Goal: Task Accomplishment & Management: Manage account settings

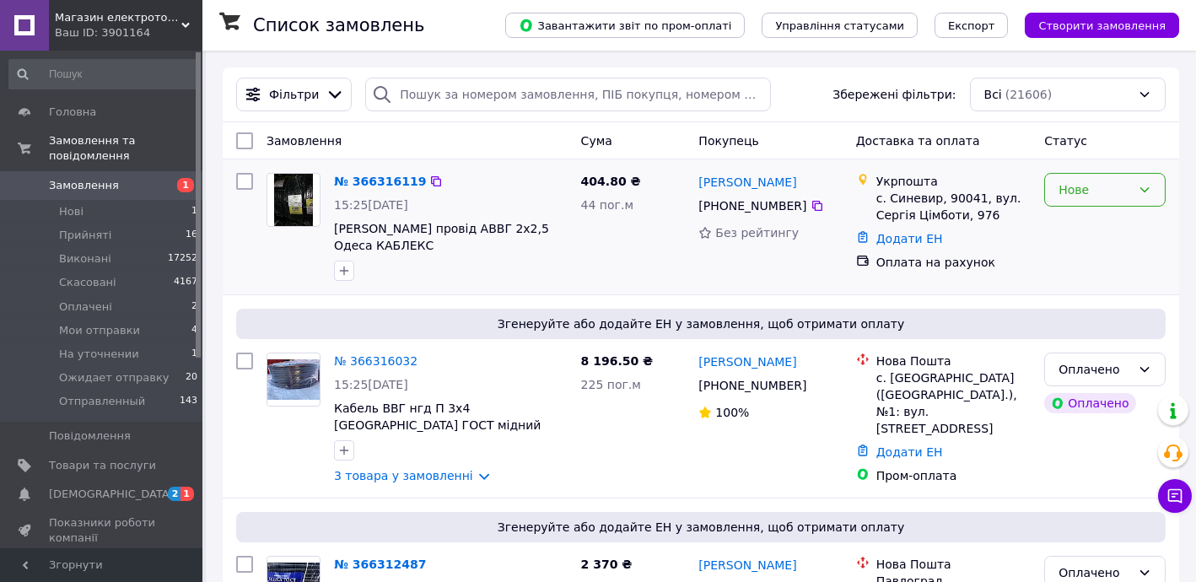
click at [1087, 180] on div "Нове" at bounding box center [1094, 189] width 73 height 19
click at [1079, 212] on li "Прийнято" at bounding box center [1105, 225] width 120 height 30
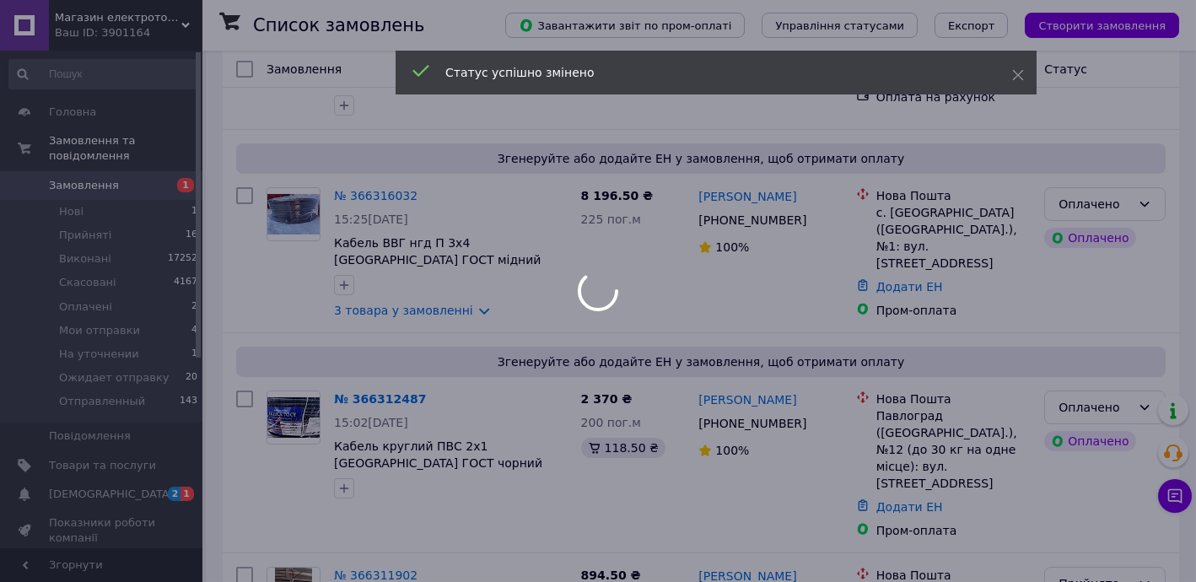
scroll to position [204, 0]
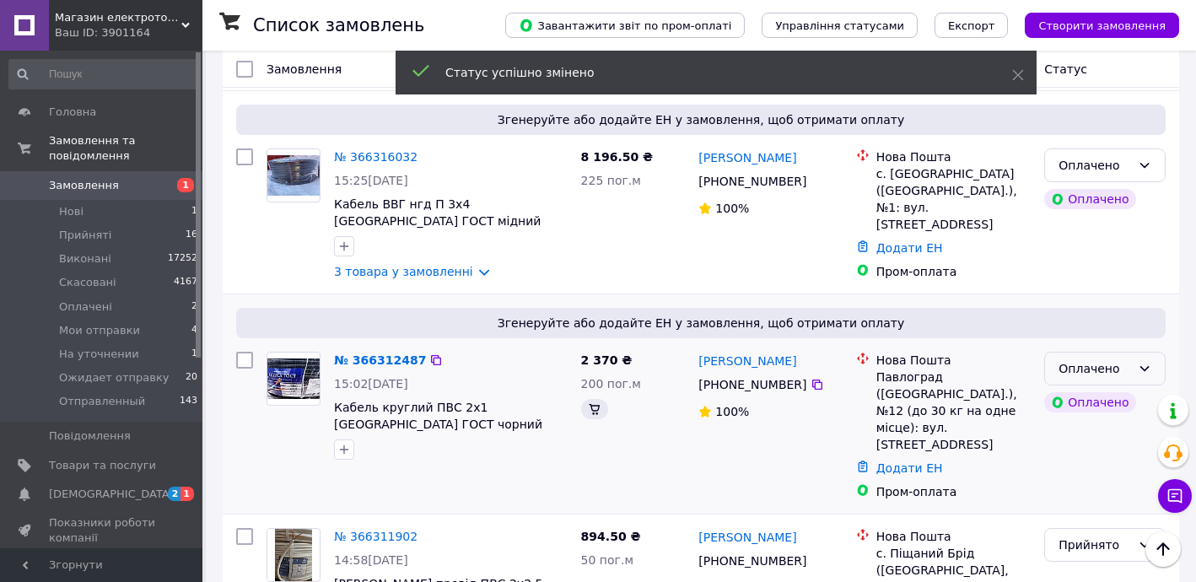
click at [1067, 352] on div "Оплачено" at bounding box center [1104, 369] width 121 height 34
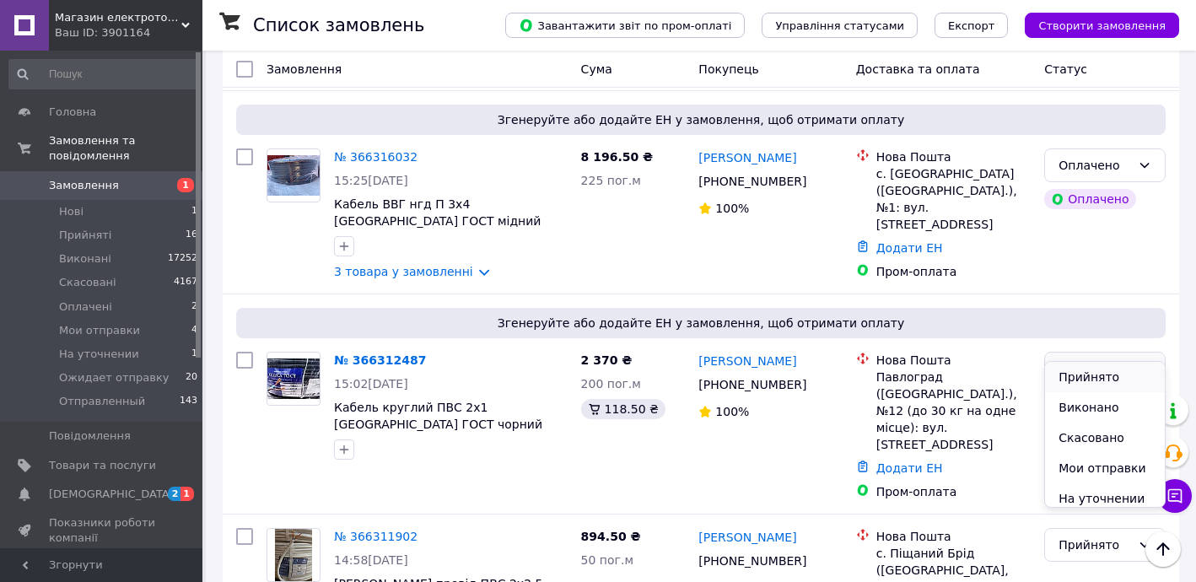
click at [1086, 368] on li "Прийнято" at bounding box center [1105, 377] width 120 height 30
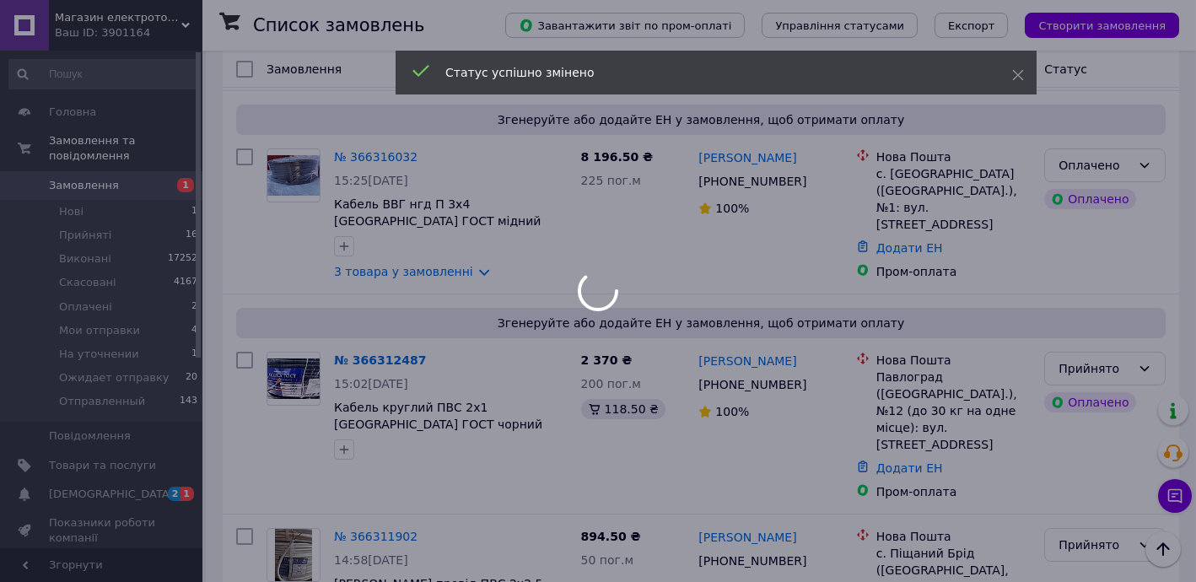
click at [107, 475] on div at bounding box center [598, 291] width 1196 height 582
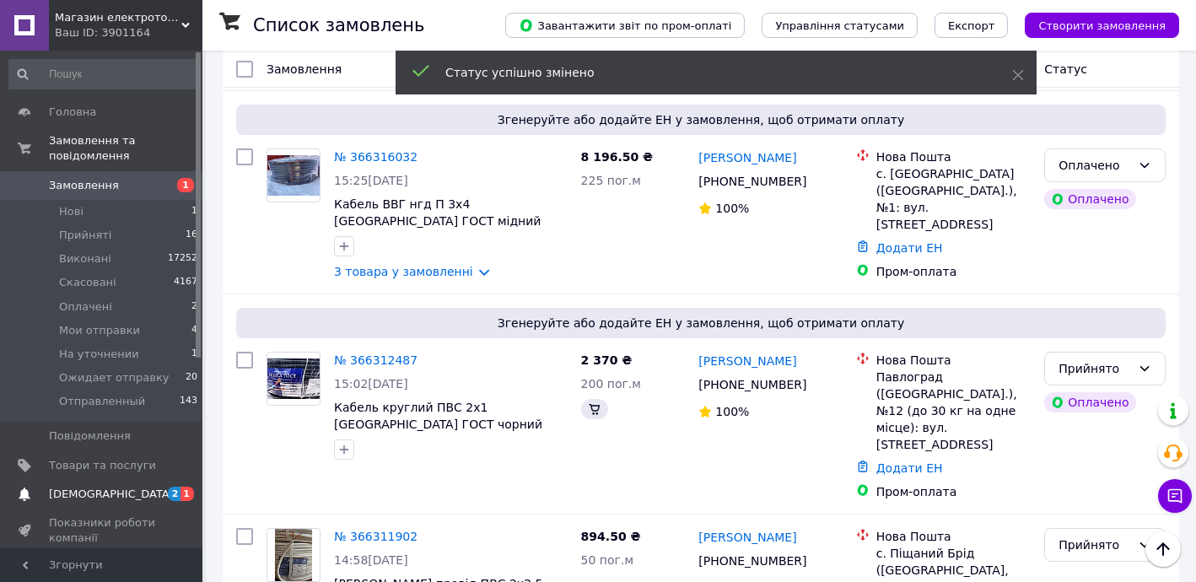
click at [115, 487] on span "[DEMOGRAPHIC_DATA]" at bounding box center [102, 494] width 107 height 15
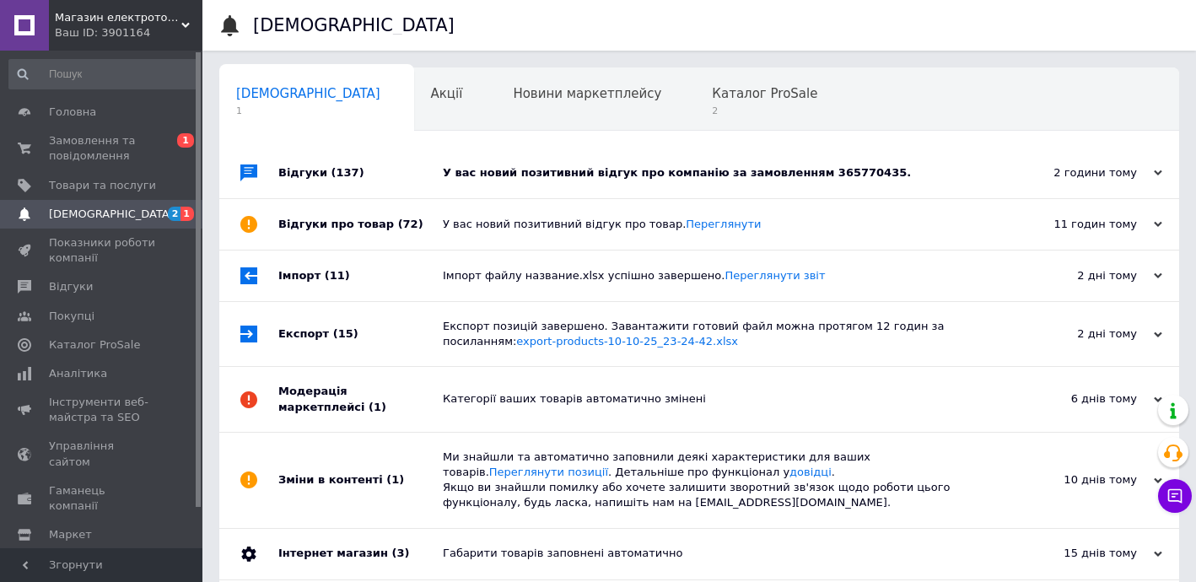
click at [417, 174] on div "Відгуки (137)" at bounding box center [360, 173] width 164 height 51
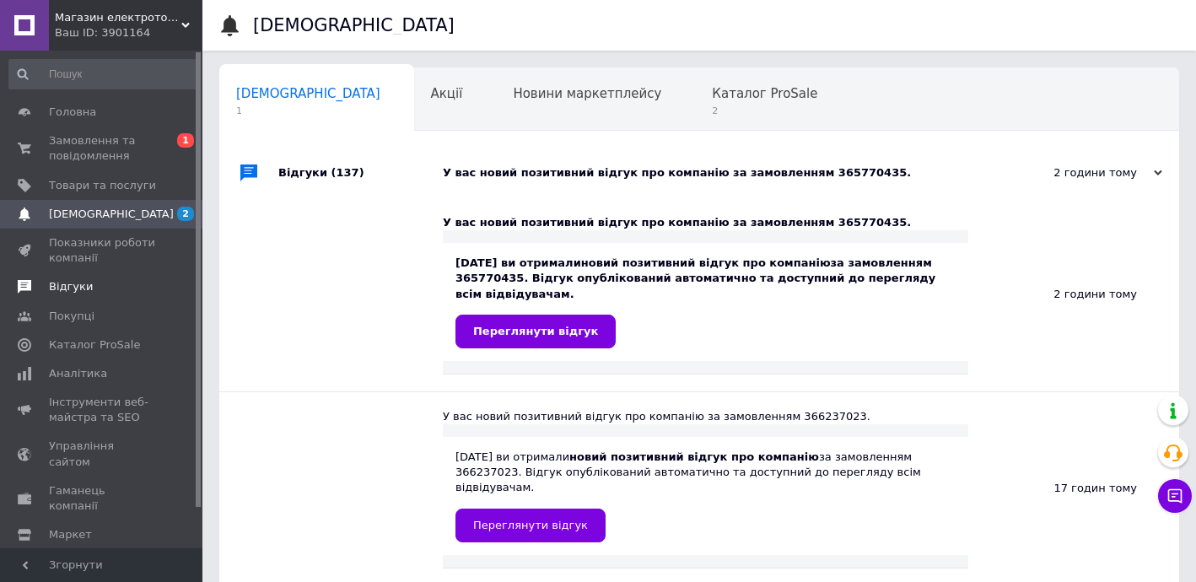
click at [95, 282] on span "Відгуки" at bounding box center [102, 286] width 107 height 15
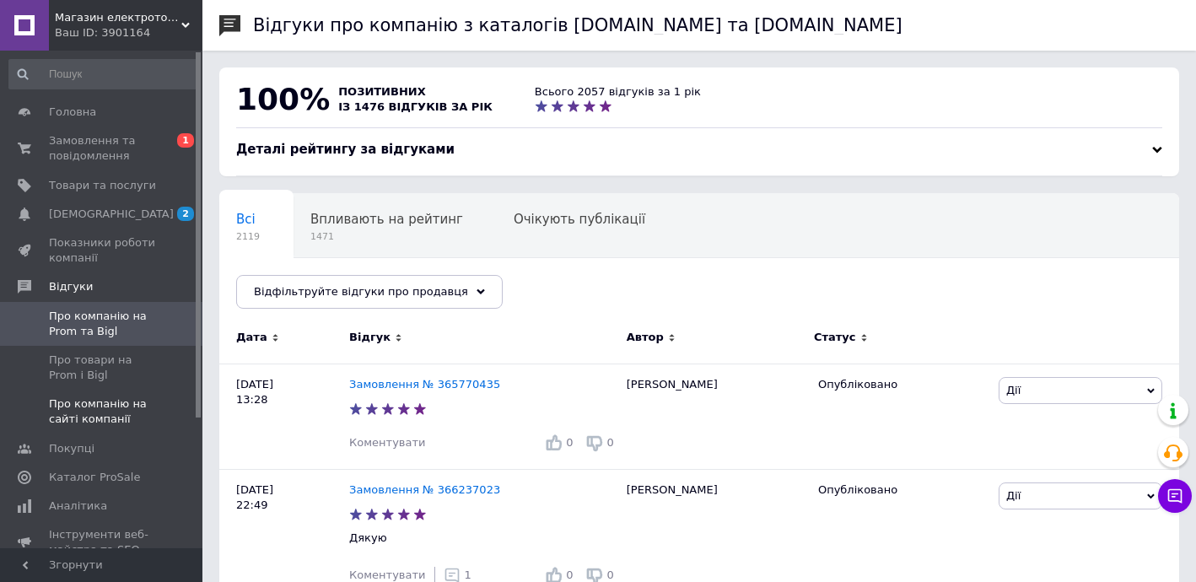
click at [104, 397] on span "Про компанію на сайті компанії" at bounding box center [102, 411] width 107 height 30
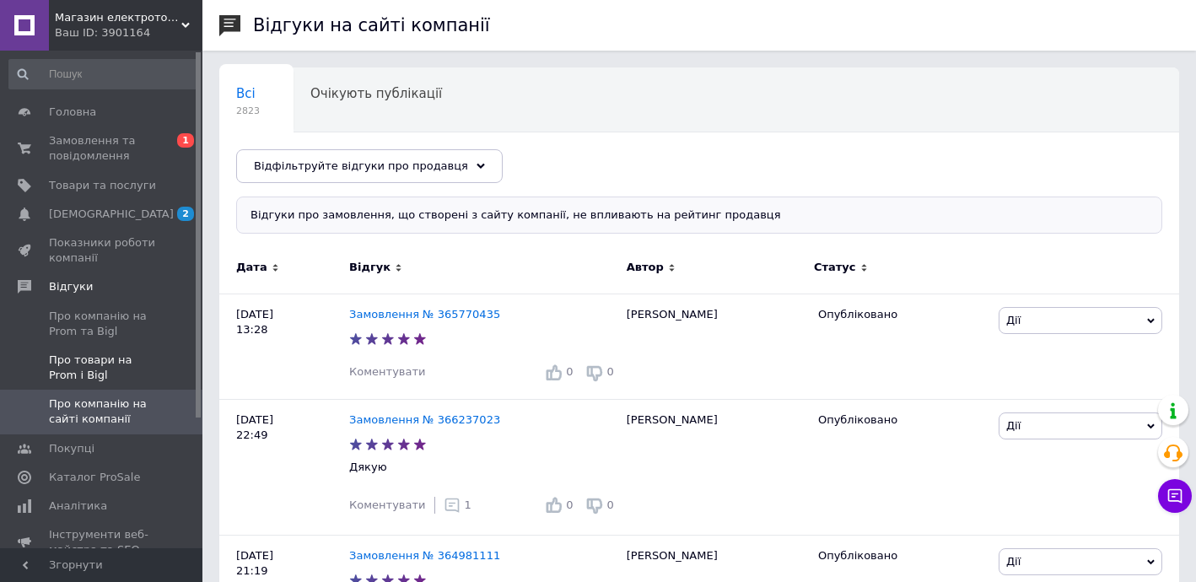
click at [93, 347] on link "Про товари на Prom і Bigl" at bounding box center [103, 368] width 207 height 44
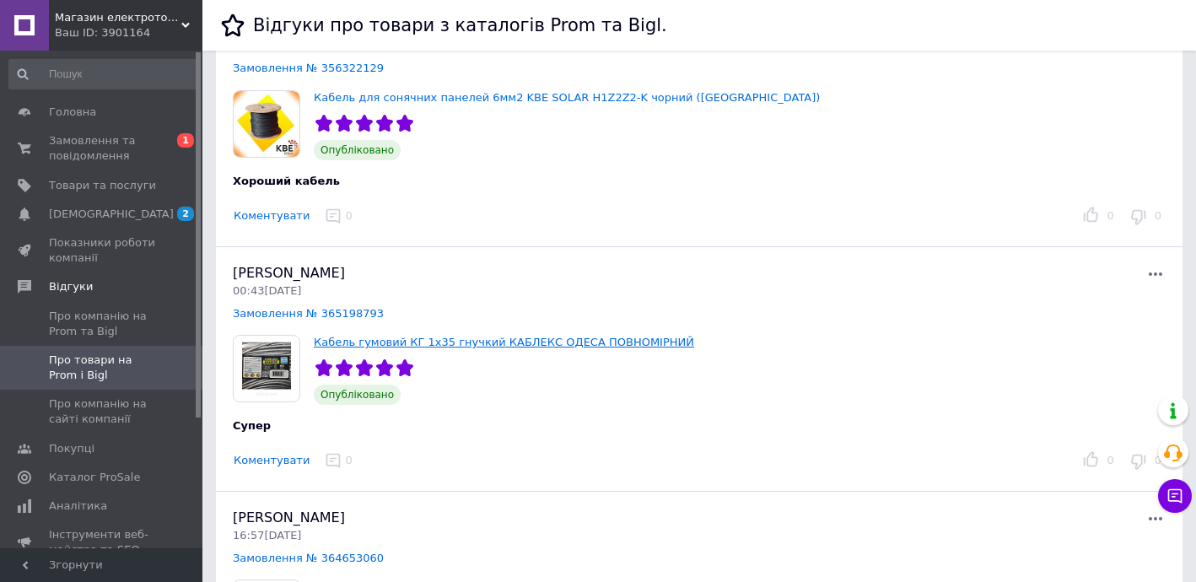
scroll to position [204, 0]
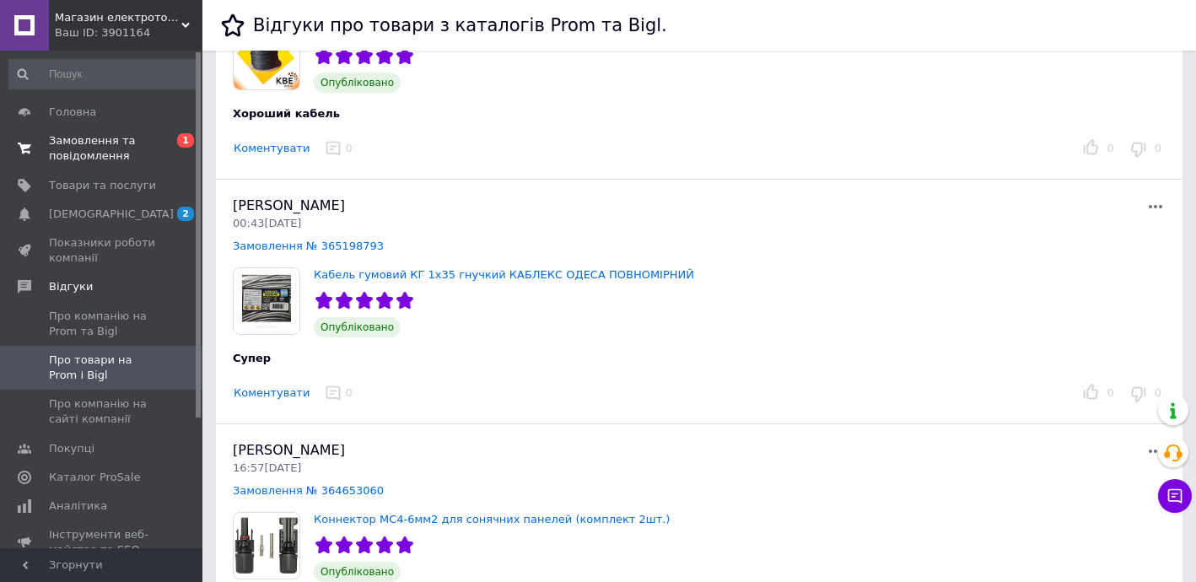
click at [67, 151] on span "Замовлення та повідомлення" at bounding box center [102, 148] width 107 height 30
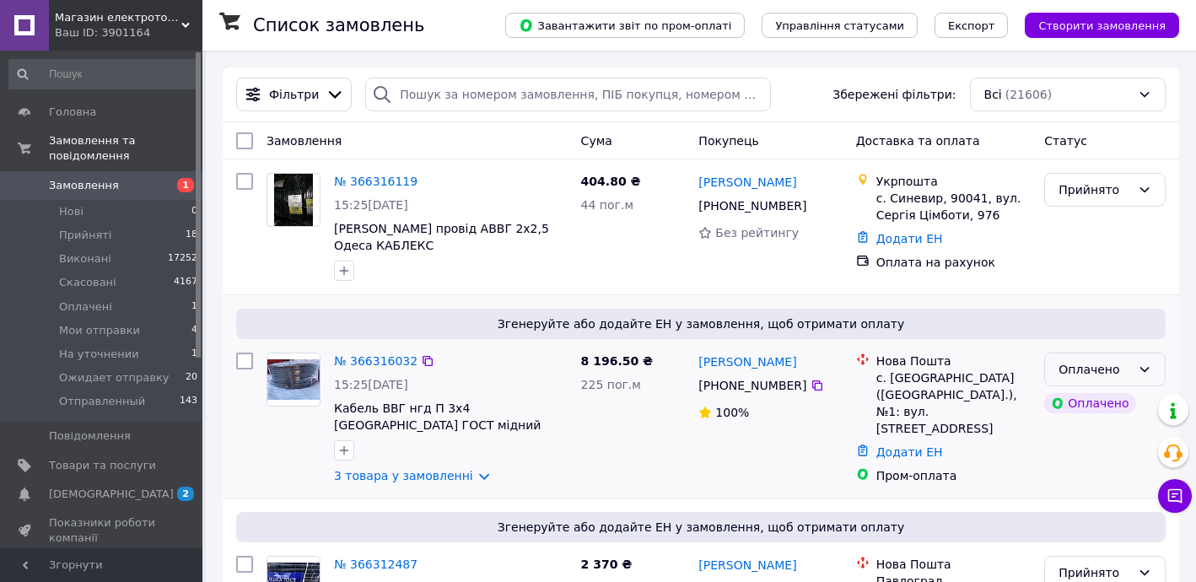
click at [1072, 360] on div "Оплачено" at bounding box center [1094, 369] width 73 height 19
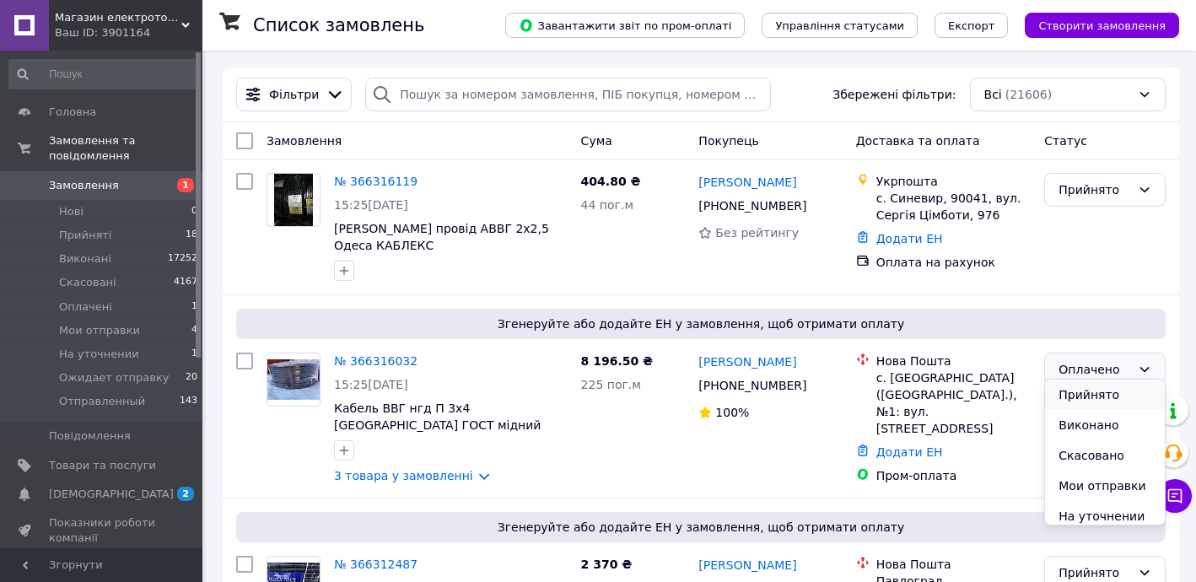
click at [1073, 384] on li "Прийнято" at bounding box center [1105, 394] width 120 height 30
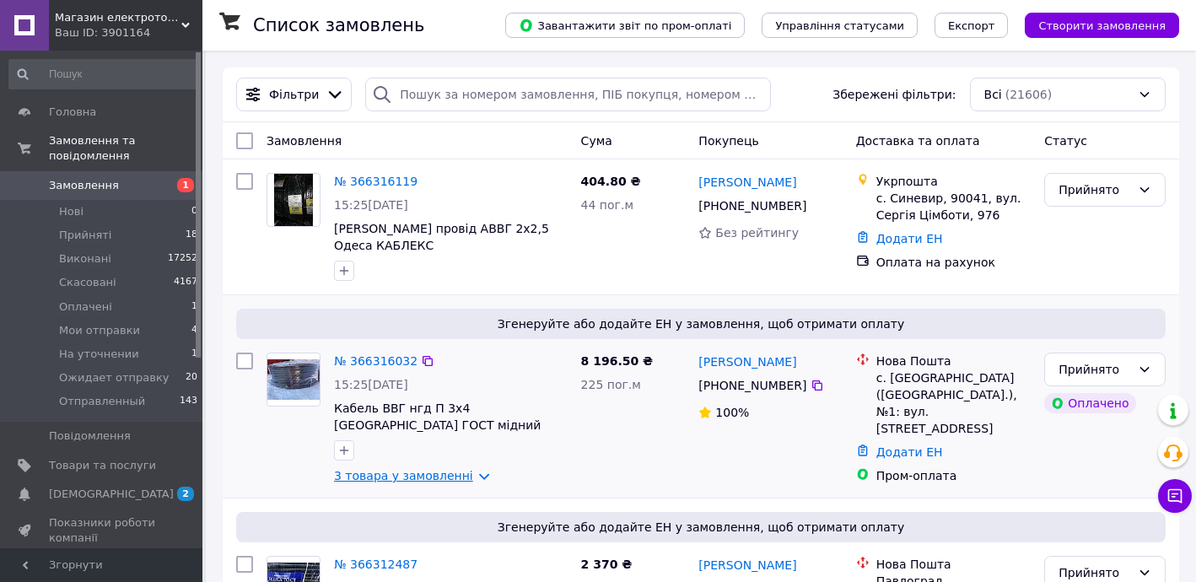
click at [416, 469] on link "3 товара у замовленні" at bounding box center [403, 475] width 139 height 13
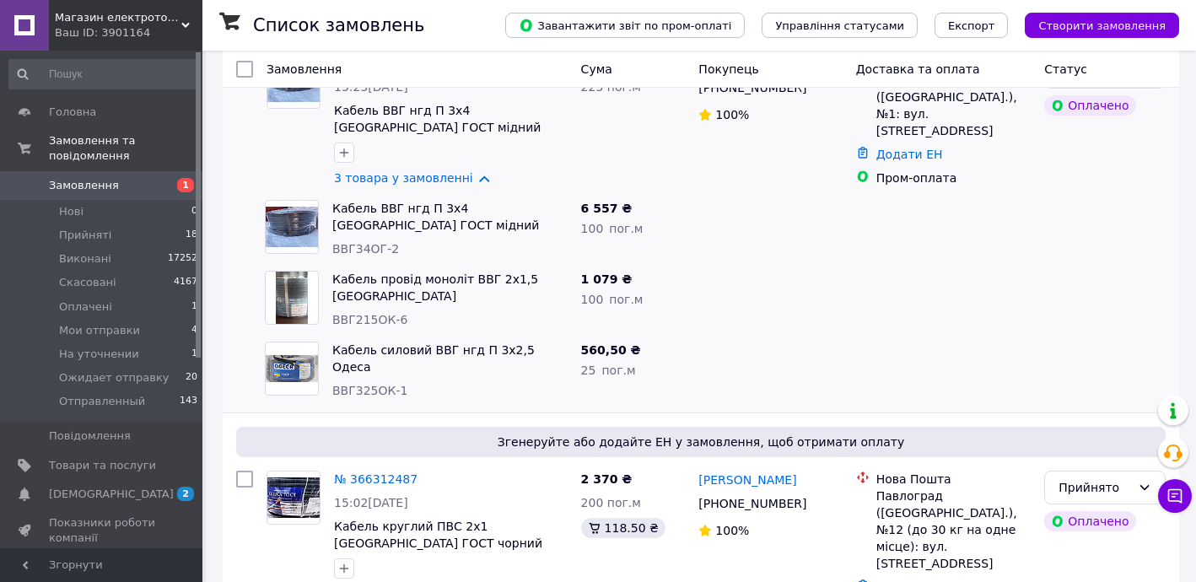
scroll to position [306, 0]
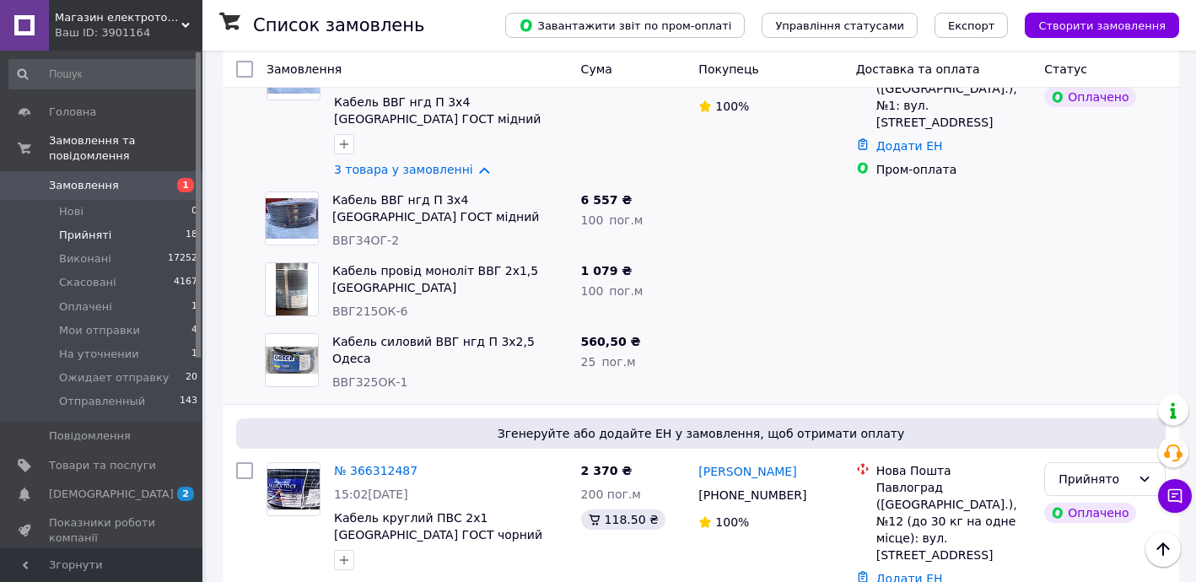
click at [116, 223] on li "Прийняті 18" at bounding box center [103, 235] width 207 height 24
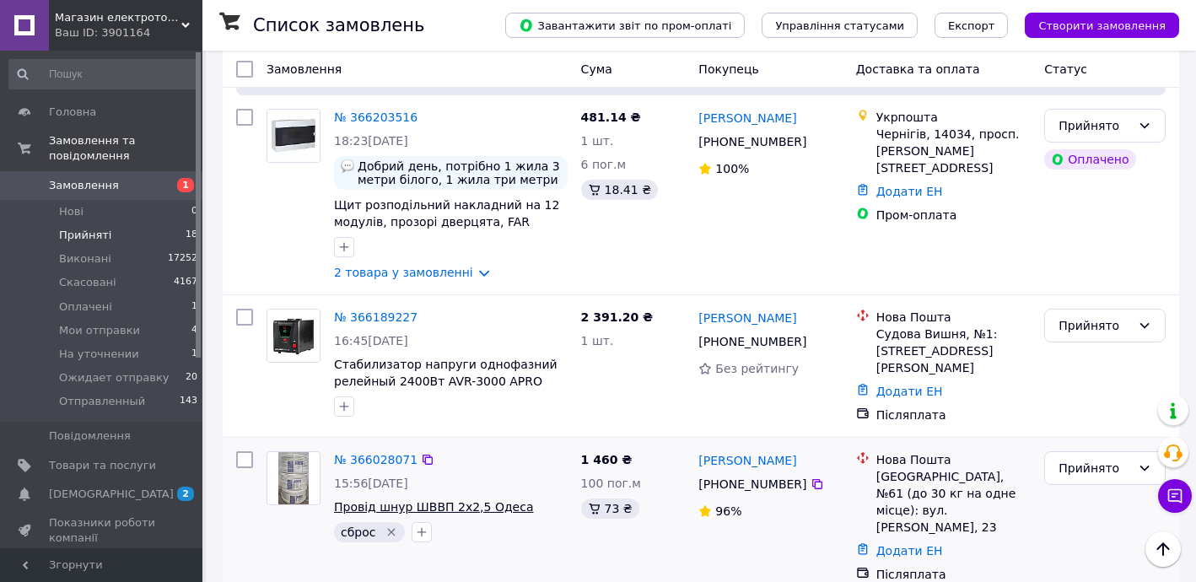
scroll to position [2339, 0]
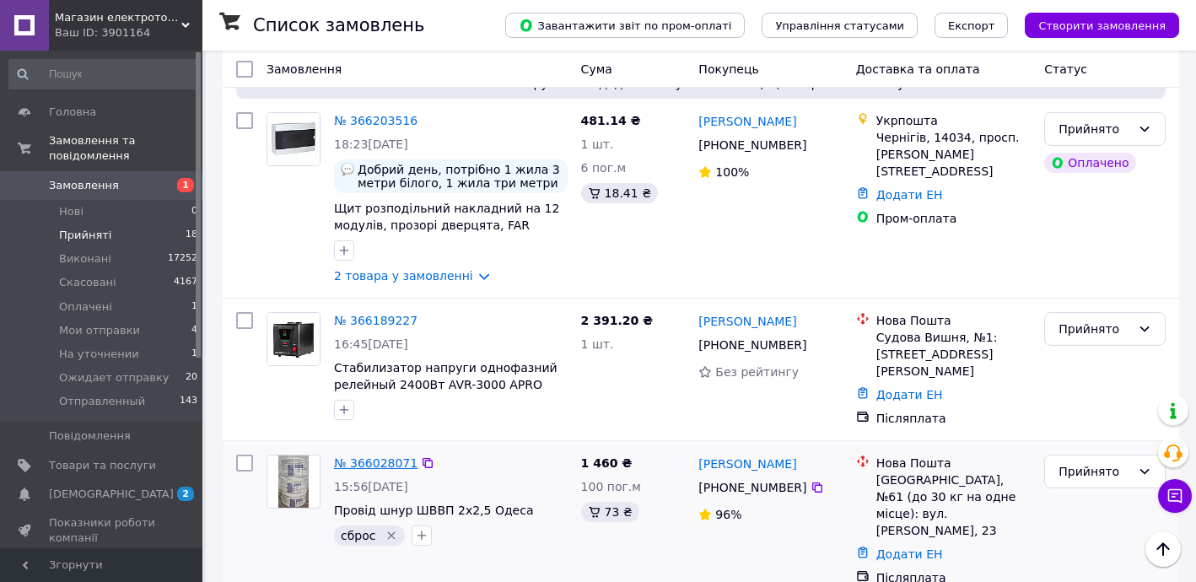
click at [372, 456] on link "№ 366028071" at bounding box center [375, 462] width 83 height 13
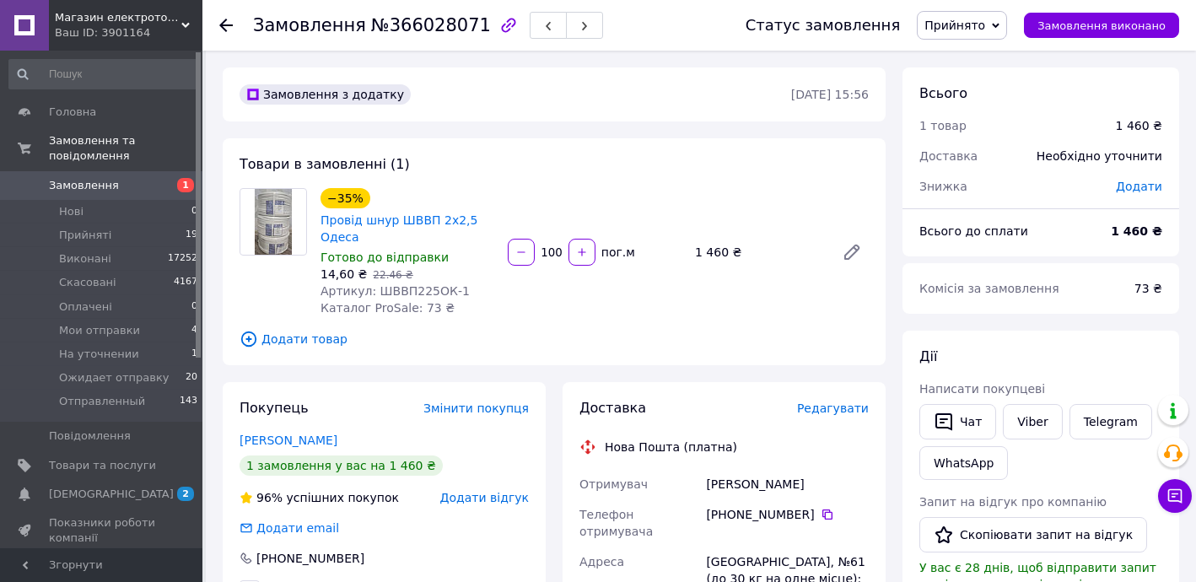
click at [288, 330] on span "Додати товар" at bounding box center [553, 339] width 629 height 19
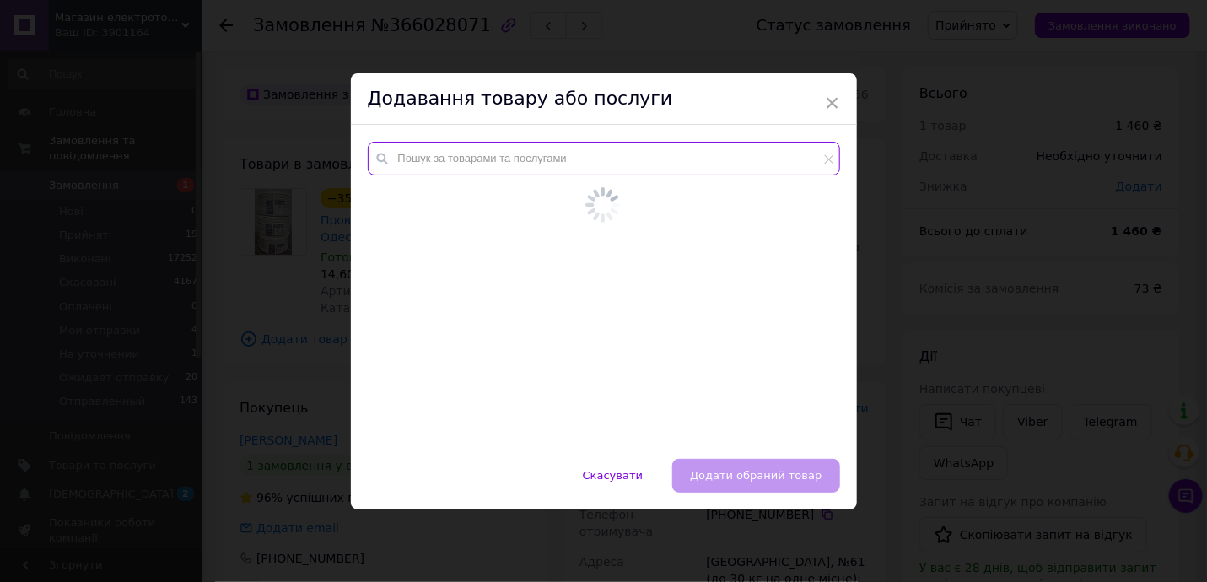
click at [473, 170] on input "text" at bounding box center [604, 159] width 472 height 34
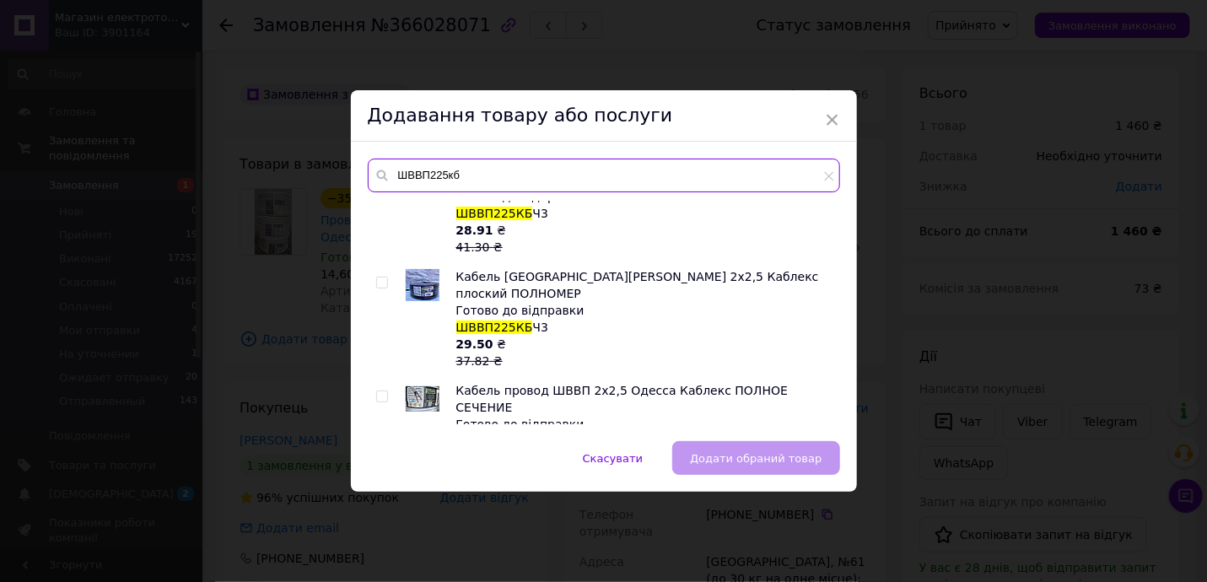
scroll to position [636, 0]
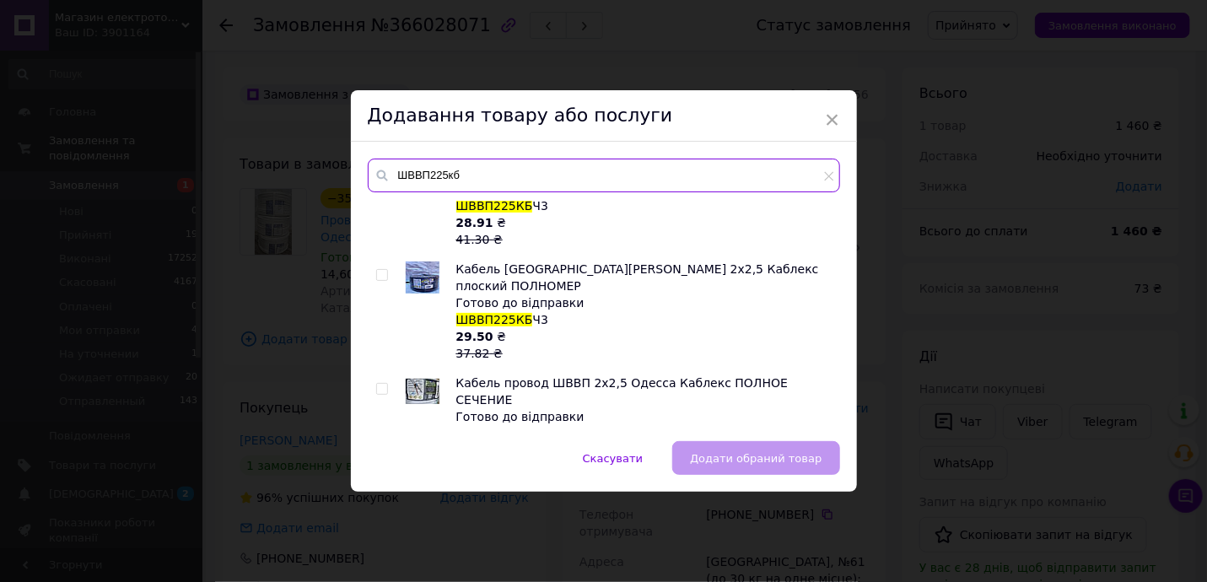
type input "ШВВП225кб"
click at [379, 384] on input "checkbox" at bounding box center [381, 389] width 11 height 11
checkbox input "true"
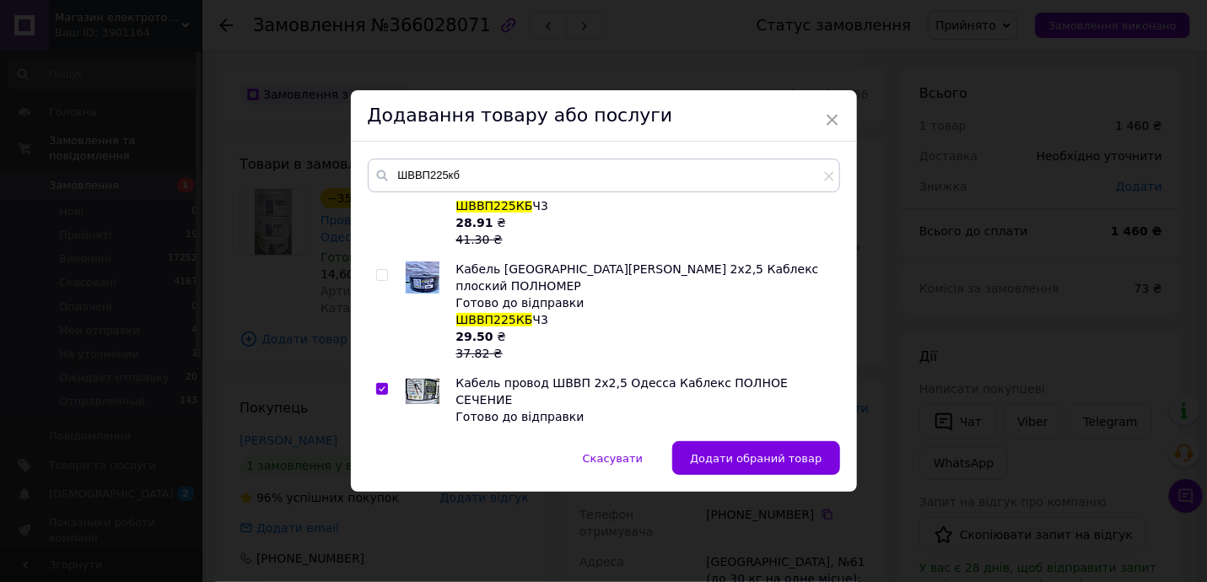
click at [792, 460] on span "Додати обраний товар" at bounding box center [756, 458] width 132 height 13
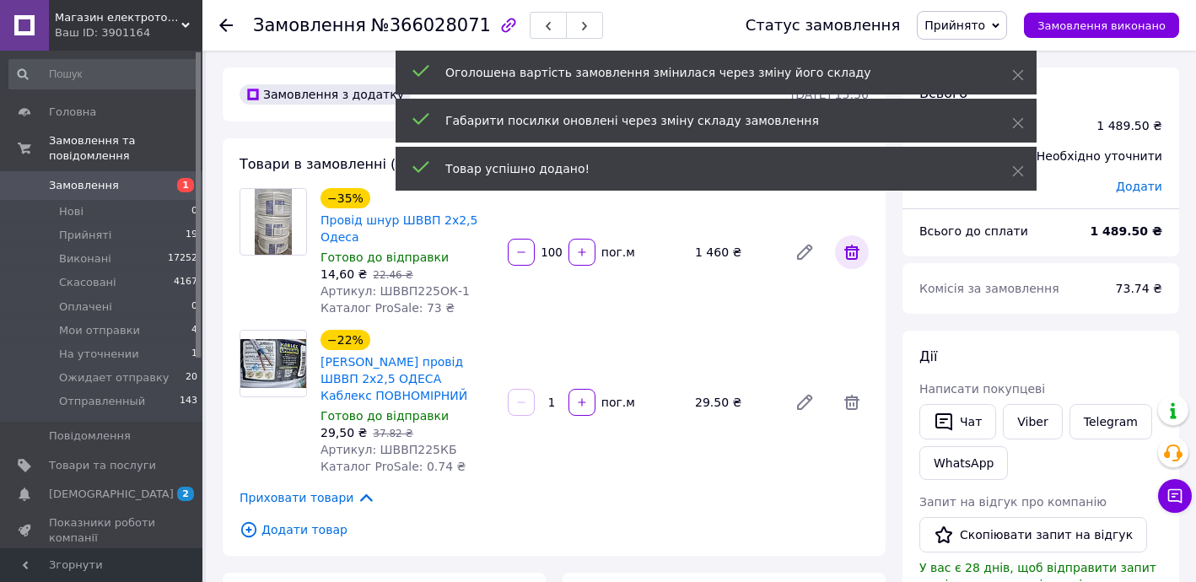
click at [858, 242] on icon at bounding box center [852, 252] width 20 height 20
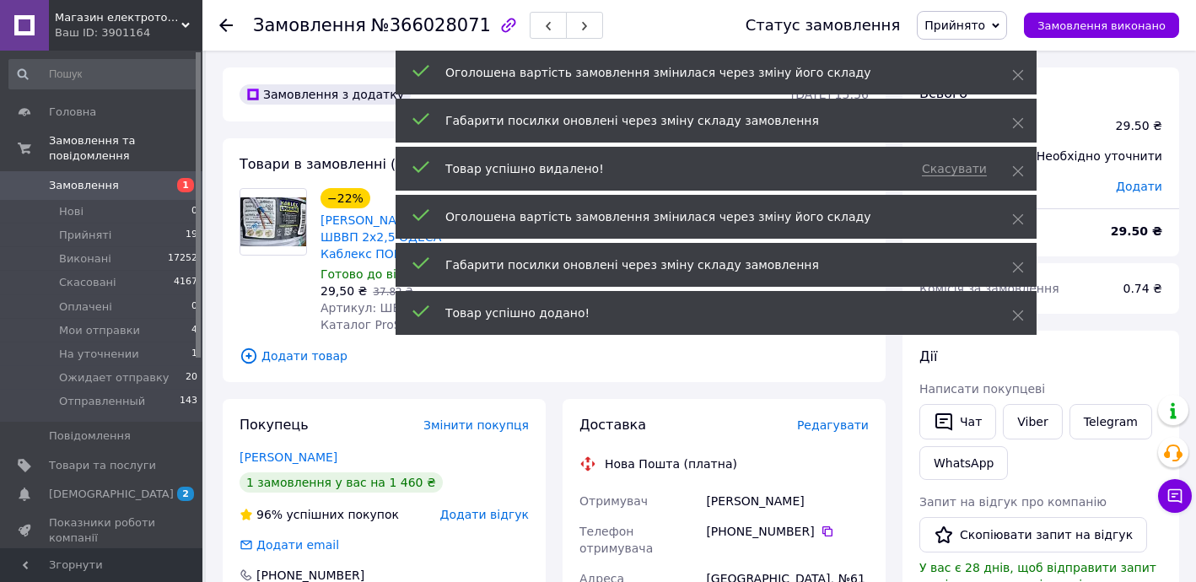
drag, startPoint x: 1012, startPoint y: 218, endPoint x: 1020, endPoint y: 189, distance: 29.9
click at [1014, 218] on icon at bounding box center [1018, 219] width 12 height 12
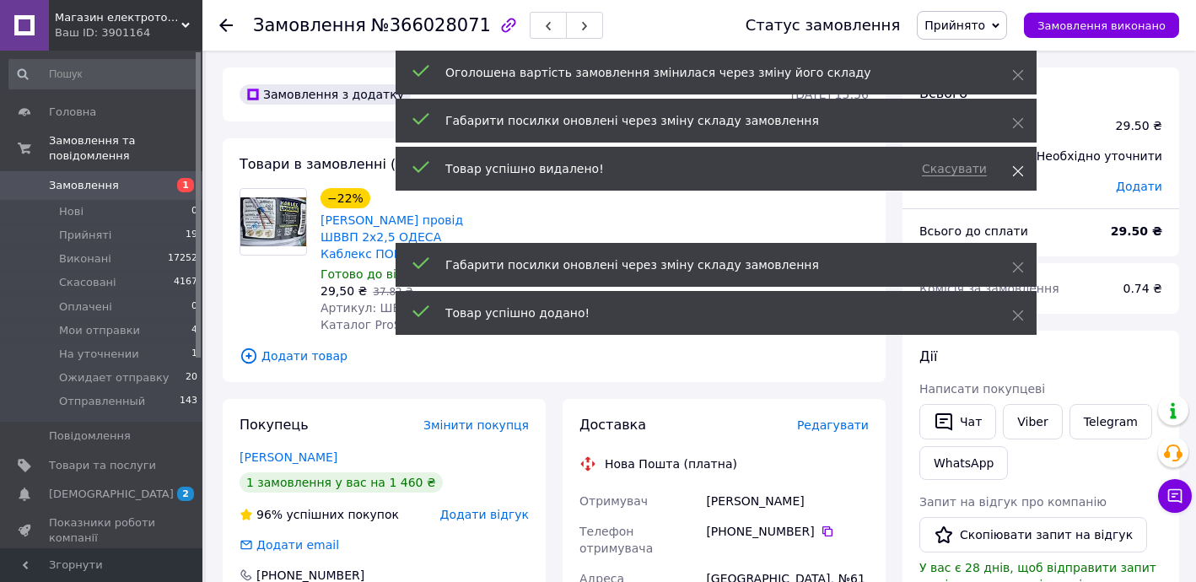
click at [1018, 173] on icon at bounding box center [1018, 171] width 12 height 12
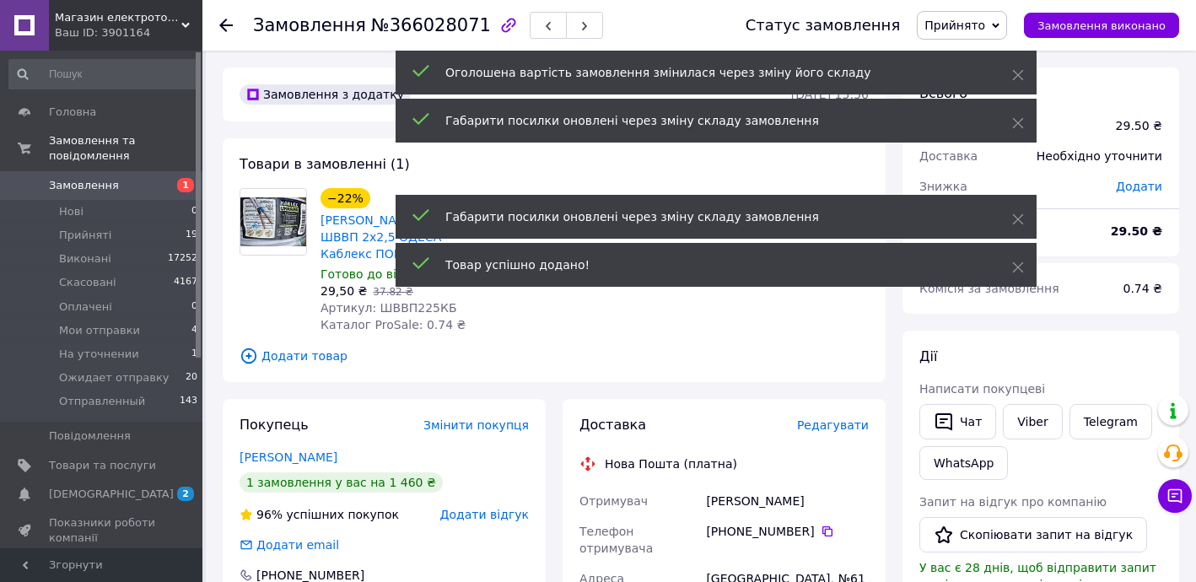
drag, startPoint x: 1019, startPoint y: 130, endPoint x: 1019, endPoint y: 90, distance: 39.6
click at [1019, 128] on span at bounding box center [1018, 123] width 12 height 17
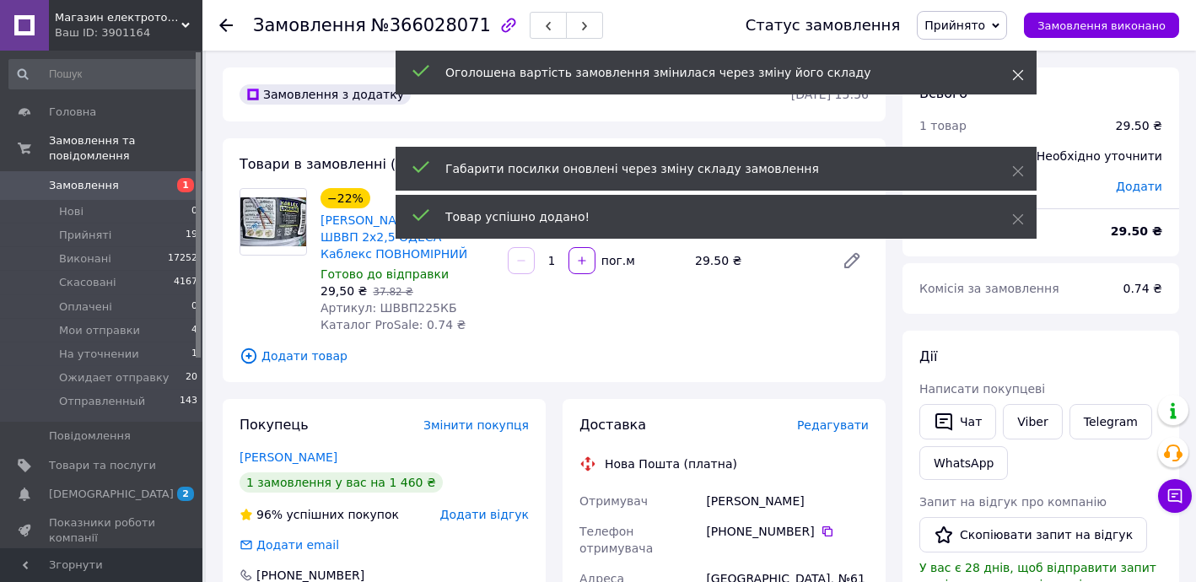
click at [1019, 76] on icon at bounding box center [1018, 75] width 12 height 12
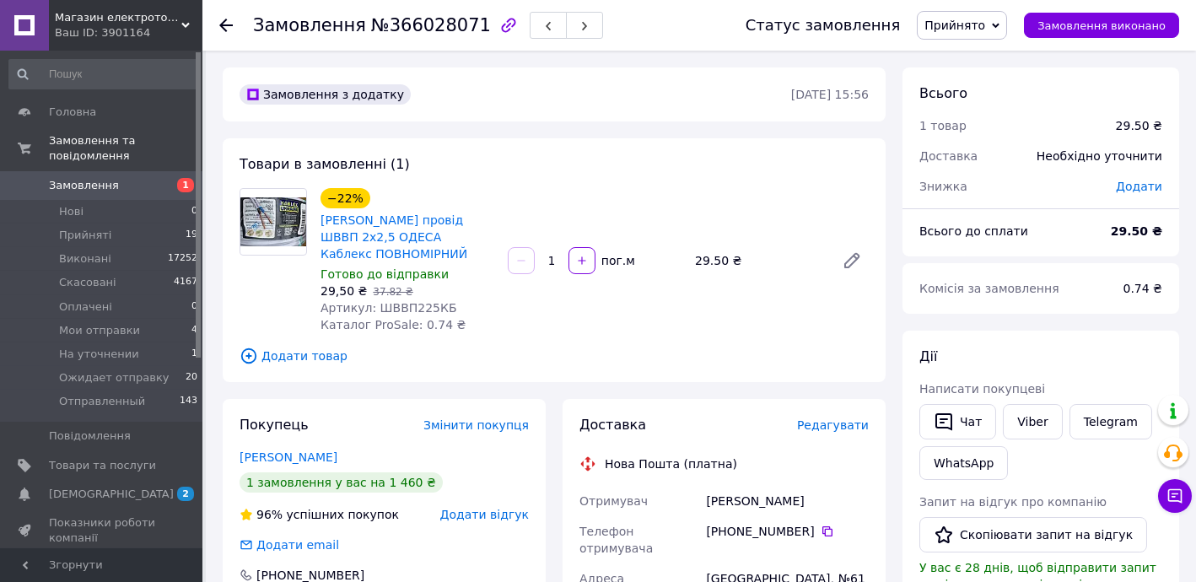
click at [559, 258] on input "1" at bounding box center [551, 261] width 27 height 13
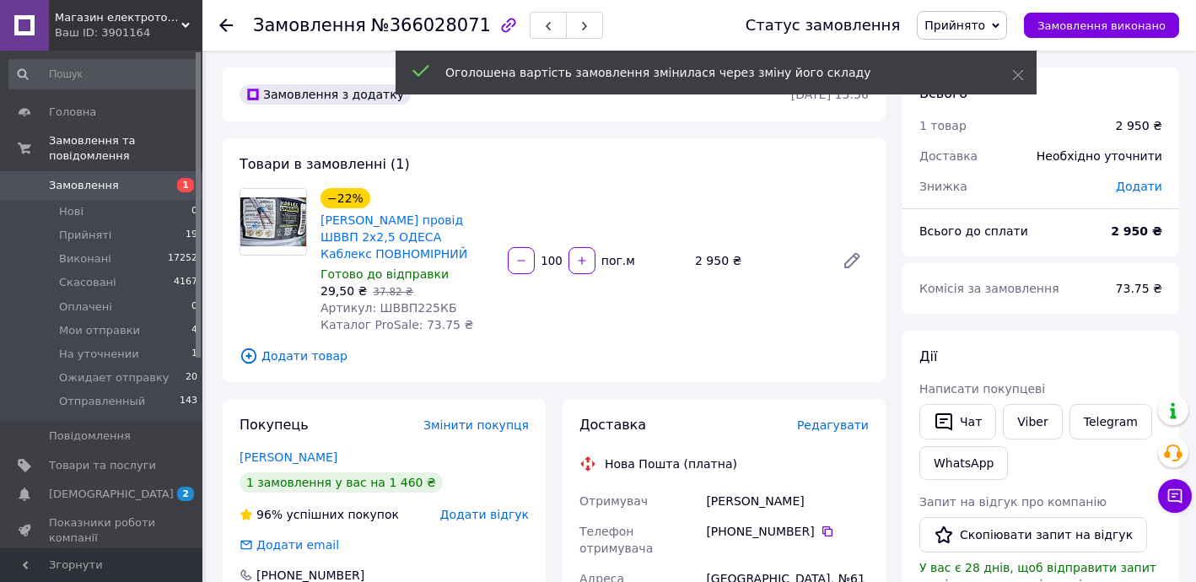
type input "100"
click at [844, 428] on span "Редагувати" at bounding box center [833, 424] width 72 height 13
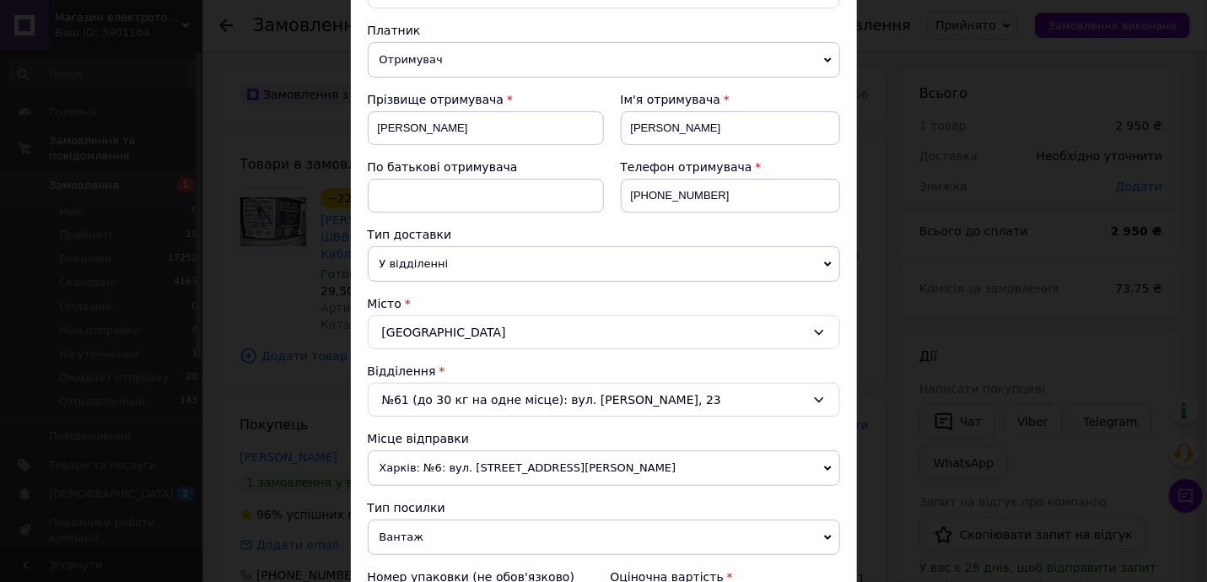
scroll to position [409, 0]
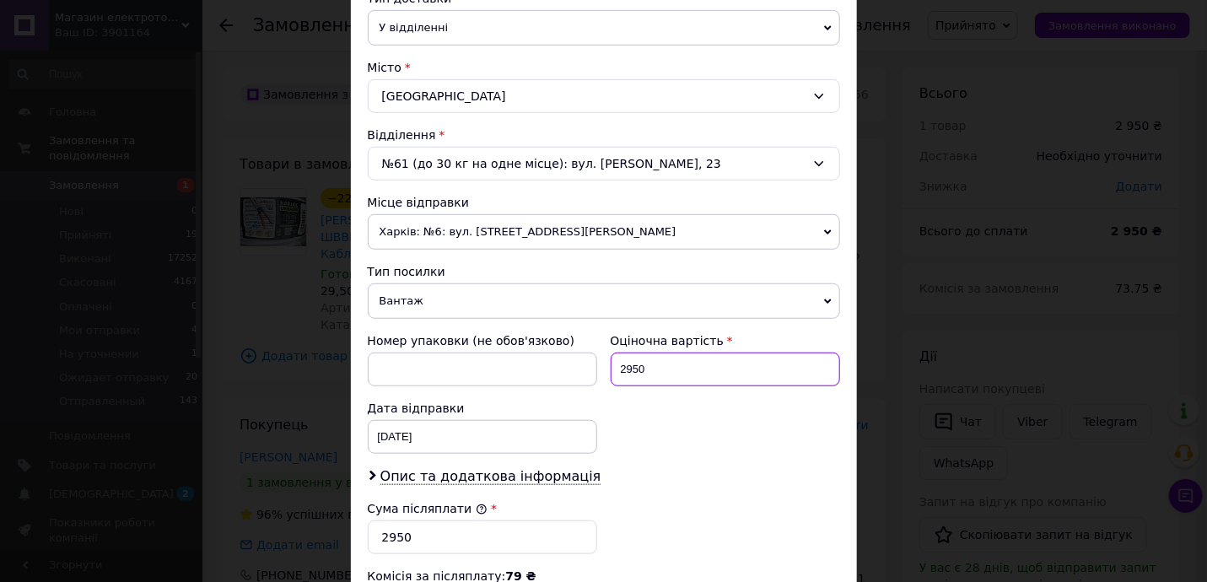
drag, startPoint x: 616, startPoint y: 359, endPoint x: 710, endPoint y: 368, distance: 94.1
click at [690, 369] on input "2950" at bounding box center [725, 369] width 229 height 34
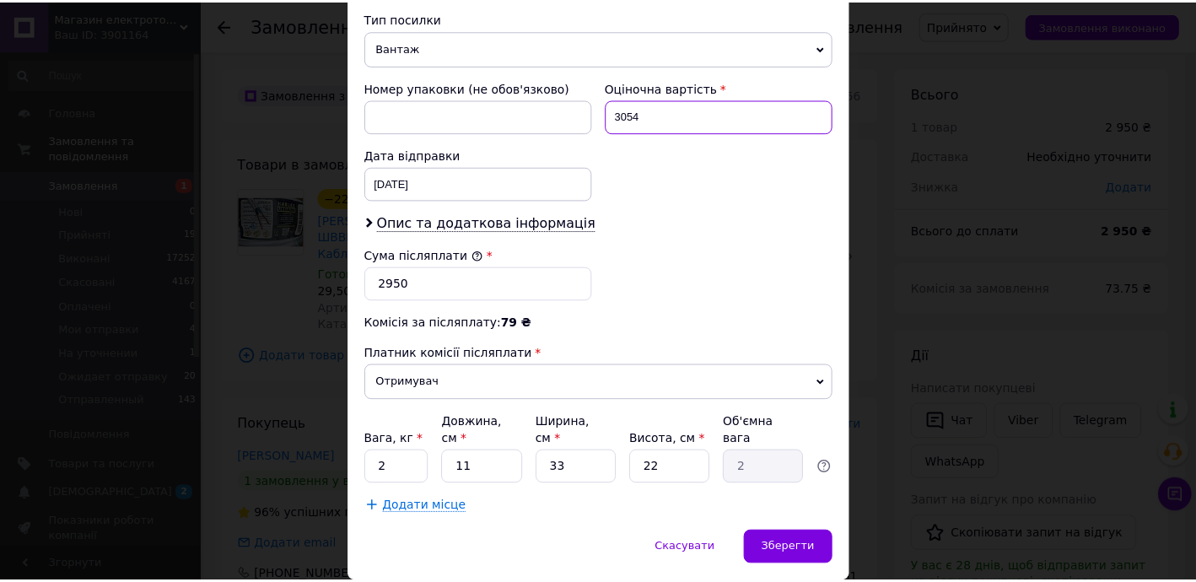
scroll to position [697, 0]
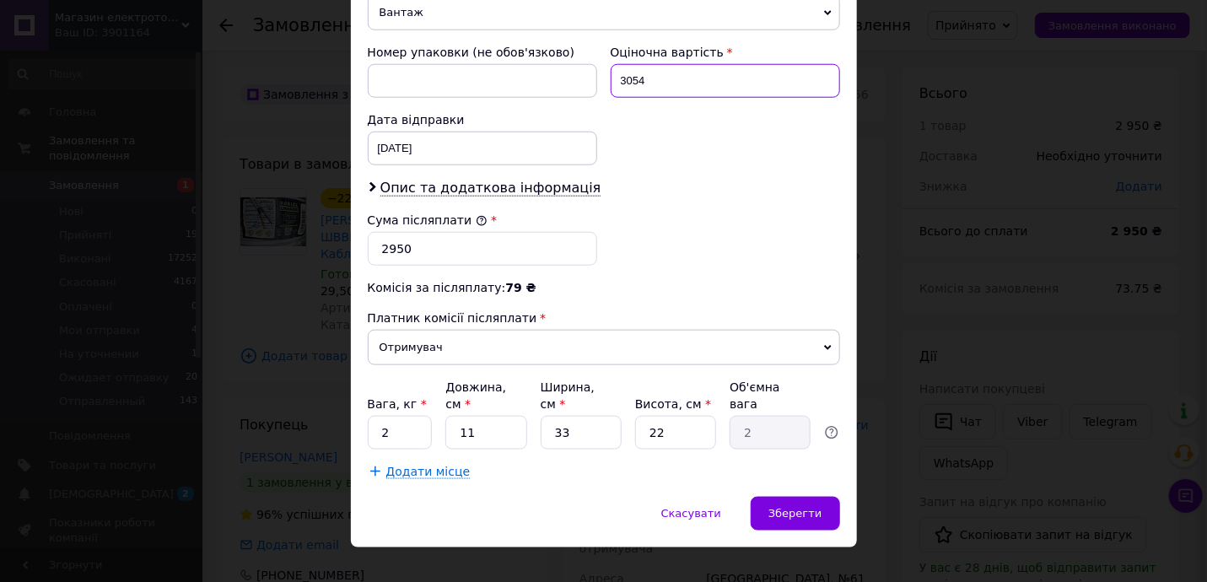
type input "3054"
drag, startPoint x: 373, startPoint y: 240, endPoint x: 505, endPoint y: 245, distance: 132.5
click at [486, 245] on input "2950" at bounding box center [482, 249] width 229 height 34
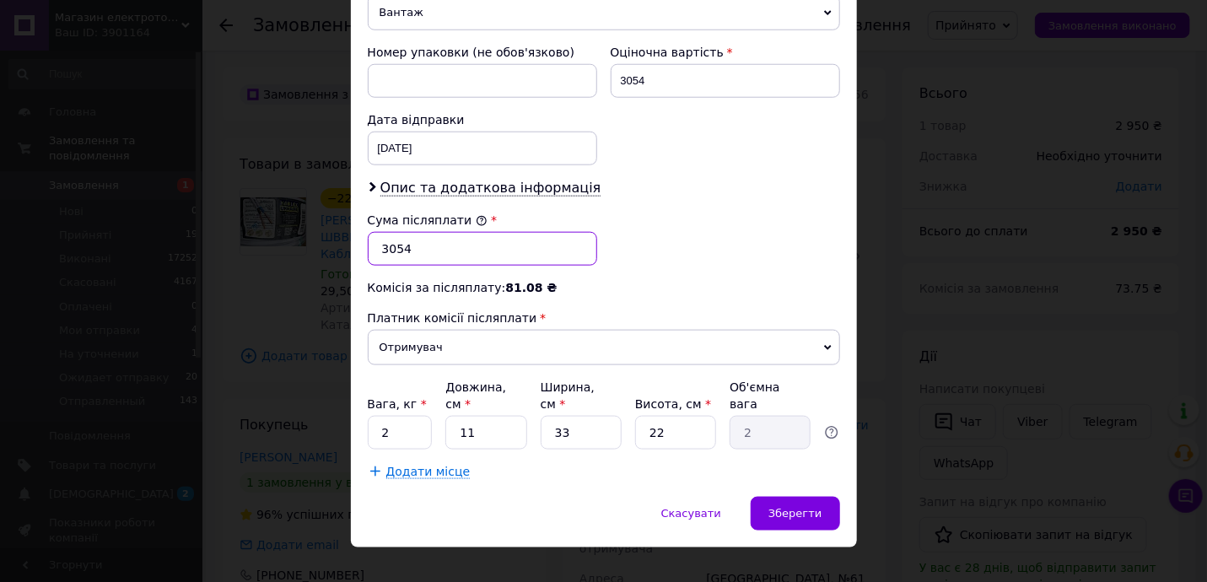
type input "3054"
drag, startPoint x: 369, startPoint y: 401, endPoint x: 453, endPoint y: 417, distance: 84.8
click at [412, 416] on input "2" at bounding box center [400, 433] width 65 height 34
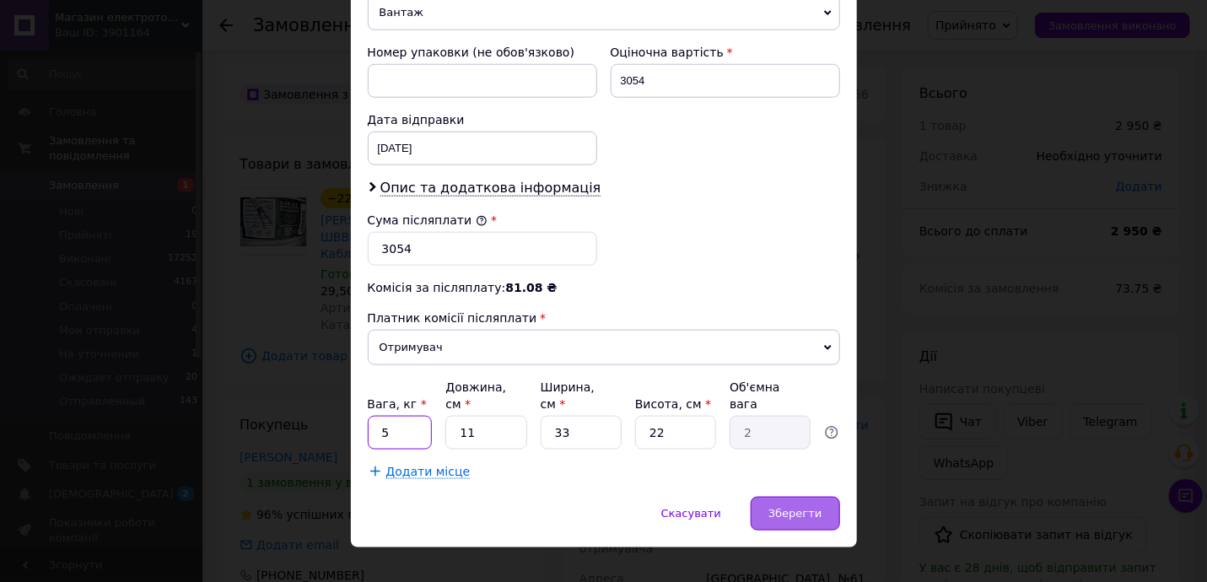
type input "5"
click at [779, 507] on span "Зберегти" at bounding box center [794, 513] width 53 height 13
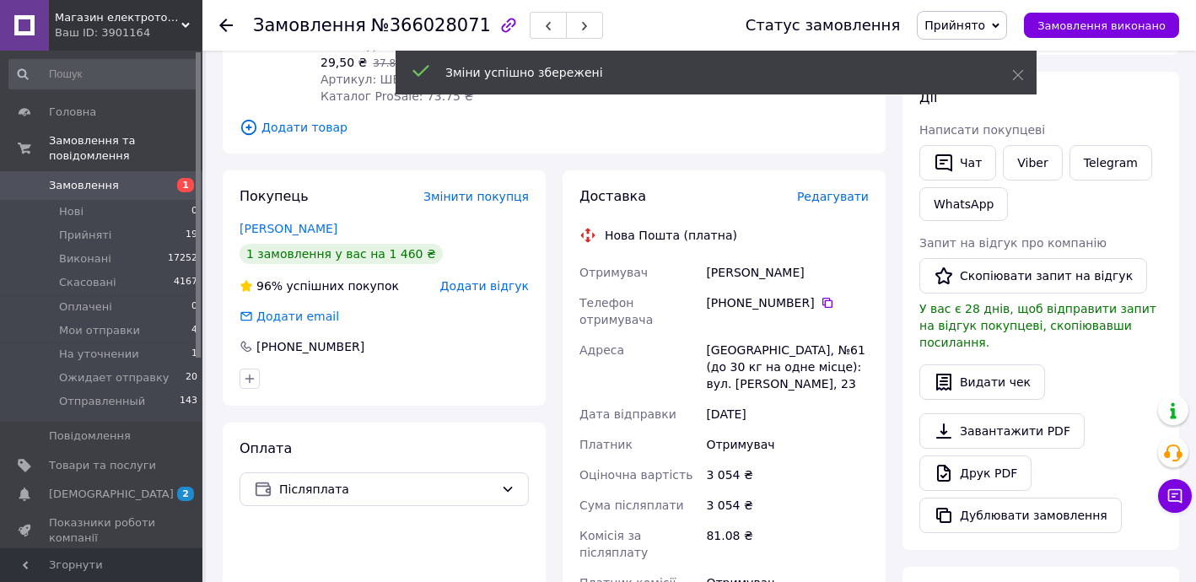
scroll to position [34, 0]
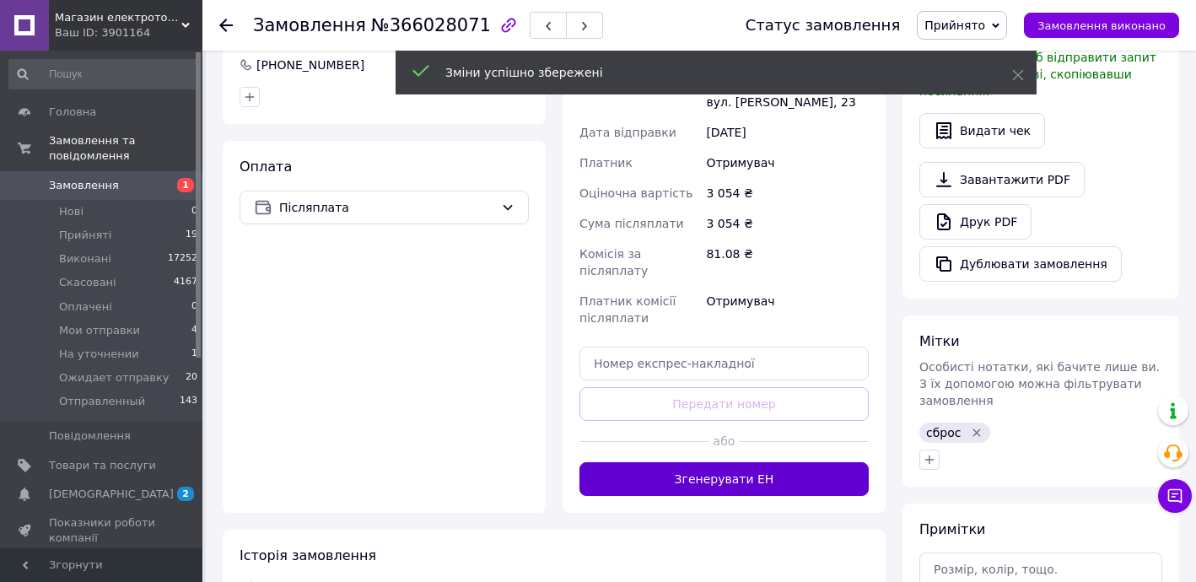
click at [788, 462] on button "Згенерувати ЕН" at bounding box center [723, 479] width 289 height 34
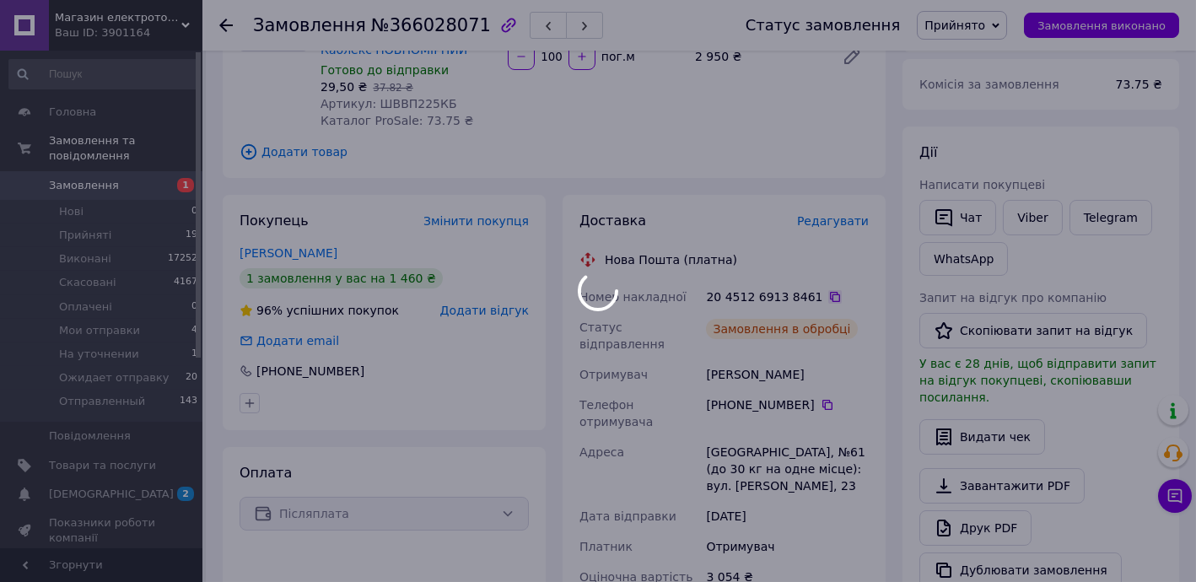
scroll to position [73, 0]
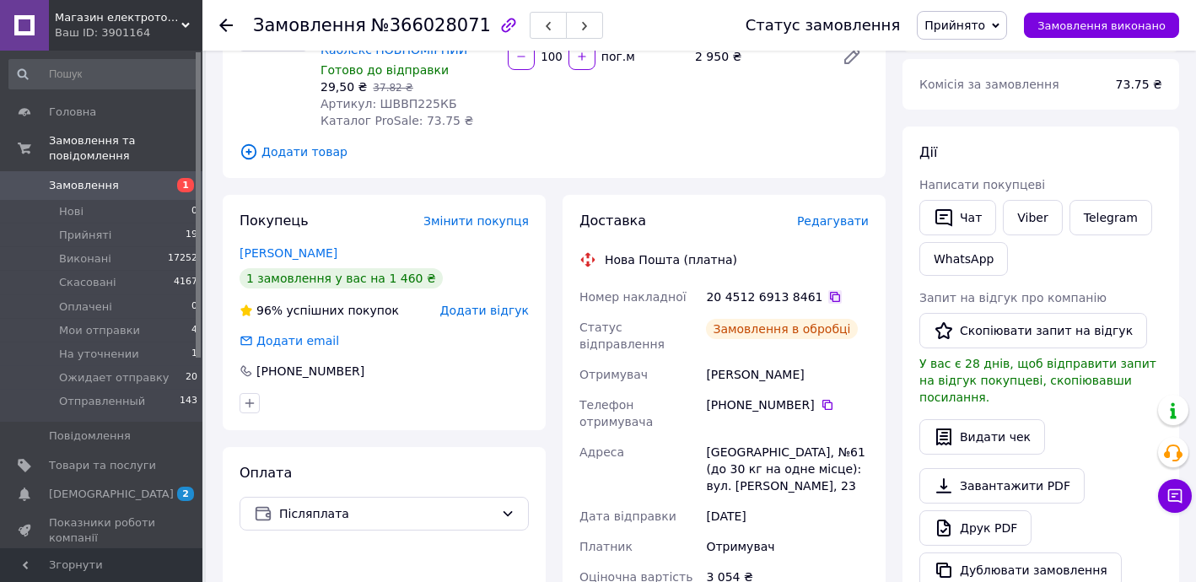
click at [828, 293] on icon at bounding box center [834, 296] width 13 height 13
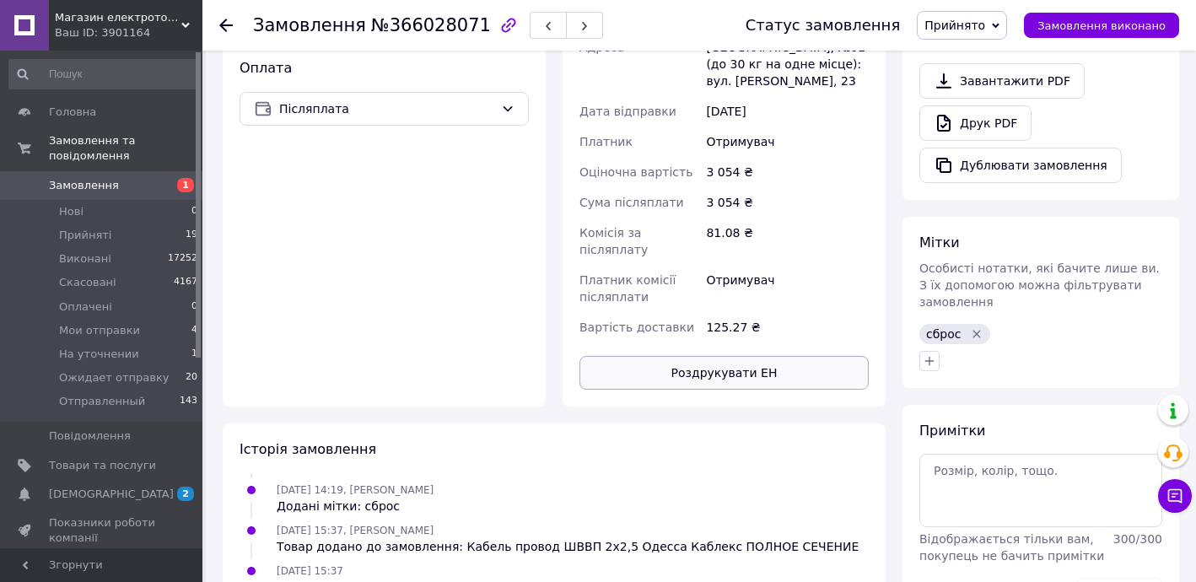
scroll to position [613, 0]
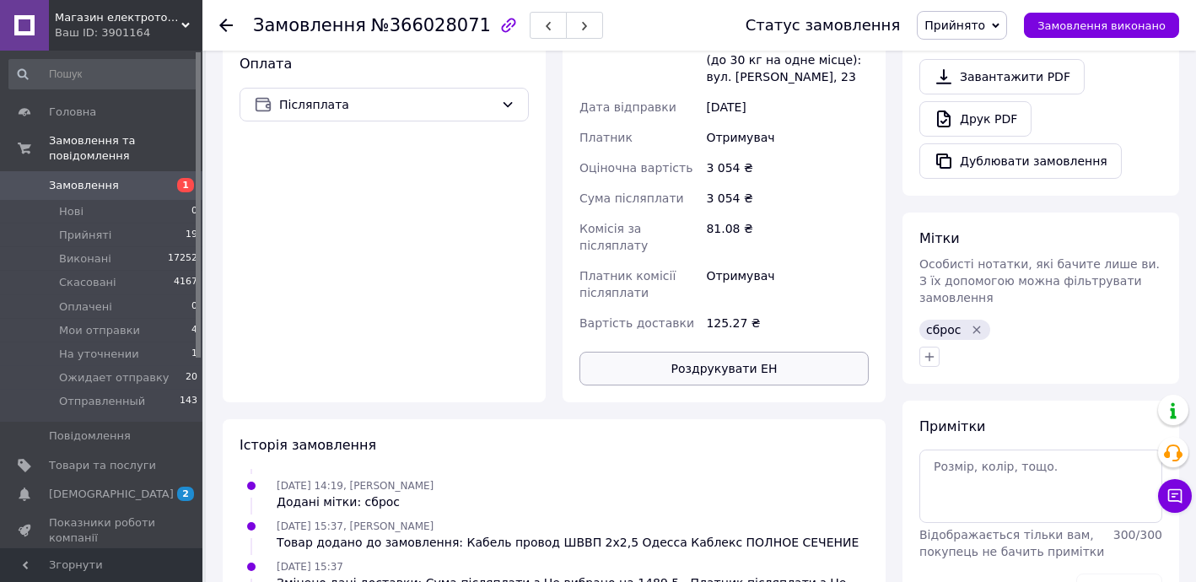
click at [793, 352] on button "Роздрукувати ЕН" at bounding box center [723, 369] width 289 height 34
drag, startPoint x: 981, startPoint y: 20, endPoint x: 991, endPoint y: 69, distance: 49.9
click at [981, 19] on span "Прийнято" at bounding box center [954, 25] width 61 height 13
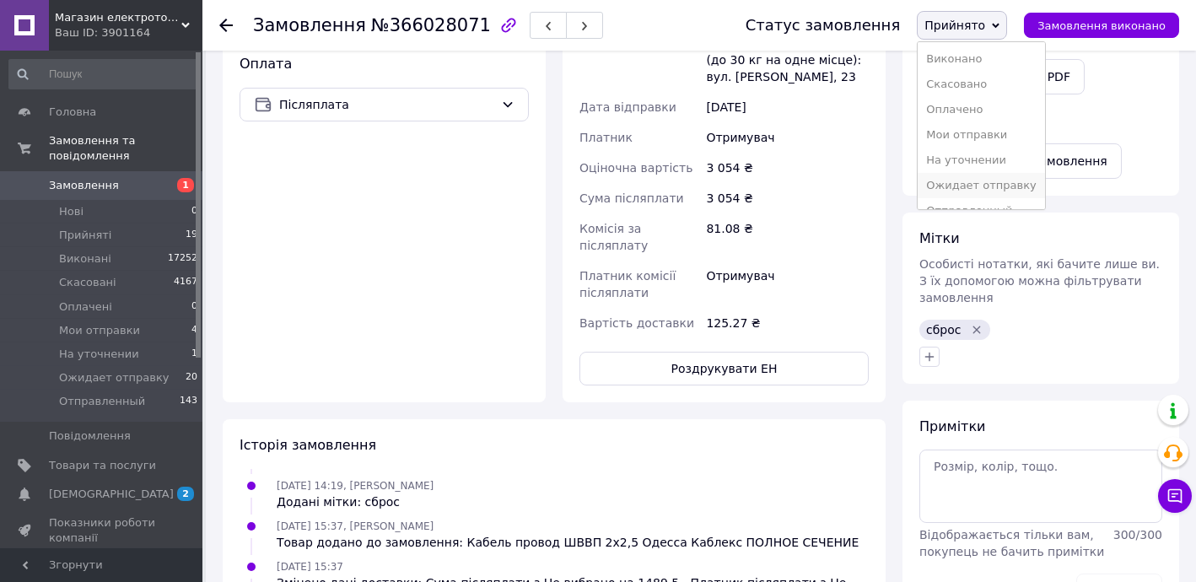
click at [984, 186] on li "Ожидает отправку" at bounding box center [980, 185] width 127 height 25
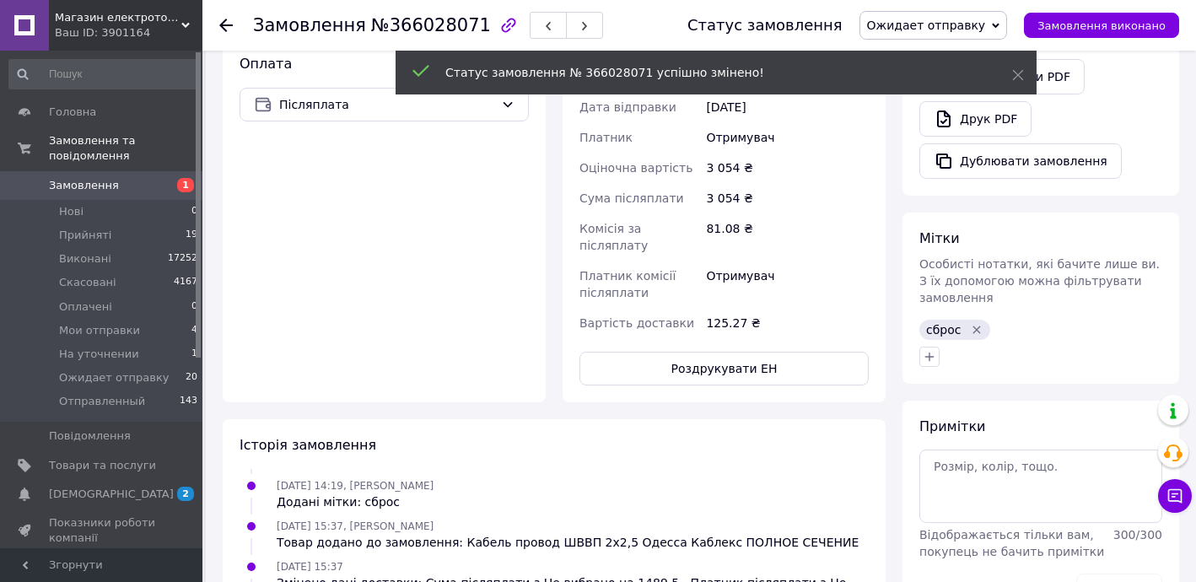
click at [230, 23] on icon at bounding box center [225, 25] width 13 height 13
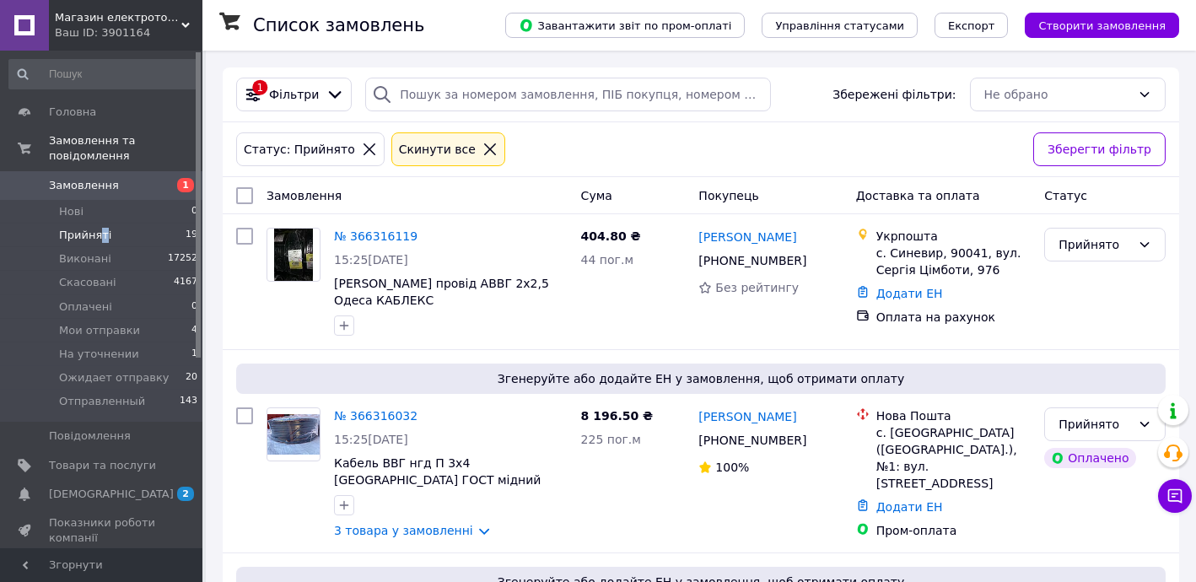
click at [100, 228] on span "Прийняті" at bounding box center [85, 235] width 52 height 15
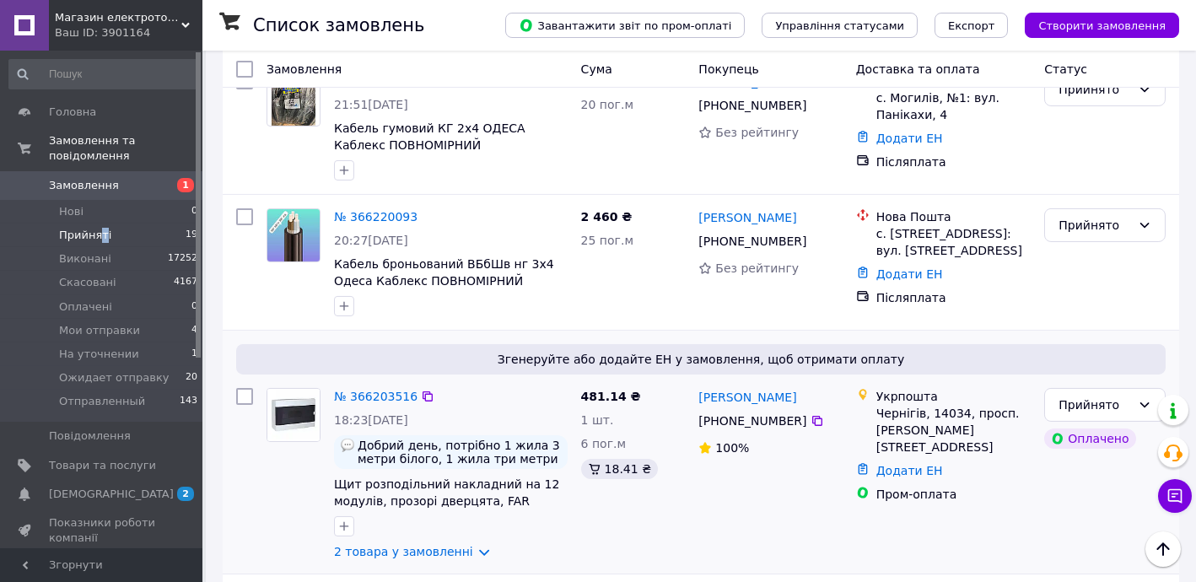
scroll to position [2243, 0]
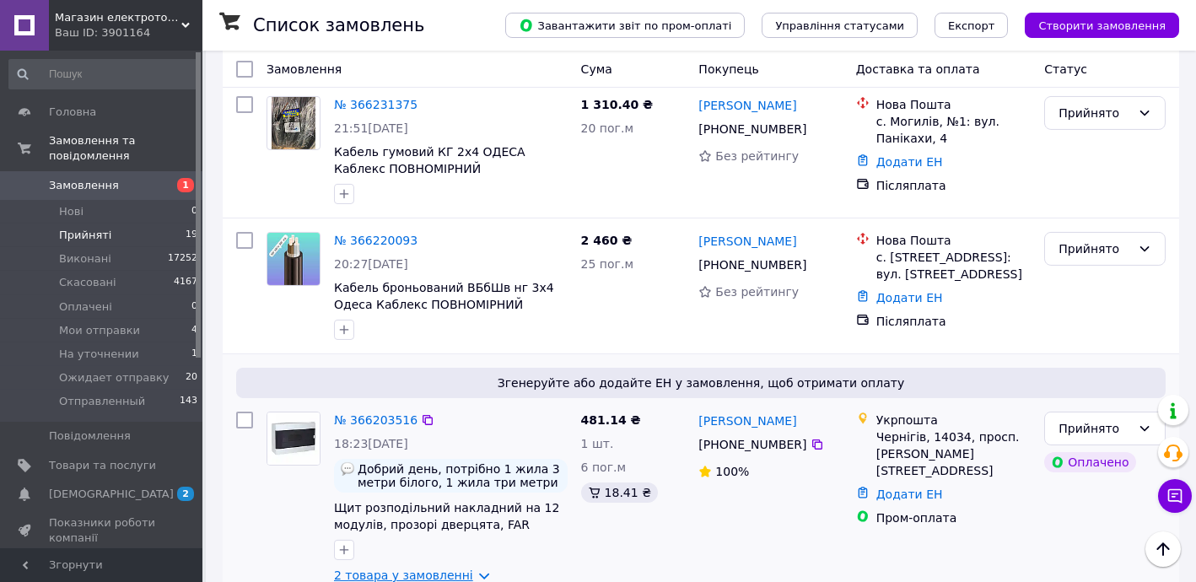
click at [438, 568] on link "2 товара у замовленні" at bounding box center [403, 574] width 139 height 13
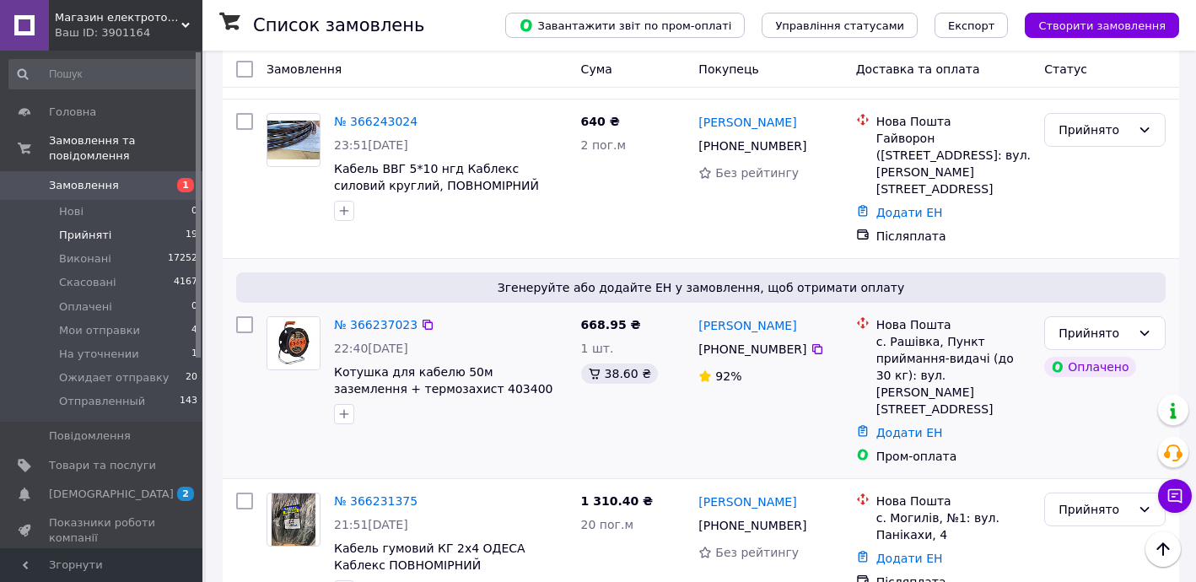
scroll to position [1834, 0]
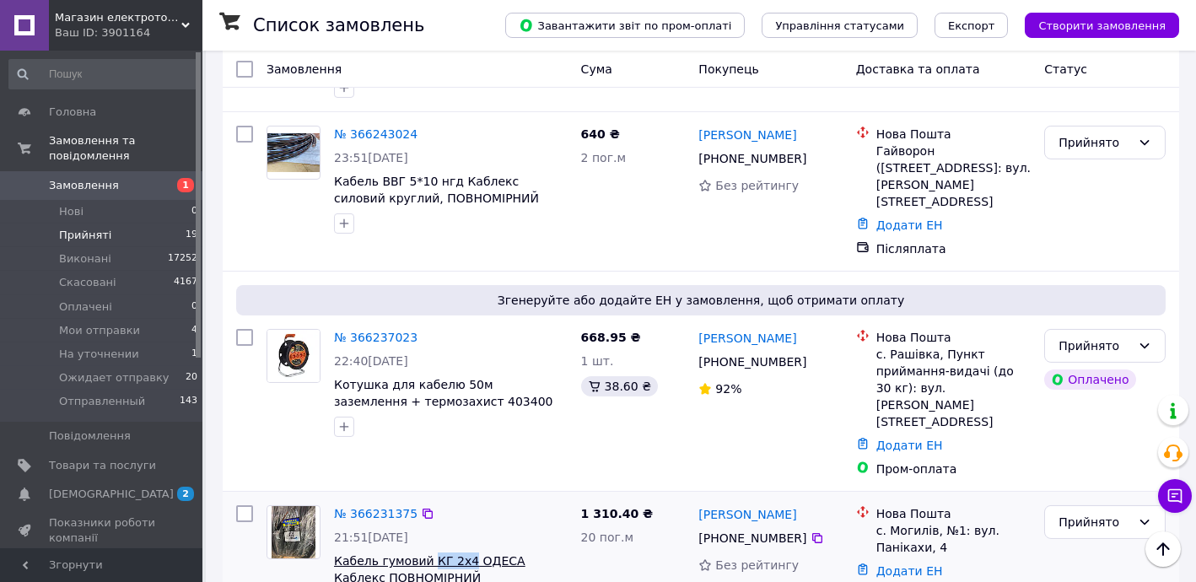
drag, startPoint x: 425, startPoint y: 368, endPoint x: 457, endPoint y: 371, distance: 32.2
click at [457, 498] on div "№ 366231375 21:51, 11.10.2025 Кабель гумовий КГ 2х4 ОДЕСА Каблекс ПОВНОМІРНИЙ" at bounding box center [450, 558] width 247 height 121
copy span "КГ 2х4"
click at [369, 507] on link "№ 366231375" at bounding box center [375, 513] width 83 height 13
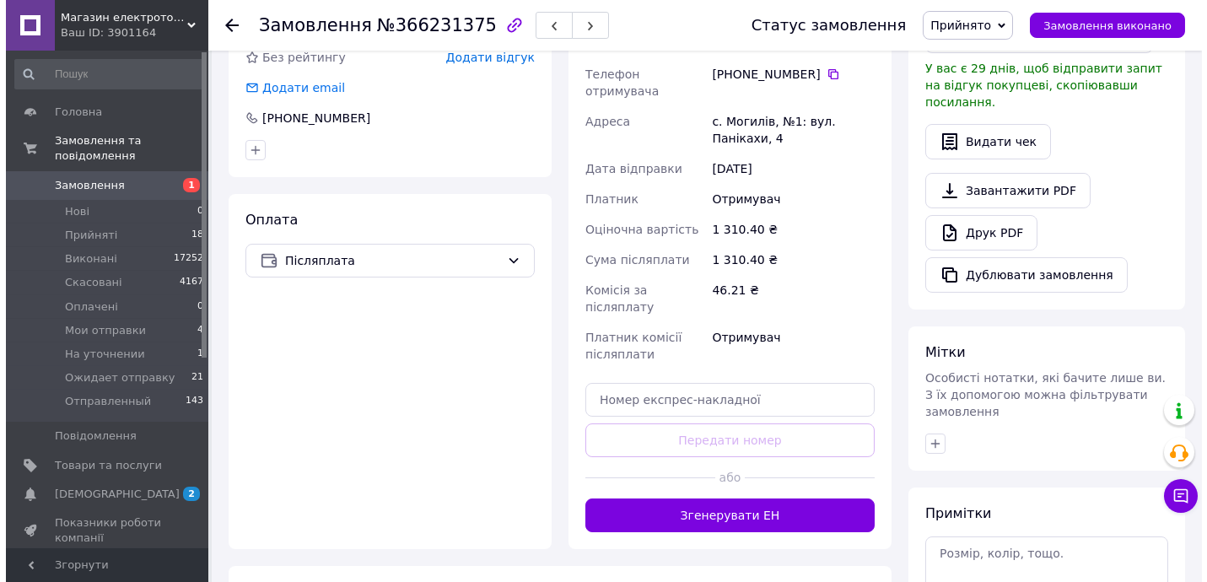
scroll to position [121, 0]
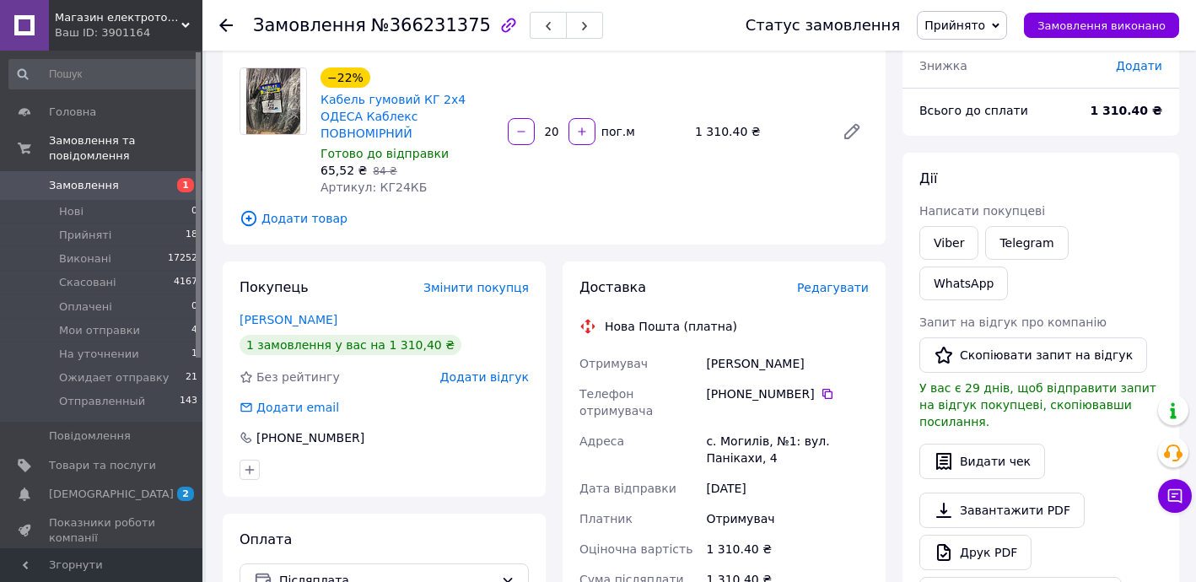
click at [828, 281] on span "Редагувати" at bounding box center [833, 287] width 72 height 13
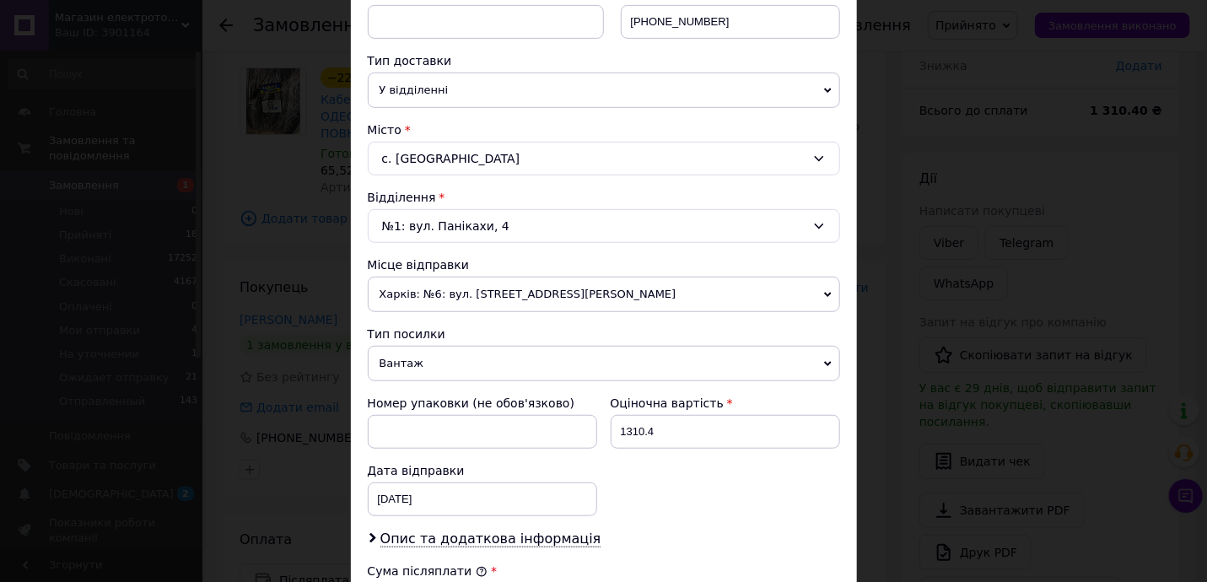
scroll to position [409, 0]
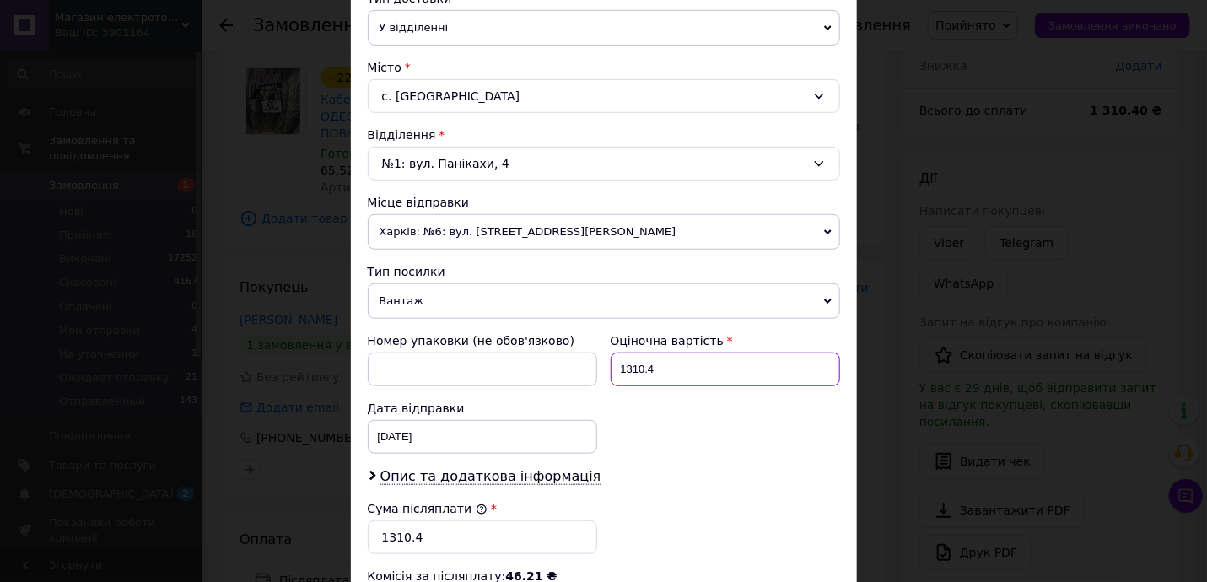
drag, startPoint x: 627, startPoint y: 359, endPoint x: 718, endPoint y: 364, distance: 91.2
click at [696, 360] on input "1310.4" at bounding box center [725, 369] width 229 height 34
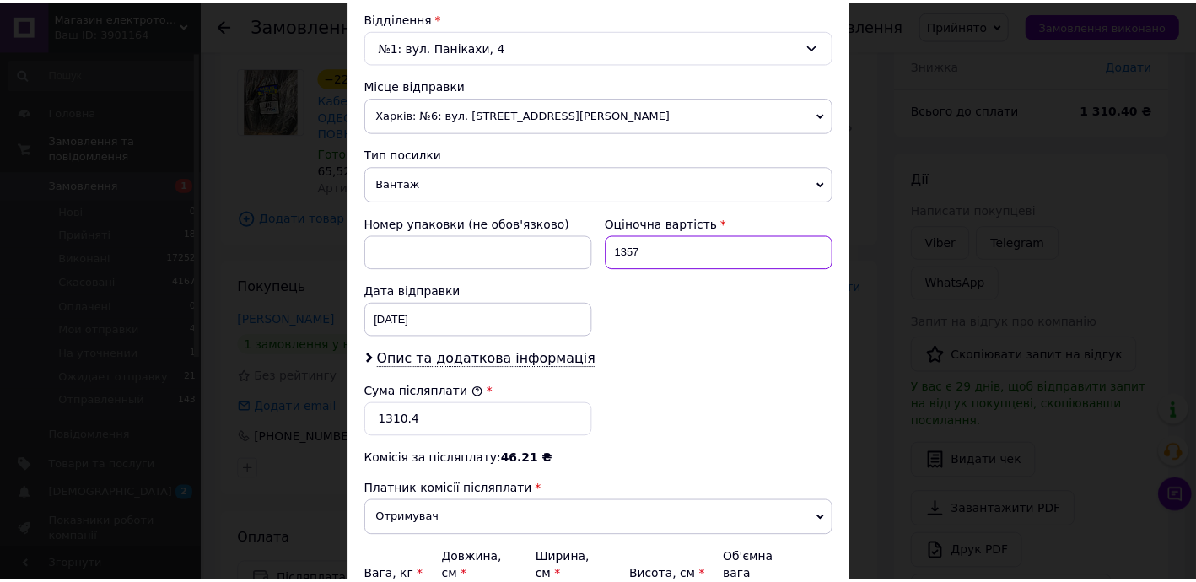
scroll to position [697, 0]
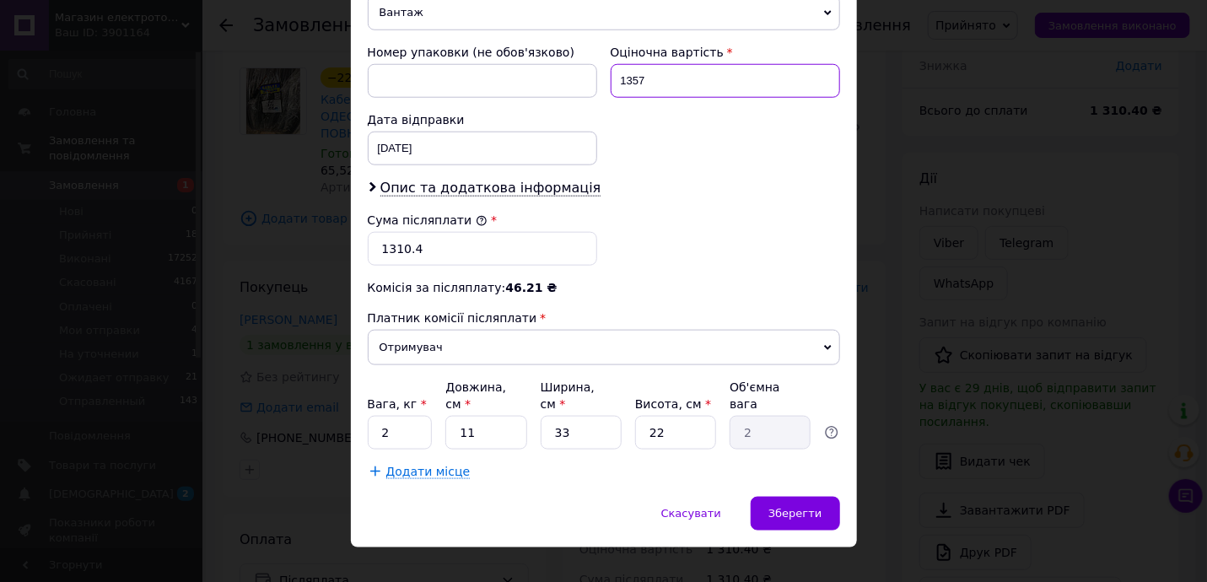
type input "1357"
drag, startPoint x: 390, startPoint y: 237, endPoint x: 455, endPoint y: 239, distance: 65.0
click at [446, 238] on input "1310.4" at bounding box center [482, 249] width 229 height 34
type input "1357"
drag, startPoint x: 372, startPoint y: 400, endPoint x: 567, endPoint y: 426, distance: 196.5
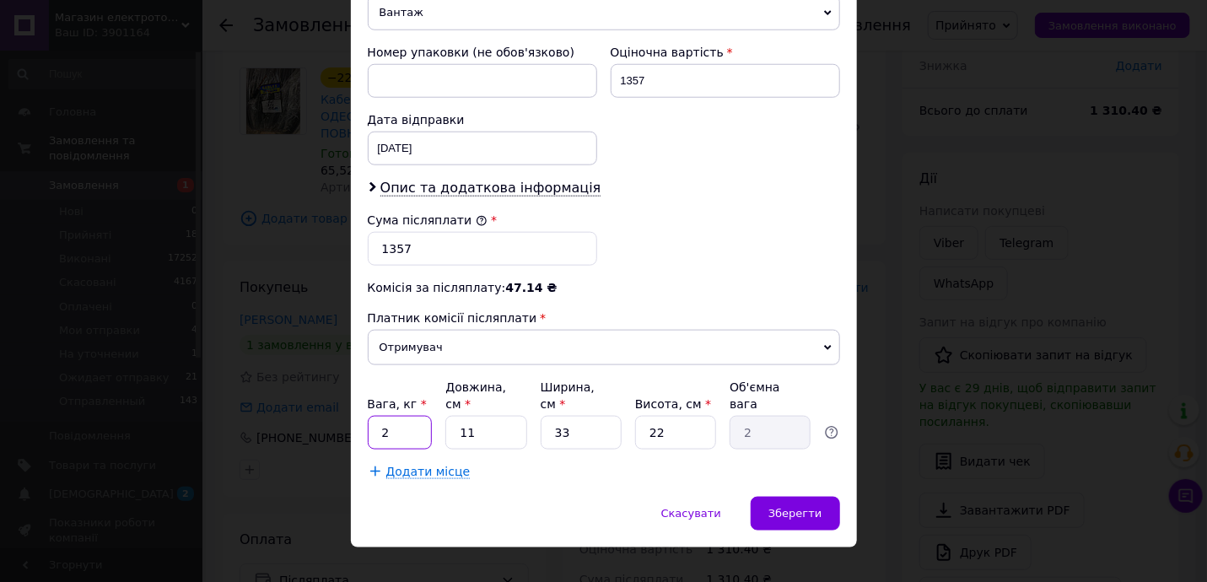
click at [444, 413] on div "Вага, кг * 2 Довжина, см * 11 Ширина, см * 33 Висота, см * 22 Об'ємна вага 2" at bounding box center [604, 414] width 472 height 71
type input "5"
click at [821, 505] on div "Зберегти" at bounding box center [794, 514] width 89 height 34
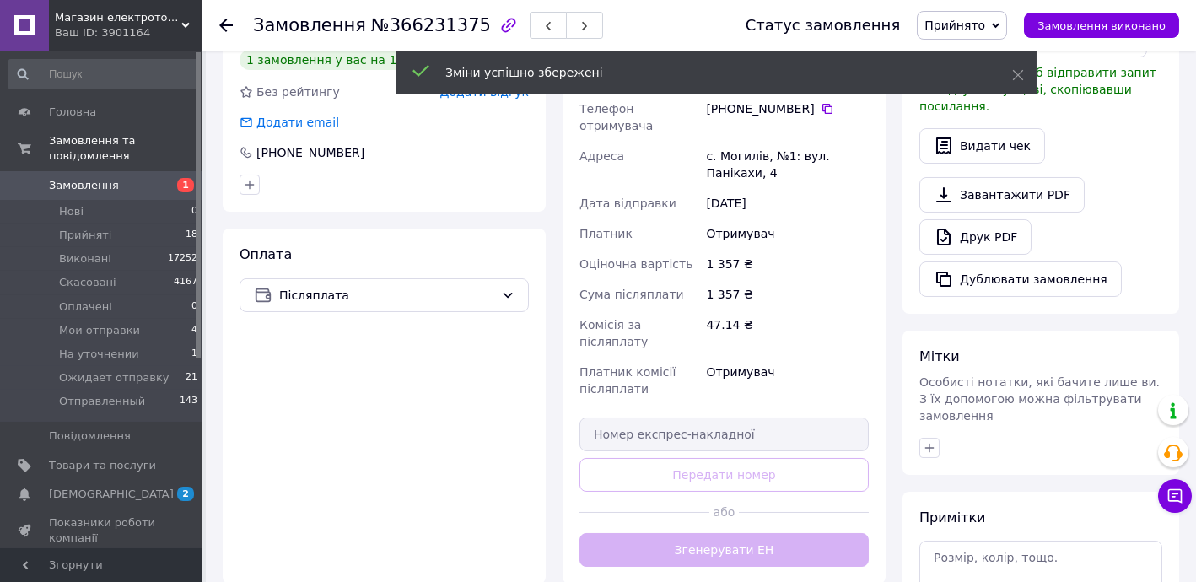
scroll to position [427, 0]
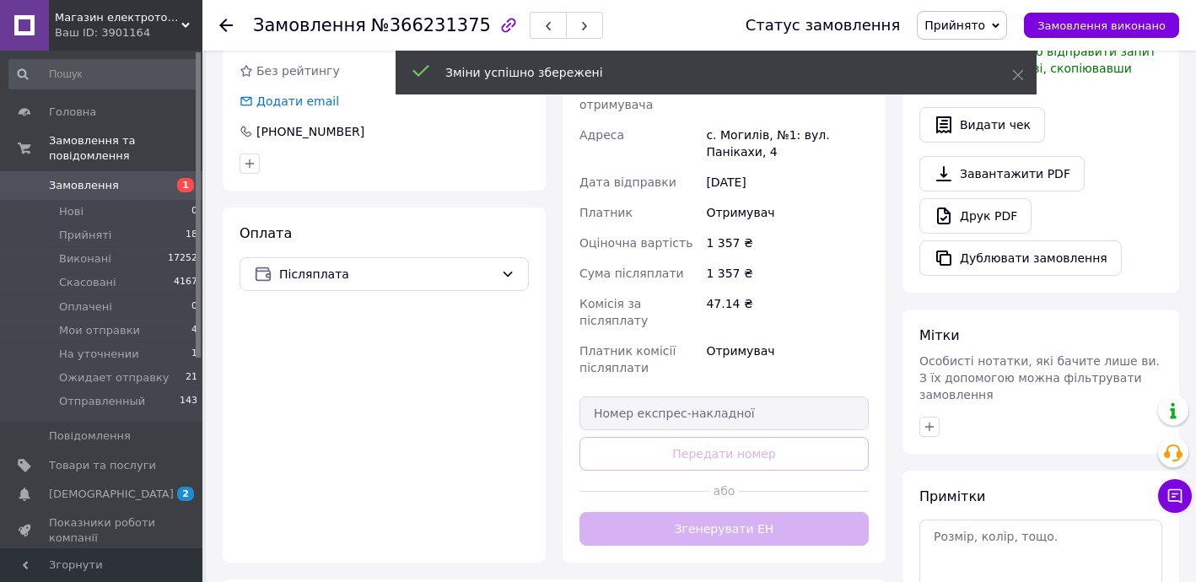
click at [749, 482] on div "Доставка Редагувати Нова Пошта (платна) Отримувач Безрода Володимир Телефон отр…" at bounding box center [723, 258] width 289 height 573
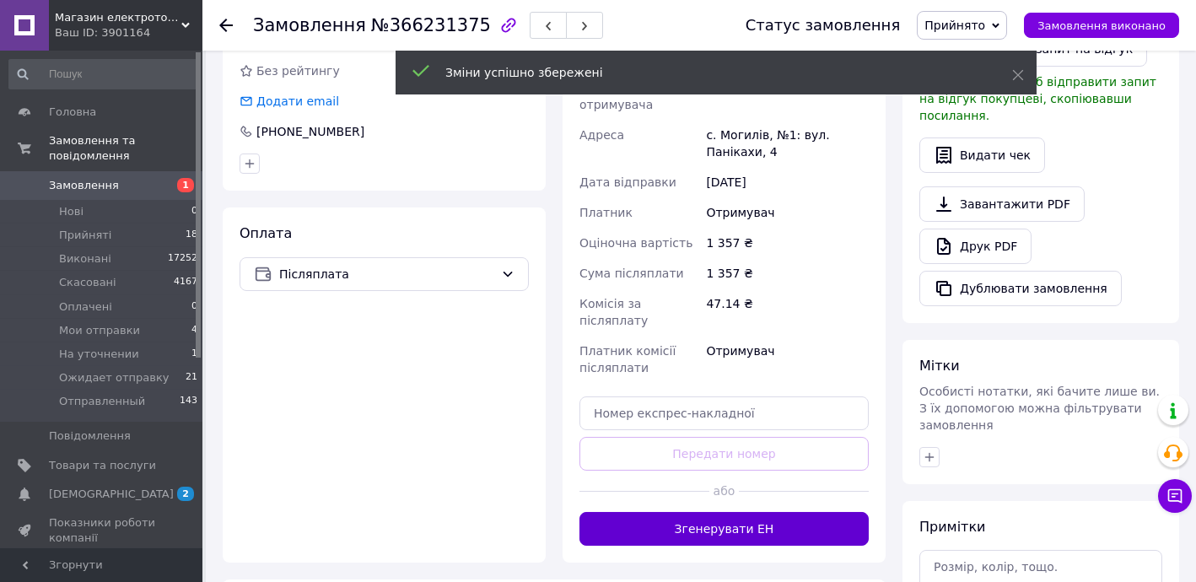
click at [759, 512] on button "Згенерувати ЕН" at bounding box center [723, 529] width 289 height 34
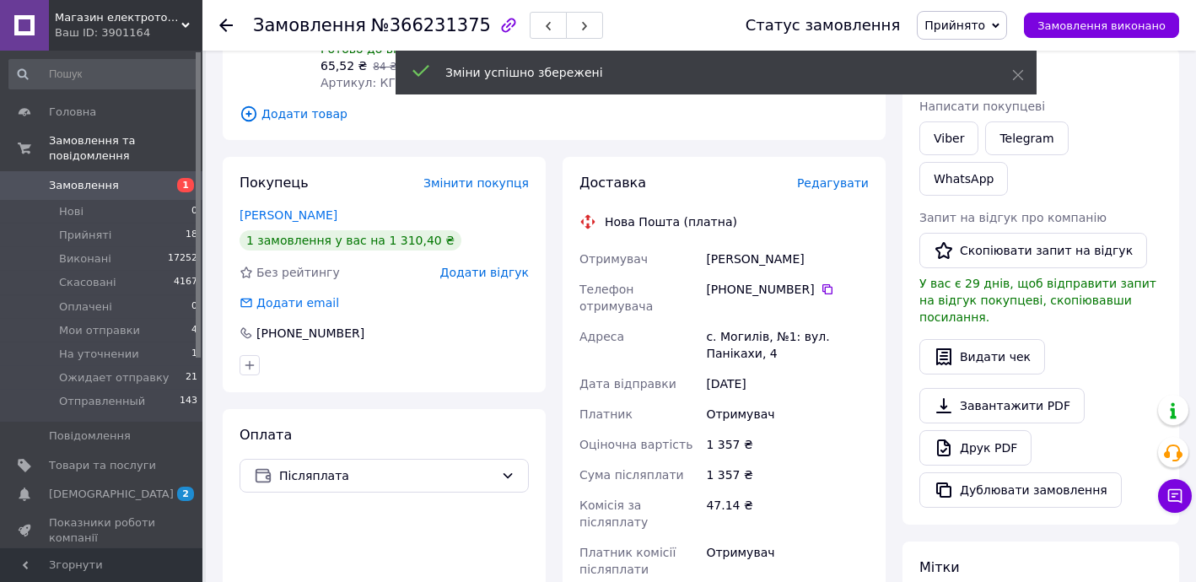
scroll to position [223, 0]
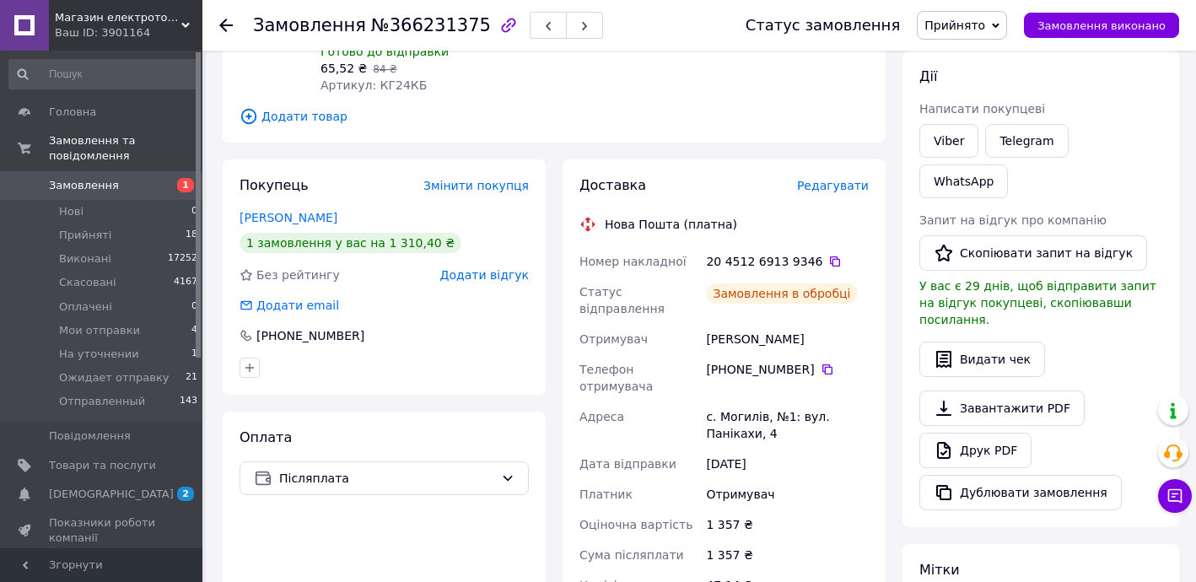
click at [828, 255] on icon at bounding box center [834, 261] width 13 height 13
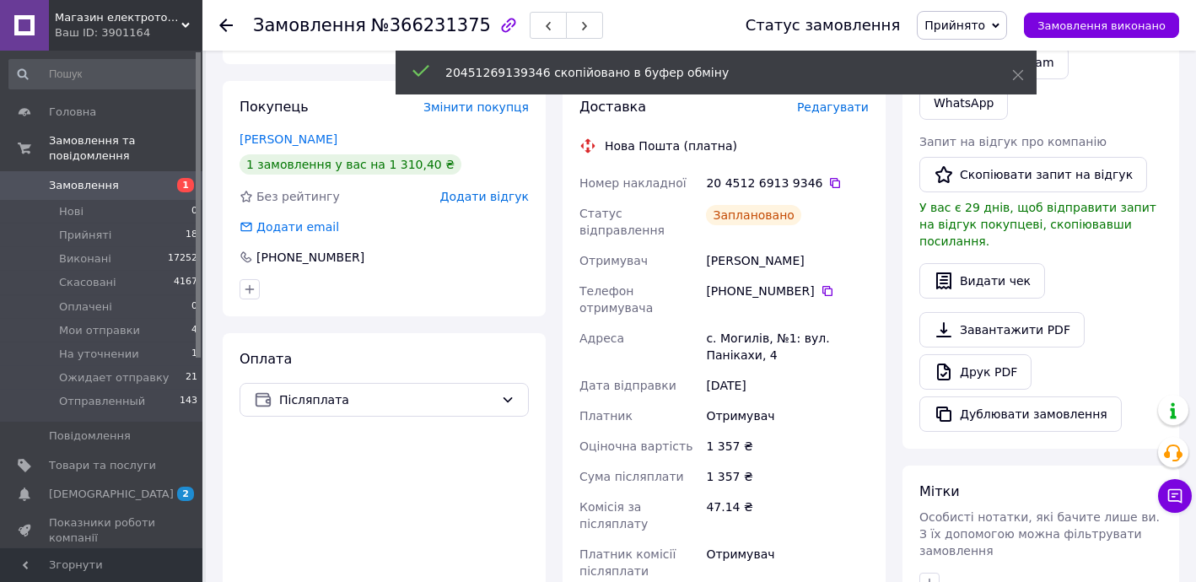
scroll to position [427, 0]
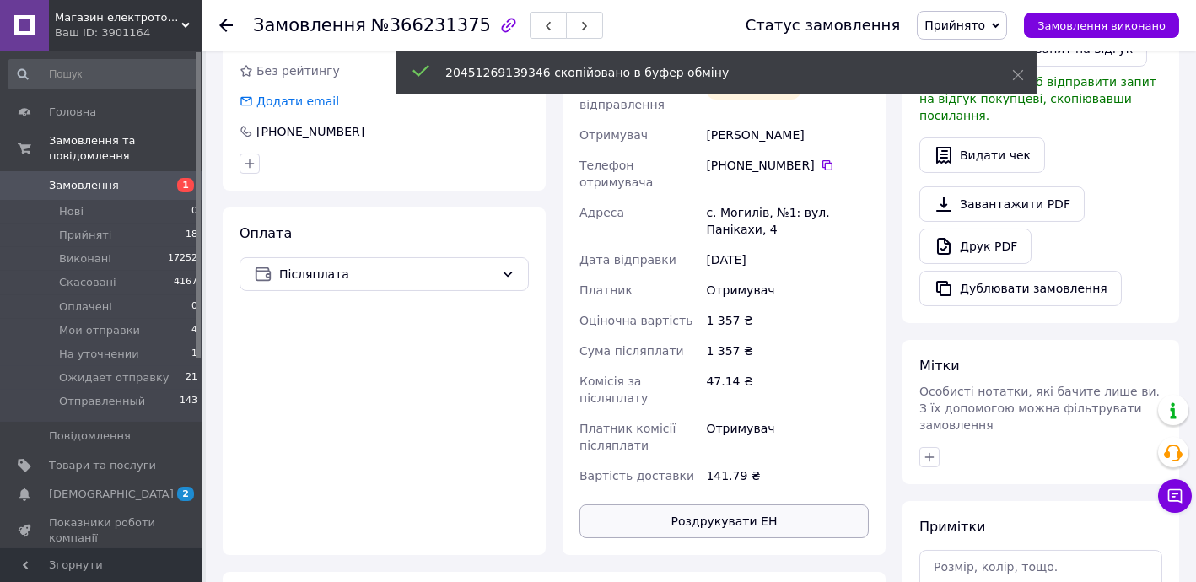
click at [786, 504] on button "Роздрукувати ЕН" at bounding box center [723, 521] width 289 height 34
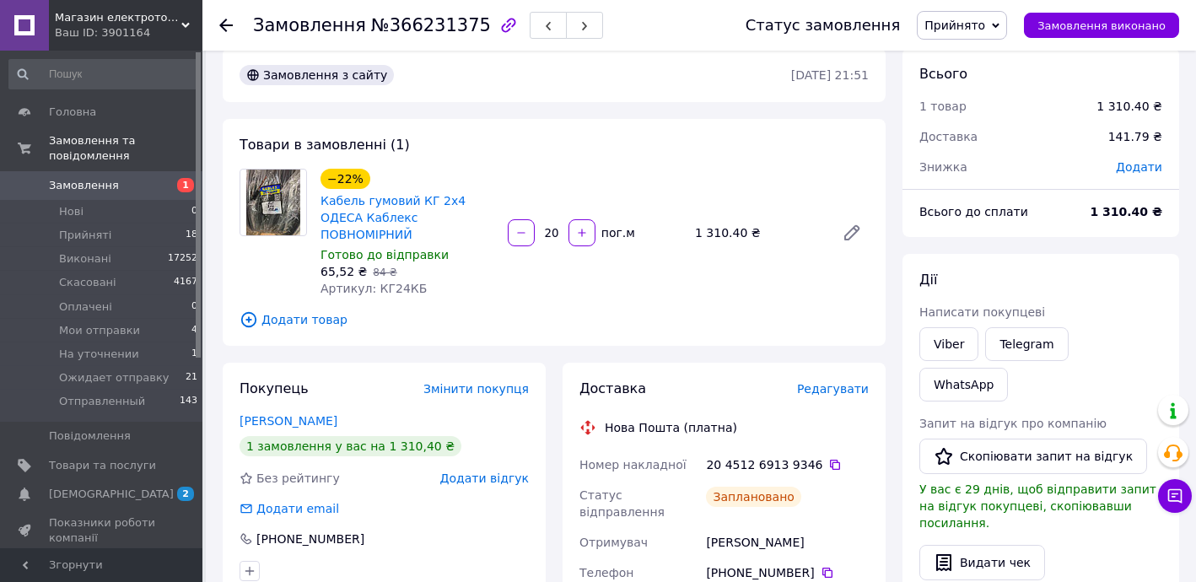
scroll to position [19, 0]
drag, startPoint x: 968, startPoint y: 19, endPoint x: 981, endPoint y: 39, distance: 23.9
click at [969, 19] on span "Прийнято" at bounding box center [954, 25] width 61 height 13
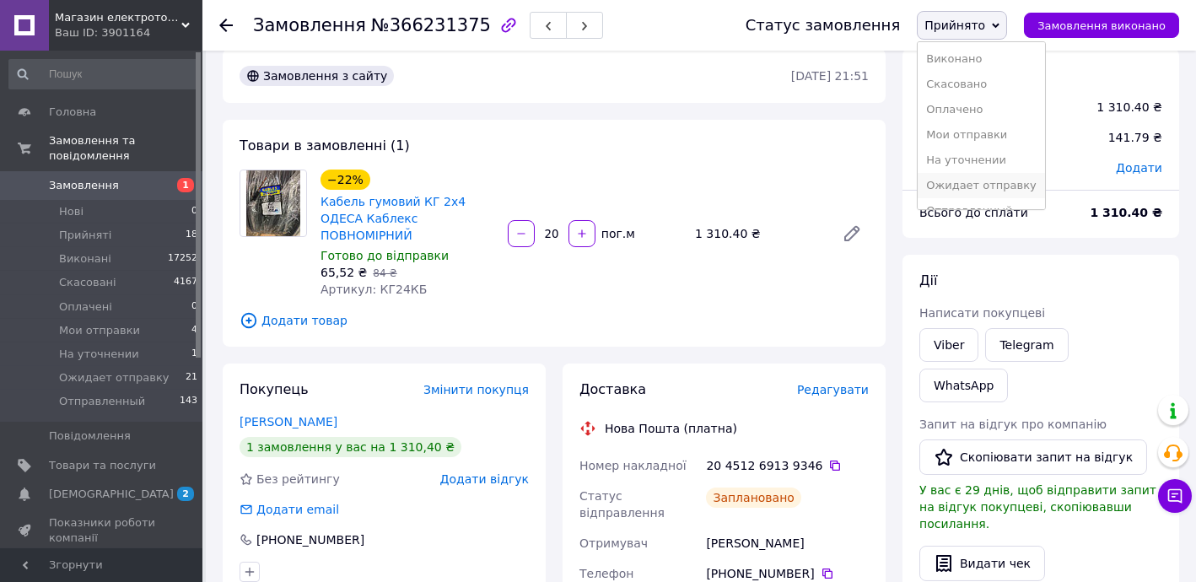
click at [987, 180] on li "Ожидает отправку" at bounding box center [980, 185] width 127 height 25
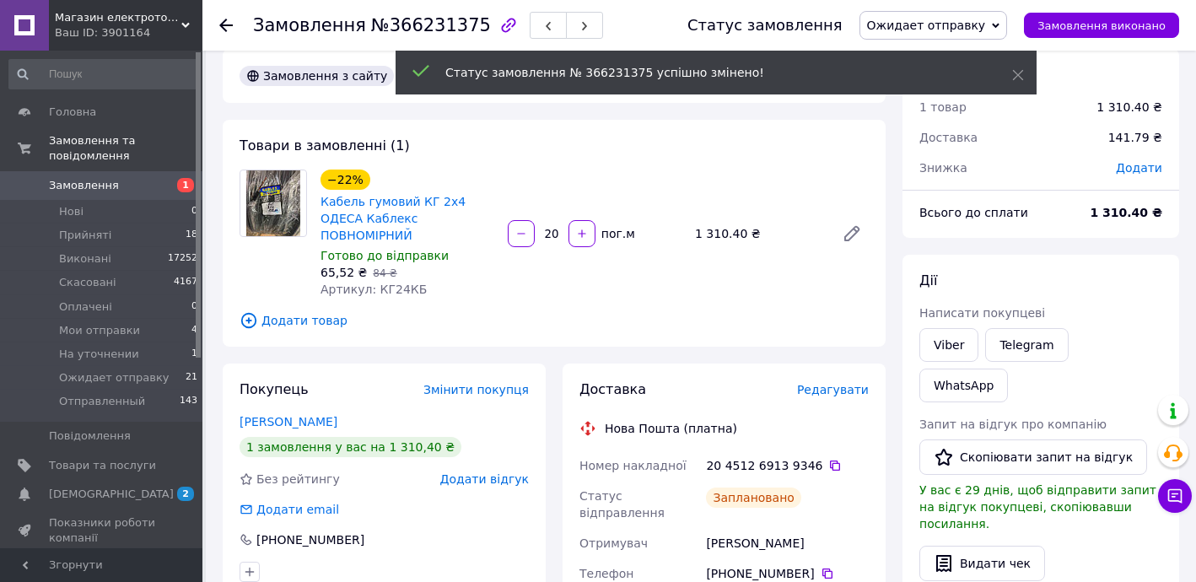
click at [227, 21] on icon at bounding box center [225, 25] width 13 height 13
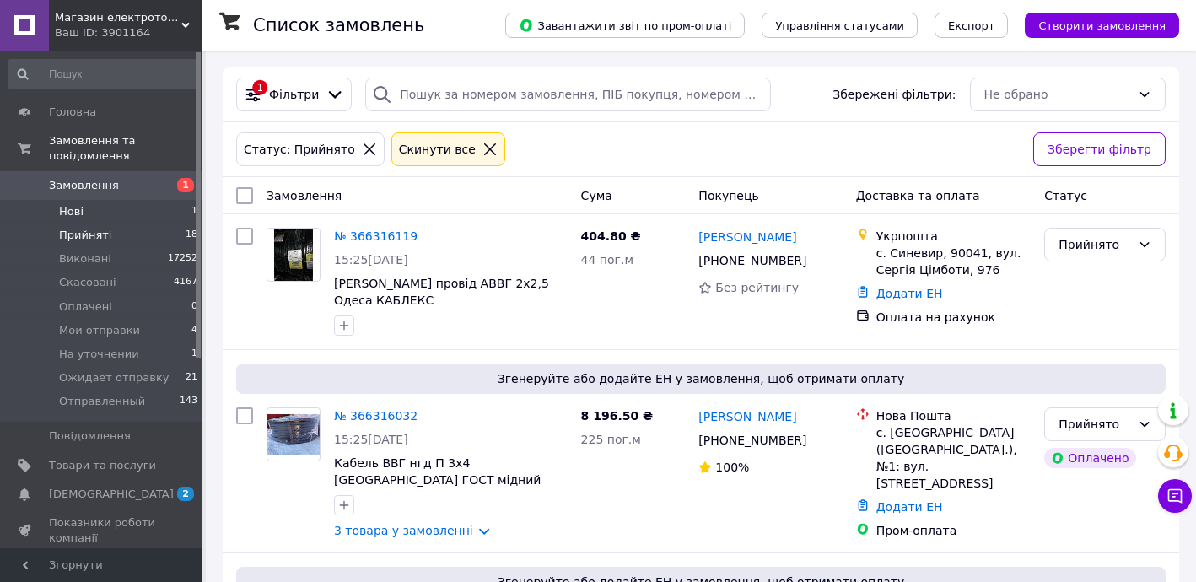
click at [94, 200] on li "Нові 1" at bounding box center [103, 212] width 207 height 24
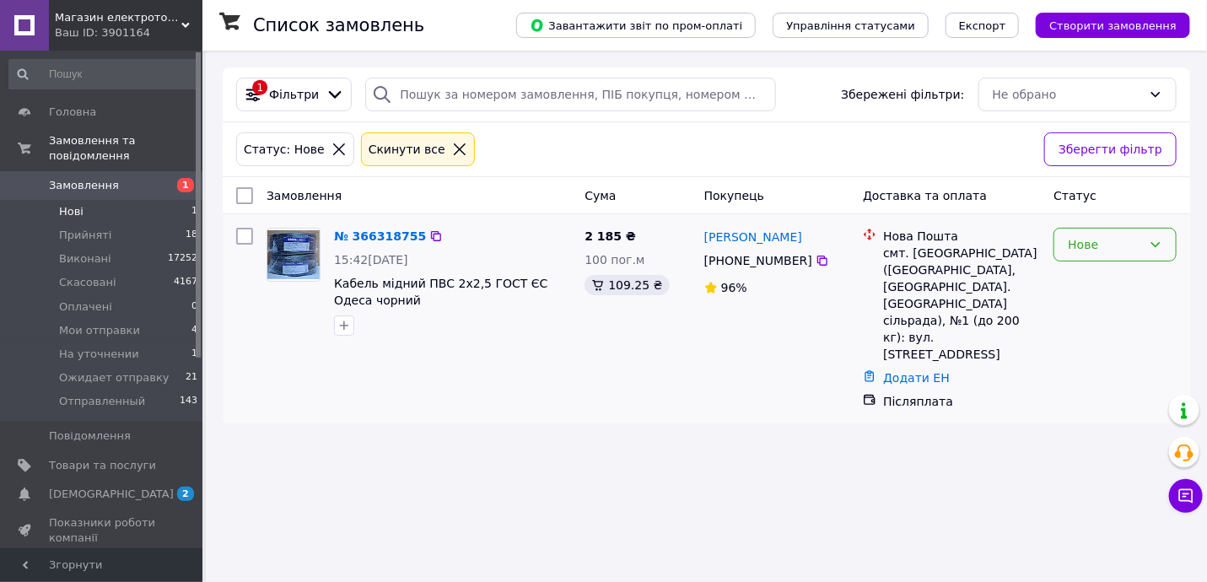
click at [1099, 237] on div "Нове" at bounding box center [1105, 244] width 74 height 19
click at [1103, 286] on li "Прийнято" at bounding box center [1115, 279] width 121 height 30
click at [88, 178] on span "Замовлення" at bounding box center [84, 185] width 70 height 15
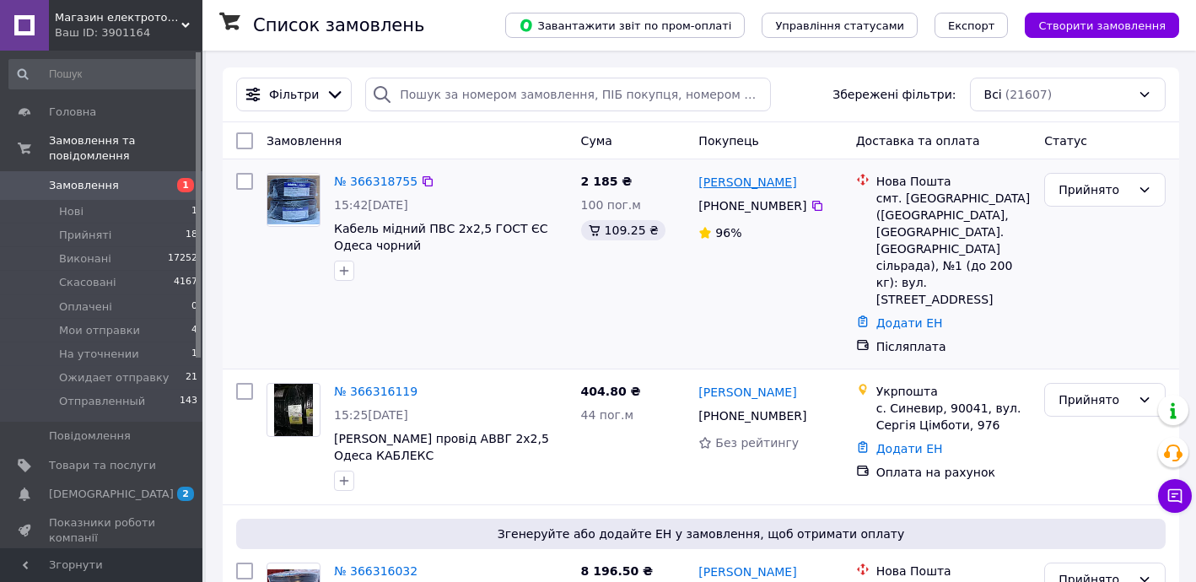
click at [717, 186] on link "[PERSON_NAME]" at bounding box center [747, 182] width 98 height 17
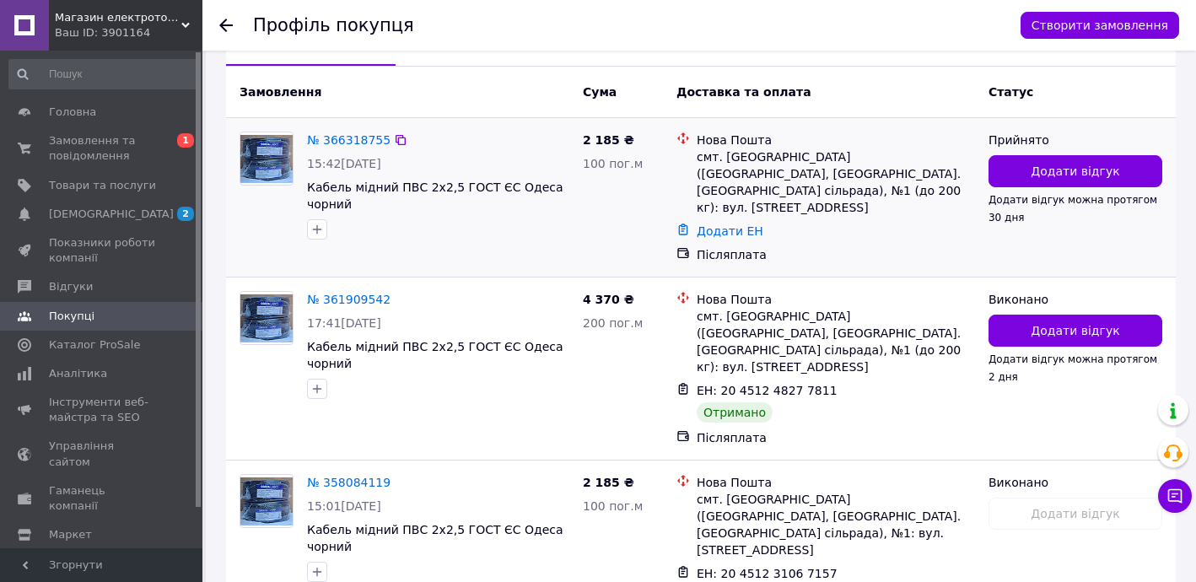
scroll to position [409, 0]
drag, startPoint x: 391, startPoint y: 176, endPoint x: 442, endPoint y: 184, distance: 51.2
click at [442, 184] on div "№ 366318755 15:42, 12.10.2025 Кабель мідний ПВС 2х2,5 ГОСТ ЄС Одеса чорний" at bounding box center [438, 186] width 276 height 121
copy span "ПВС 2х2,5"
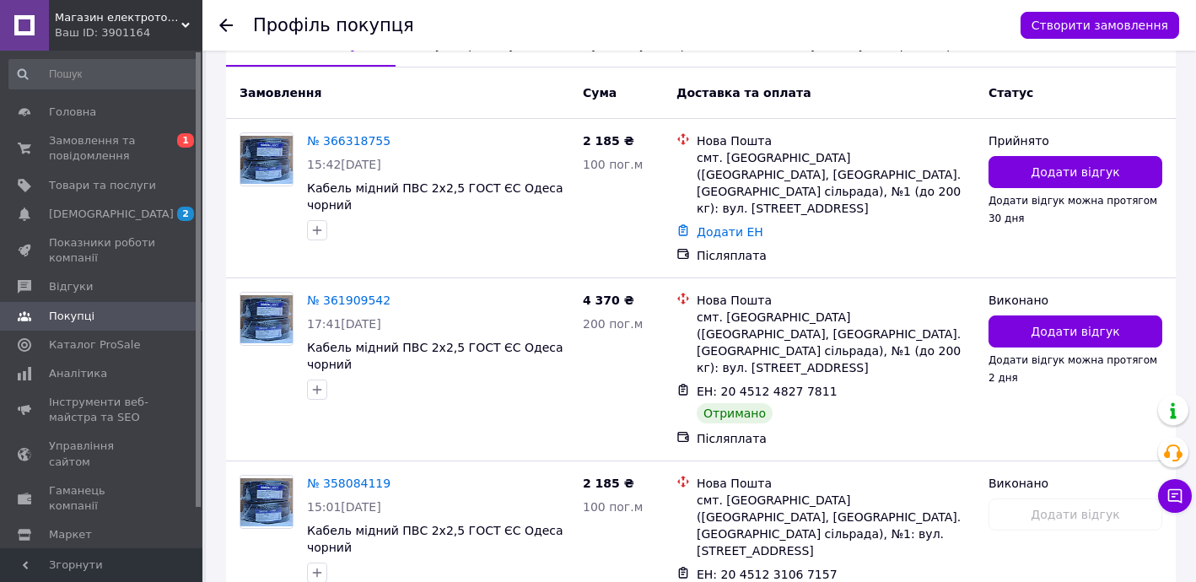
click at [223, 29] on icon at bounding box center [225, 25] width 13 height 13
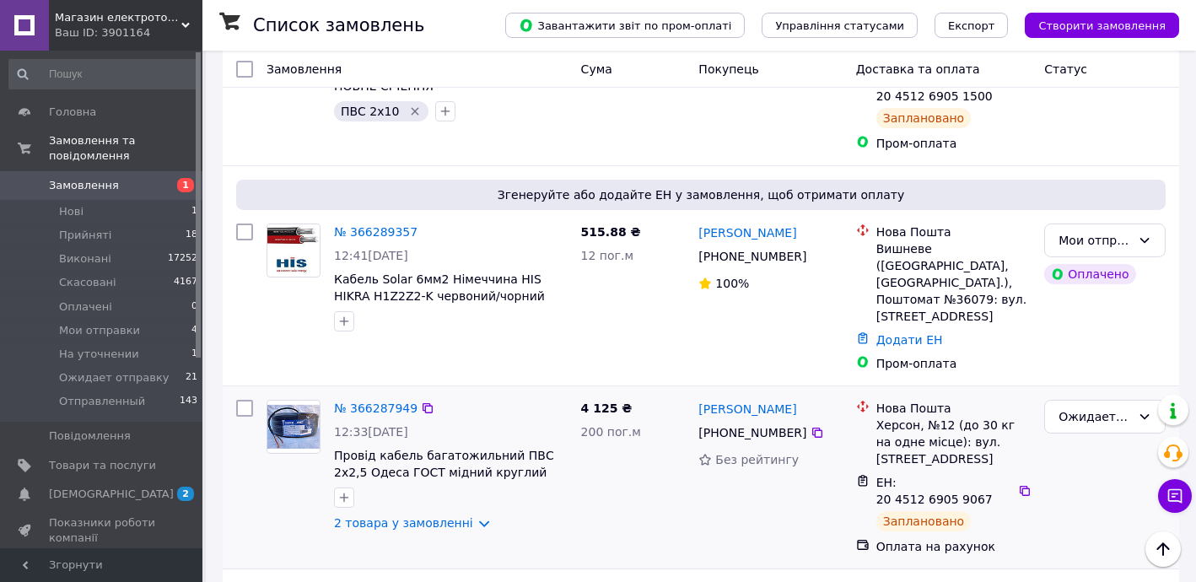
scroll to position [1737, 0]
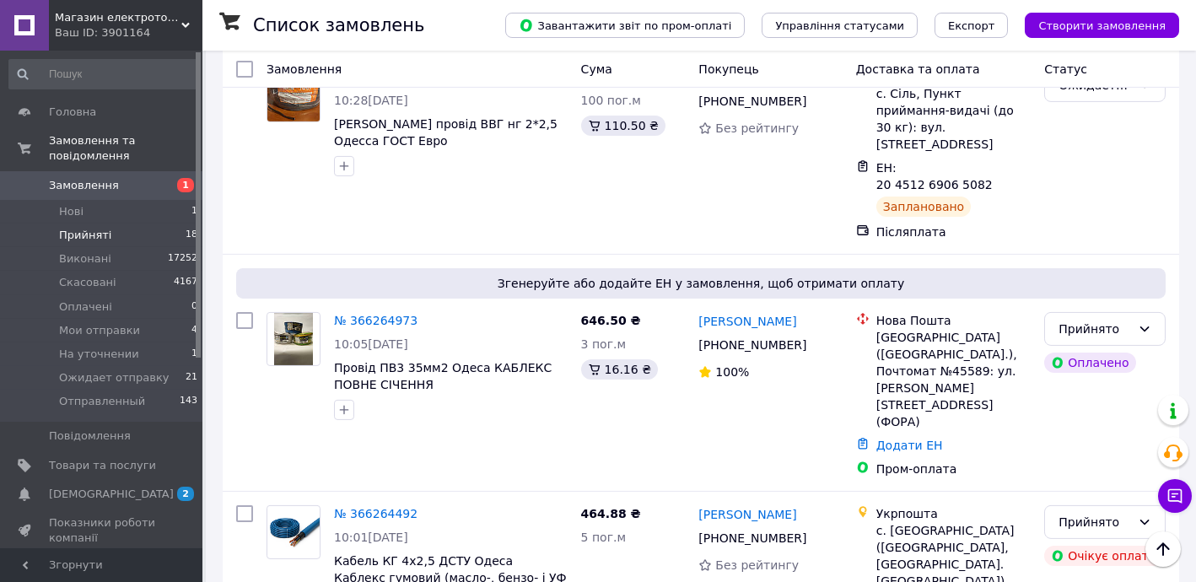
click at [110, 223] on li "Прийняті 18" at bounding box center [103, 235] width 207 height 24
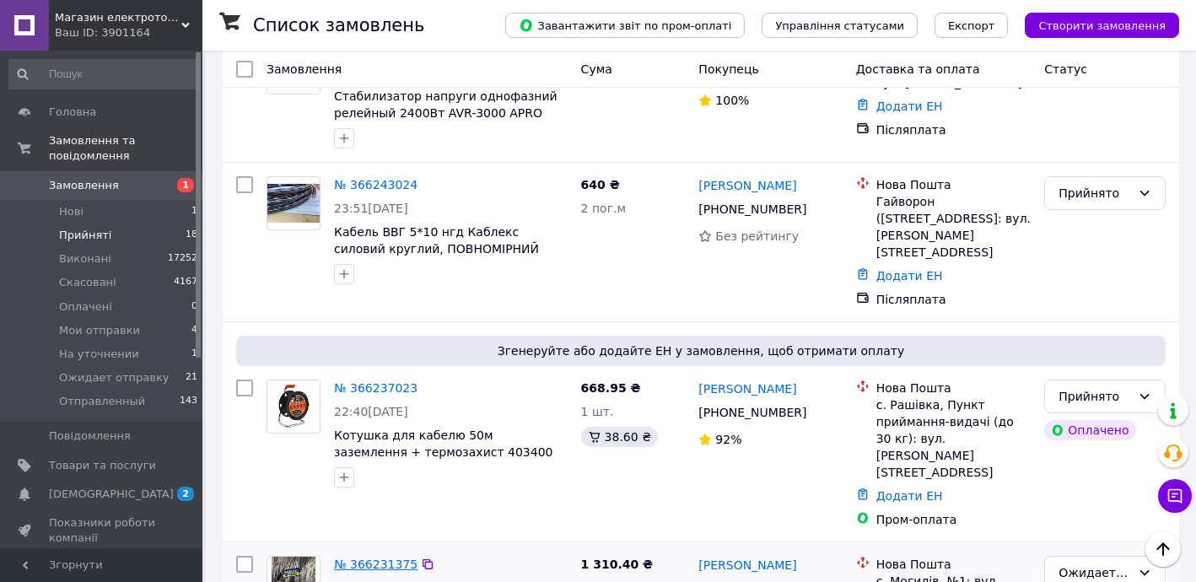
click at [384, 557] on link "№ 366231375" at bounding box center [375, 563] width 83 height 13
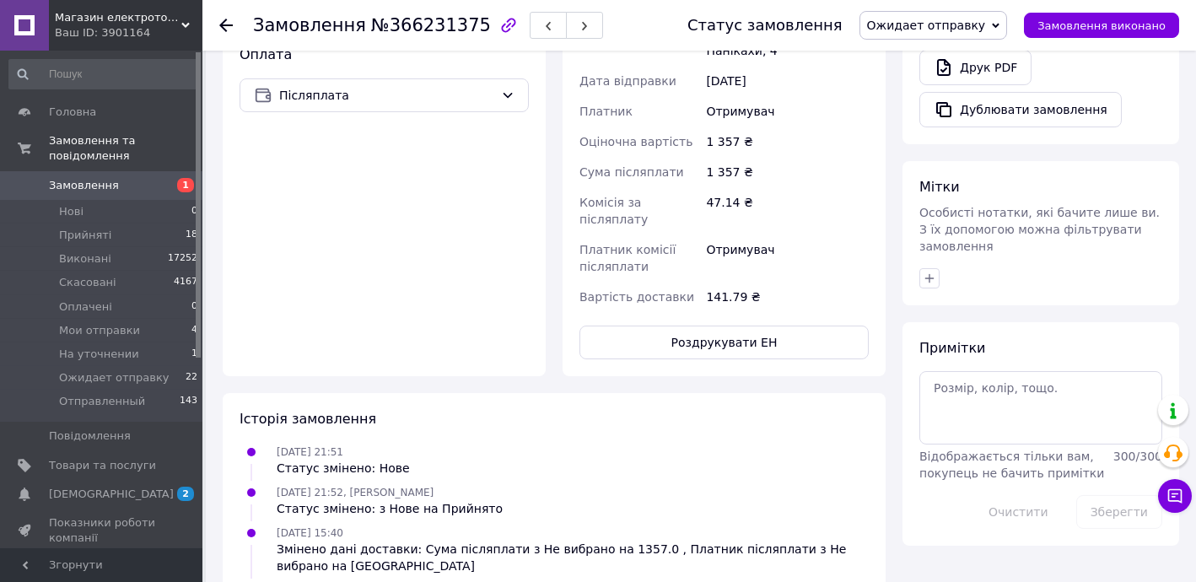
scroll to position [613, 0]
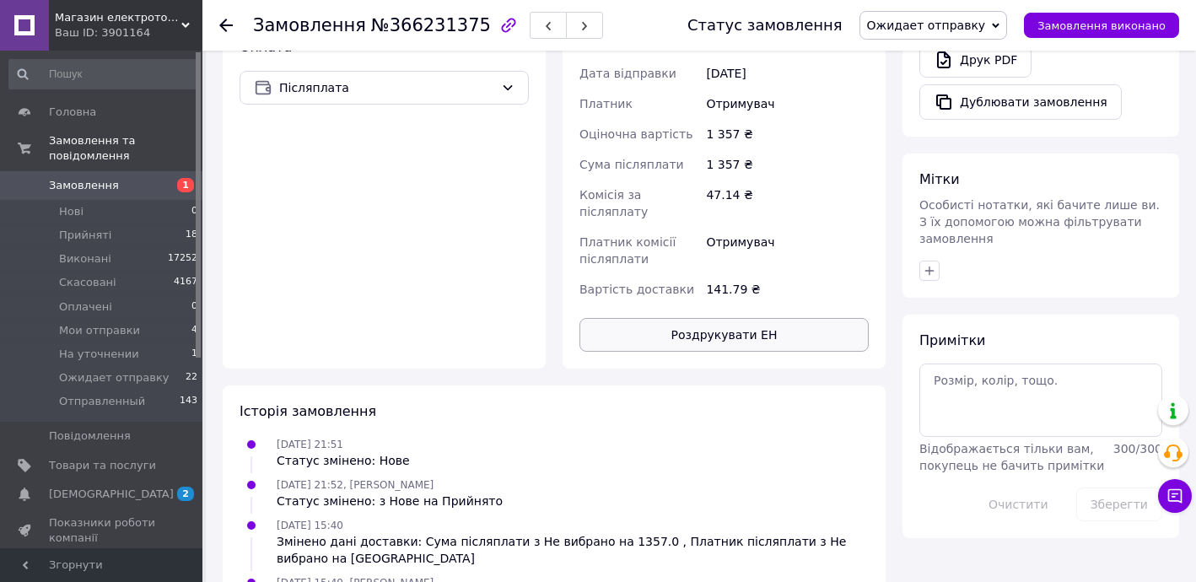
click at [778, 318] on button "Роздрукувати ЕН" at bounding box center [723, 335] width 289 height 34
click at [229, 24] on use at bounding box center [225, 25] width 13 height 13
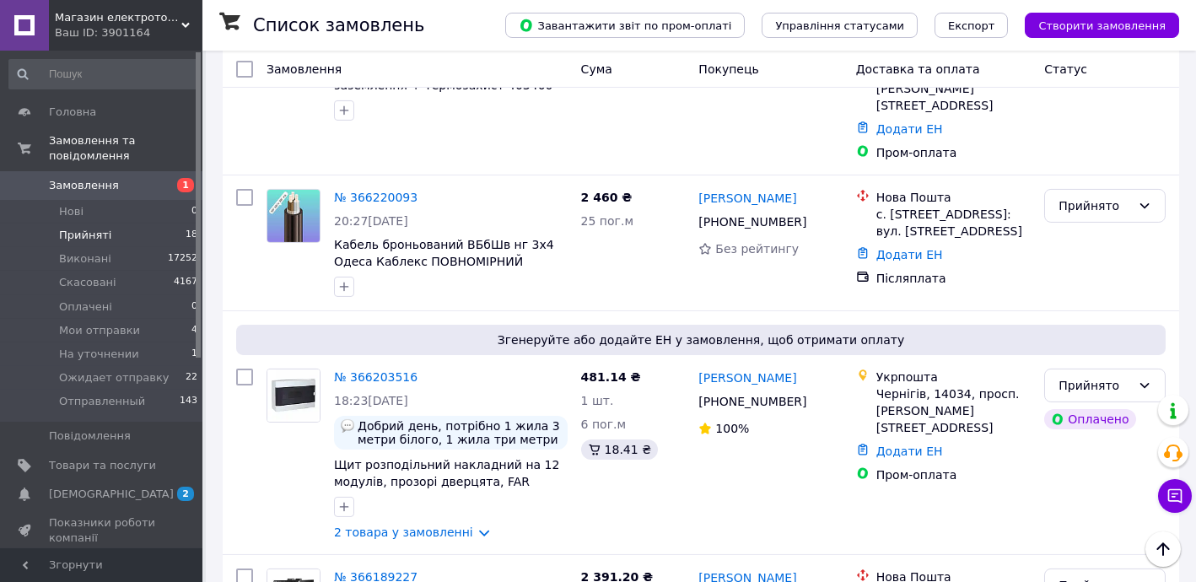
scroll to position [2338, 0]
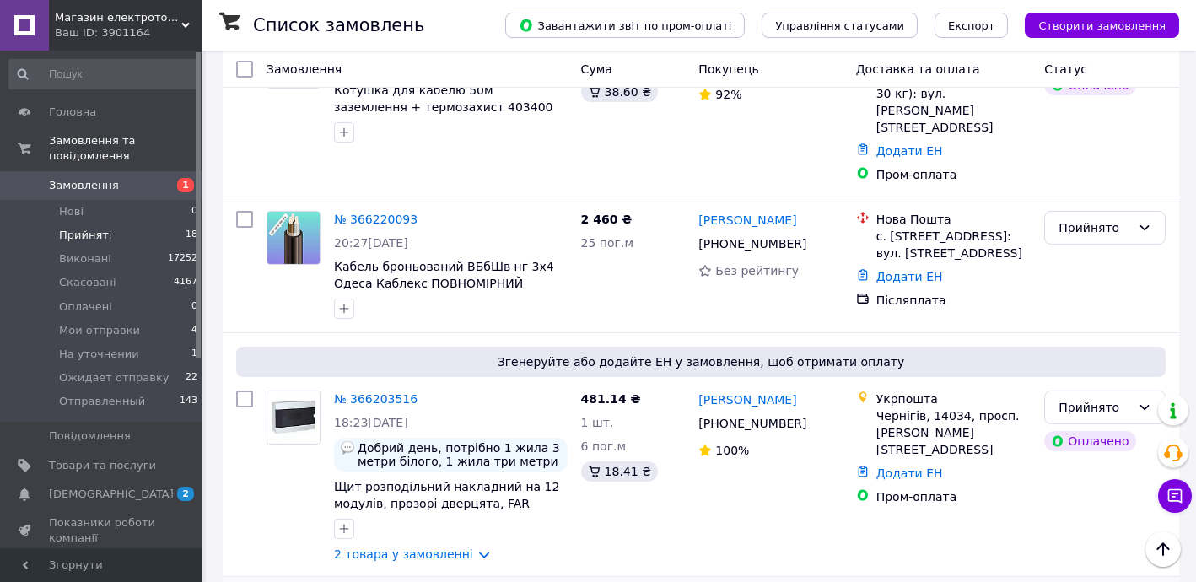
drag, startPoint x: 522, startPoint y: 465, endPoint x: 433, endPoint y: 469, distance: 88.6
copy span "AVR-3000 APRO"
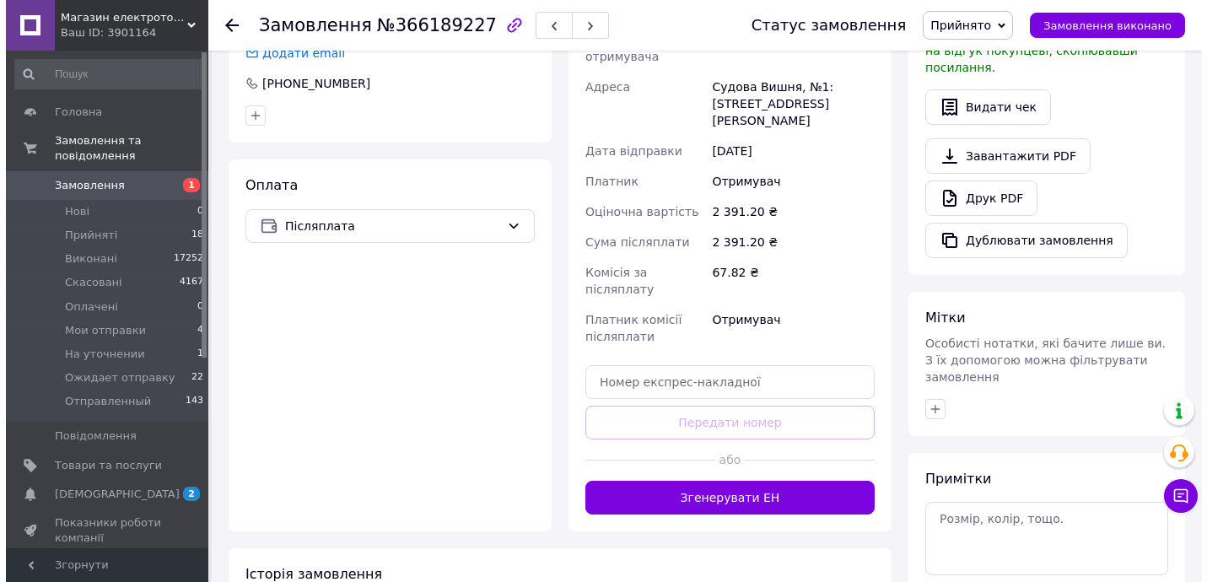
scroll to position [239, 0]
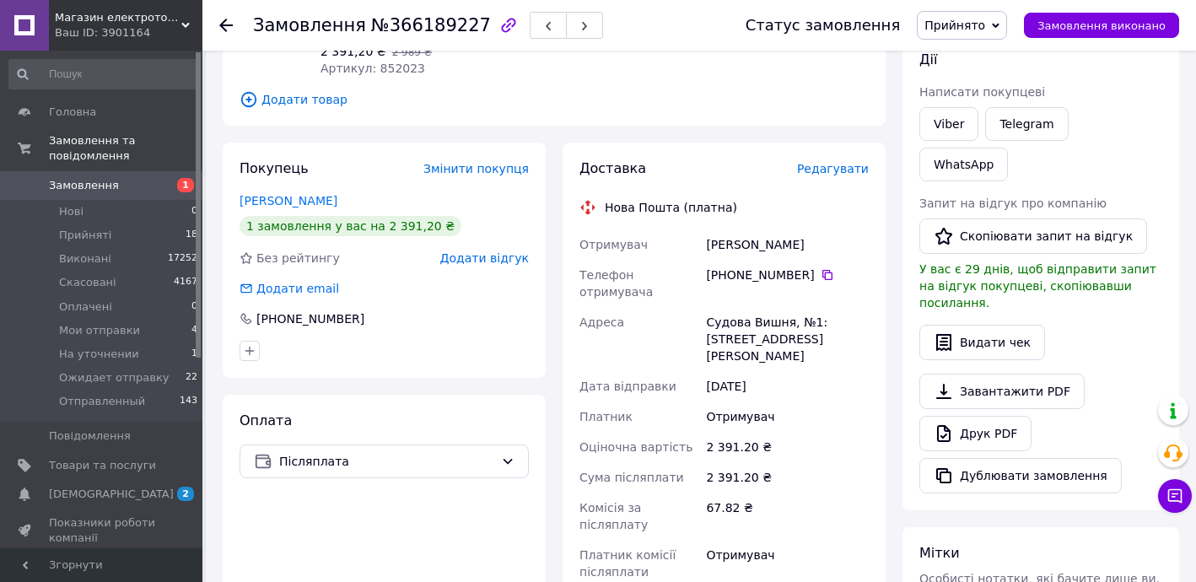
click at [839, 167] on span "Редагувати" at bounding box center [833, 168] width 72 height 13
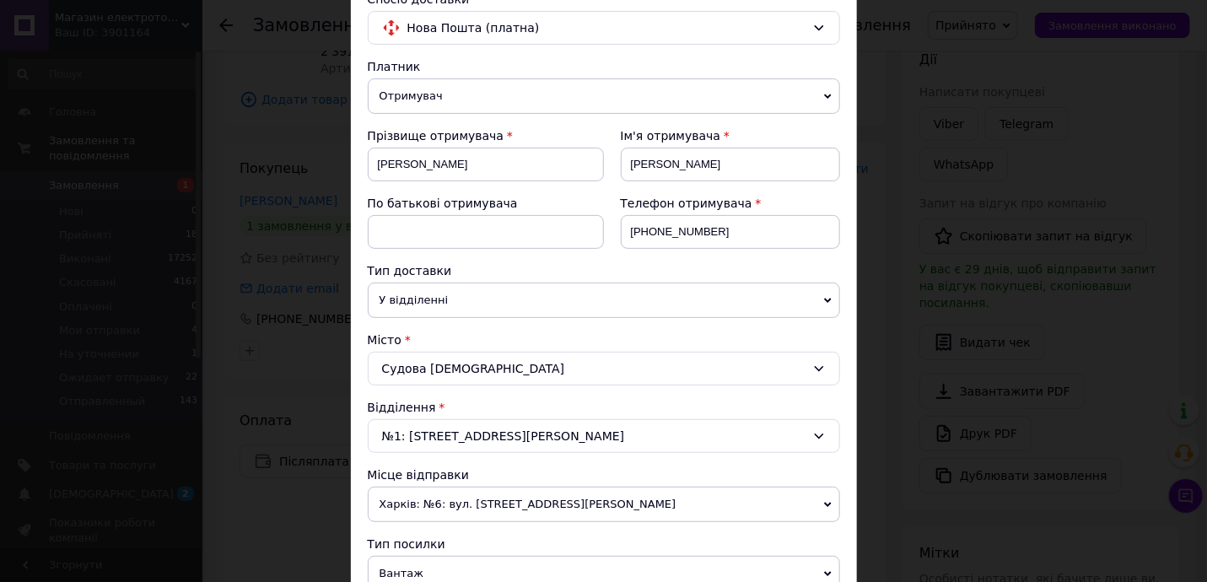
scroll to position [715, 0]
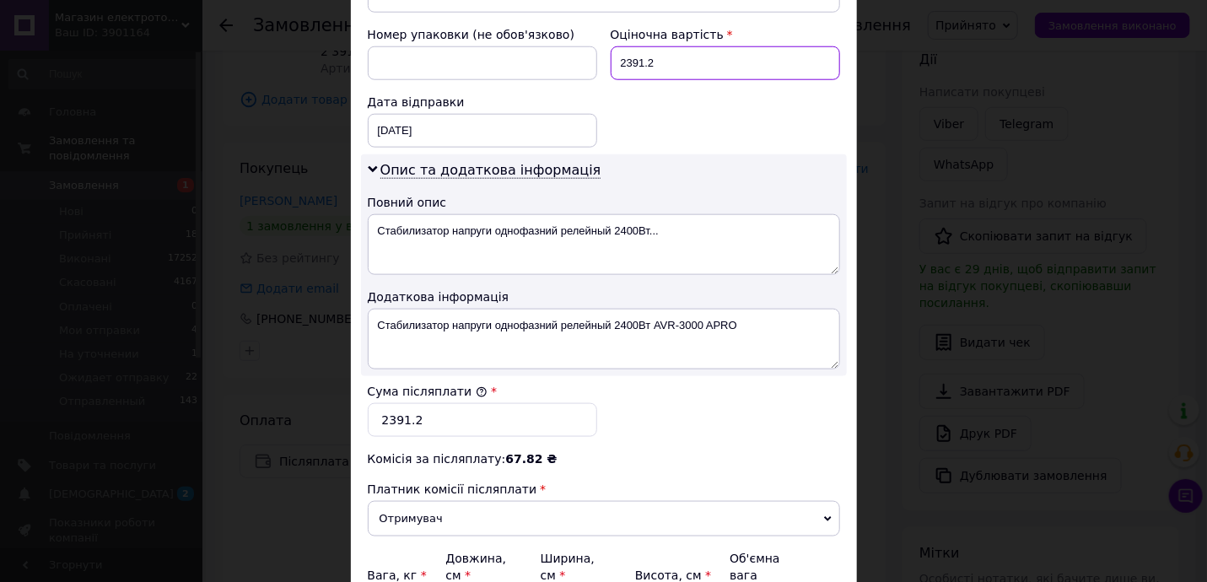
drag, startPoint x: 623, startPoint y: 59, endPoint x: 703, endPoint y: 66, distance: 80.4
click at [702, 66] on input "2391.2" at bounding box center [725, 63] width 229 height 34
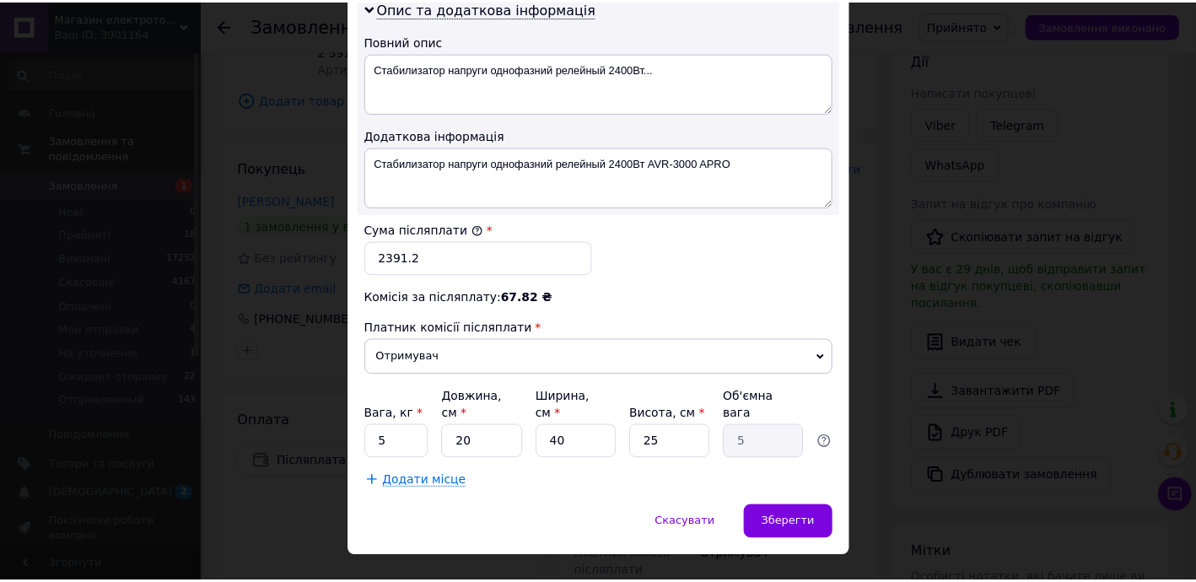
scroll to position [885, 0]
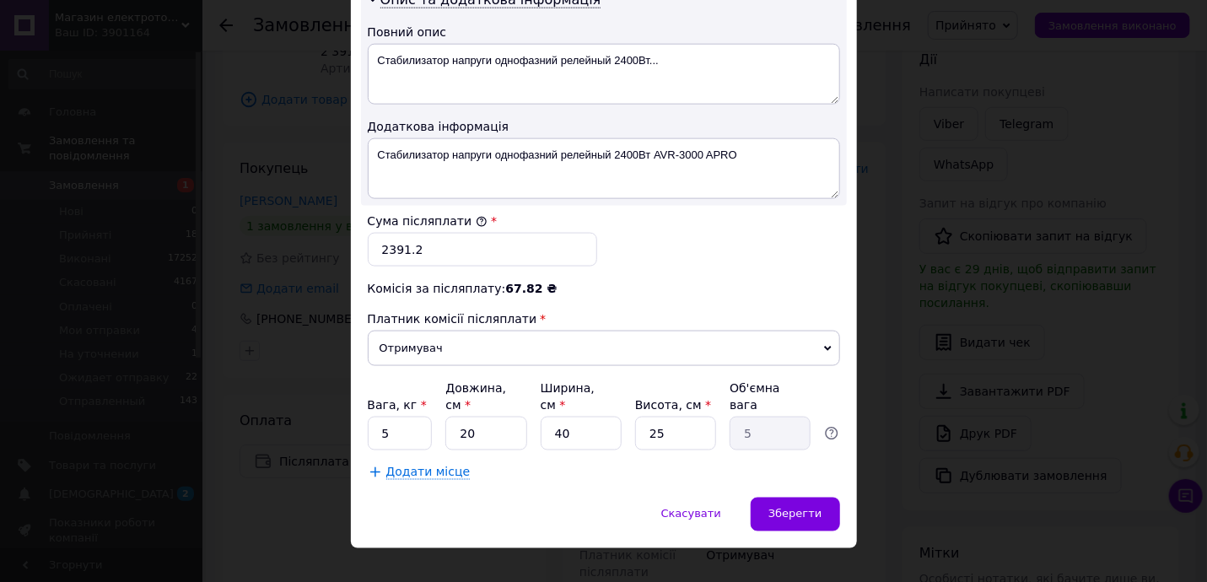
type input "2475"
drag, startPoint x: 383, startPoint y: 242, endPoint x: 461, endPoint y: 247, distance: 78.6
click at [447, 247] on input "2391.2" at bounding box center [482, 250] width 229 height 34
type input "2475"
click at [791, 508] on span "Зберегти" at bounding box center [794, 514] width 53 height 13
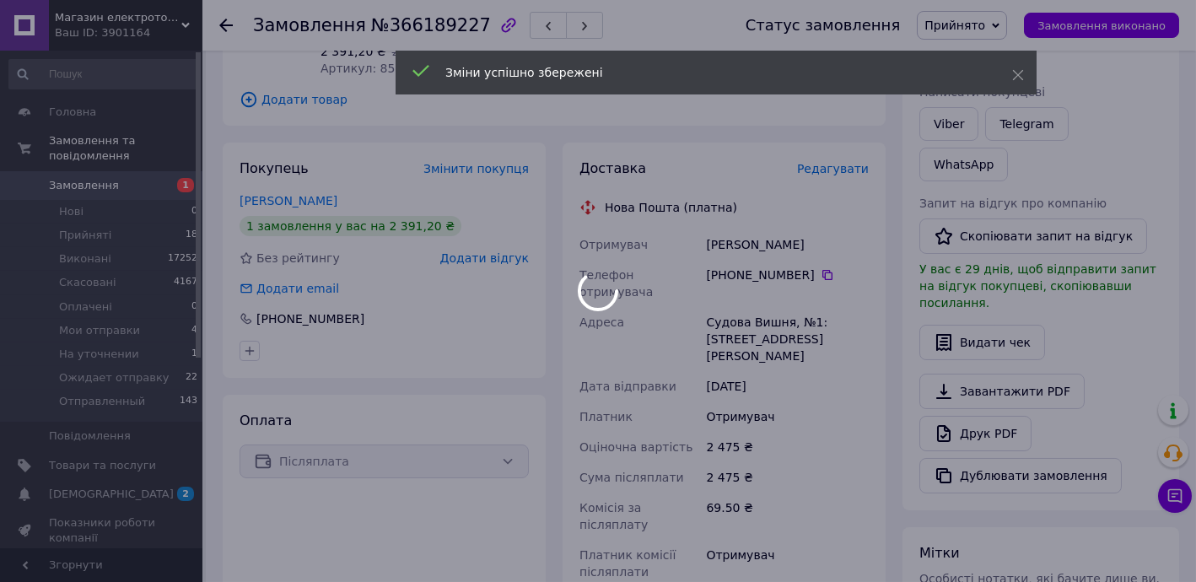
scroll to position [546, 0]
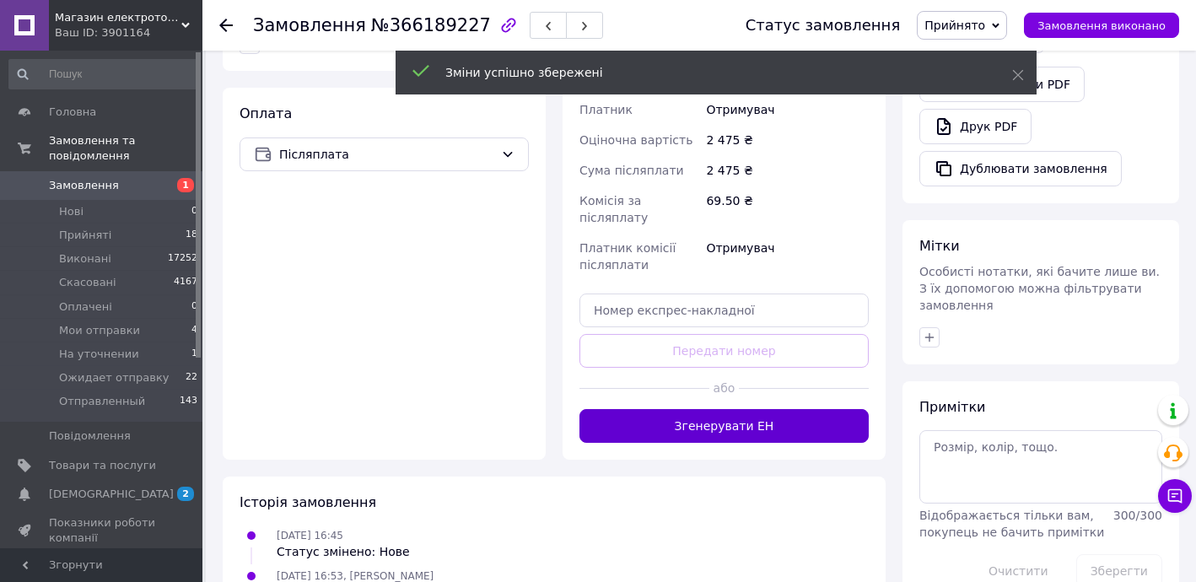
click at [760, 409] on button "Згенерувати ЕН" at bounding box center [723, 426] width 289 height 34
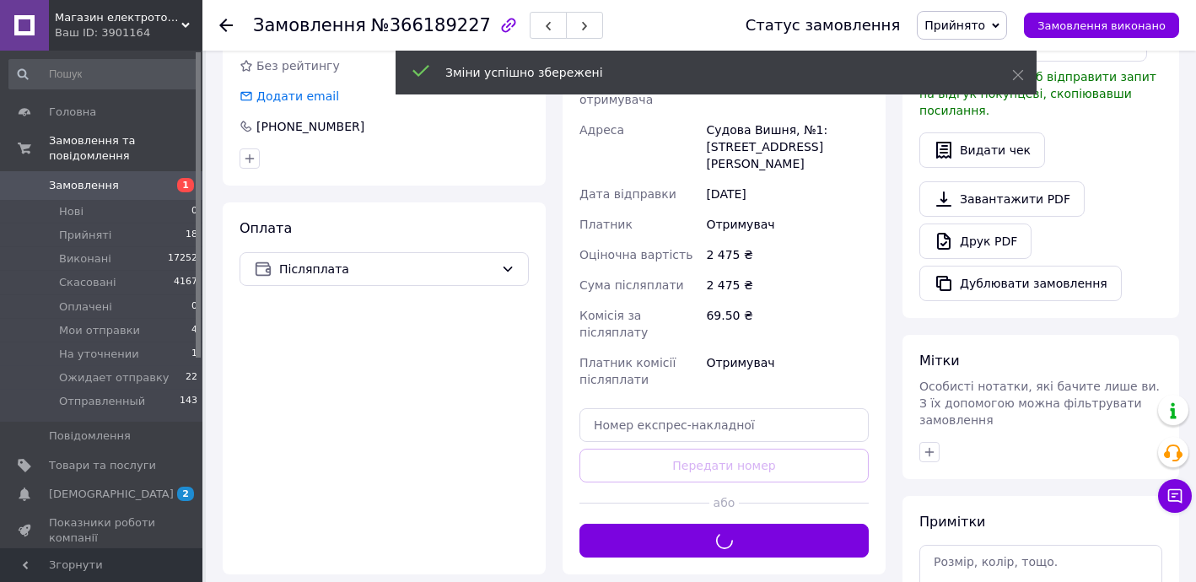
scroll to position [239, 0]
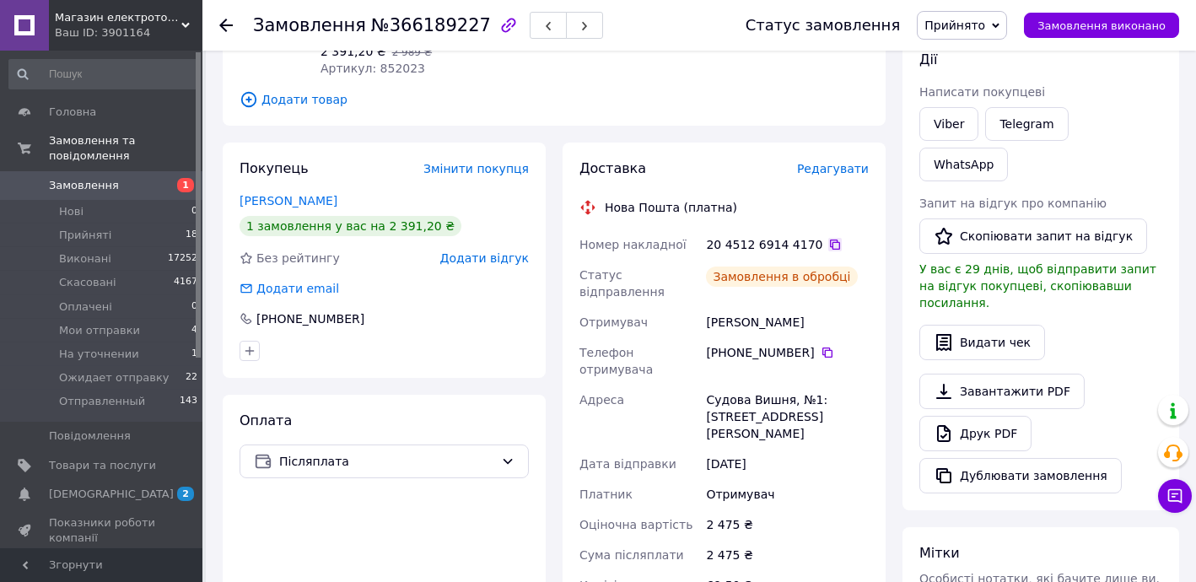
click at [830, 241] on icon at bounding box center [835, 244] width 10 height 10
drag, startPoint x: 797, startPoint y: 314, endPoint x: 678, endPoint y: 317, distance: 118.9
click at [678, 317] on div "Номер накладної 20 4512 6914 4170   Статус відправлення Заплановано Отримувач Б…" at bounding box center [724, 461] width 296 height 465
copy div "Отримувач Брицький Василь"
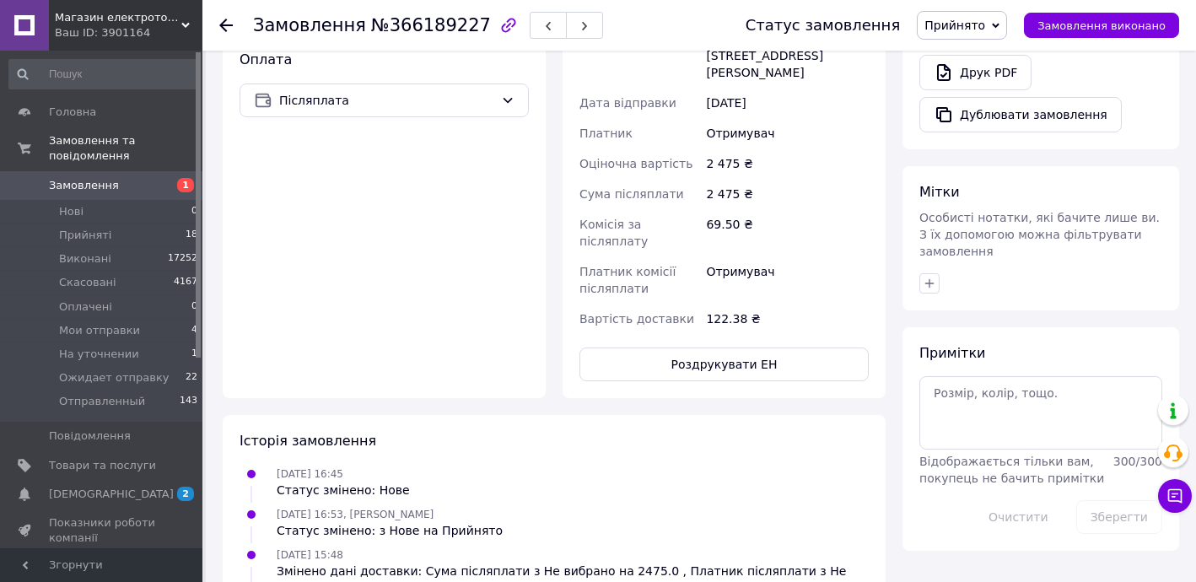
scroll to position [648, 0]
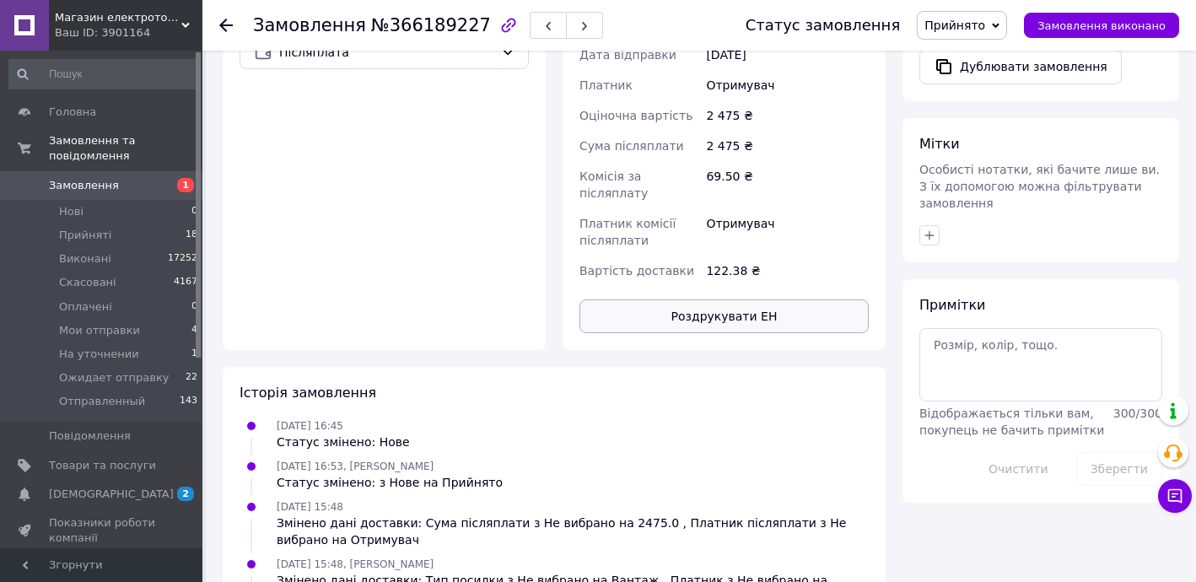
click at [752, 299] on button "Роздрукувати ЕН" at bounding box center [723, 316] width 289 height 34
drag, startPoint x: 954, startPoint y: 14, endPoint x: 963, endPoint y: 30, distance: 17.8
click at [958, 15] on span "Прийнято" at bounding box center [962, 25] width 90 height 29
click at [966, 186] on li "Ожидает отправку" at bounding box center [980, 185] width 127 height 25
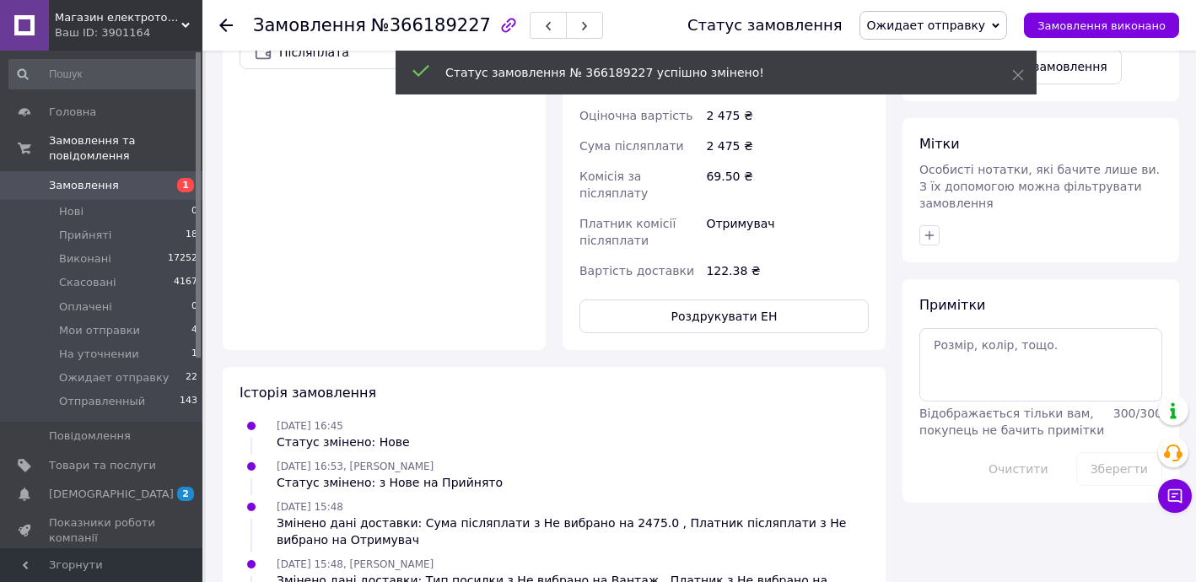
click at [223, 26] on icon at bounding box center [225, 25] width 13 height 13
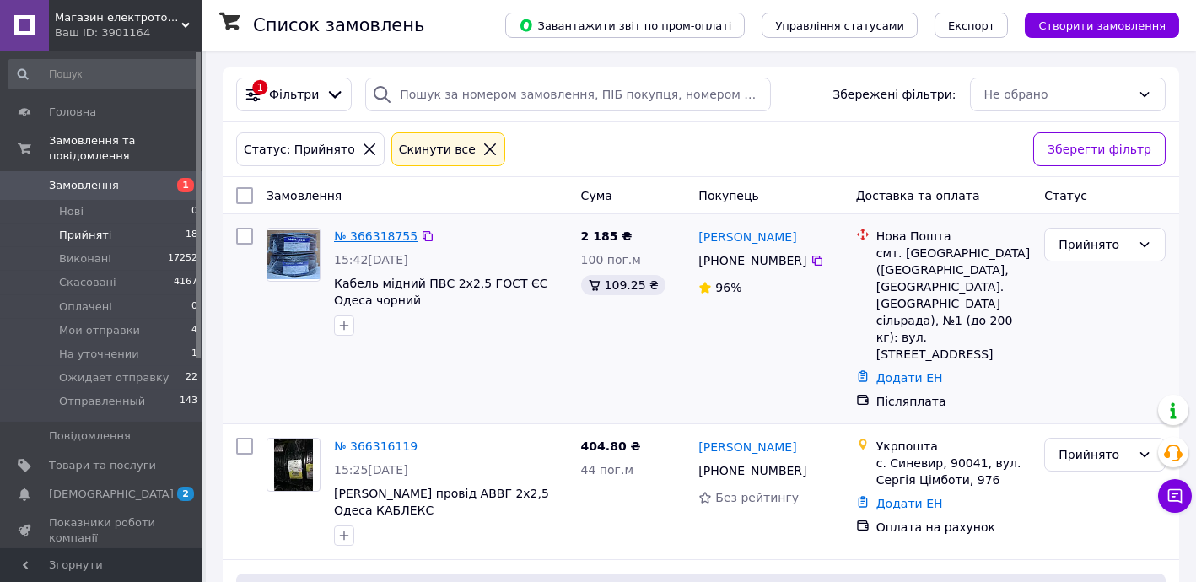
click at [395, 234] on link "№ 366318755" at bounding box center [375, 235] width 83 height 13
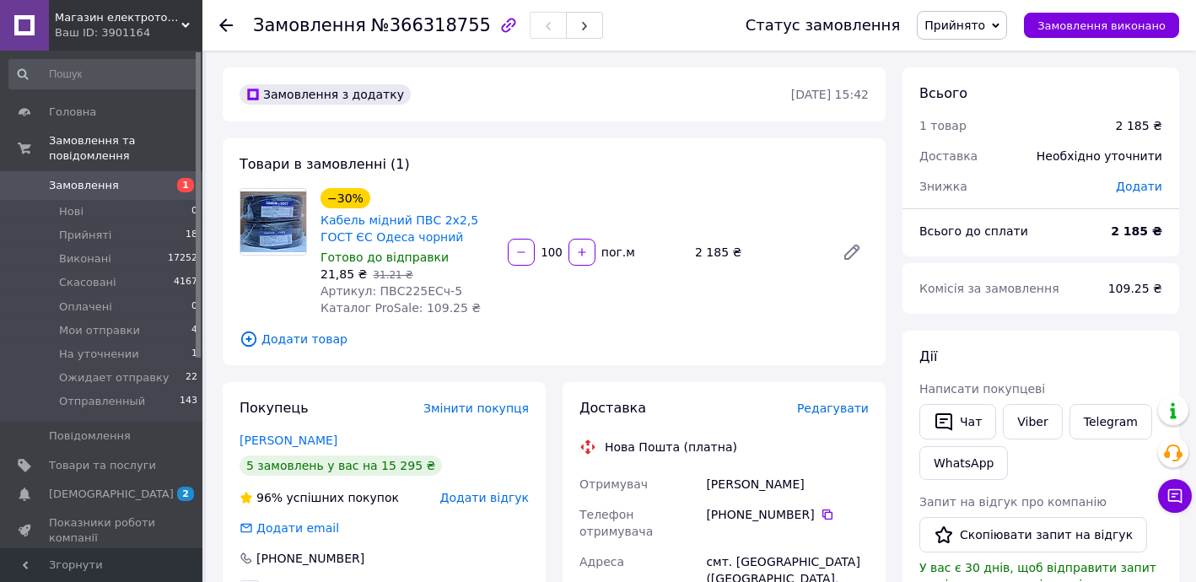
click at [222, 26] on use at bounding box center [225, 25] width 13 height 13
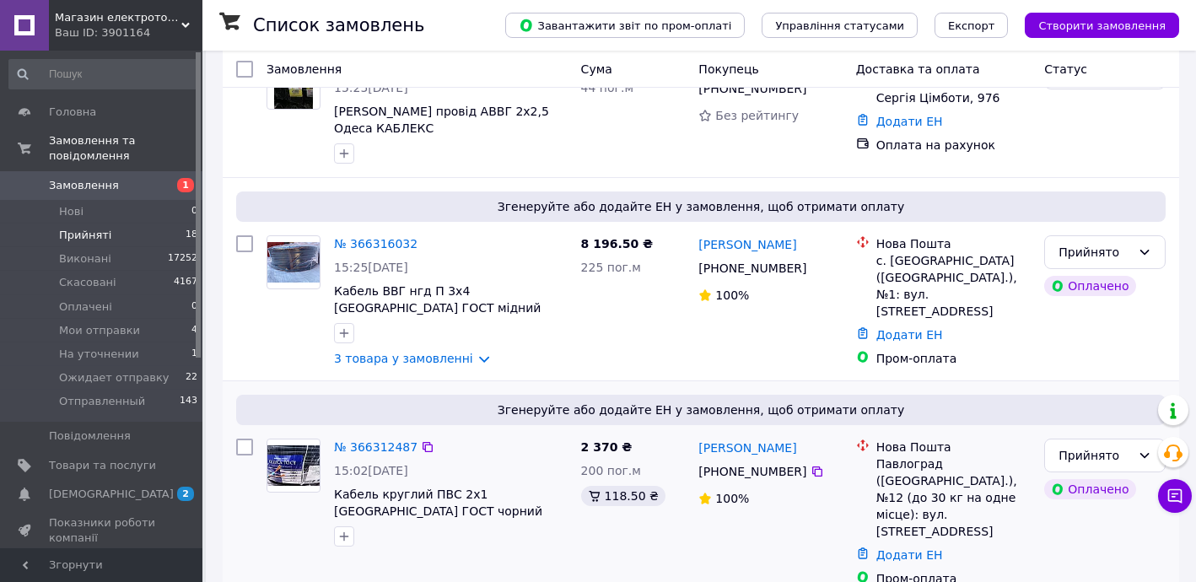
scroll to position [613, 0]
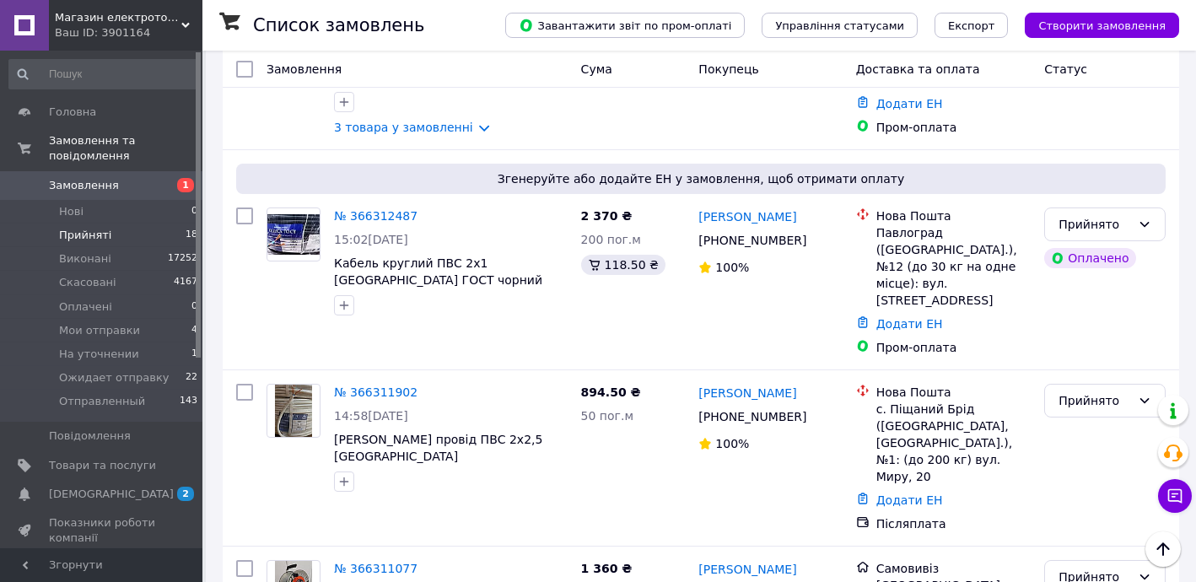
click at [98, 228] on span "Прийняті" at bounding box center [85, 235] width 52 height 15
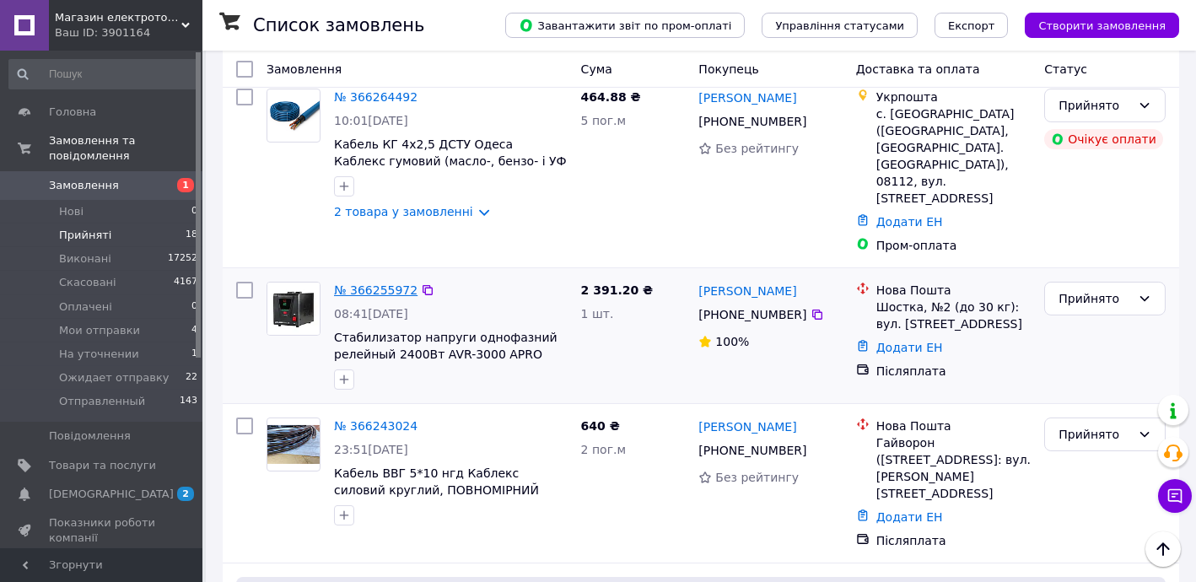
scroll to position [1692, 0]
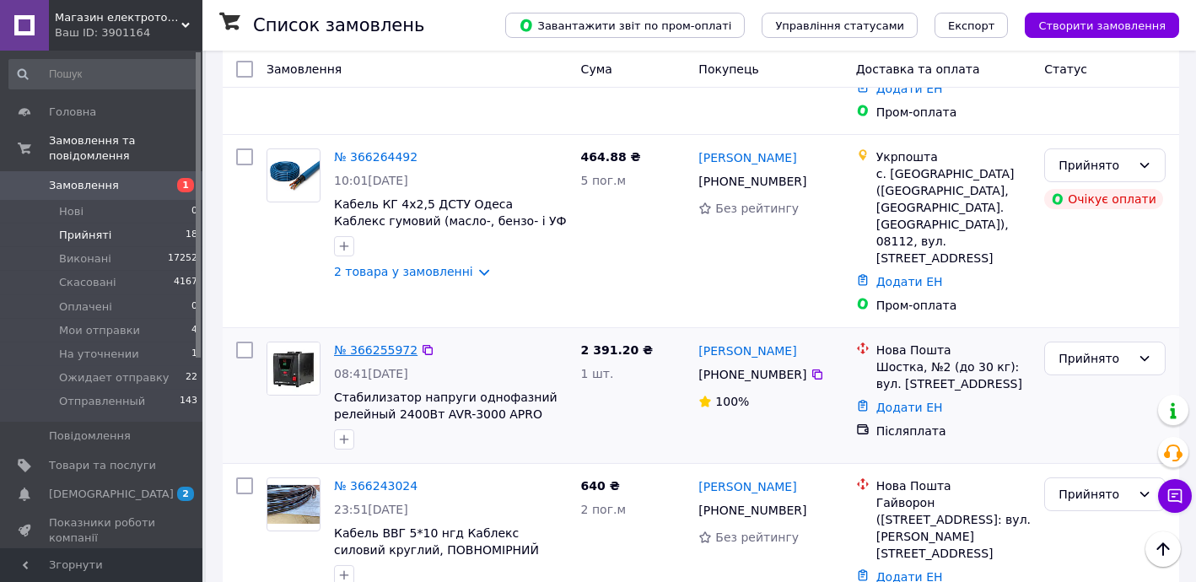
click at [388, 343] on link "№ 366255972" at bounding box center [375, 349] width 83 height 13
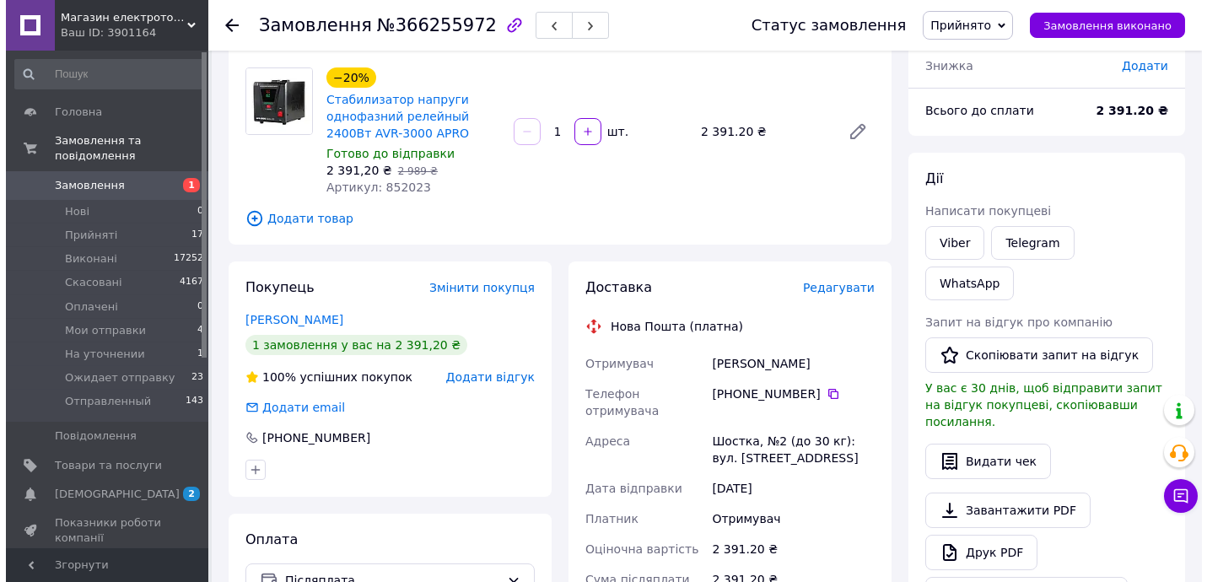
scroll to position [35, 0]
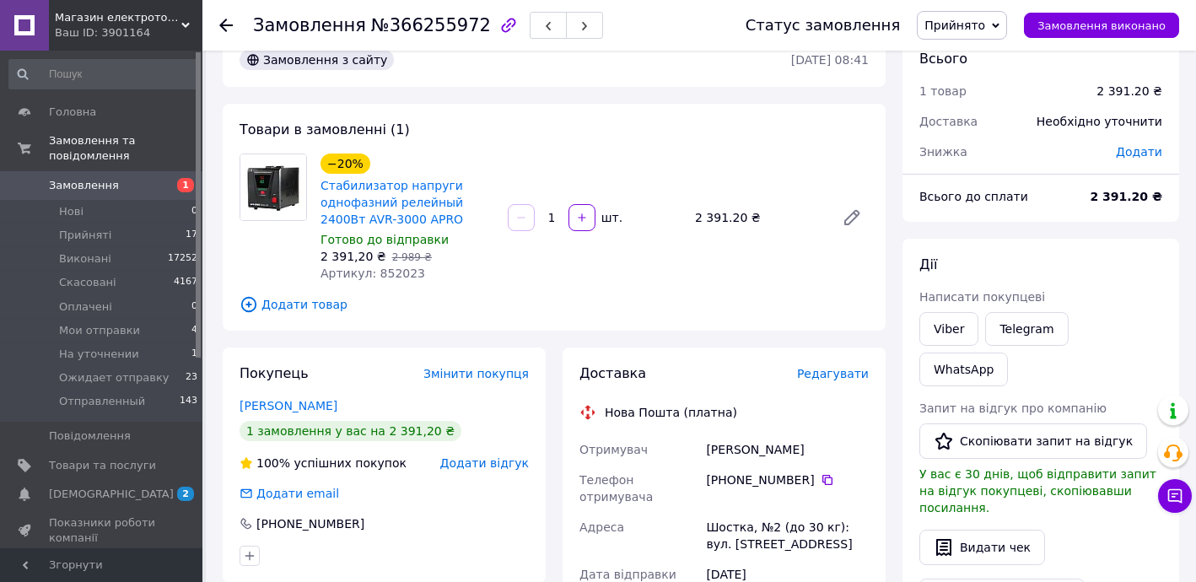
click at [847, 373] on span "Редагувати" at bounding box center [833, 373] width 72 height 13
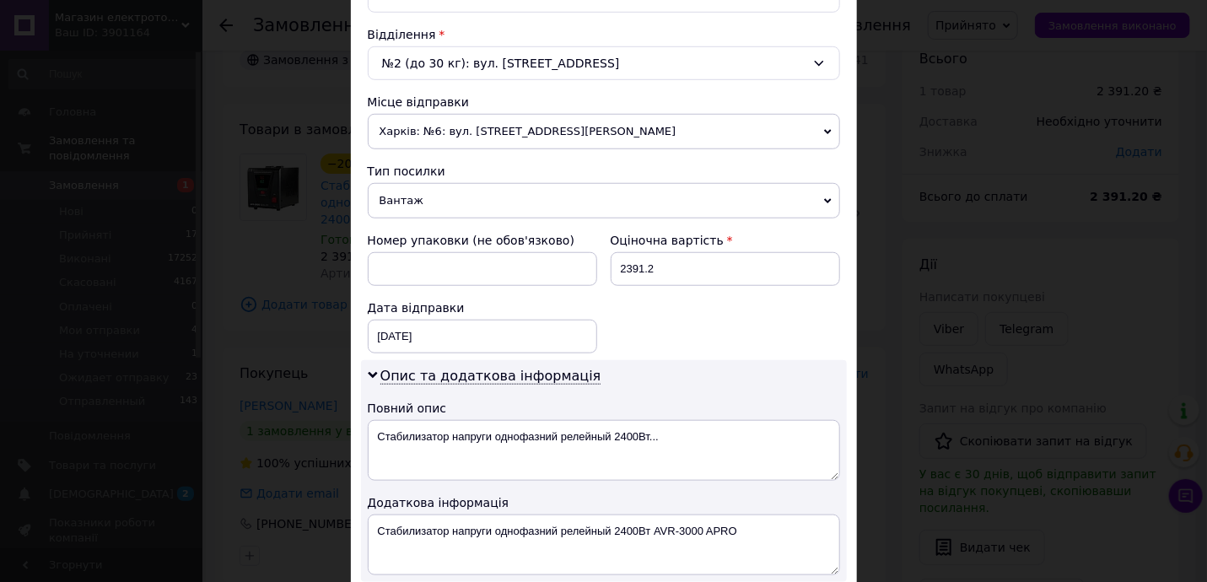
scroll to position [510, 0]
drag, startPoint x: 620, startPoint y: 262, endPoint x: 721, endPoint y: 271, distance: 101.5
click at [713, 272] on input "2391.2" at bounding box center [725, 268] width 229 height 34
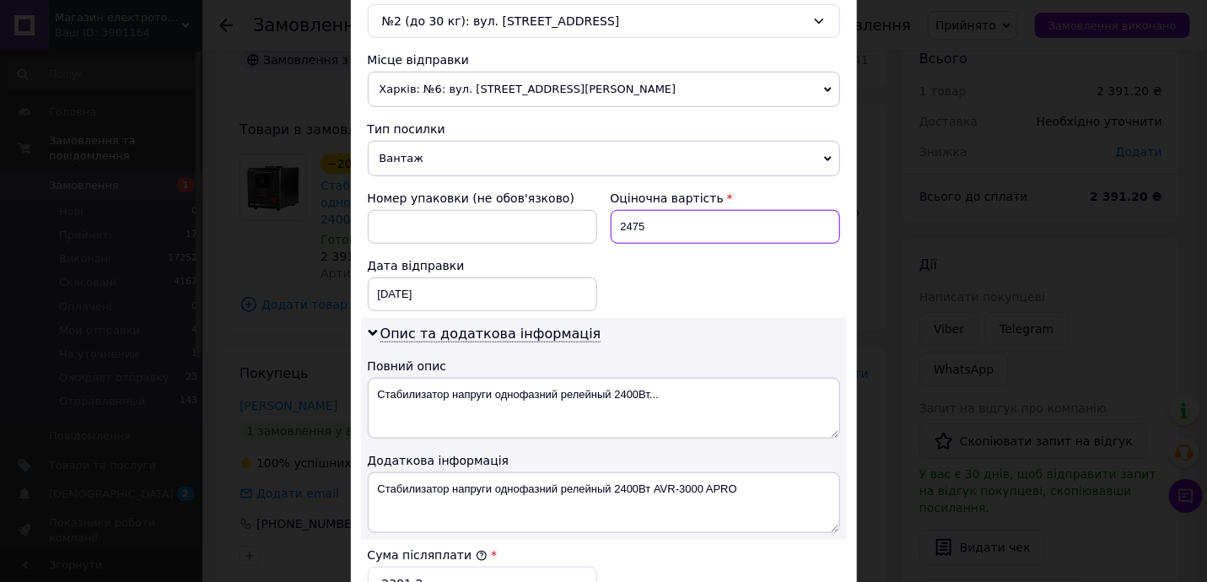
scroll to position [715, 0]
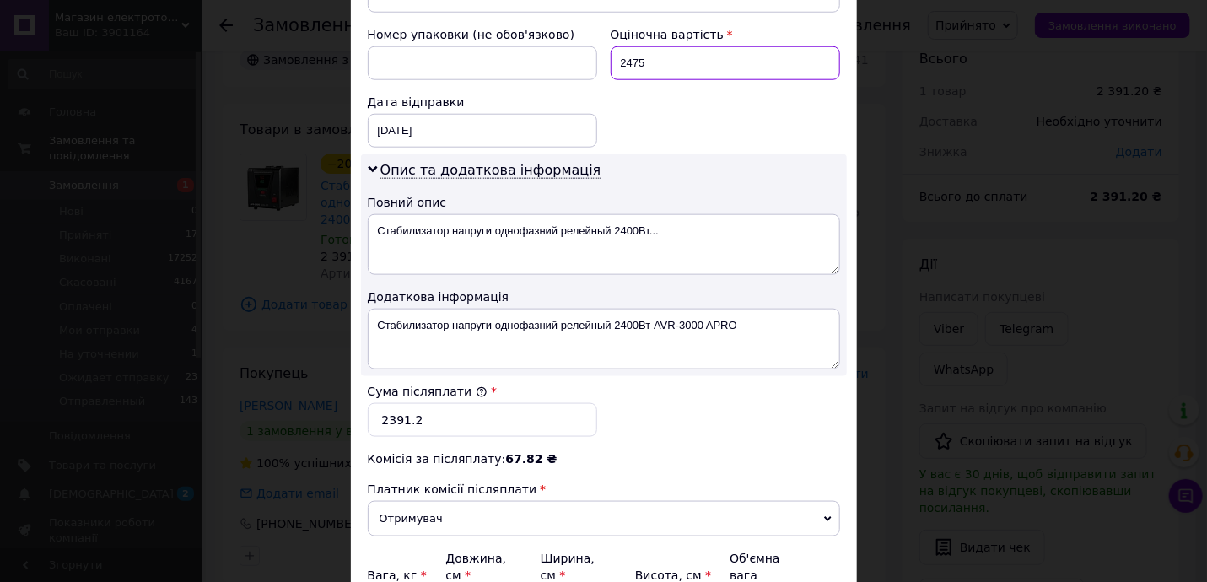
type input "2475"
drag, startPoint x: 399, startPoint y: 408, endPoint x: 474, endPoint y: 404, distance: 75.2
click at [442, 416] on input "2391.2" at bounding box center [482, 420] width 229 height 34
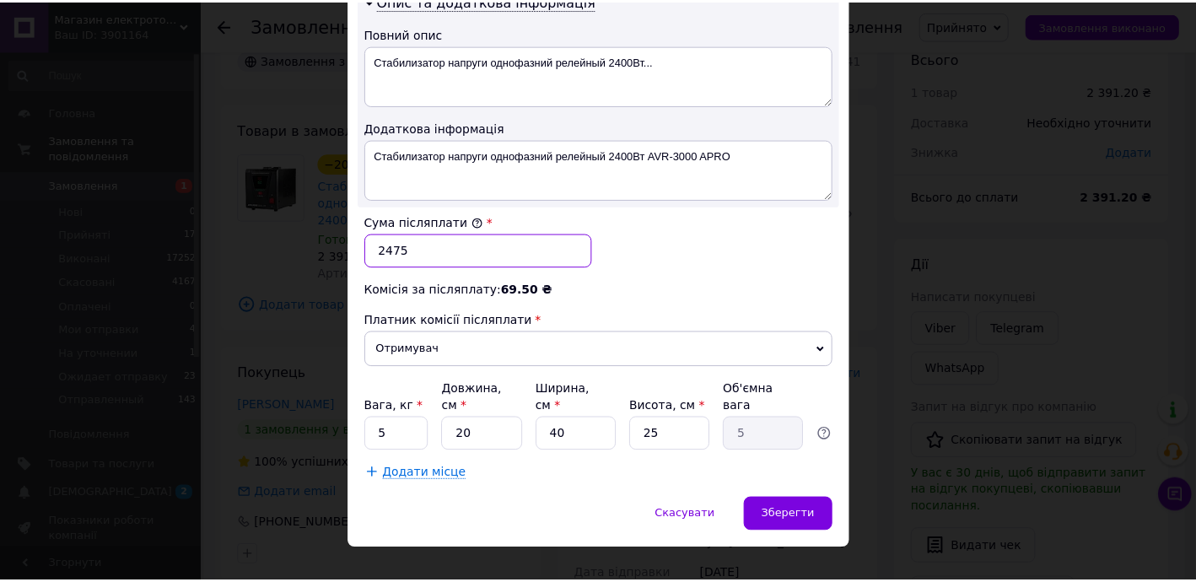
scroll to position [885, 0]
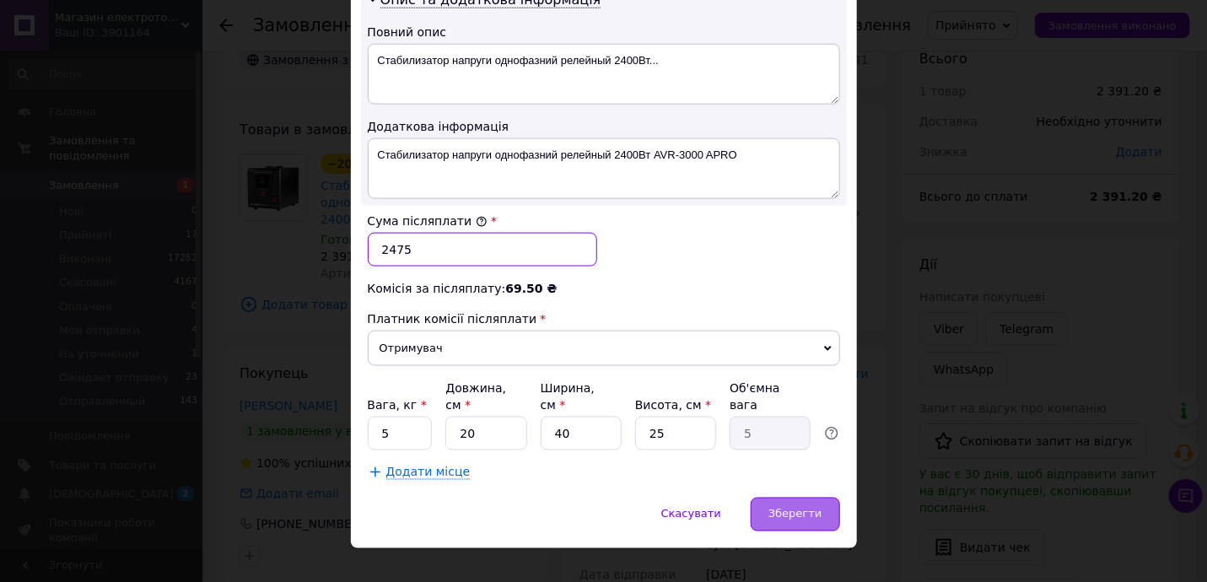
type input "2475"
click at [792, 508] on span "Зберегти" at bounding box center [794, 514] width 53 height 13
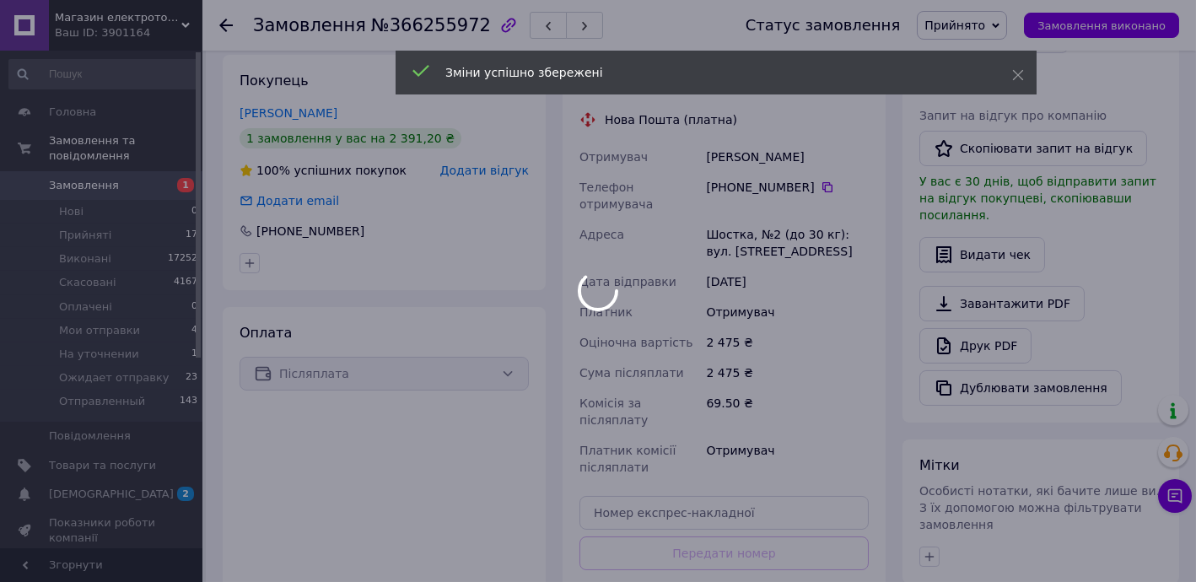
scroll to position [342, 0]
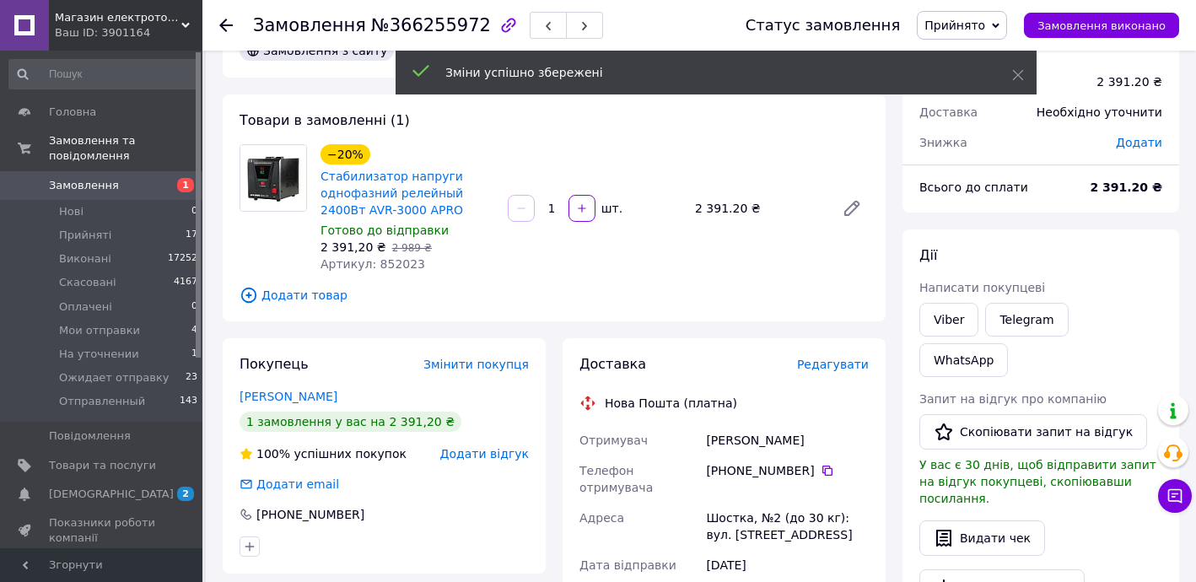
scroll to position [35, 0]
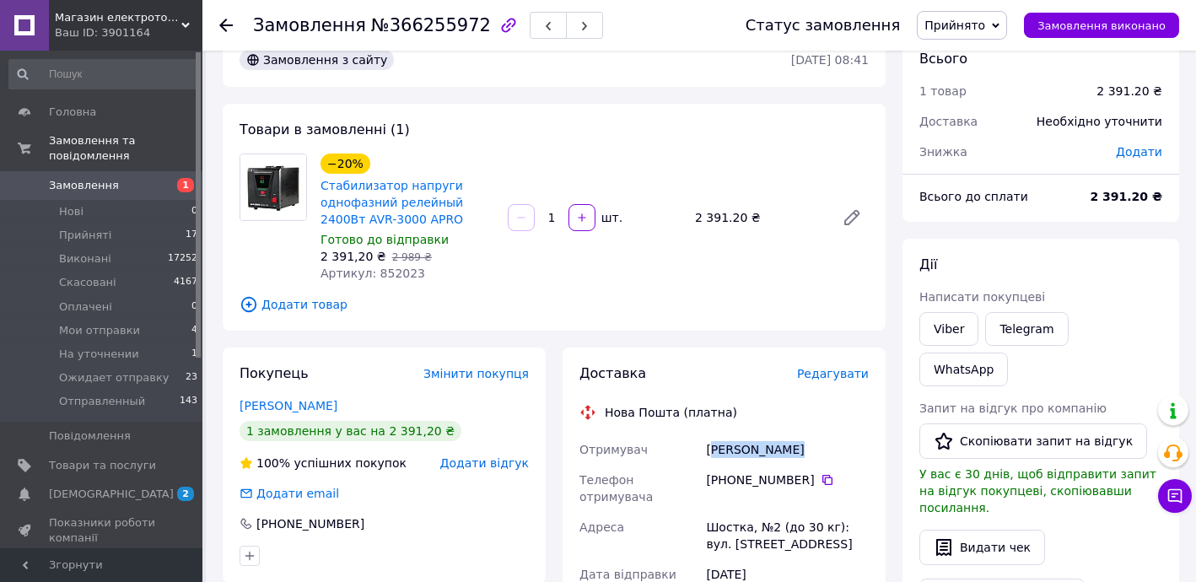
drag, startPoint x: 738, startPoint y: 448, endPoint x: 714, endPoint y: 450, distance: 23.7
click at [715, 449] on div "Щербаков Олег" at bounding box center [786, 449] width 169 height 30
copy div "ербаков Олег"
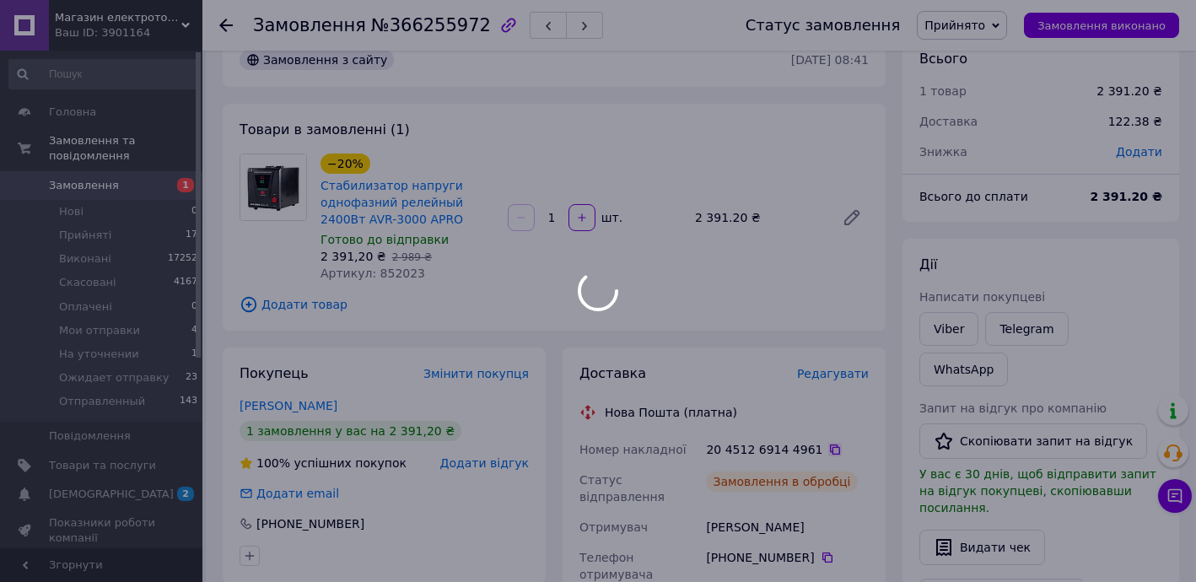
drag, startPoint x: 702, startPoint y: 449, endPoint x: 815, endPoint y: 445, distance: 113.9
click at [815, 447] on div at bounding box center [598, 291] width 1196 height 582
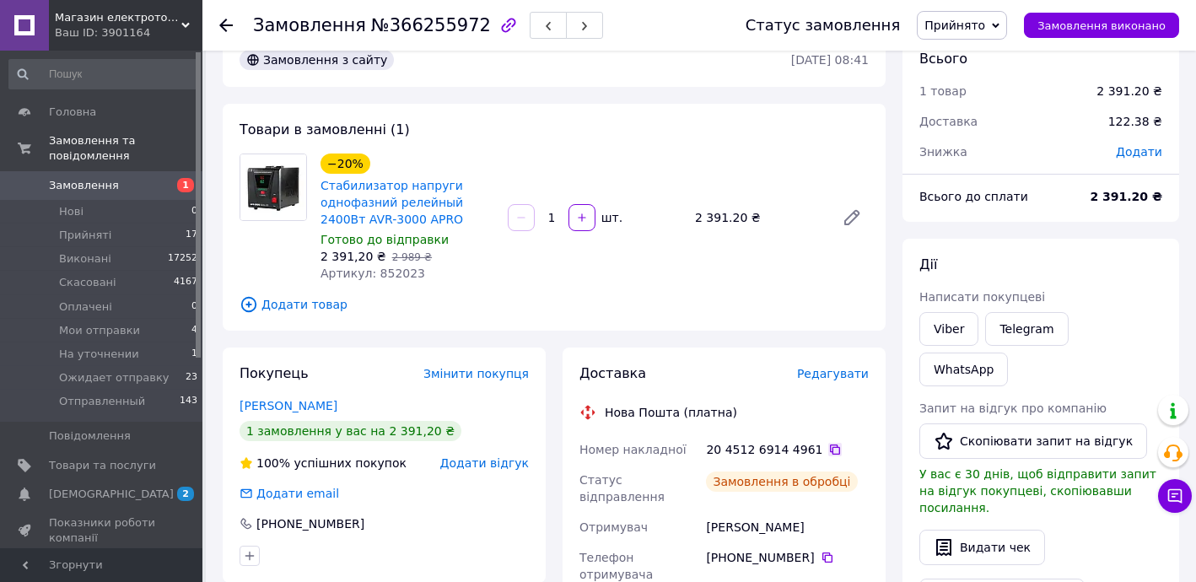
click at [828, 449] on icon at bounding box center [834, 449] width 13 height 13
drag, startPoint x: 799, startPoint y: 511, endPoint x: 487, endPoint y: 553, distance: 314.8
copy div "Отримувач Щербаков Олег"
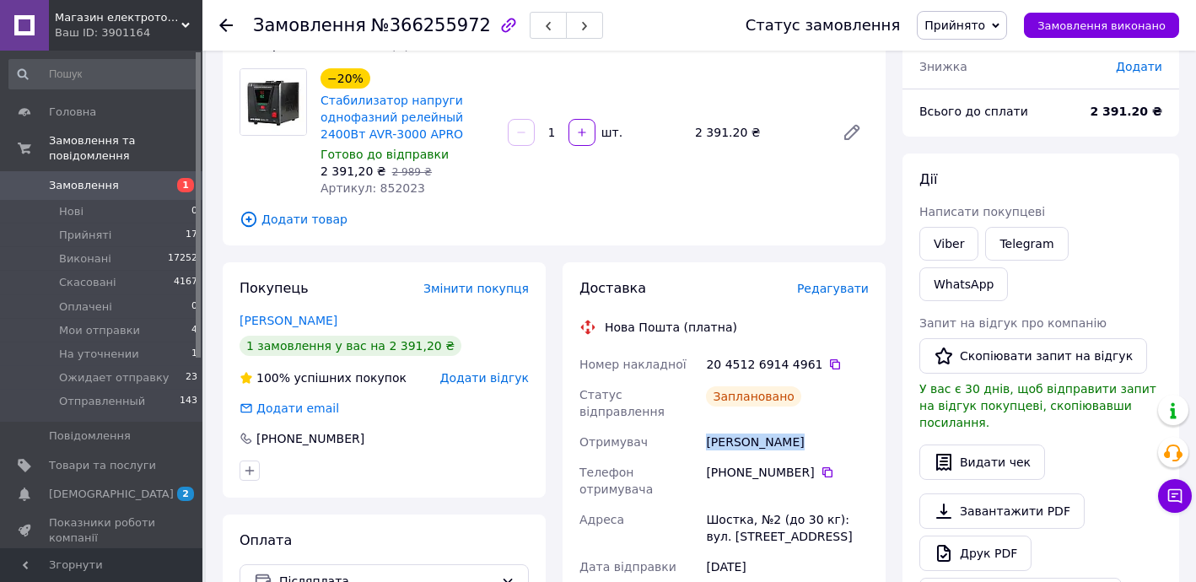
scroll to position [546, 0]
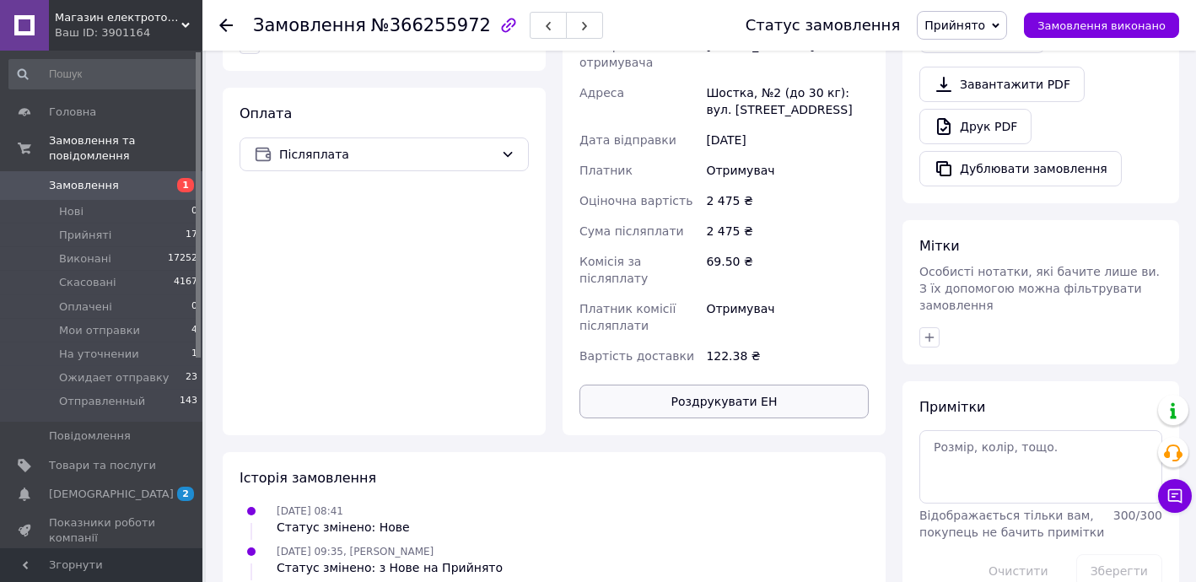
click at [760, 385] on button "Роздрукувати ЕН" at bounding box center [723, 402] width 289 height 34
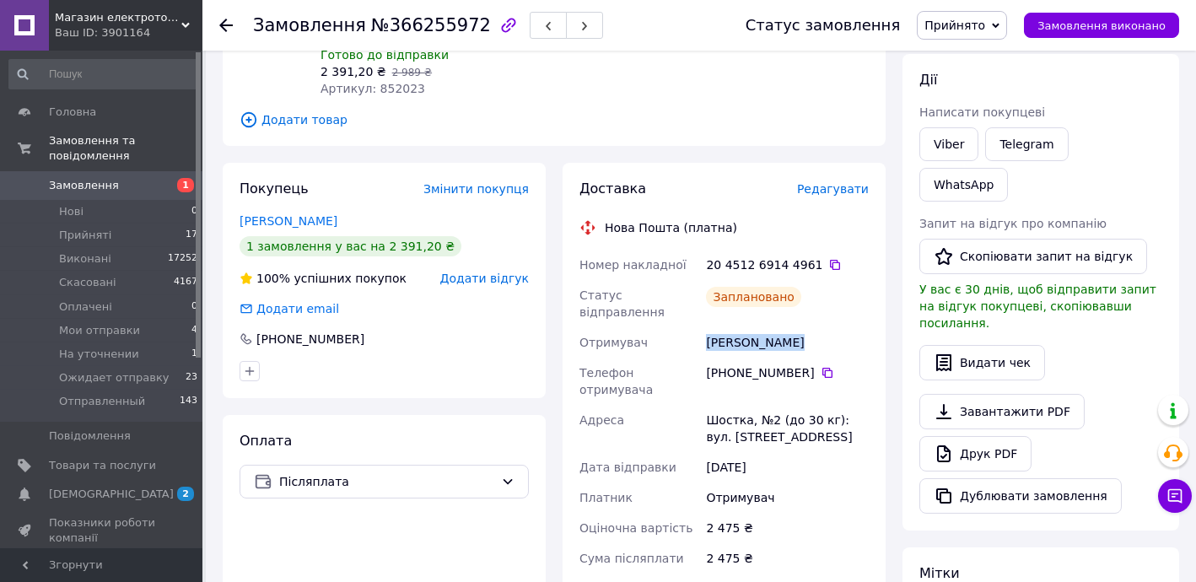
scroll to position [137, 0]
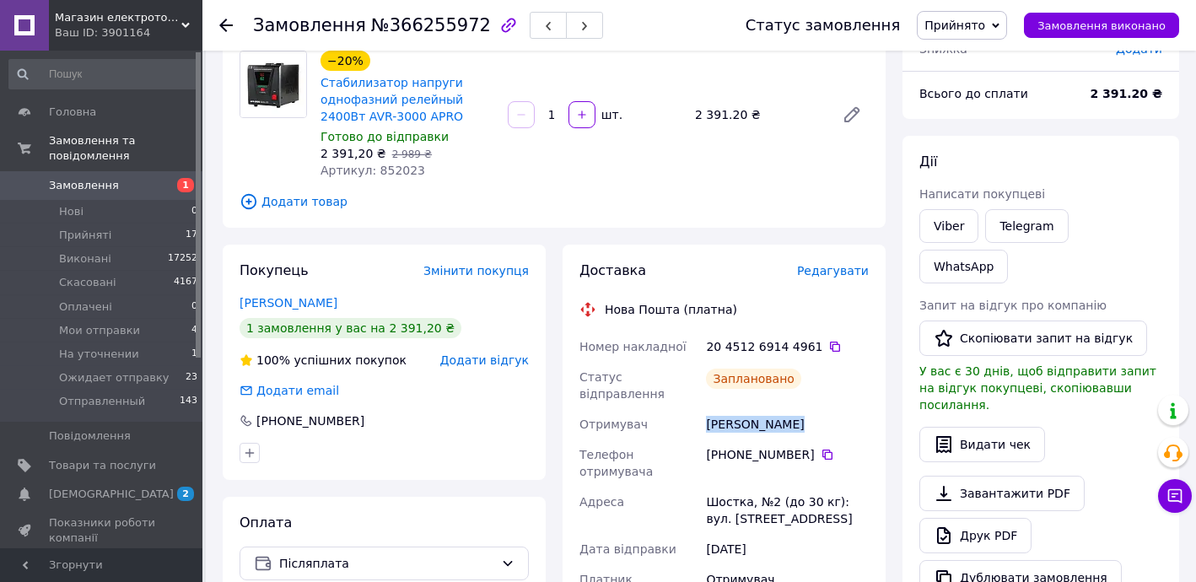
click at [964, 19] on span "Прийнято" at bounding box center [954, 25] width 61 height 13
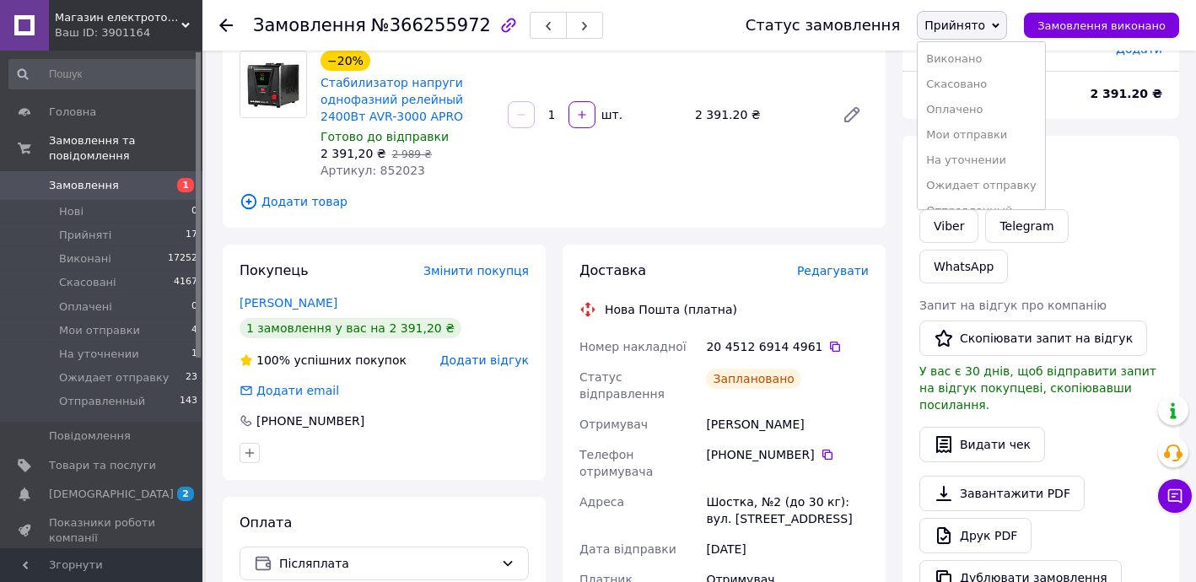
click at [981, 177] on li "Ожидает отправку" at bounding box center [980, 185] width 127 height 25
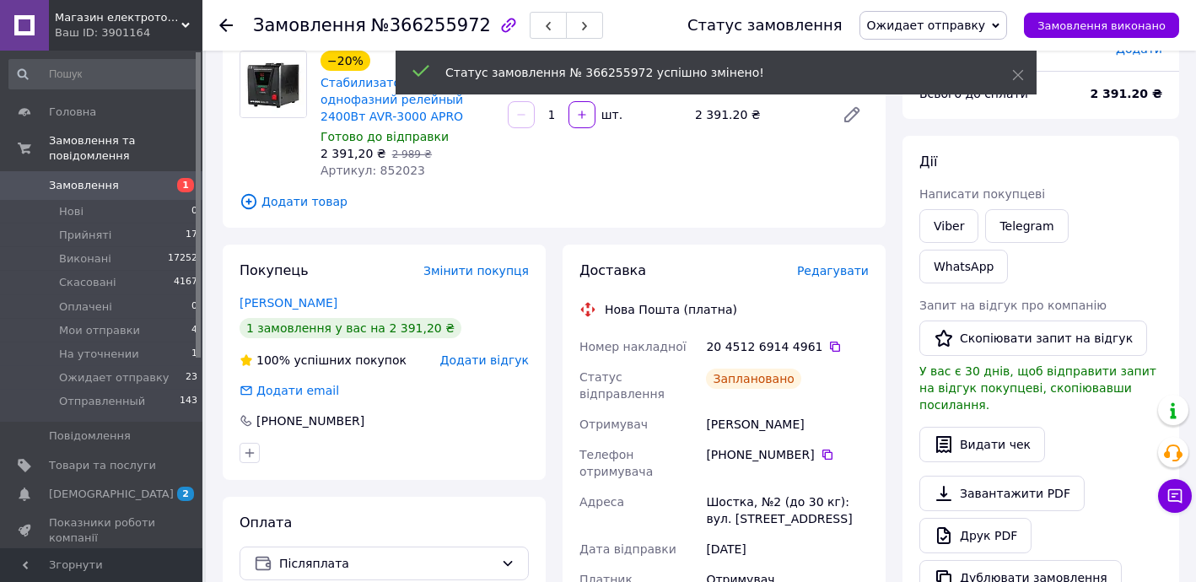
click at [229, 28] on icon at bounding box center [225, 25] width 13 height 13
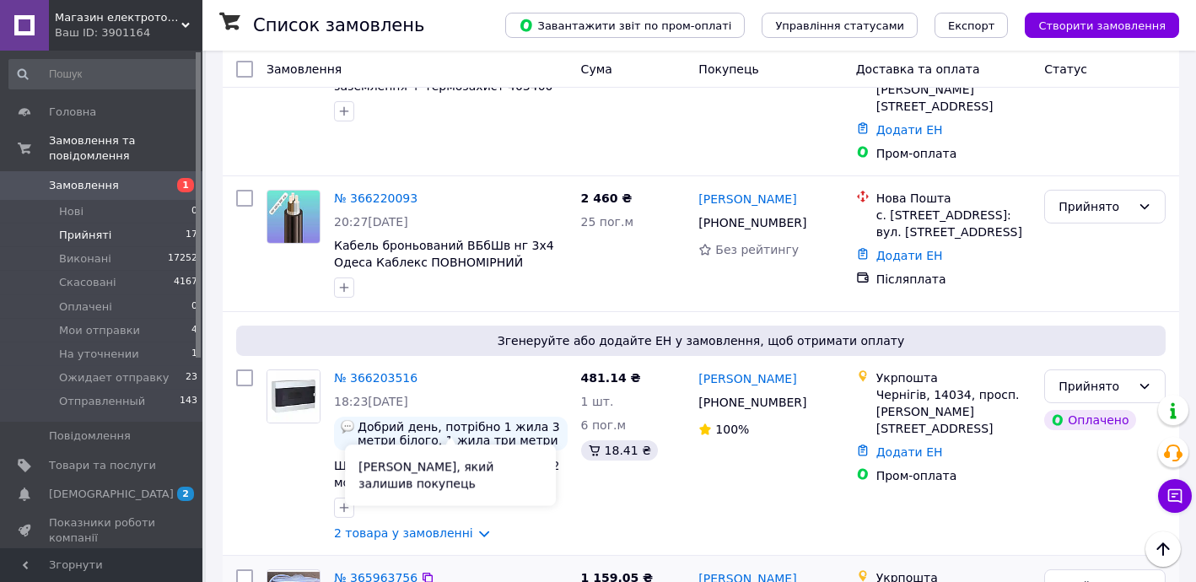
scroll to position [2319, 0]
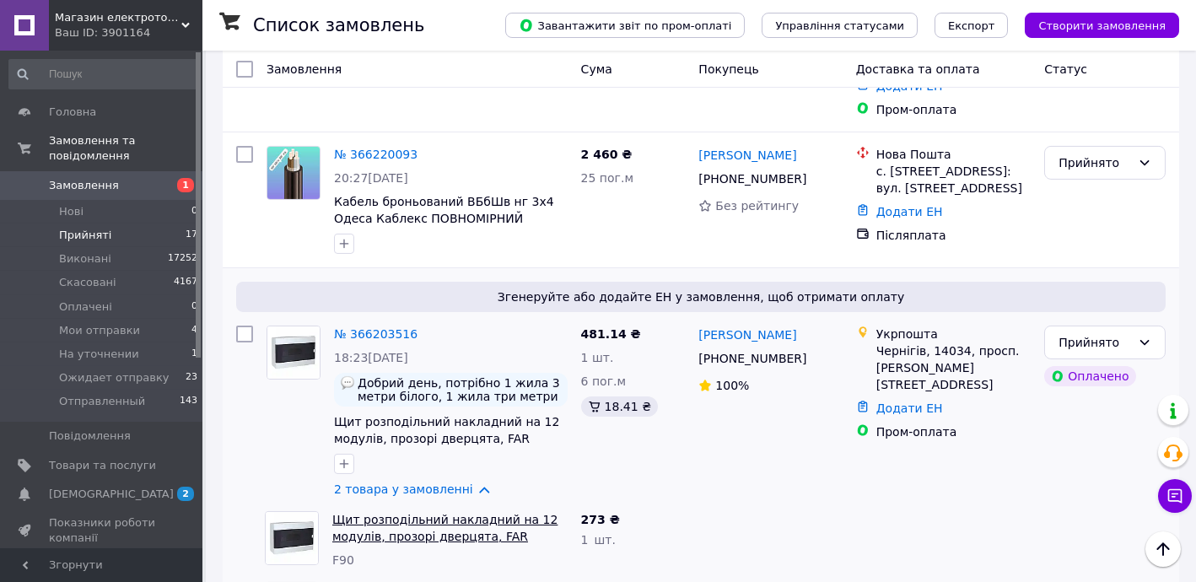
scroll to position [2461, 0]
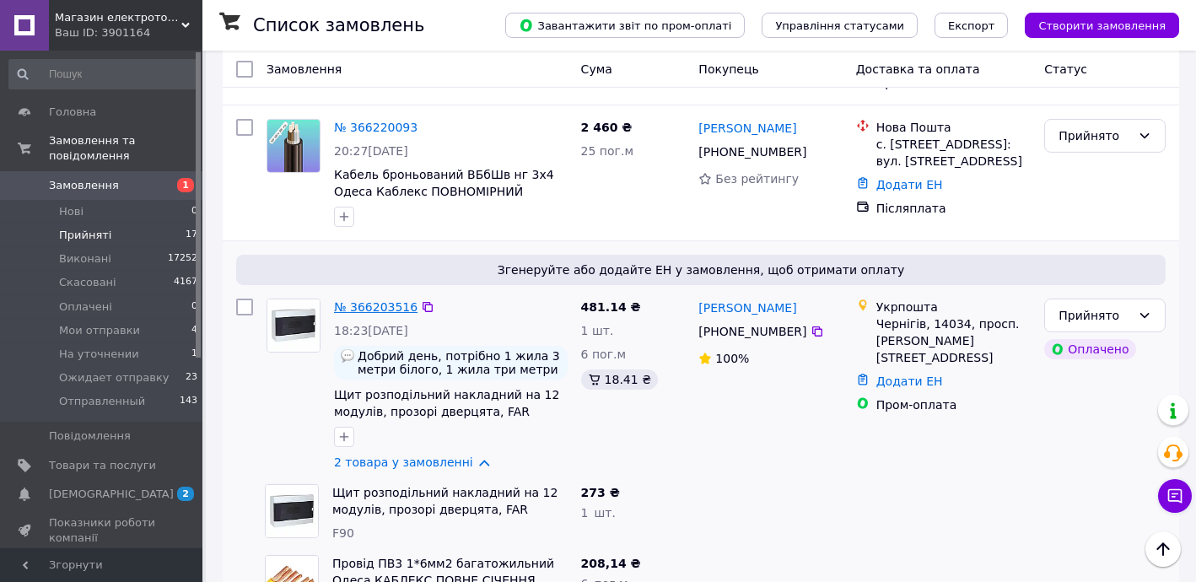
click at [381, 300] on link "№ 366203516" at bounding box center [375, 306] width 83 height 13
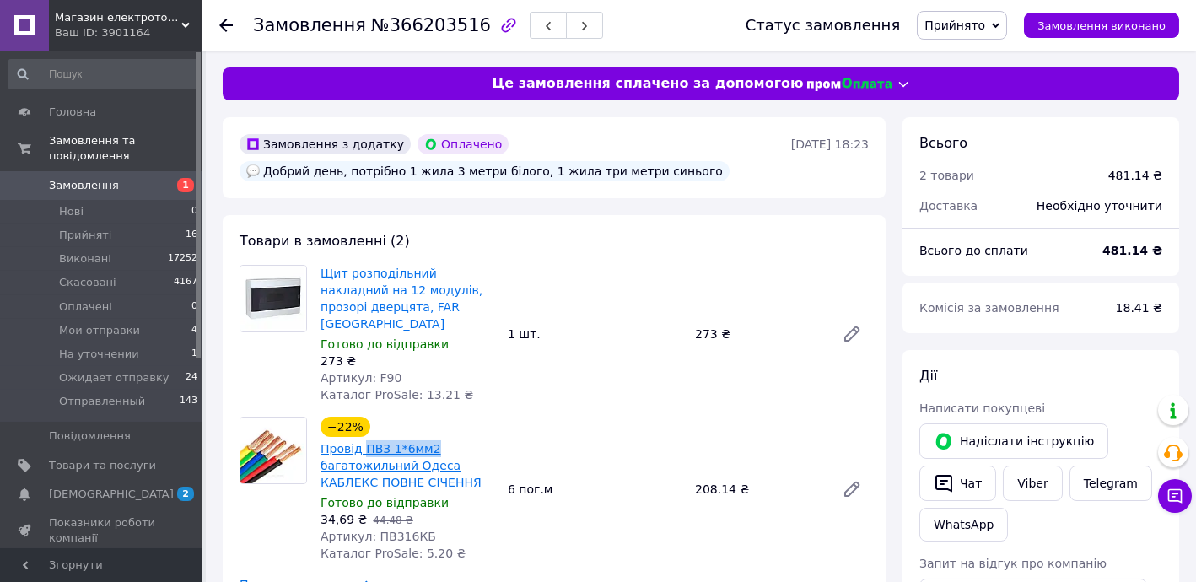
drag, startPoint x: 431, startPoint y: 428, endPoint x: 363, endPoint y: 431, distance: 68.3
click at [363, 440] on span "Провід ПВ3 1*6мм2 багатожильний Одеса КАБЛЕКС ПОВНЕ СІЧЕННЯ" at bounding box center [407, 465] width 174 height 51
copy link "ПВ3 1*6мм2"
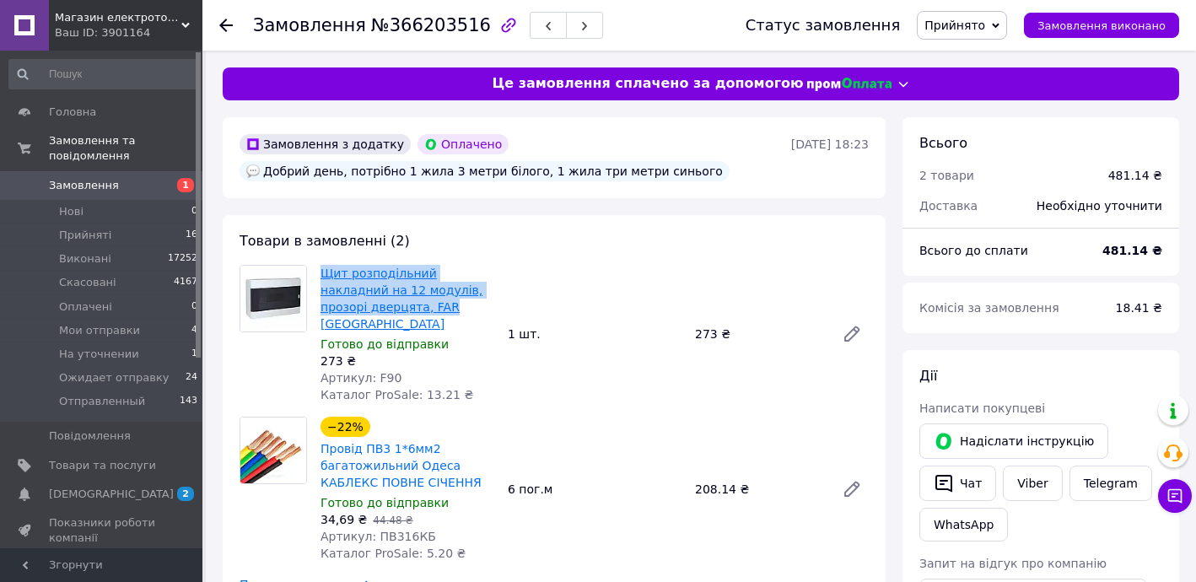
drag, startPoint x: 315, startPoint y: 261, endPoint x: 397, endPoint y: 306, distance: 93.2
click at [397, 306] on div "Щит розподільний накладний на 12 модулів, прозорі дверцята, FAR Туреччина Готов…" at bounding box center [407, 333] width 187 height 145
copy link "Щит розподільний накладний на 12 модулів, прозорі дверцята, FAR"
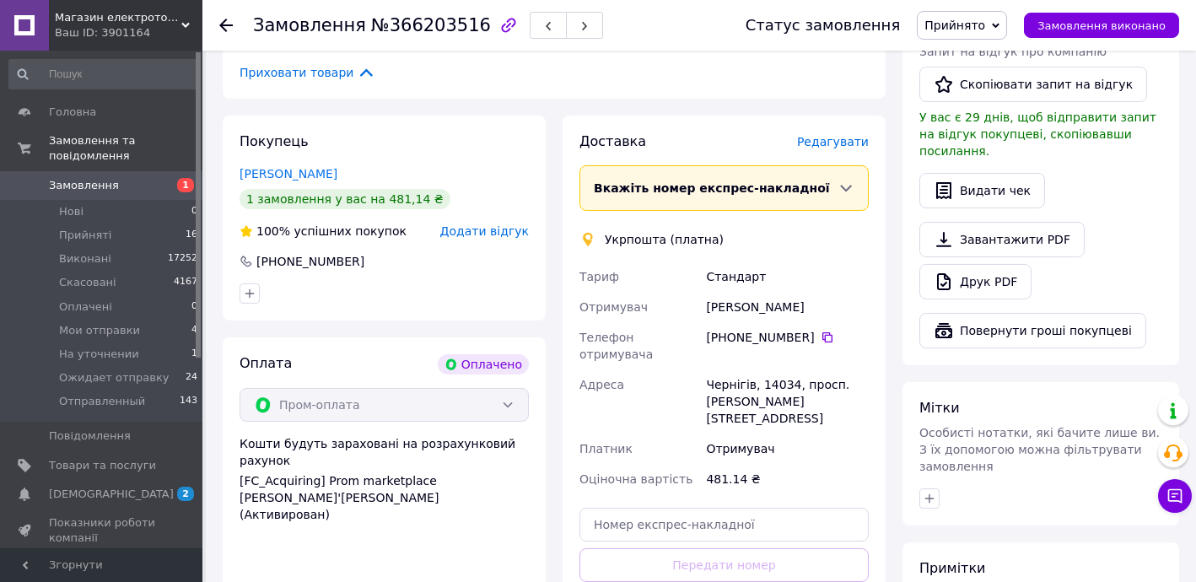
scroll to position [806, 0]
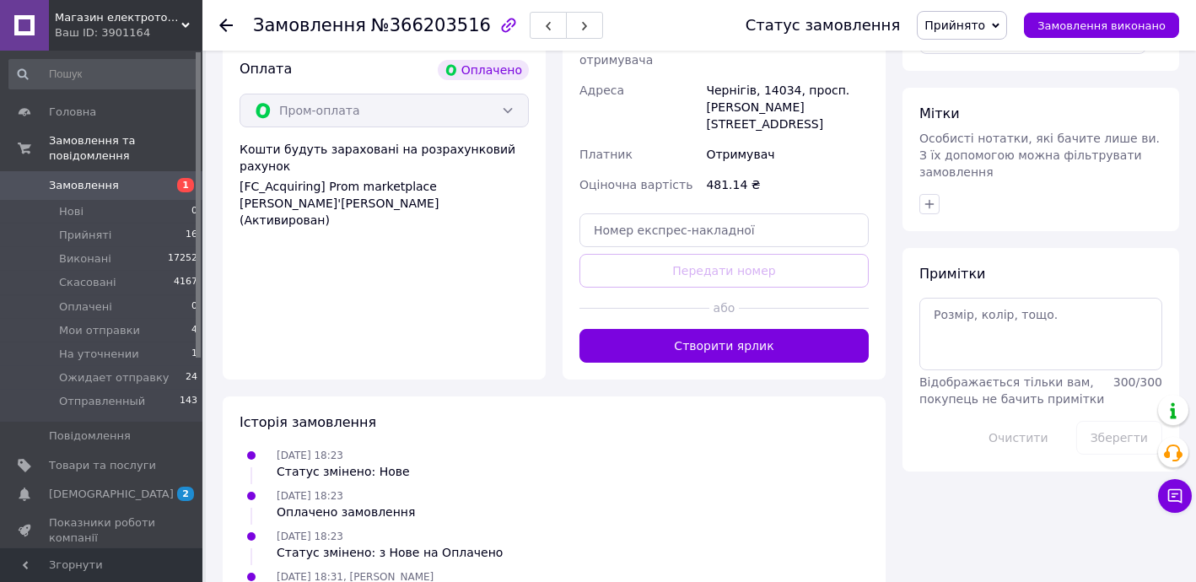
click at [758, 329] on button "Створити ярлик" at bounding box center [723, 346] width 289 height 34
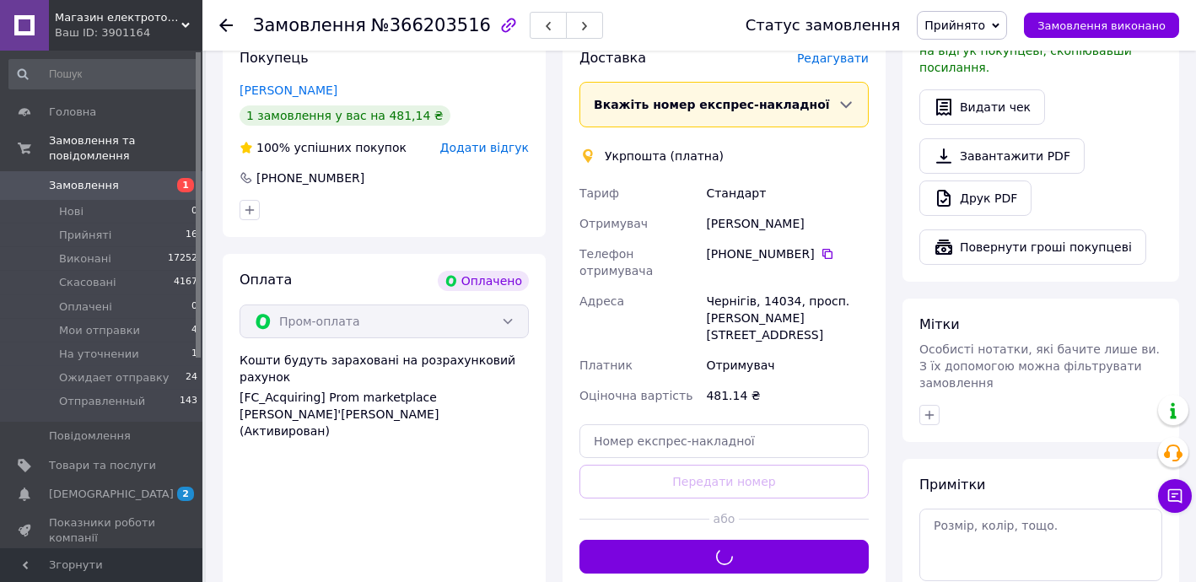
scroll to position [499, 0]
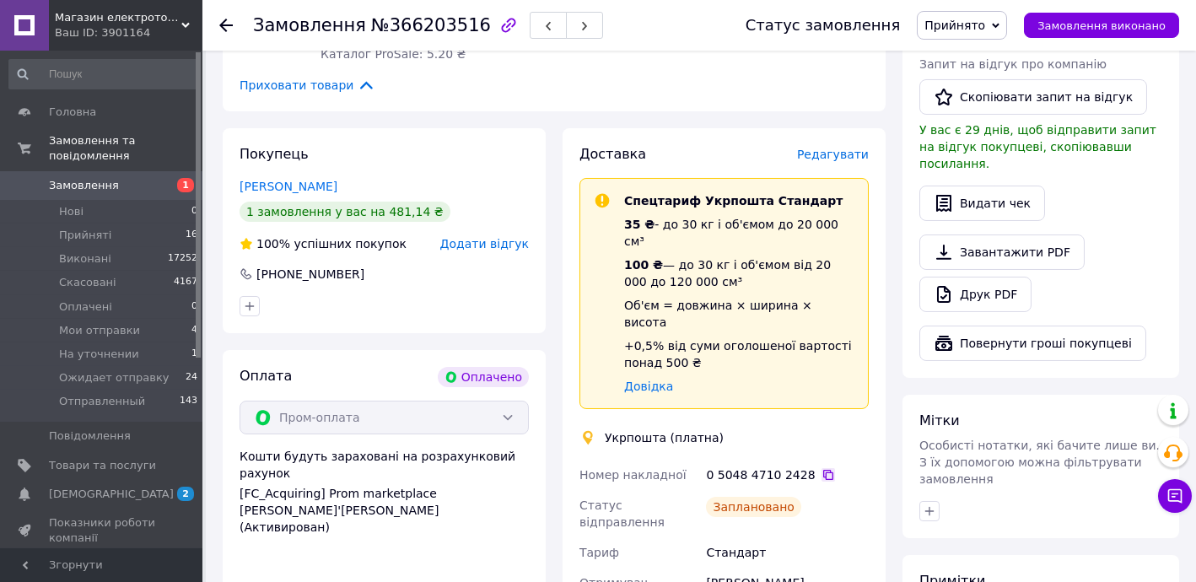
click at [823, 470] on icon at bounding box center [828, 475] width 10 height 10
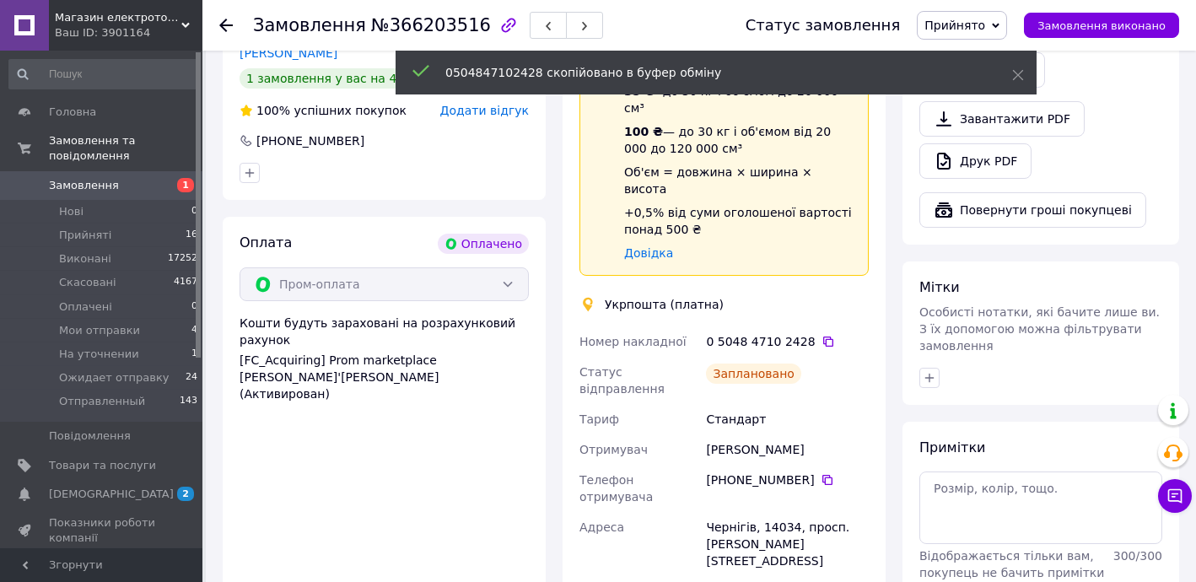
scroll to position [938, 0]
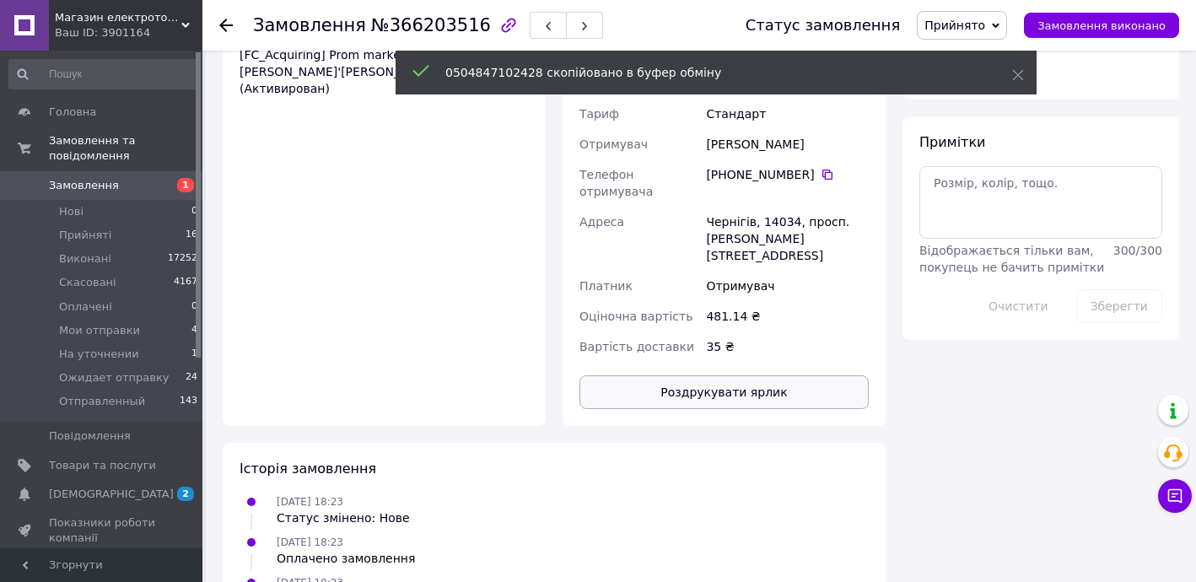
click at [740, 375] on button "Роздрукувати ярлик" at bounding box center [723, 392] width 289 height 34
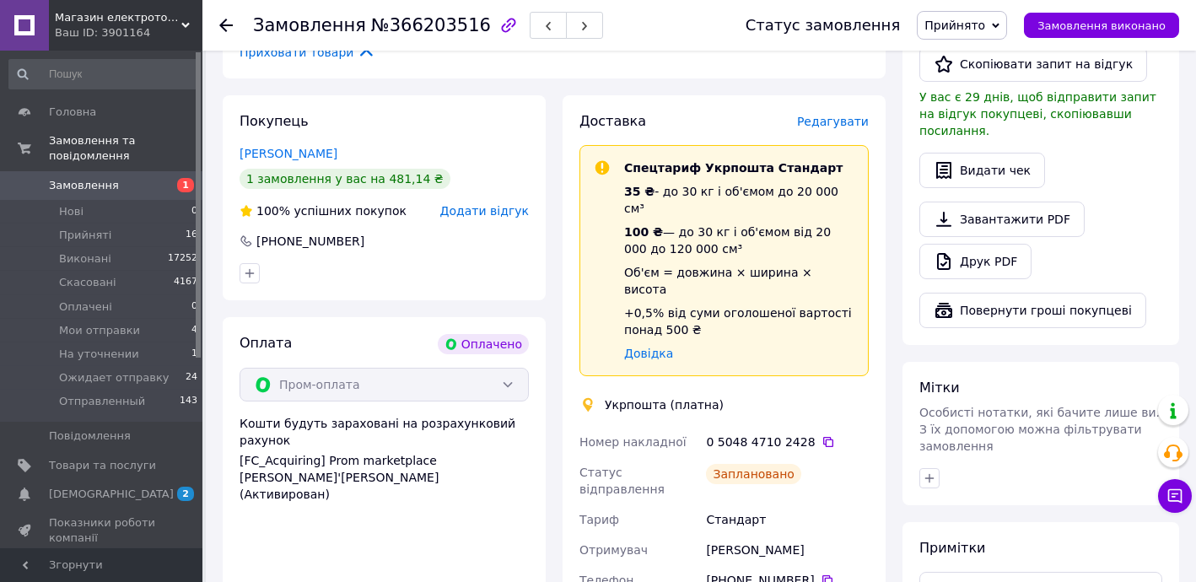
scroll to position [529, 0]
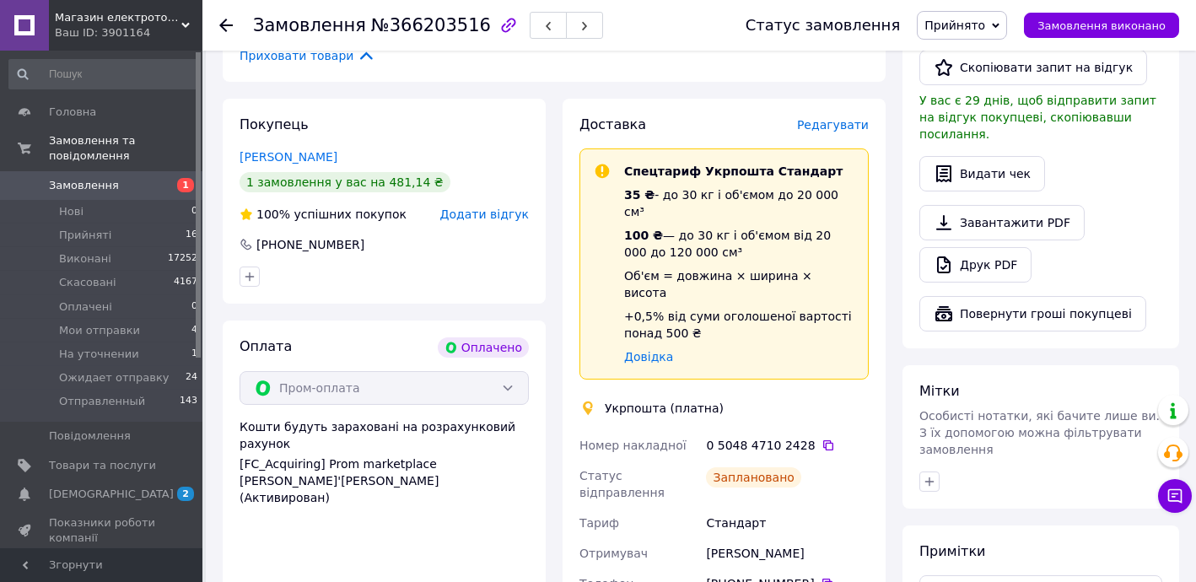
click at [982, 24] on span "Прийнято" at bounding box center [954, 25] width 61 height 13
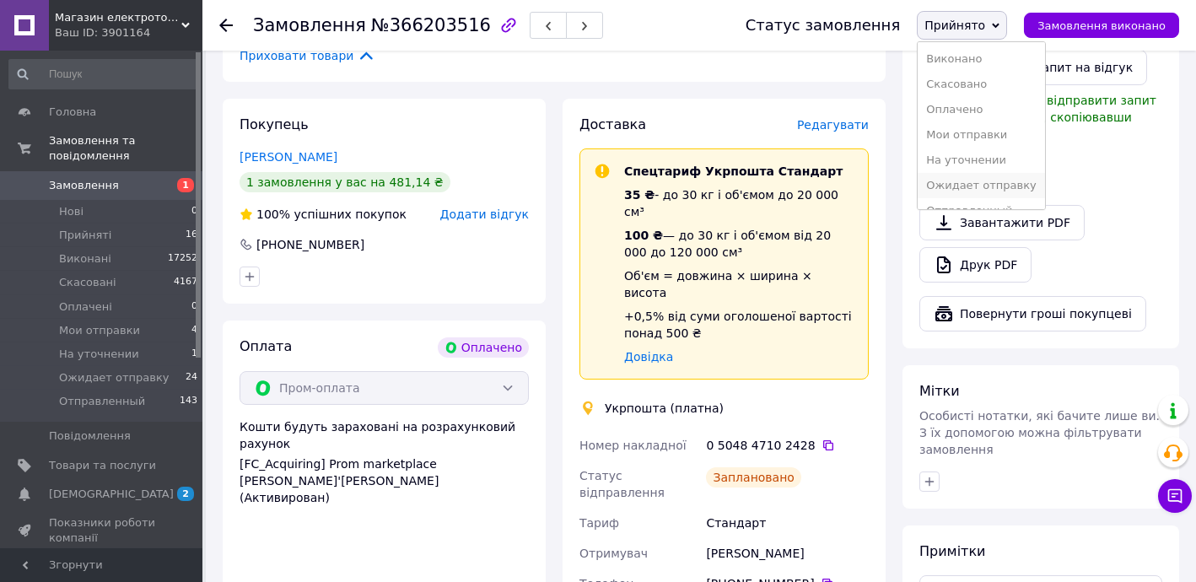
click at [988, 190] on li "Ожидает отправку" at bounding box center [980, 185] width 127 height 25
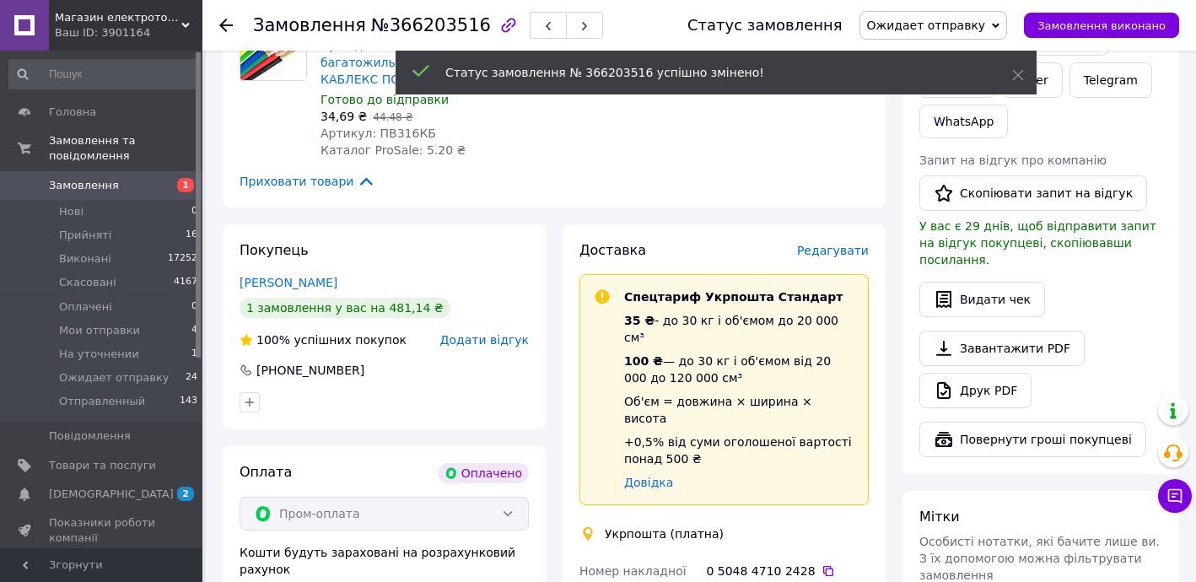
scroll to position [0, 0]
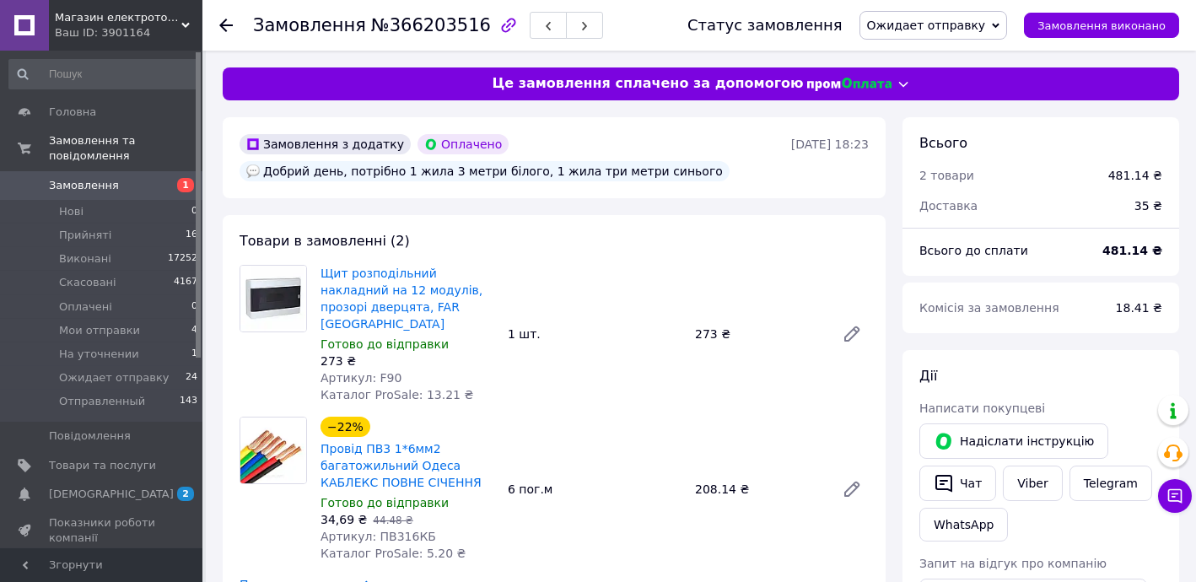
click at [220, 21] on icon at bounding box center [225, 25] width 13 height 13
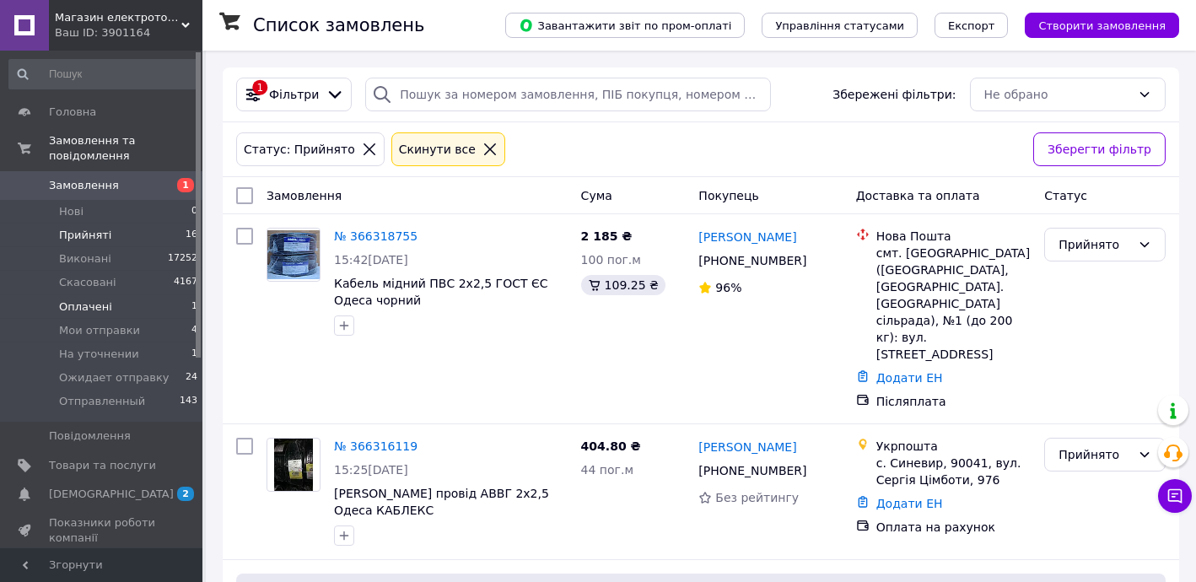
click at [105, 299] on span "Оплачені" at bounding box center [85, 306] width 53 height 15
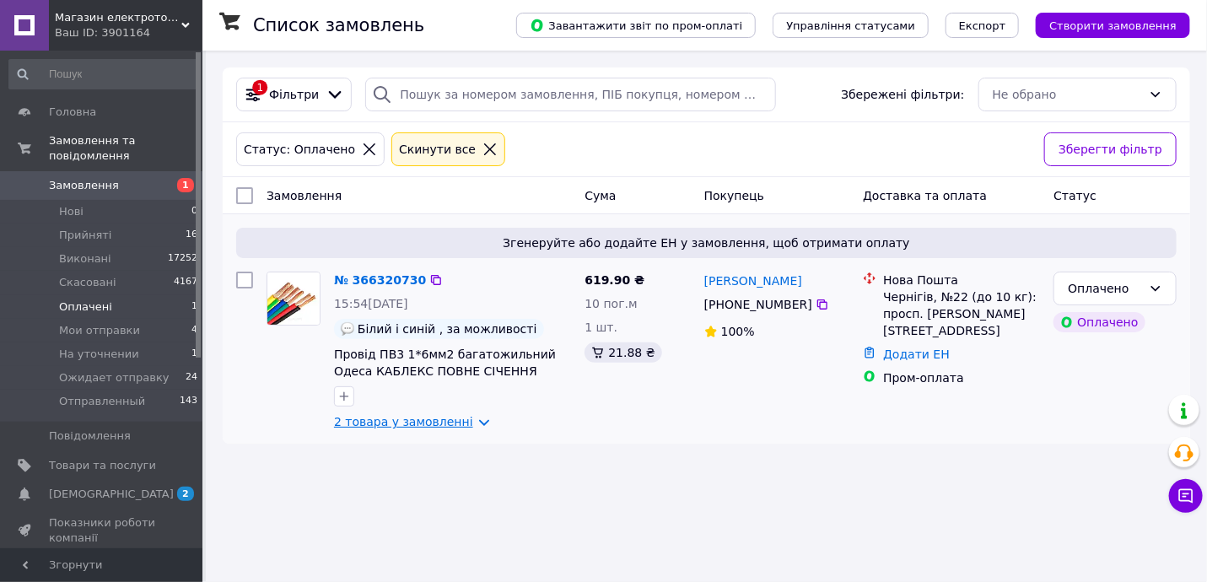
click at [394, 415] on link "2 товара у замовленні" at bounding box center [403, 421] width 139 height 13
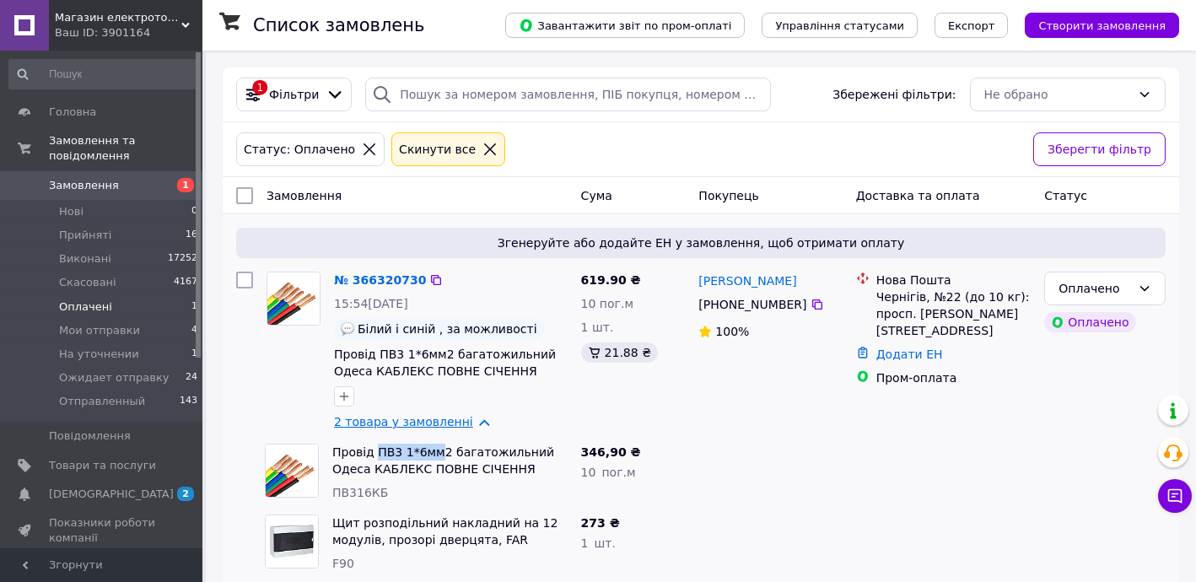
drag, startPoint x: 372, startPoint y: 438, endPoint x: 425, endPoint y: 418, distance: 56.6
click at [429, 438] on div "Провід ПВ3 1*6мм2 багатожильний Одеса КАБЛЕКС ПОВНЕ СІЧЕННЯ ПВ316КБ" at bounding box center [449, 472] width 249 height 71
click at [745, 281] on link "[PERSON_NAME]" at bounding box center [747, 280] width 98 height 17
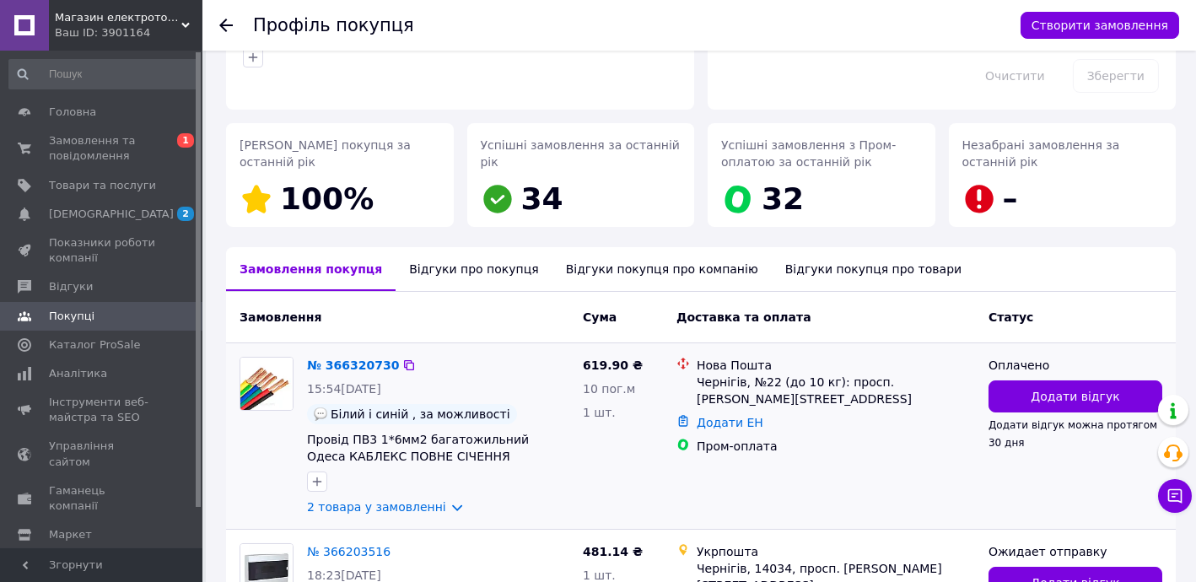
scroll to position [405, 0]
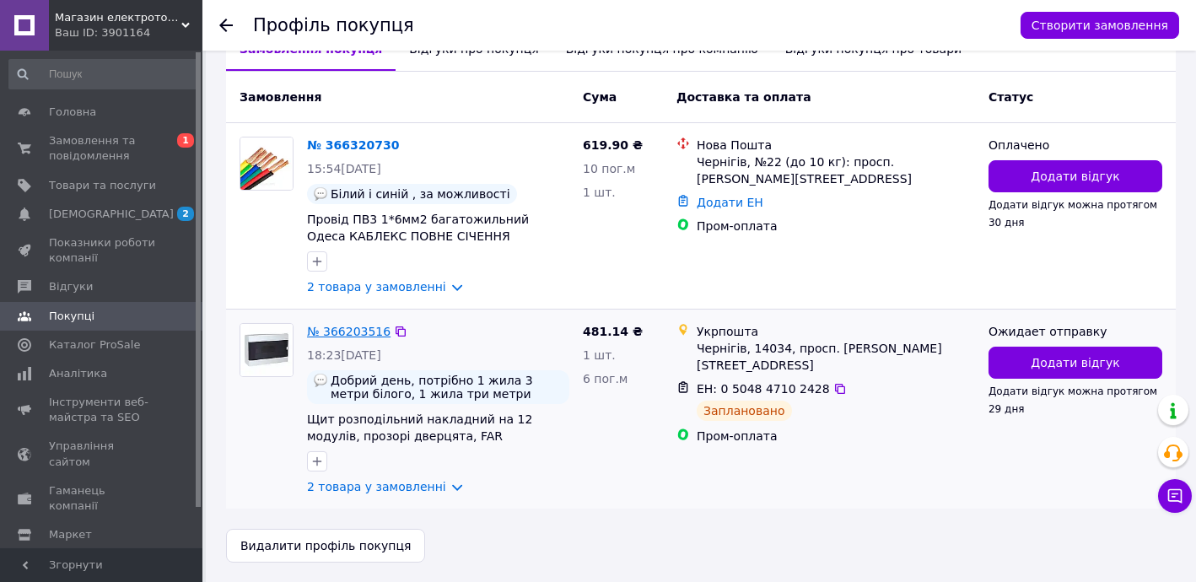
click at [360, 326] on link "№ 366203516" at bounding box center [348, 331] width 83 height 13
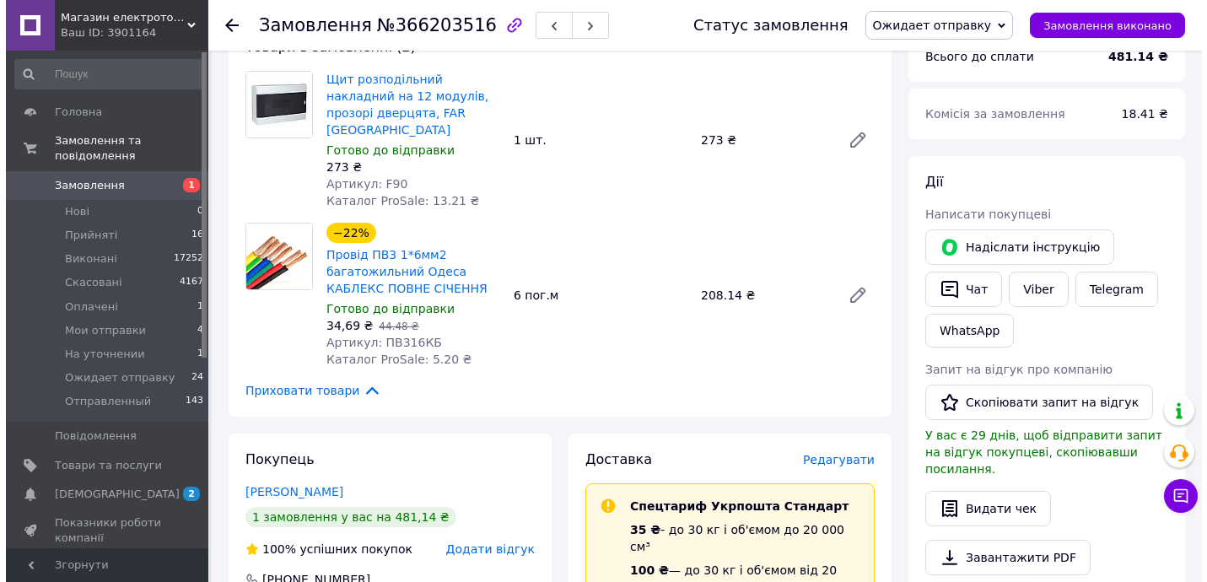
scroll to position [510, 0]
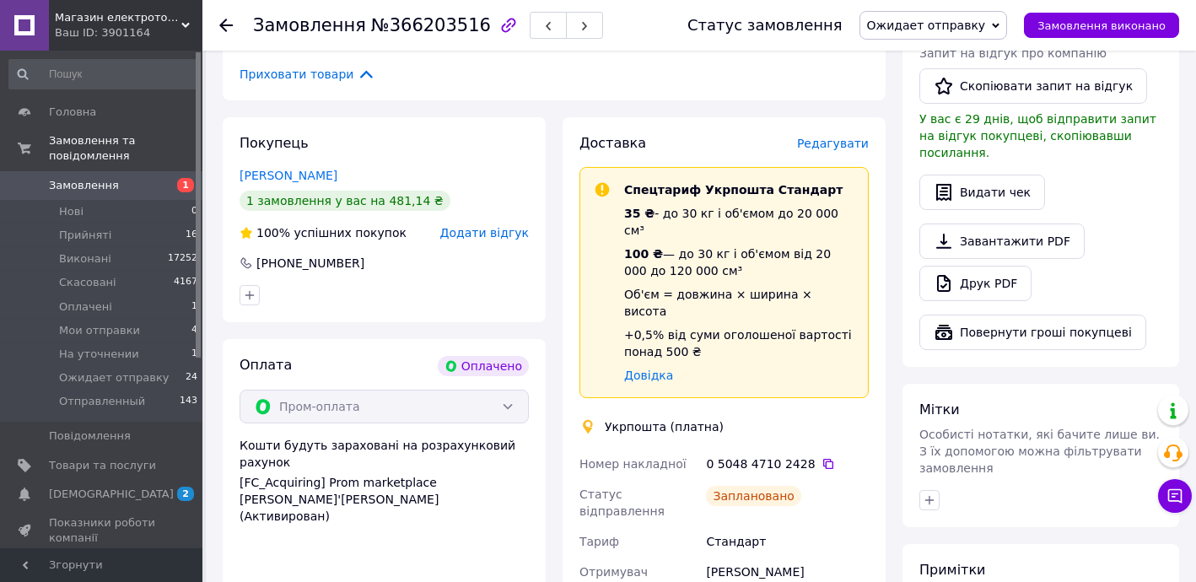
click at [833, 137] on span "Редагувати" at bounding box center [833, 143] width 72 height 13
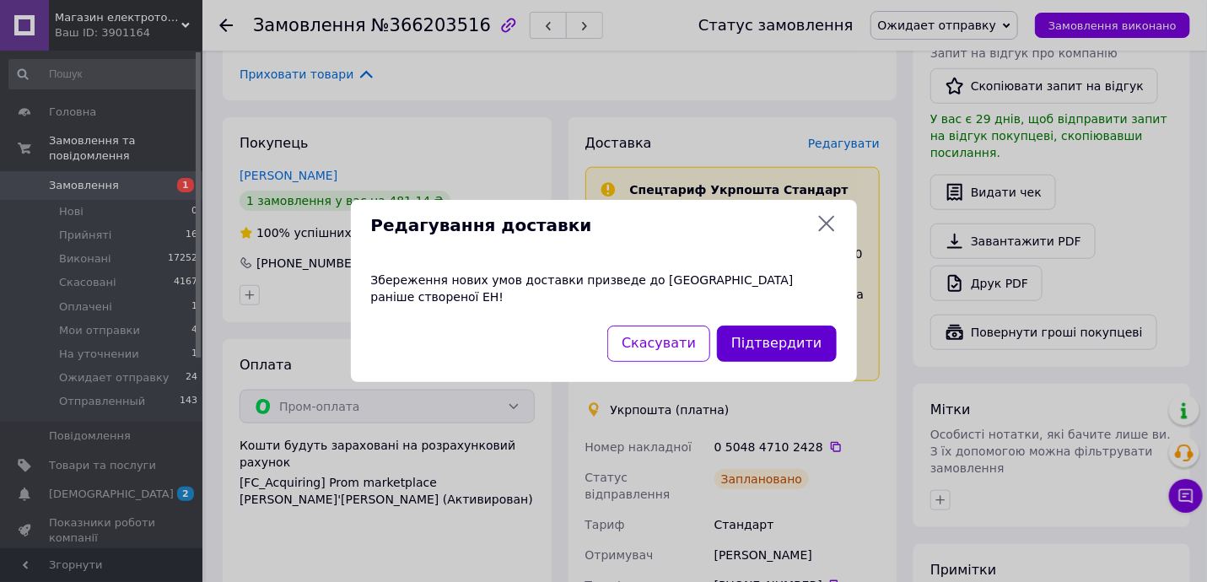
click at [766, 335] on button "Підтвердити" at bounding box center [776, 343] width 119 height 36
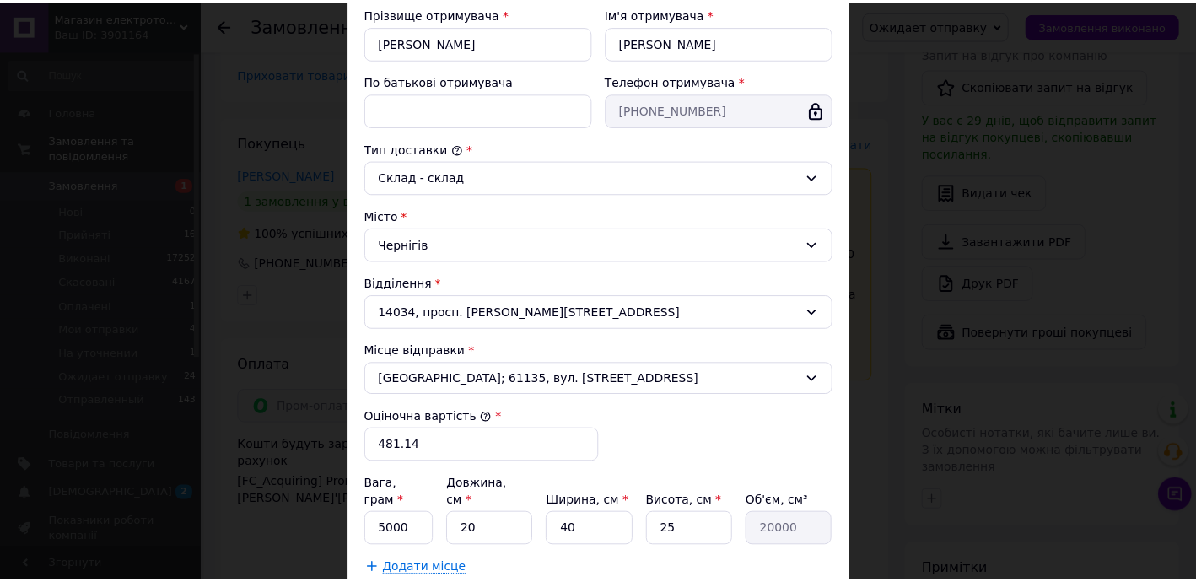
scroll to position [467, 0]
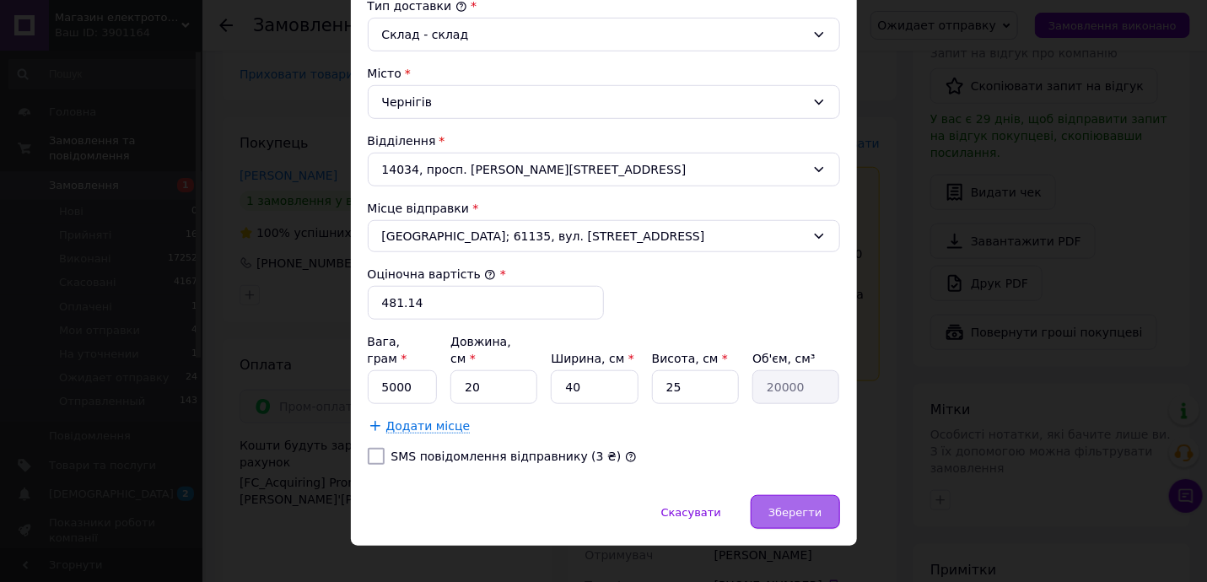
click at [786, 495] on div "Зберегти" at bounding box center [794, 512] width 89 height 34
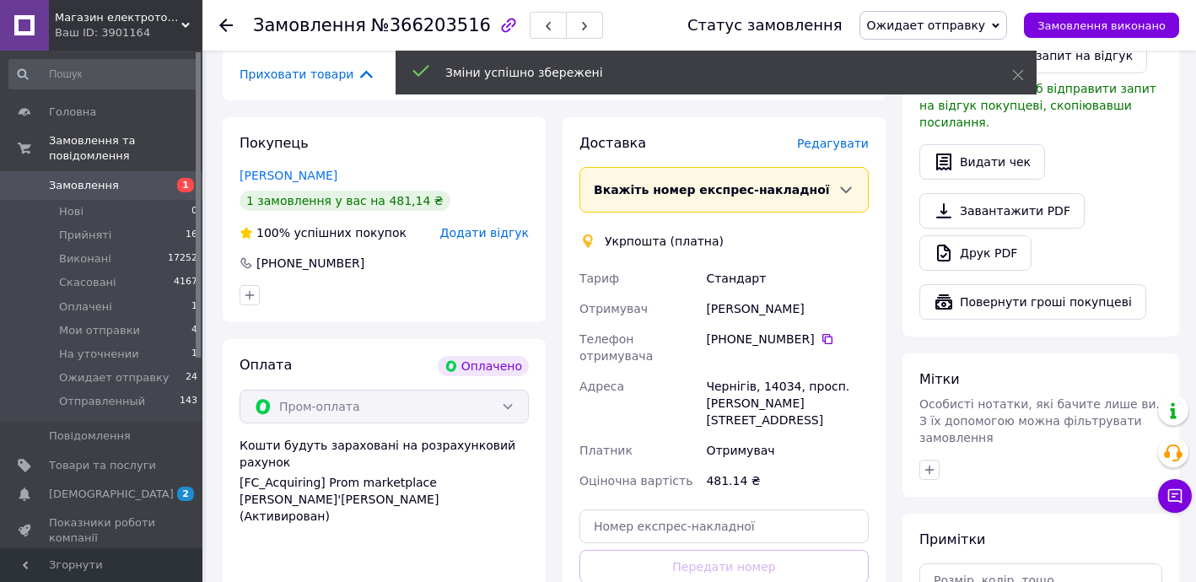
click at [946, 21] on span "Ожидает отправку" at bounding box center [926, 25] width 119 height 13
click at [1021, 76] on icon at bounding box center [1018, 75] width 12 height 12
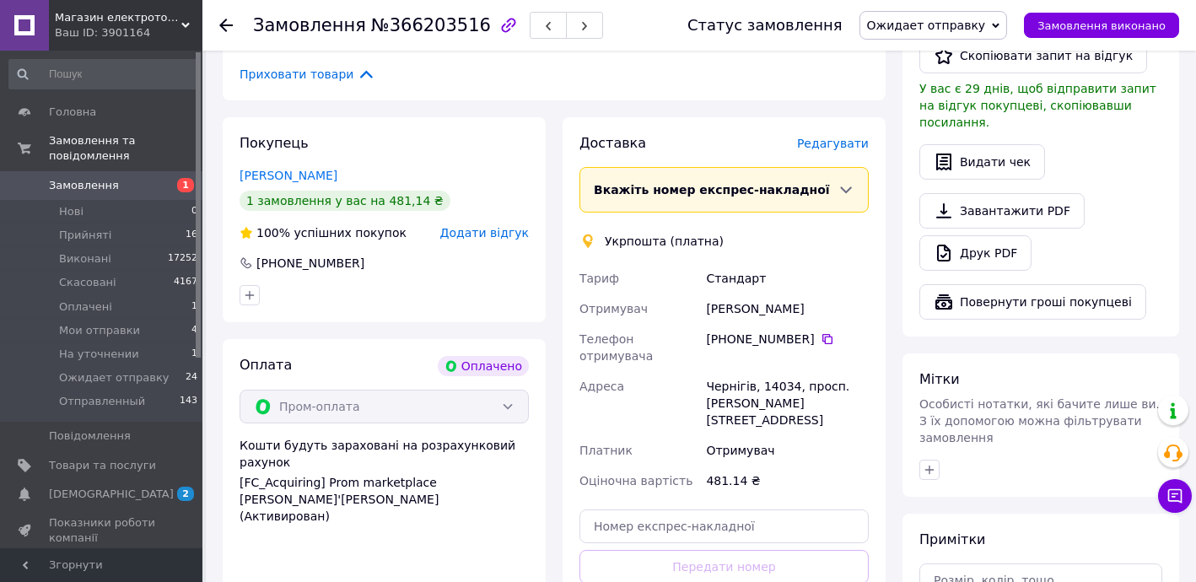
click at [937, 19] on span "Ожидает отправку" at bounding box center [926, 25] width 119 height 13
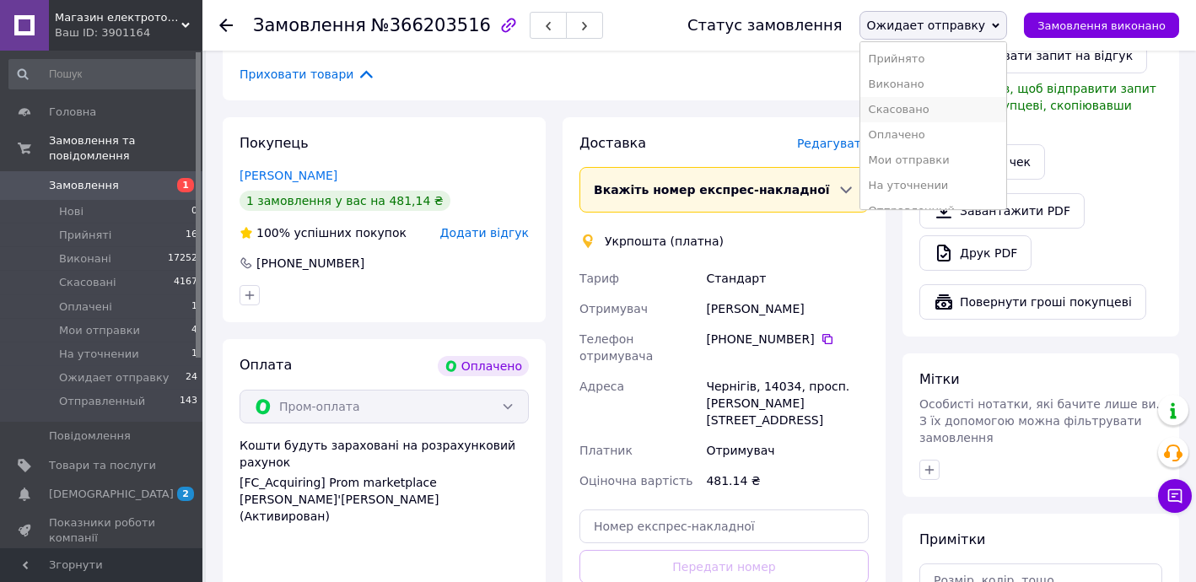
click at [928, 114] on li "Скасовано" at bounding box center [933, 109] width 147 height 25
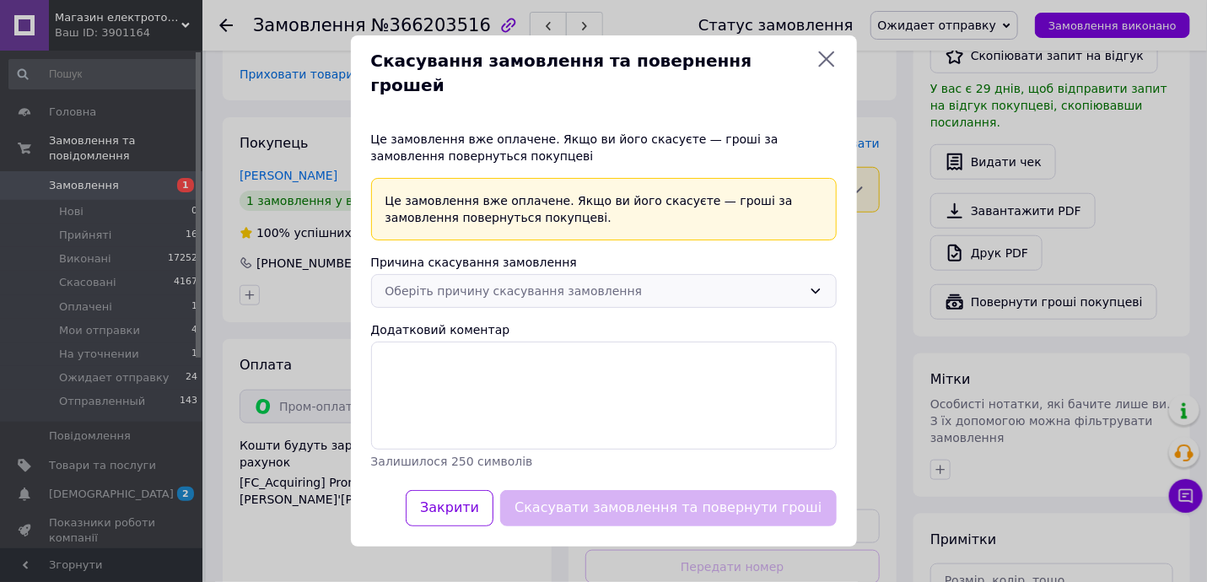
click at [460, 282] on div "Оберіть причину скасування замовлення" at bounding box center [593, 291] width 417 height 19
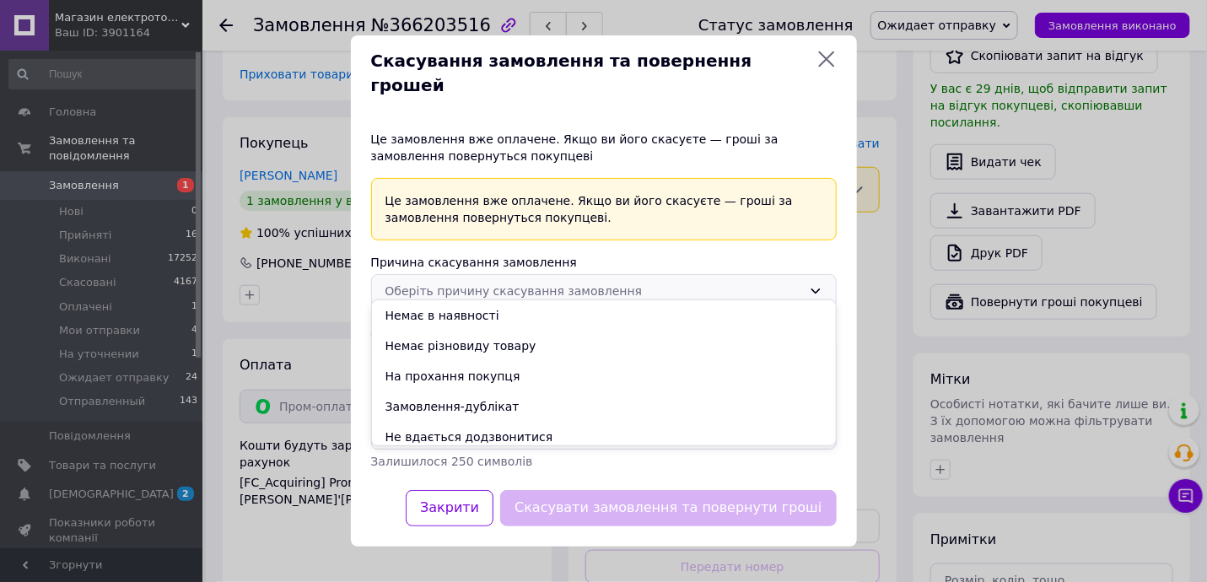
click at [443, 404] on li "Замовлення-дублікат" at bounding box center [604, 406] width 464 height 30
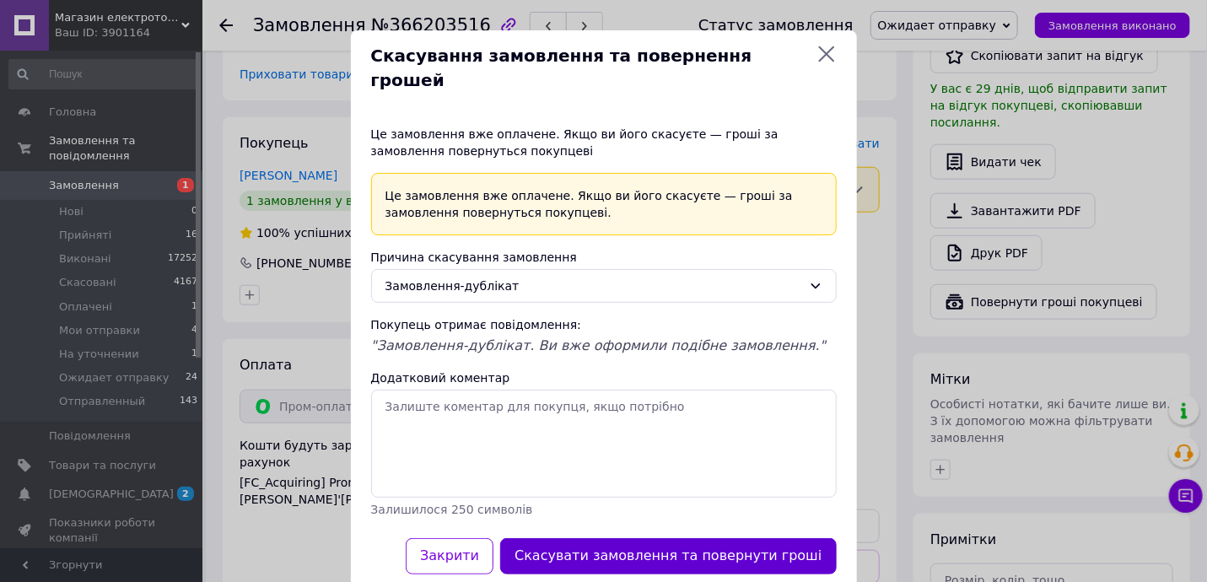
click at [618, 538] on button "Скасувати замовлення та повернути гроші" at bounding box center [668, 556] width 336 height 36
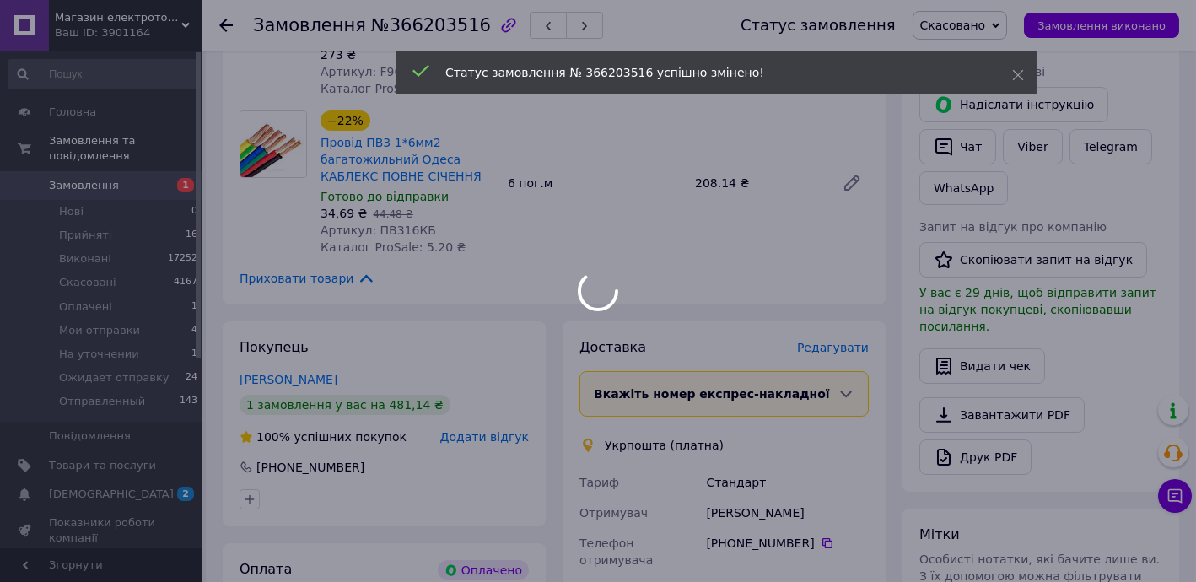
scroll to position [256, 0]
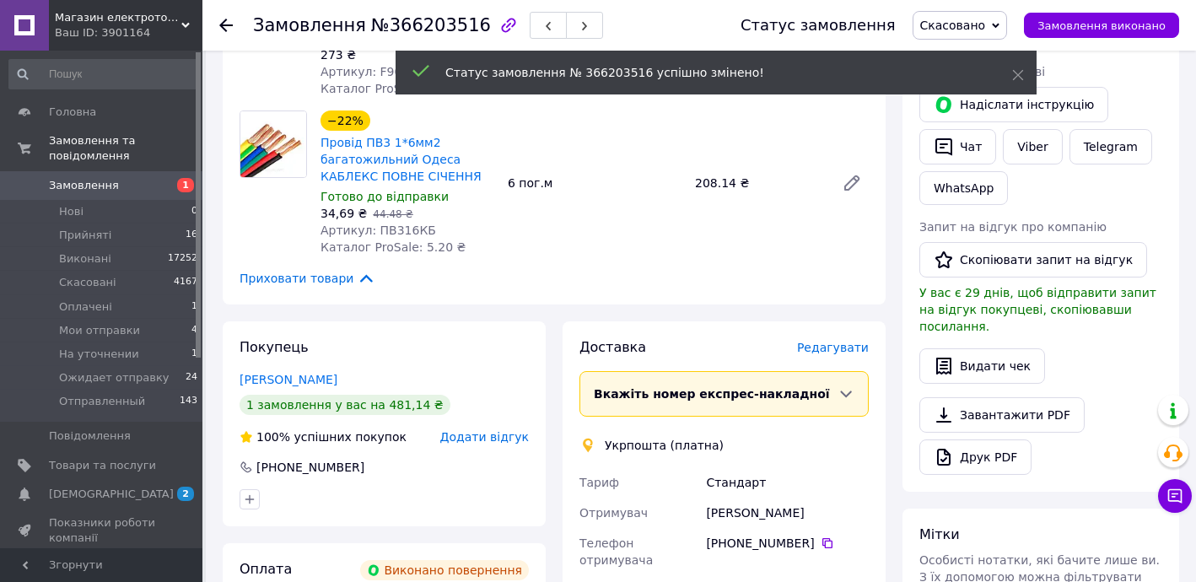
click at [295, 373] on link "Бригинець Дмитро" at bounding box center [288, 379] width 98 height 13
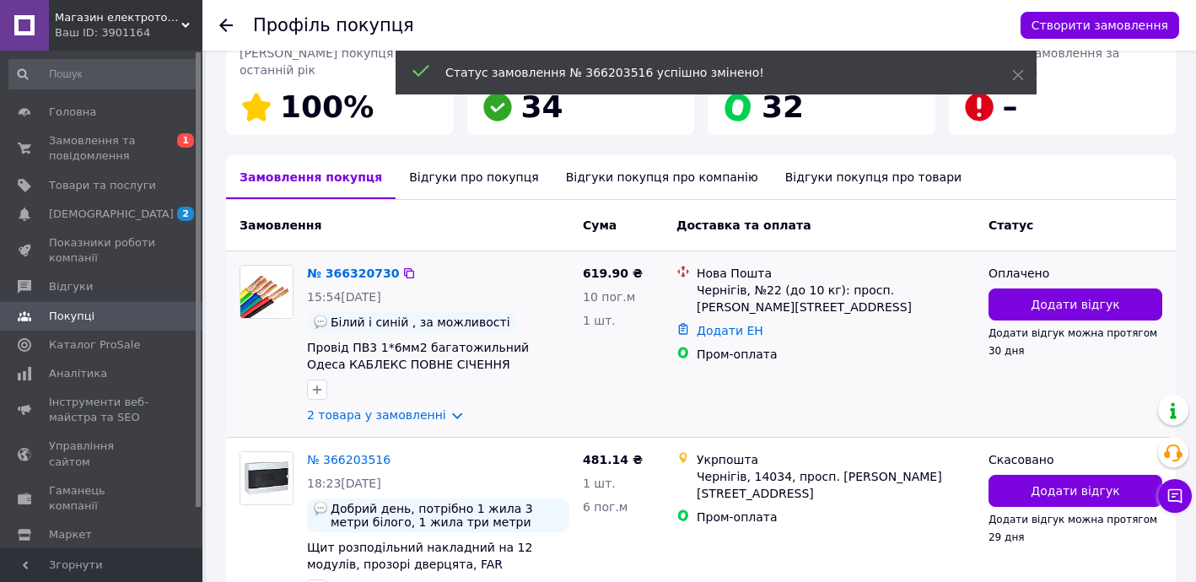
scroll to position [405, 0]
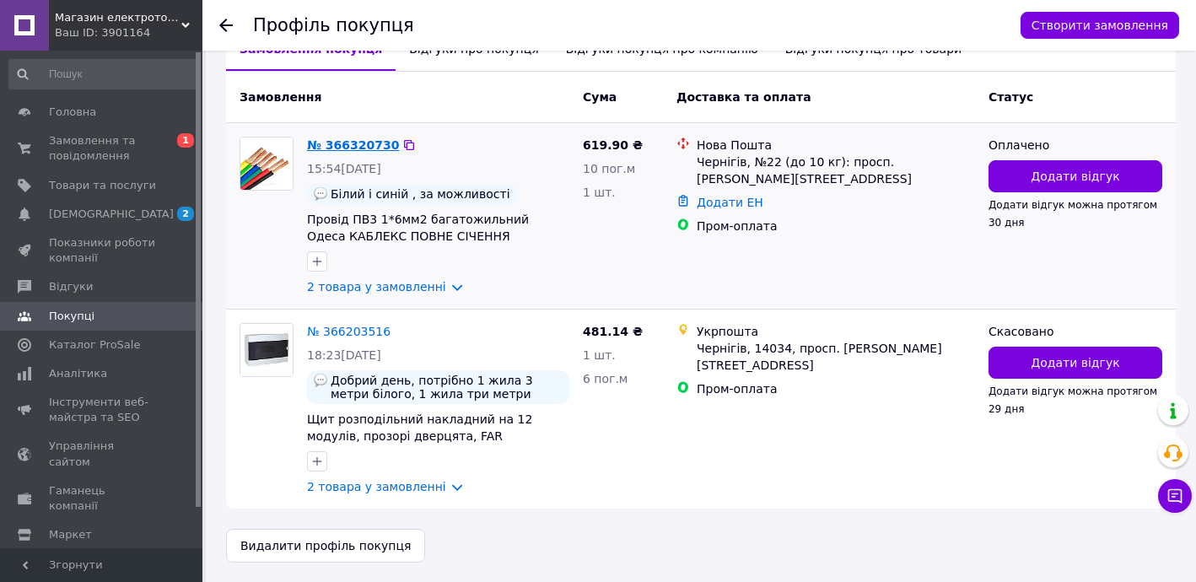
click at [355, 143] on link "№ 366320730" at bounding box center [353, 144] width 92 height 13
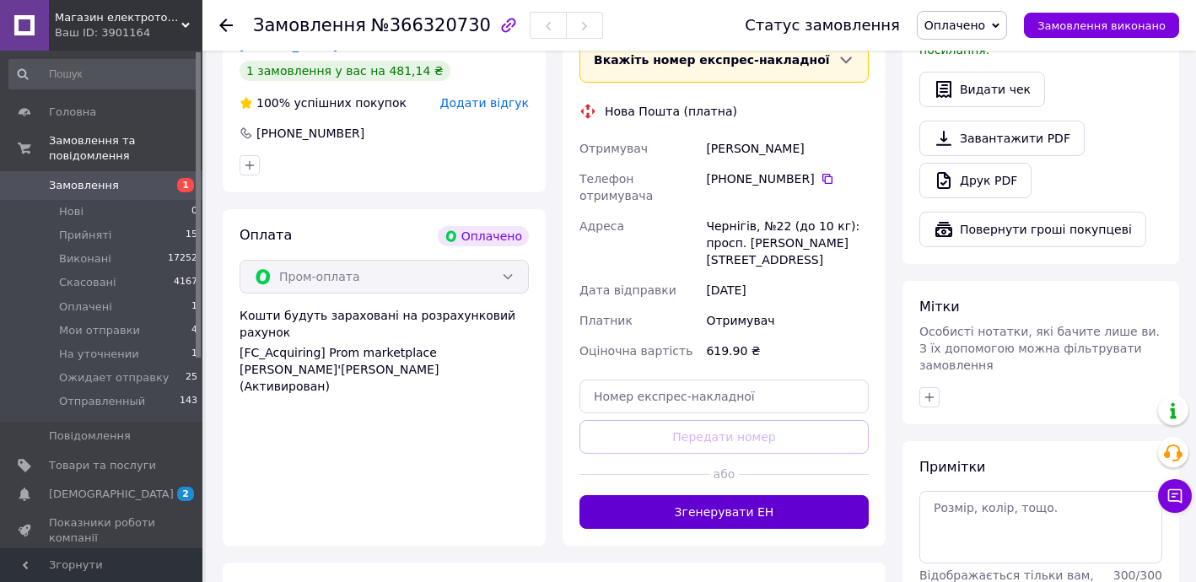
click at [751, 495] on button "Згенерувати ЕН" at bounding box center [723, 512] width 289 height 34
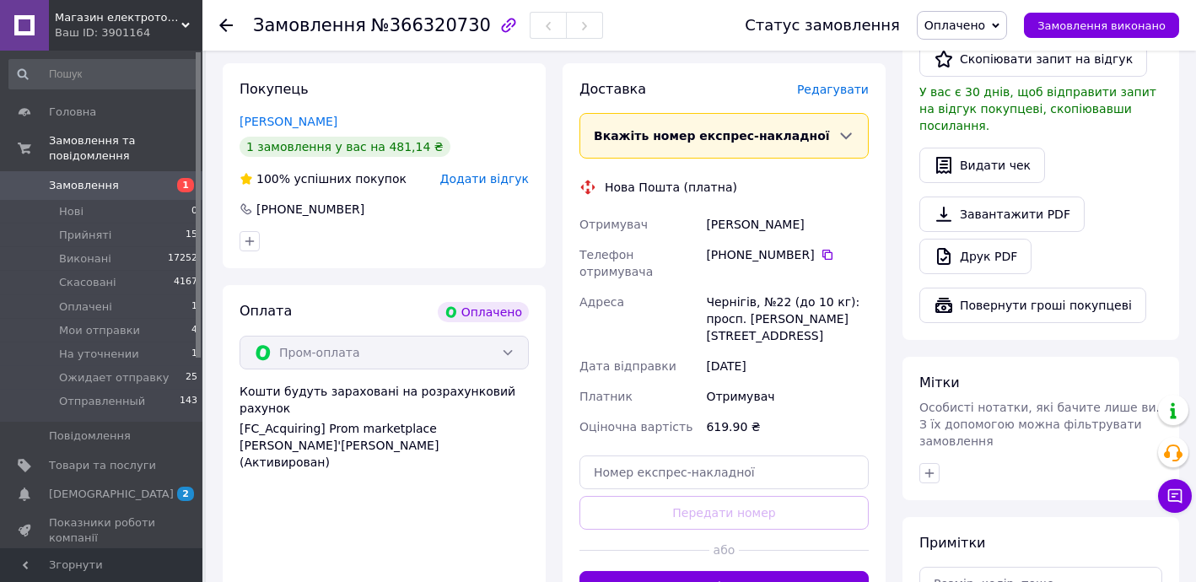
scroll to position [409, 0]
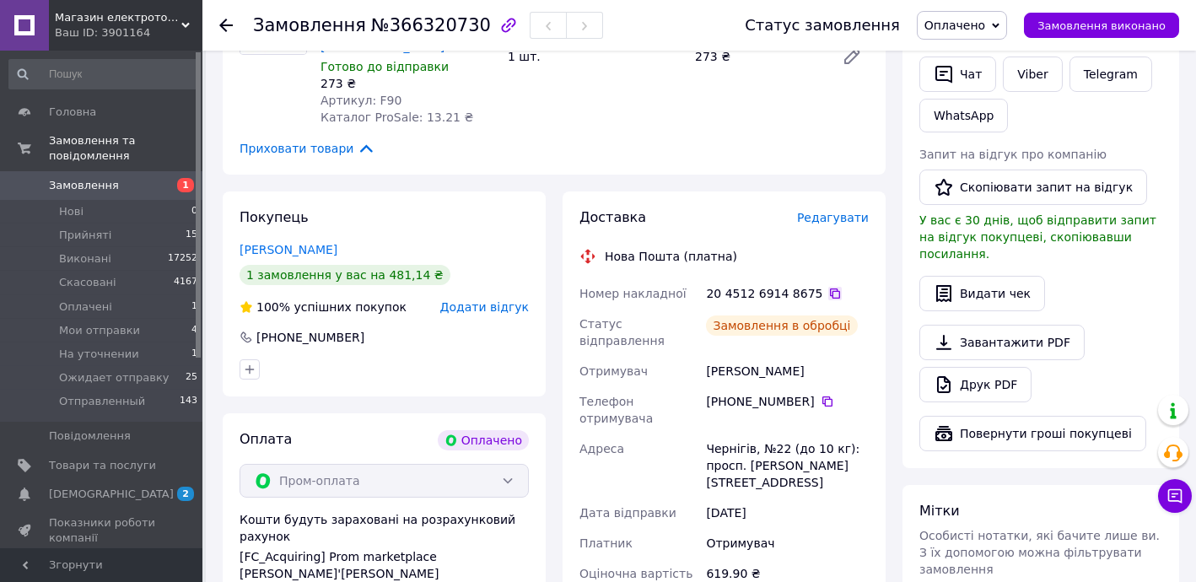
click at [830, 288] on icon at bounding box center [835, 293] width 10 height 10
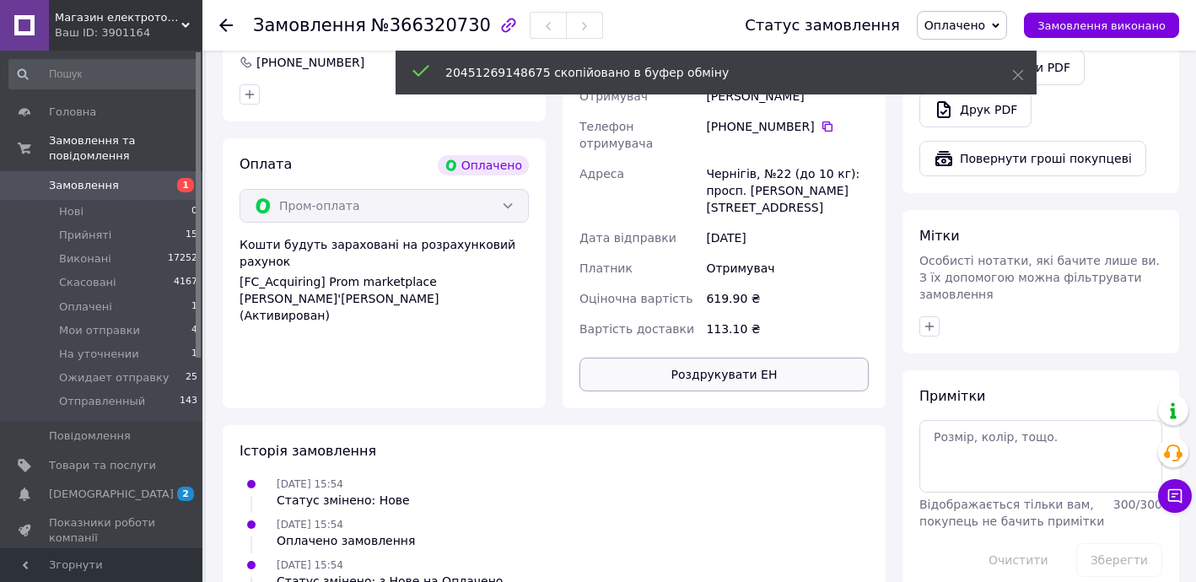
scroll to position [717, 0]
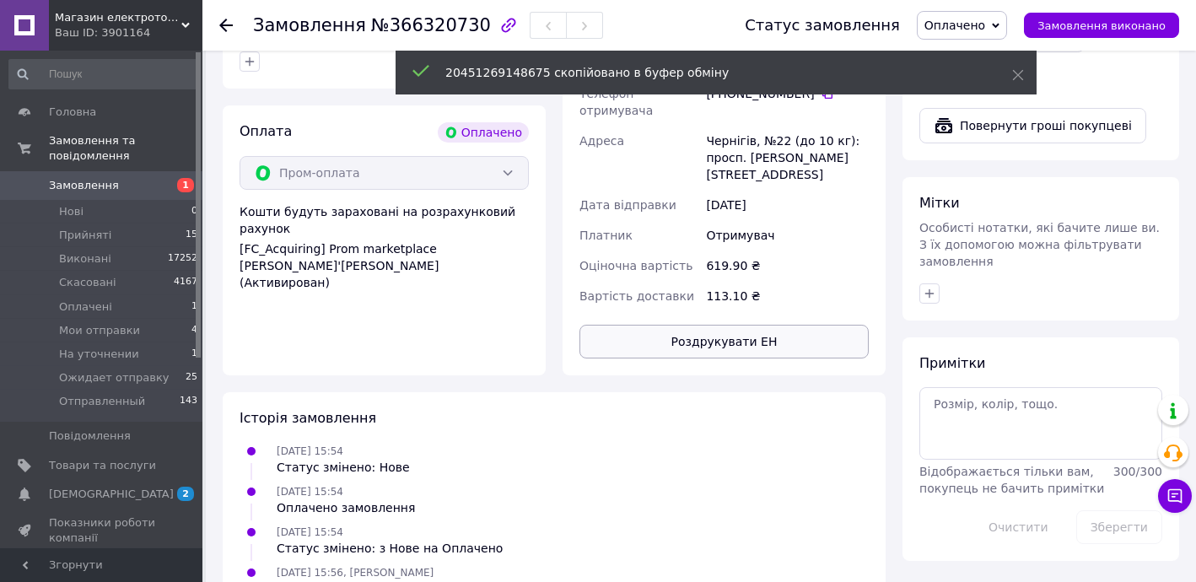
click at [768, 325] on button "Роздрукувати ЕН" at bounding box center [723, 342] width 289 height 34
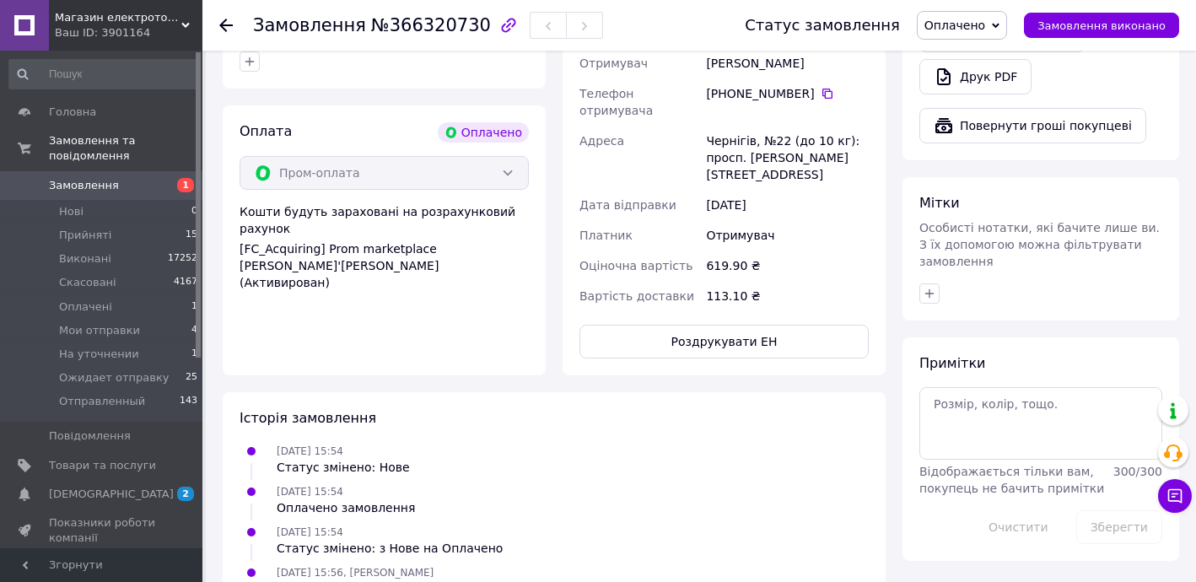
click at [974, 12] on span "Оплачено" at bounding box center [962, 25] width 90 height 29
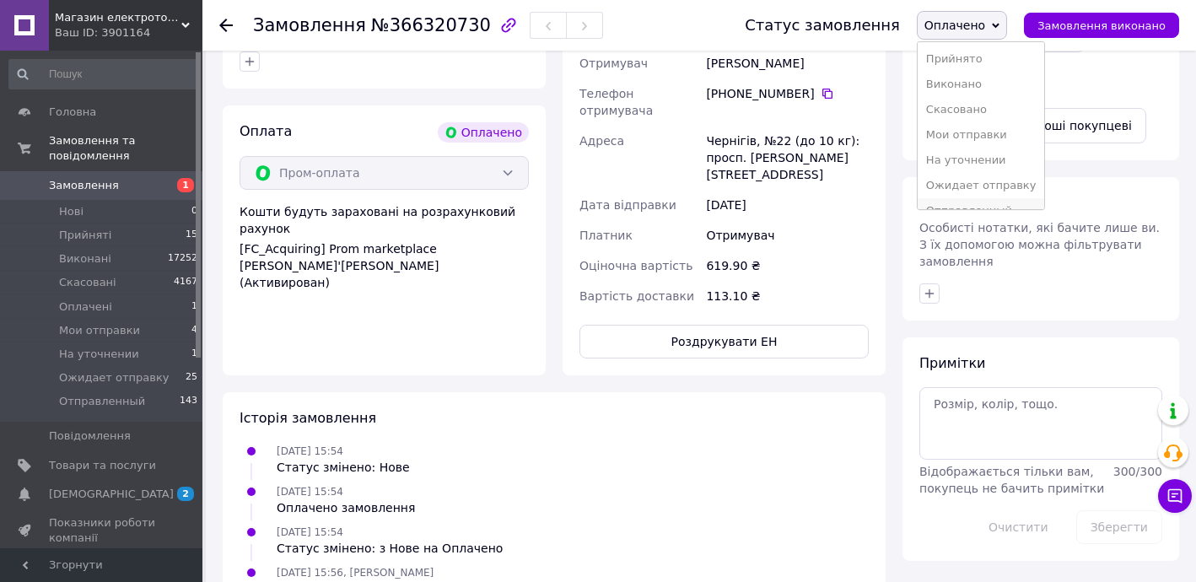
click at [993, 199] on li "Отправленный" at bounding box center [980, 210] width 127 height 25
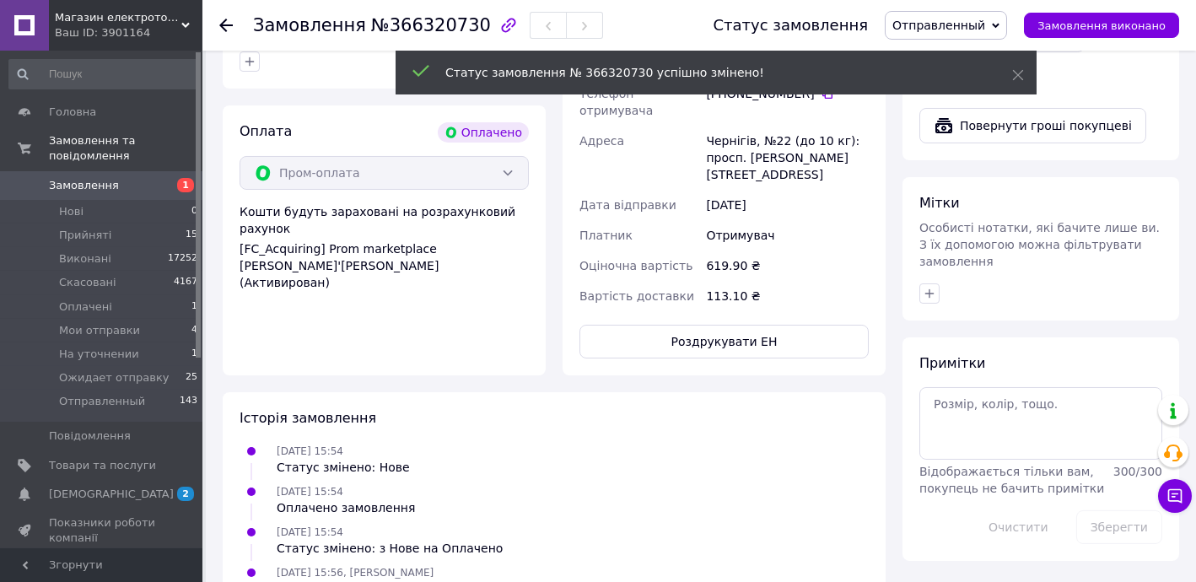
click at [220, 21] on icon at bounding box center [225, 25] width 13 height 13
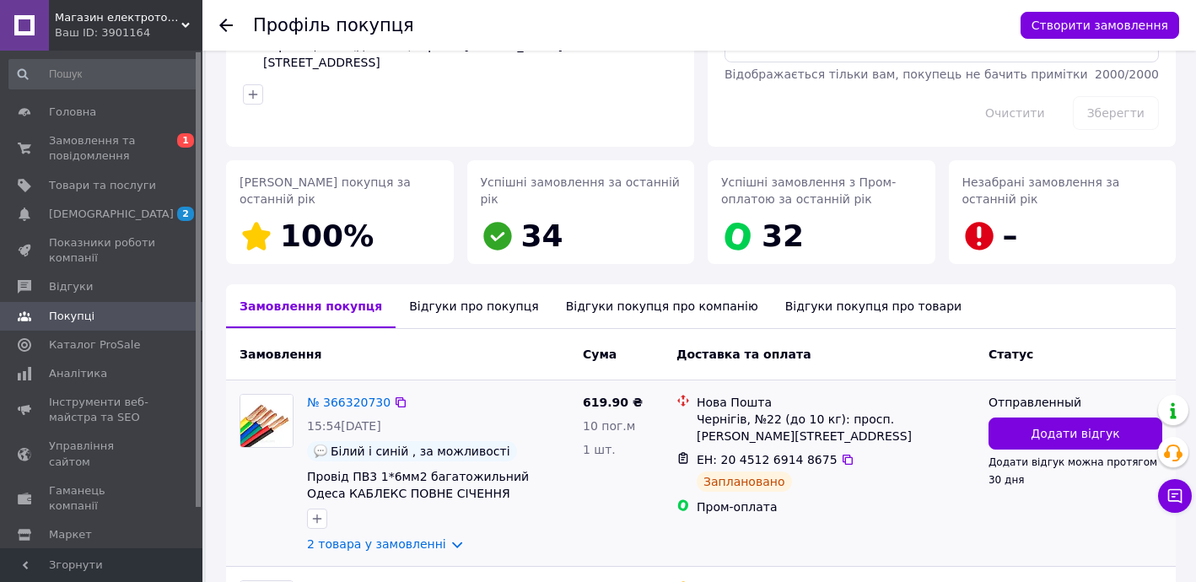
scroll to position [405, 0]
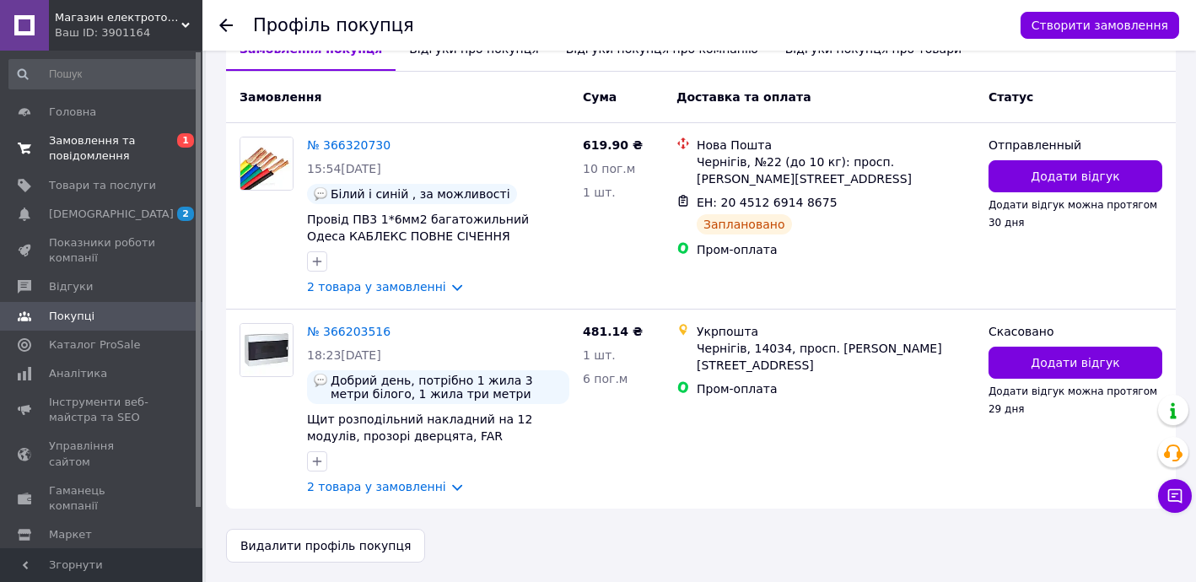
click at [115, 143] on span "Замовлення та повідомлення" at bounding box center [102, 148] width 107 height 30
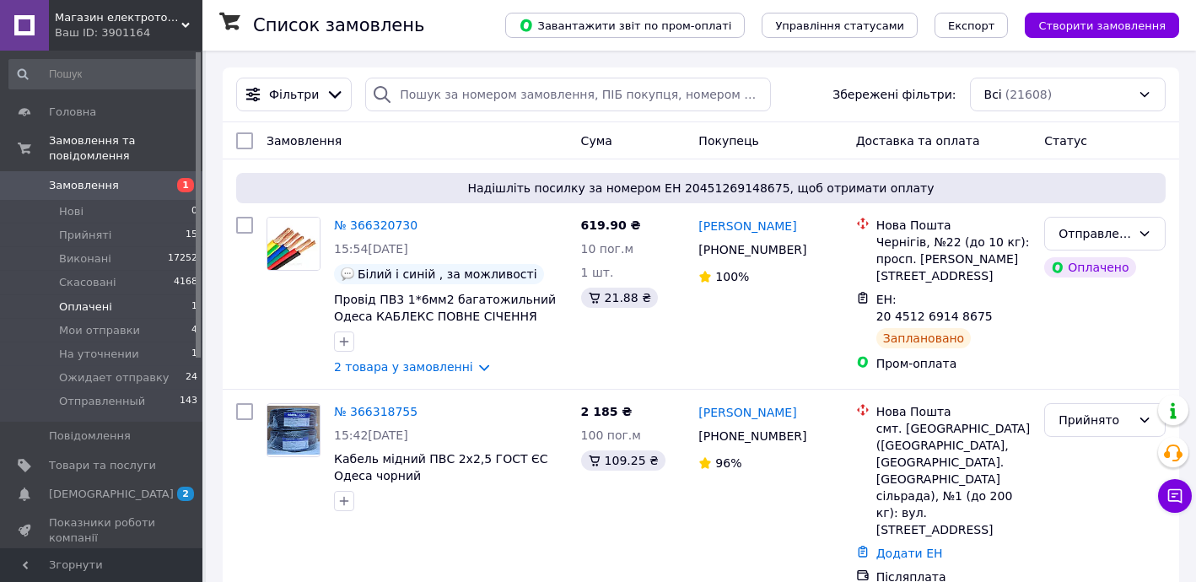
click at [118, 295] on li "Оплачені 1" at bounding box center [103, 307] width 207 height 24
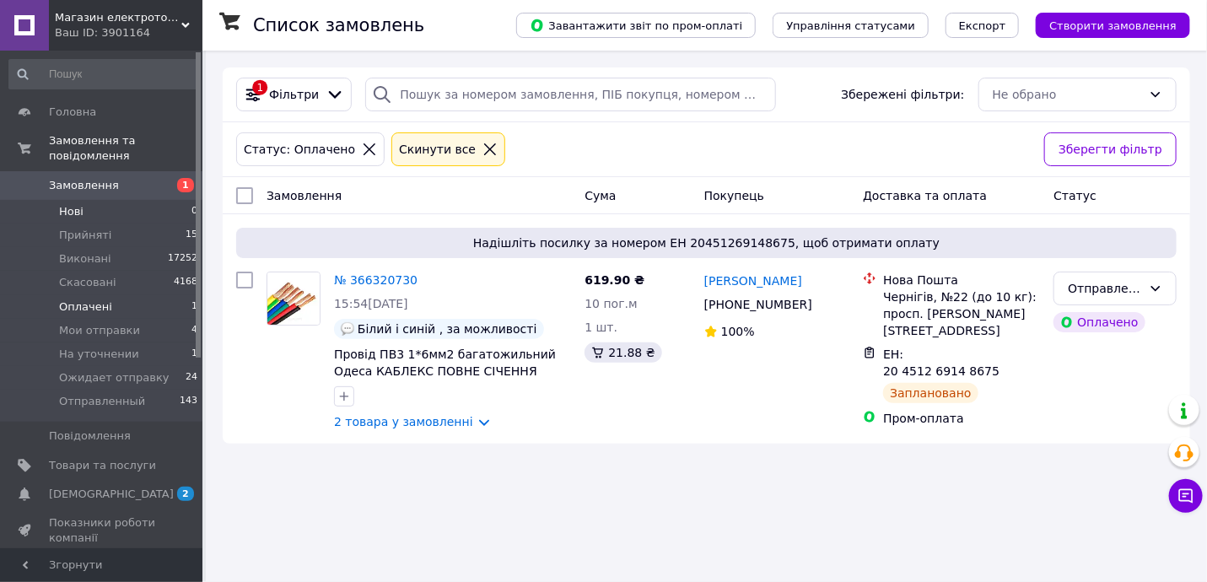
click at [97, 205] on li "Нові 0" at bounding box center [103, 212] width 207 height 24
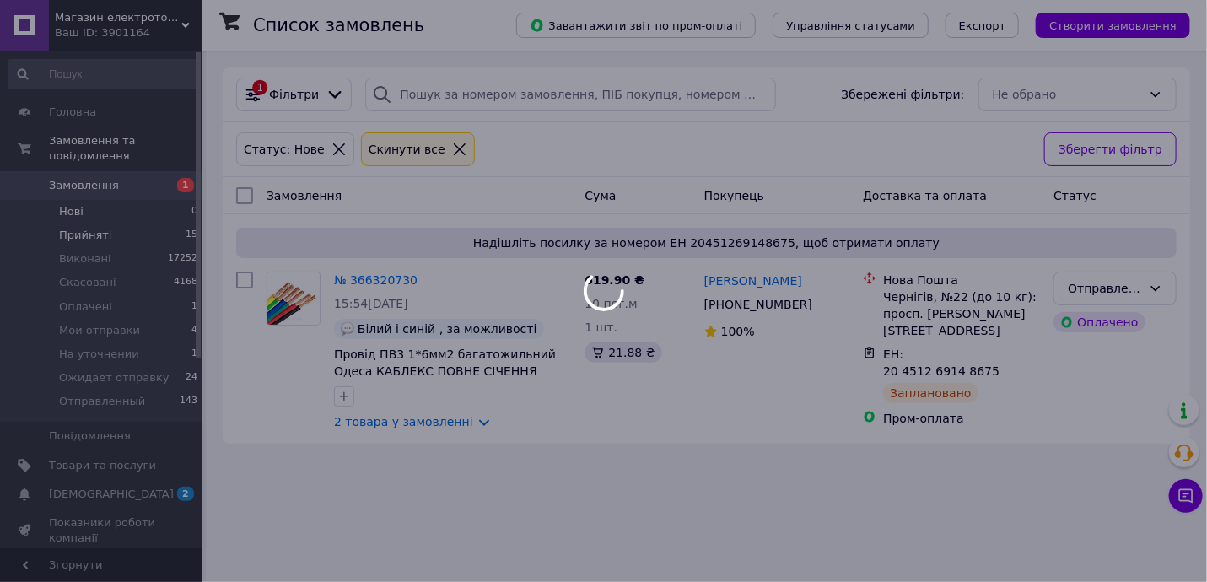
click at [94, 211] on body "Магазин електротоварів ASFA Ваш ID: 3901164 Сайт Магазин електротоварів ASFA Ка…" at bounding box center [603, 291] width 1207 height 582
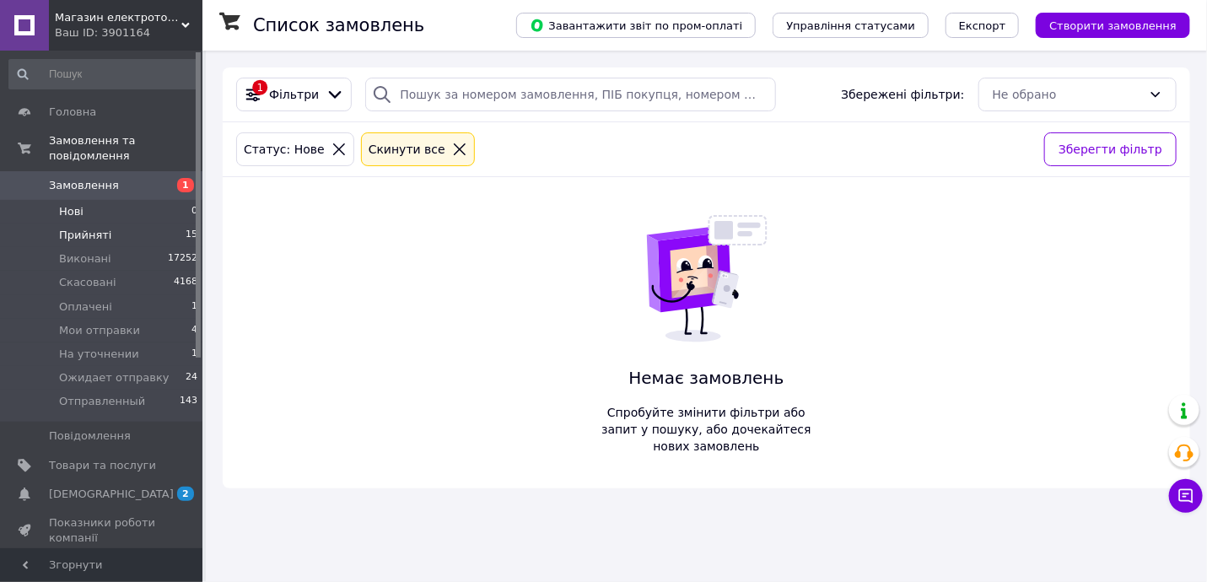
click at [93, 228] on span "Прийняті" at bounding box center [85, 235] width 52 height 15
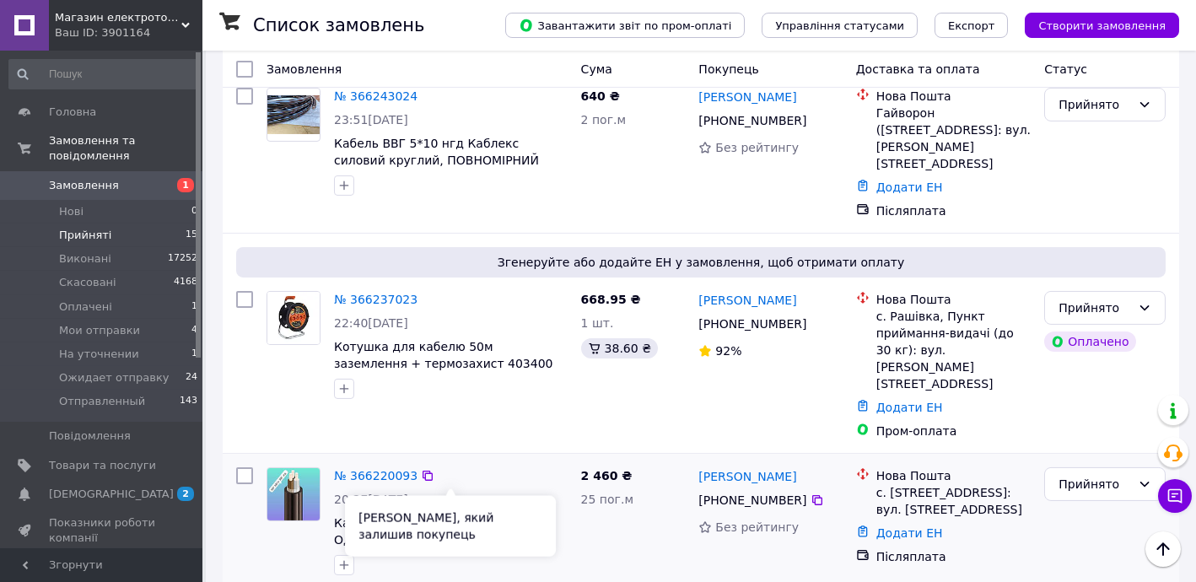
scroll to position [1926, 0]
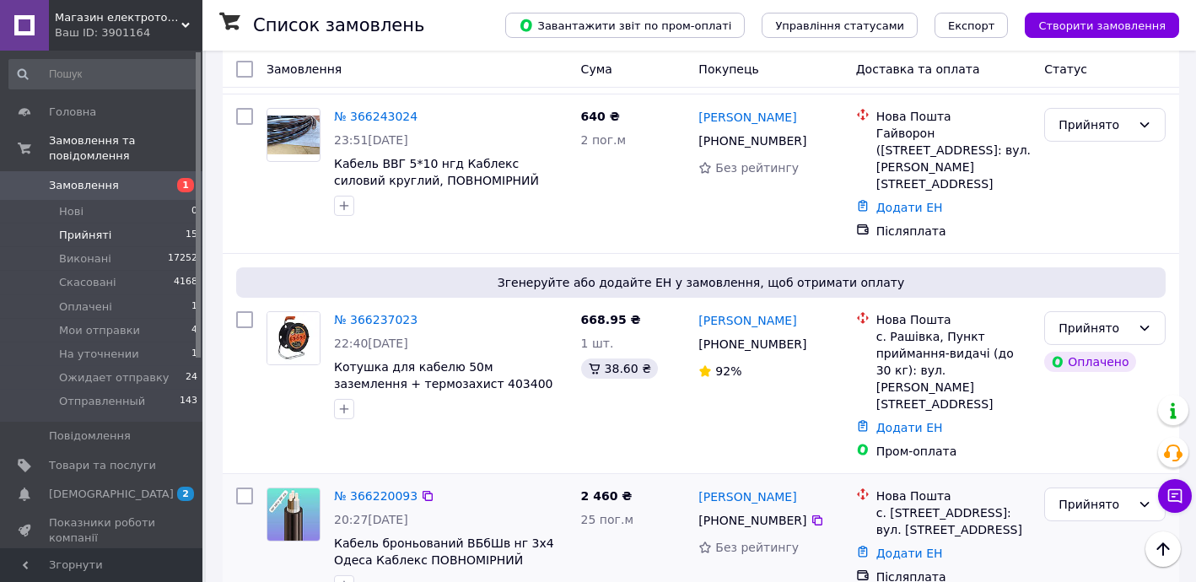
drag, startPoint x: 343, startPoint y: 379, endPoint x: 367, endPoint y: 397, distance: 30.0
click at [343, 578] on icon "button" at bounding box center [343, 584] width 13 height 13
type input "жду оплату"
checkbox input "true"
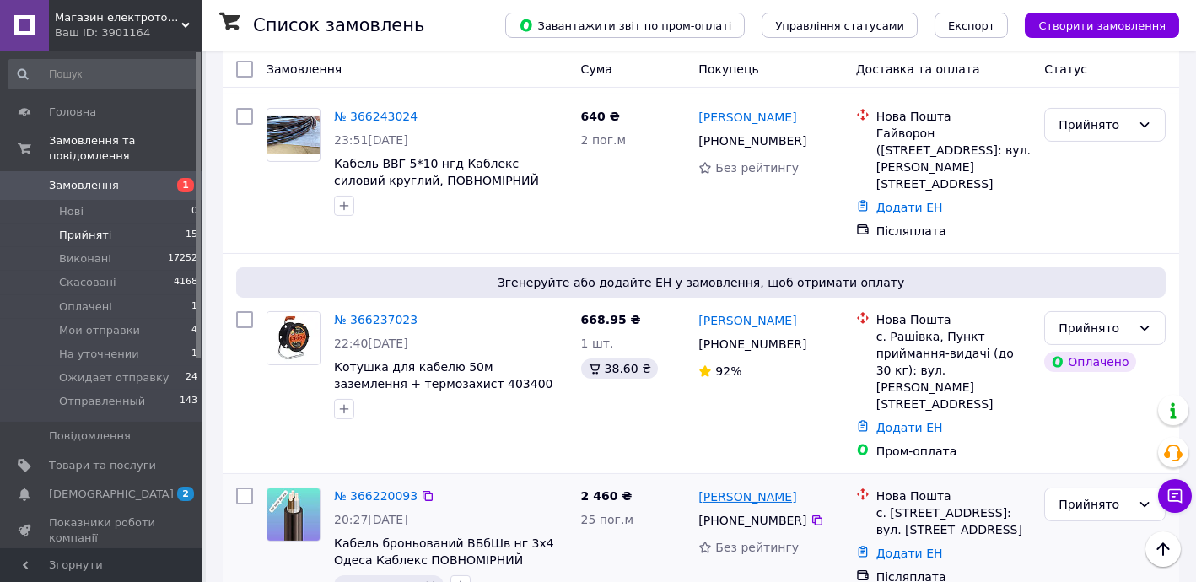
click at [733, 488] on link "Назар Ванівський" at bounding box center [747, 496] width 98 height 17
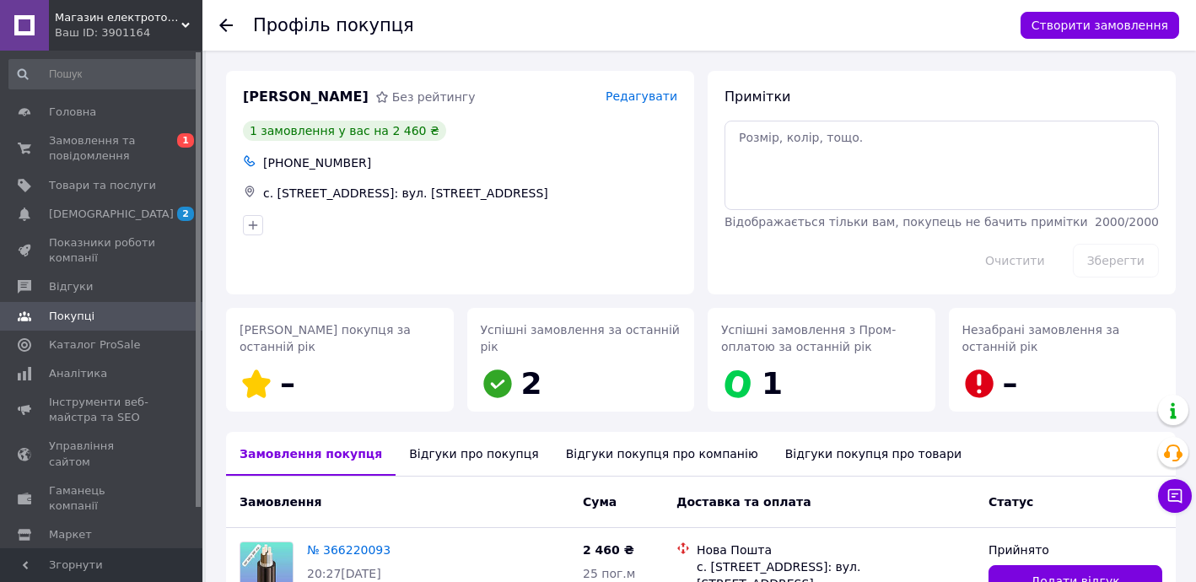
click at [227, 21] on icon at bounding box center [225, 25] width 13 height 13
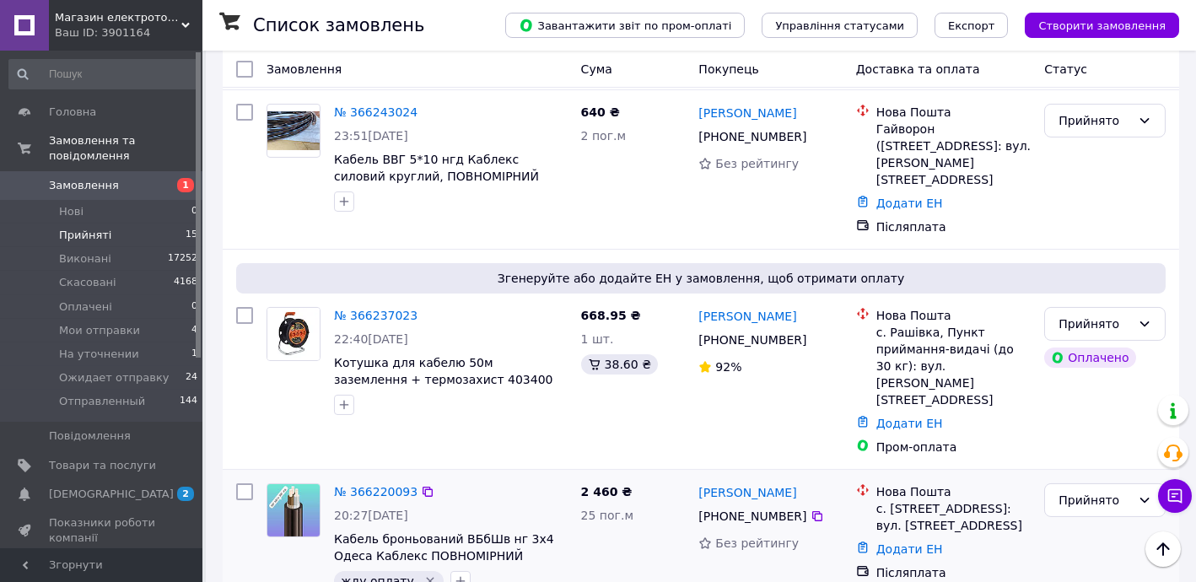
scroll to position [1926, 0]
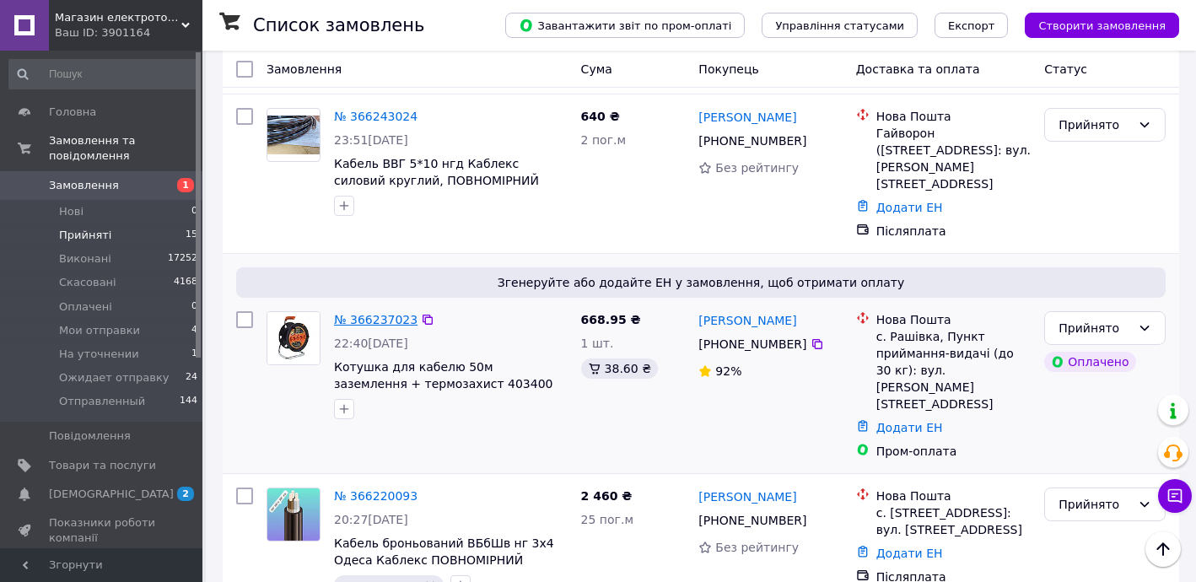
click at [372, 313] on link "№ 366237023" at bounding box center [375, 319] width 83 height 13
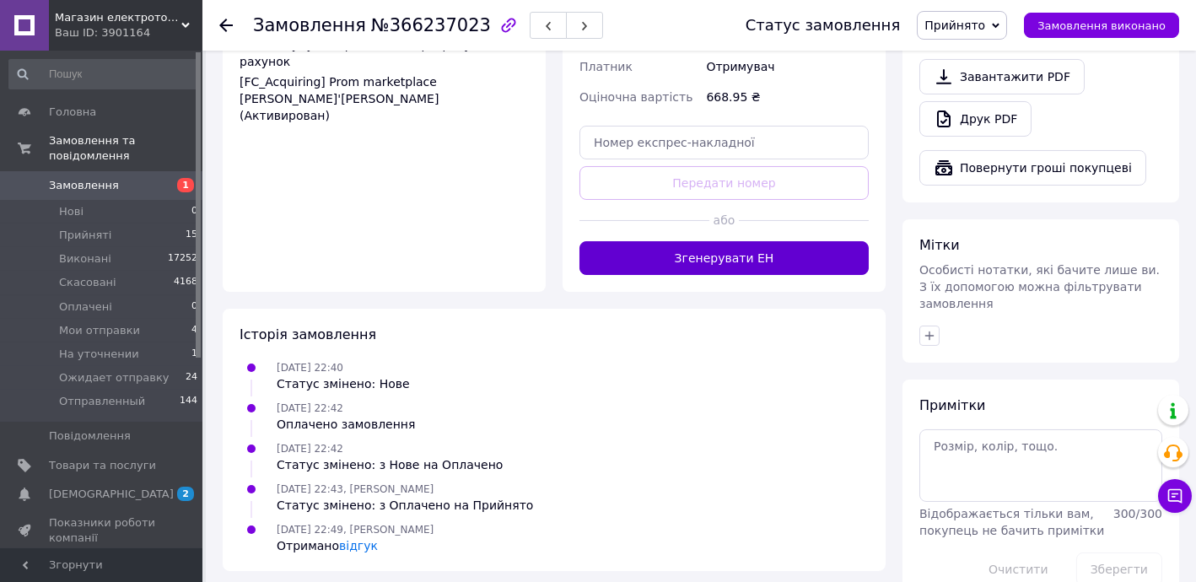
click at [754, 241] on button "Згенерувати ЕН" at bounding box center [723, 258] width 289 height 34
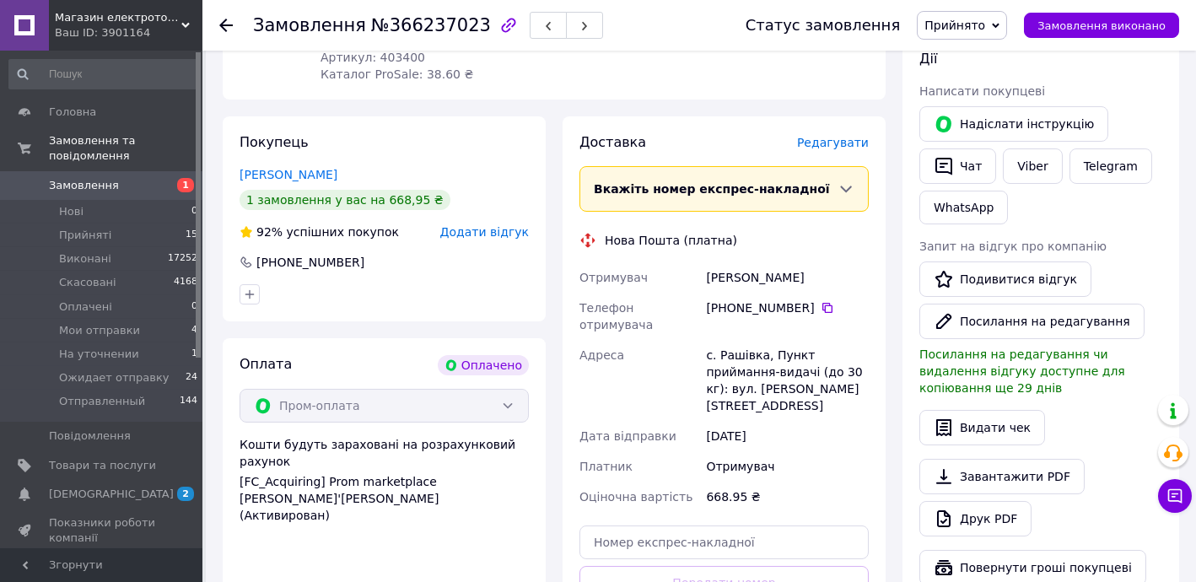
scroll to position [308, 0]
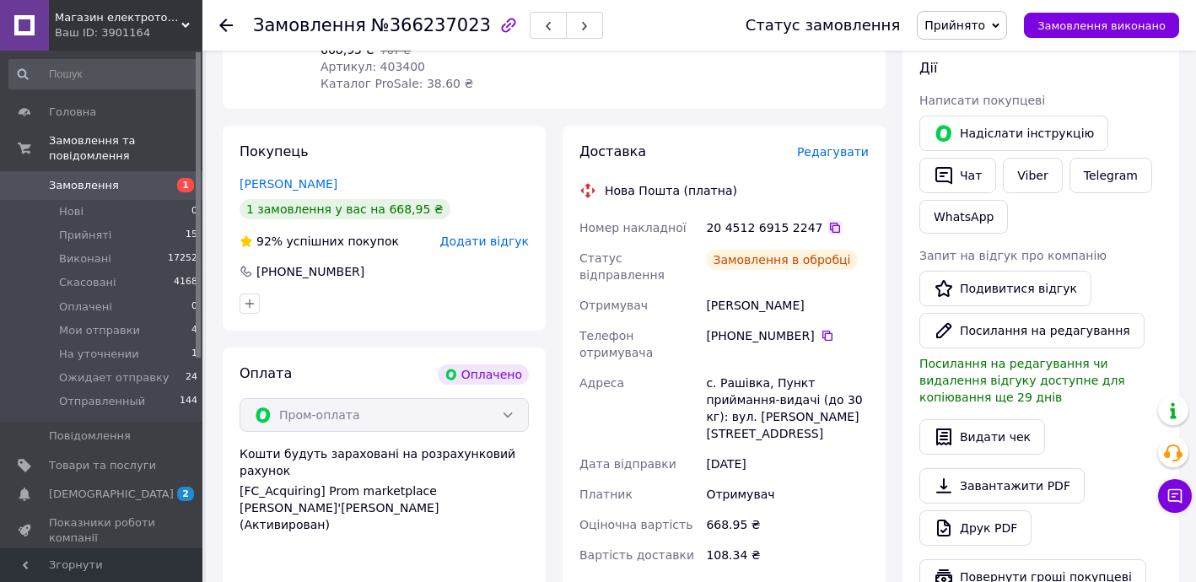
click at [828, 221] on icon at bounding box center [834, 227] width 13 height 13
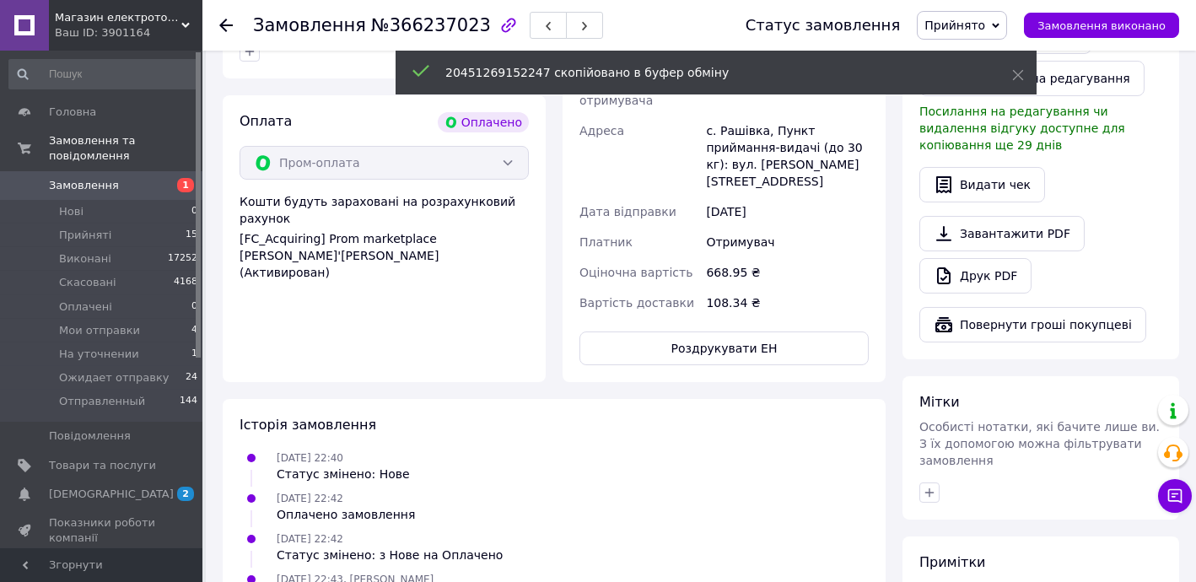
scroll to position [615, 0]
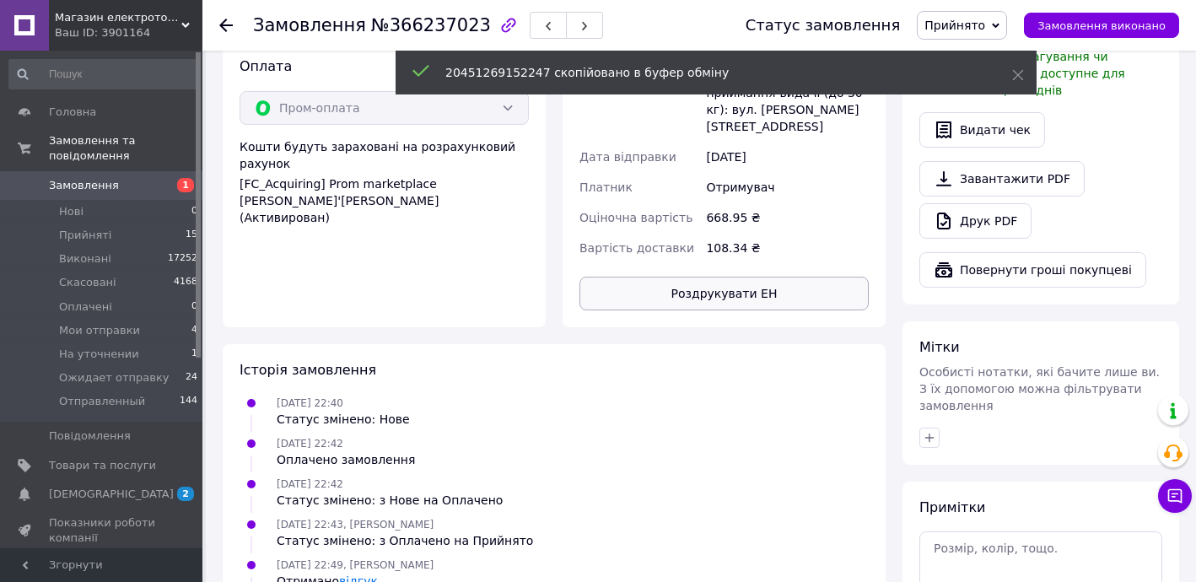
click at [729, 277] on button "Роздрукувати ЕН" at bounding box center [723, 294] width 289 height 34
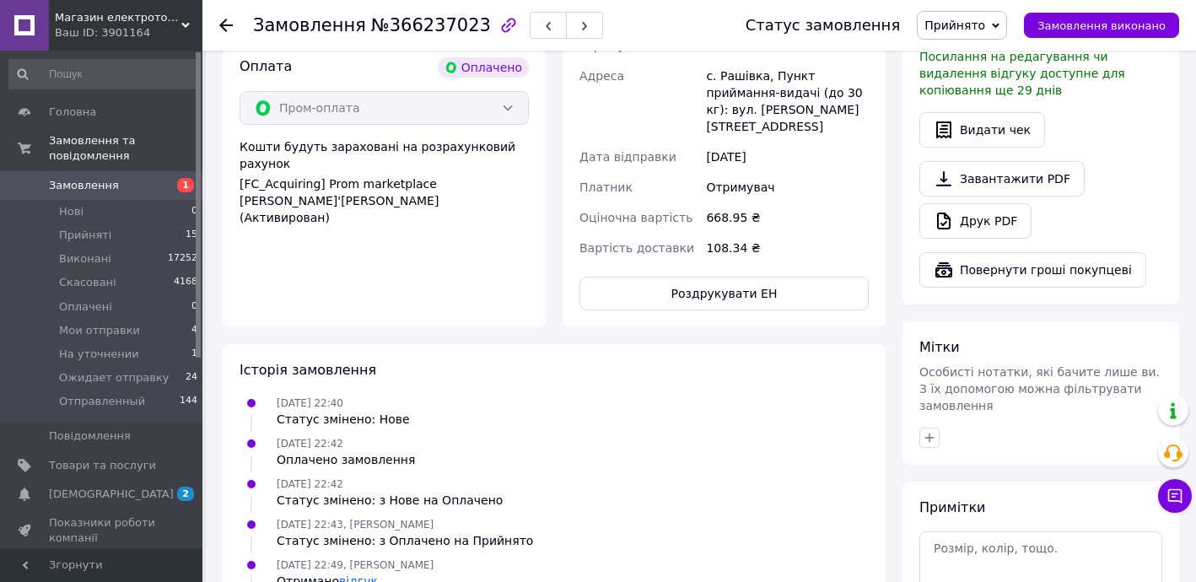
click at [983, 20] on span "Прийнято" at bounding box center [954, 25] width 61 height 13
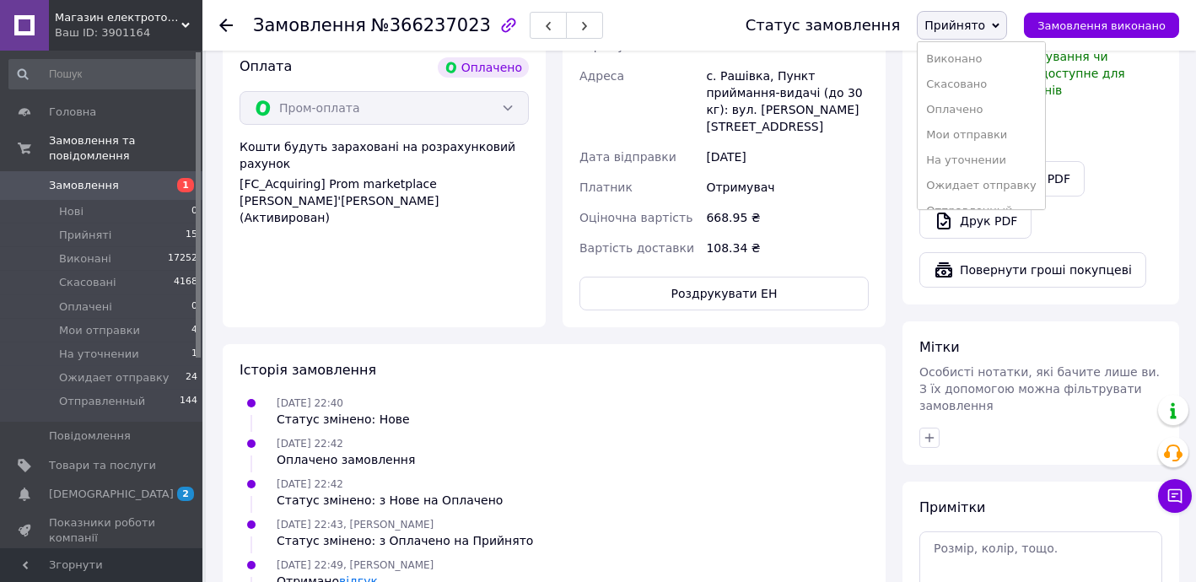
click at [998, 176] on li "Ожидает отправку" at bounding box center [980, 185] width 127 height 25
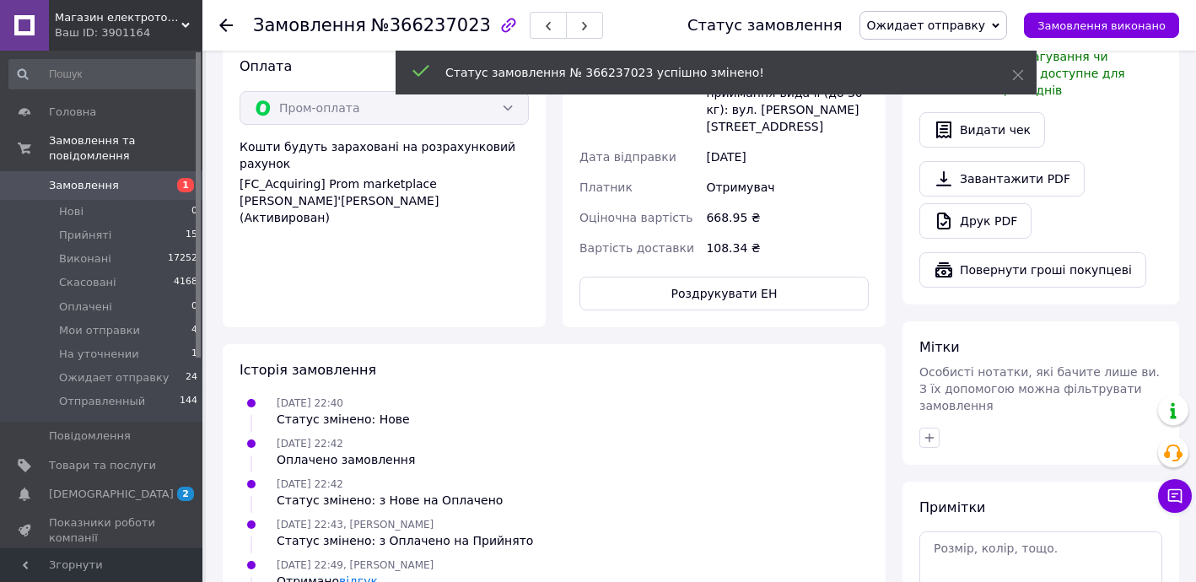
click at [226, 24] on use at bounding box center [225, 25] width 13 height 13
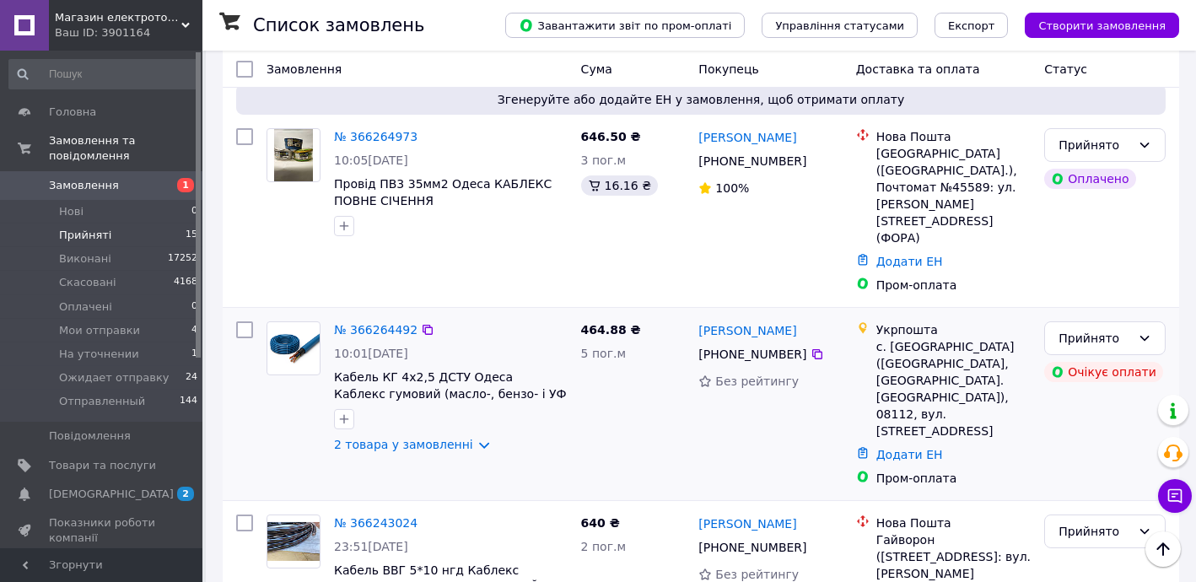
scroll to position [1533, 0]
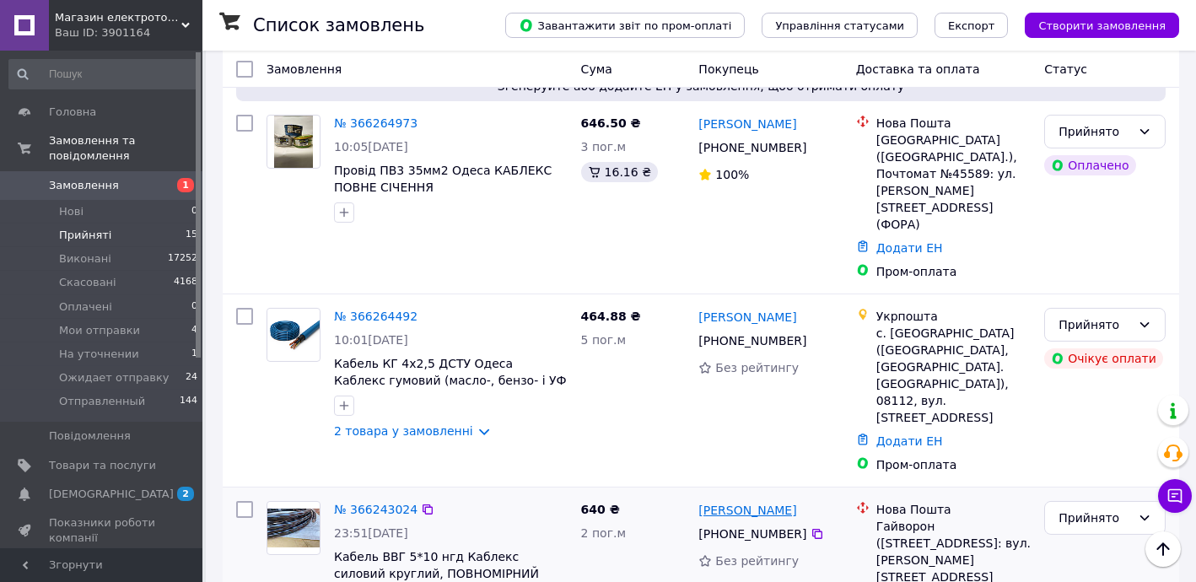
click at [745, 502] on link "Ірина Скрипник" at bounding box center [747, 510] width 98 height 17
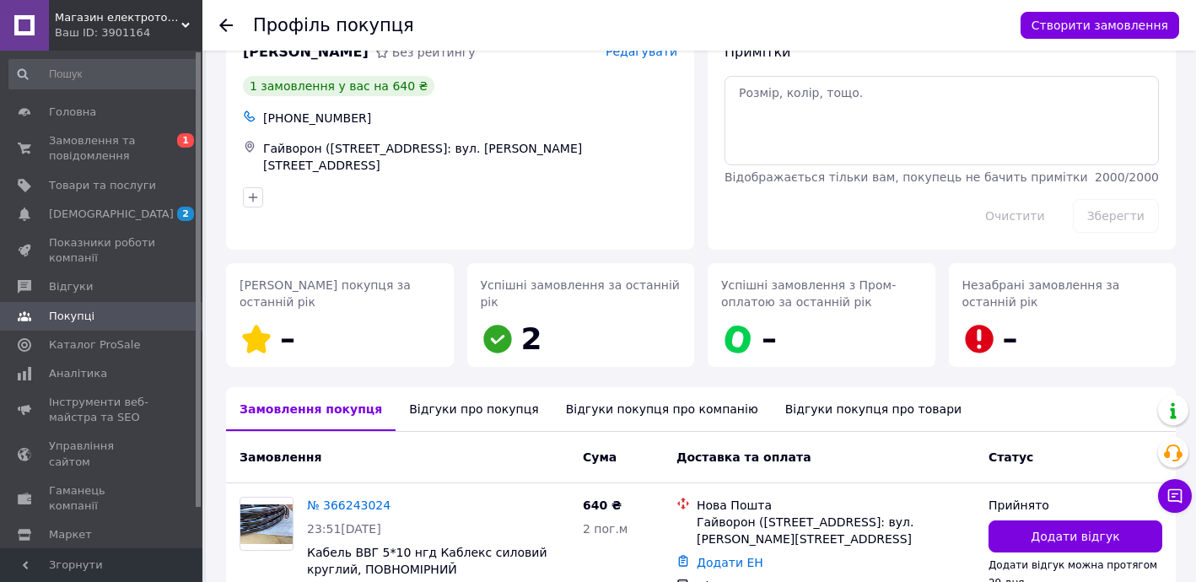
scroll to position [154, 0]
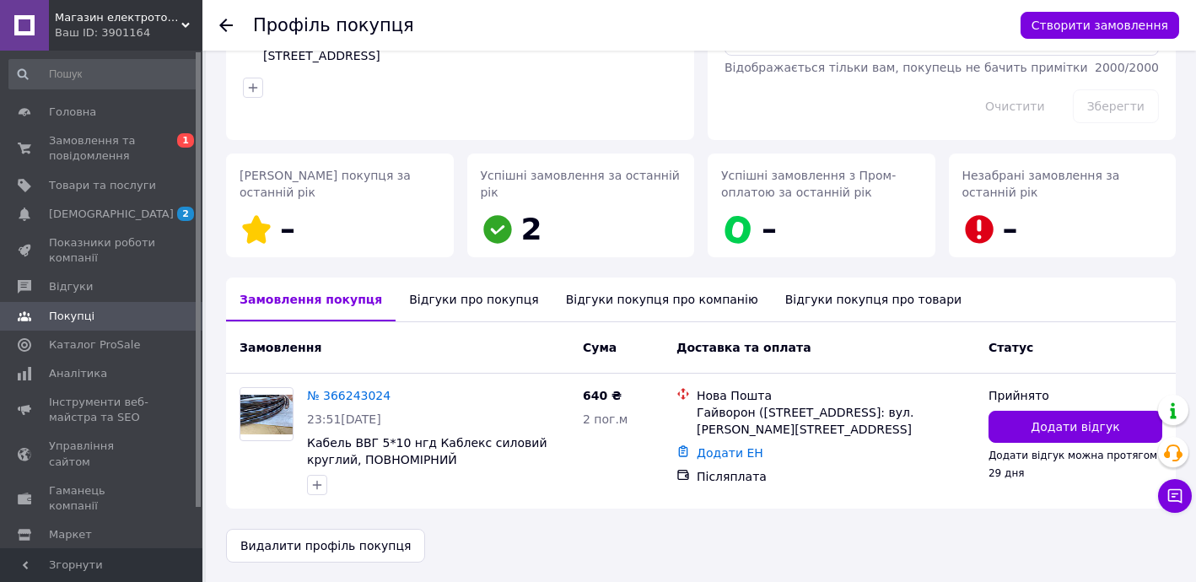
click at [223, 22] on use at bounding box center [225, 25] width 13 height 13
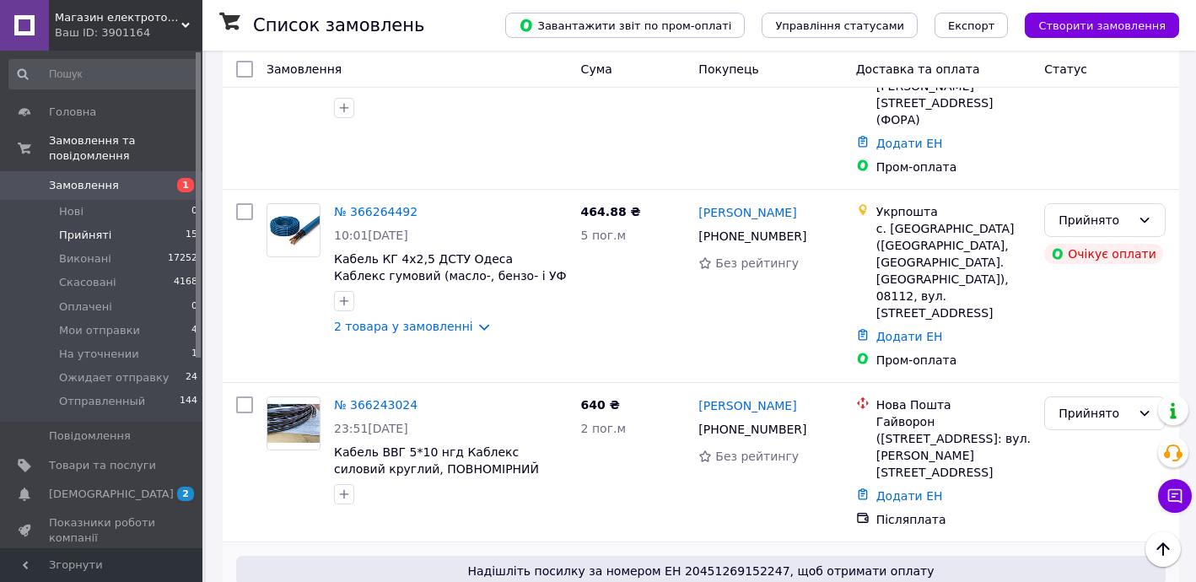
scroll to position [1635, 0]
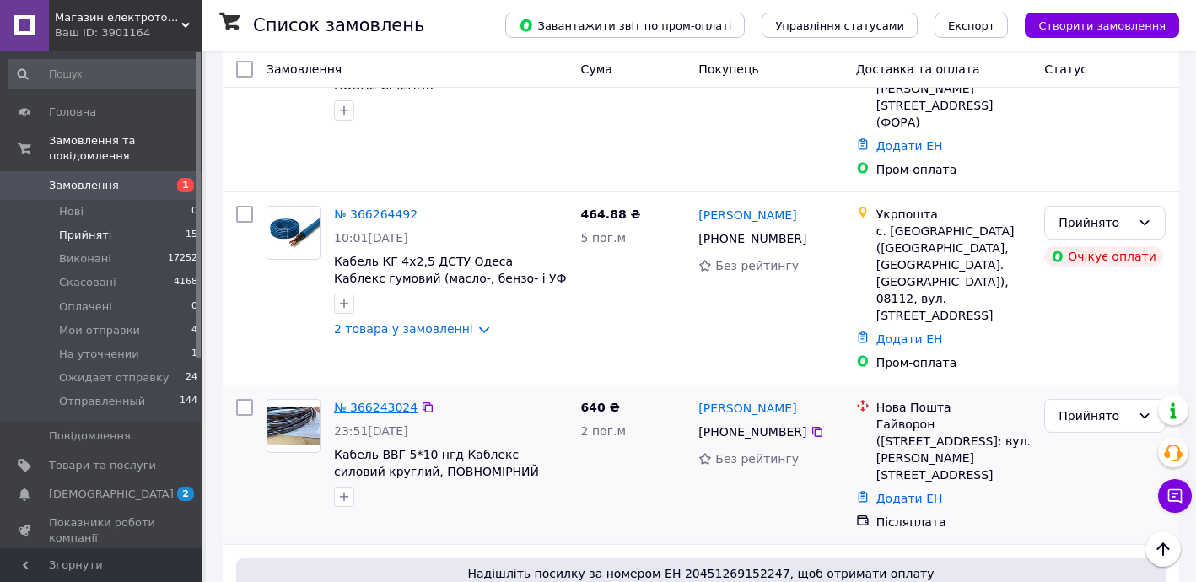
click at [379, 401] on link "№ 366243024" at bounding box center [375, 407] width 83 height 13
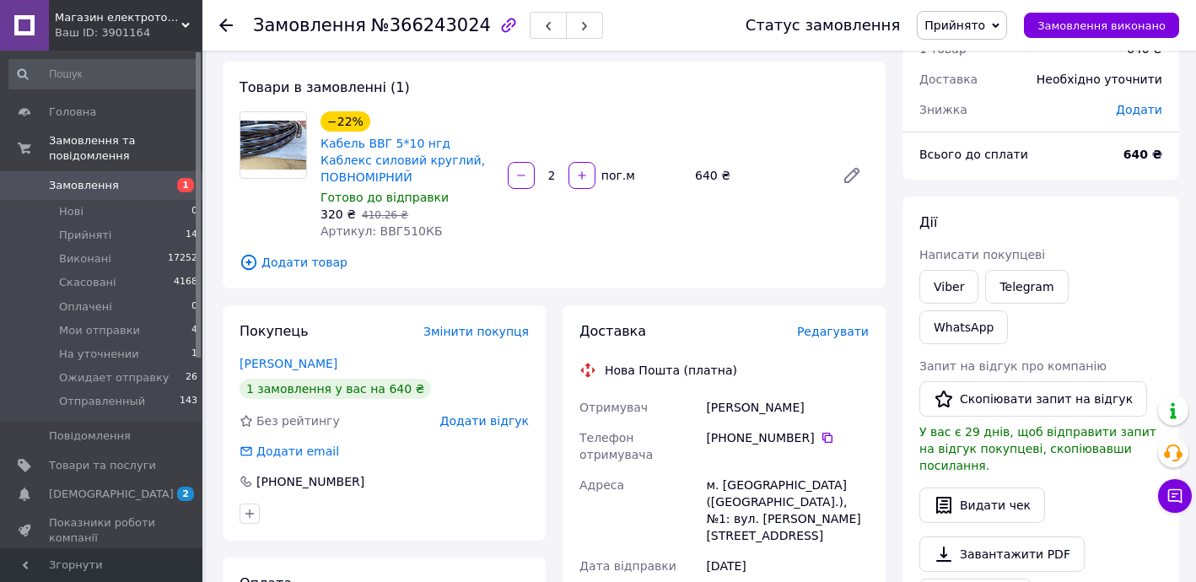
scroll to position [510, 0]
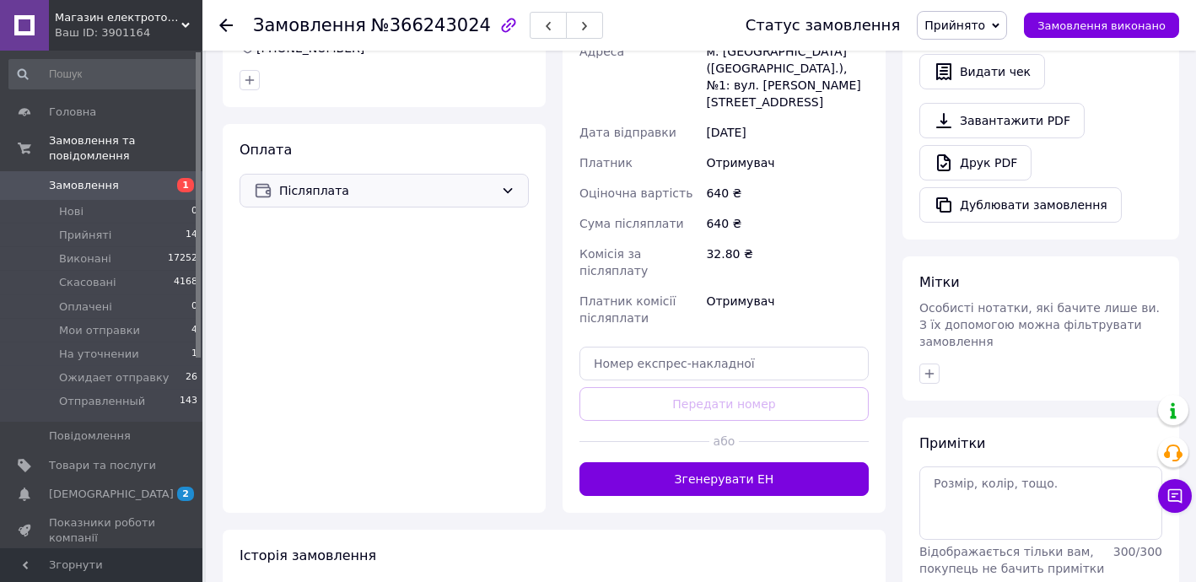
click at [347, 181] on span "Післяплата" at bounding box center [386, 190] width 215 height 19
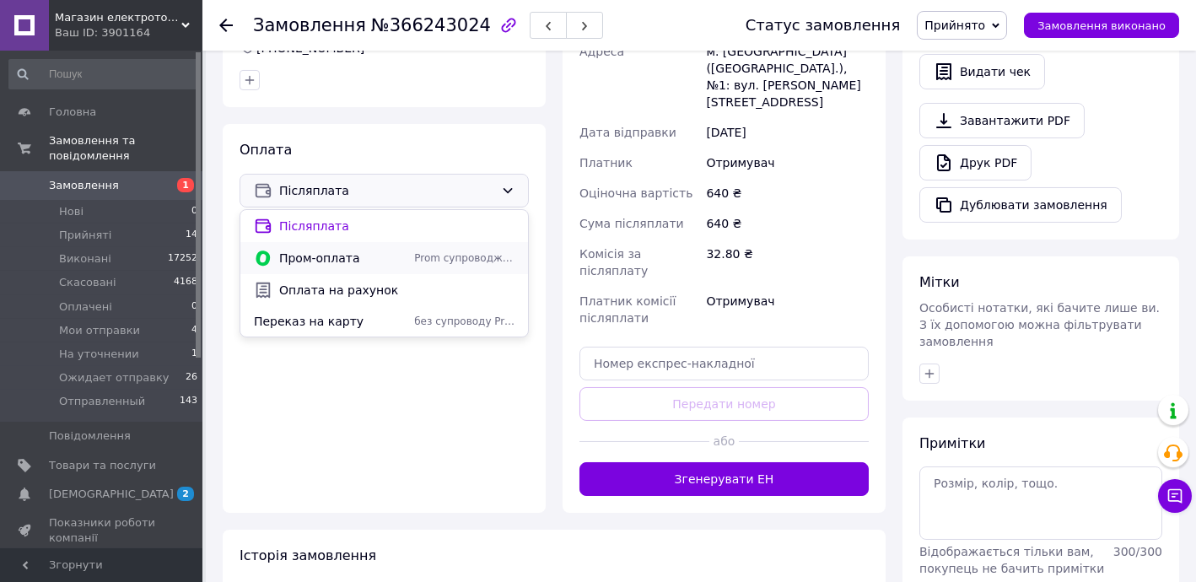
click at [340, 255] on span "Пром-оплата" at bounding box center [343, 258] width 128 height 17
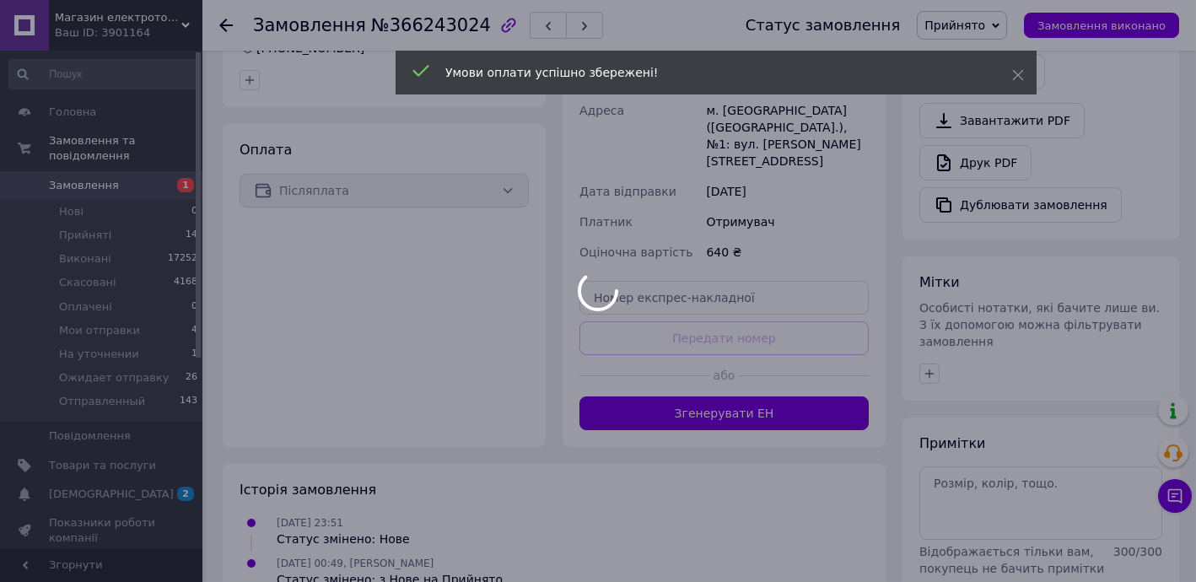
click at [970, 20] on span "Прийнято" at bounding box center [954, 25] width 61 height 13
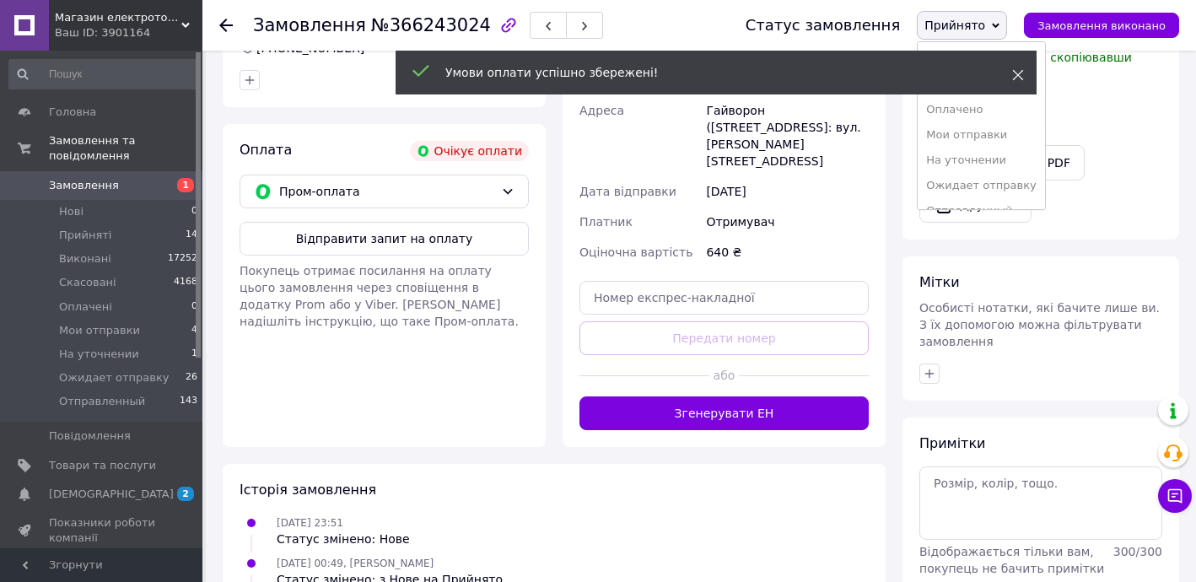
click at [1020, 76] on icon at bounding box center [1018, 75] width 12 height 12
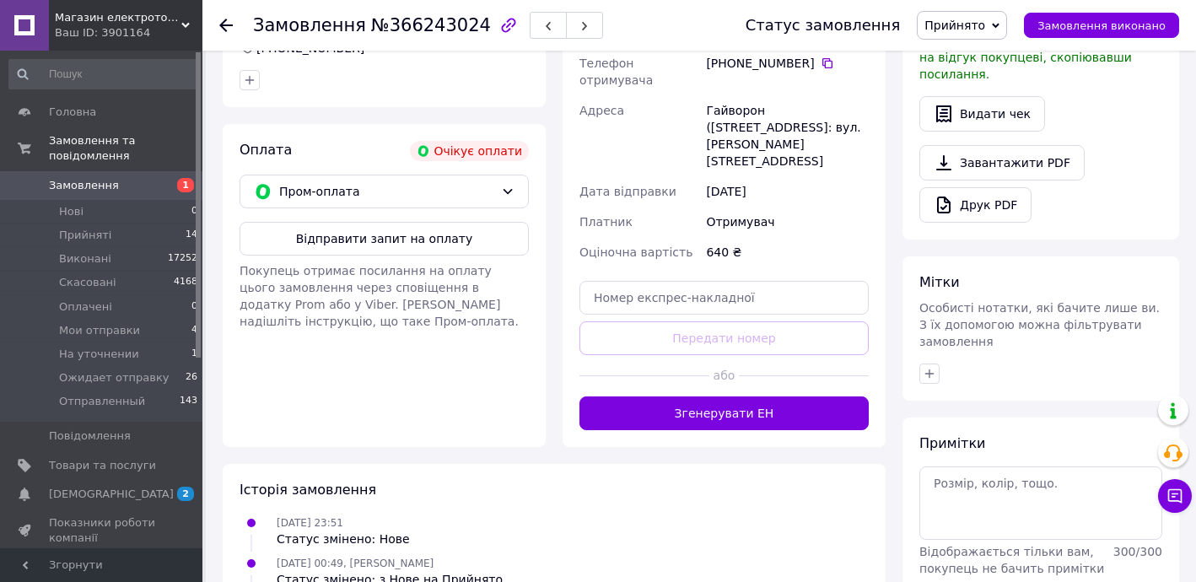
click at [968, 14] on span "Прийнято" at bounding box center [962, 25] width 90 height 29
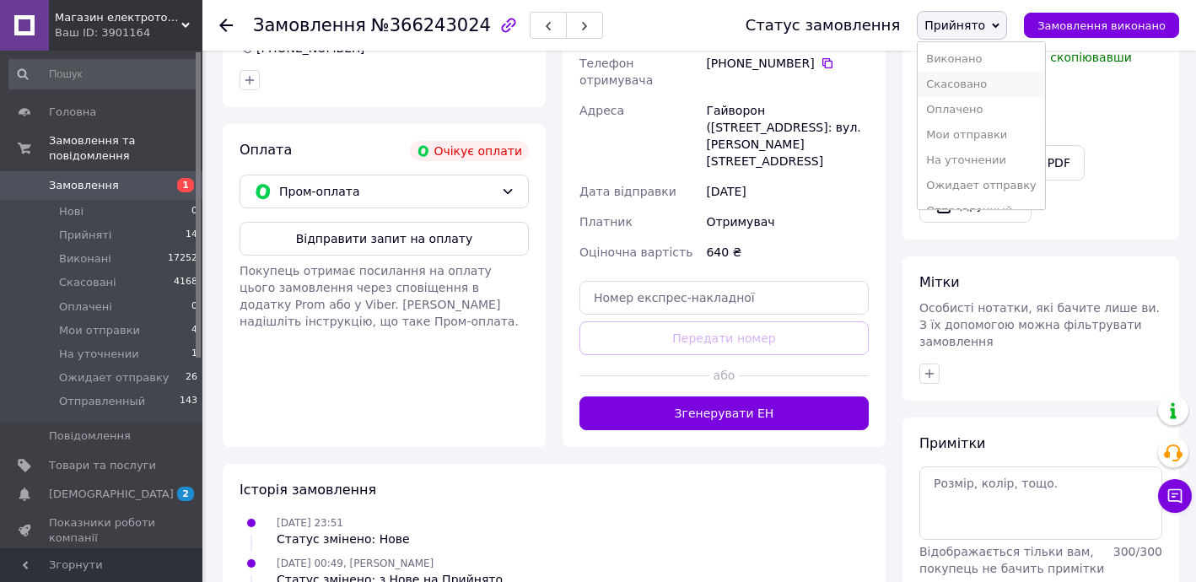
click at [977, 80] on li "Скасовано" at bounding box center [980, 84] width 127 height 25
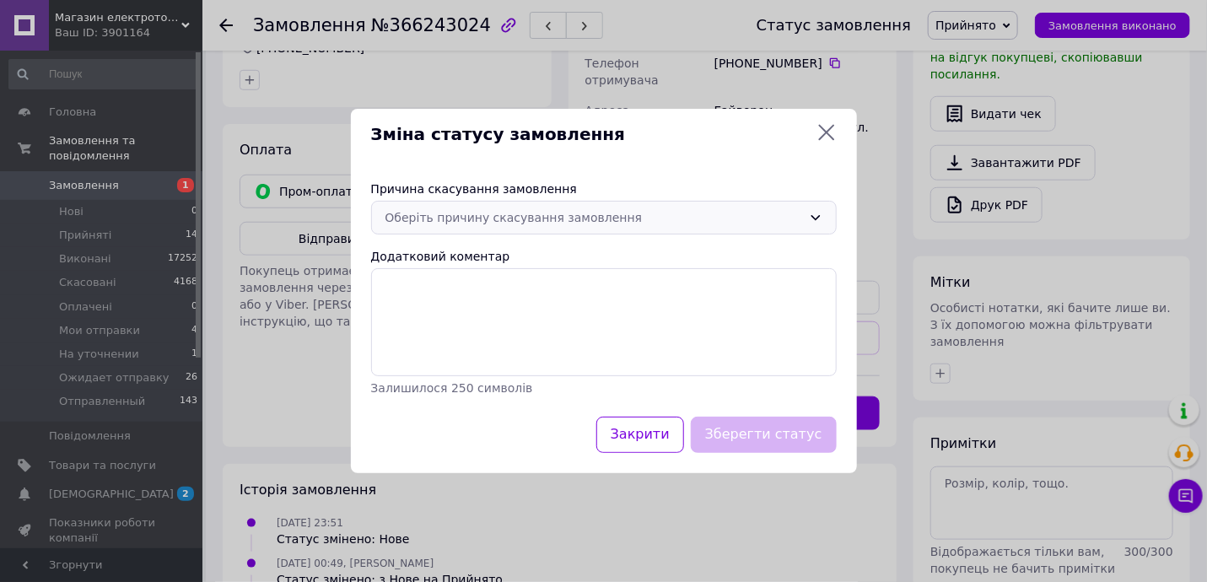
click at [444, 210] on div "Оберіть причину скасування замовлення" at bounding box center [593, 217] width 417 height 19
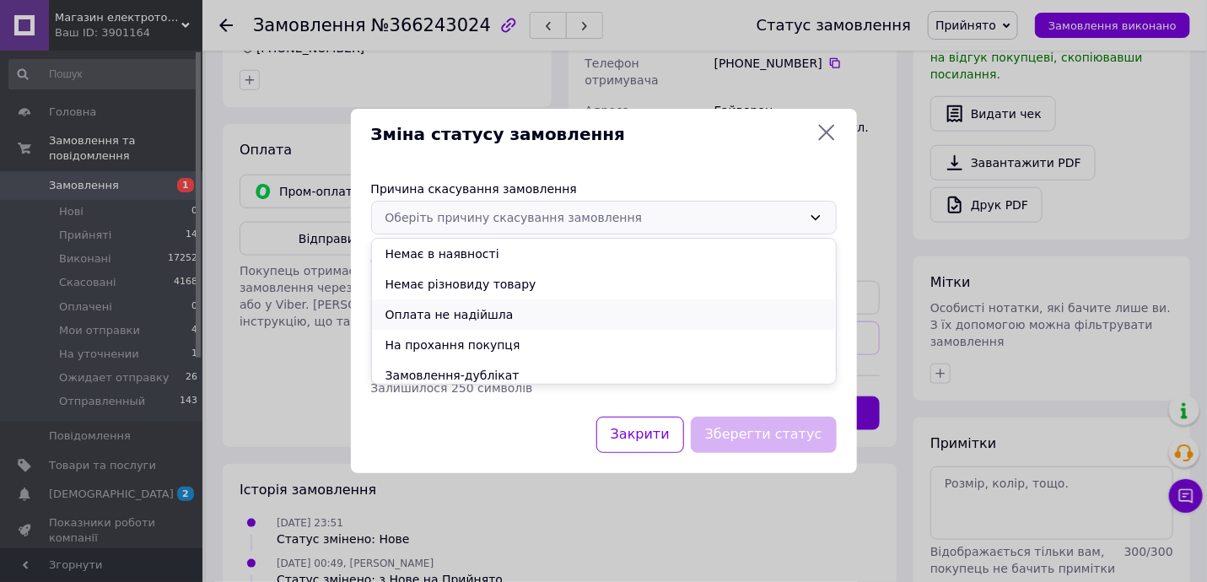
click at [460, 317] on li "Оплата не надійшла" at bounding box center [604, 314] width 464 height 30
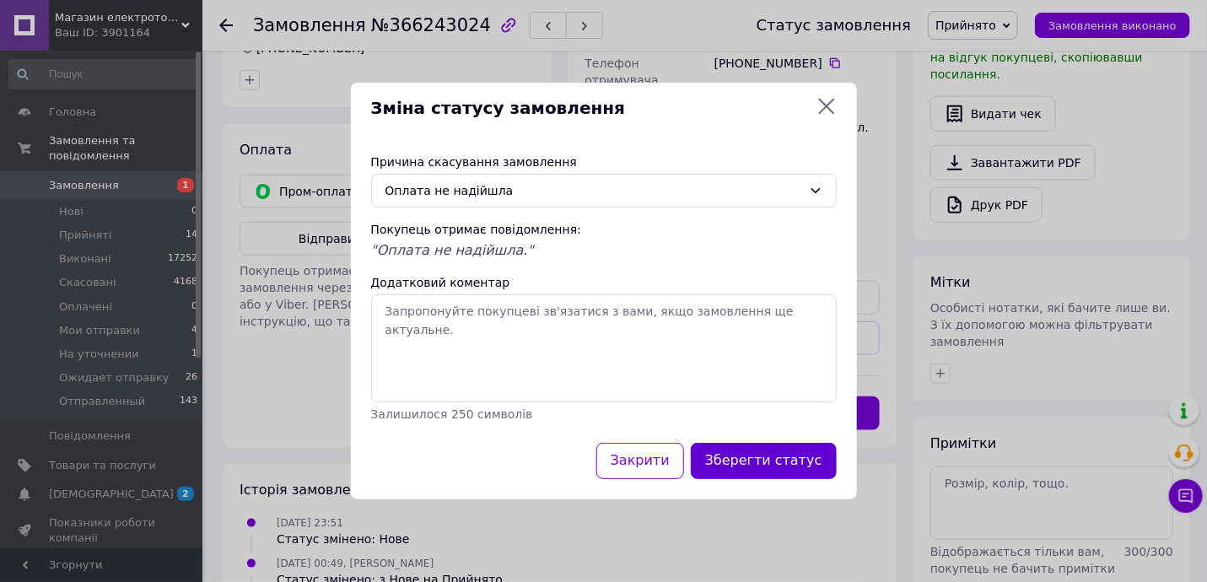
click at [756, 441] on div "Зберегти статус" at bounding box center [763, 460] width 153 height 43
click at [727, 444] on button "Зберегти статус" at bounding box center [764, 461] width 146 height 36
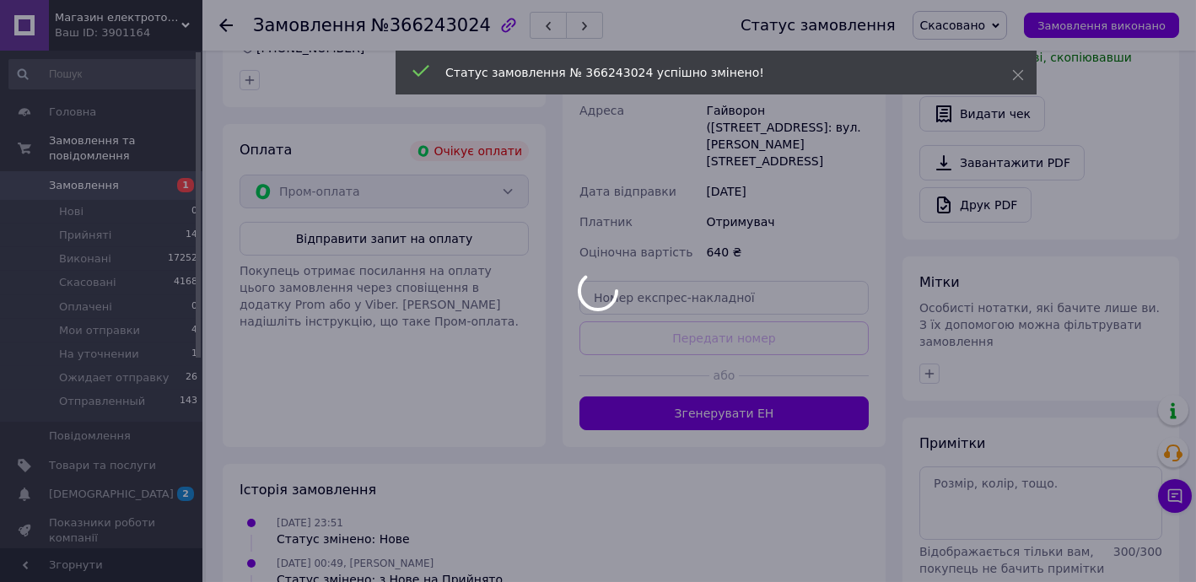
scroll to position [449, 0]
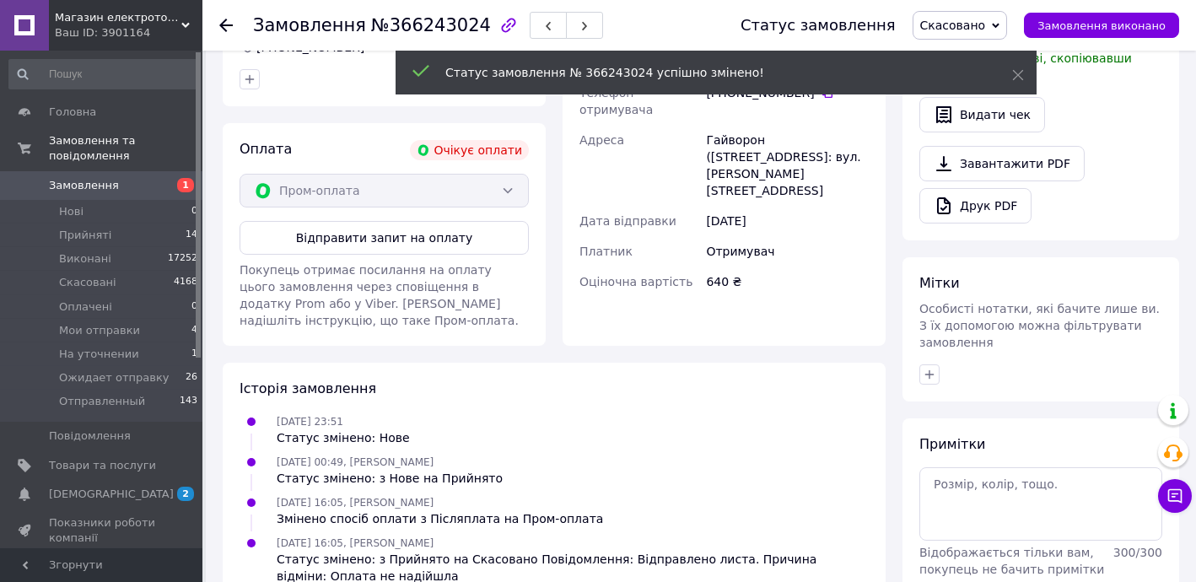
click at [219, 17] on div at bounding box center [225, 25] width 13 height 17
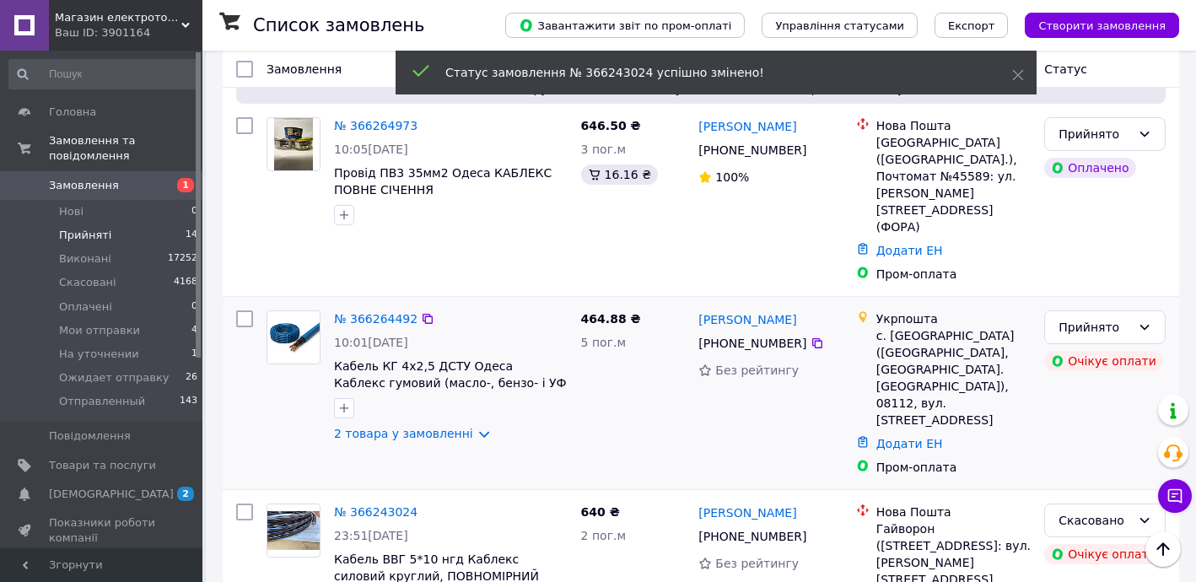
scroll to position [1533, 0]
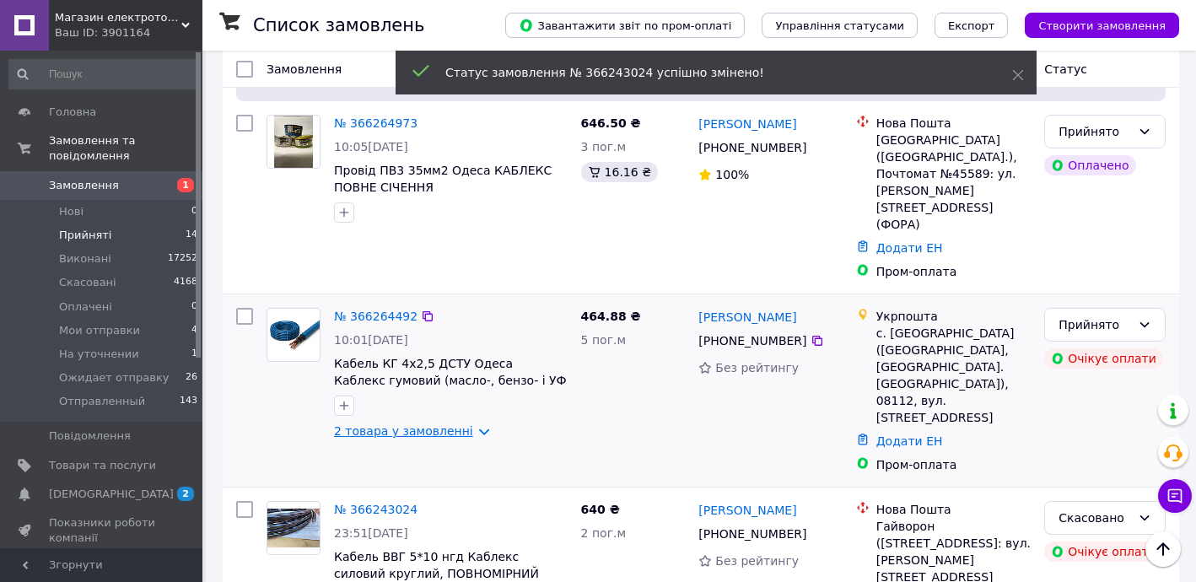
click at [401, 424] on link "2 товара у замовленні" at bounding box center [403, 430] width 139 height 13
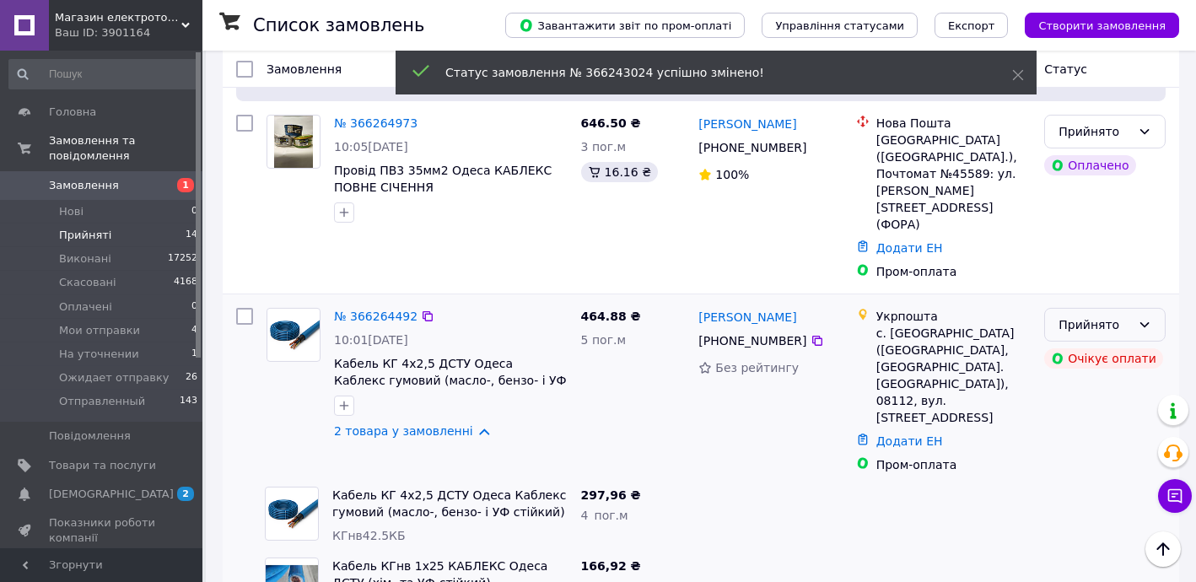
click at [1095, 315] on div "Прийнято" at bounding box center [1094, 324] width 73 height 19
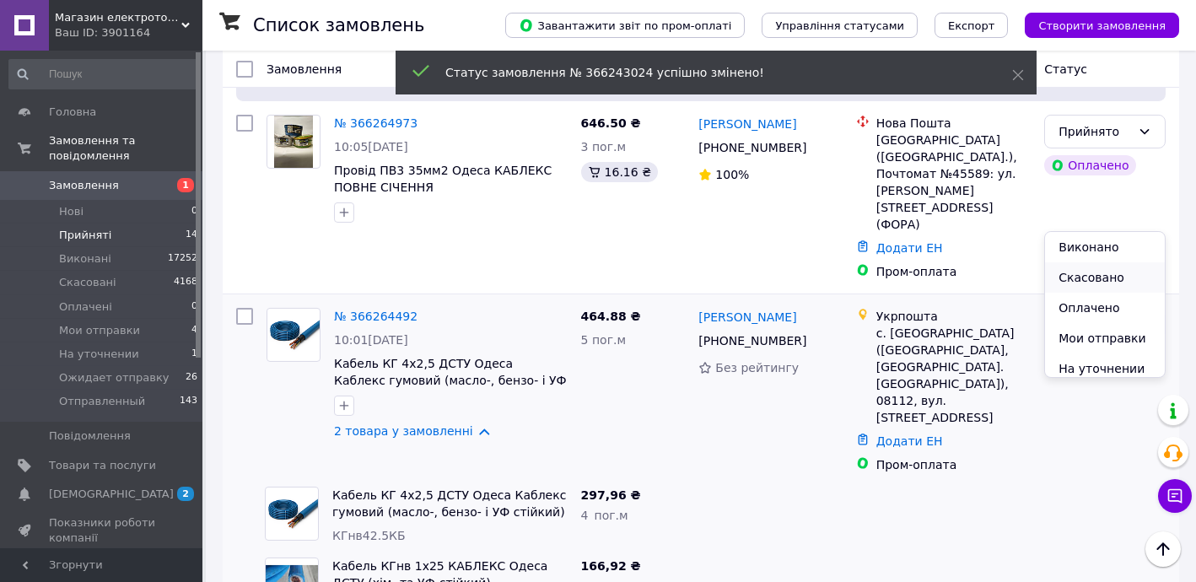
click at [1090, 273] on li "Скасовано" at bounding box center [1105, 277] width 120 height 30
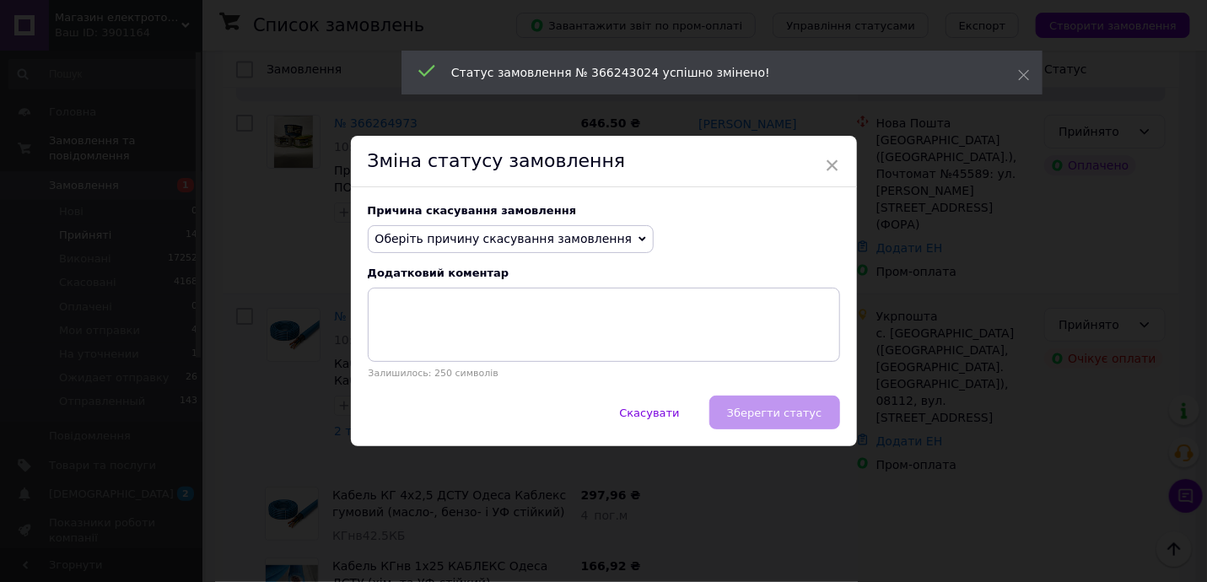
click at [480, 241] on span "Оберіть причину скасування замовлення" at bounding box center [503, 238] width 257 height 13
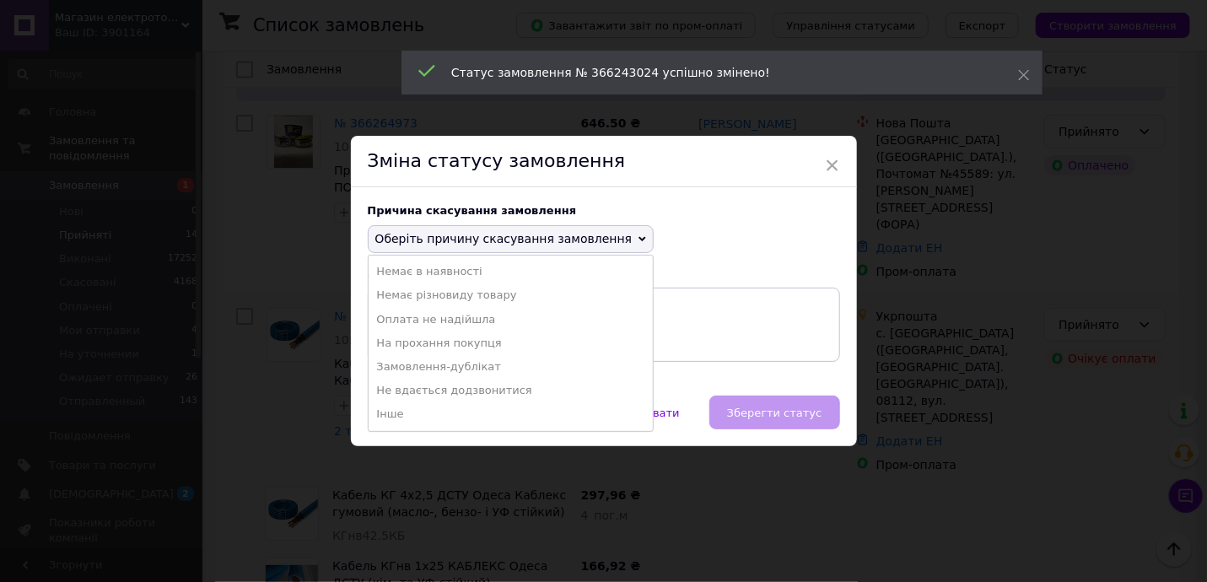
drag, startPoint x: 454, startPoint y: 321, endPoint x: 537, endPoint y: 374, distance: 98.5
click at [454, 321] on li "Оплата не надійшла" at bounding box center [510, 320] width 285 height 24
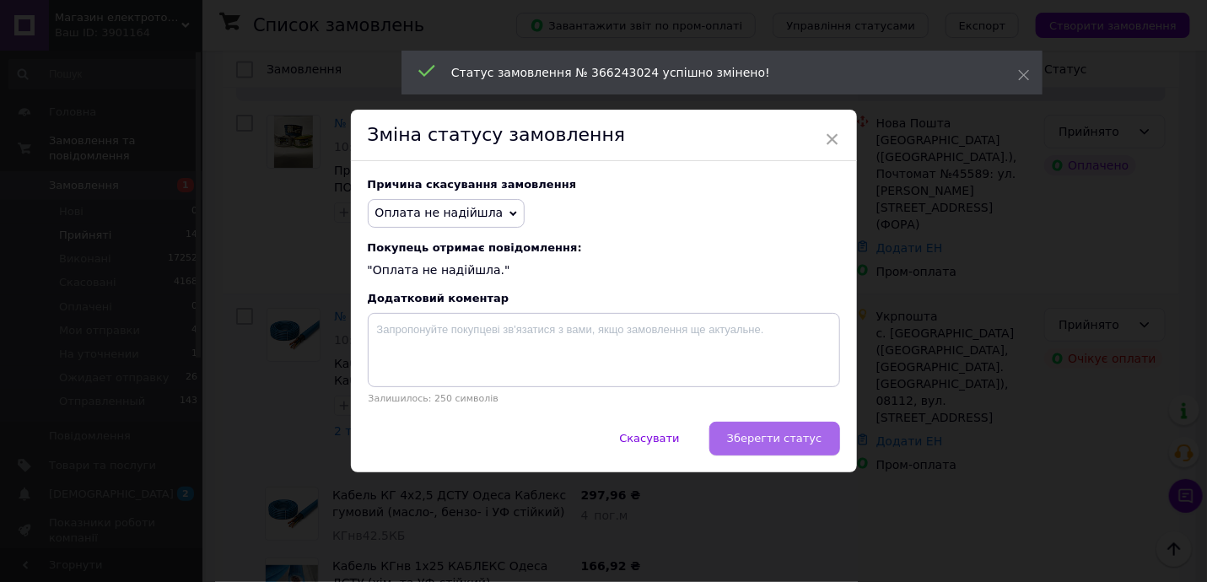
click at [762, 448] on button "Зберегти статус" at bounding box center [774, 439] width 131 height 34
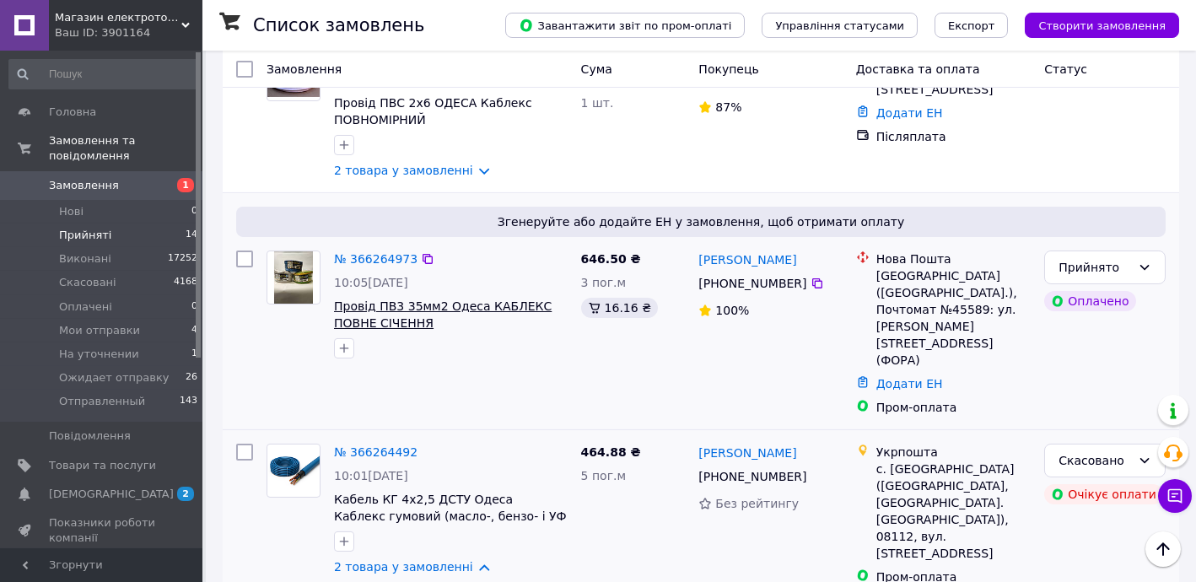
scroll to position [1329, 0]
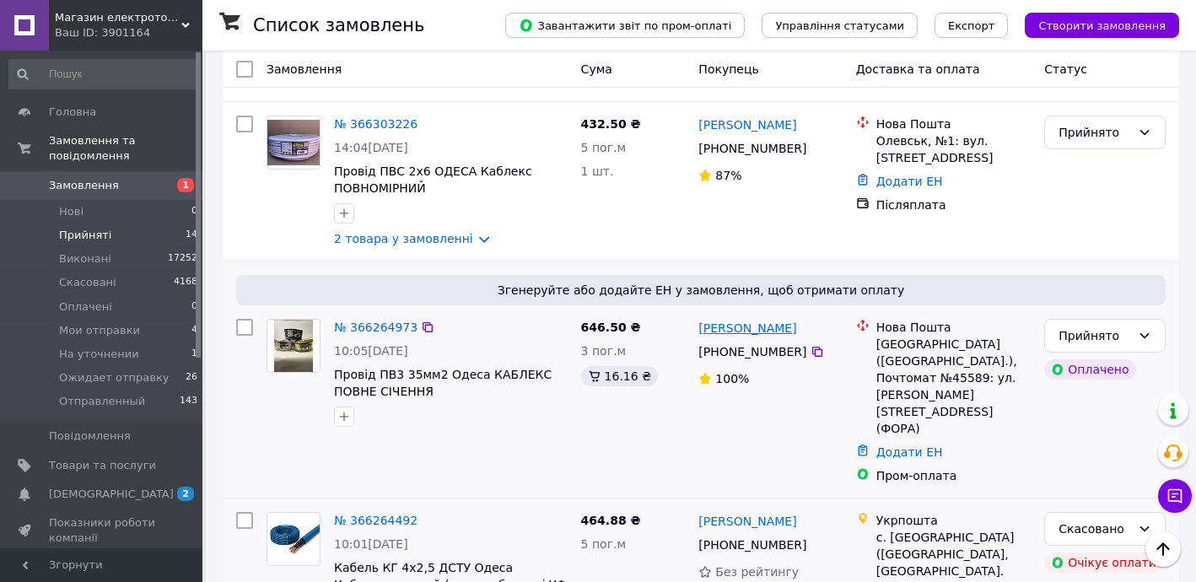
click at [740, 320] on link "Кирилл Столяров" at bounding box center [747, 328] width 98 height 17
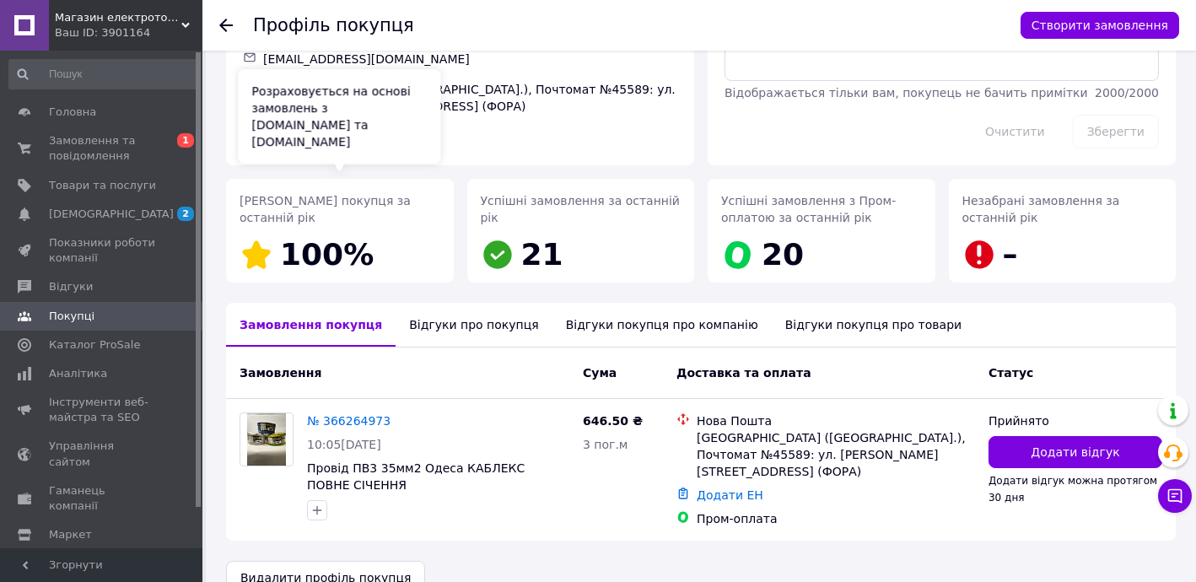
scroll to position [154, 0]
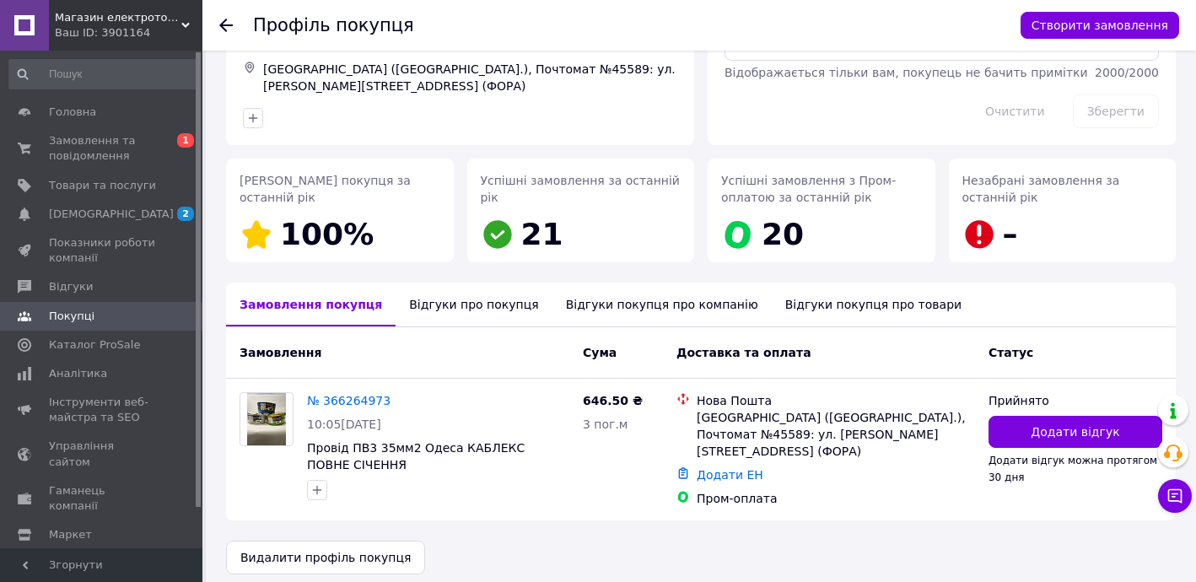
click at [225, 25] on use at bounding box center [225, 25] width 13 height 13
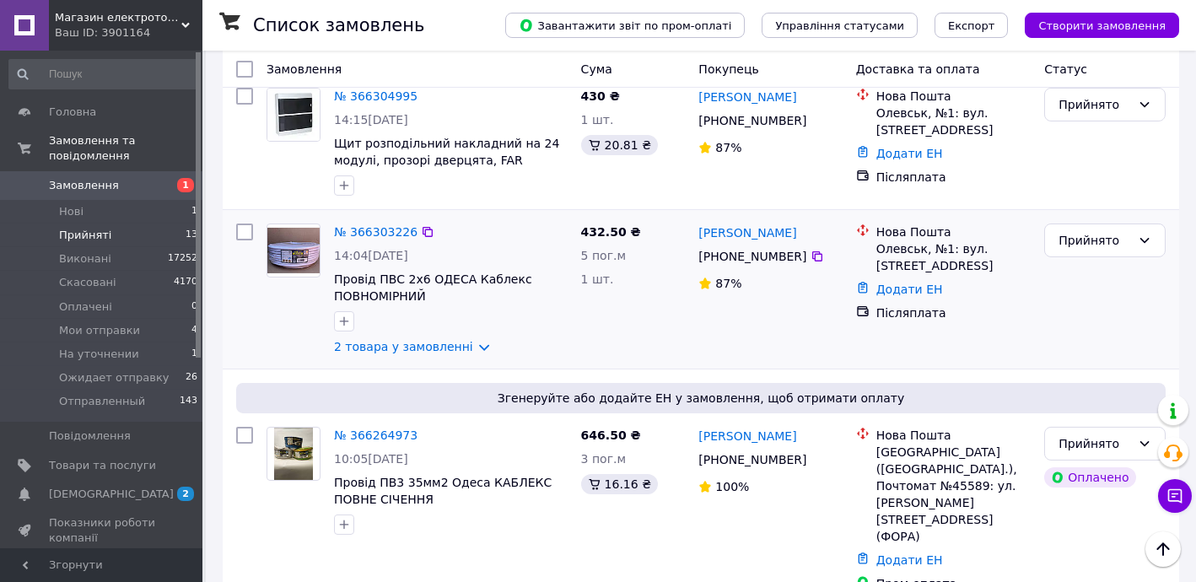
scroll to position [1533, 0]
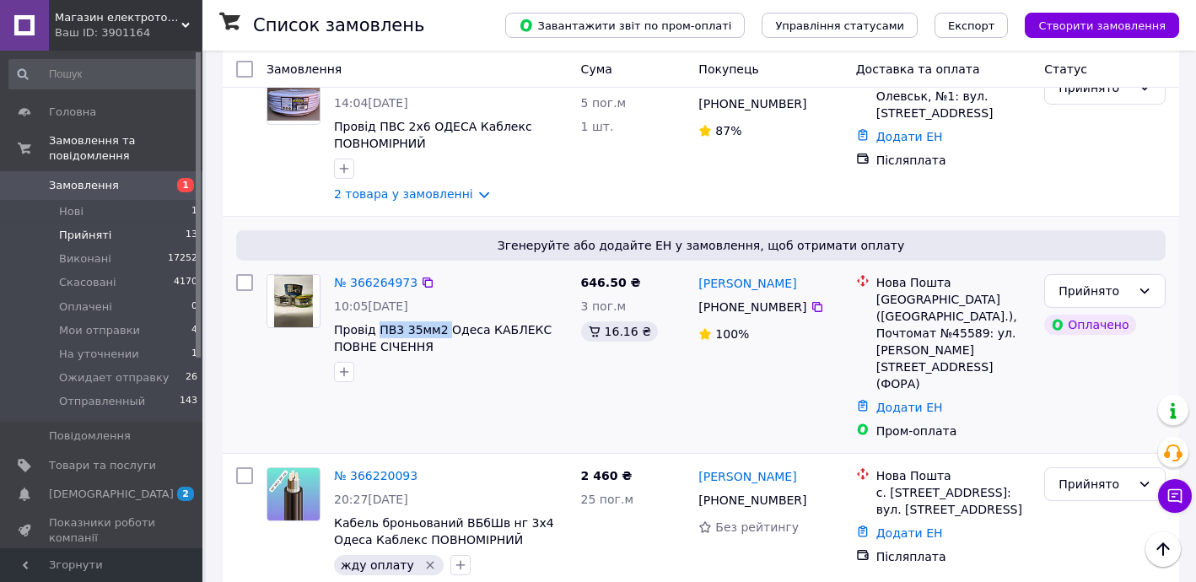
drag, startPoint x: 374, startPoint y: 236, endPoint x: 542, endPoint y: 276, distance: 172.4
click at [438, 267] on div "№ 366264973 10:05, 12.10.2025 Провід ПВ3 35мм2 Одеса КАБЛЕКС ПОВНЕ СІЧЕННЯ" at bounding box center [450, 327] width 247 height 121
copy span "ПВ3 35мм2"
click at [362, 276] on link "№ 366264973" at bounding box center [375, 282] width 83 height 13
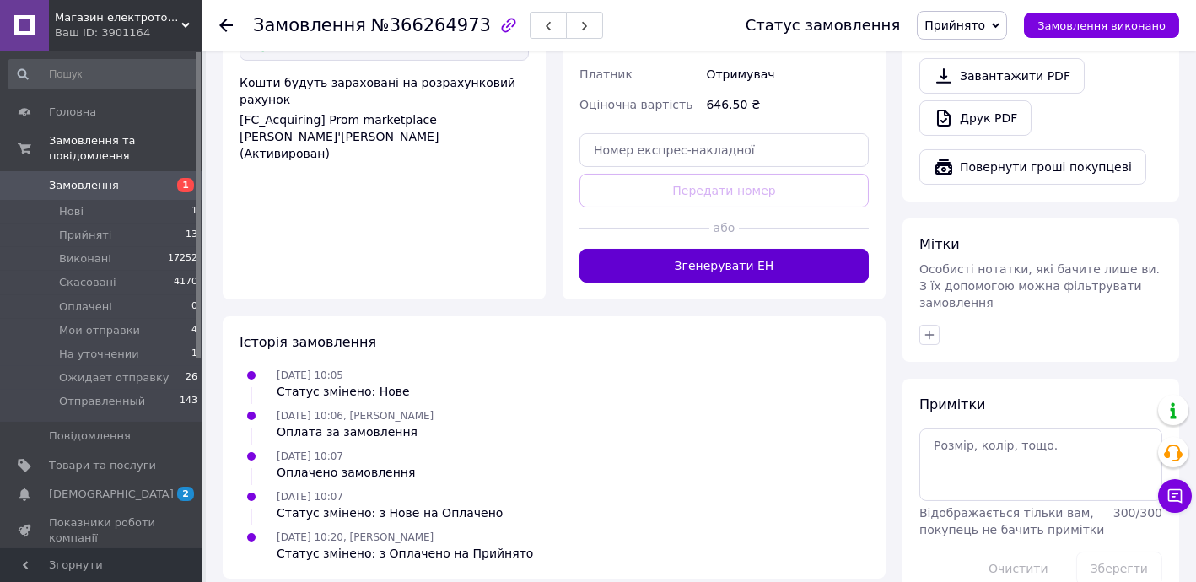
click at [762, 249] on button "Згенерувати ЕН" at bounding box center [723, 266] width 289 height 34
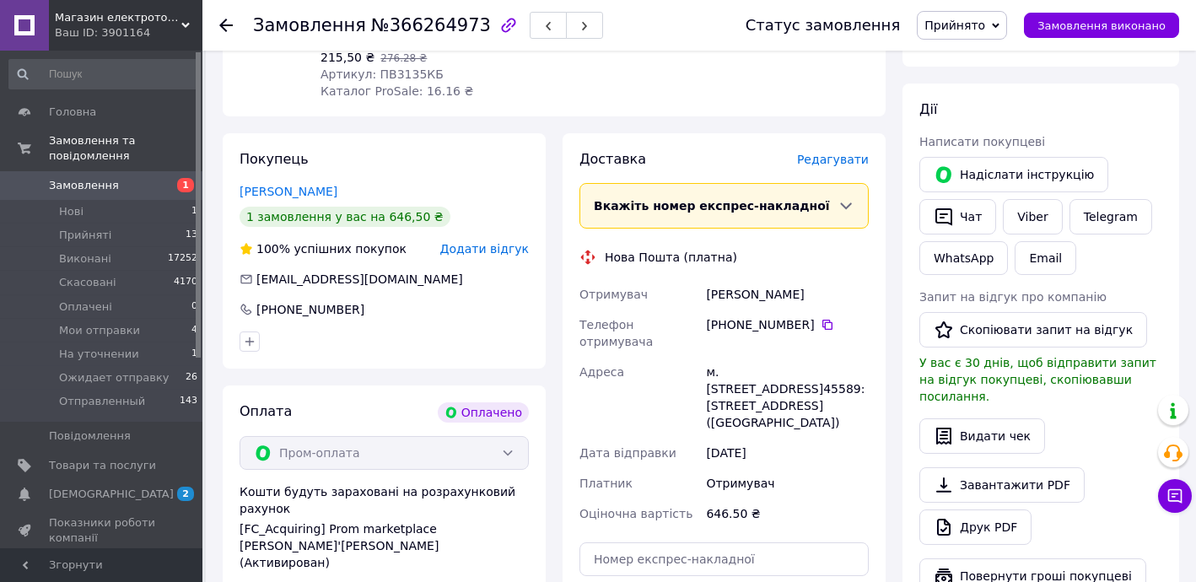
scroll to position [266, 0]
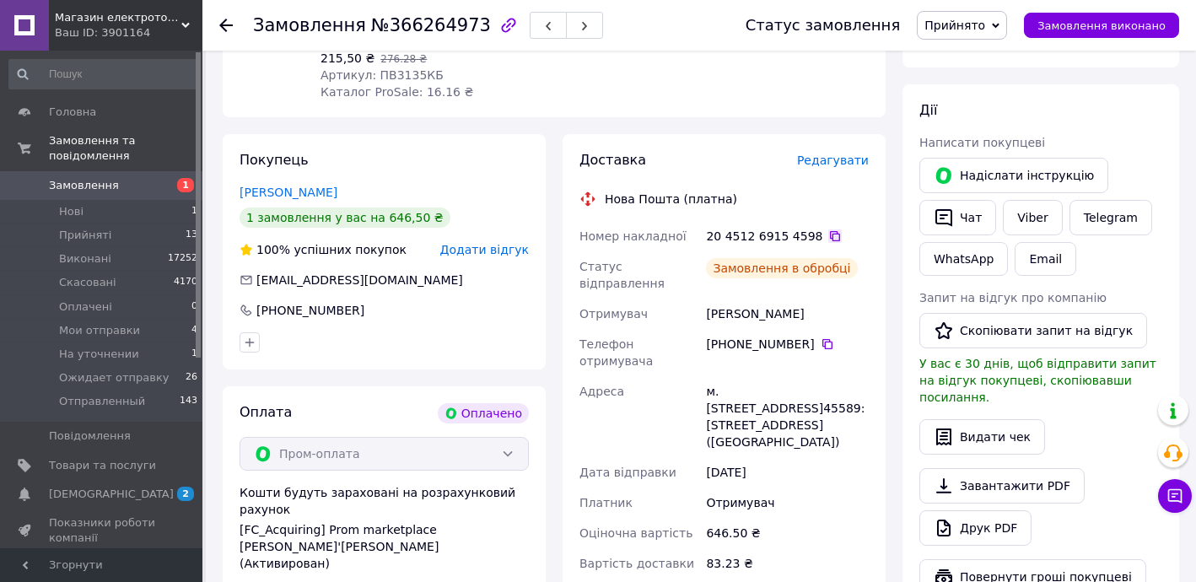
click at [828, 234] on icon at bounding box center [834, 235] width 13 height 13
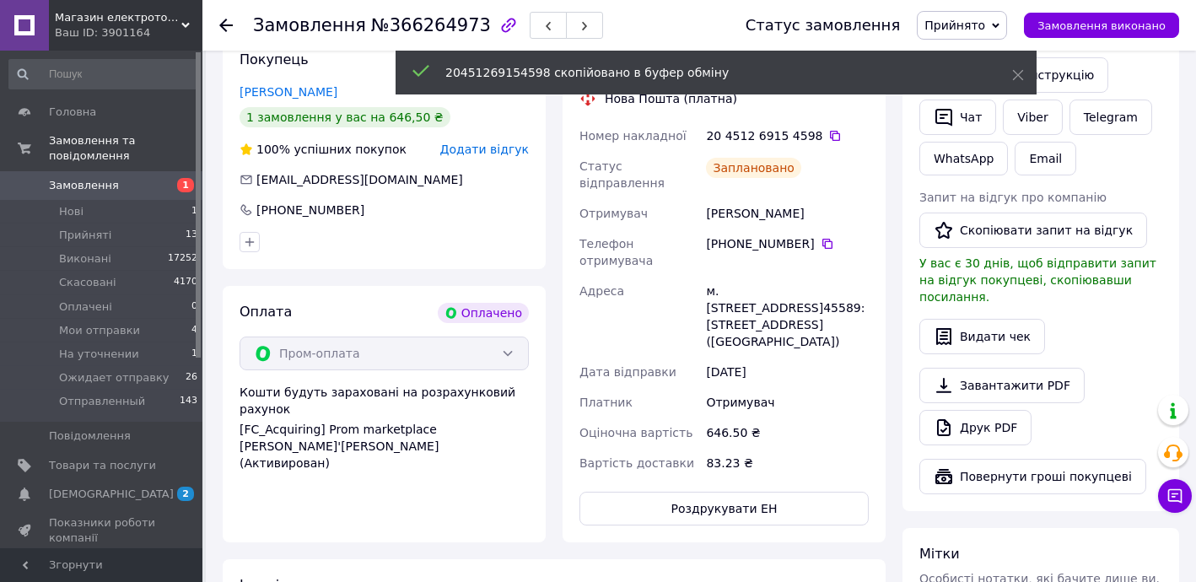
scroll to position [368, 0]
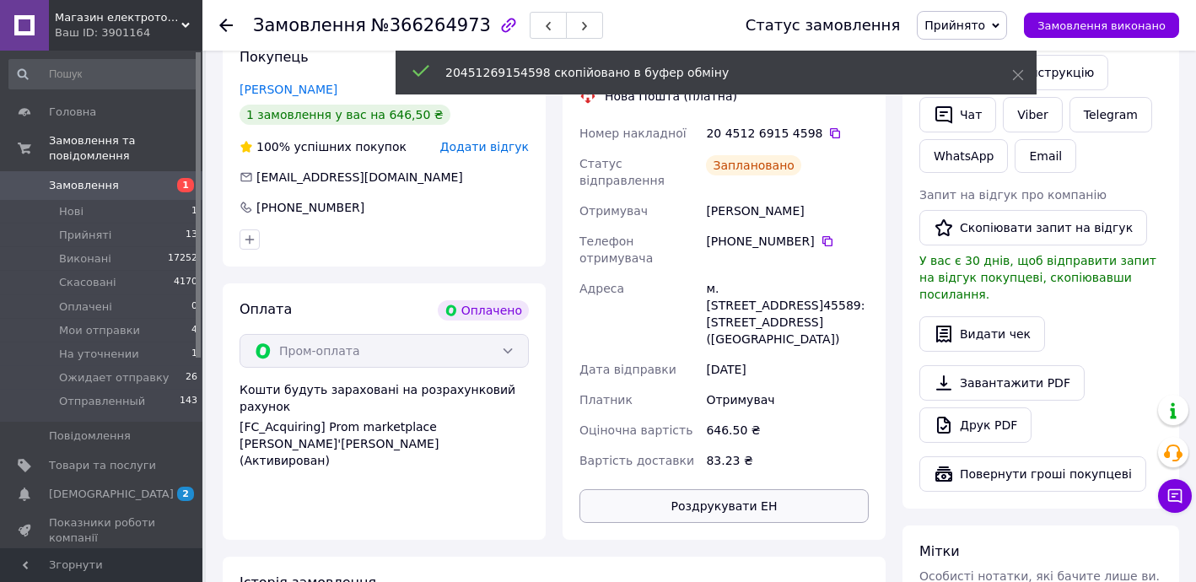
click at [769, 489] on button "Роздрукувати ЕН" at bounding box center [723, 506] width 289 height 34
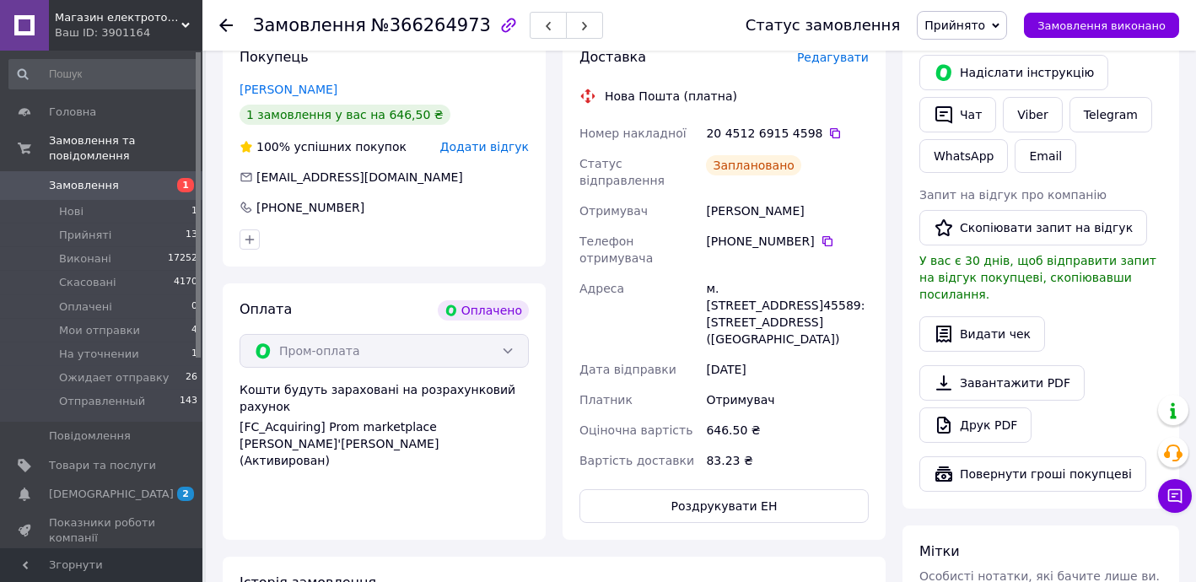
click at [964, 19] on span "Прийнято" at bounding box center [954, 25] width 61 height 13
click at [995, 181] on li "Ожидает отправку" at bounding box center [980, 185] width 127 height 25
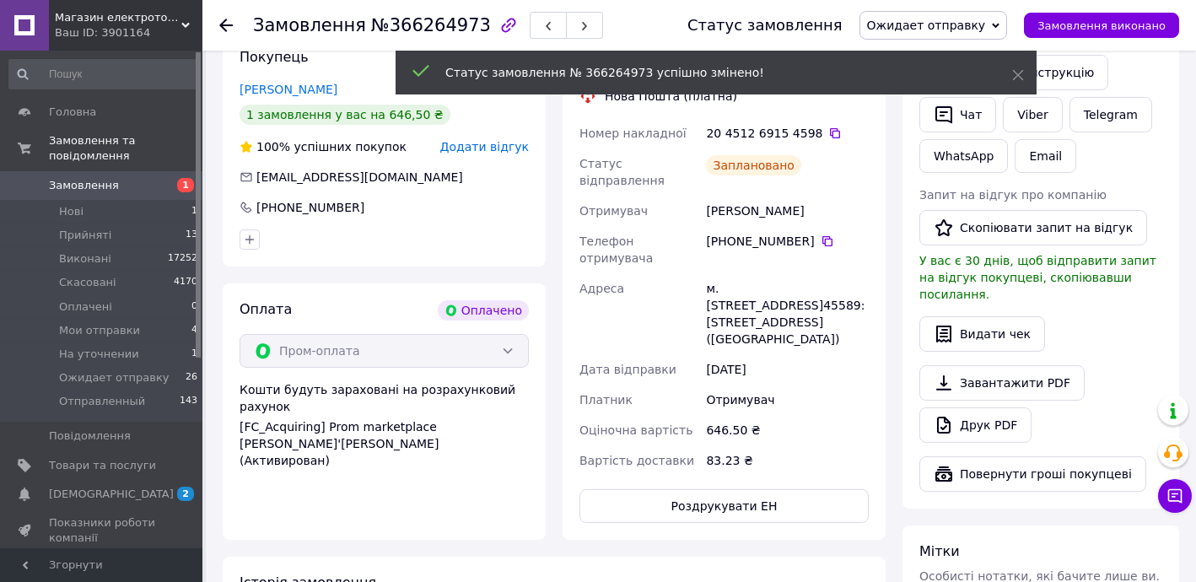
click at [226, 24] on use at bounding box center [225, 25] width 13 height 13
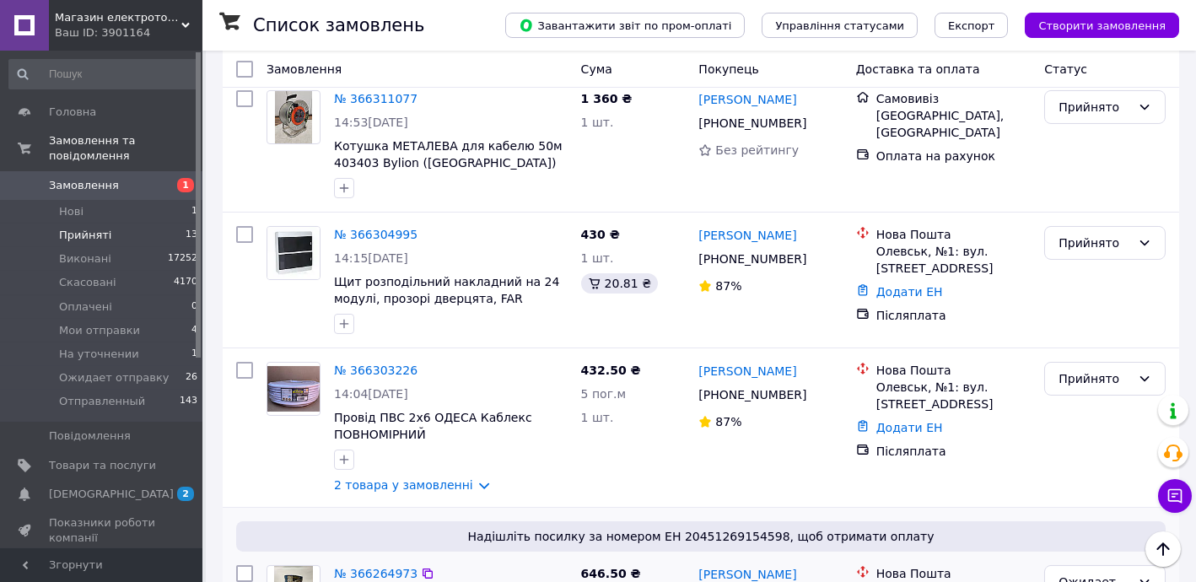
scroll to position [1226, 0]
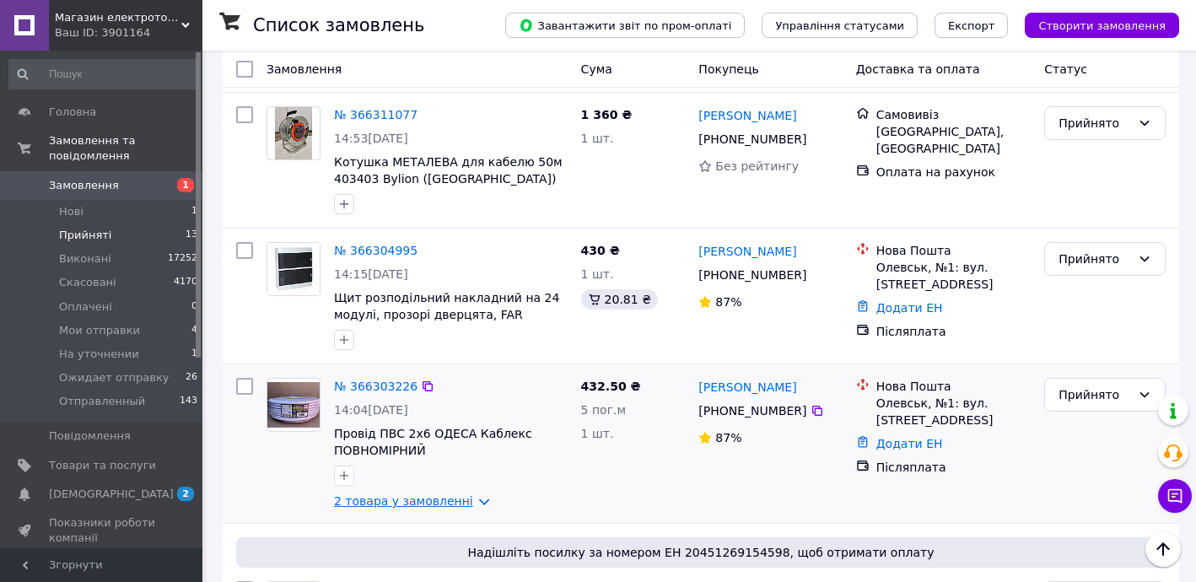
click at [419, 494] on link "2 товара у замовленні" at bounding box center [403, 500] width 139 height 13
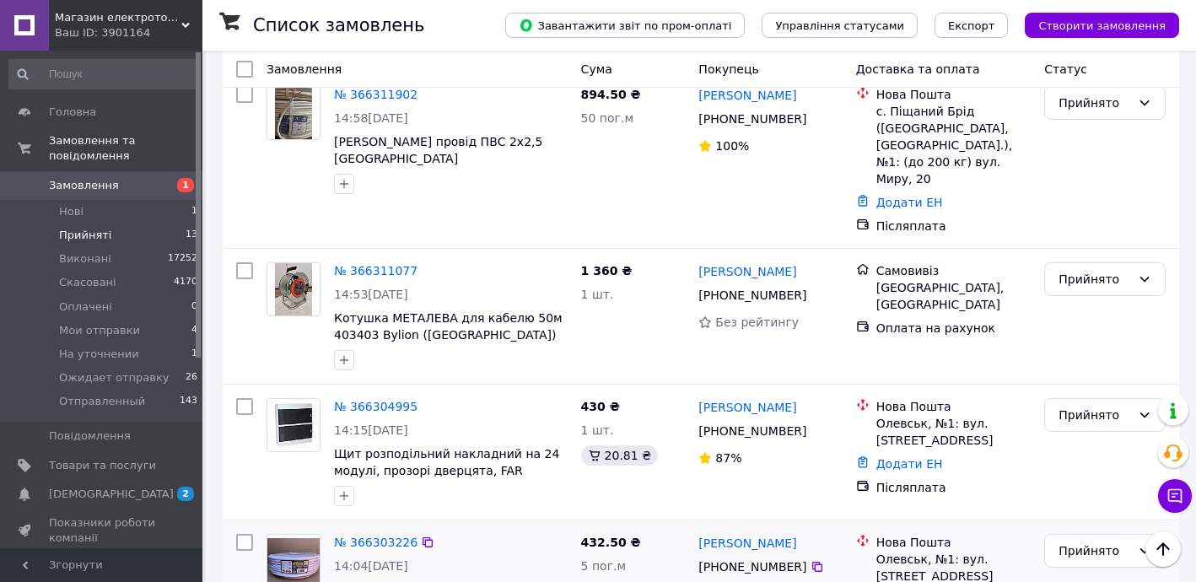
scroll to position [1022, 0]
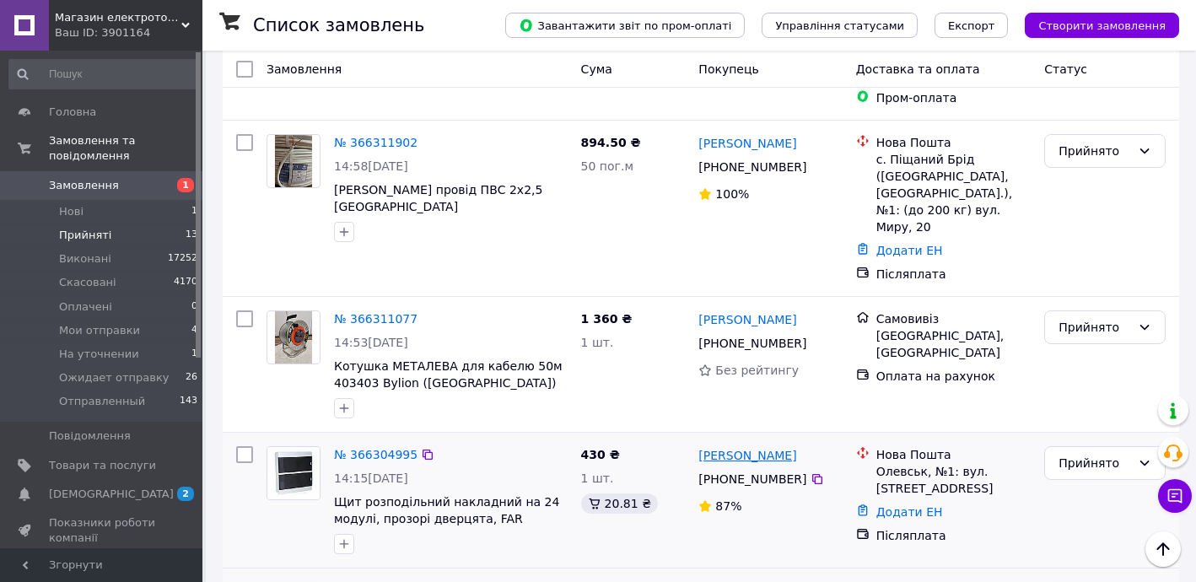
click at [755, 447] on link "[PERSON_NAME]" at bounding box center [747, 455] width 98 height 17
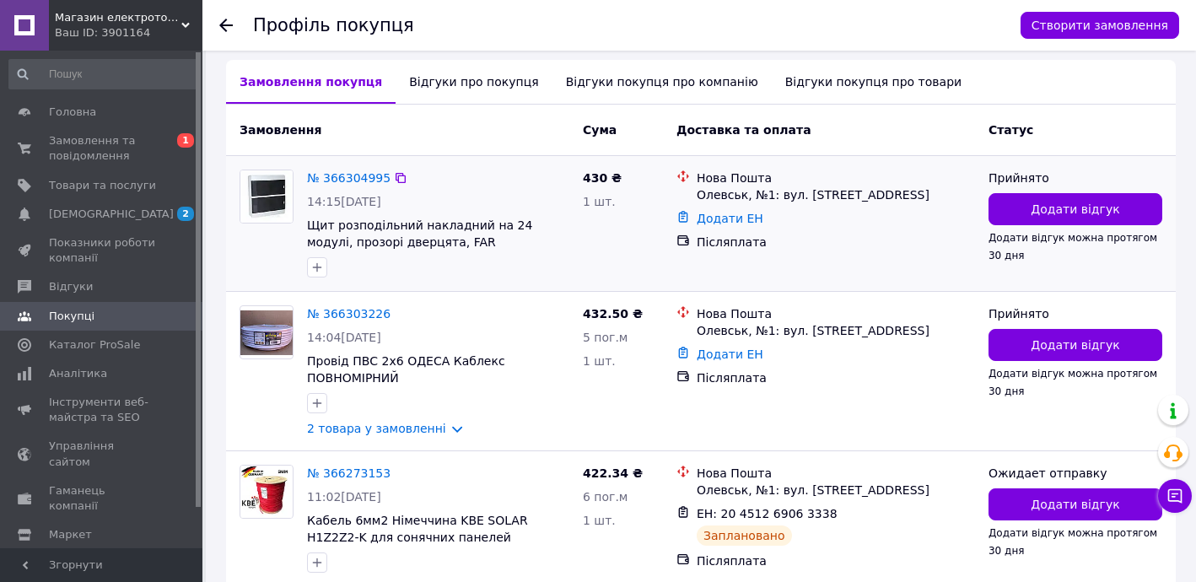
scroll to position [409, 0]
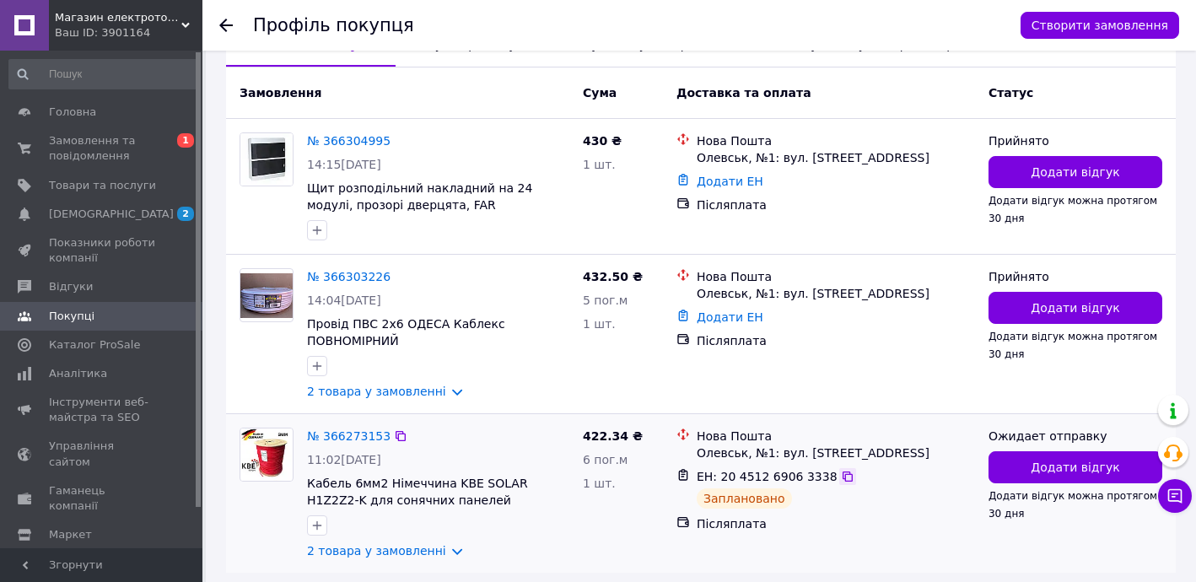
click at [842, 473] on icon at bounding box center [847, 476] width 10 height 10
click at [342, 389] on link "2 товара у замовленні" at bounding box center [376, 391] width 139 height 13
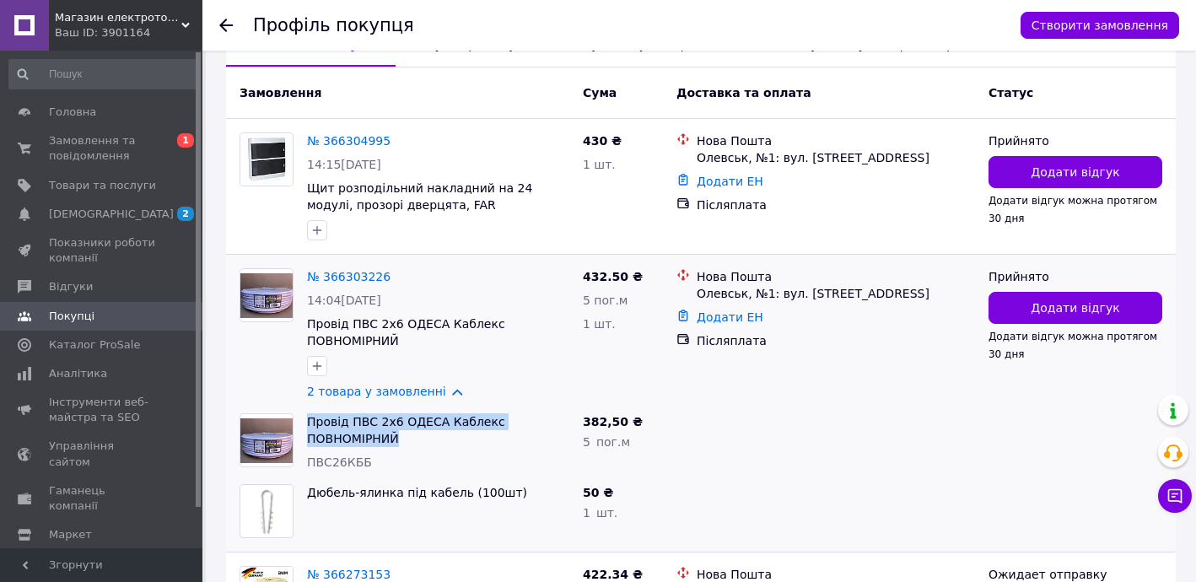
drag, startPoint x: 304, startPoint y: 416, endPoint x: 414, endPoint y: 433, distance: 111.9
click at [414, 433] on div "Провід ПВС 2х6 ОДЕСА Каблекс ПОВНОМІРНИЙ ПВС26КББ" at bounding box center [438, 441] width 276 height 71
copy link "Провід ПВС 2х6 ОДЕСА Каблекс ПОВНОМІРНИЙ"
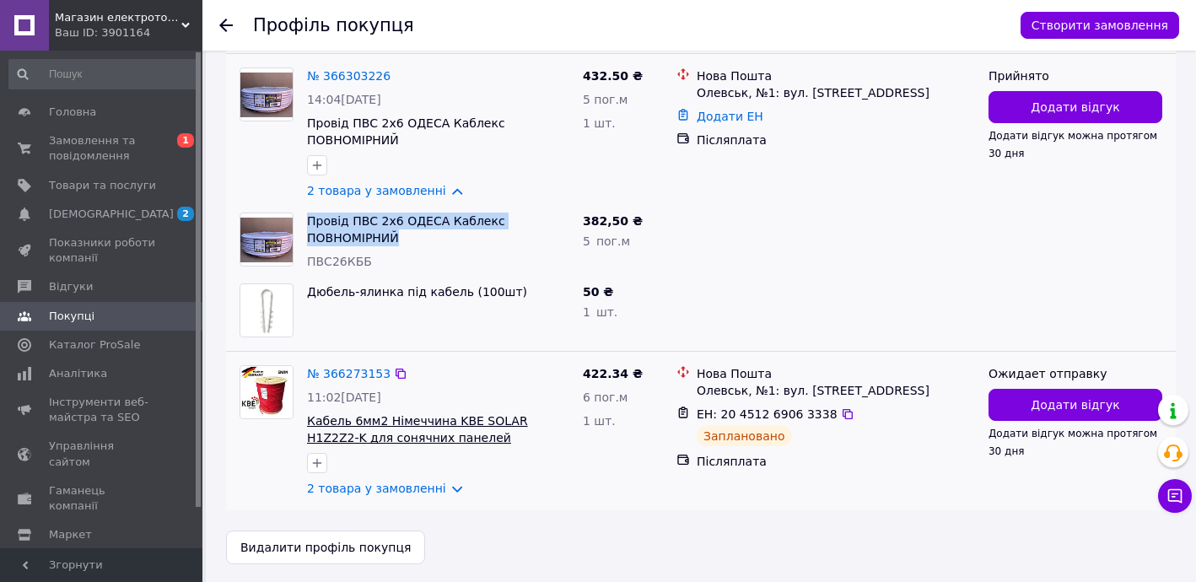
scroll to position [611, 0]
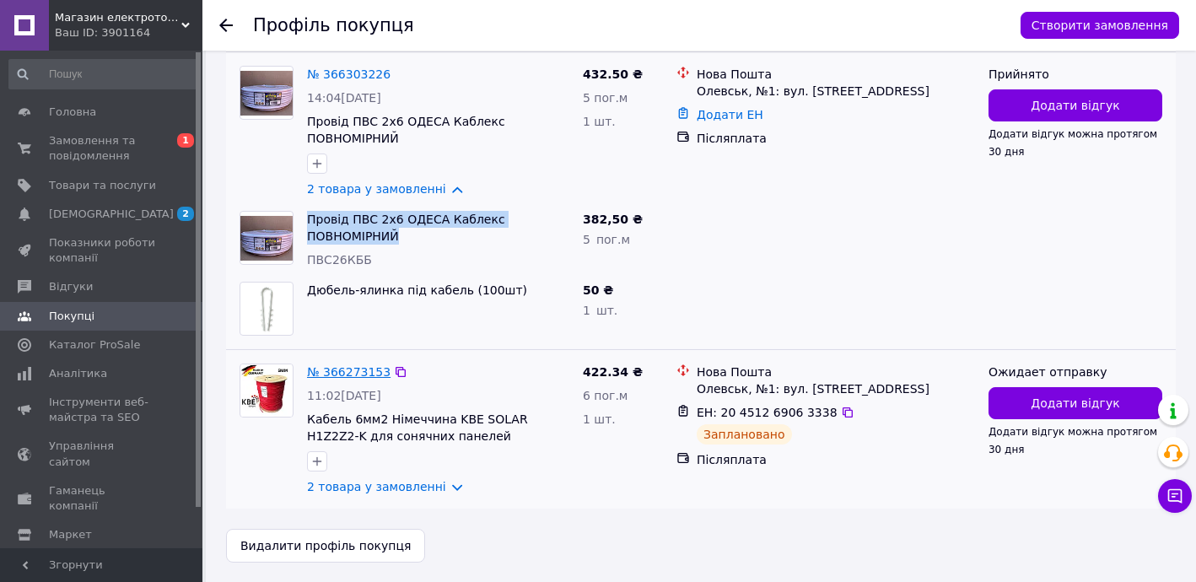
click at [347, 368] on link "№ 366273153" at bounding box center [348, 371] width 83 height 13
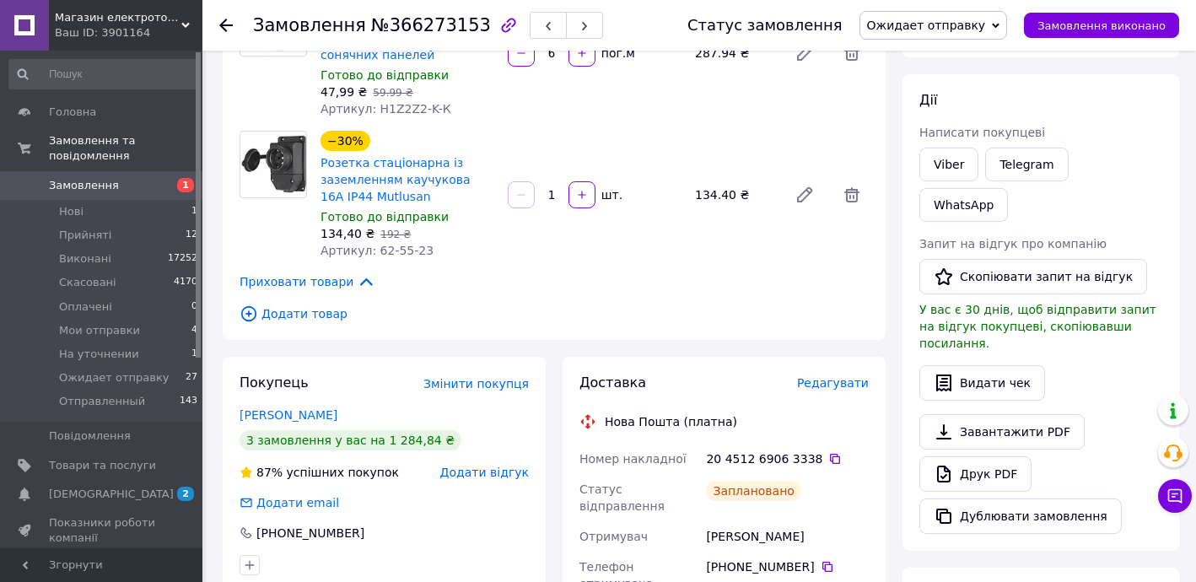
scroll to position [204, 0]
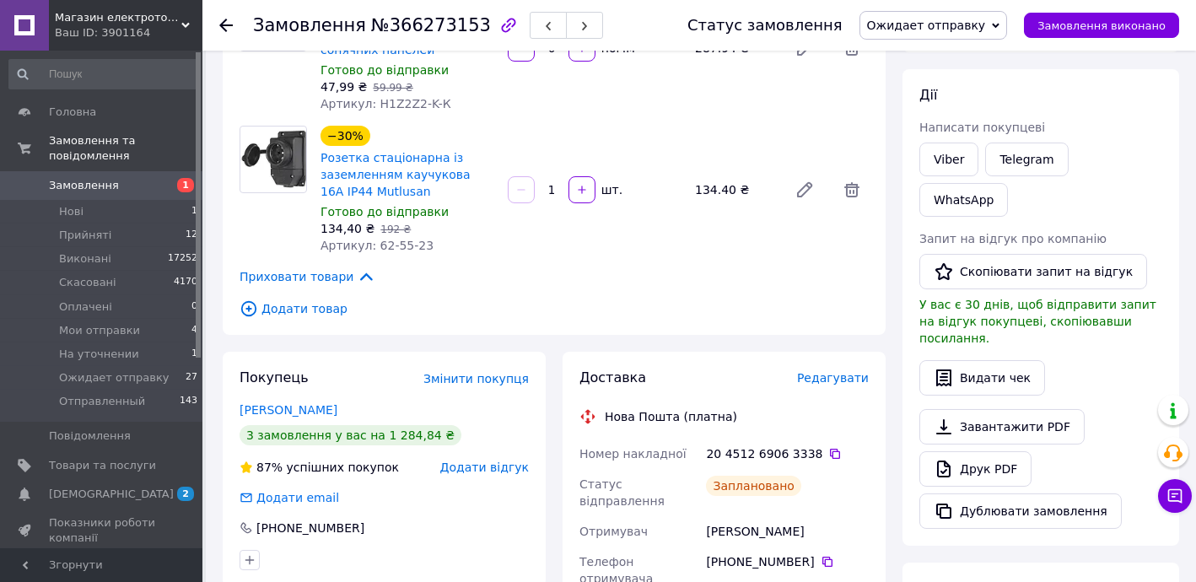
click at [301, 300] on span "Додати товар" at bounding box center [553, 308] width 629 height 19
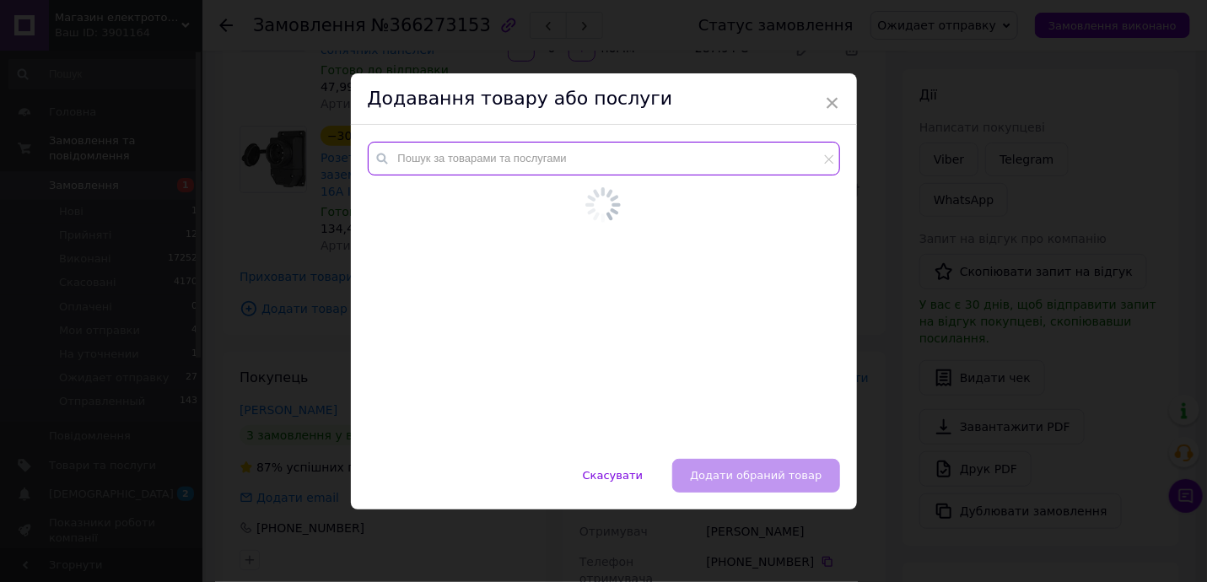
click at [455, 159] on input "text" at bounding box center [604, 159] width 472 height 34
paste input "Провід ПВС 2х6 ОДЕСА Каблекс ПОВНОМІРНИЙ"
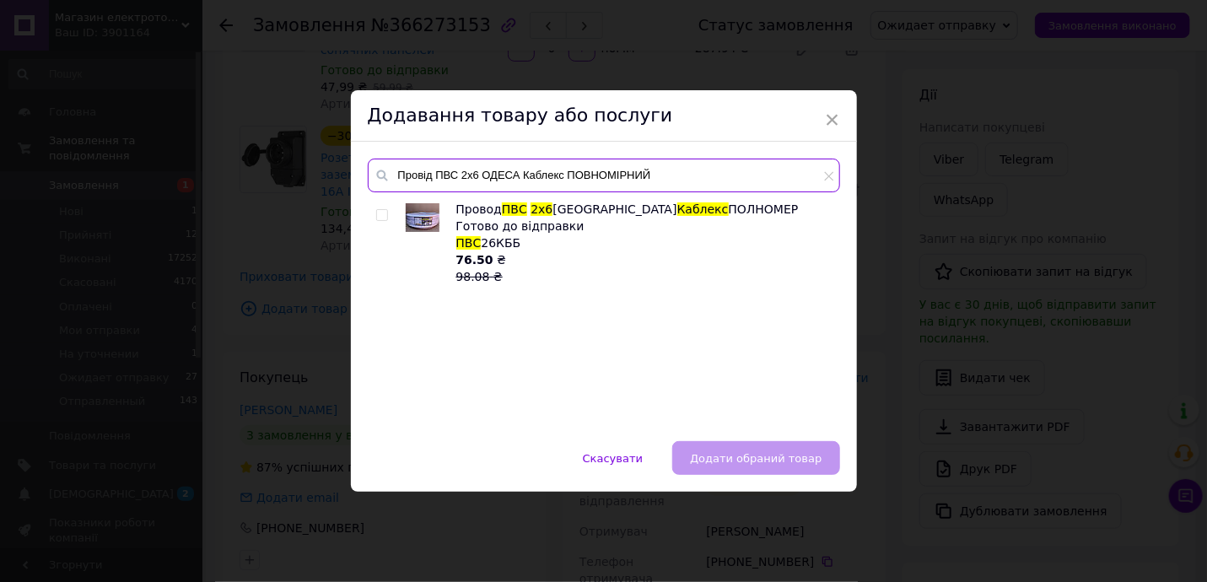
type input "Провід ПВС 2х6 ОДЕСА Каблекс ПОВНОМІРНИЙ"
click at [384, 212] on label at bounding box center [382, 215] width 12 height 12
click at [384, 212] on input "checkbox" at bounding box center [381, 215] width 11 height 11
checkbox input "true"
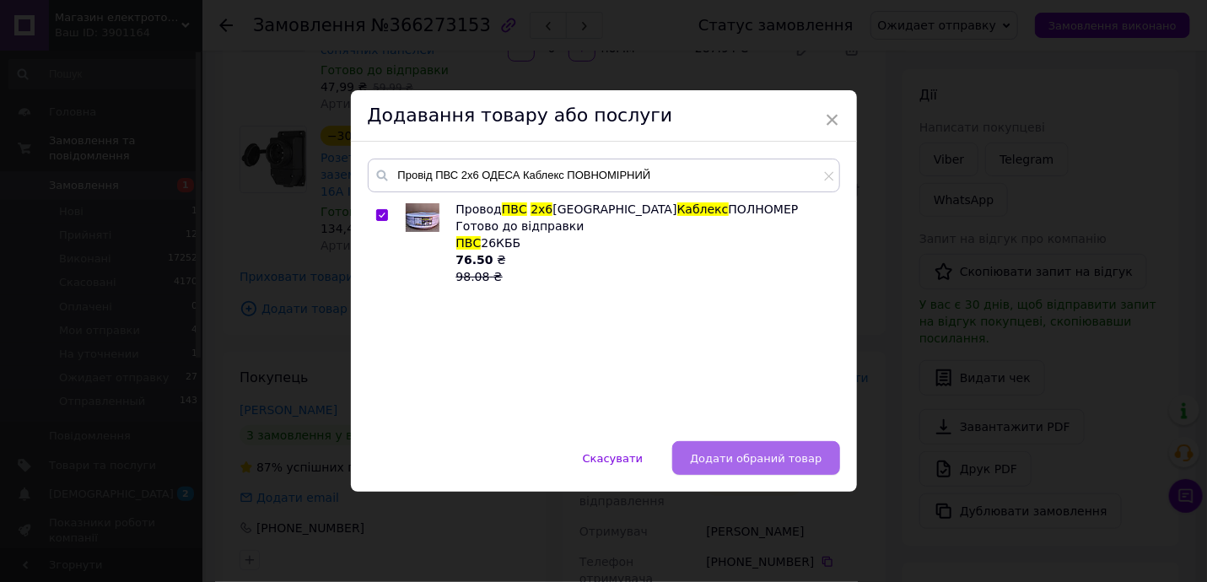
click at [734, 453] on span "Додати обраний товар" at bounding box center [756, 458] width 132 height 13
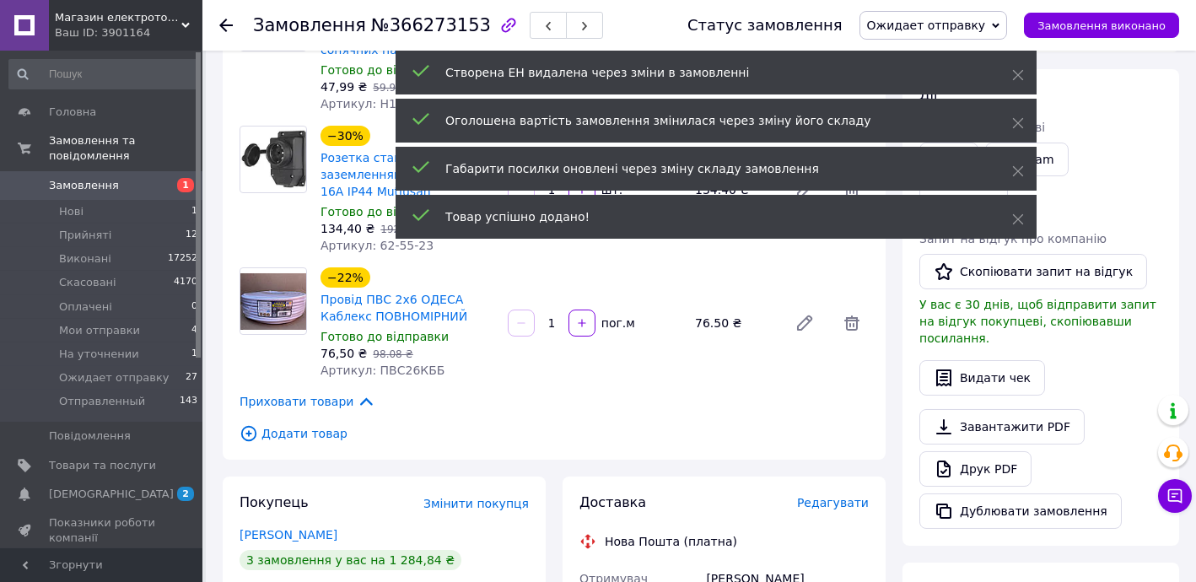
drag, startPoint x: 550, startPoint y: 320, endPoint x: 562, endPoint y: 321, distance: 12.8
click at [559, 321] on input "1" at bounding box center [551, 323] width 27 height 13
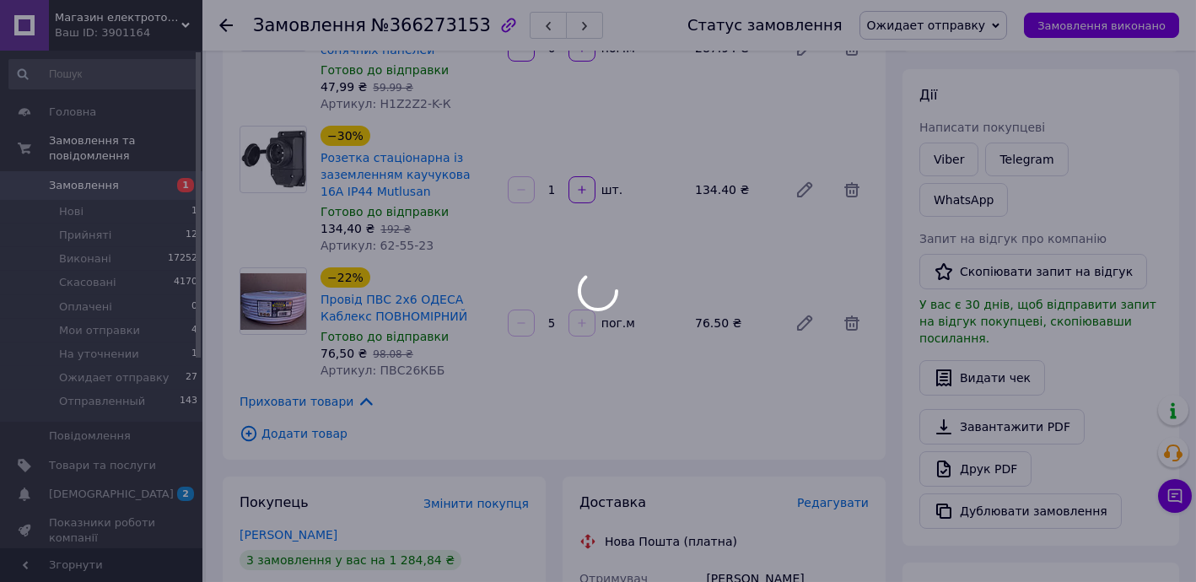
type input "5"
click at [299, 427] on div at bounding box center [598, 291] width 1196 height 582
click at [304, 433] on div at bounding box center [598, 291] width 1196 height 582
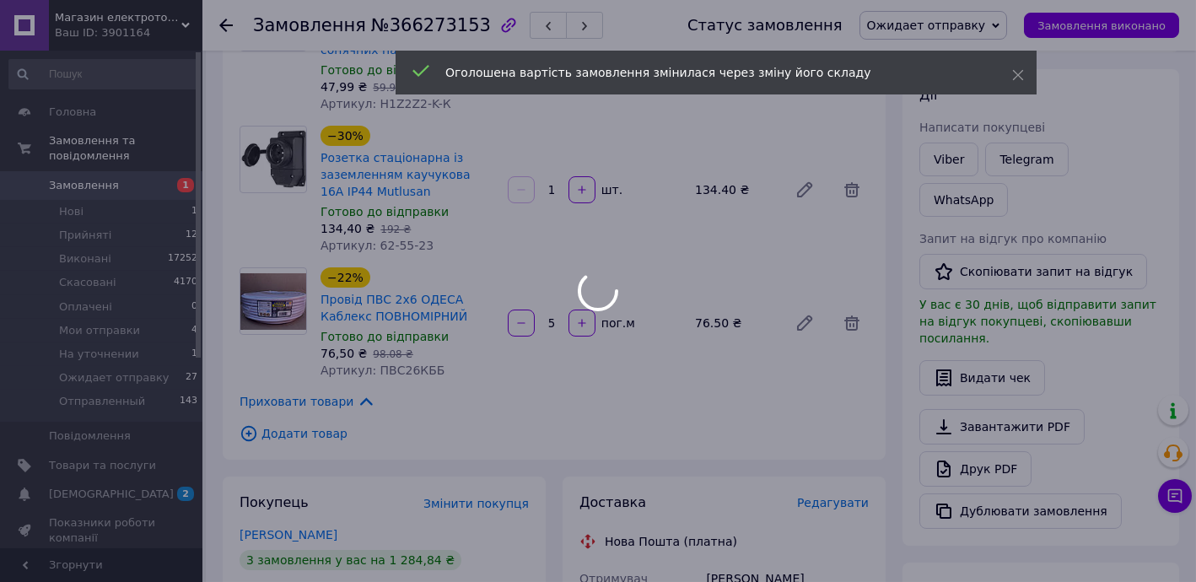
click at [305, 435] on div at bounding box center [598, 291] width 1196 height 582
type input "5"
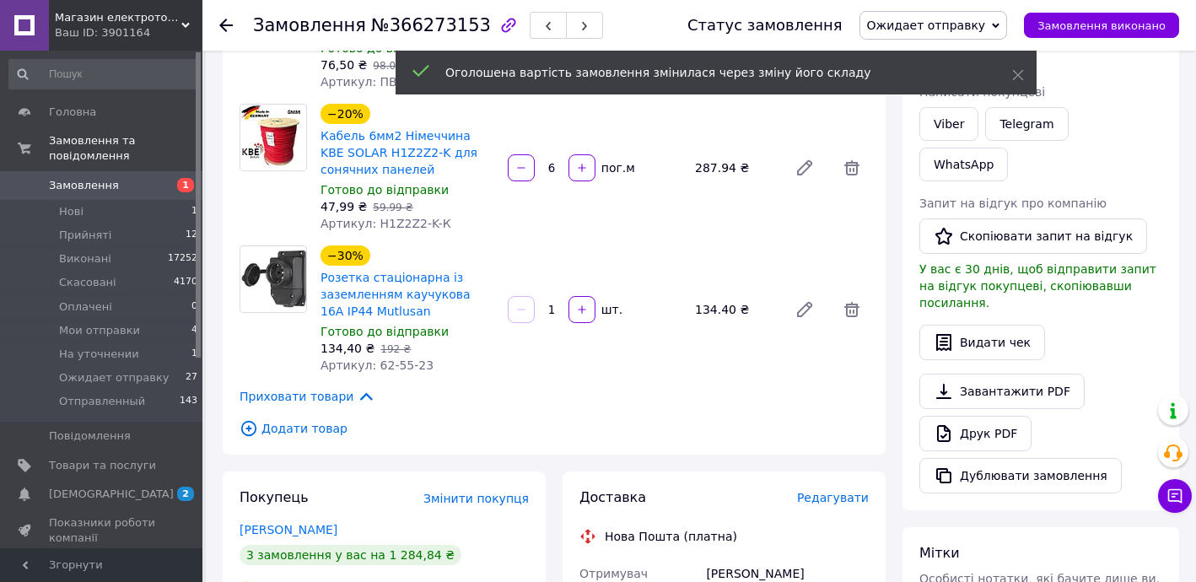
click at [306, 436] on span "Додати товар" at bounding box center [553, 428] width 629 height 19
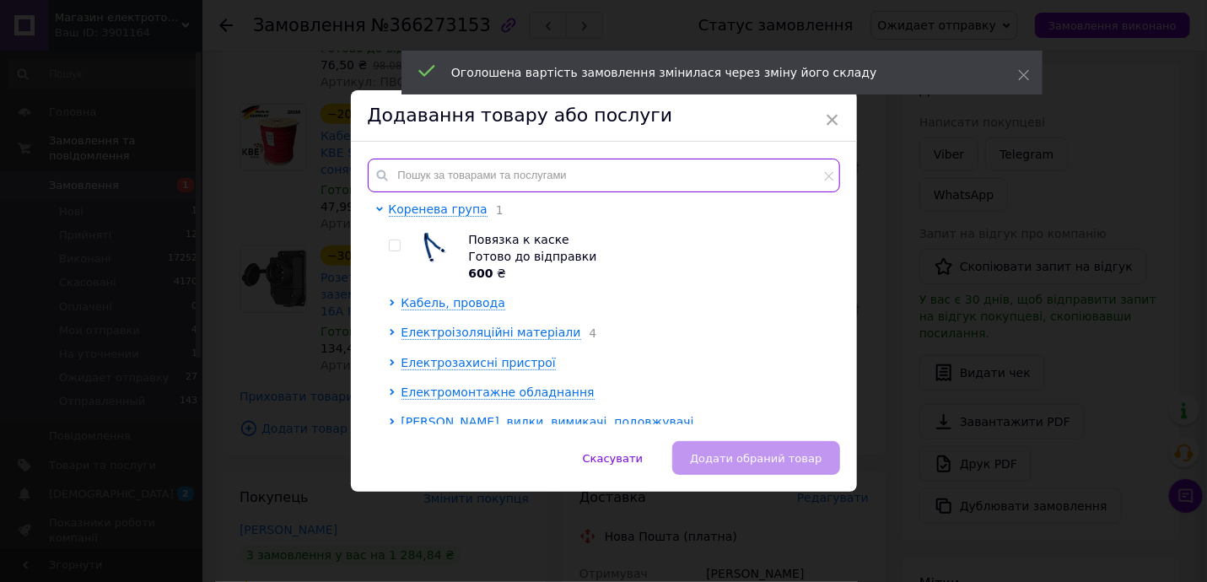
click at [444, 164] on input "text" at bounding box center [604, 176] width 472 height 34
type input "л"
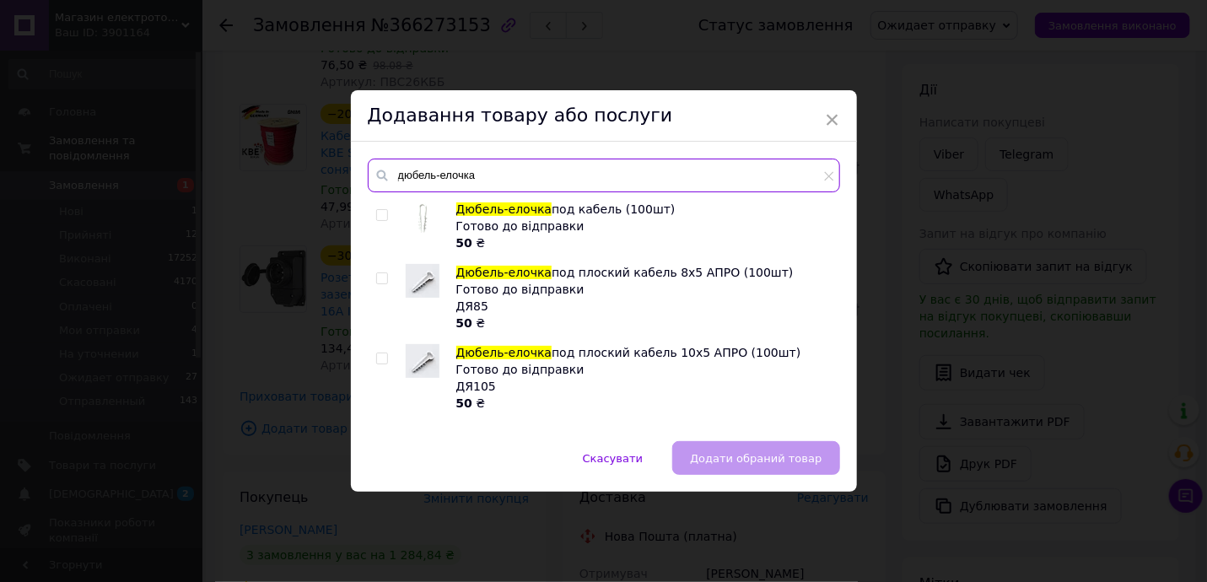
type input "дюбель-елочка"
click at [381, 216] on input "checkbox" at bounding box center [381, 215] width 11 height 11
checkbox input "true"
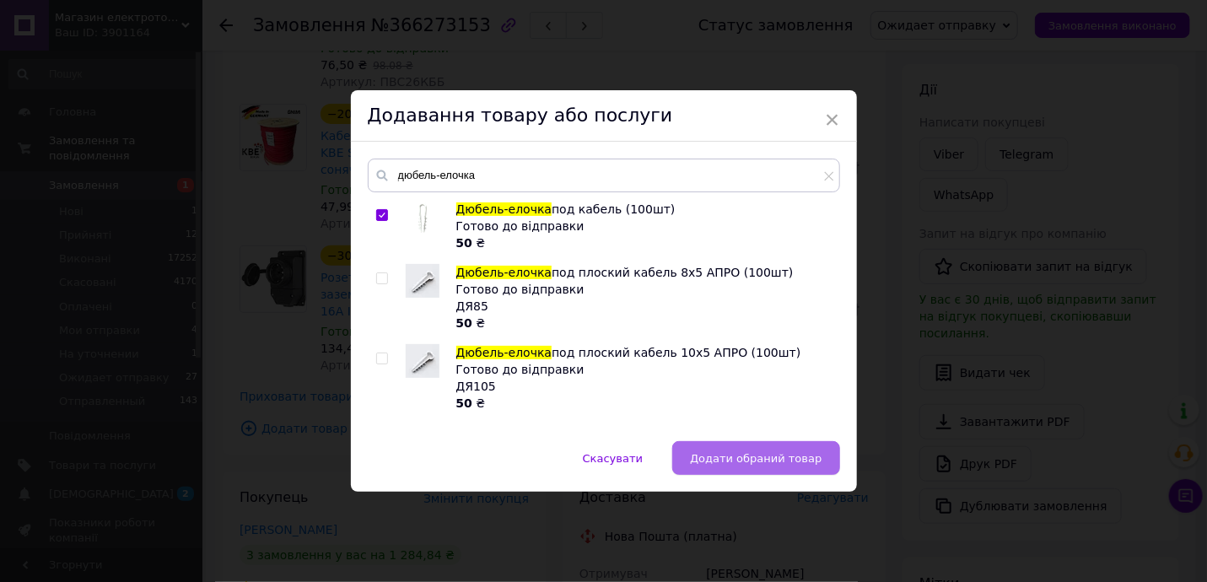
click at [783, 460] on span "Додати обраний товар" at bounding box center [756, 458] width 132 height 13
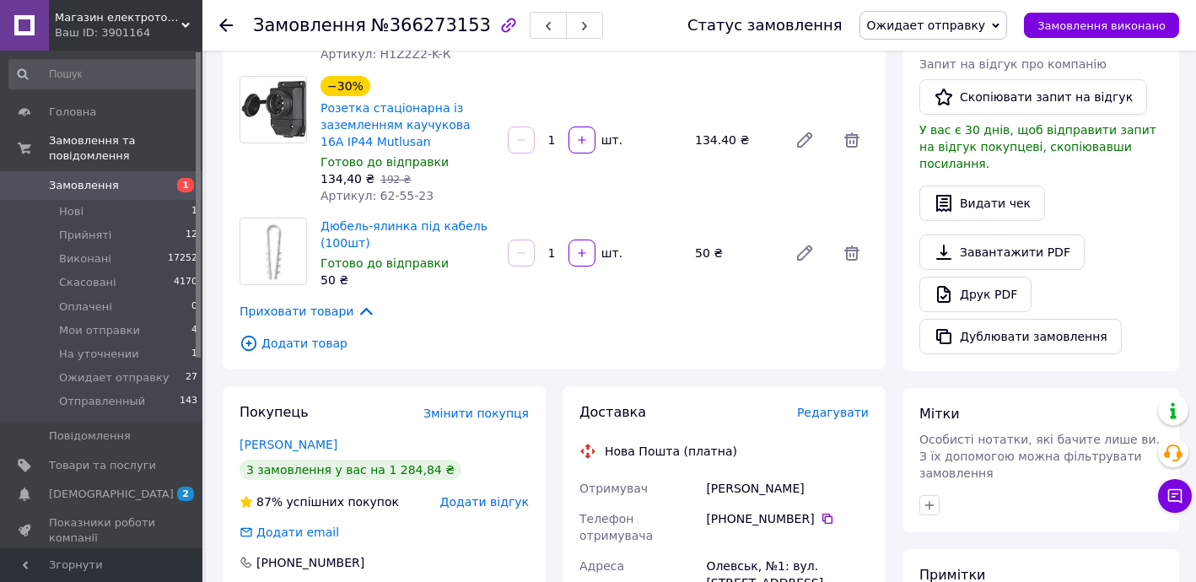
scroll to position [715, 0]
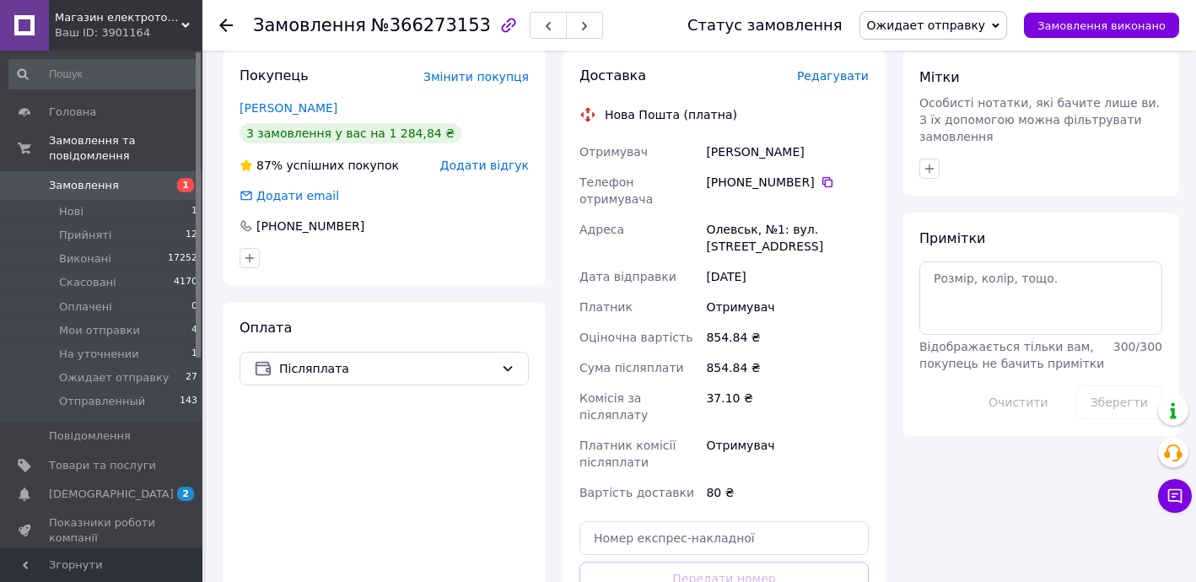
drag, startPoint x: 239, startPoint y: 91, endPoint x: 328, endPoint y: 104, distance: 89.4
click at [328, 104] on div "Покупець Змінити покупця Богутський Іван 3 замовлення у вас на 1 284,84 ₴ 87% у…" at bounding box center [384, 167] width 323 height 235
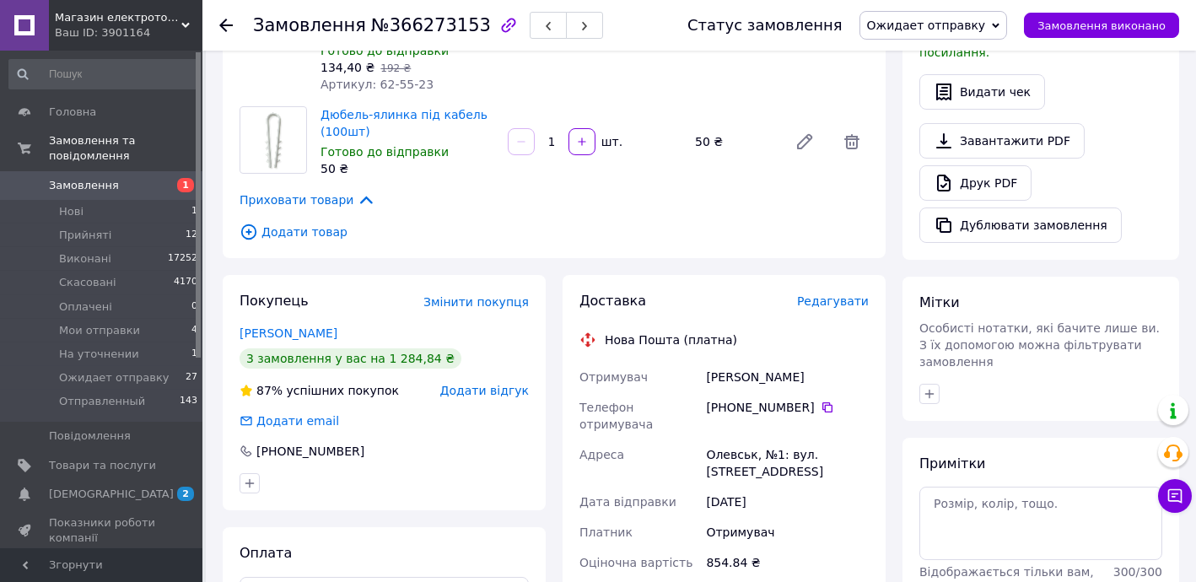
scroll to position [510, 0]
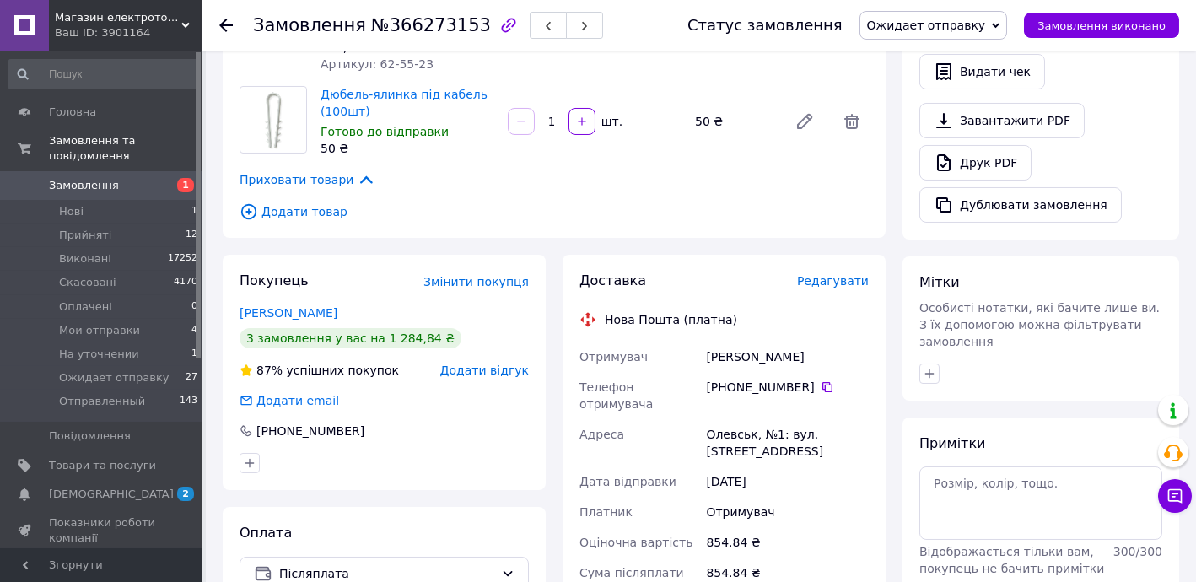
click at [299, 212] on span "Додати товар" at bounding box center [553, 211] width 629 height 19
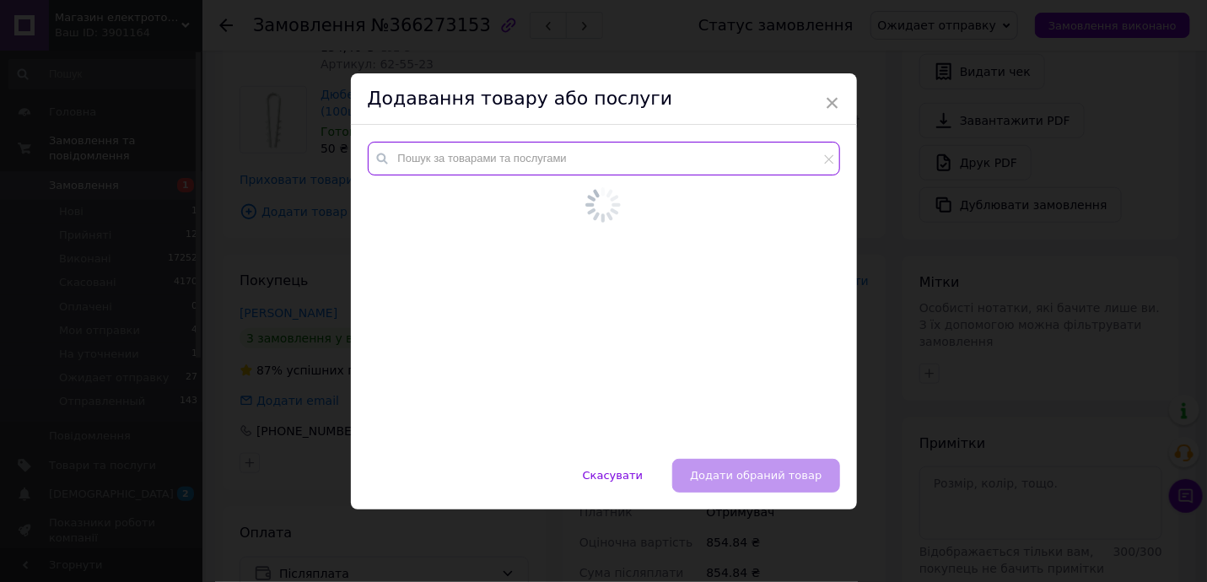
click at [465, 164] on input "text" at bounding box center [604, 159] width 472 height 34
paste input "Щит розподільний накладний на 24 модулі, прозорі дверцята, FAR [GEOGRAPHIC_DATA]"
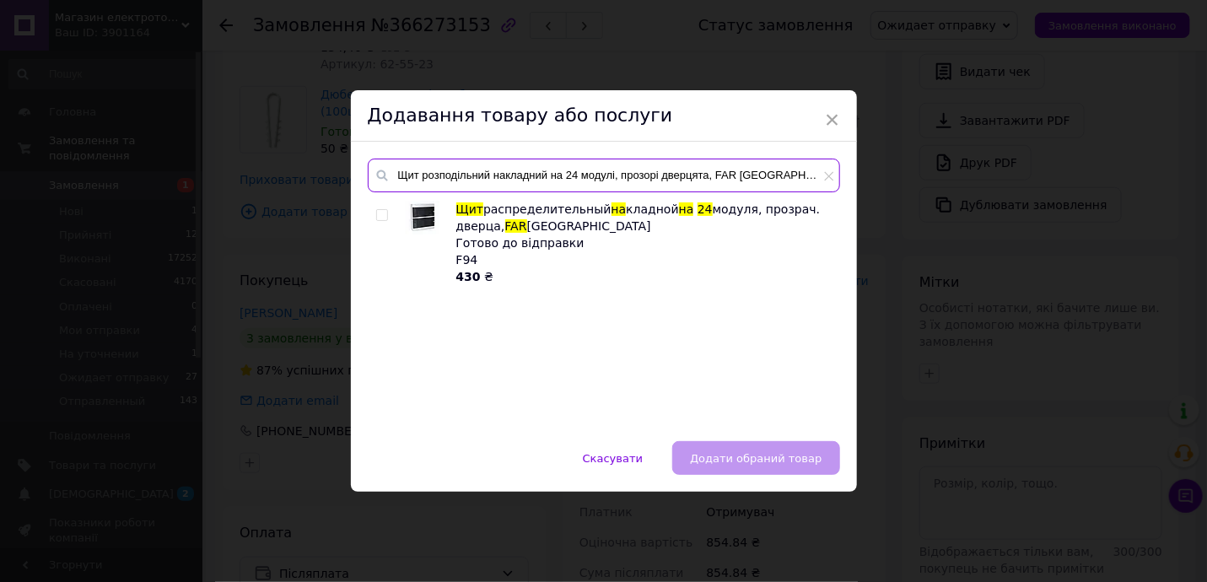
type input "Щит розподільний накладний на 24 модулі, прозорі дверцята, FAR [GEOGRAPHIC_DATA]"
drag, startPoint x: 379, startPoint y: 211, endPoint x: 423, endPoint y: 236, distance: 51.4
click at [379, 212] on input "checkbox" at bounding box center [381, 215] width 11 height 11
checkbox input "true"
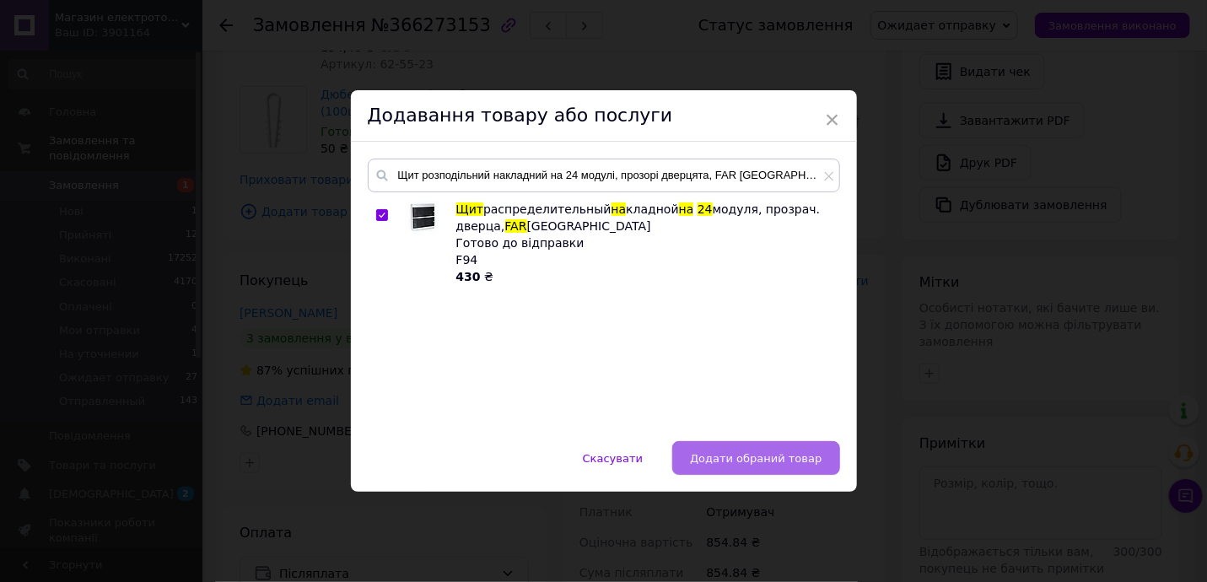
click at [777, 449] on button "Додати обраний товар" at bounding box center [755, 458] width 167 height 34
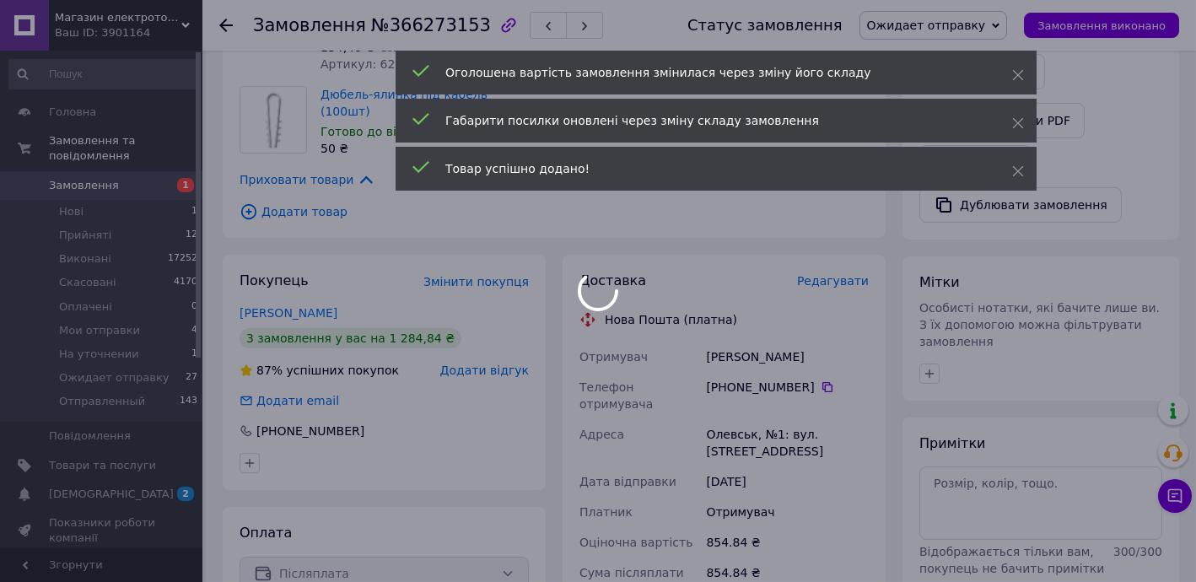
type input "1"
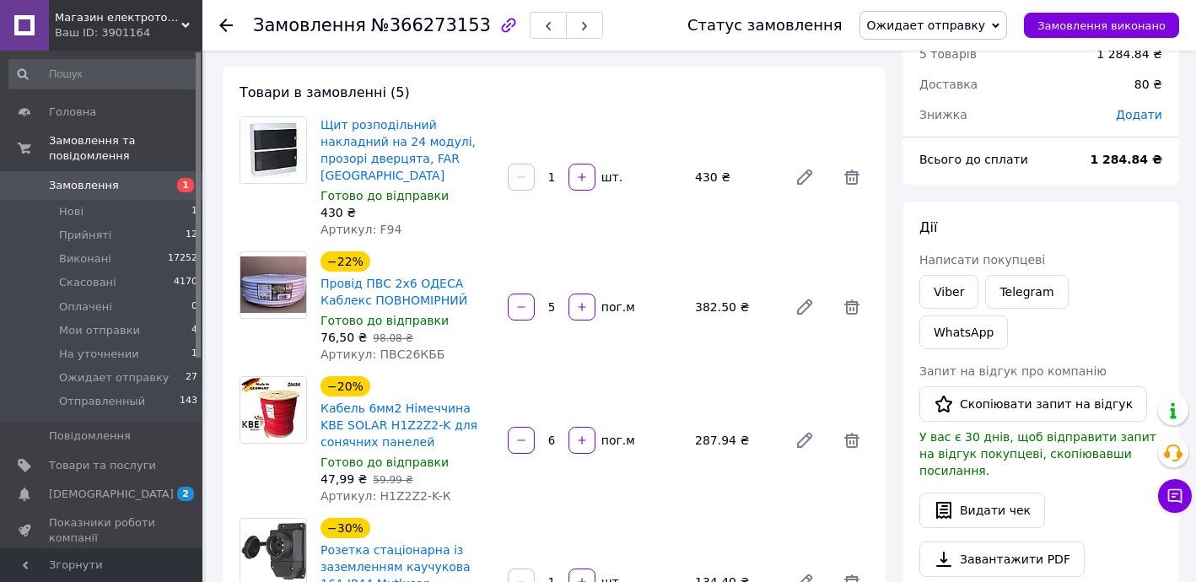
scroll to position [0, 0]
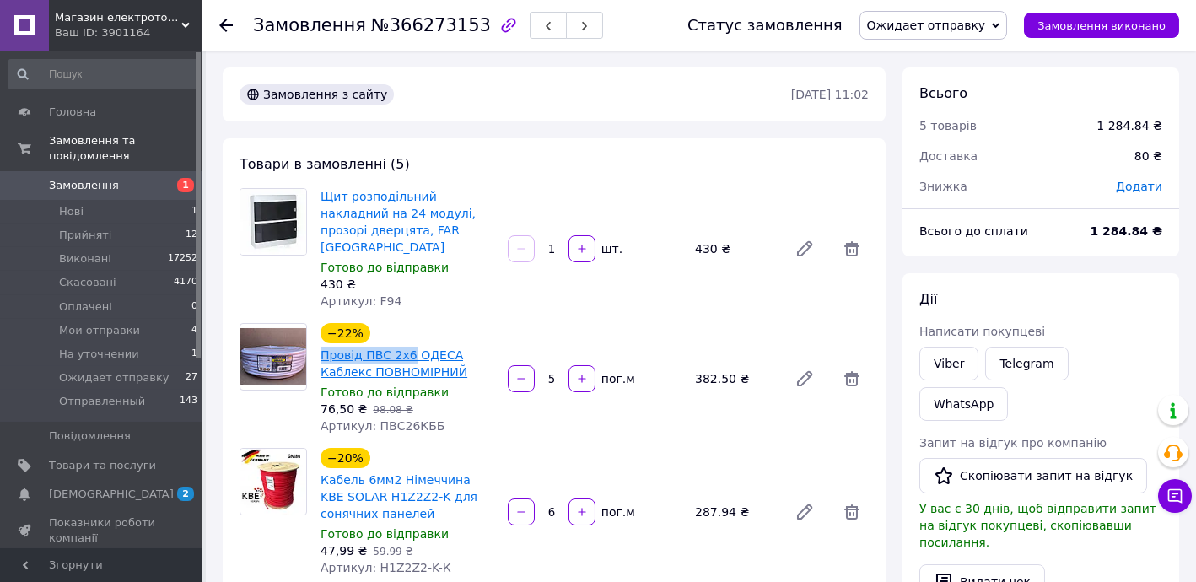
drag, startPoint x: 362, startPoint y: 325, endPoint x: 406, endPoint y: 332, distance: 45.2
click at [405, 332] on div "−22% Провід ПВС 2х6 ОДЕСА Каблекс ПОВНОМІРНИЙ" at bounding box center [407, 351] width 177 height 61
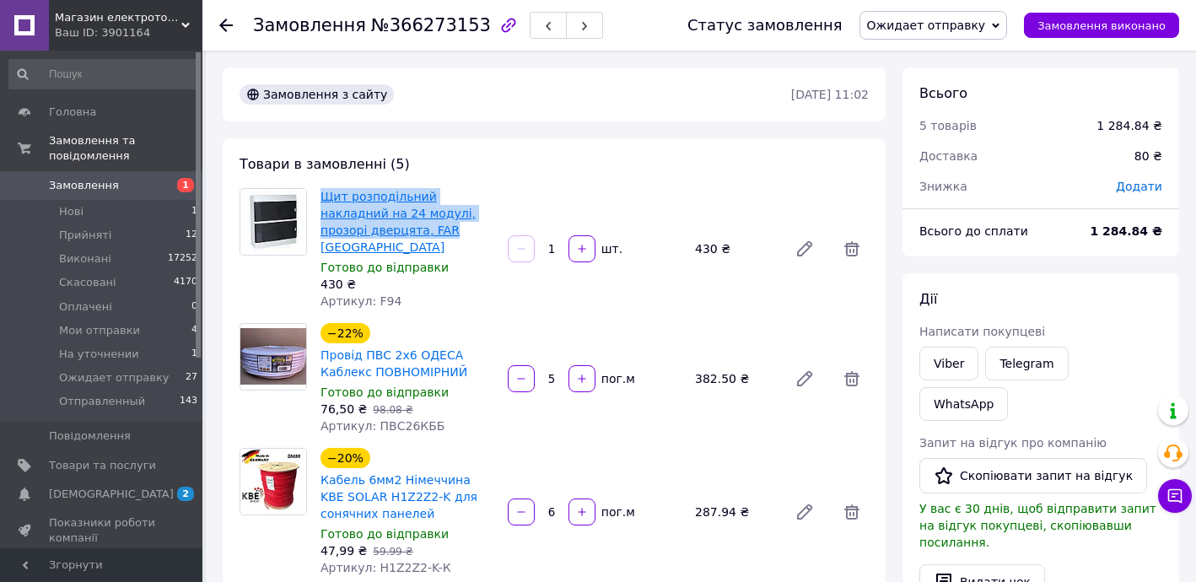
drag, startPoint x: 314, startPoint y: 191, endPoint x: 338, endPoint y: 228, distance: 43.7
click at [338, 228] on div "Щит розподільний накладний на 24 модулі, прозорі дверцята, FAR Туреччина Готово…" at bounding box center [407, 249] width 187 height 128
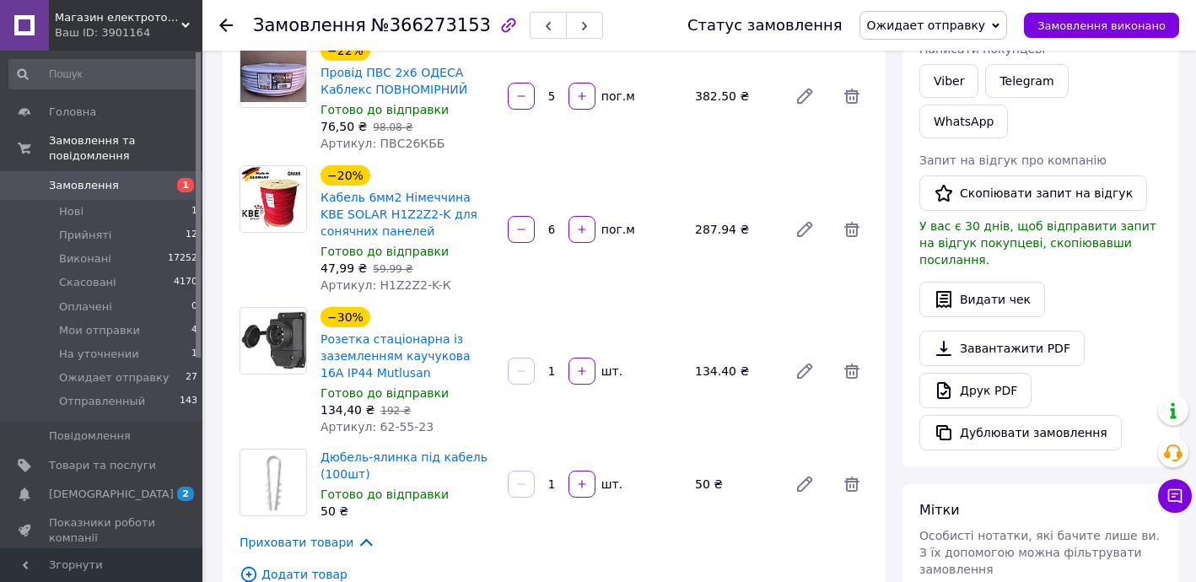
scroll to position [306, 0]
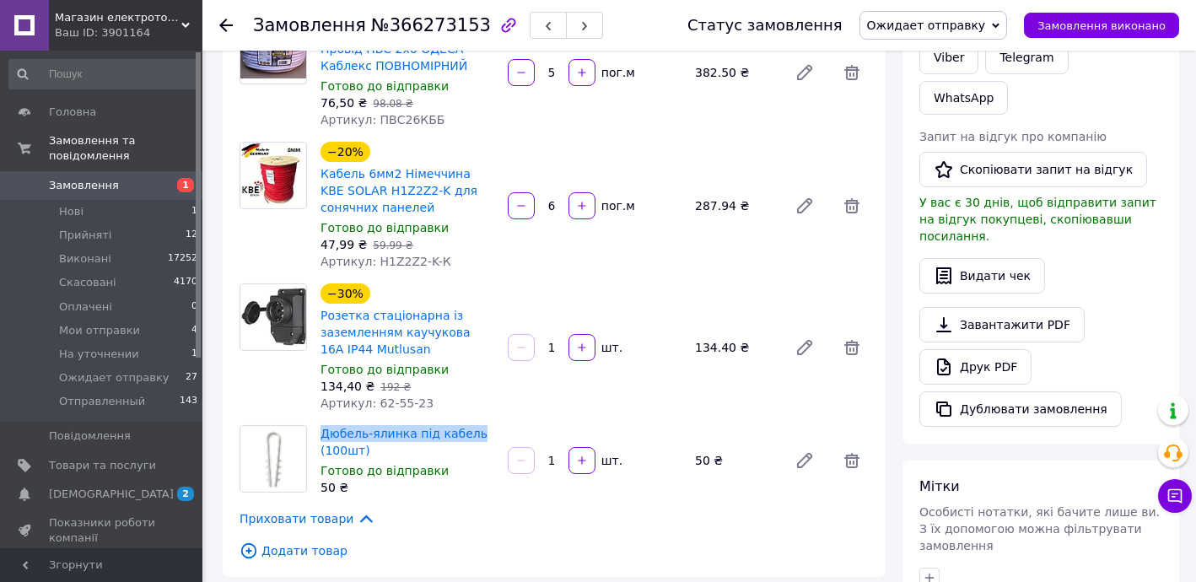
drag, startPoint x: 320, startPoint y: 406, endPoint x: 475, endPoint y: 420, distance: 155.0
click at [467, 422] on div "Дюбель-ялинка під кабель (100шт) Готово до відправки 50 ₴" at bounding box center [407, 461] width 187 height 78
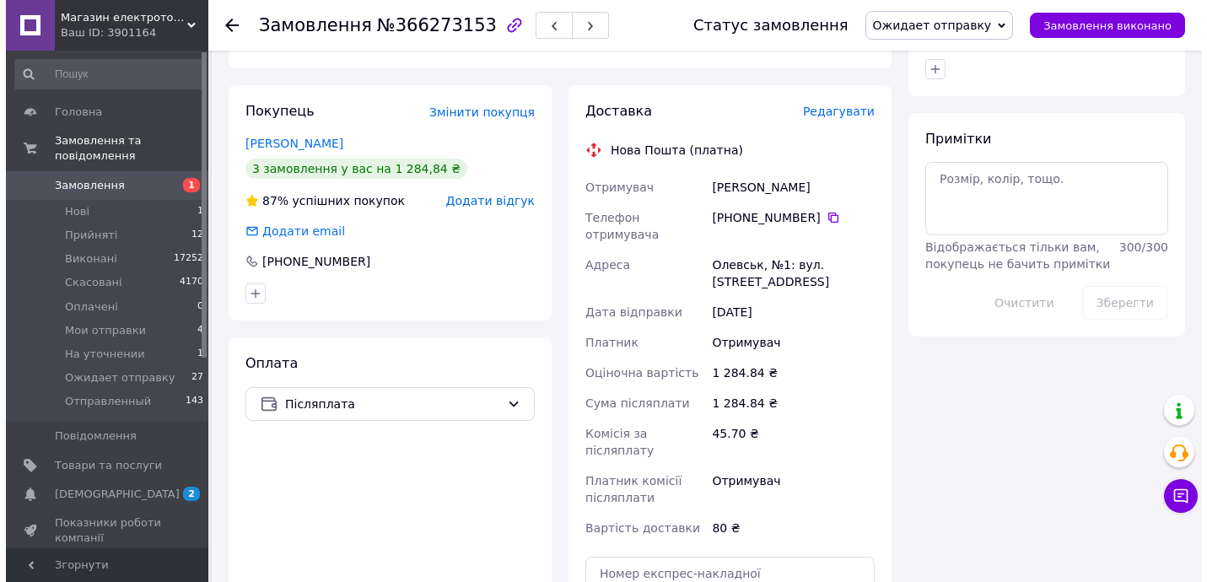
scroll to position [817, 0]
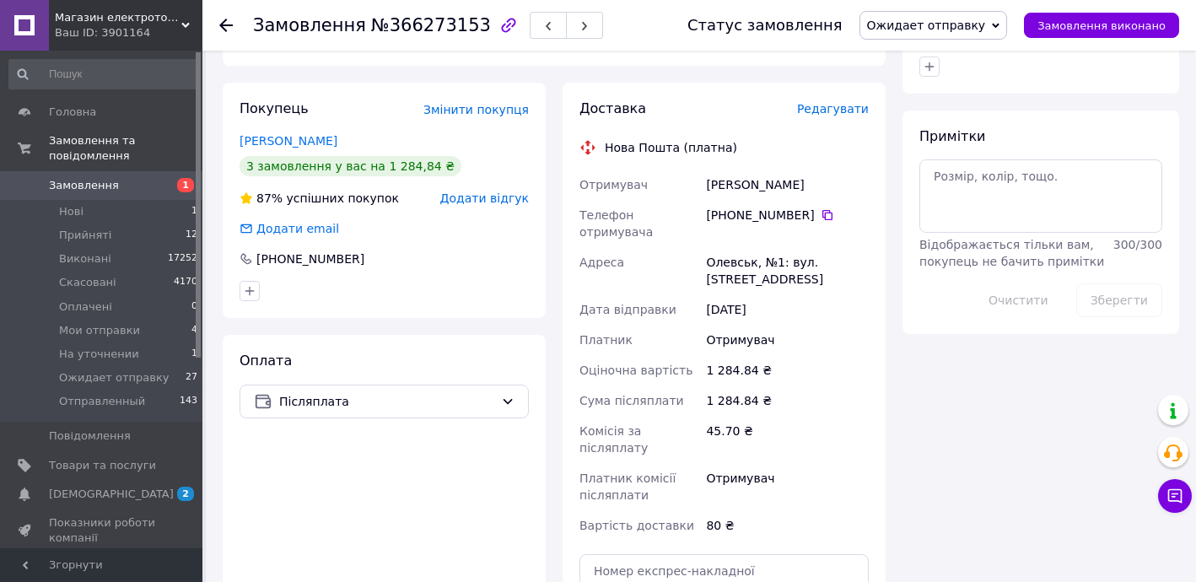
click at [853, 102] on span "Редагувати" at bounding box center [833, 108] width 72 height 13
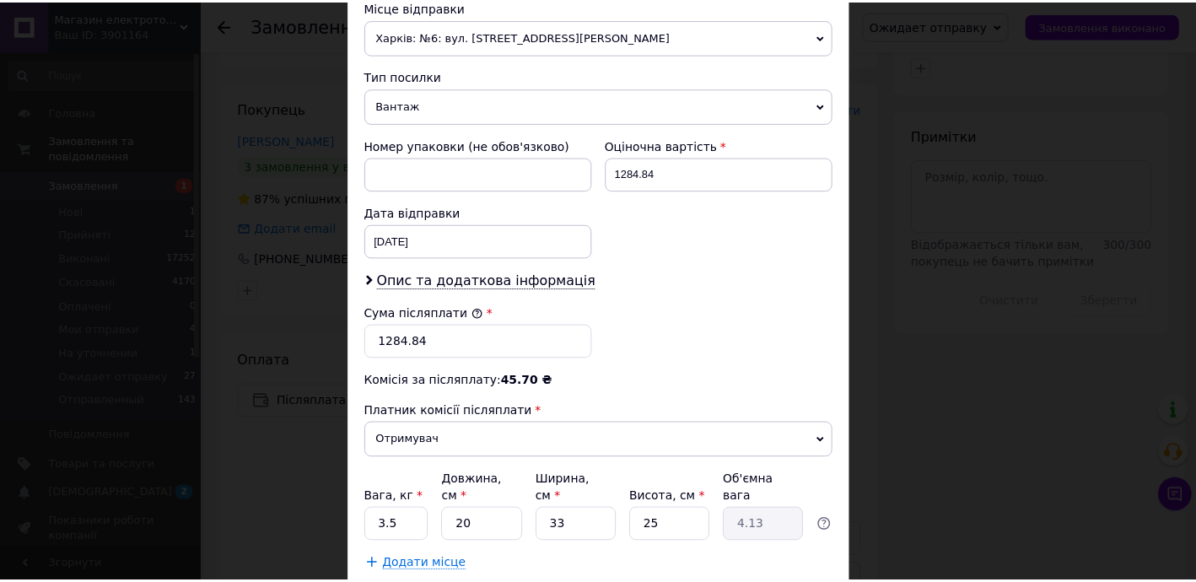
scroll to position [613, 0]
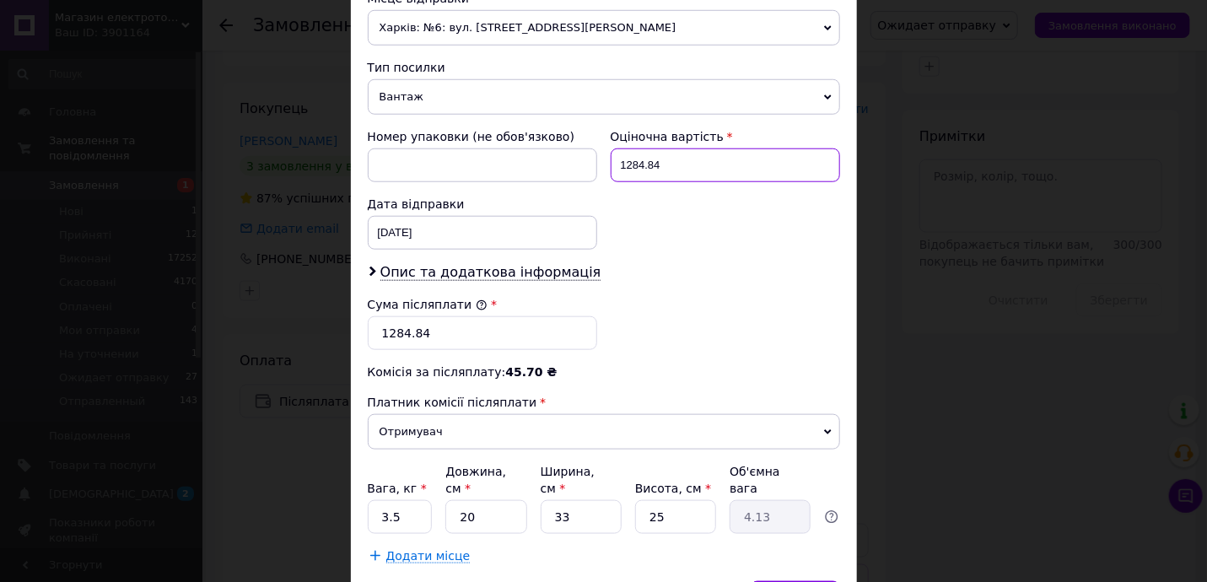
drag, startPoint x: 686, startPoint y: 165, endPoint x: 697, endPoint y: 164, distance: 10.2
click at [692, 165] on input "1284.84" at bounding box center [725, 165] width 229 height 34
type input "1330"
drag, startPoint x: 385, startPoint y: 326, endPoint x: 452, endPoint y: 332, distance: 67.7
click at [441, 332] on input "1284.84" at bounding box center [482, 333] width 229 height 34
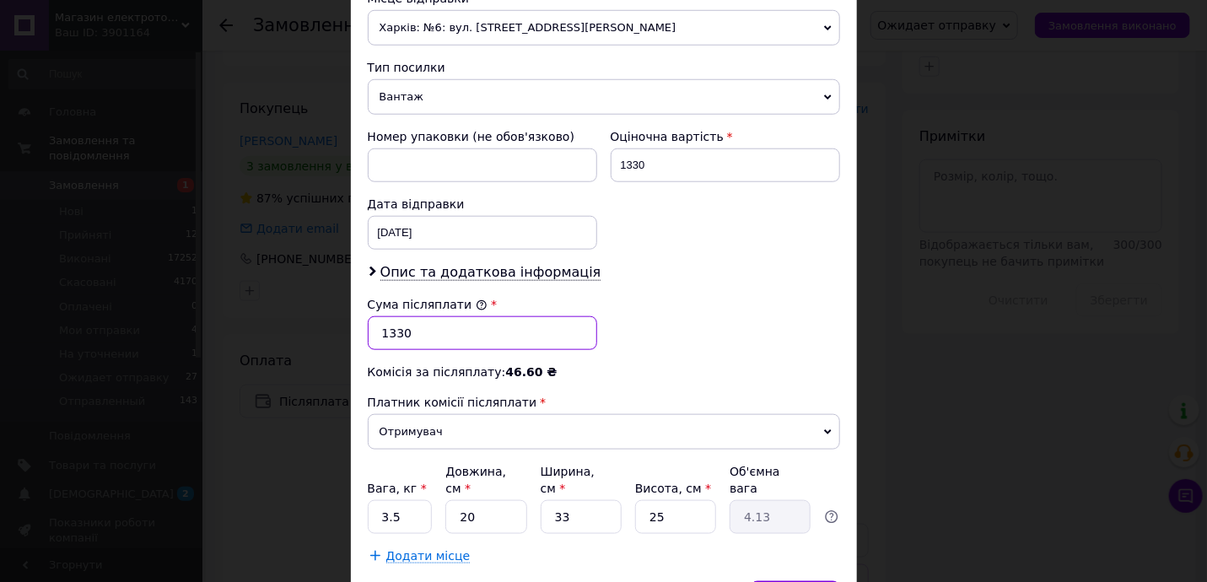
type input "1330"
drag, startPoint x: 394, startPoint y: 502, endPoint x: 552, endPoint y: 509, distance: 158.7
click at [444, 502] on div "Вага, кг * 3.5 Довжина, см * 20 Ширина, см * 33 Висота, см * 25 Об'ємна вага 4.…" at bounding box center [604, 498] width 472 height 71
type input "5"
click at [746, 554] on div "Спосіб доставки Нова Пошта (платна) Платник Отримувач Відправник Прізвище отрим…" at bounding box center [604, 39] width 506 height 1084
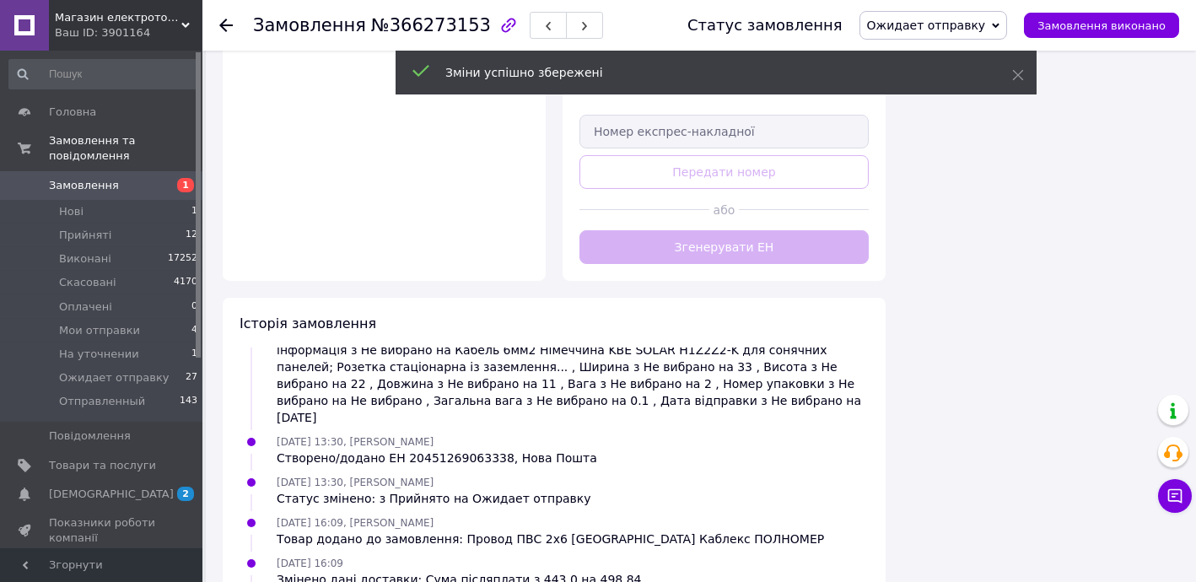
scroll to position [310, 0]
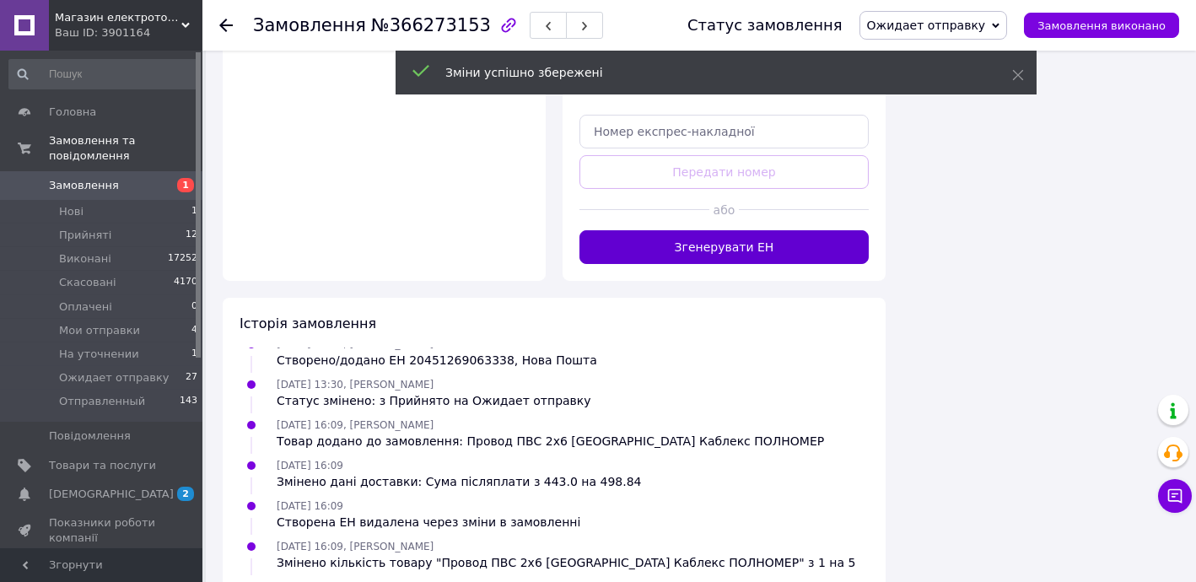
click at [754, 230] on button "Згенерувати ЕН" at bounding box center [723, 247] width 289 height 34
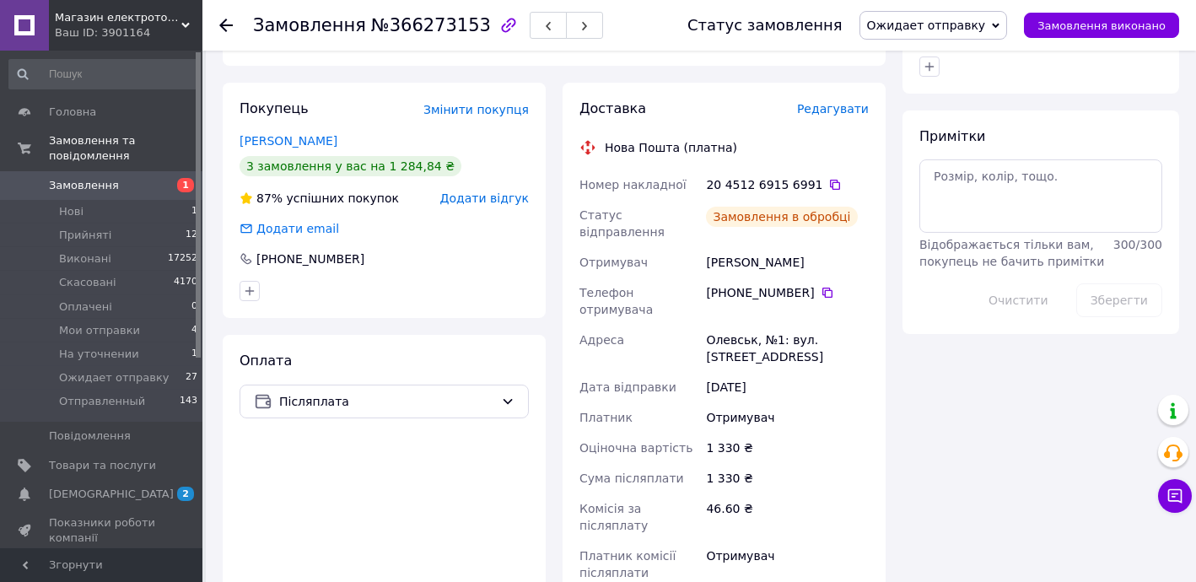
scroll to position [351, 0]
click at [830, 180] on icon at bounding box center [835, 185] width 10 height 10
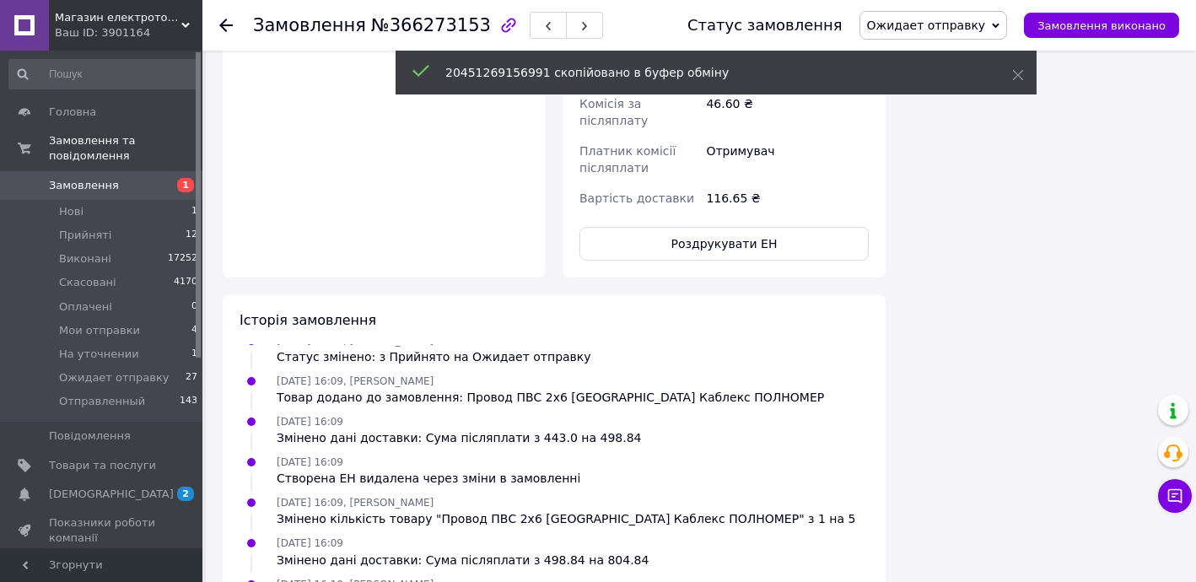
scroll to position [1226, 0]
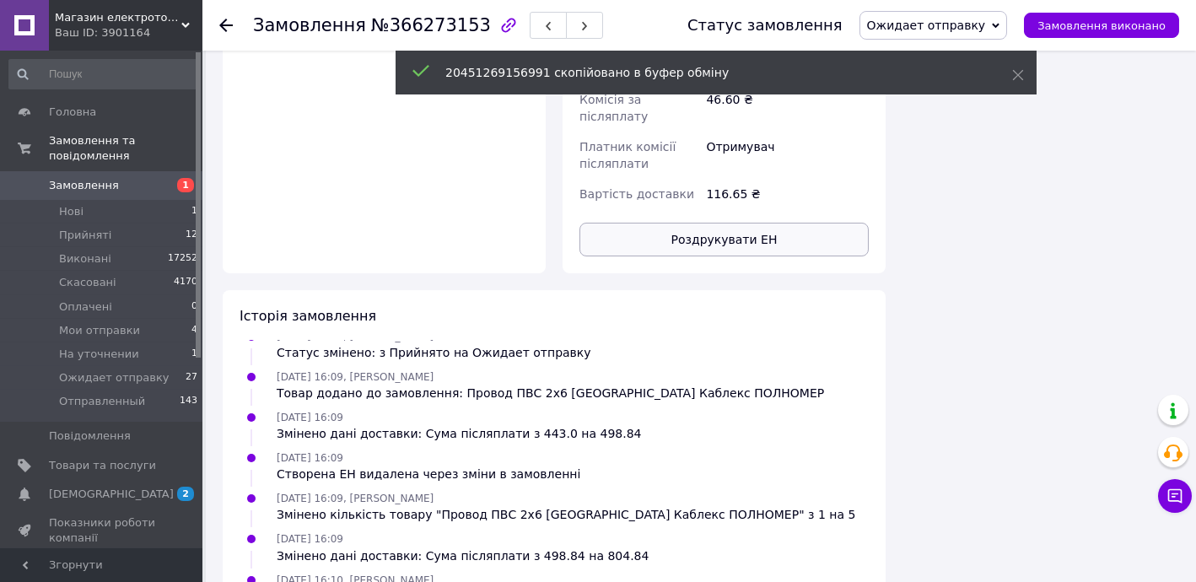
click at [756, 223] on button "Роздрукувати ЕН" at bounding box center [723, 240] width 289 height 34
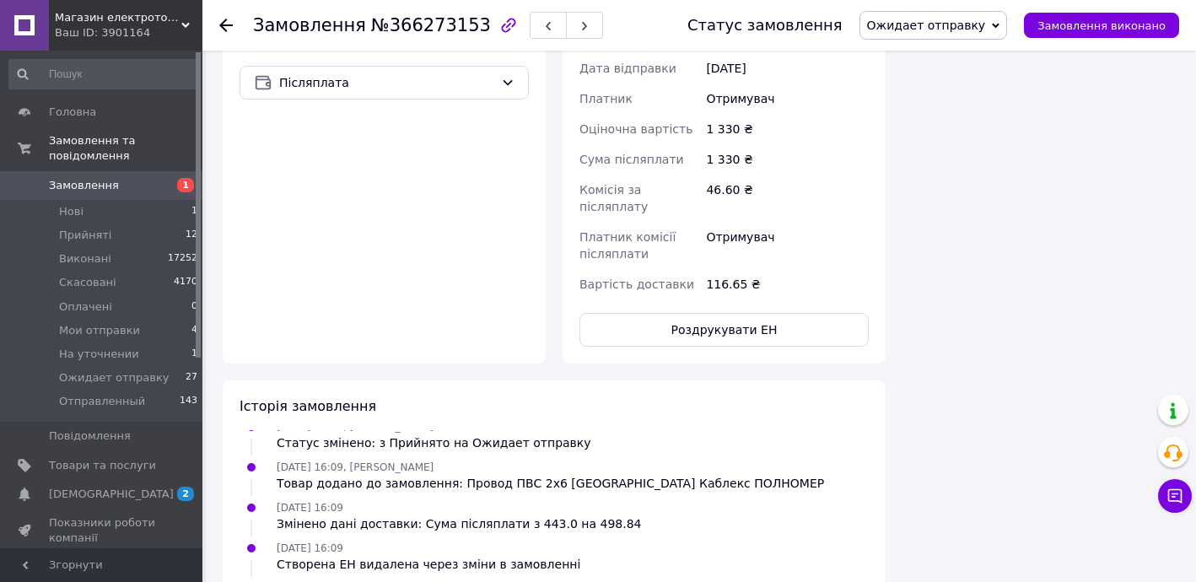
scroll to position [715, 0]
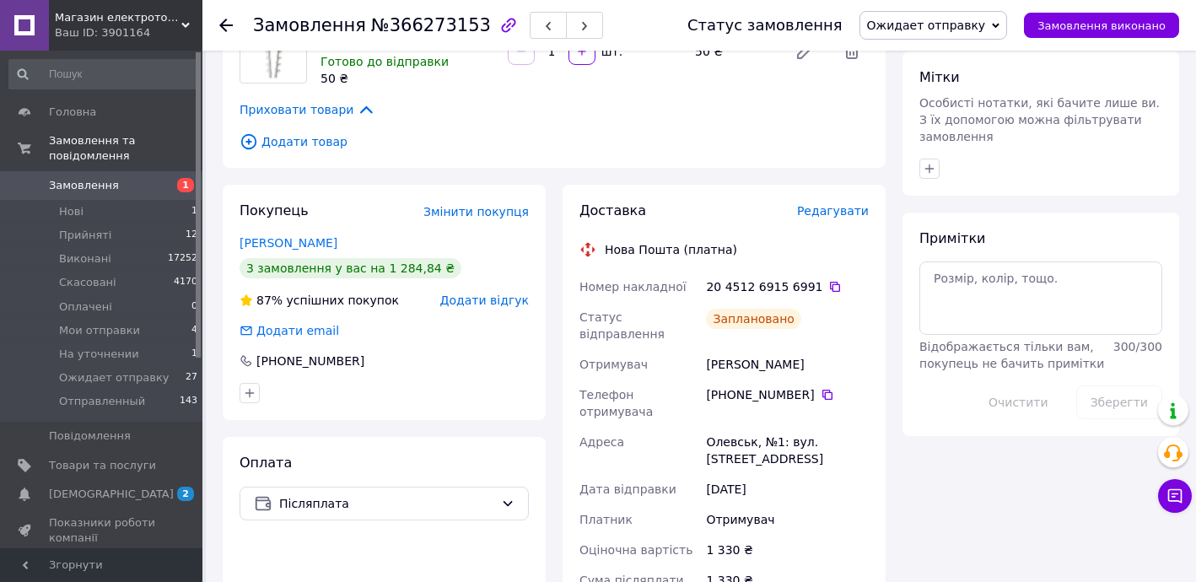
click at [226, 23] on icon at bounding box center [225, 25] width 13 height 13
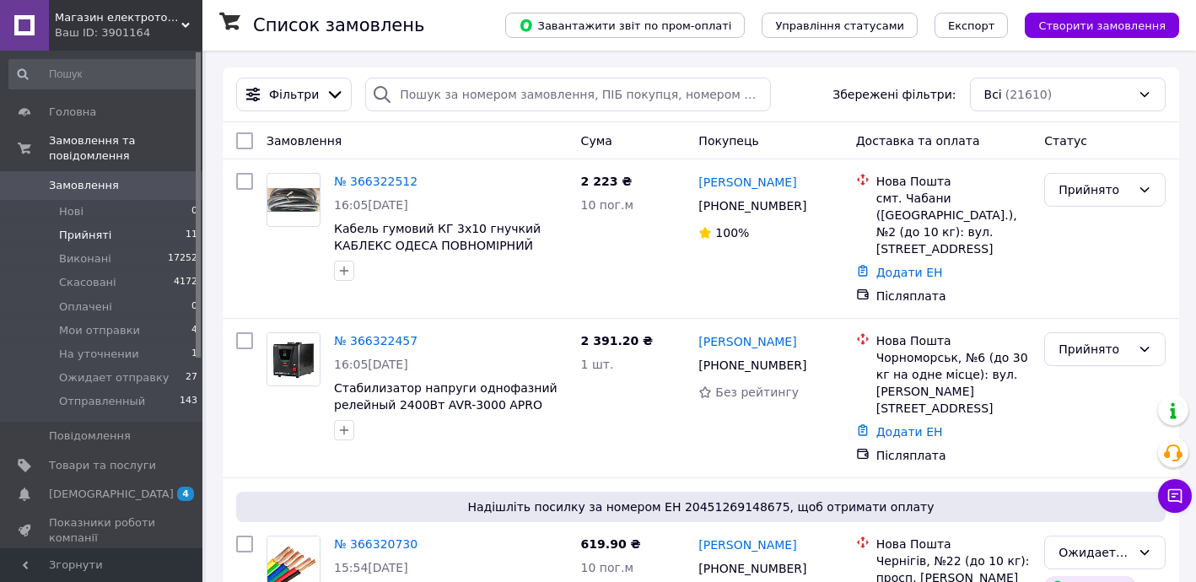
click at [96, 228] on span "Прийняті" at bounding box center [85, 235] width 52 height 15
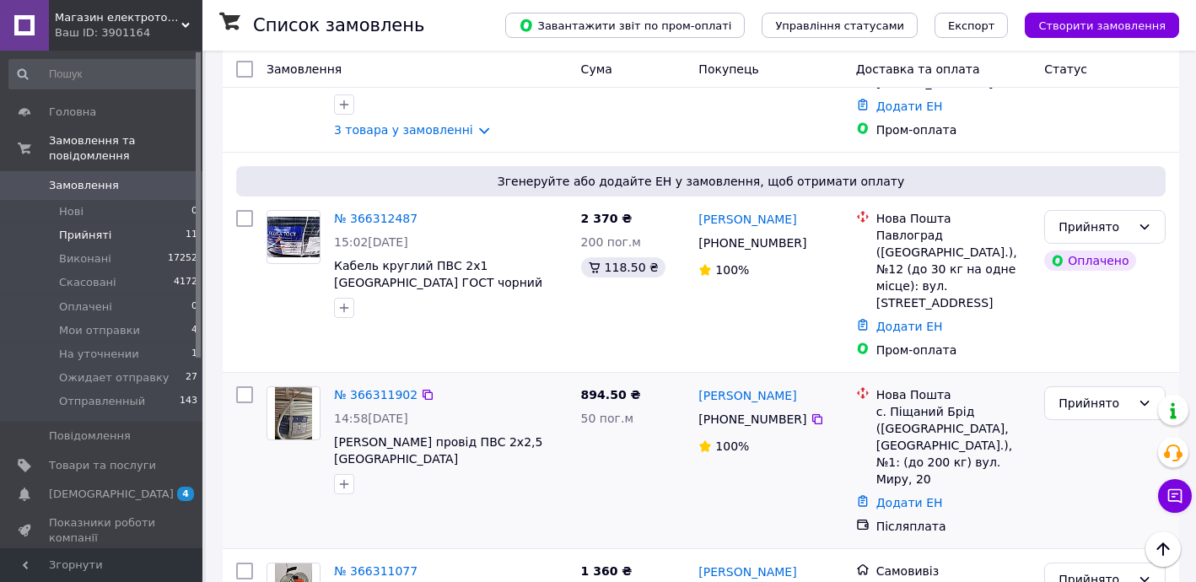
scroll to position [919, 0]
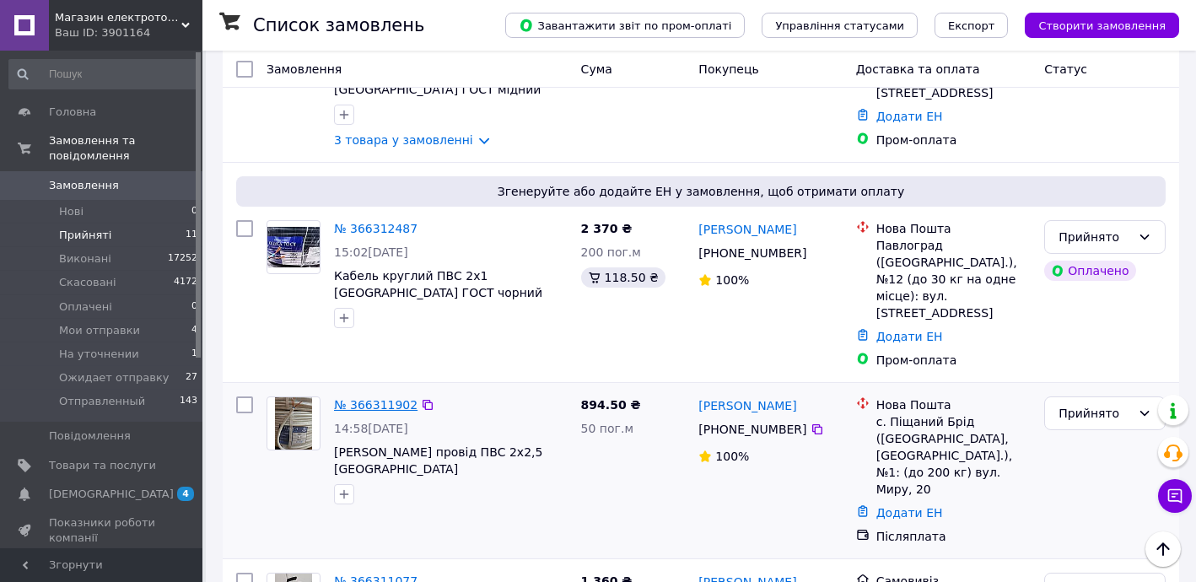
click at [374, 398] on link "№ 366311902" at bounding box center [375, 404] width 83 height 13
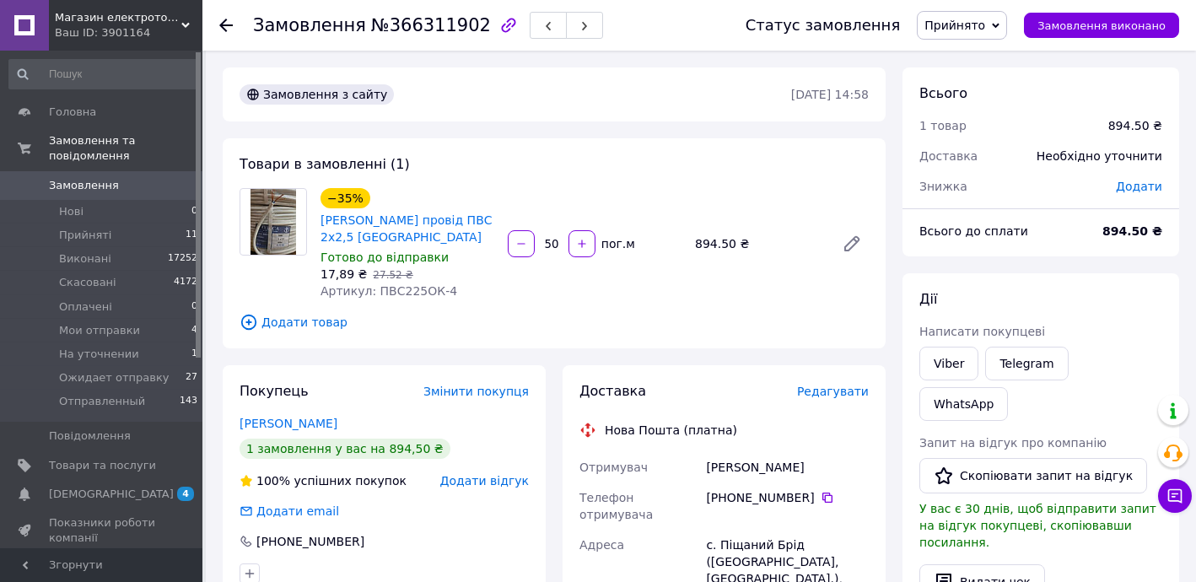
click at [309, 313] on span "Додати товар" at bounding box center [553, 322] width 629 height 19
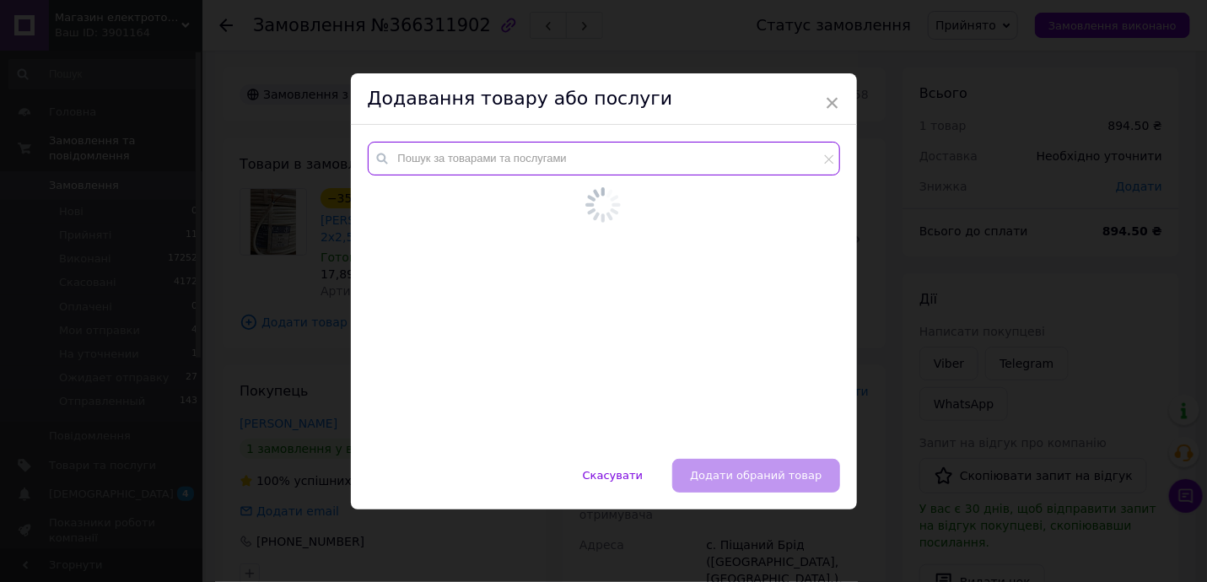
click at [465, 167] on input "text" at bounding box center [604, 159] width 472 height 34
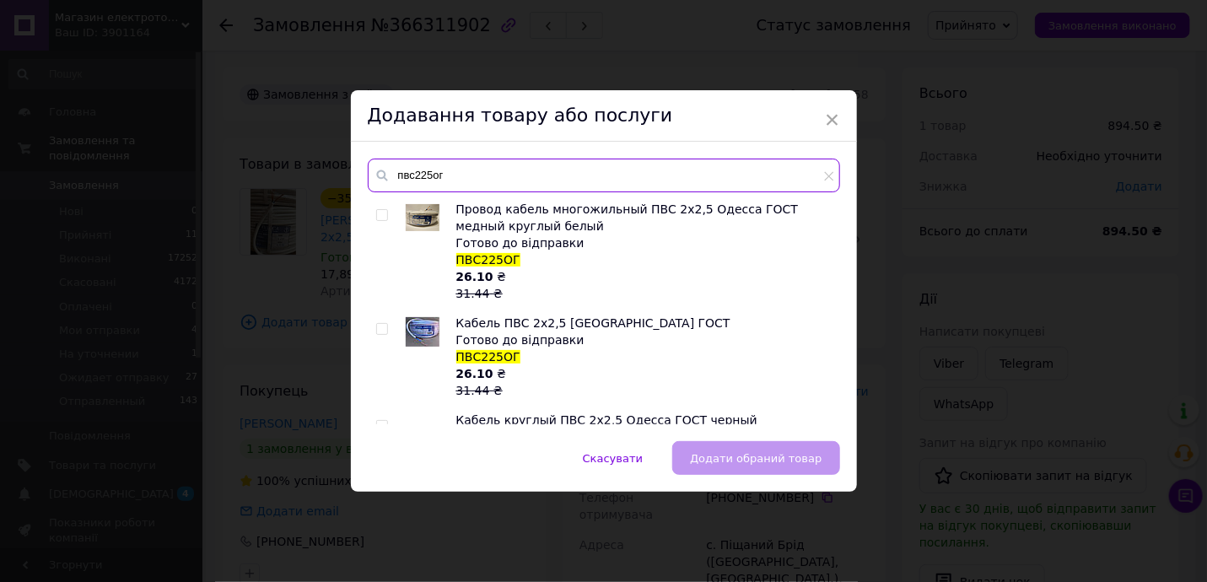
type input "пвс225ог"
click at [379, 212] on input "checkbox" at bounding box center [381, 215] width 11 height 11
checkbox input "true"
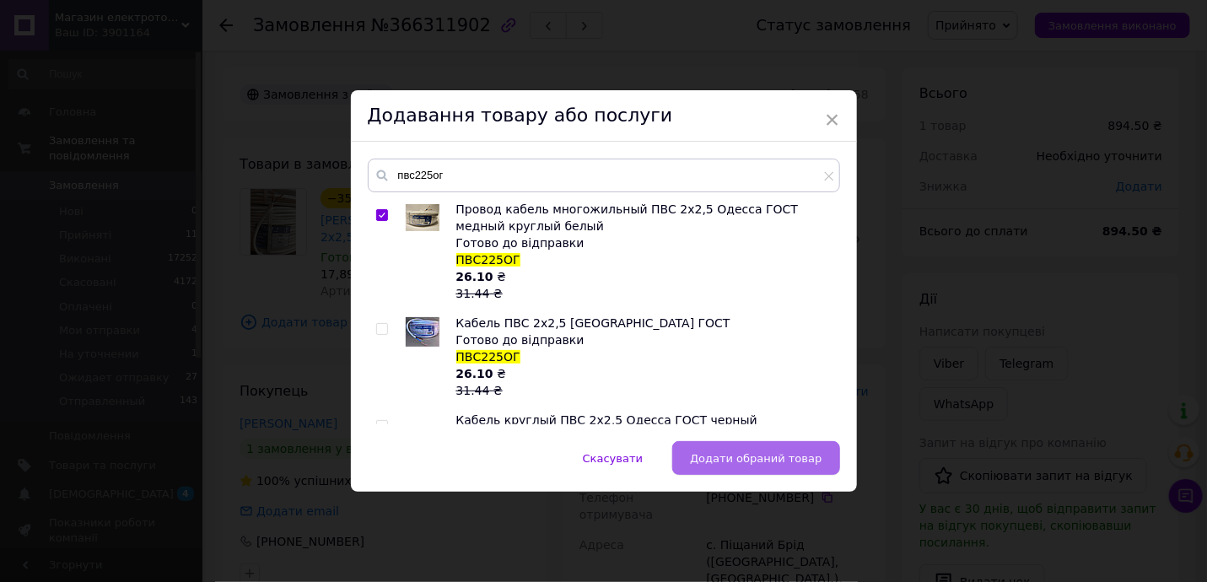
click at [773, 445] on button "Додати обраний товар" at bounding box center [755, 458] width 167 height 34
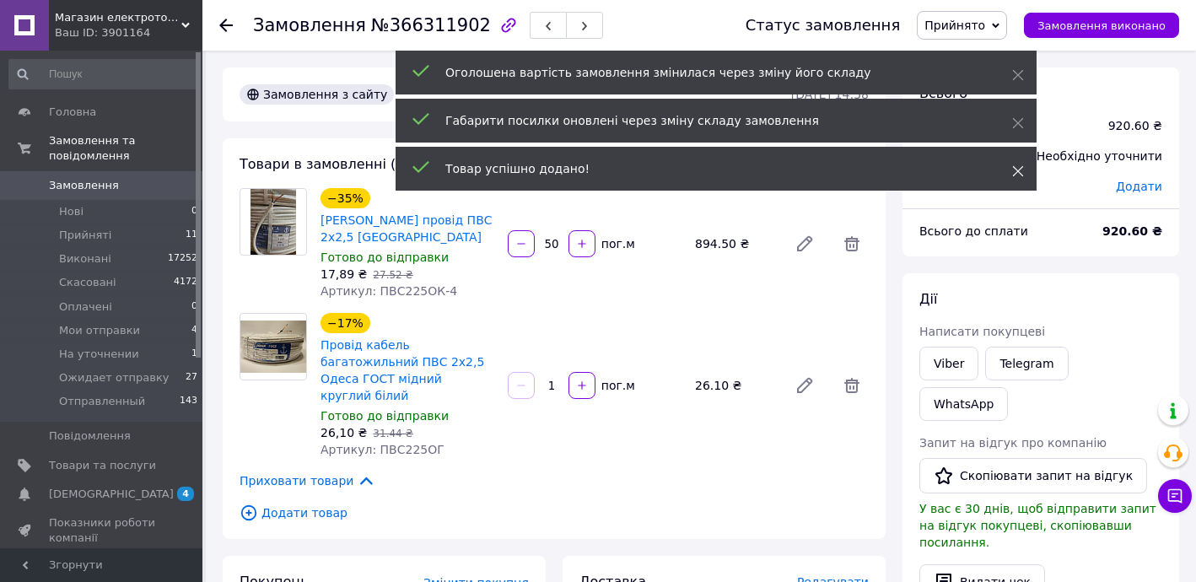
click at [1023, 172] on icon at bounding box center [1018, 171] width 12 height 12
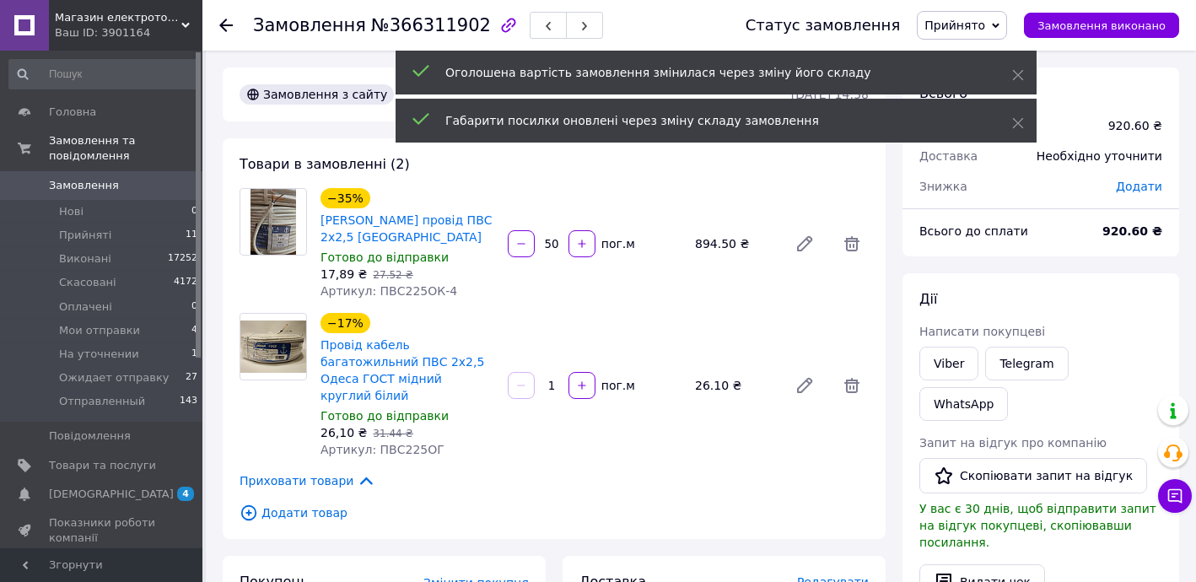
drag, startPoint x: 1017, startPoint y: 120, endPoint x: 1023, endPoint y: 83, distance: 36.7
click at [1018, 117] on icon at bounding box center [1018, 123] width 12 height 12
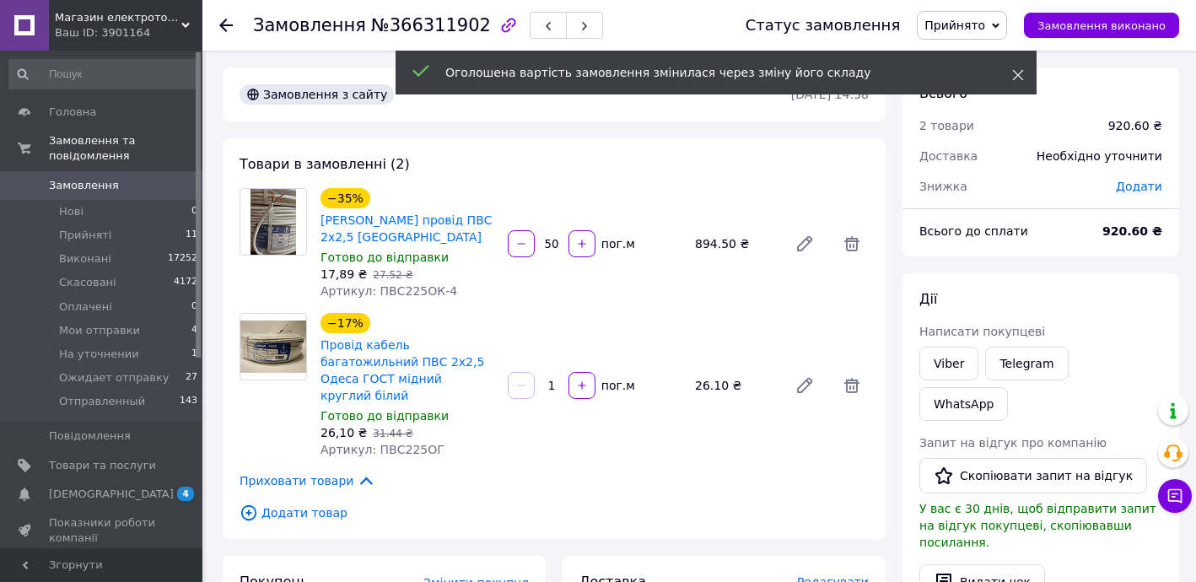
click at [1025, 72] on div "Оголошена вартість замовлення змінилася через зміну його складу" at bounding box center [715, 73] width 641 height 44
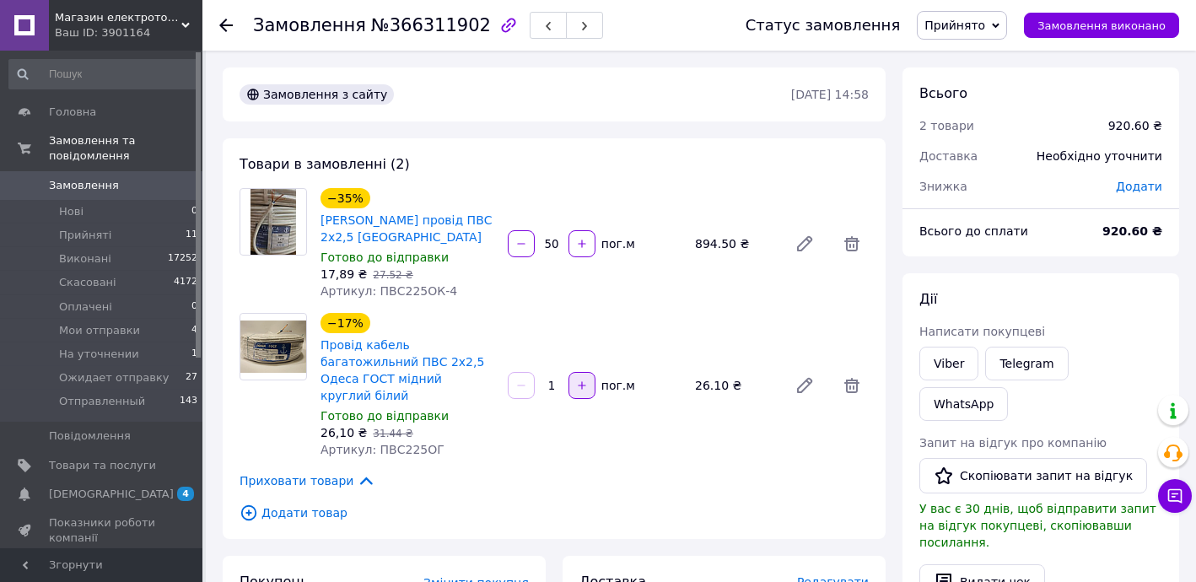
drag, startPoint x: 554, startPoint y: 356, endPoint x: 573, endPoint y: 354, distance: 18.6
click at [573, 372] on div "1   пог.м" at bounding box center [594, 385] width 177 height 27
drag, startPoint x: 549, startPoint y: 357, endPoint x: 535, endPoint y: 352, distance: 15.2
click at [540, 379] on input "1" at bounding box center [551, 385] width 27 height 13
type input "40"
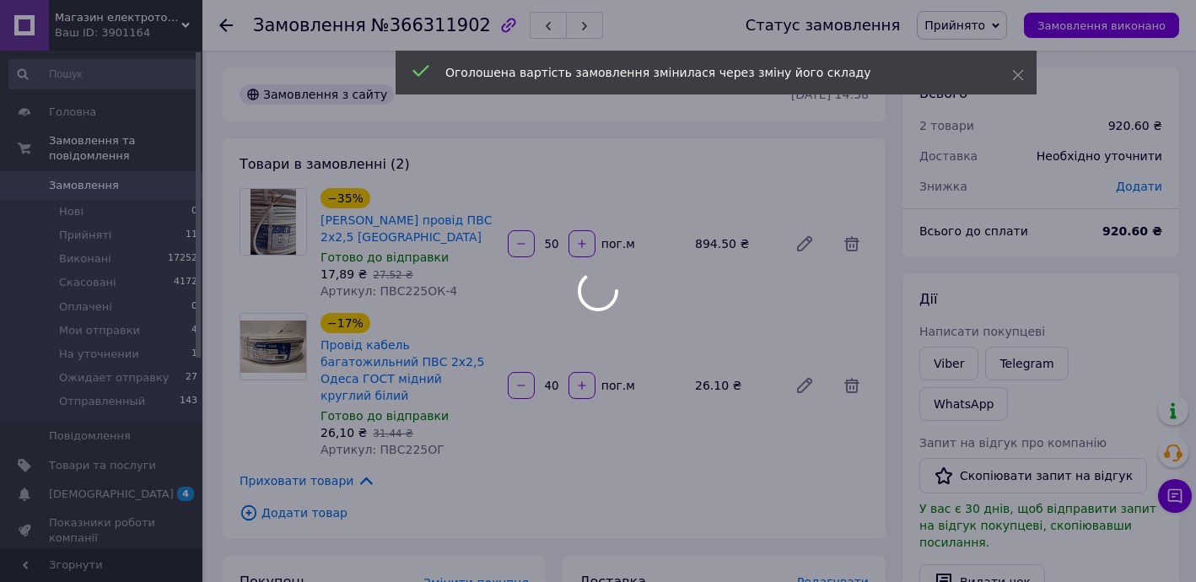
type input "40"
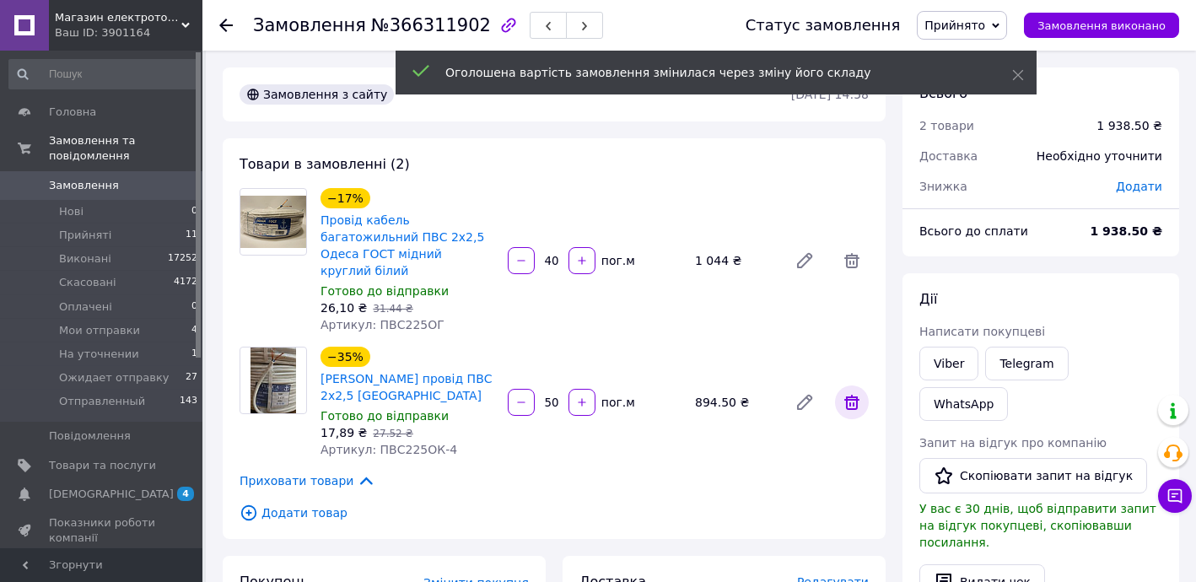
click at [863, 385] on span at bounding box center [852, 402] width 34 height 34
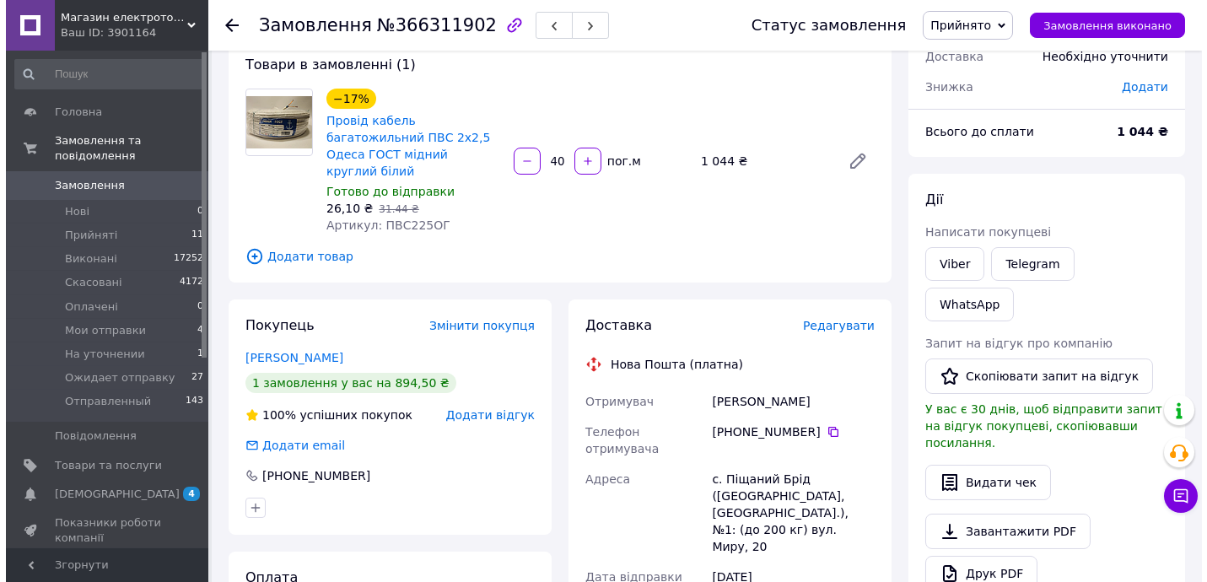
scroll to position [102, 0]
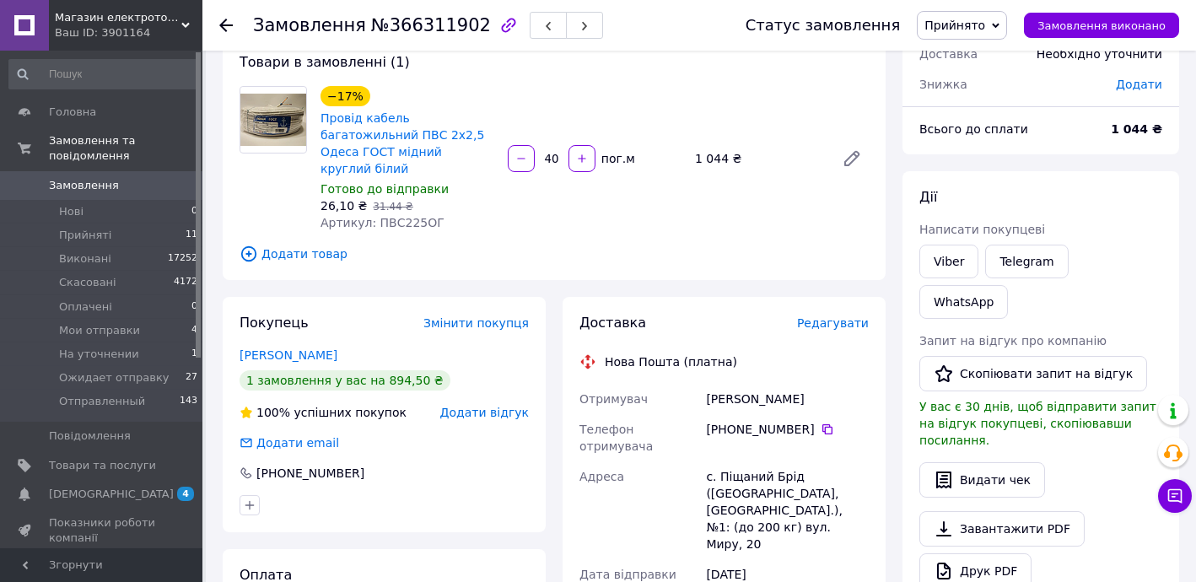
click at [830, 314] on div "Доставка Редагувати" at bounding box center [723, 323] width 289 height 19
click at [828, 316] on span "Редагувати" at bounding box center [833, 322] width 72 height 13
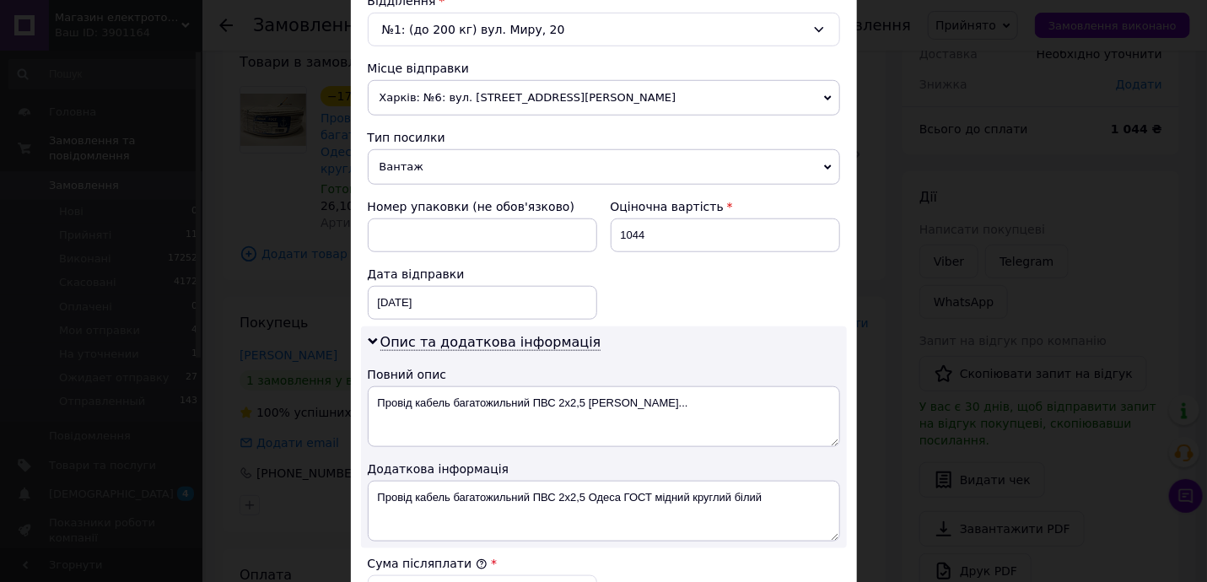
scroll to position [613, 0]
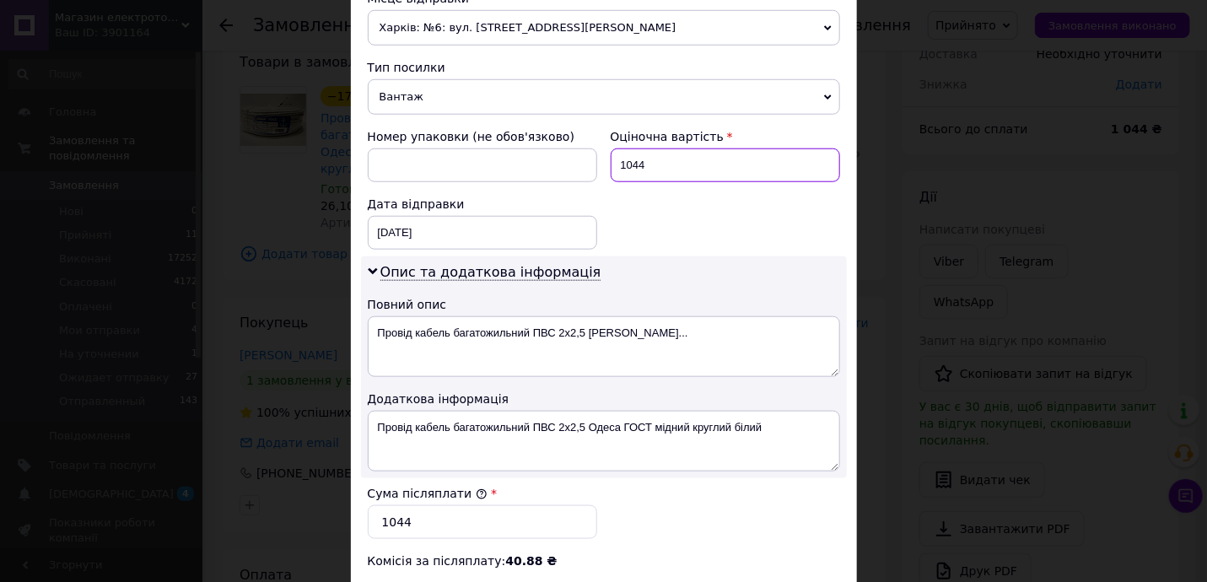
drag, startPoint x: 639, startPoint y: 159, endPoint x: 685, endPoint y: 169, distance: 46.6
click at [673, 167] on input "1044" at bounding box center [725, 165] width 229 height 34
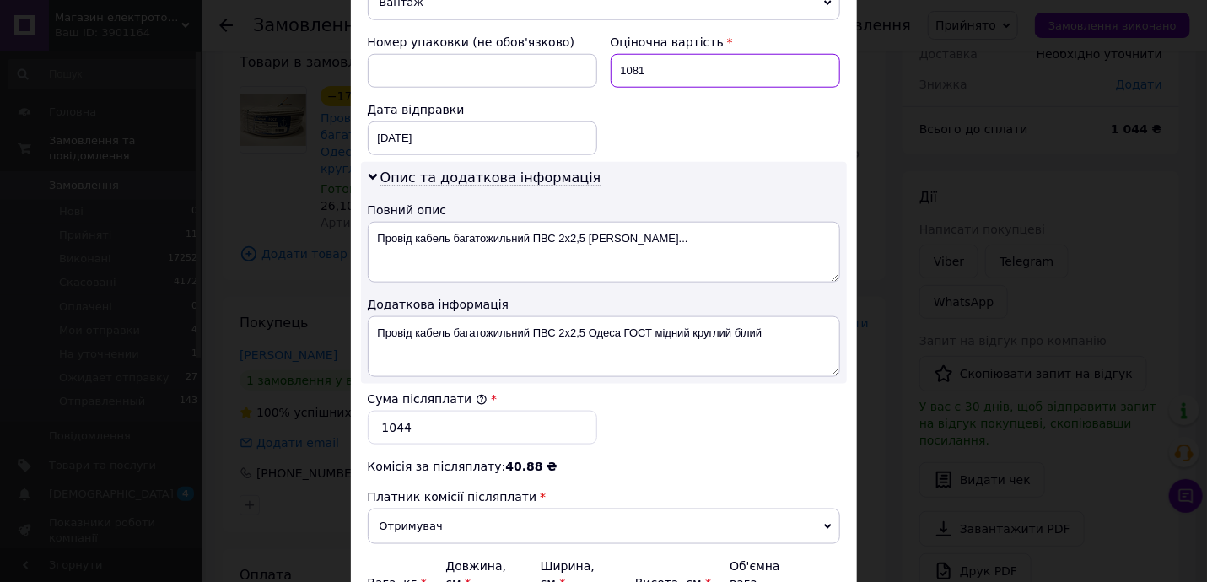
scroll to position [715, 0]
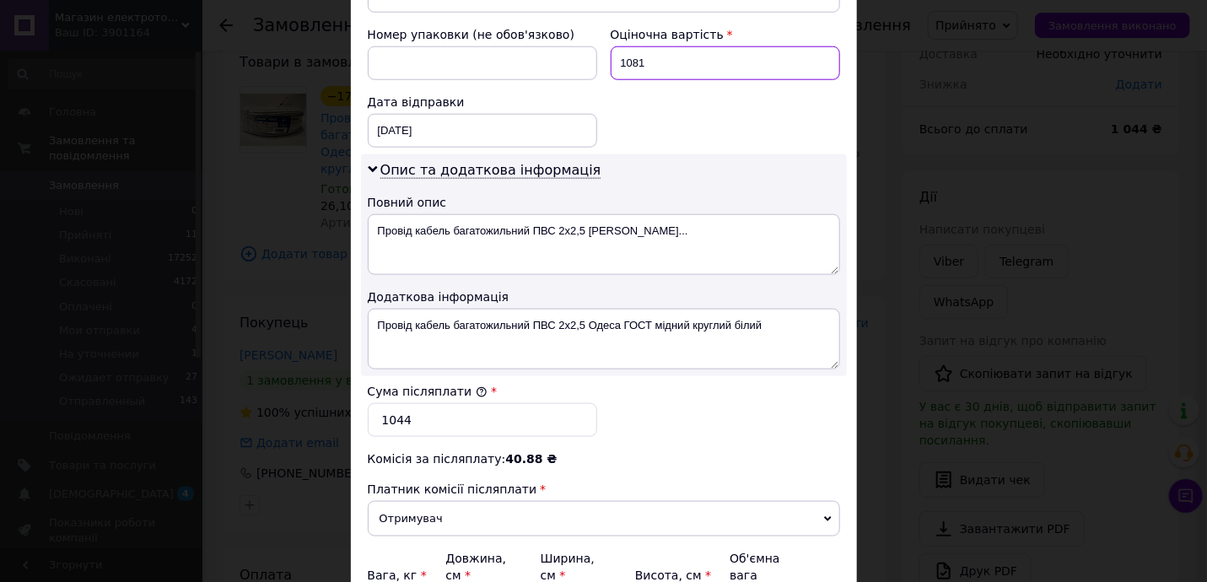
type input "1081"
drag, startPoint x: 390, startPoint y: 406, endPoint x: 447, endPoint y: 414, distance: 57.8
click at [425, 412] on input "1044" at bounding box center [482, 420] width 229 height 34
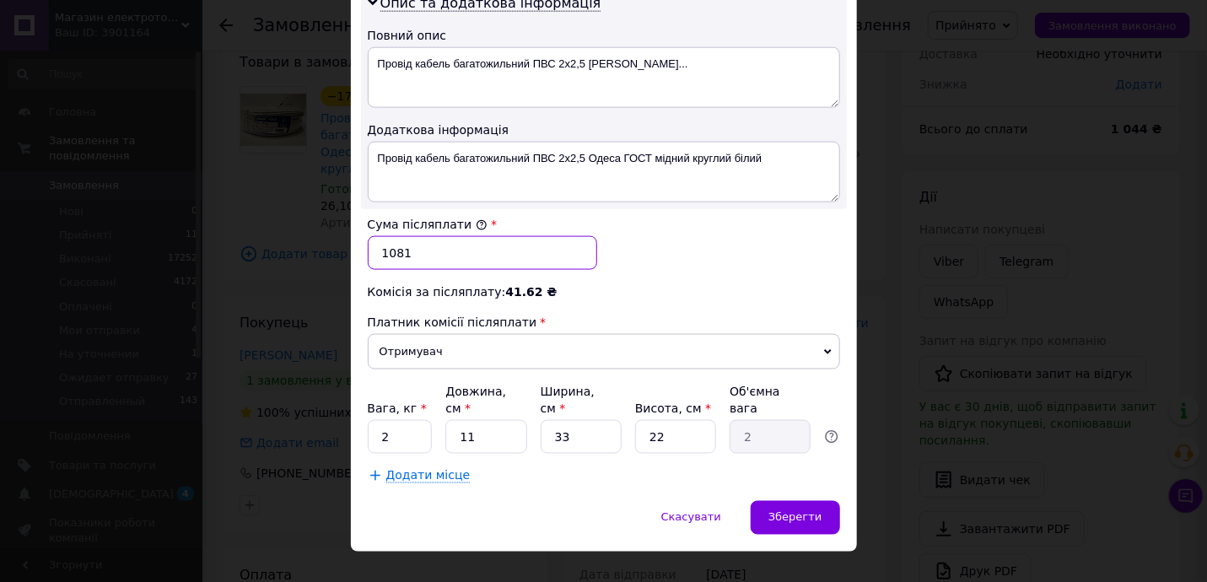
scroll to position [885, 0]
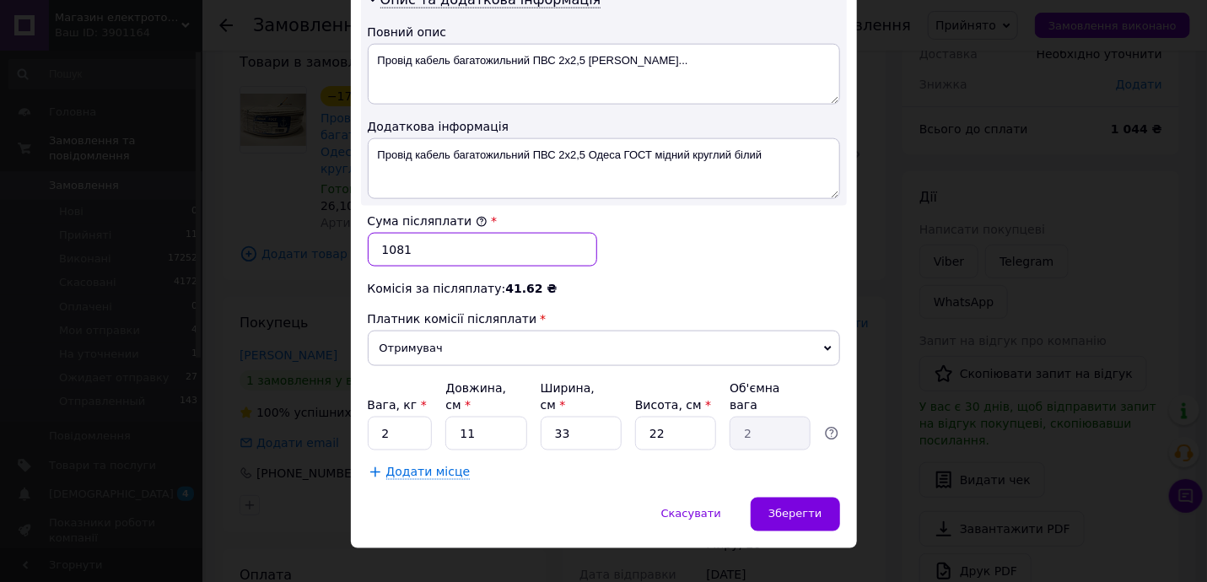
type input "1081"
drag, startPoint x: 415, startPoint y: 416, endPoint x: 663, endPoint y: 455, distance: 250.9
click at [432, 416] on div "Вага, кг * 2 Довжина, см * 11 Ширина, см * 33 Висота, см * 22 Об'ємна вага 2" at bounding box center [604, 414] width 472 height 71
type input "5"
click at [854, 498] on div "× Редагування доставки Спосіб доставки Нова Пошта (платна) Платник Отримувач Ві…" at bounding box center [603, 291] width 1207 height 582
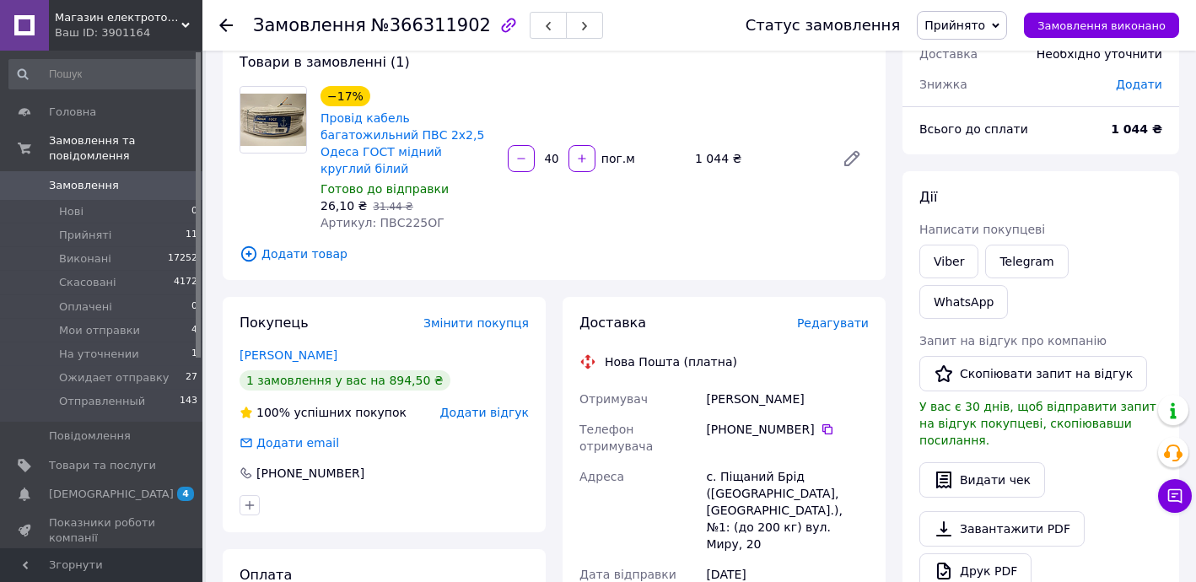
click at [818, 488] on div "с. Піщаний Брід ([GEOGRAPHIC_DATA], [GEOGRAPHIC_DATA].), №1: (до 200 кг) вул. М…" at bounding box center [786, 510] width 169 height 98
click at [831, 316] on span "Редагувати" at bounding box center [833, 322] width 72 height 13
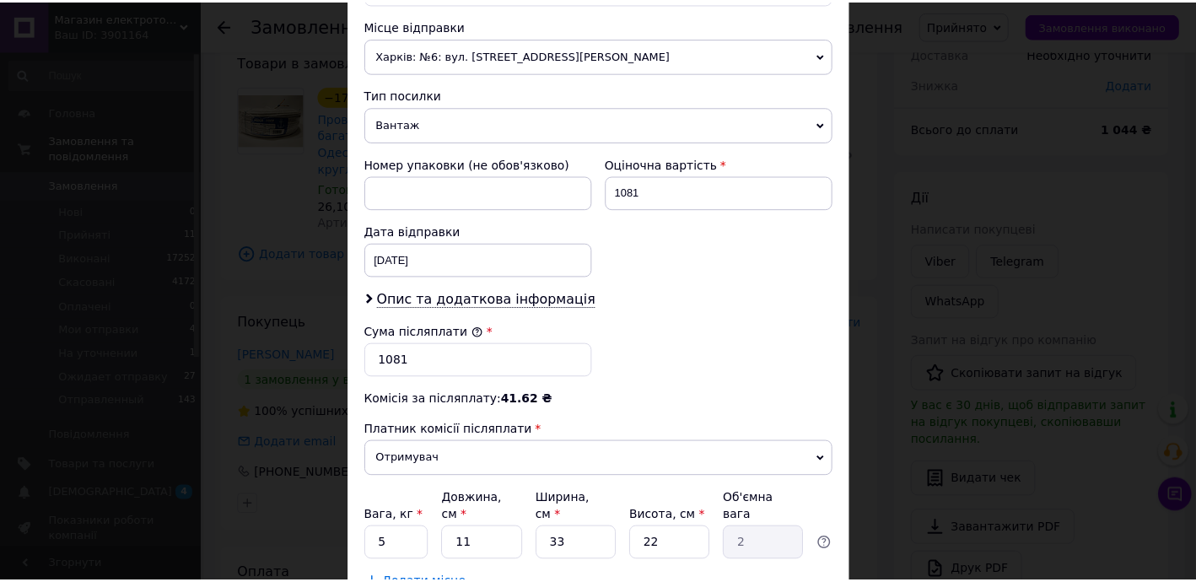
scroll to position [697, 0]
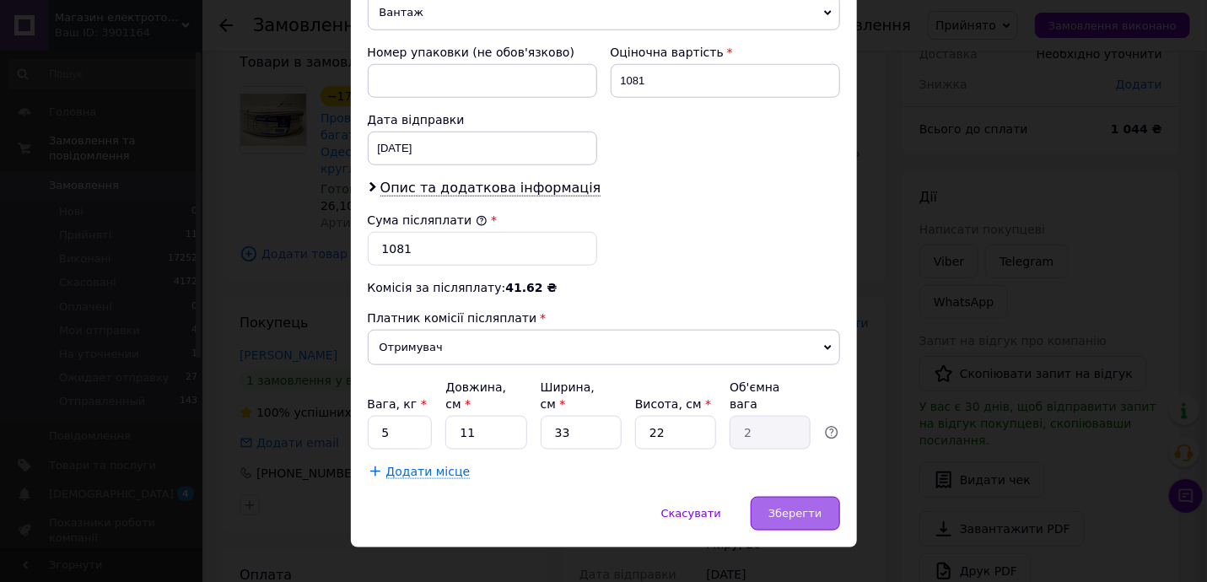
click at [761, 497] on div "Зберегти" at bounding box center [794, 514] width 89 height 34
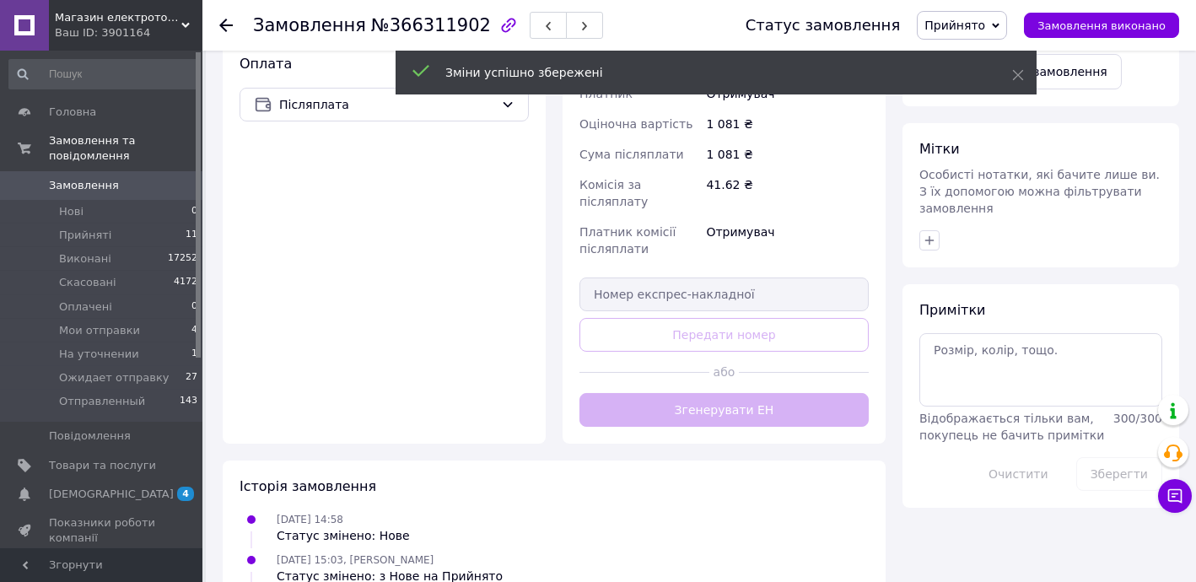
scroll to position [27, 0]
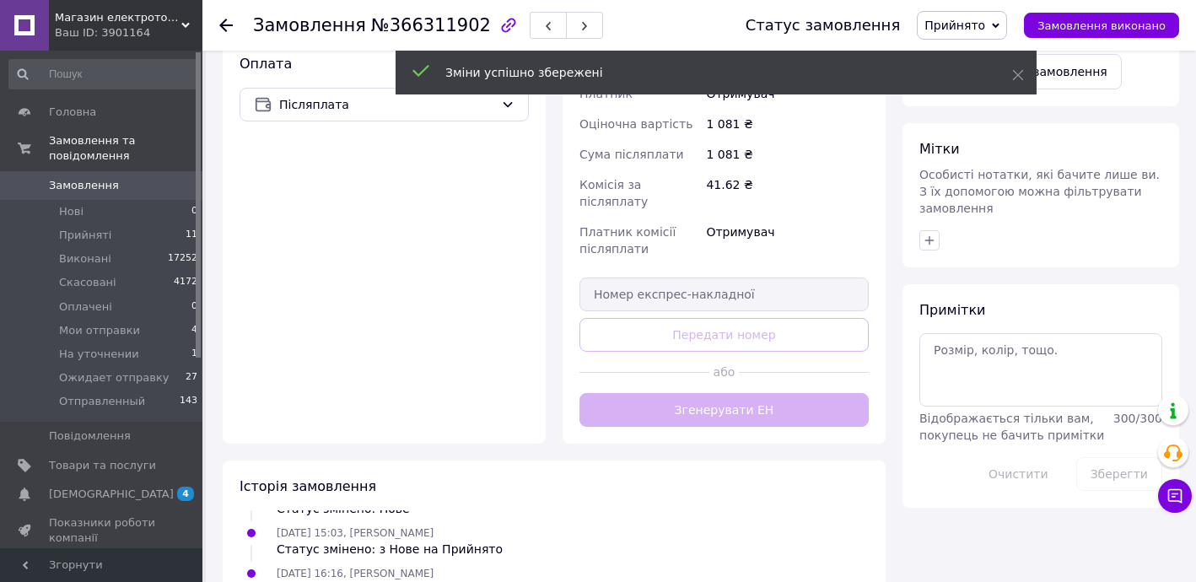
click at [753, 337] on div "Доставка Редагувати Нова Пошта (платна) Отримувач Крюков Максим Телефон отримув…" at bounding box center [723, 115] width 289 height 624
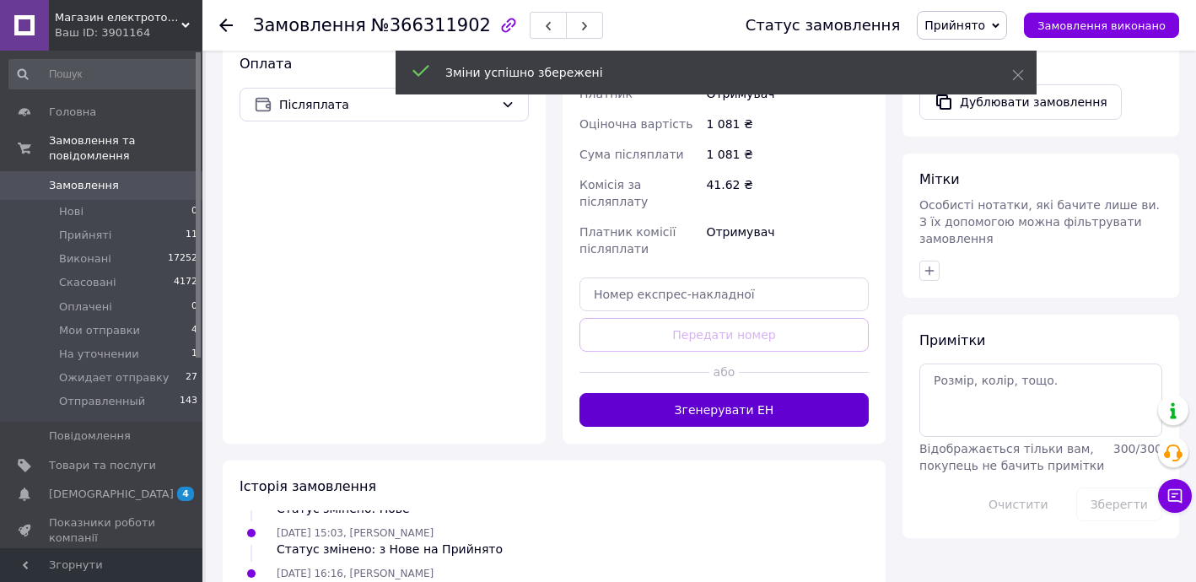
click at [756, 393] on button "Згенерувати ЕН" at bounding box center [723, 410] width 289 height 34
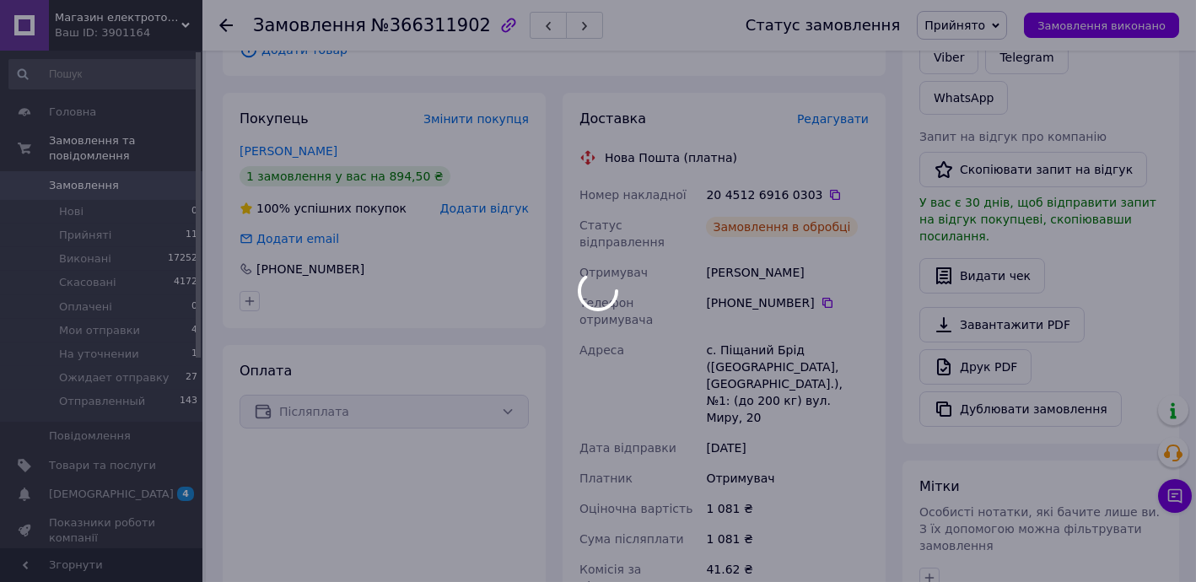
scroll to position [67, 0]
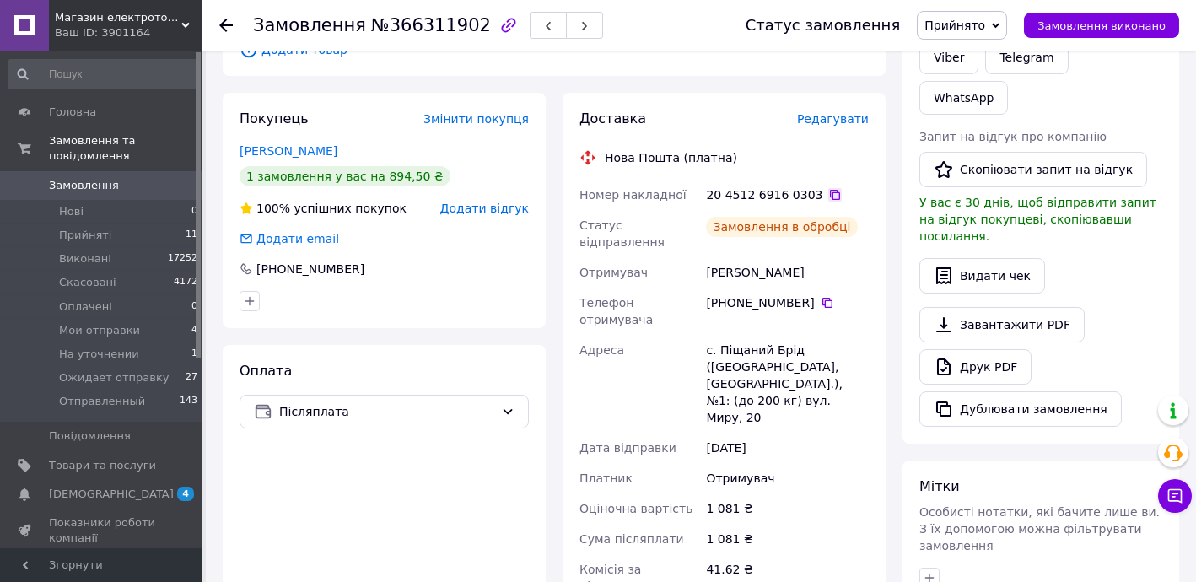
click at [828, 188] on icon at bounding box center [834, 194] width 13 height 13
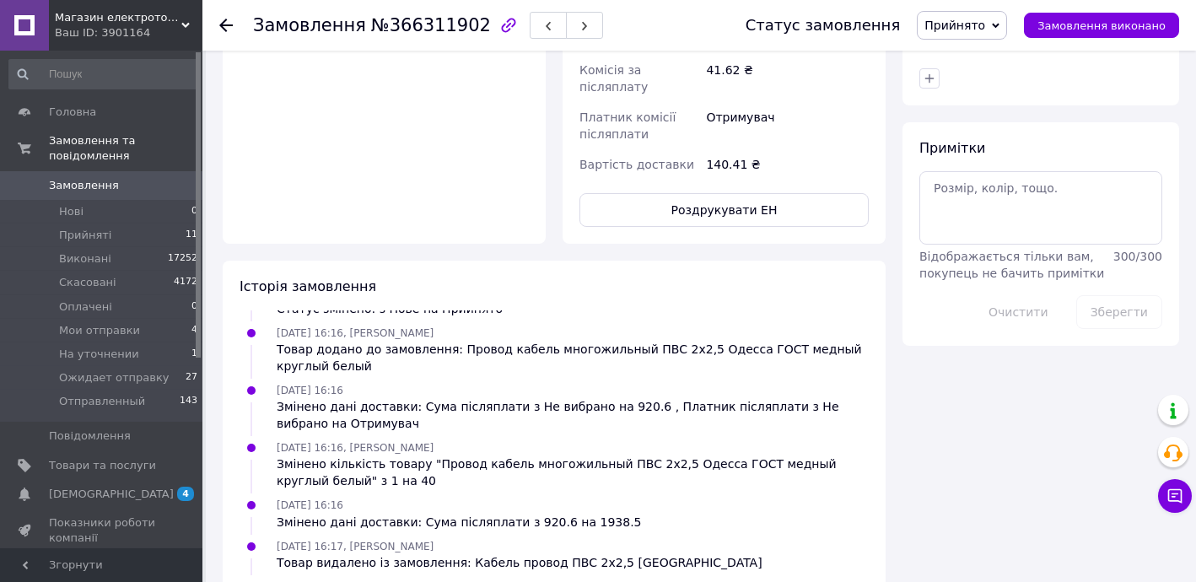
scroll to position [817, 0]
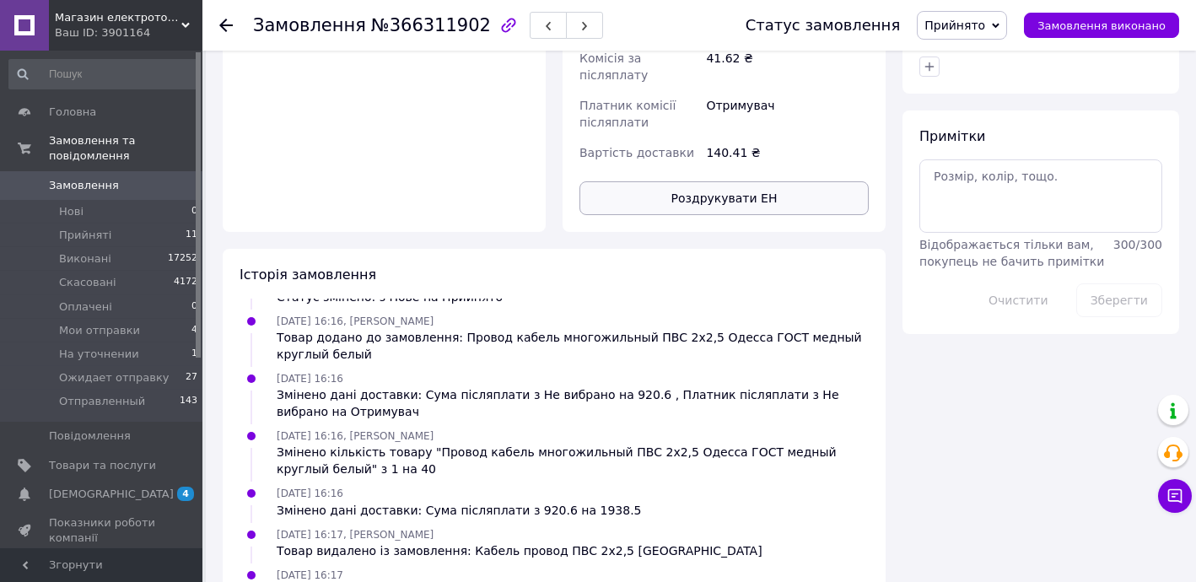
click at [758, 181] on button "Роздрукувати ЕН" at bounding box center [723, 198] width 289 height 34
click at [1001, 22] on span "Прийнято" at bounding box center [962, 25] width 90 height 29
click at [988, 184] on li "Ожидает отправку" at bounding box center [980, 185] width 127 height 25
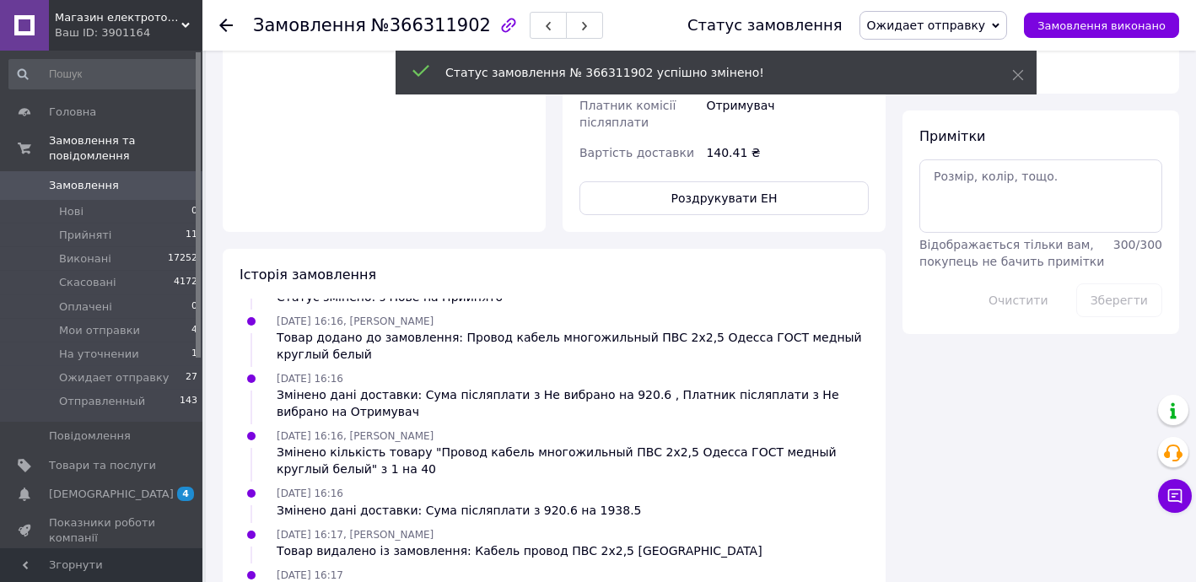
click at [223, 24] on icon at bounding box center [225, 25] width 13 height 13
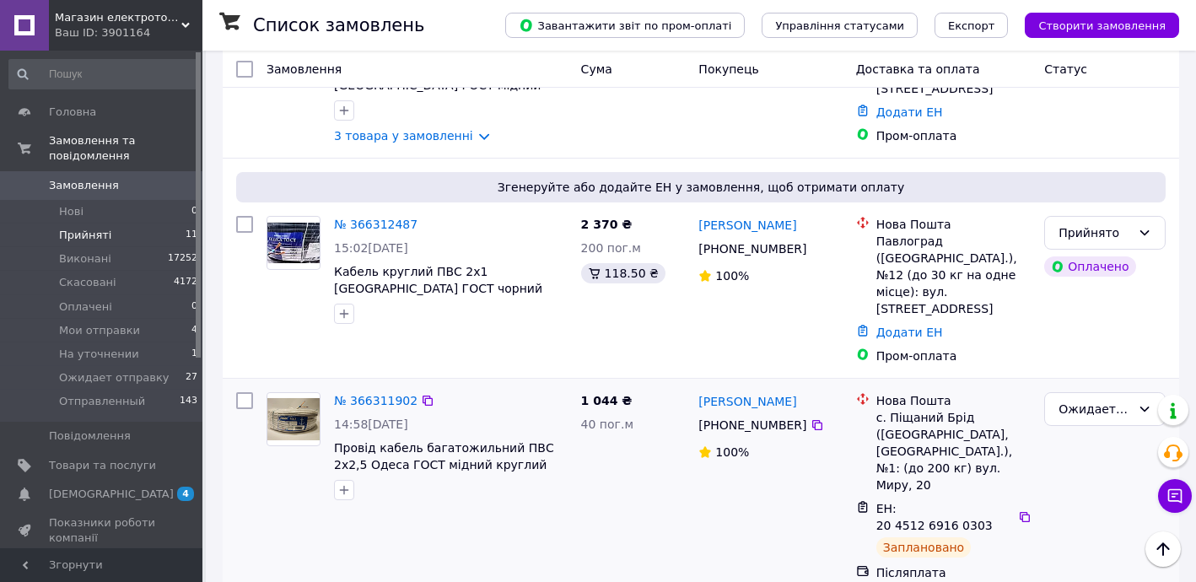
scroll to position [919, 0]
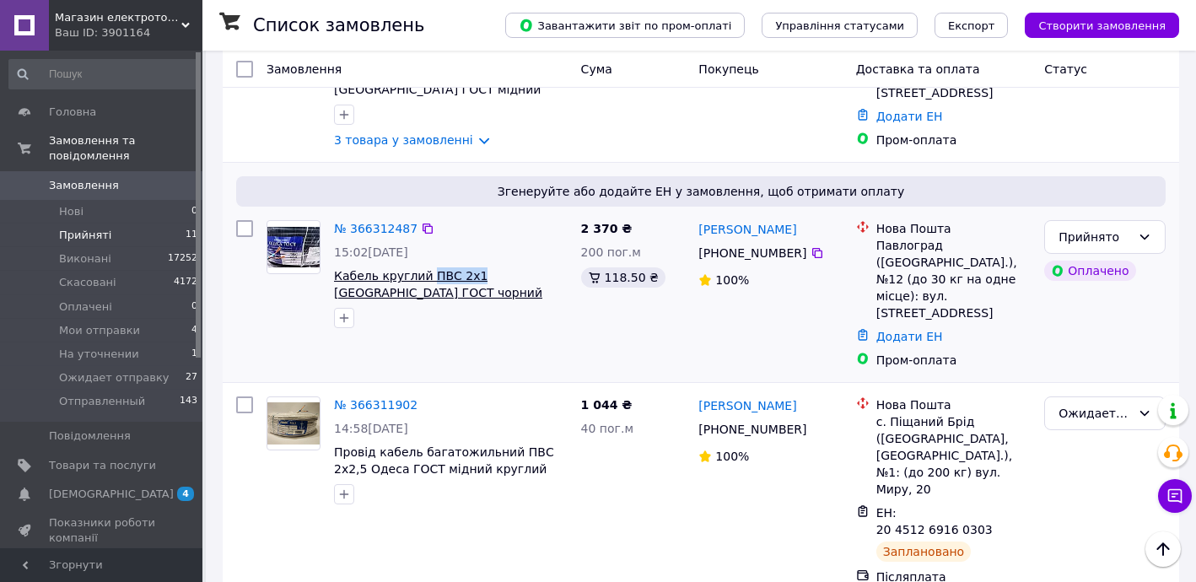
drag, startPoint x: 422, startPoint y: 184, endPoint x: 464, endPoint y: 189, distance: 41.6
click at [464, 213] on div "№ 366312487 15:02, 12.10.2025 Кабель круглий ПВС 2х1 Одеса ГОСТ чорний" at bounding box center [450, 273] width 247 height 121
copy span "ПВС 2х1"
click at [754, 221] on link "[PERSON_NAME]" at bounding box center [747, 229] width 98 height 17
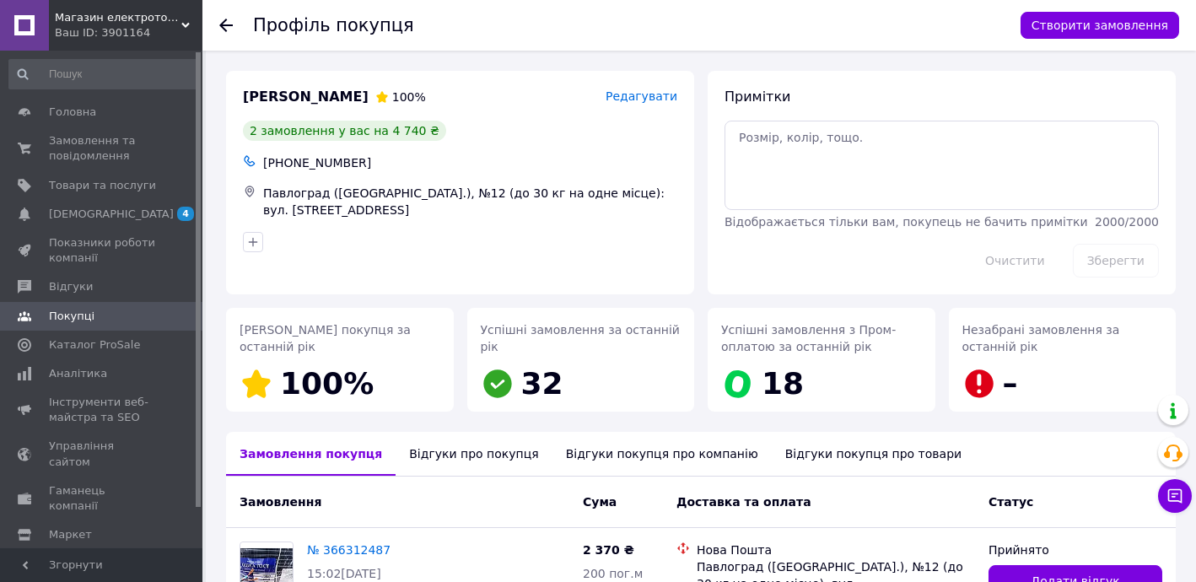
scroll to position [293, 0]
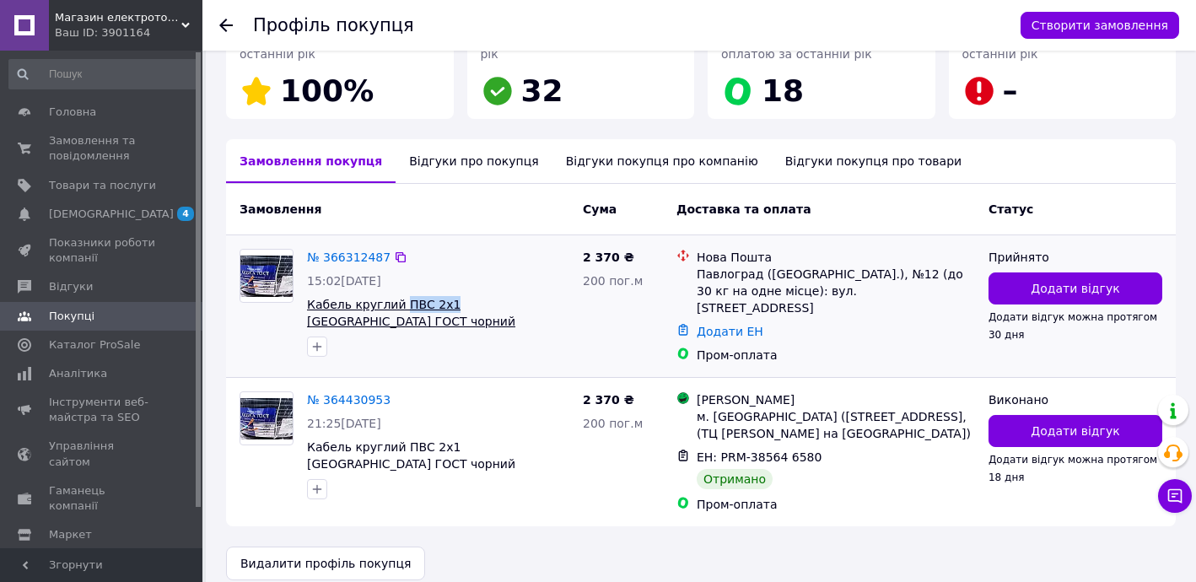
drag, startPoint x: 395, startPoint y: 293, endPoint x: 438, endPoint y: 299, distance: 42.6
click at [438, 299] on div "№ 366312487 15:02, 12.10.2025 Кабель круглий ПВС 2х1 Одеса ГОСТ чорний" at bounding box center [438, 302] width 276 height 121
click at [344, 254] on link "№ 366312487" at bounding box center [348, 256] width 83 height 13
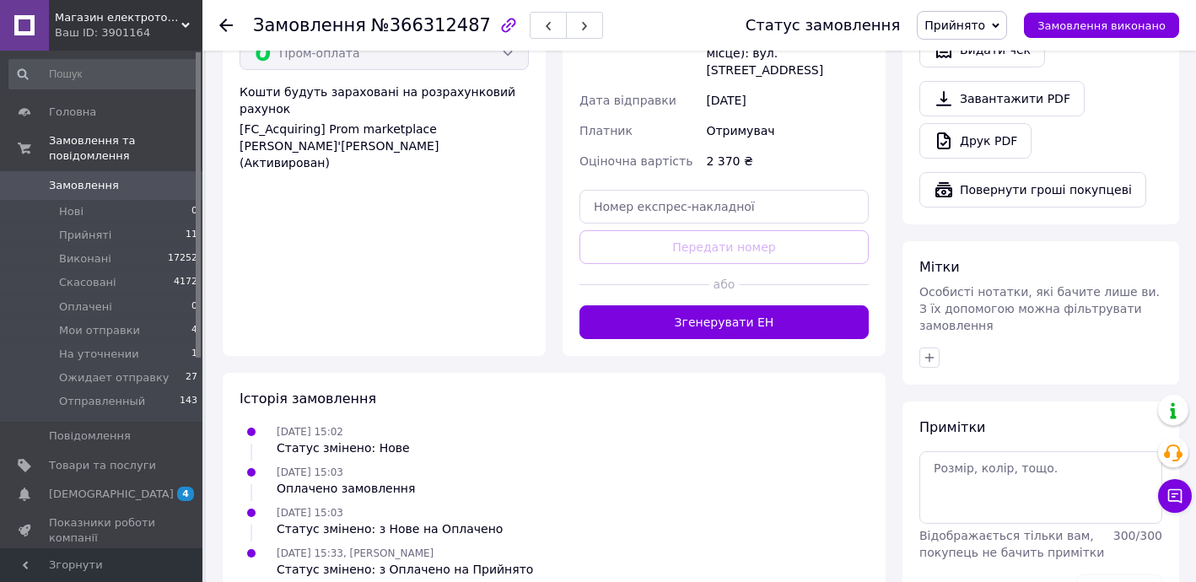
click at [732, 305] on button "Згенерувати ЕН" at bounding box center [723, 322] width 289 height 34
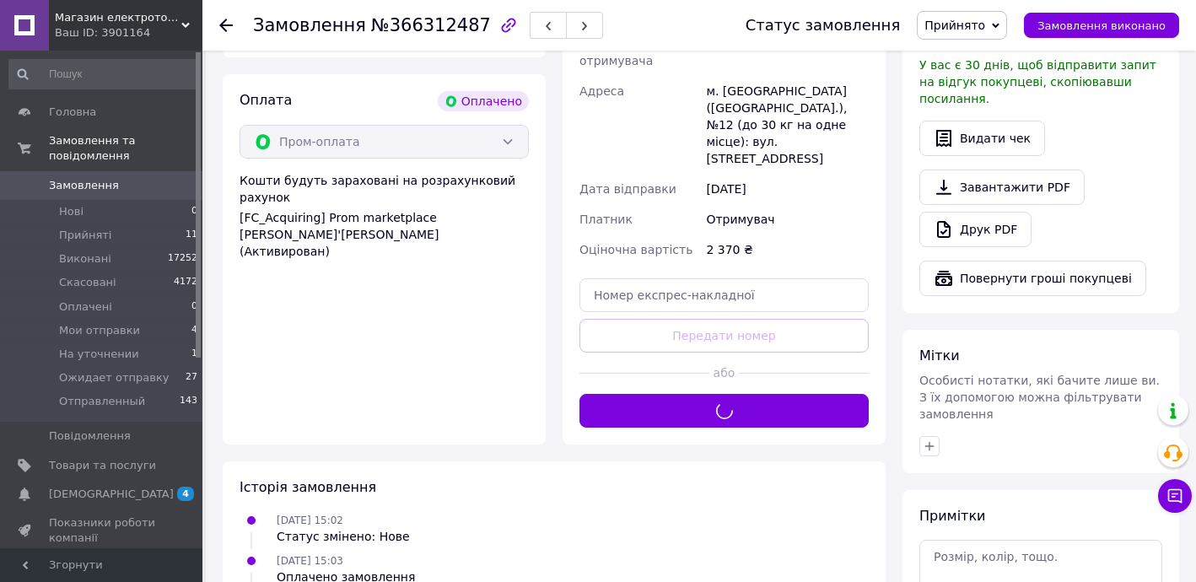
scroll to position [347, 0]
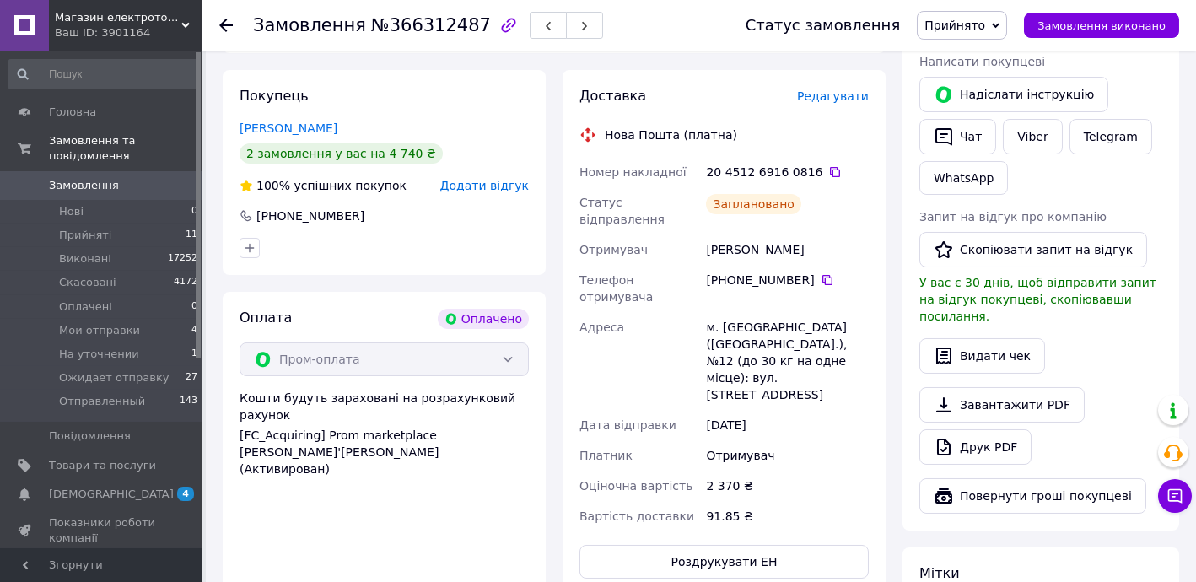
click at [830, 167] on icon at bounding box center [835, 172] width 10 height 10
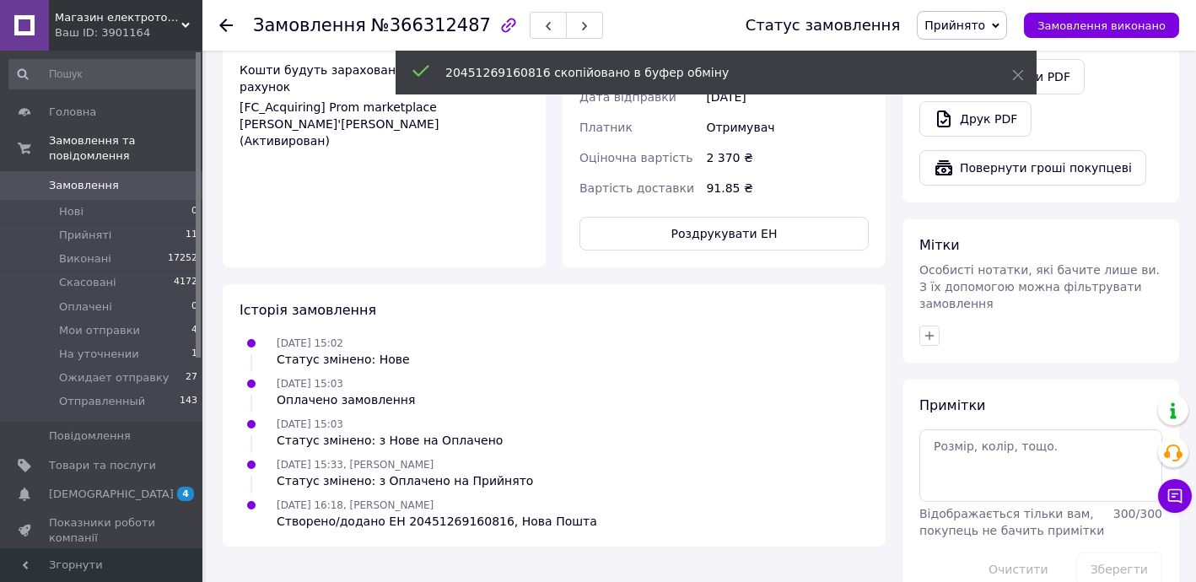
scroll to position [675, 0]
click at [767, 216] on button "Роздрукувати ЕН" at bounding box center [723, 233] width 289 height 34
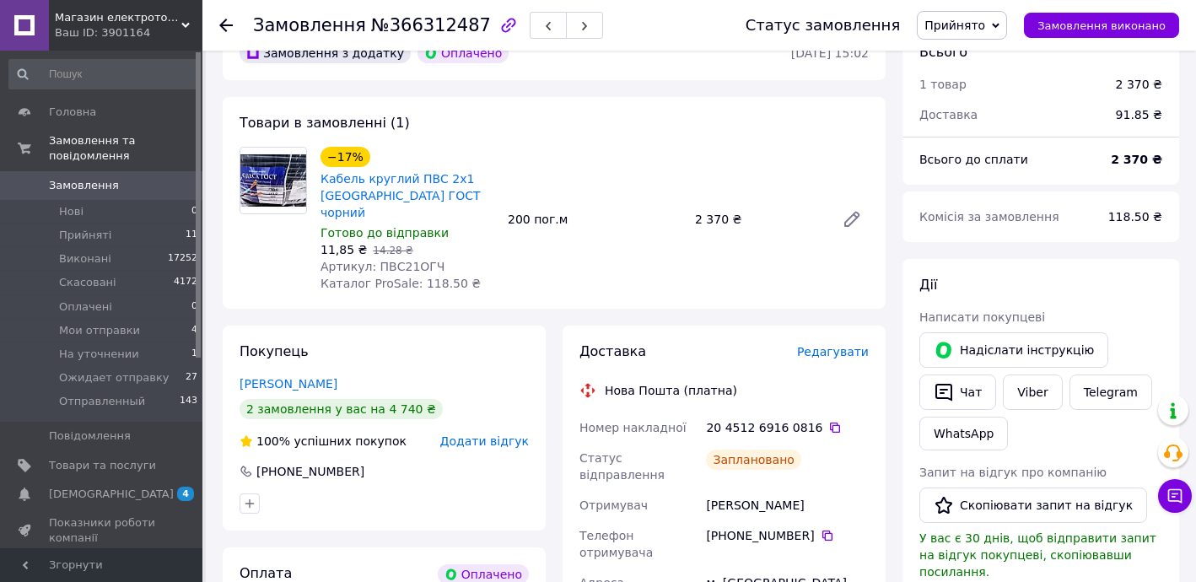
scroll to position [62, 0]
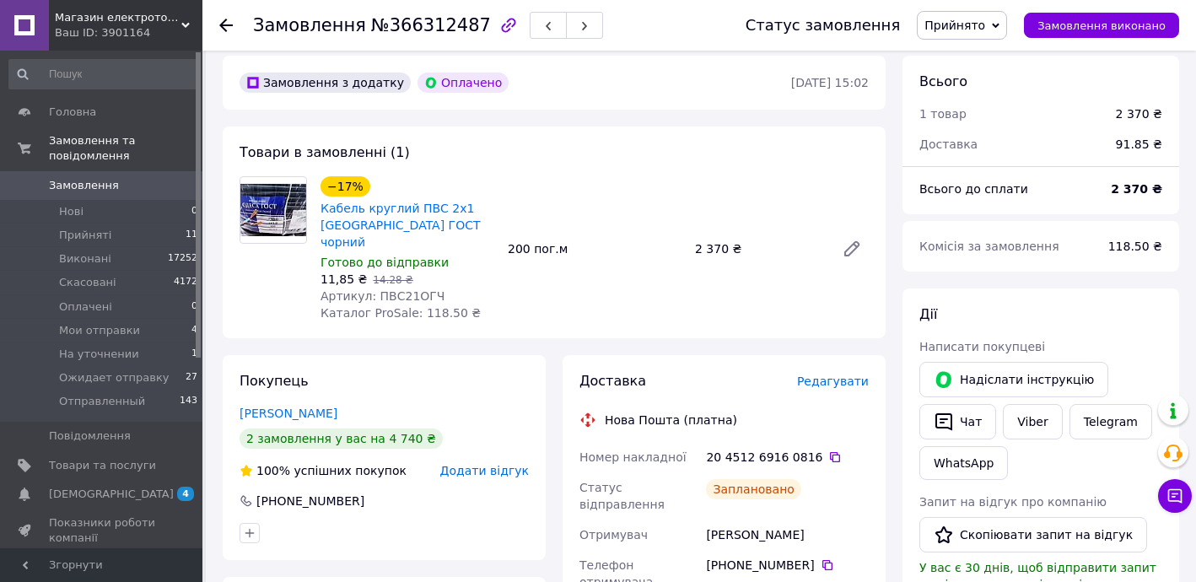
click at [981, 21] on span "Прийнято" at bounding box center [954, 25] width 61 height 13
click at [987, 175] on li "Ожидает отправку" at bounding box center [980, 185] width 127 height 25
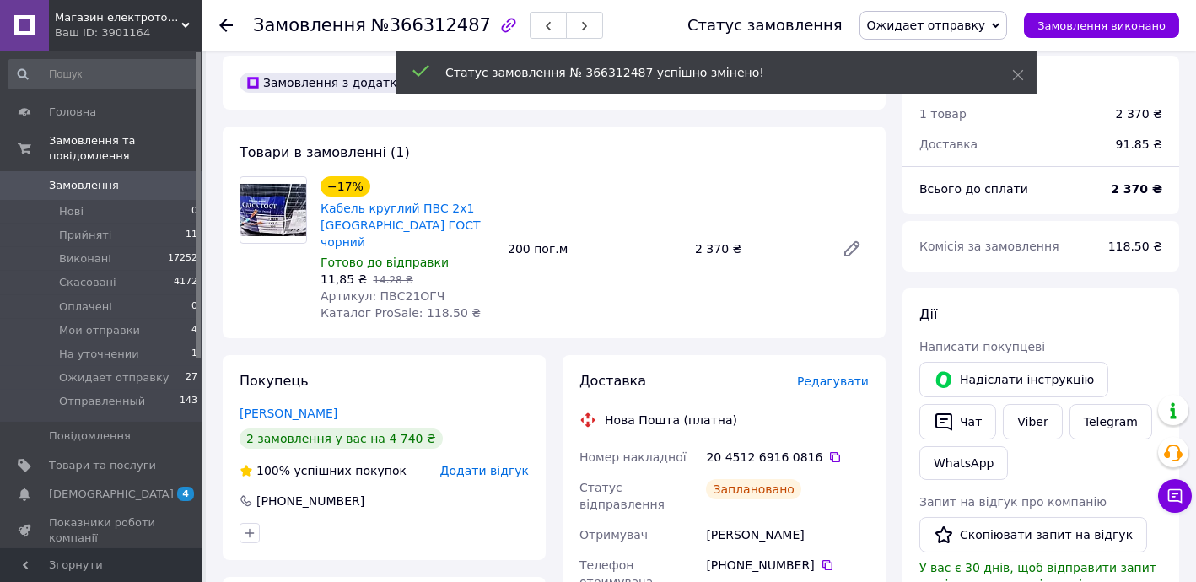
click at [223, 26] on use at bounding box center [225, 25] width 13 height 13
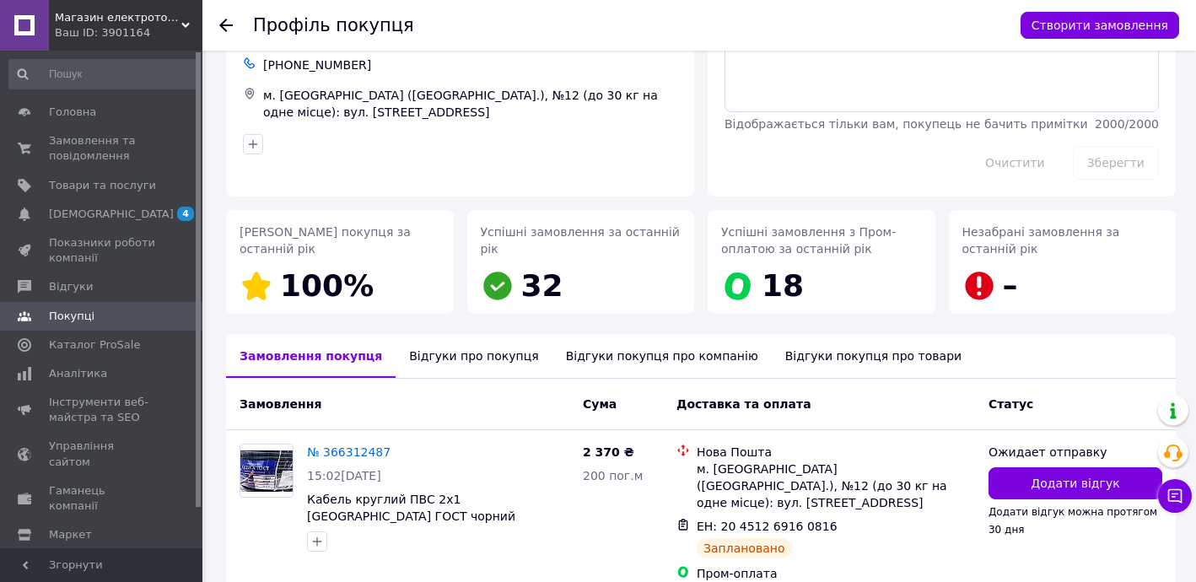
scroll to position [102, 0]
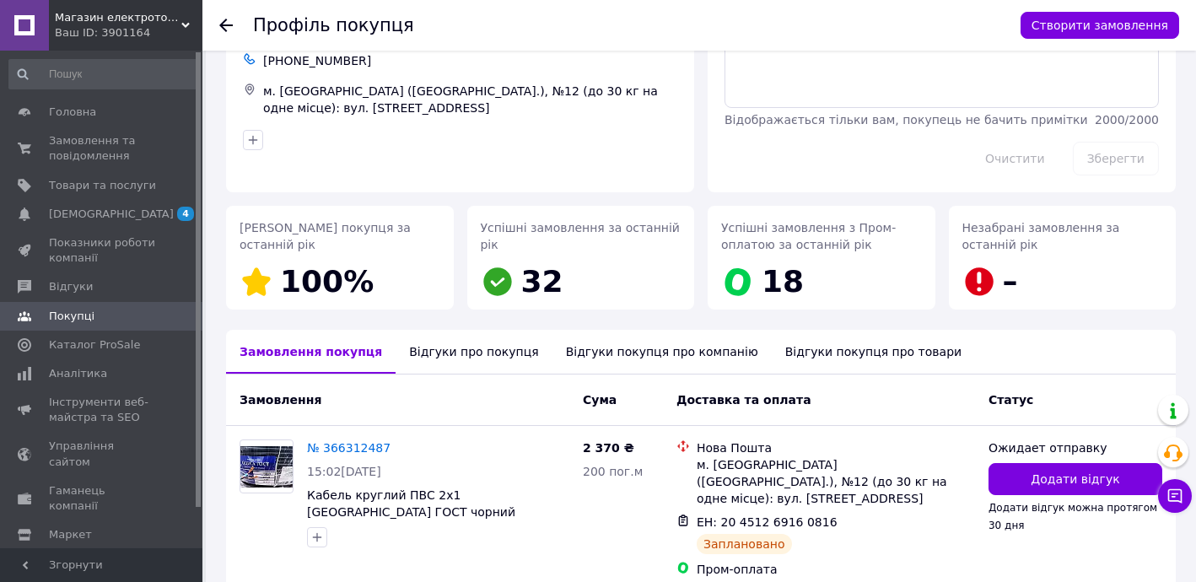
click at [222, 28] on icon at bounding box center [225, 25] width 13 height 13
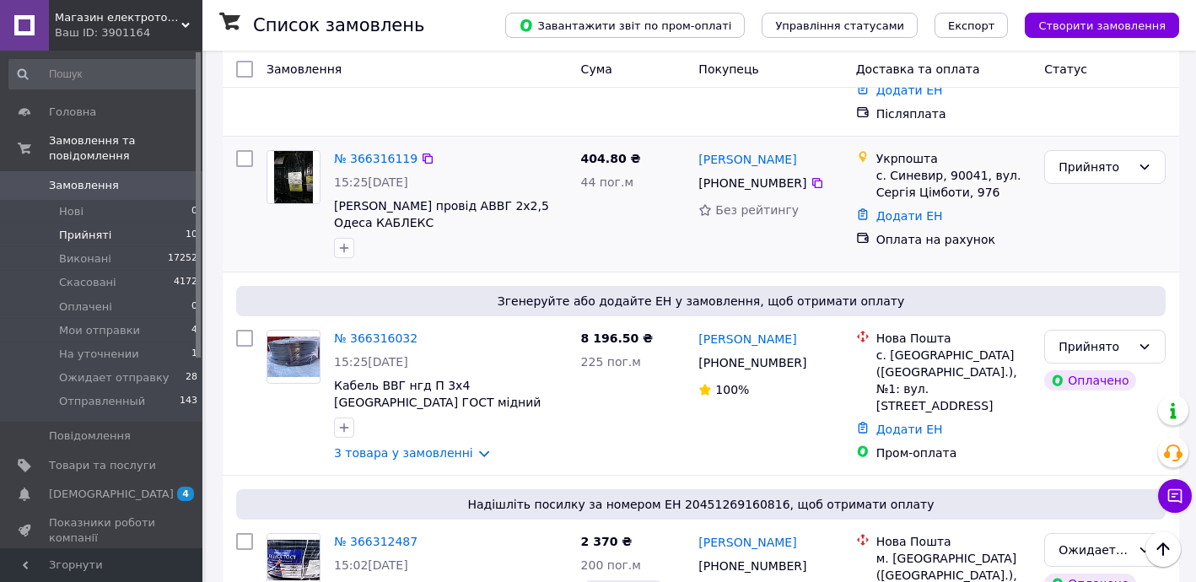
scroll to position [613, 0]
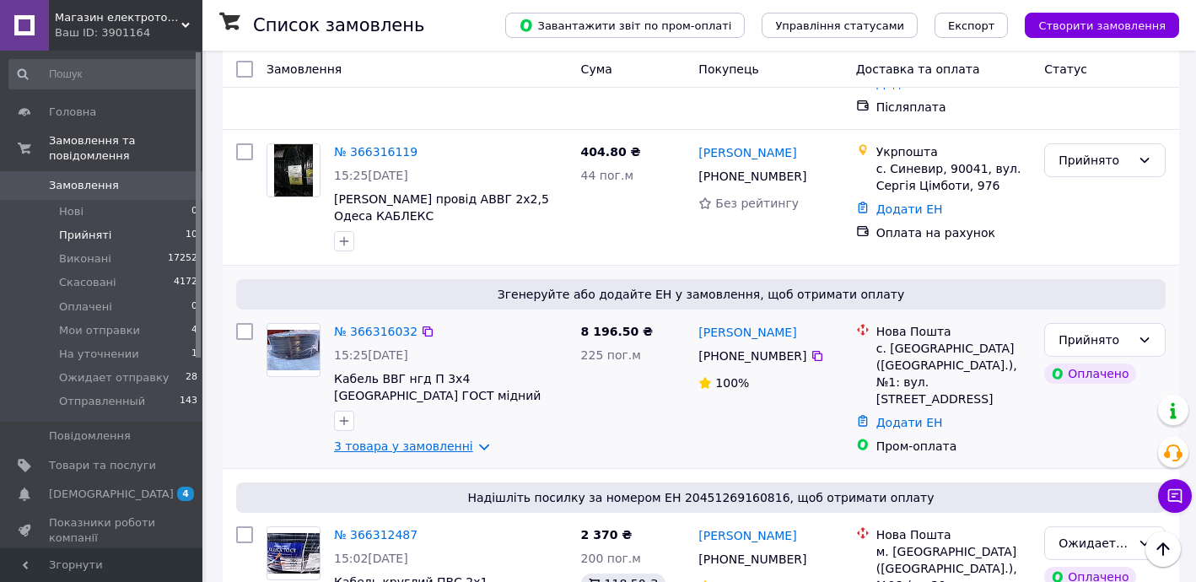
click at [406, 439] on link "3 товара у замовленні" at bounding box center [403, 445] width 139 height 13
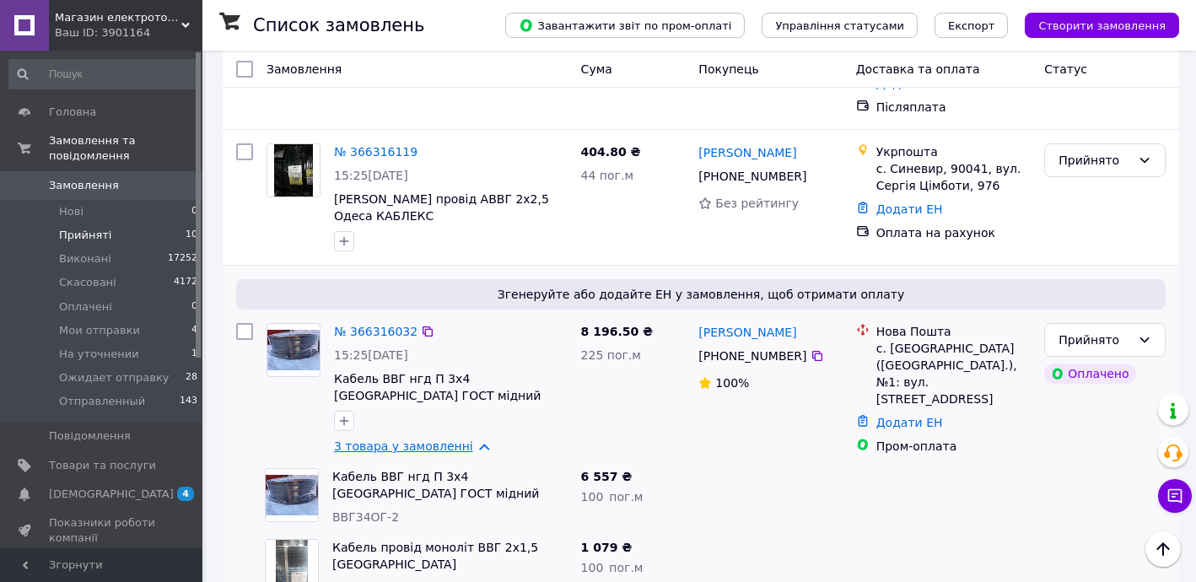
click at [406, 439] on link "3 товара у замовленні" at bounding box center [403, 445] width 139 height 13
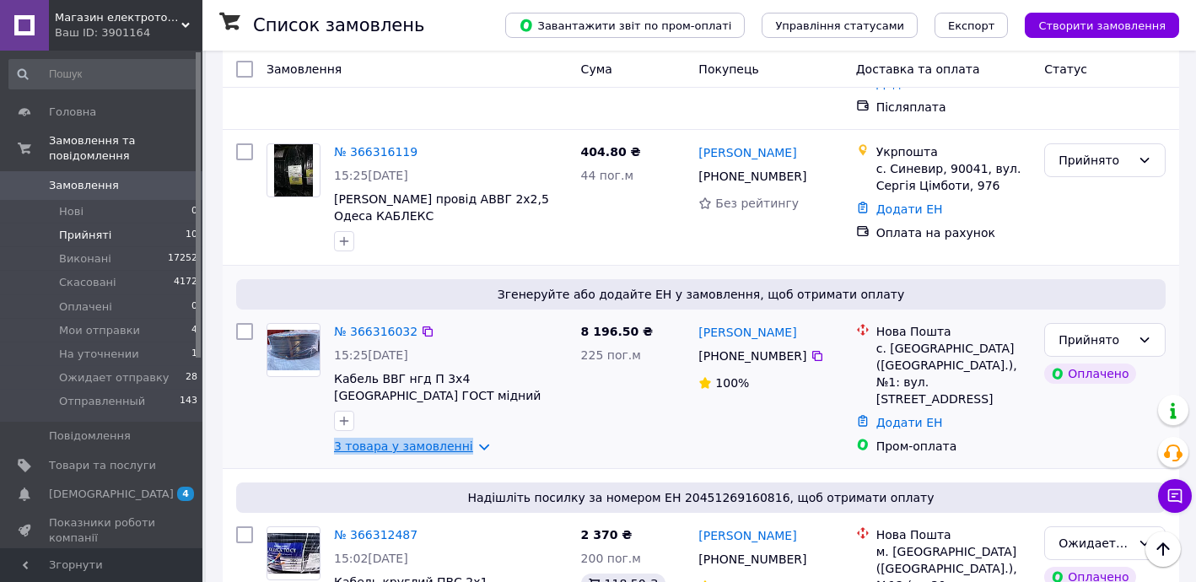
click at [407, 439] on link "3 товара у замовленні" at bounding box center [403, 445] width 139 height 13
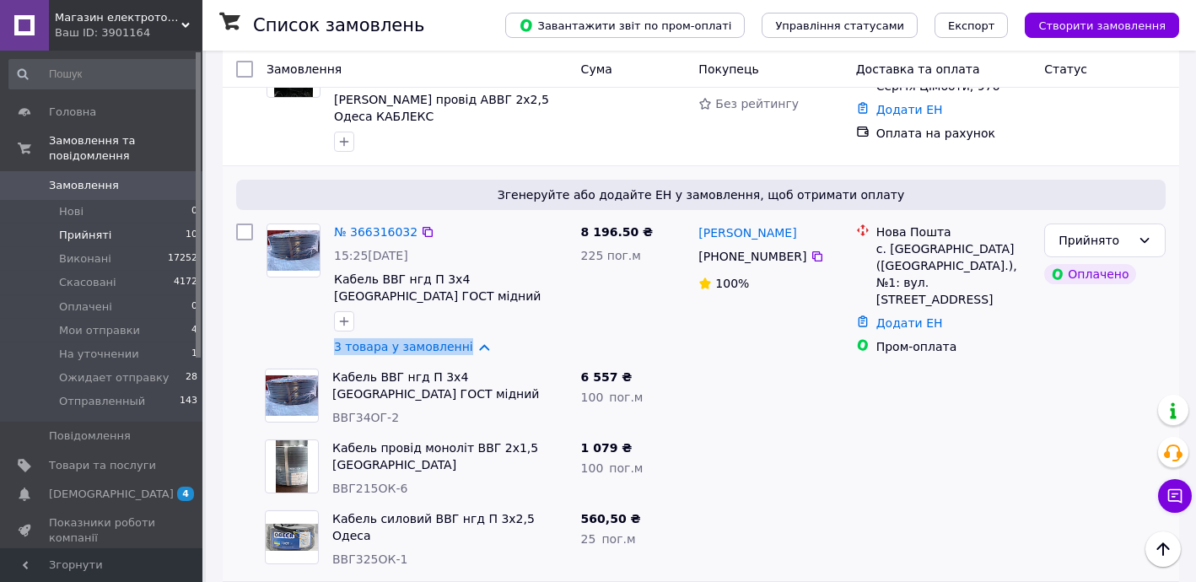
scroll to position [715, 0]
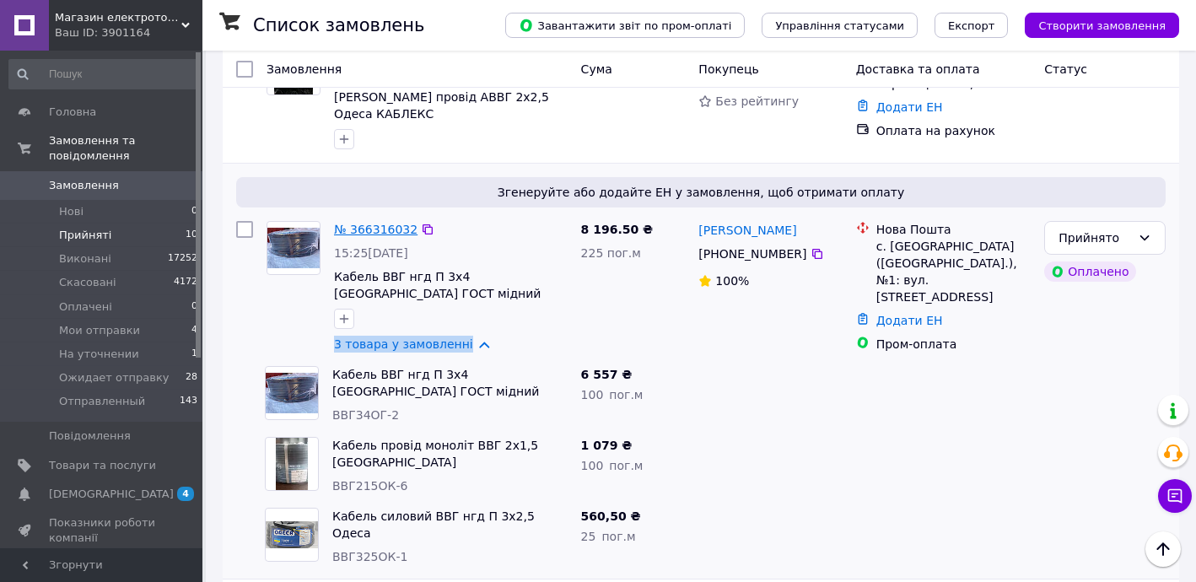
click at [367, 223] on link "№ 366316032" at bounding box center [375, 229] width 83 height 13
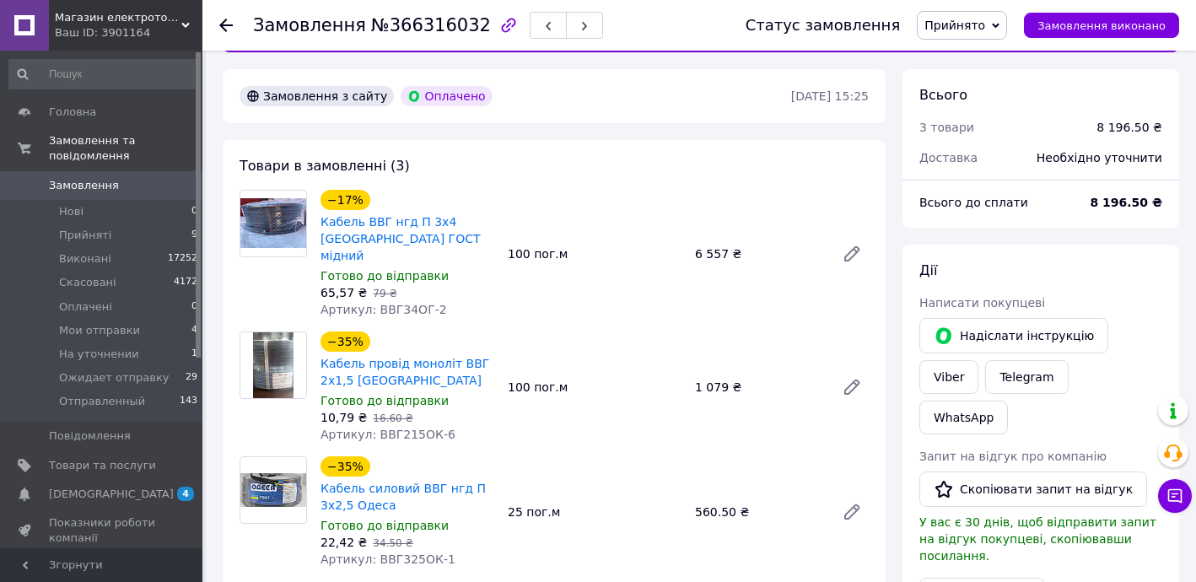
scroll to position [102, 0]
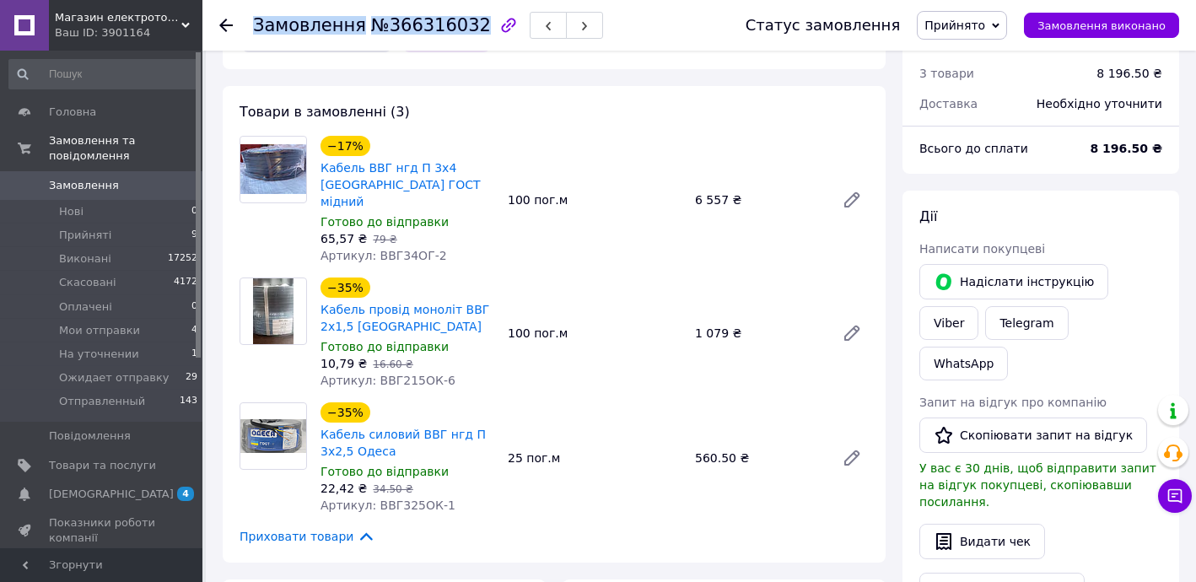
click at [224, 19] on icon at bounding box center [225, 25] width 13 height 13
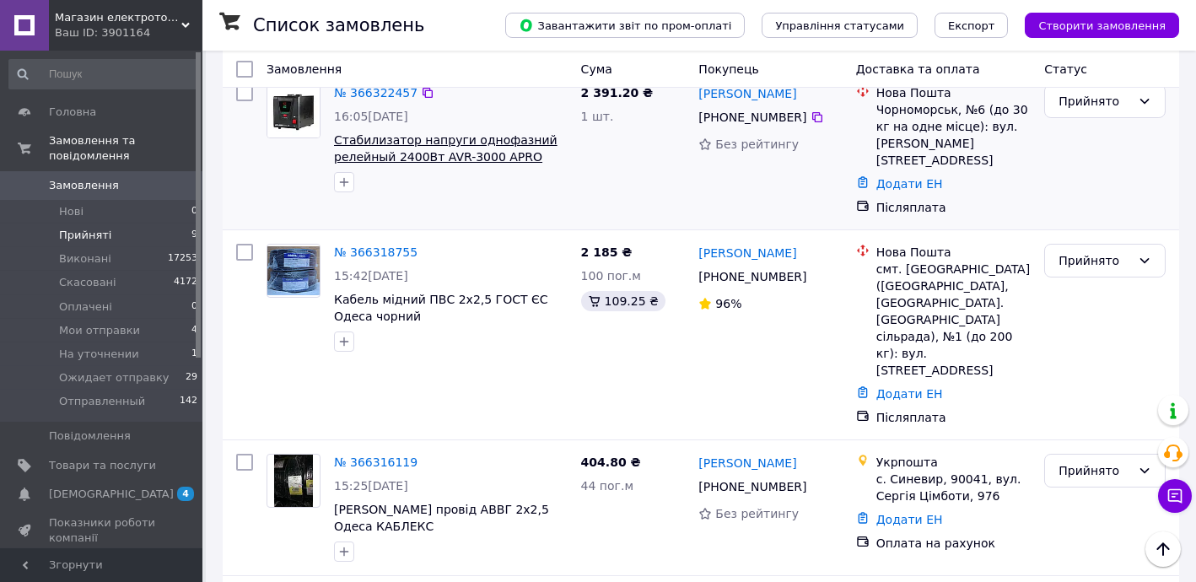
scroll to position [306, 0]
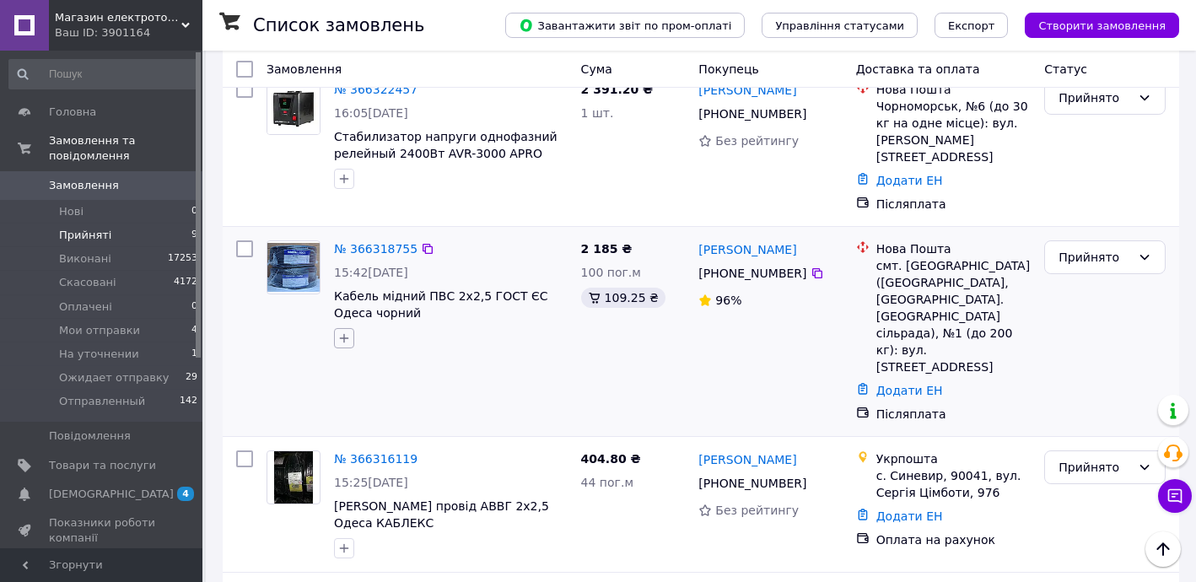
click at [347, 334] on icon "button" at bounding box center [344, 338] width 9 height 9
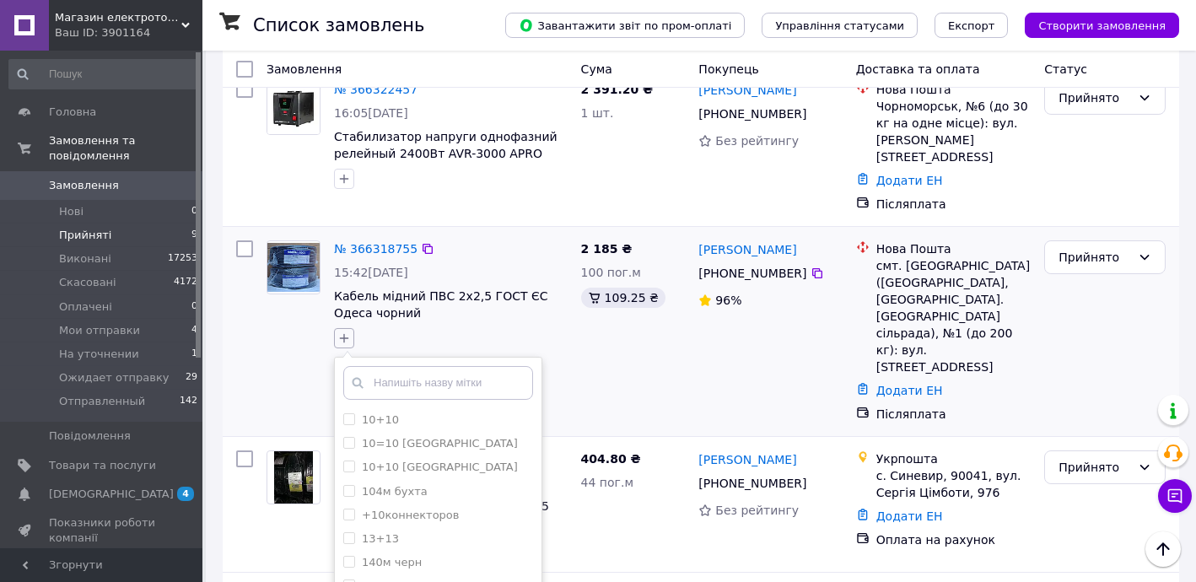
click at [347, 334] on icon "button" at bounding box center [344, 338] width 9 height 9
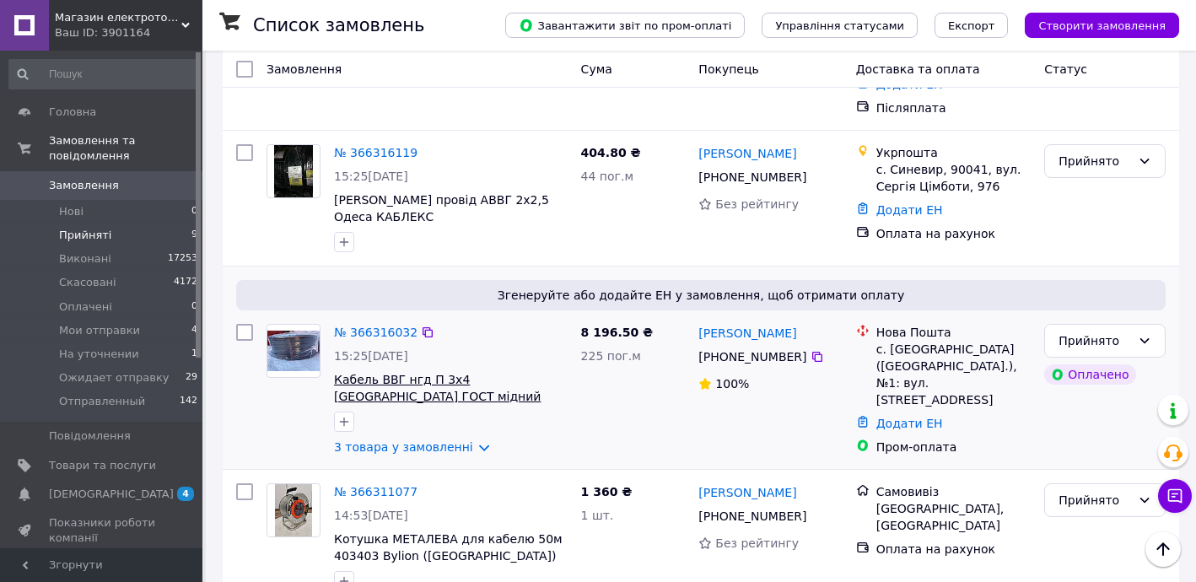
scroll to position [613, 0]
click at [346, 414] on icon "button" at bounding box center [343, 420] width 13 height 13
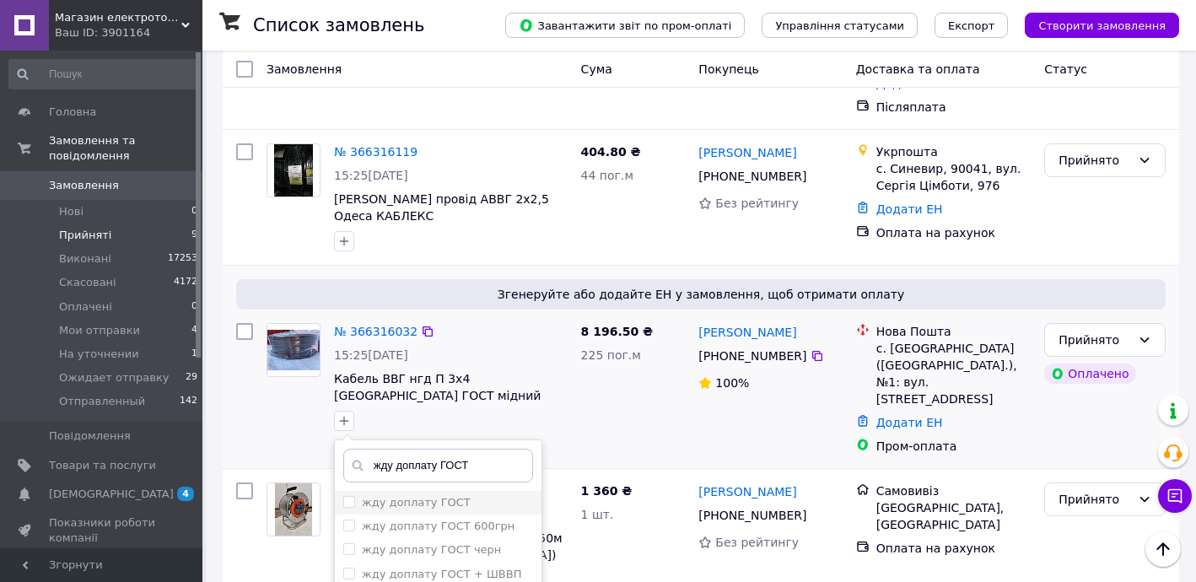
type input "жду доплату ГОСТ"
click at [430, 496] on label "жду доплату ГОСТ" at bounding box center [416, 502] width 109 height 13
checkbox input "true"
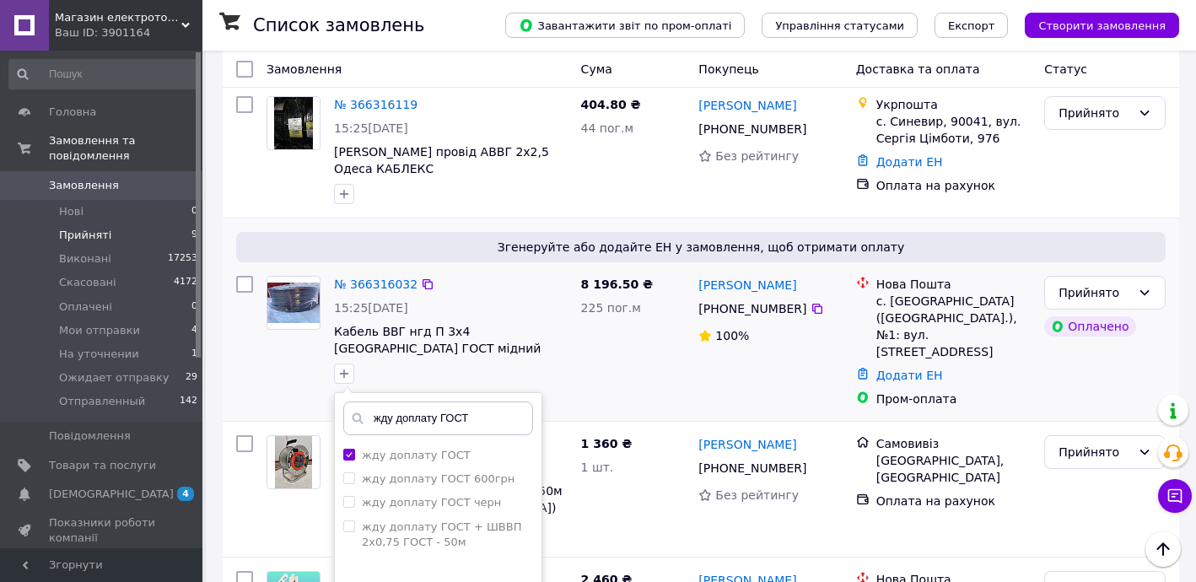
scroll to position [817, 0]
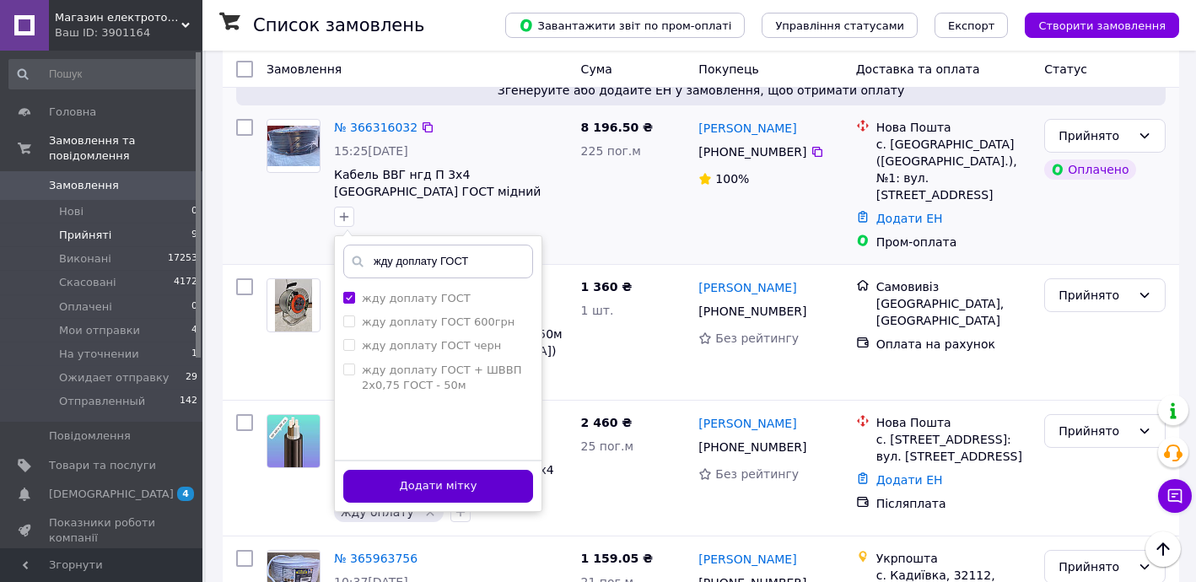
click at [479, 470] on button "Додати мітку" at bounding box center [438, 486] width 190 height 33
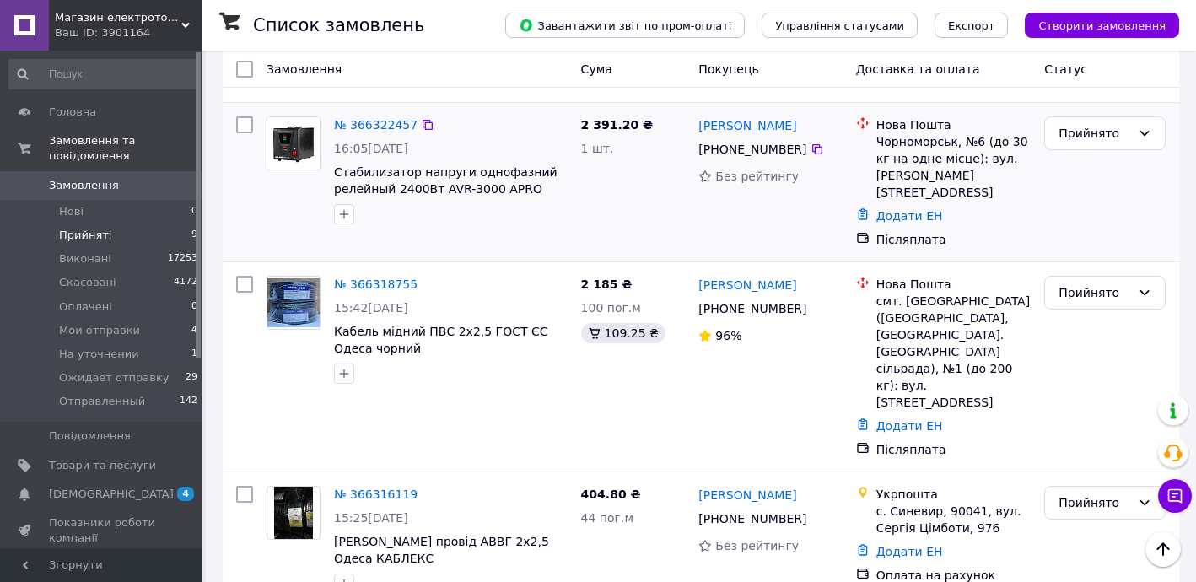
scroll to position [306, 0]
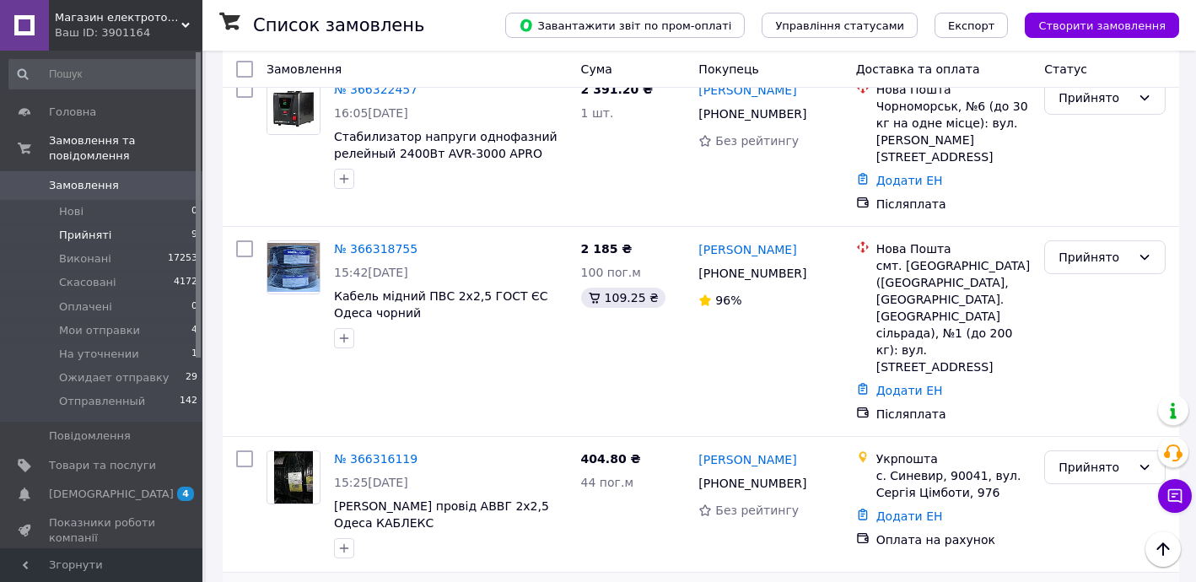
click at [749, 241] on link "[PERSON_NAME]" at bounding box center [747, 249] width 98 height 17
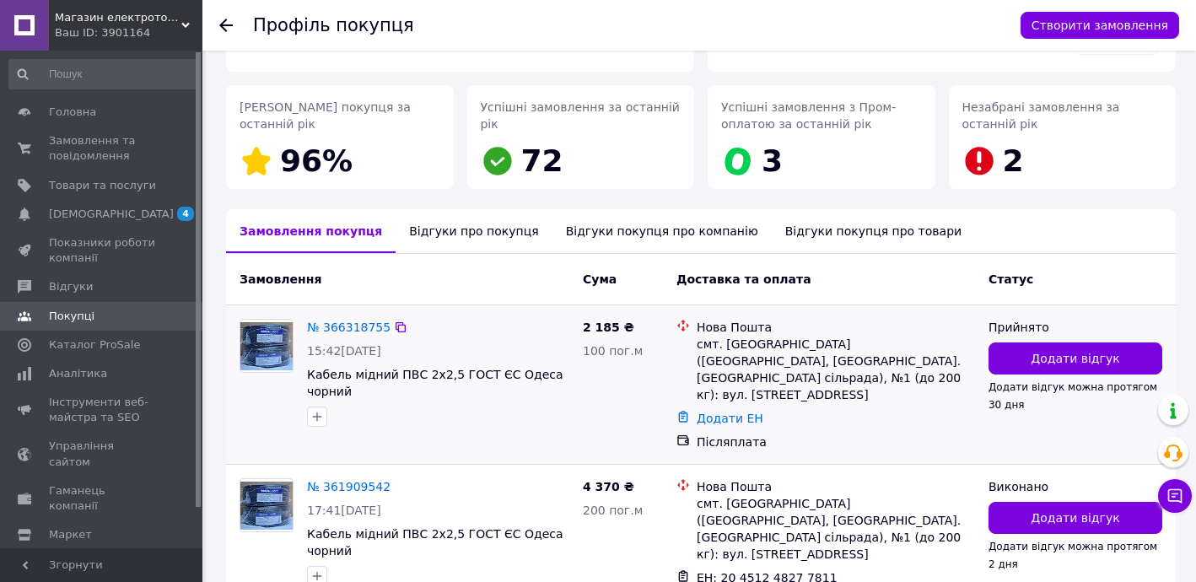
scroll to position [306, 0]
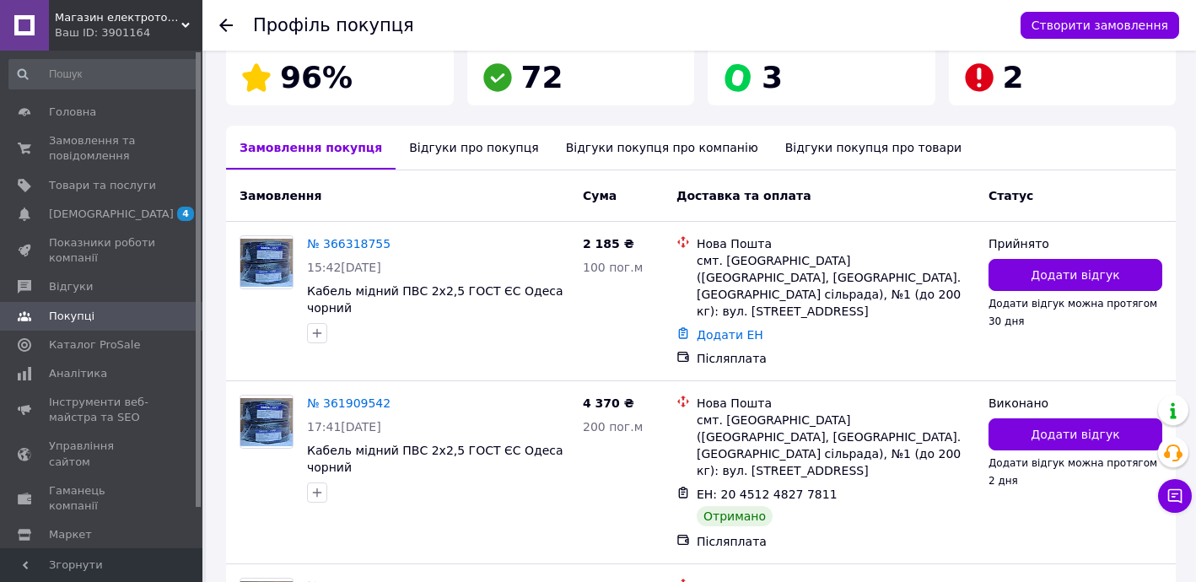
click at [228, 21] on icon at bounding box center [225, 25] width 13 height 13
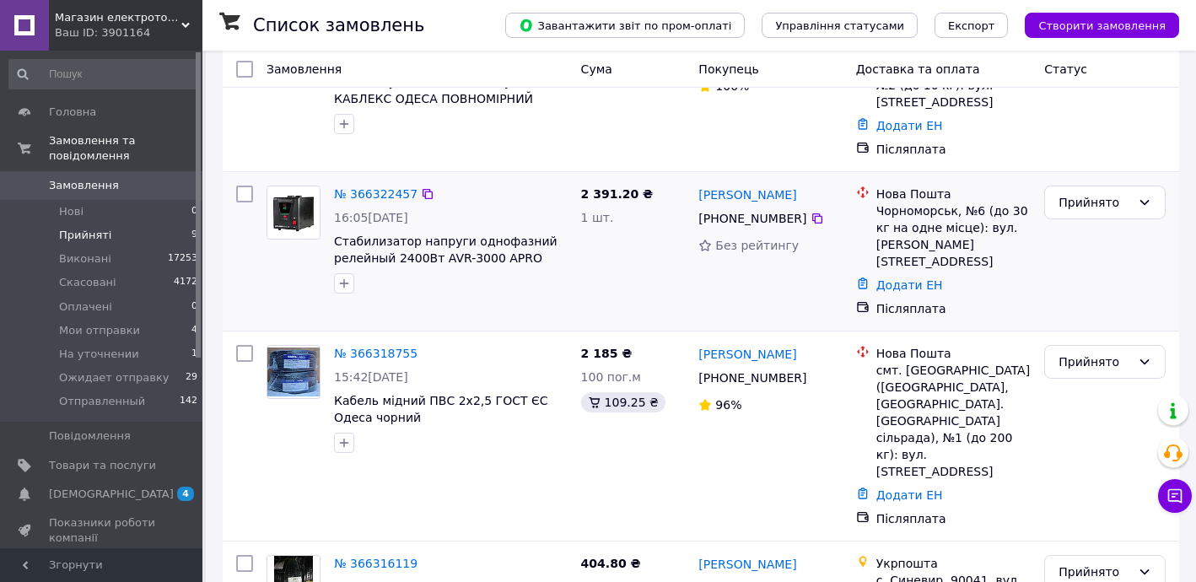
scroll to position [204, 0]
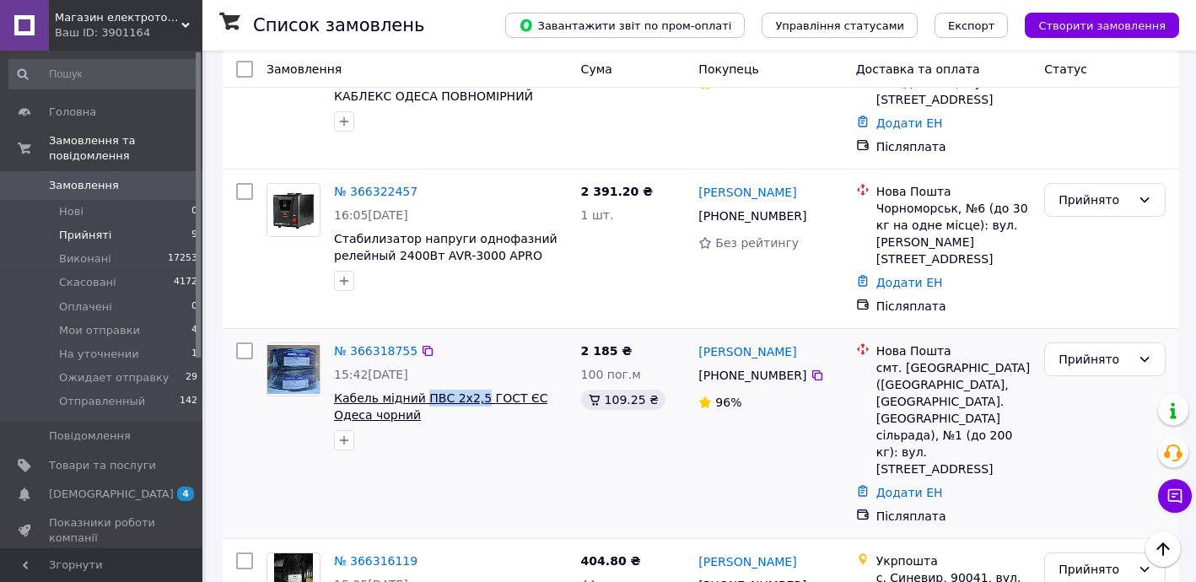
drag, startPoint x: 417, startPoint y: 352, endPoint x: 471, endPoint y: 359, distance: 55.3
click at [470, 361] on div "№ 366318755 15:42, 12.10.2025 Кабель мідний ПВС 2х2,5 ГОСТ ЄС Одеса чорний" at bounding box center [450, 396] width 247 height 121
copy span "ПВС 2х2,5"
click at [361, 344] on link "№ 366318755" at bounding box center [375, 350] width 83 height 13
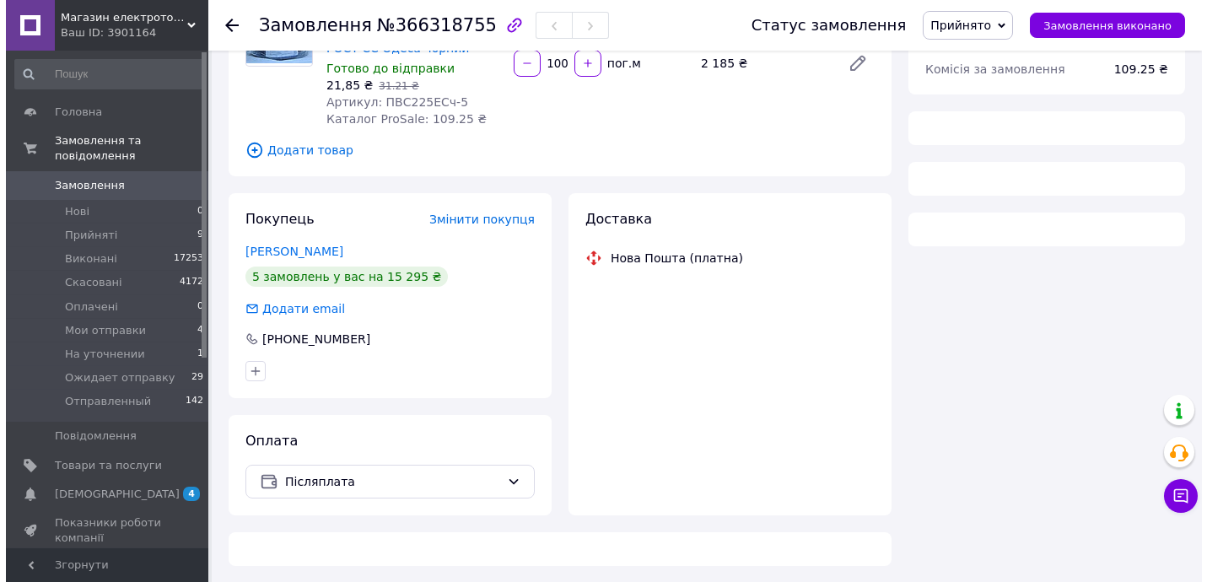
scroll to position [204, 0]
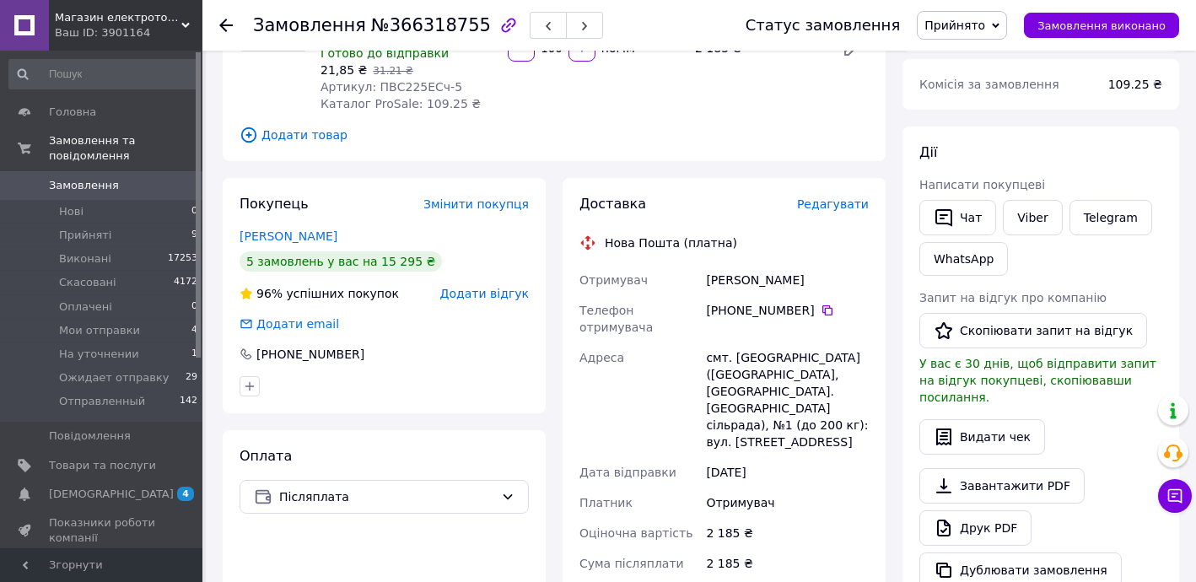
click at [848, 206] on span "Редагувати" at bounding box center [833, 203] width 72 height 13
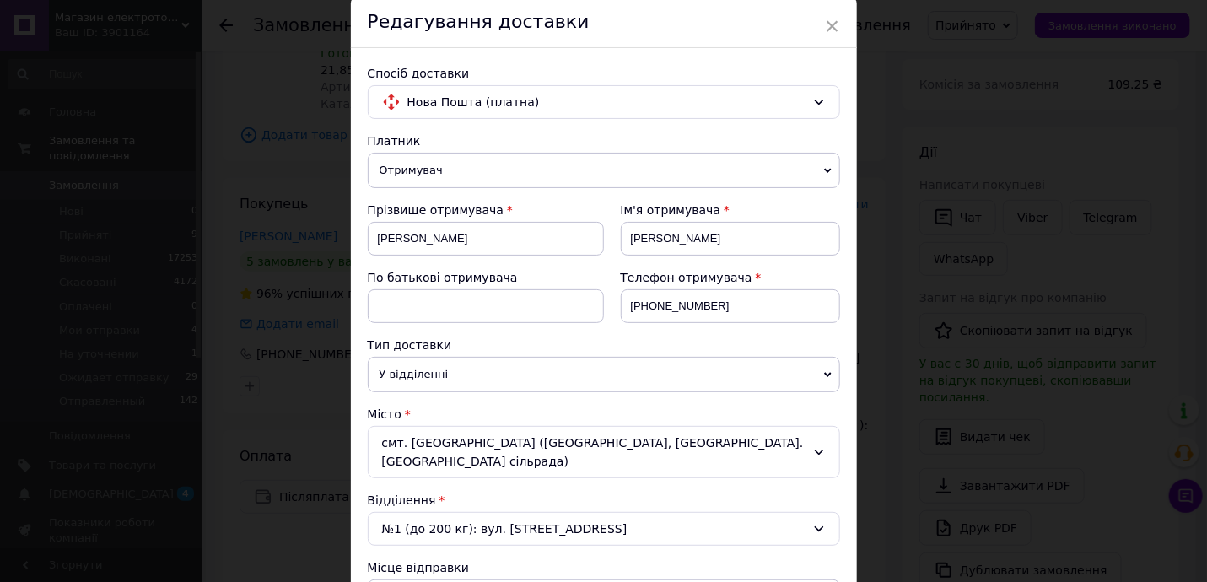
scroll to position [613, 0]
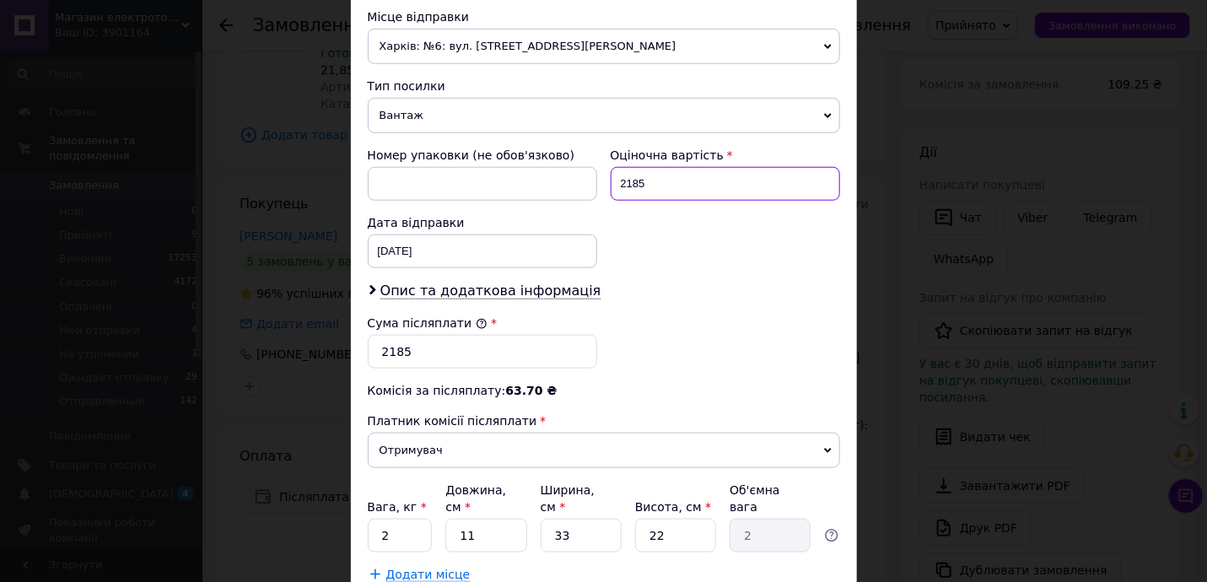
drag, startPoint x: 624, startPoint y: 175, endPoint x: 688, endPoint y: 178, distance: 64.1
click at [685, 177] on input "2185" at bounding box center [725, 184] width 229 height 34
type input "2262"
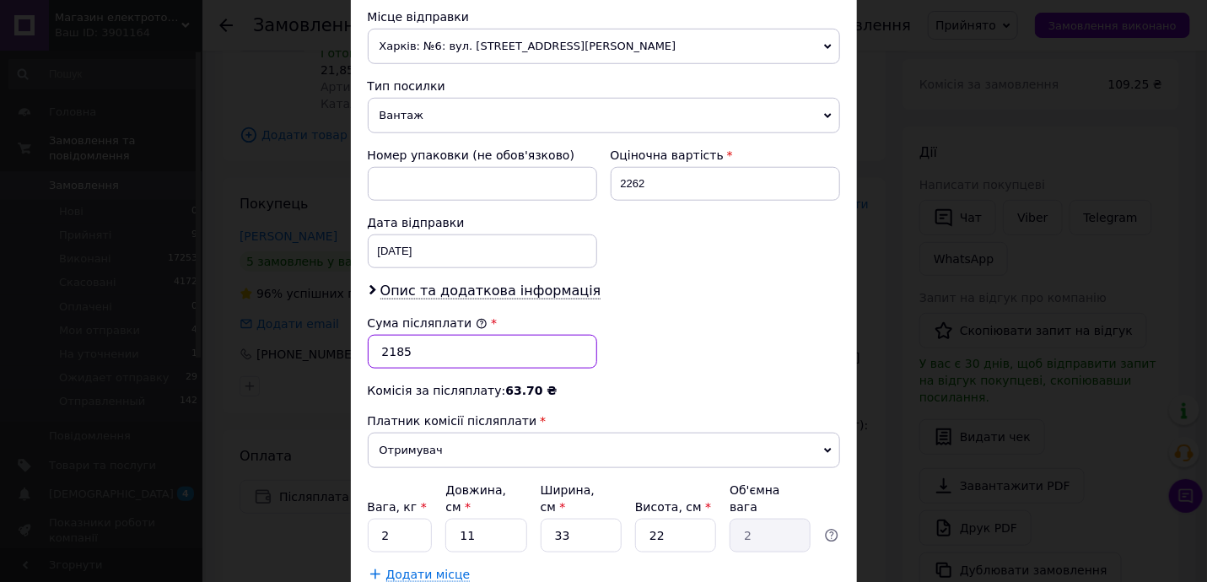
drag, startPoint x: 387, startPoint y: 344, endPoint x: 492, endPoint y: 352, distance: 105.7
click at [472, 351] on input "2185" at bounding box center [482, 352] width 229 height 34
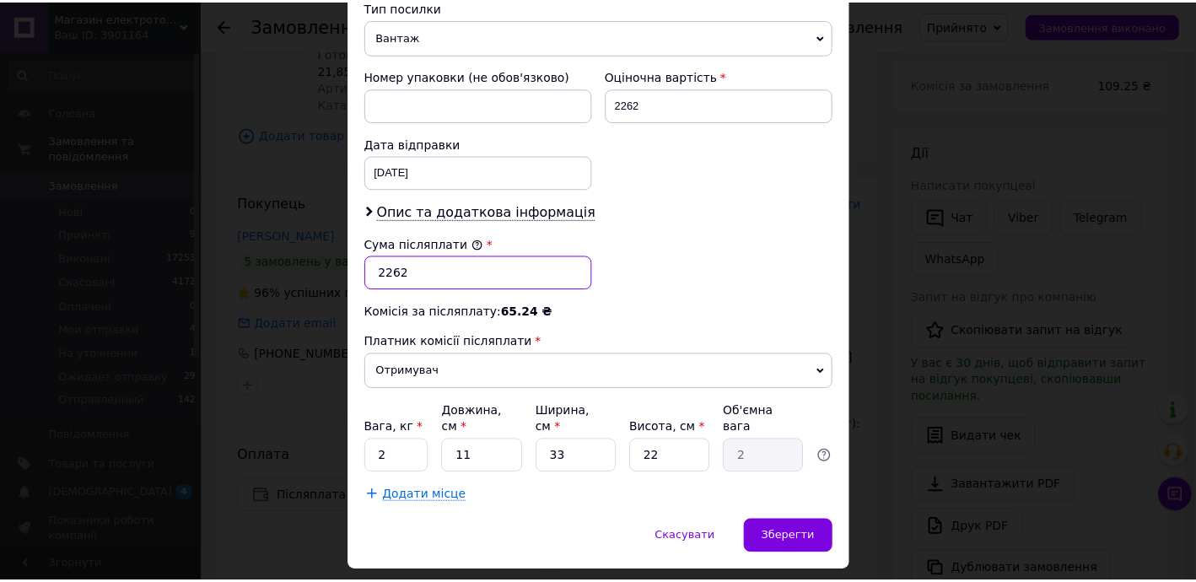
scroll to position [716, 0]
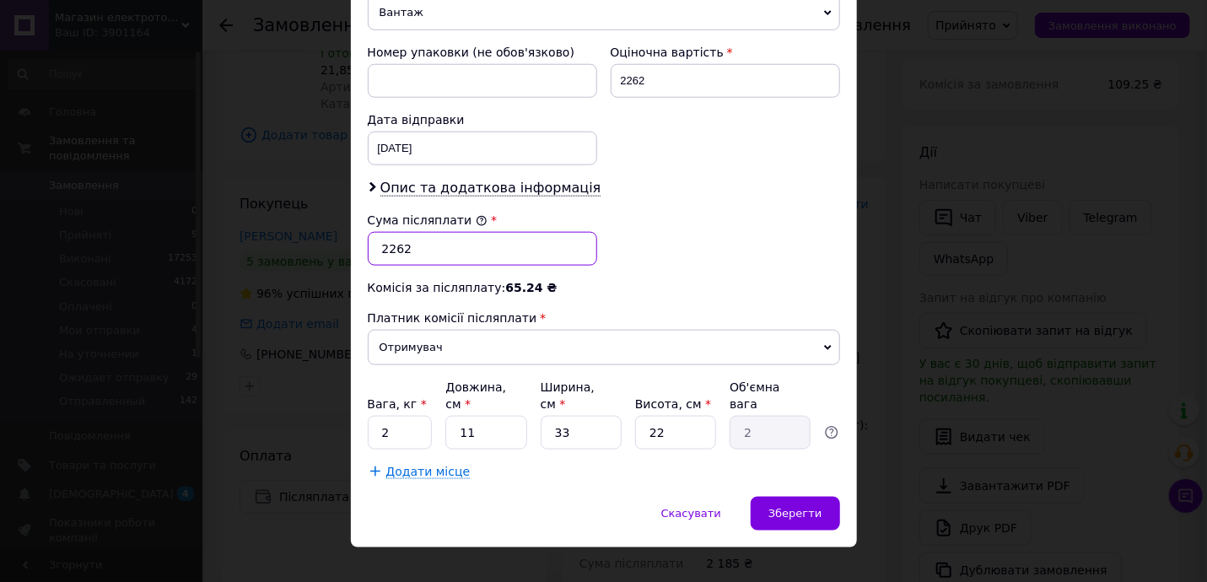
type input "2262"
drag, startPoint x: 379, startPoint y: 407, endPoint x: 481, endPoint y: 416, distance: 102.4
click at [422, 416] on input "2" at bounding box center [400, 433] width 65 height 34
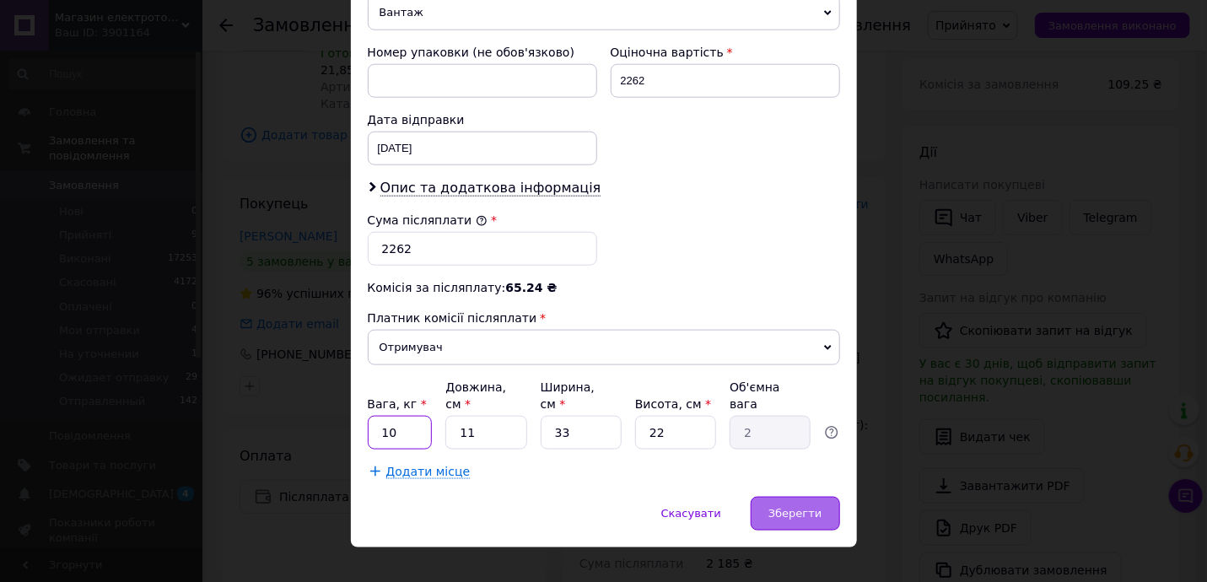
type input "10"
click at [816, 507] on span "Зберегти" at bounding box center [794, 513] width 53 height 13
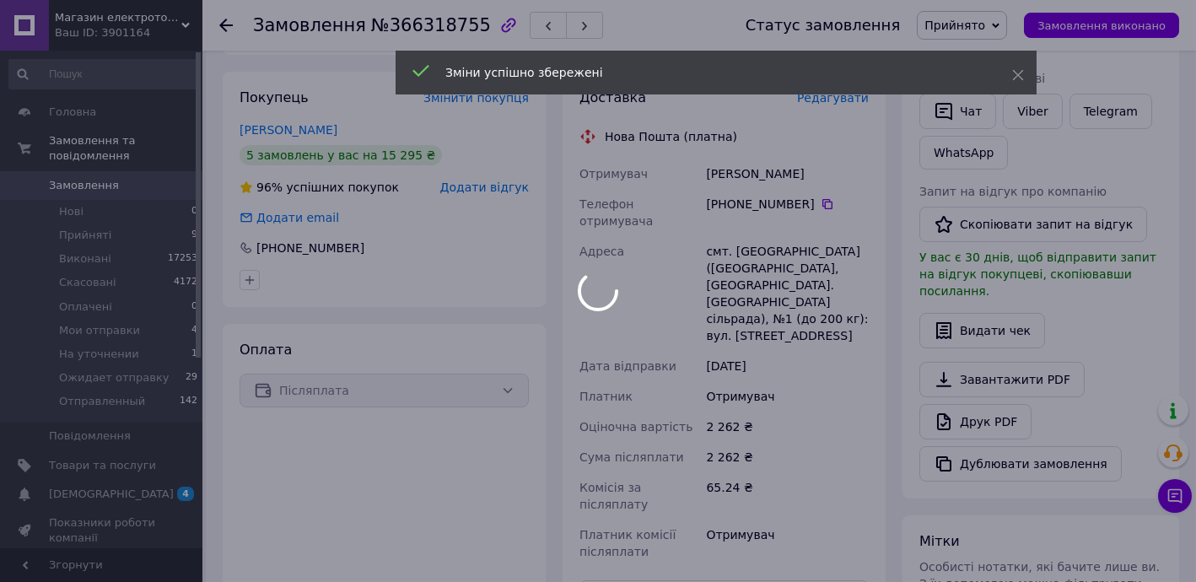
scroll to position [613, 0]
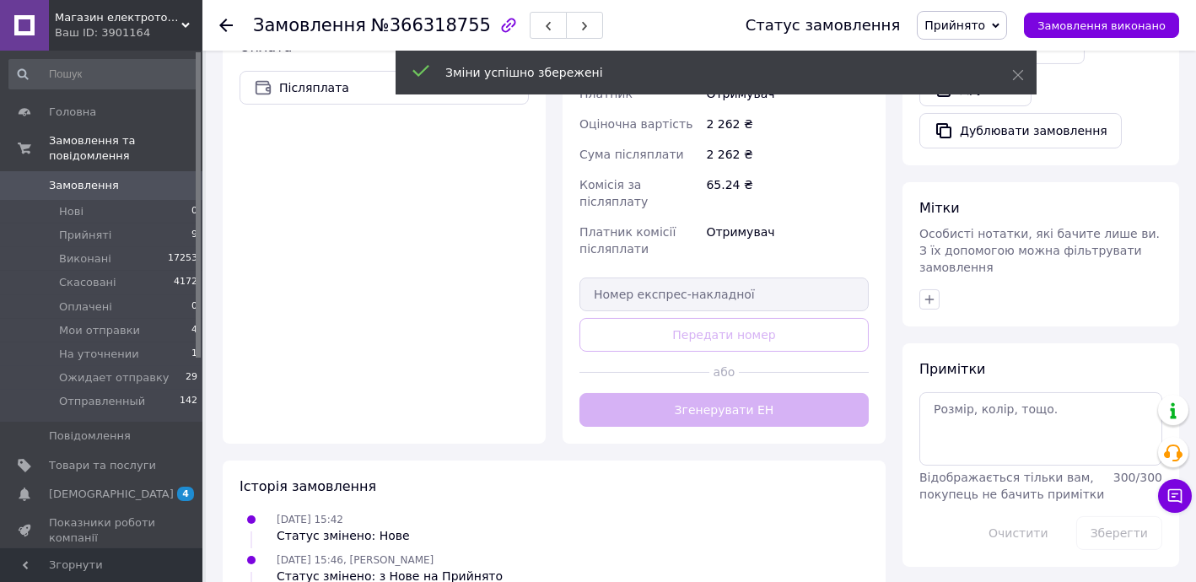
click at [760, 370] on div "Доставка Редагувати Нова Пошта (платна) Отримувач Бреславський Володимир Телефо…" at bounding box center [723, 106] width 289 height 641
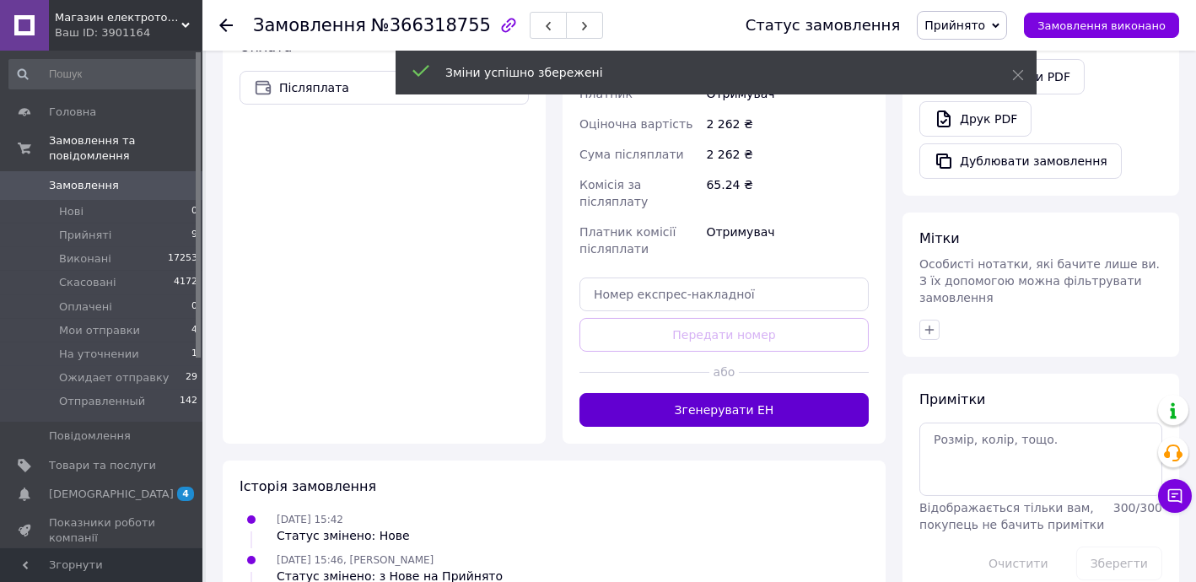
click at [761, 393] on button "Згенерувати ЕН" at bounding box center [723, 410] width 289 height 34
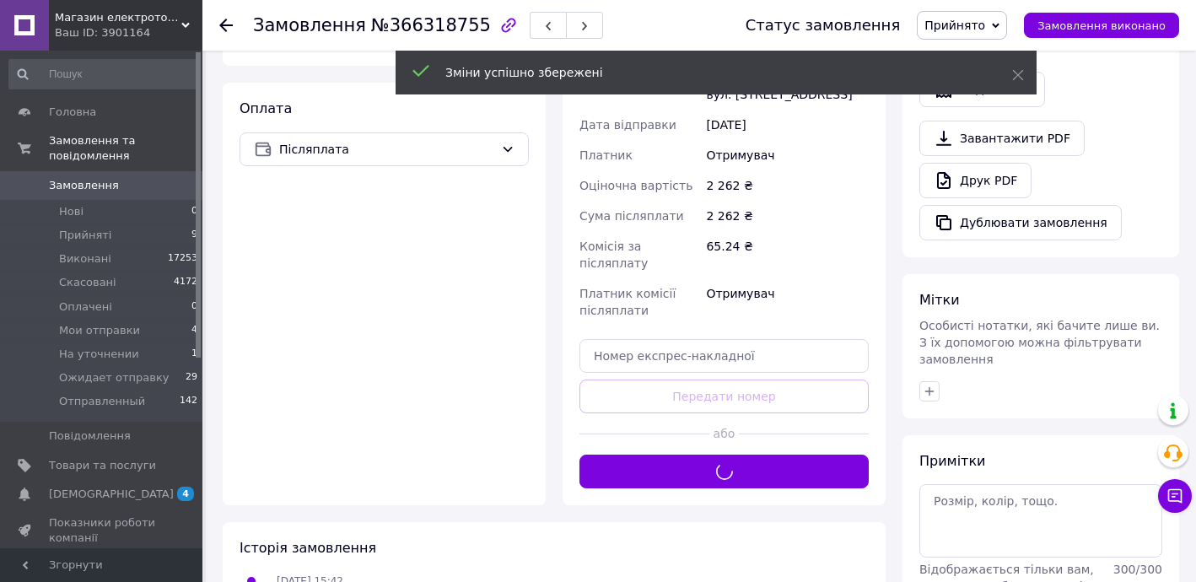
scroll to position [306, 0]
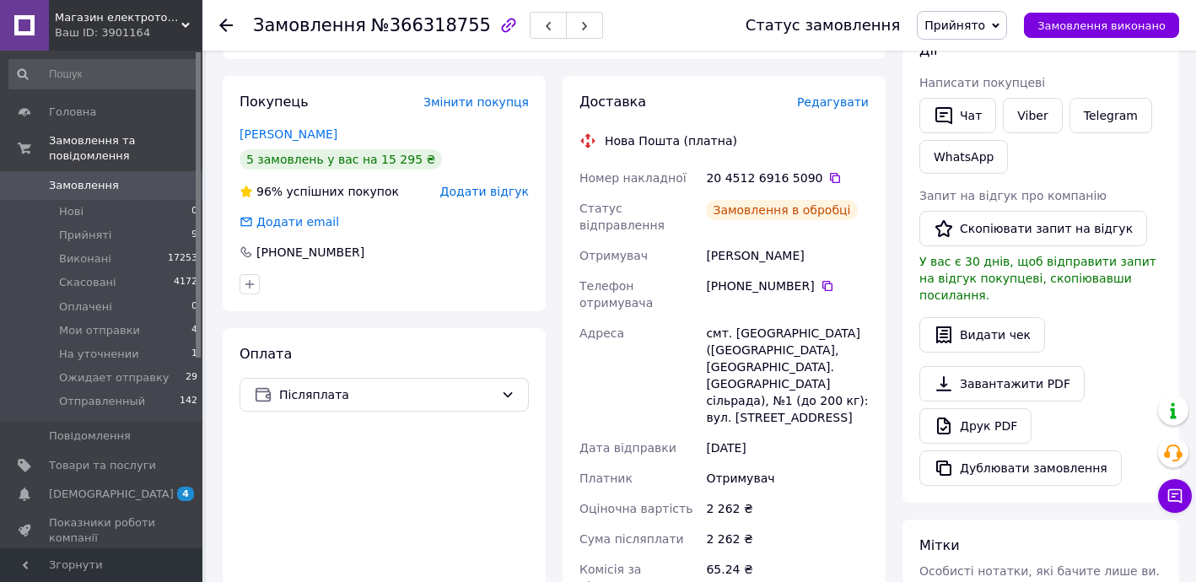
click at [828, 175] on icon at bounding box center [834, 177] width 13 height 13
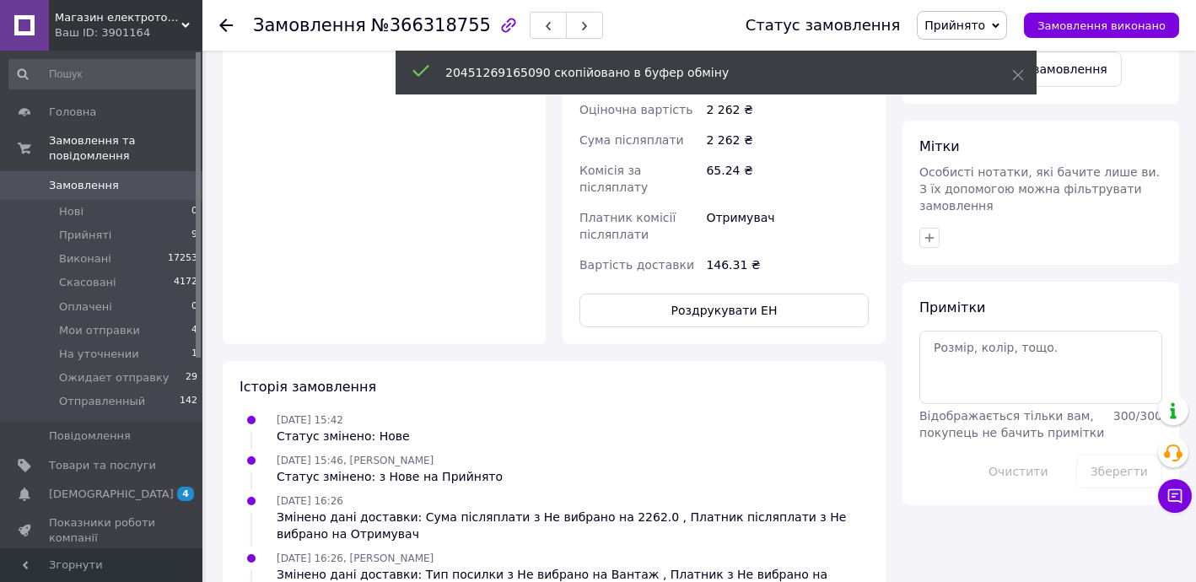
scroll to position [714, 0]
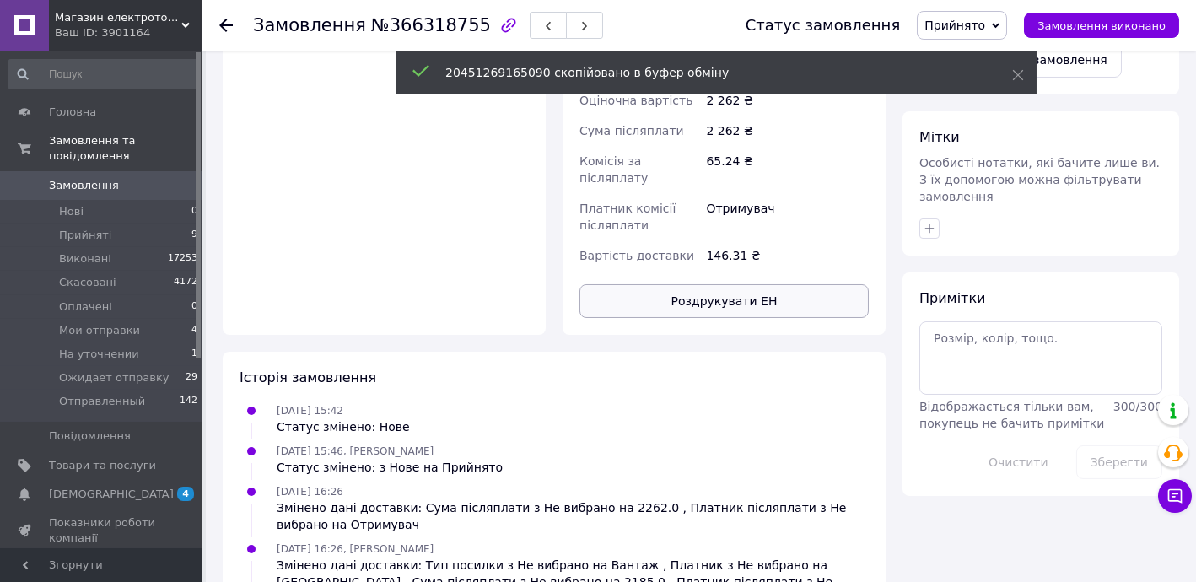
click at [770, 284] on button "Роздрукувати ЕН" at bounding box center [723, 301] width 289 height 34
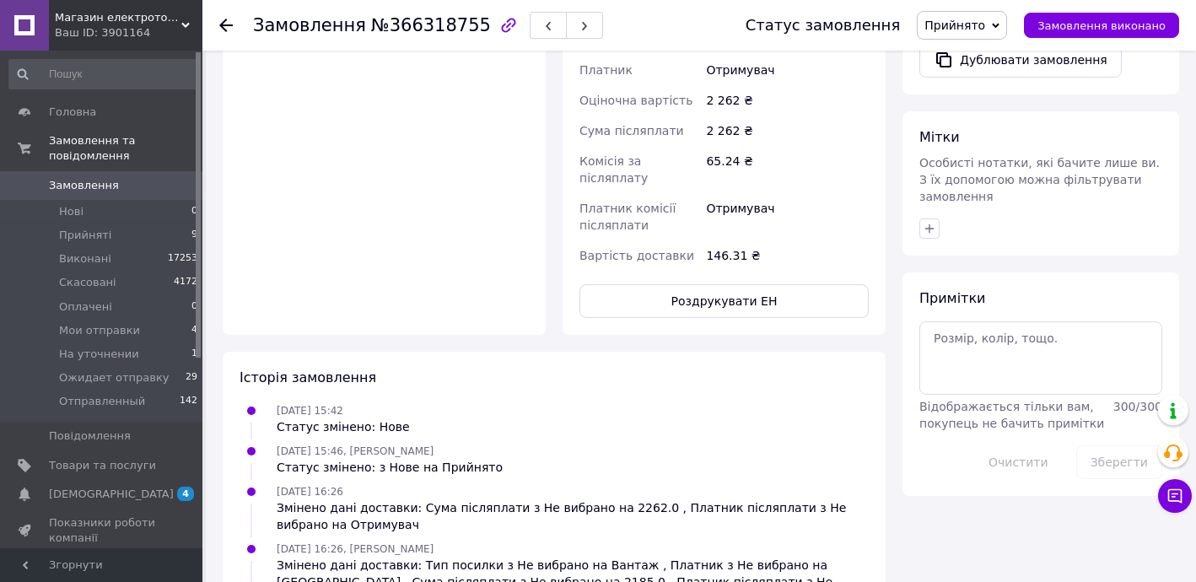
click at [985, 24] on span "Прийнято" at bounding box center [954, 25] width 61 height 13
click at [985, 182] on li "Ожидает отправку" at bounding box center [980, 185] width 127 height 25
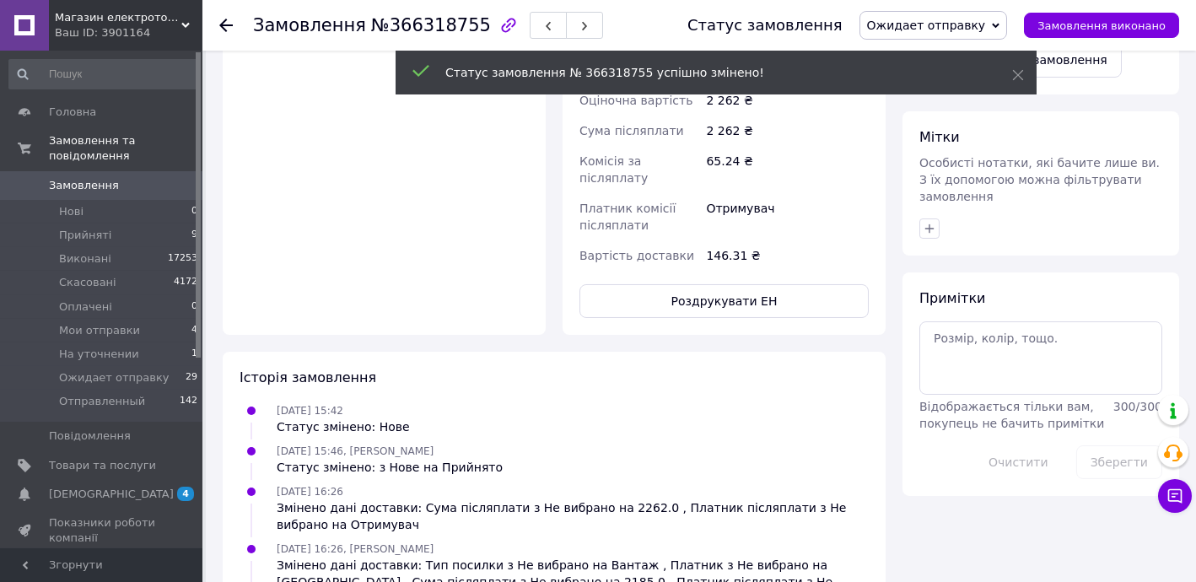
click at [226, 29] on icon at bounding box center [225, 25] width 13 height 13
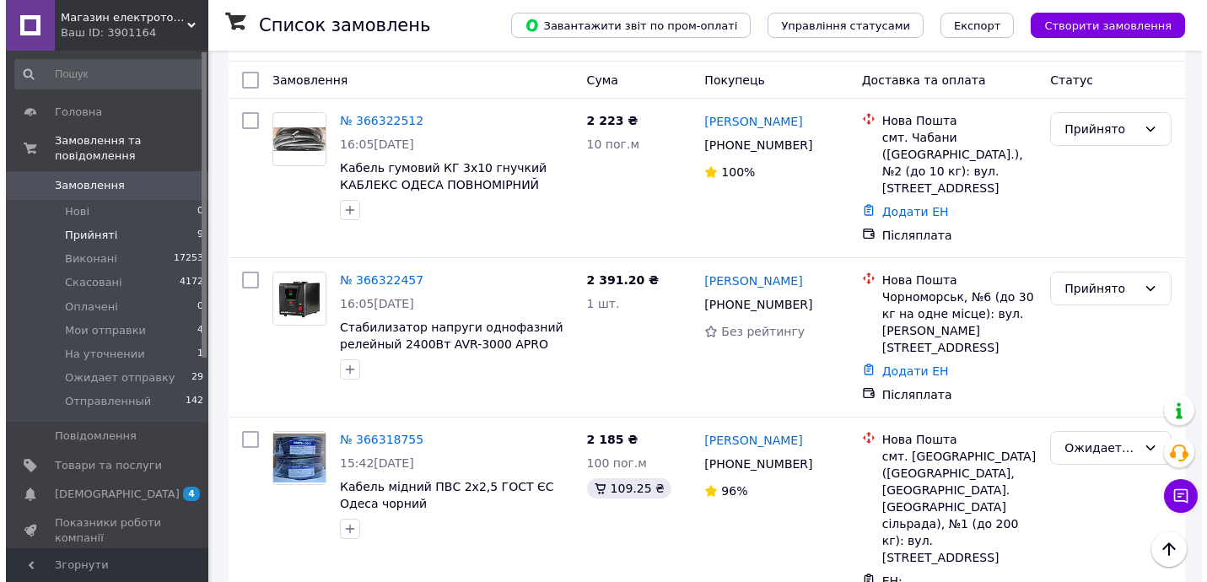
scroll to position [102, 0]
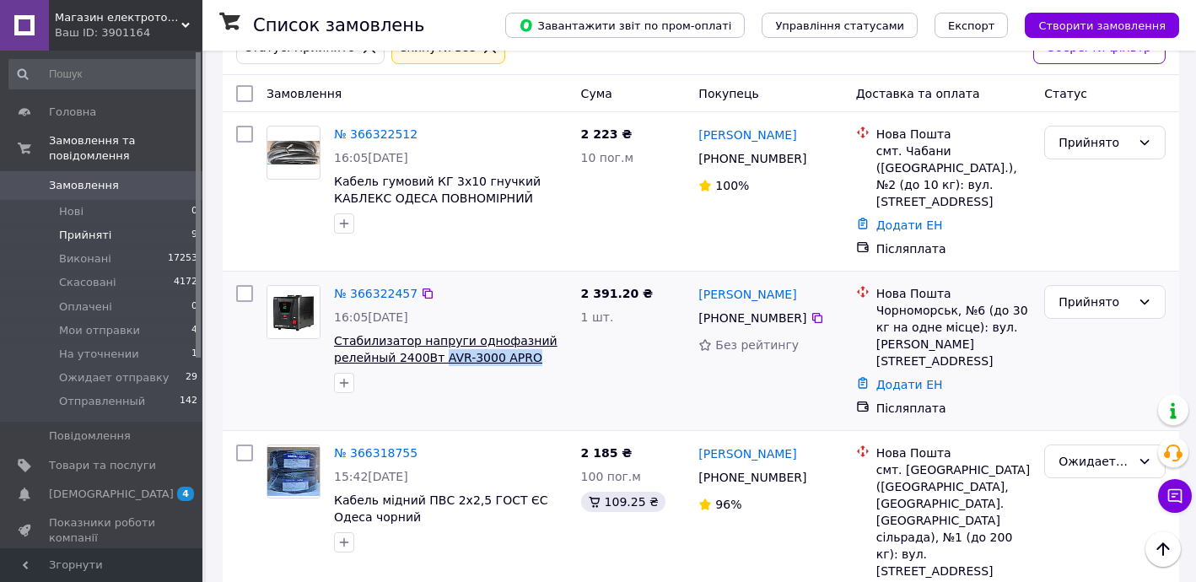
drag, startPoint x: 498, startPoint y: 346, endPoint x: 431, endPoint y: 342, distance: 67.6
click at [431, 342] on span "Стабилизатор напруги однофазний релейный 2400Вт AVR-3000 APRO" at bounding box center [451, 349] width 234 height 34
copy span "AVR-3000 APRO"
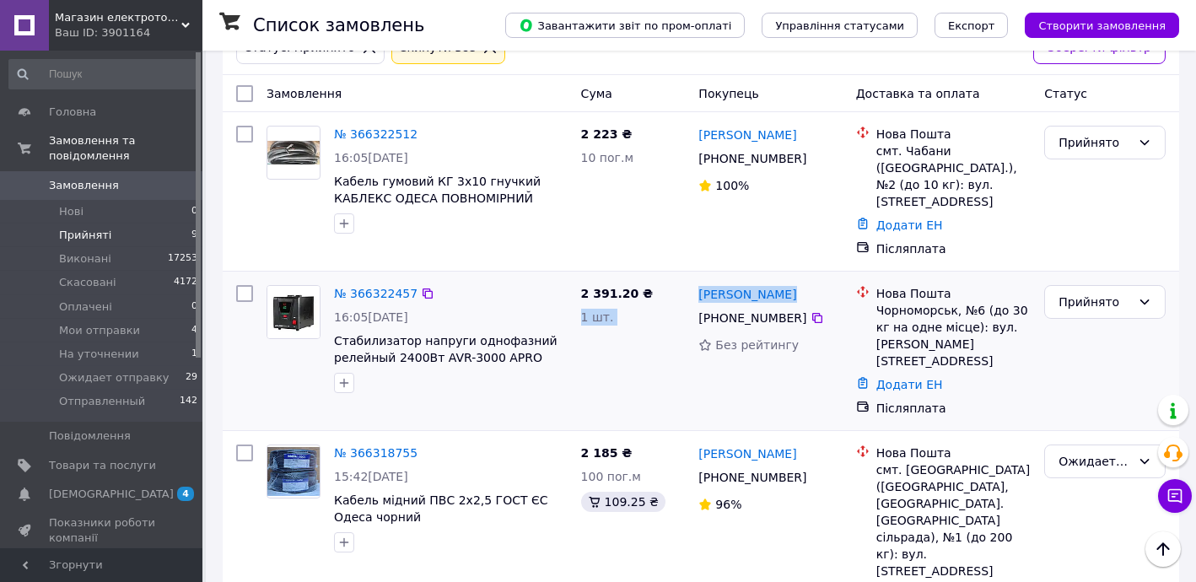
drag, startPoint x: 788, startPoint y: 271, endPoint x: 680, endPoint y: 272, distance: 108.8
click at [680, 278] on div "№ 366322457 16:05, 12.10.2025 Стабилизатор напруги однофазний релейный 2400Вт A…" at bounding box center [700, 350] width 943 height 145
copy div "2 391.20 ₴ 1 шт. Анна Онопенко"
drag, startPoint x: 677, startPoint y: 268, endPoint x: 697, endPoint y: 267, distance: 19.4
click at [678, 285] on div "2 391.20 ₴" at bounding box center [633, 293] width 105 height 17
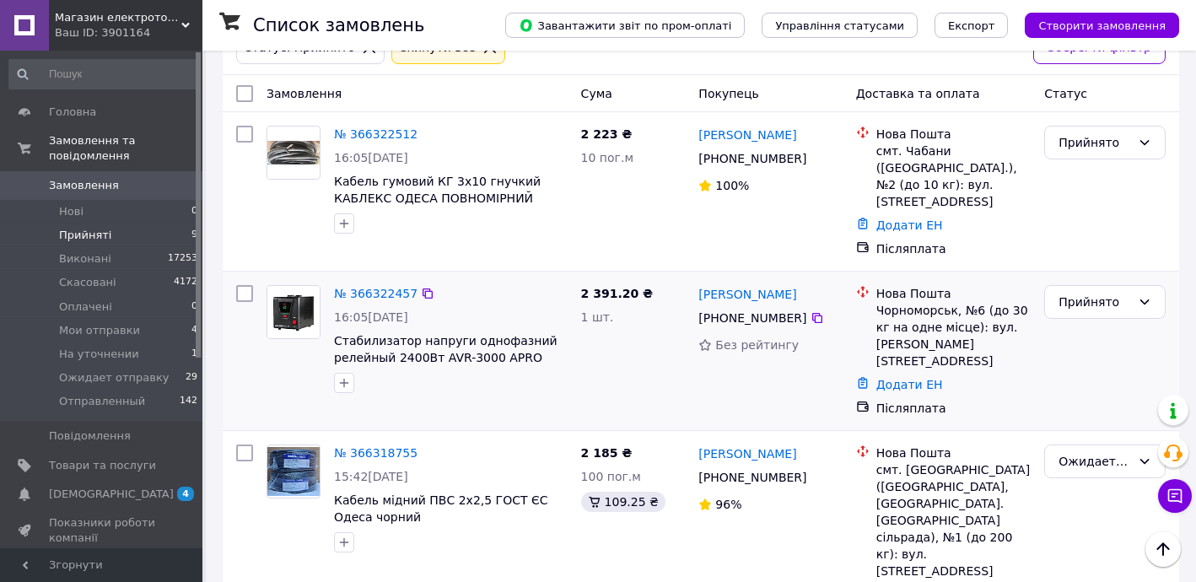
click at [791, 283] on div "[PERSON_NAME]" at bounding box center [770, 293] width 147 height 21
drag, startPoint x: 787, startPoint y: 272, endPoint x: 698, endPoint y: 273, distance: 88.6
click at [698, 283] on div "[PERSON_NAME]" at bounding box center [770, 293] width 147 height 21
copy link "[PERSON_NAME]"
click at [388, 287] on link "№ 366322457" at bounding box center [375, 293] width 83 height 13
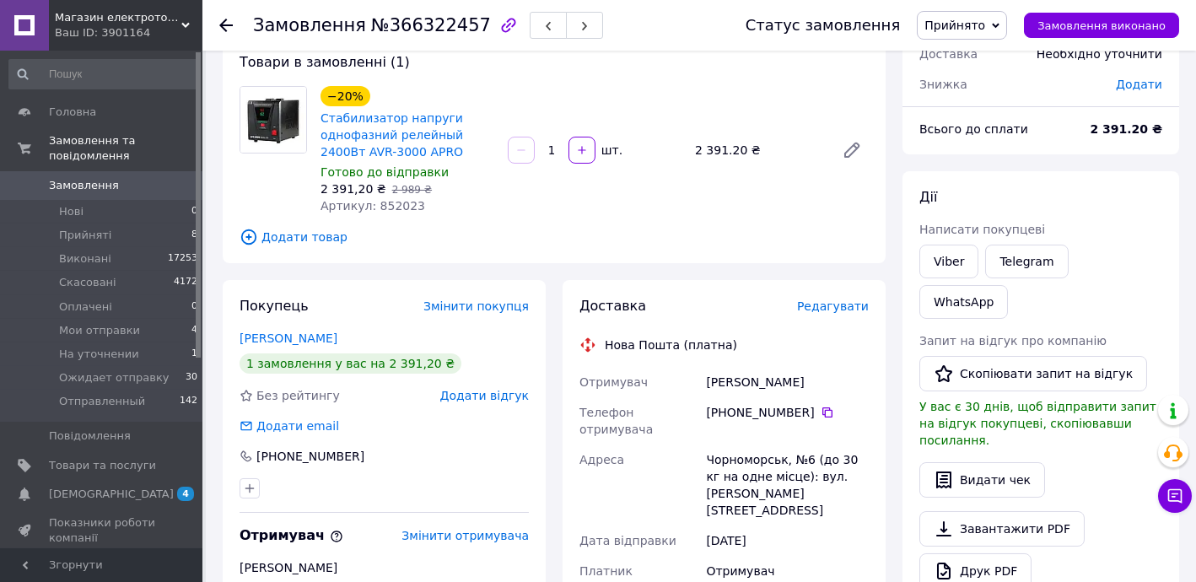
click at [853, 308] on span "Редагувати" at bounding box center [833, 305] width 72 height 13
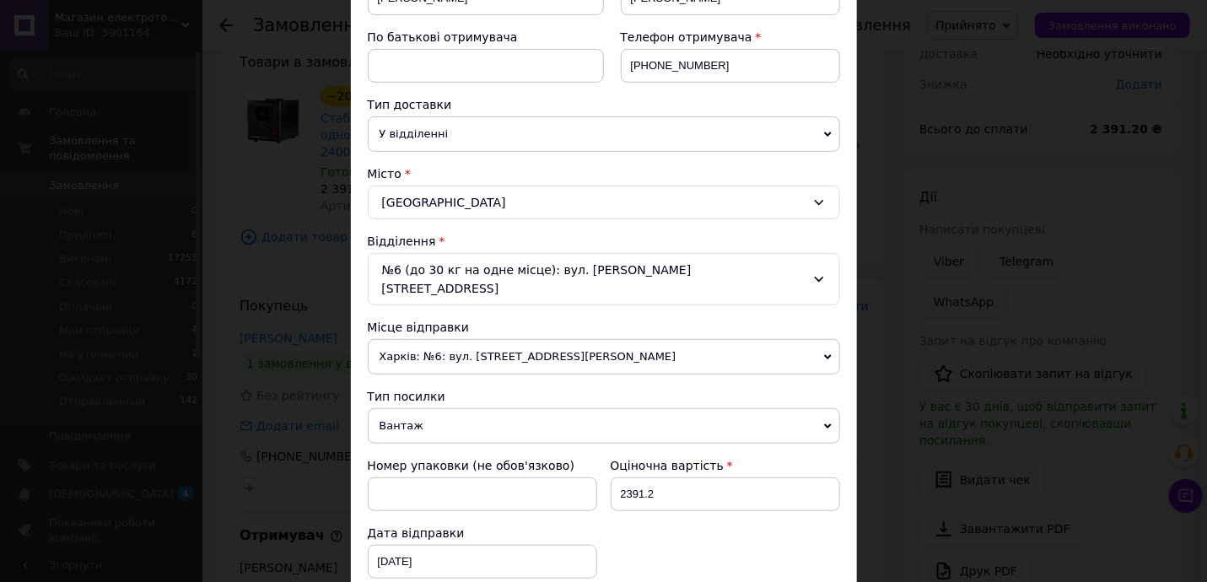
scroll to position [306, 0]
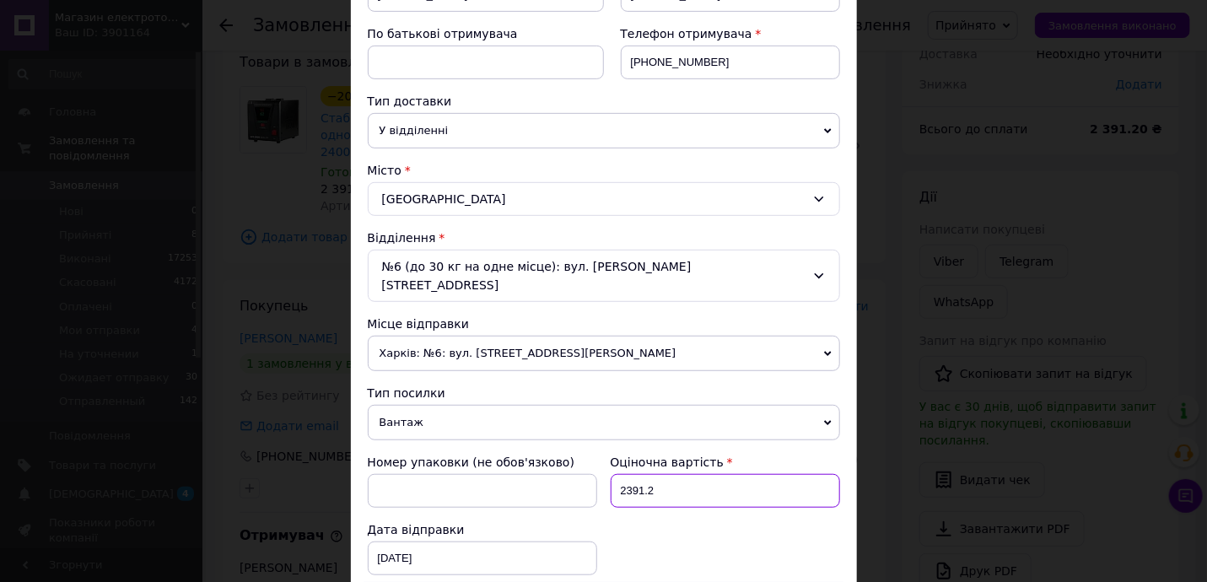
drag, startPoint x: 622, startPoint y: 455, endPoint x: 695, endPoint y: 466, distance: 73.3
click at [690, 474] on input "2391.2" at bounding box center [725, 491] width 229 height 34
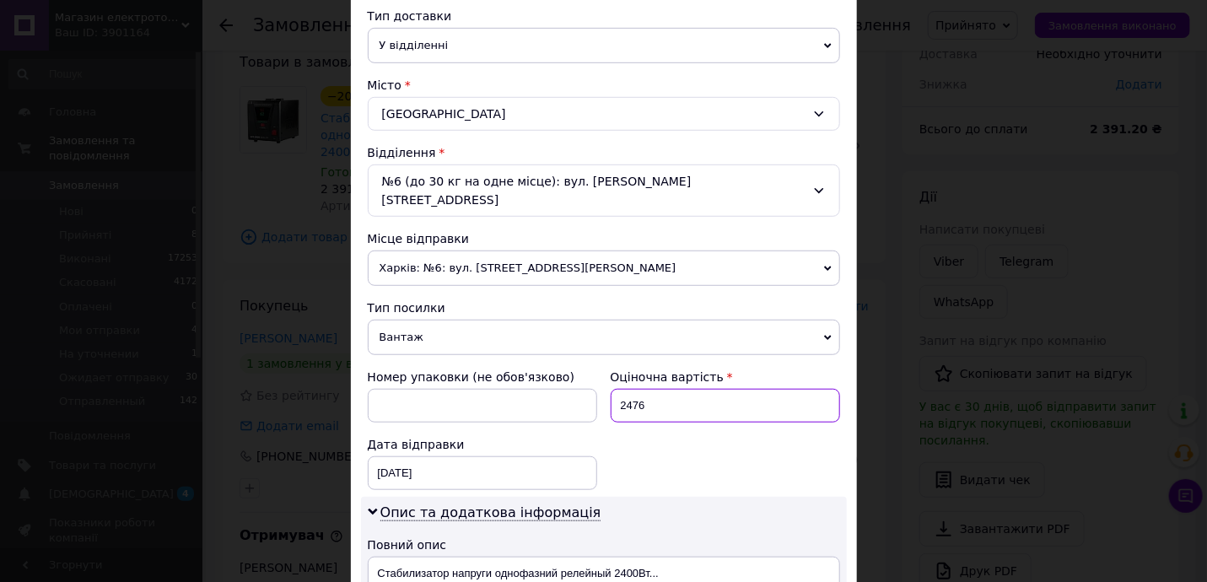
scroll to position [613, 0]
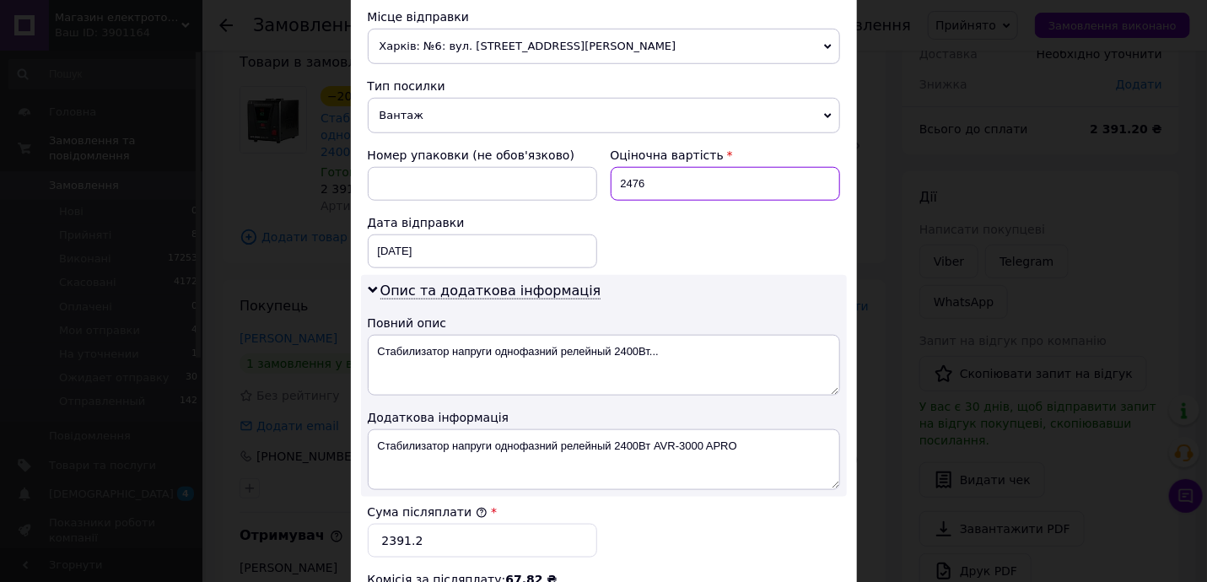
type input "2476"
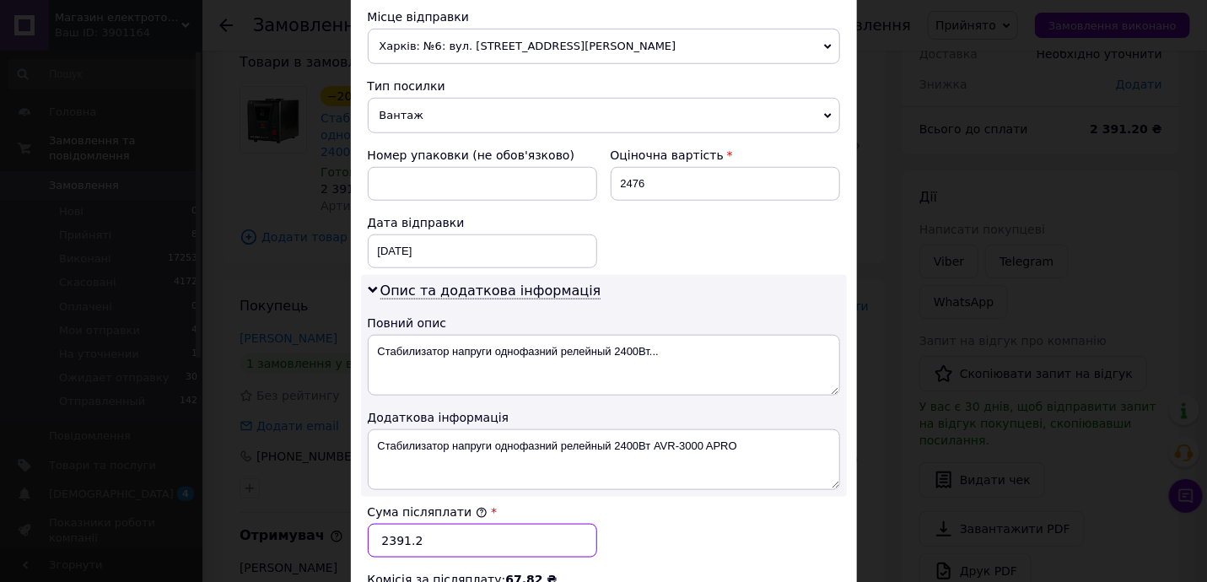
drag, startPoint x: 387, startPoint y: 516, endPoint x: 490, endPoint y: 517, distance: 102.9
click at [476, 524] on input "2391.2" at bounding box center [482, 541] width 229 height 34
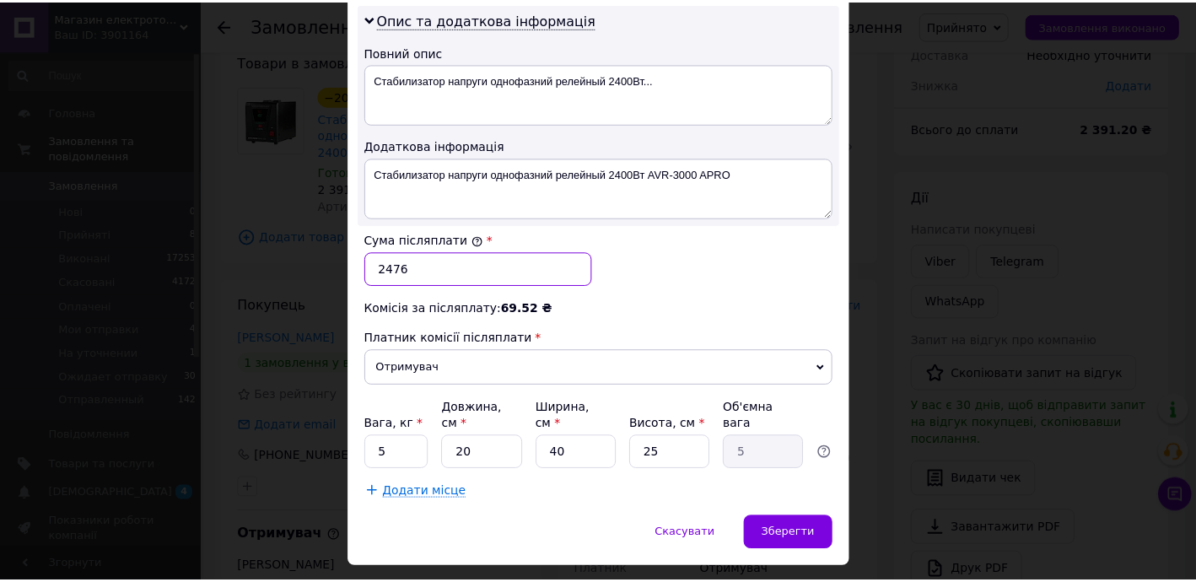
scroll to position [885, 0]
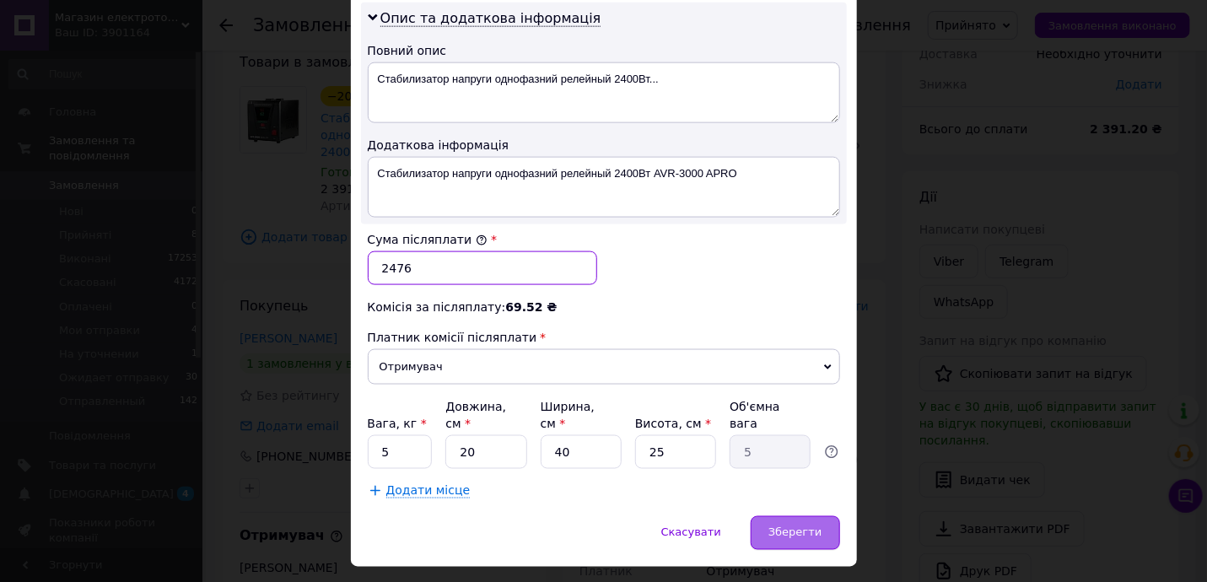
type input "2476"
click at [793, 516] on div "Зберегти" at bounding box center [794, 533] width 89 height 34
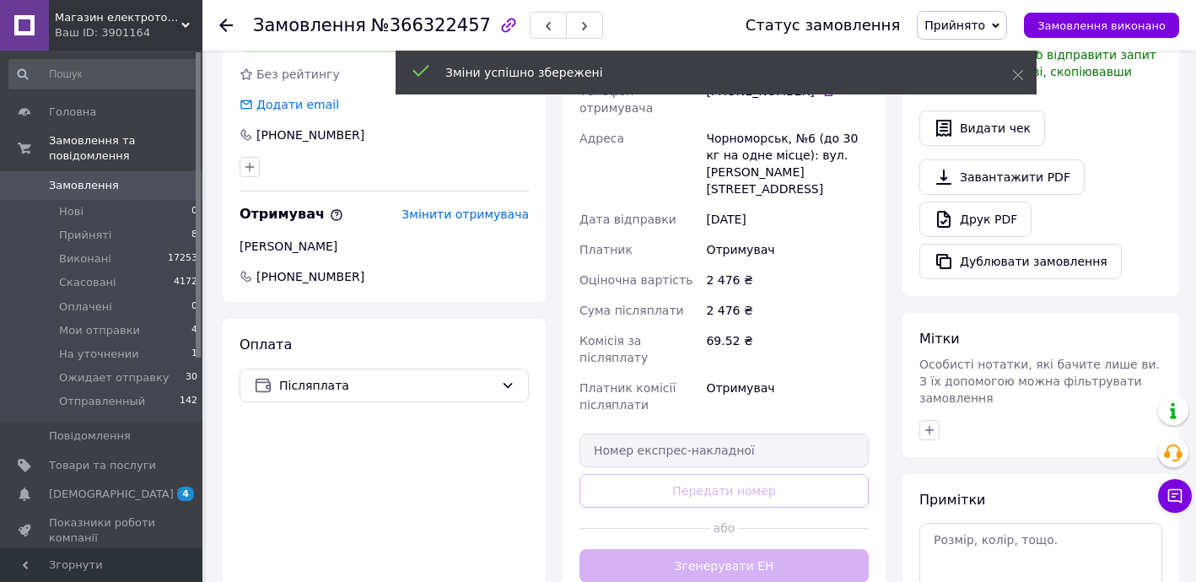
scroll to position [510, 0]
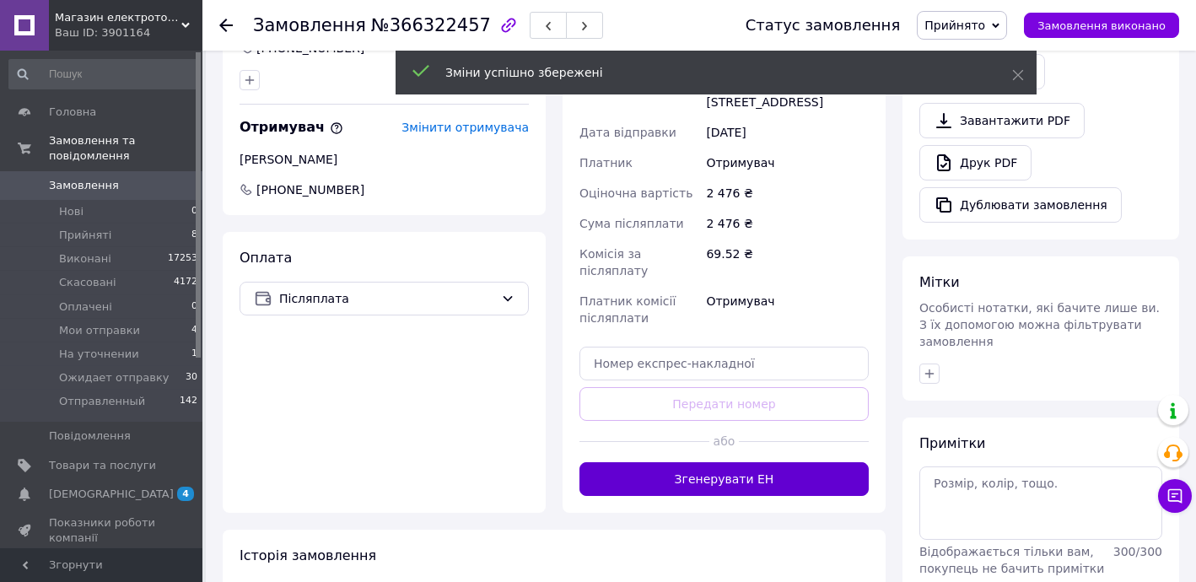
click at [761, 462] on button "Згенерувати ЕН" at bounding box center [723, 479] width 289 height 34
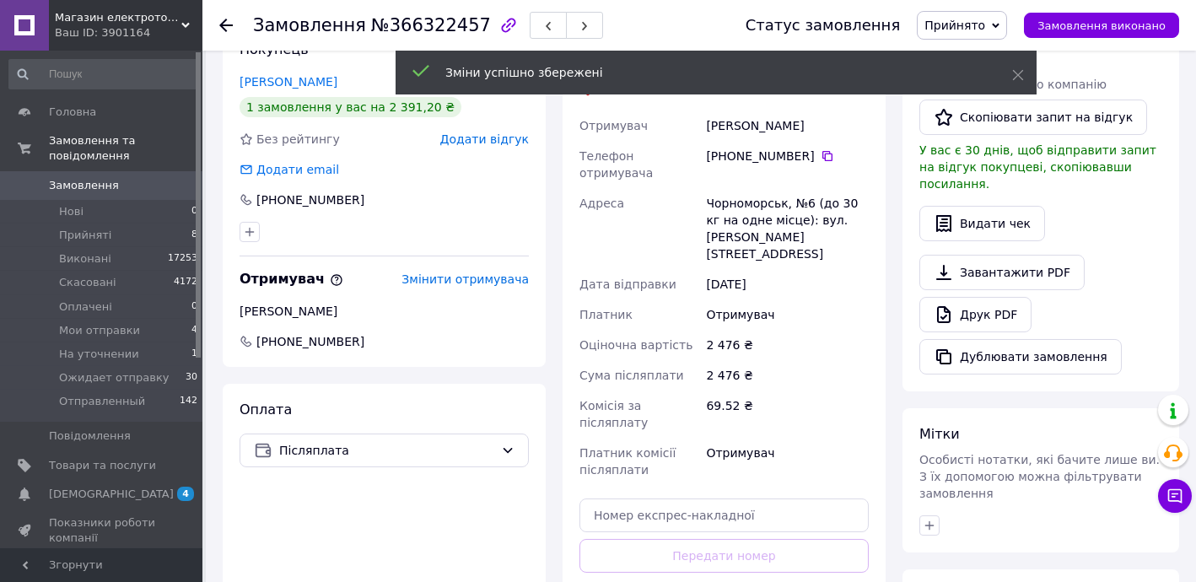
scroll to position [102, 0]
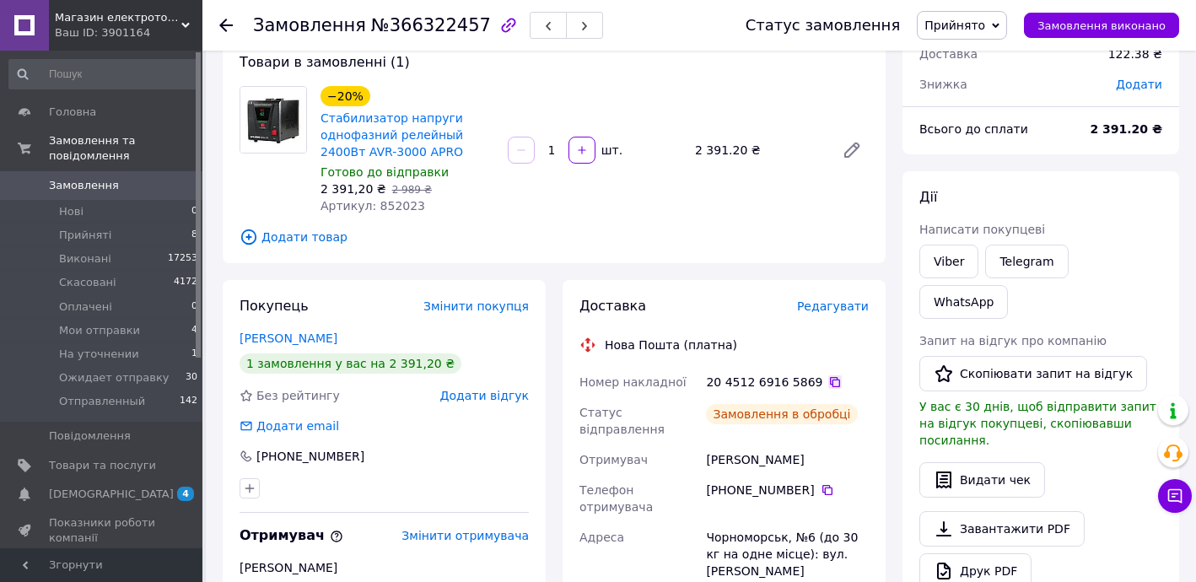
click at [828, 380] on icon at bounding box center [834, 381] width 13 height 13
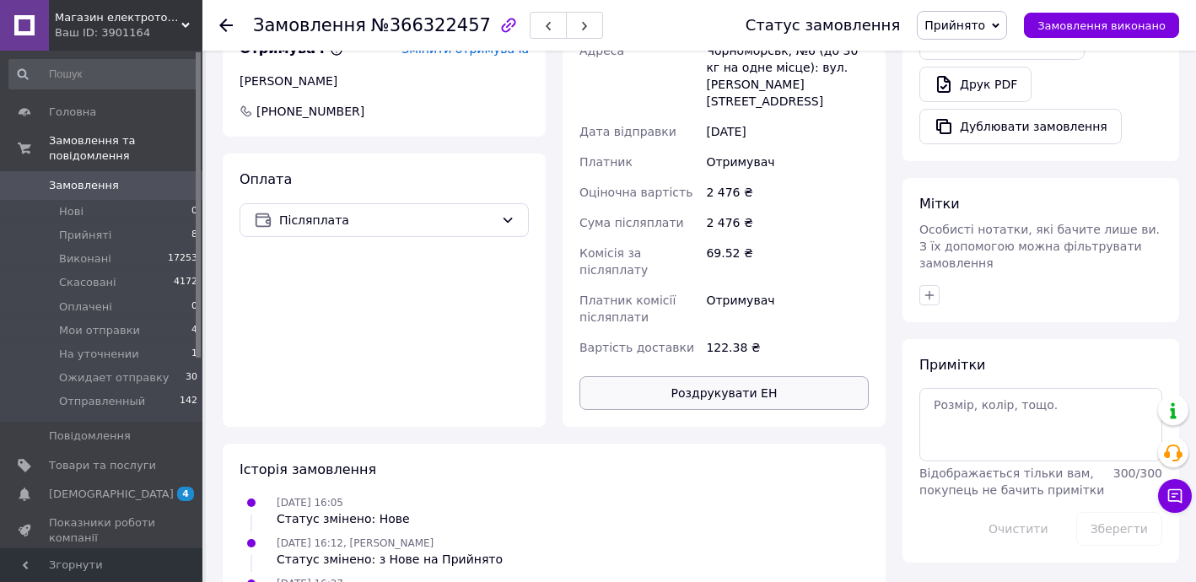
scroll to position [613, 0]
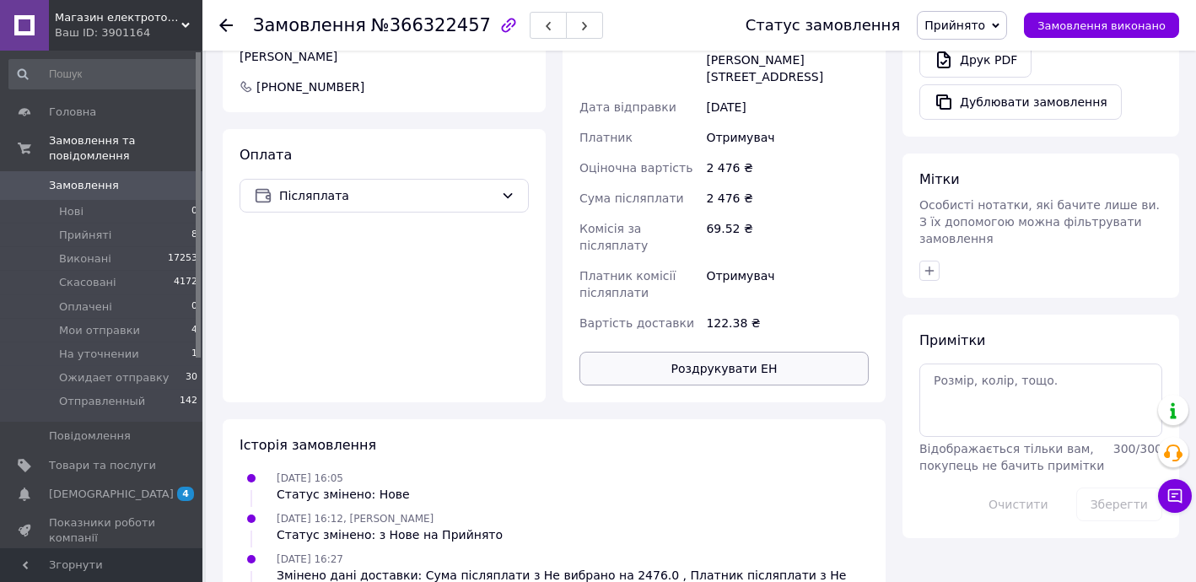
click at [765, 352] on button "Роздрукувати ЕН" at bounding box center [723, 369] width 289 height 34
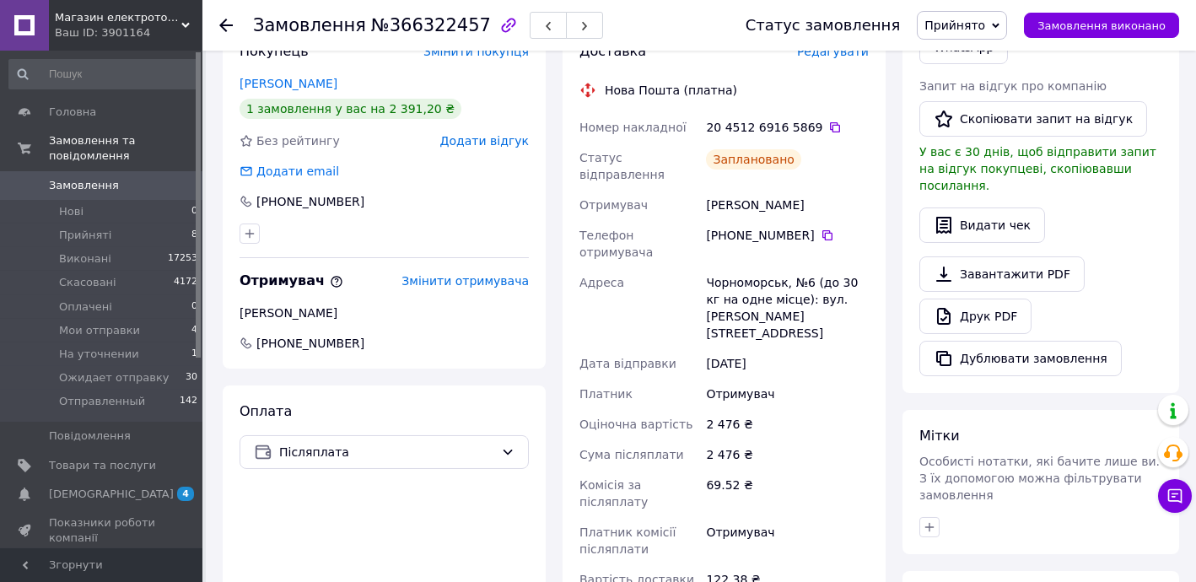
scroll to position [306, 0]
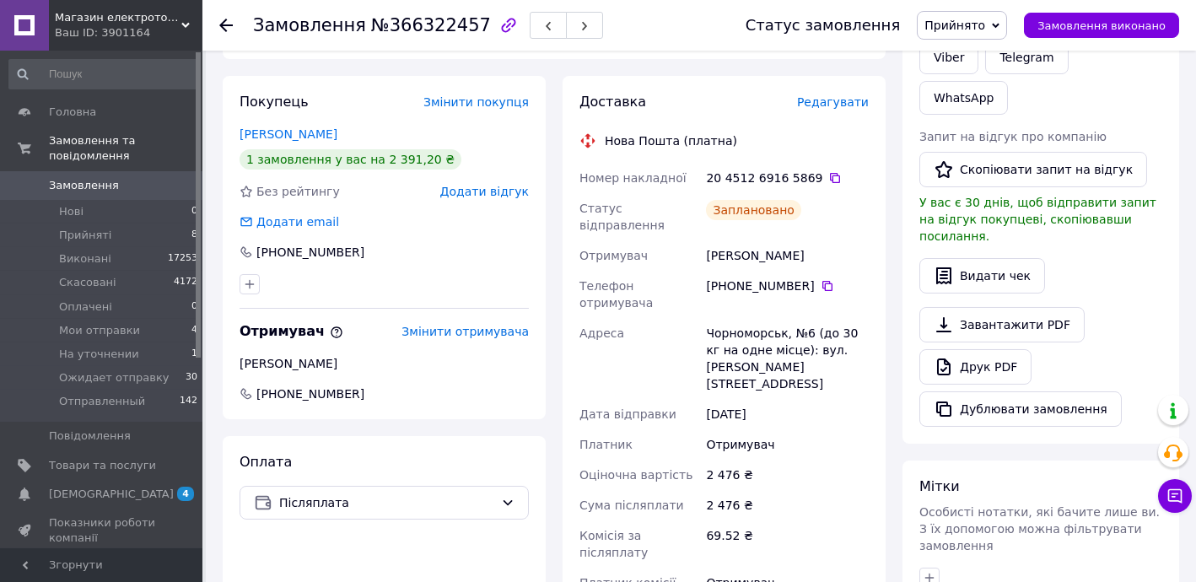
click at [970, 29] on span "Прийнято" at bounding box center [954, 25] width 61 height 13
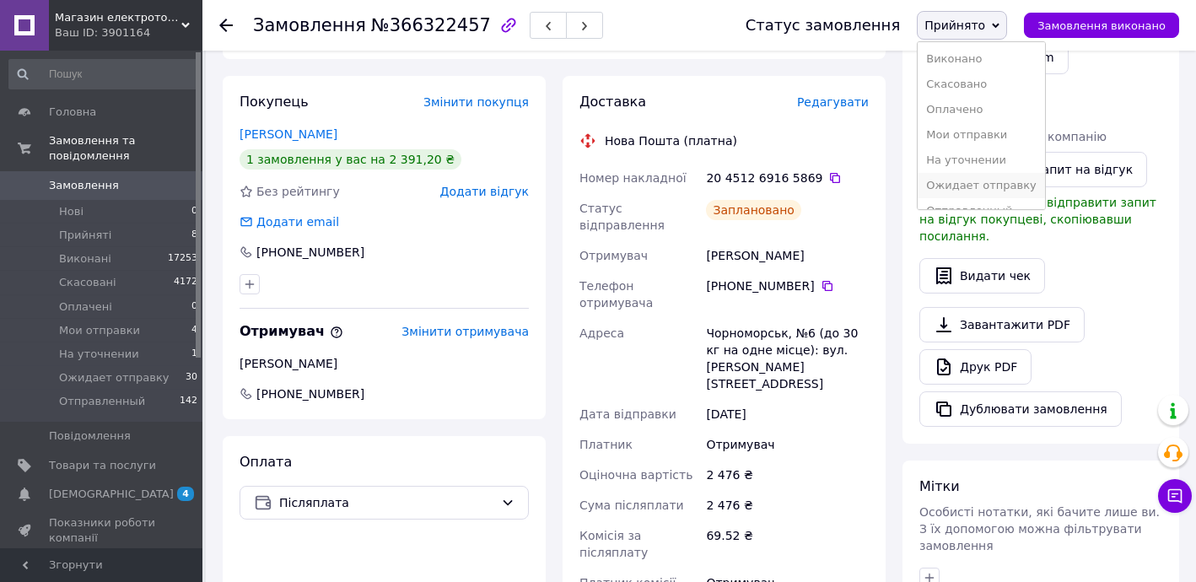
click at [989, 189] on li "Ожидает отправку" at bounding box center [980, 185] width 127 height 25
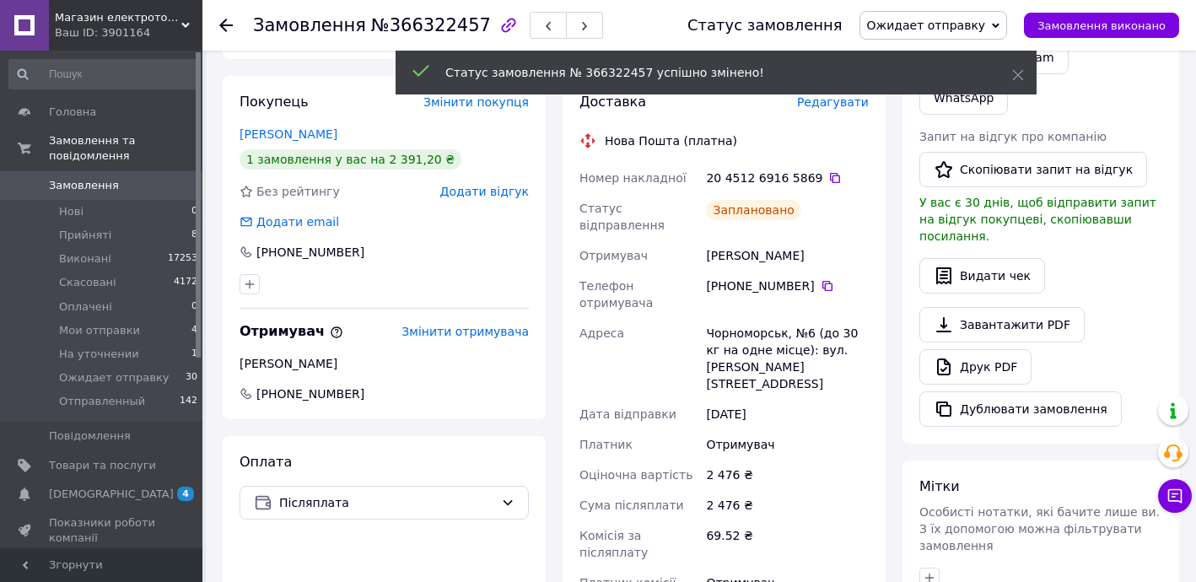
click at [225, 21] on icon at bounding box center [225, 25] width 13 height 13
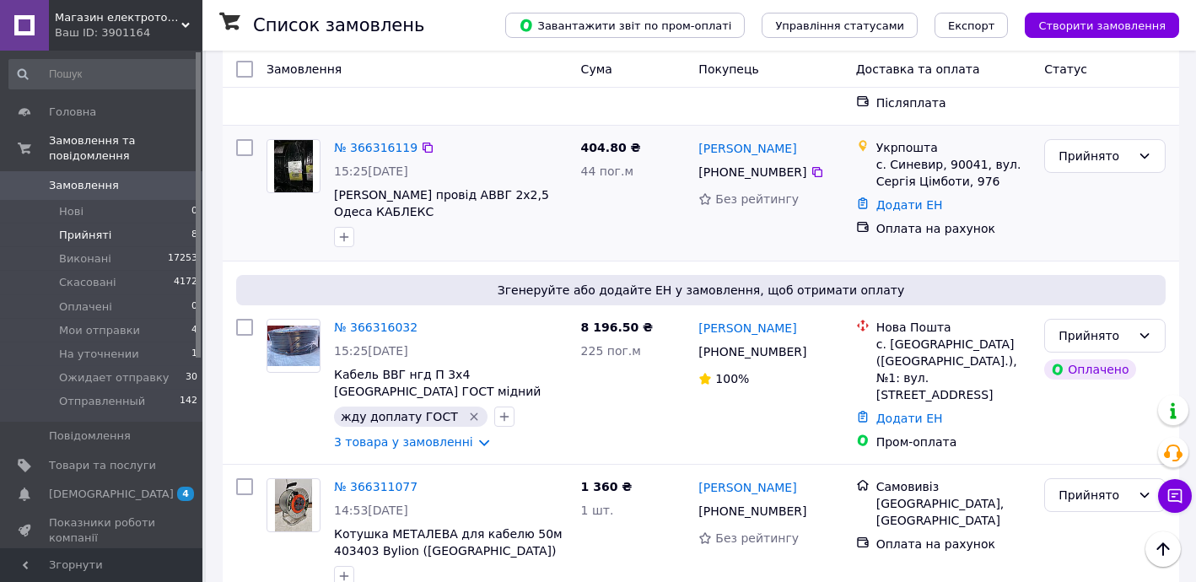
scroll to position [510, 0]
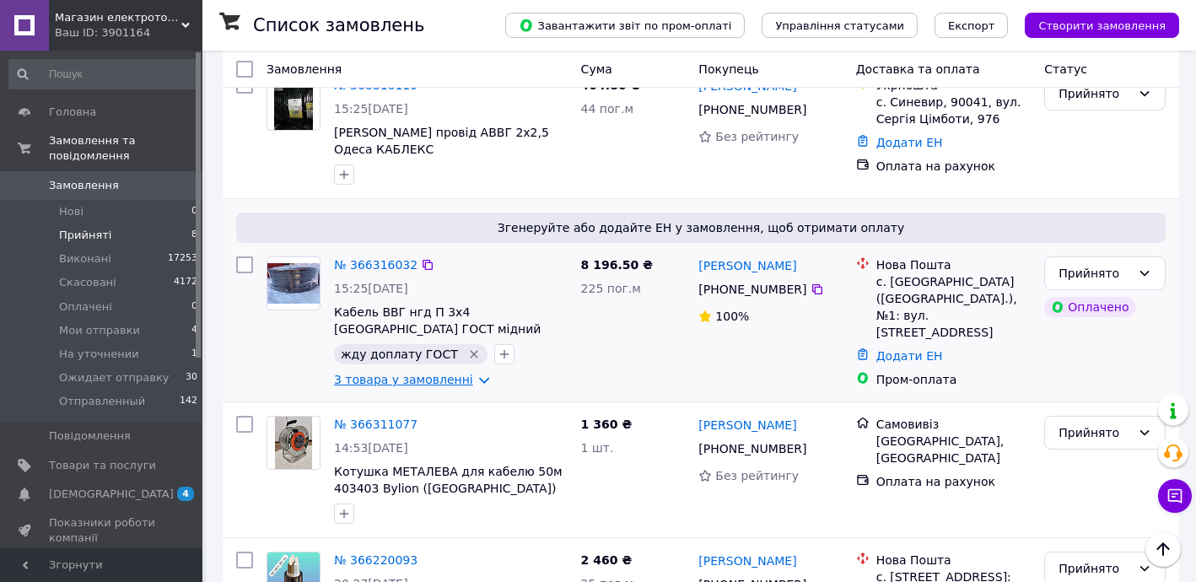
click at [430, 373] on link "3 товара у замовленні" at bounding box center [403, 379] width 139 height 13
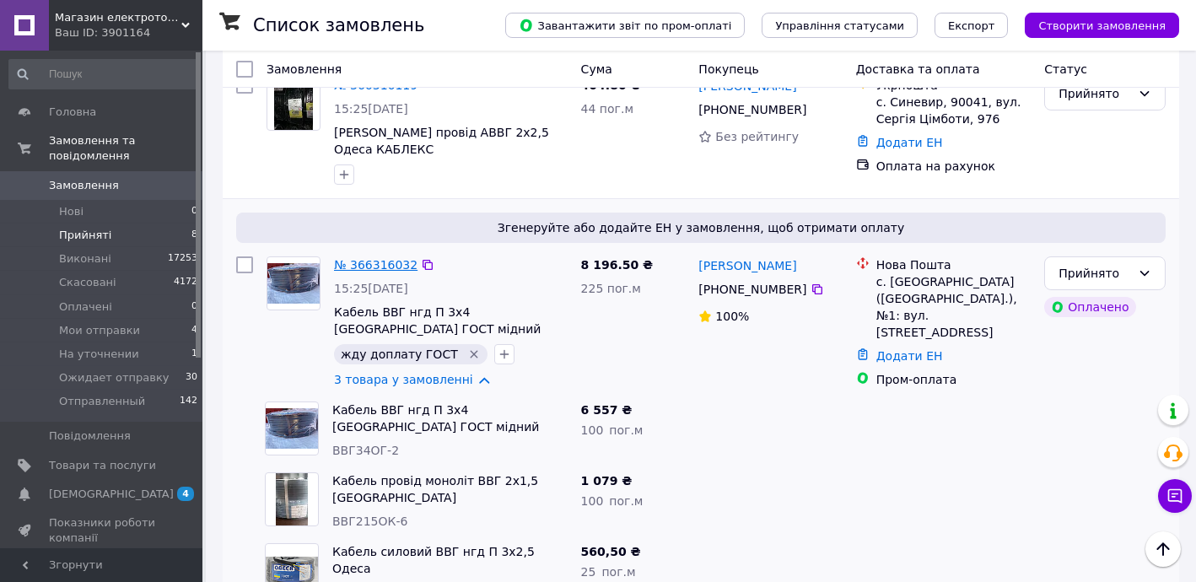
click at [374, 258] on link "№ 366316032" at bounding box center [375, 264] width 83 height 13
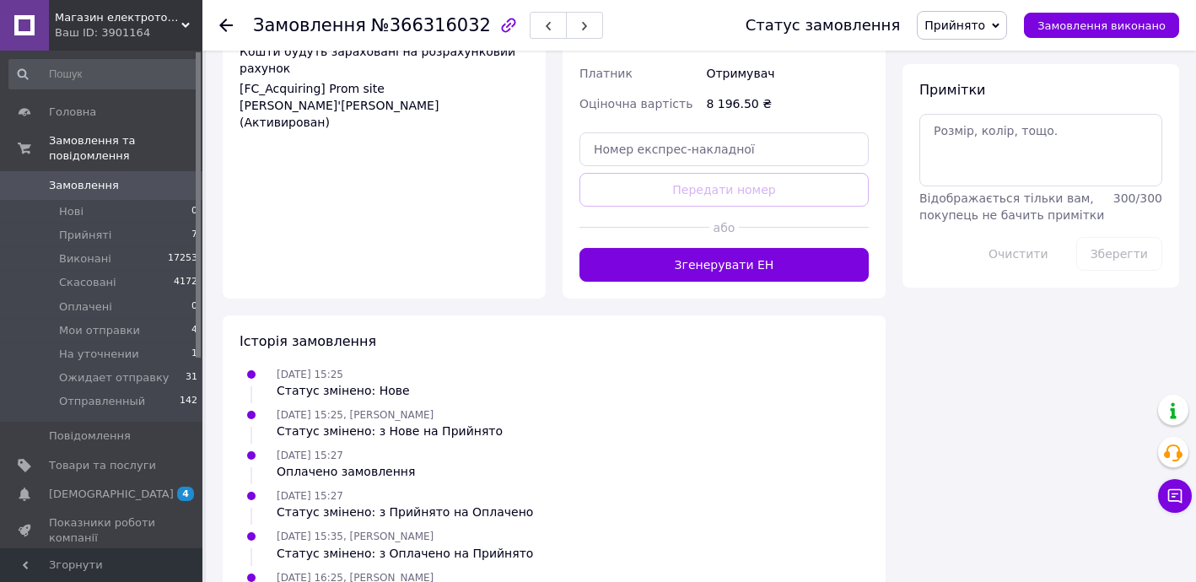
click at [760, 248] on button "Згенерувати ЕН" at bounding box center [723, 265] width 289 height 34
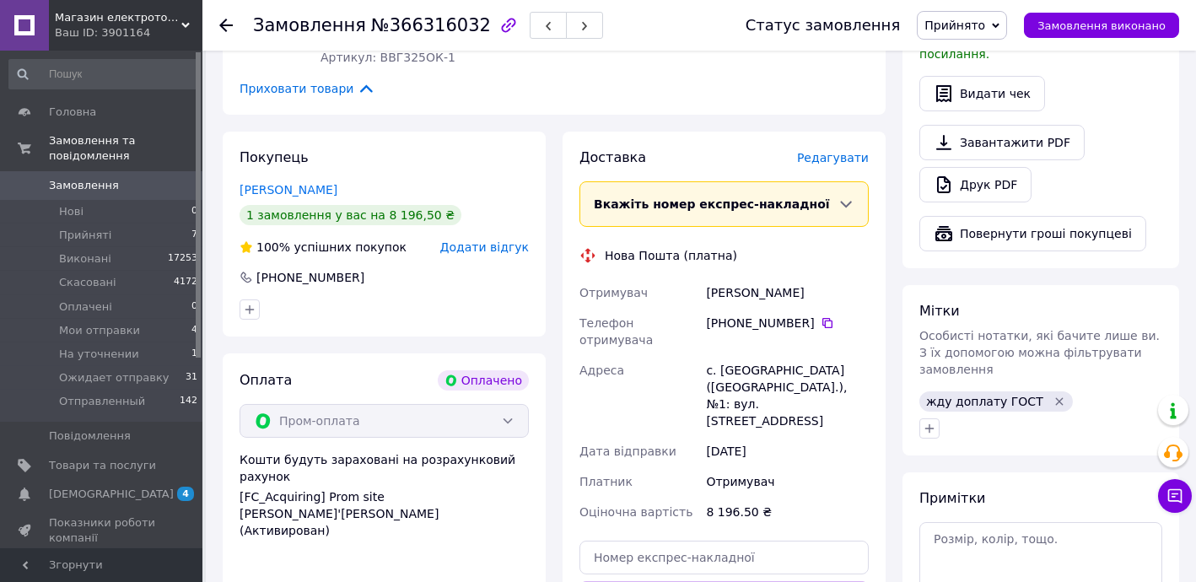
scroll to position [549, 0]
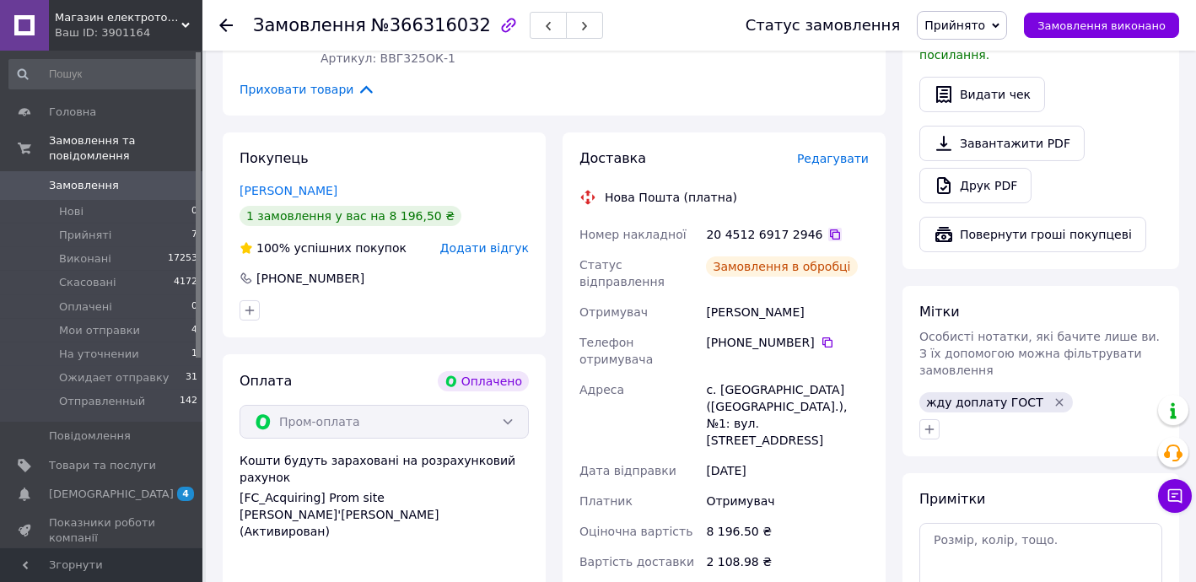
click at [828, 228] on icon at bounding box center [834, 234] width 13 height 13
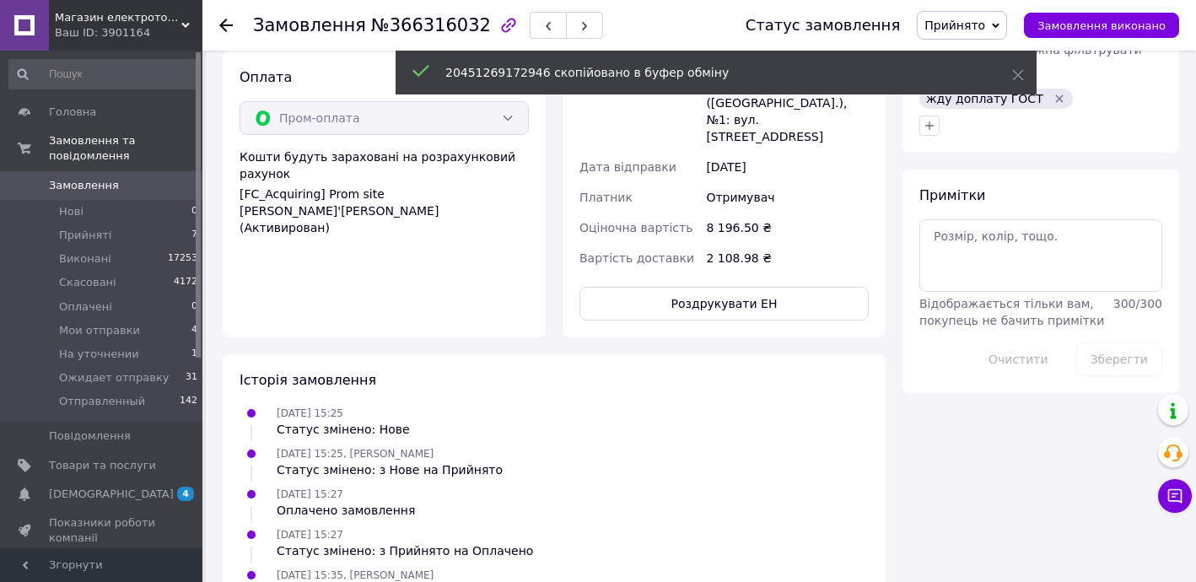
scroll to position [919, 0]
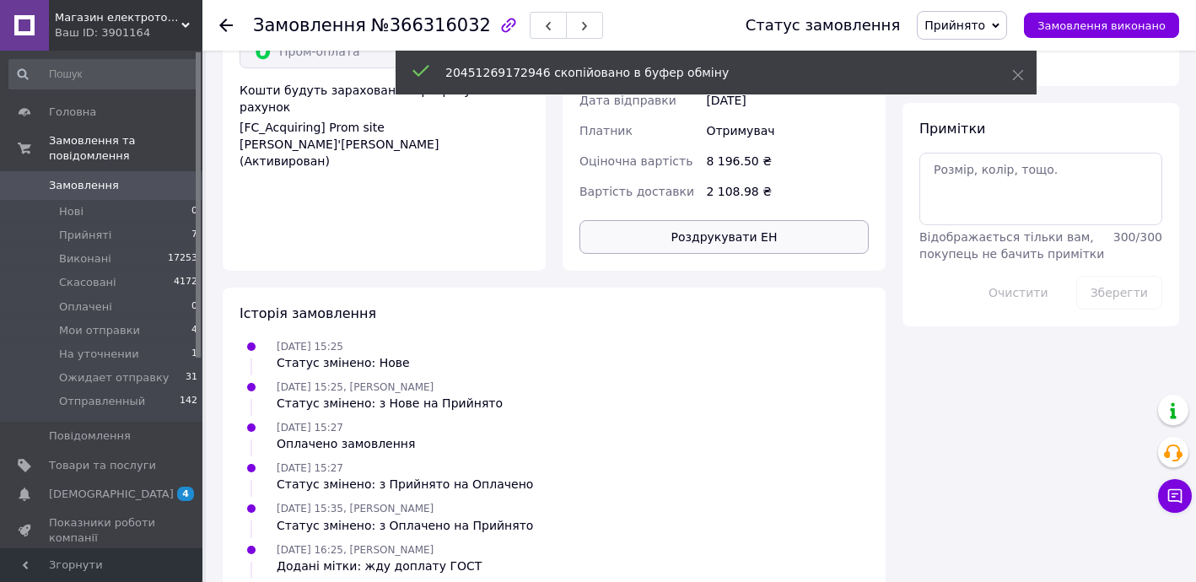
click at [790, 220] on button "Роздрукувати ЕН" at bounding box center [723, 237] width 289 height 34
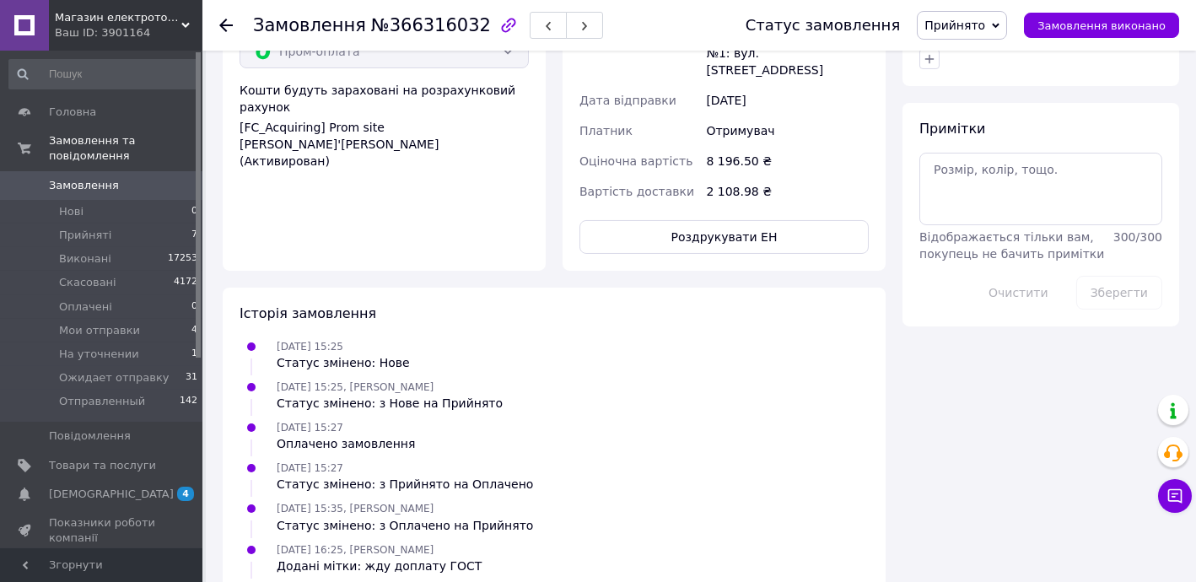
click at [976, 14] on span "Прийнято" at bounding box center [962, 25] width 90 height 29
click at [992, 185] on li "Ожидает отправку" at bounding box center [980, 185] width 127 height 25
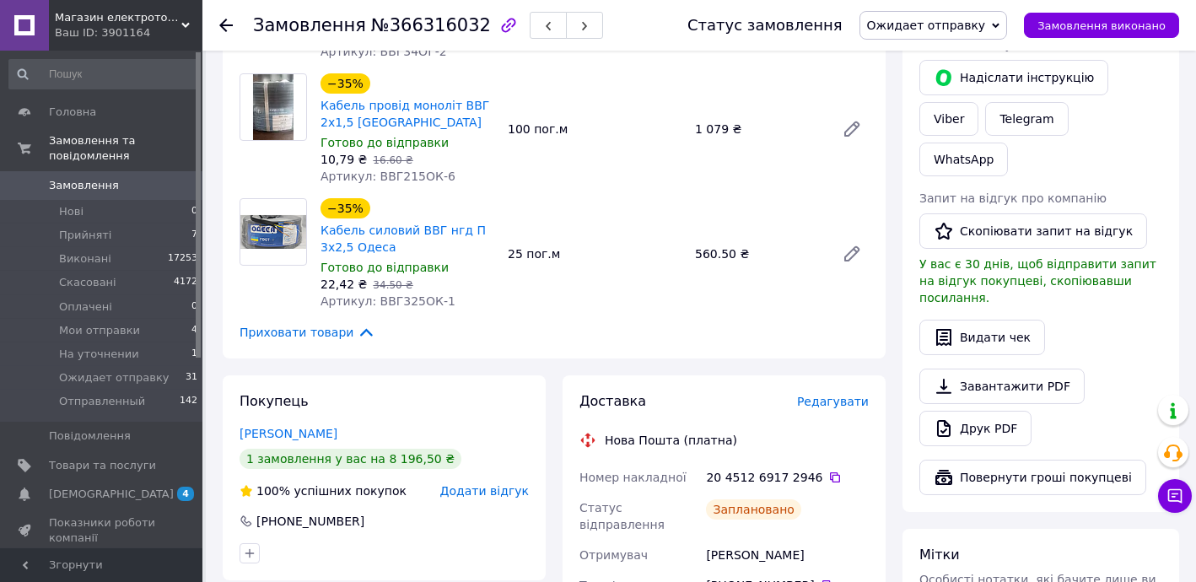
scroll to position [0, 0]
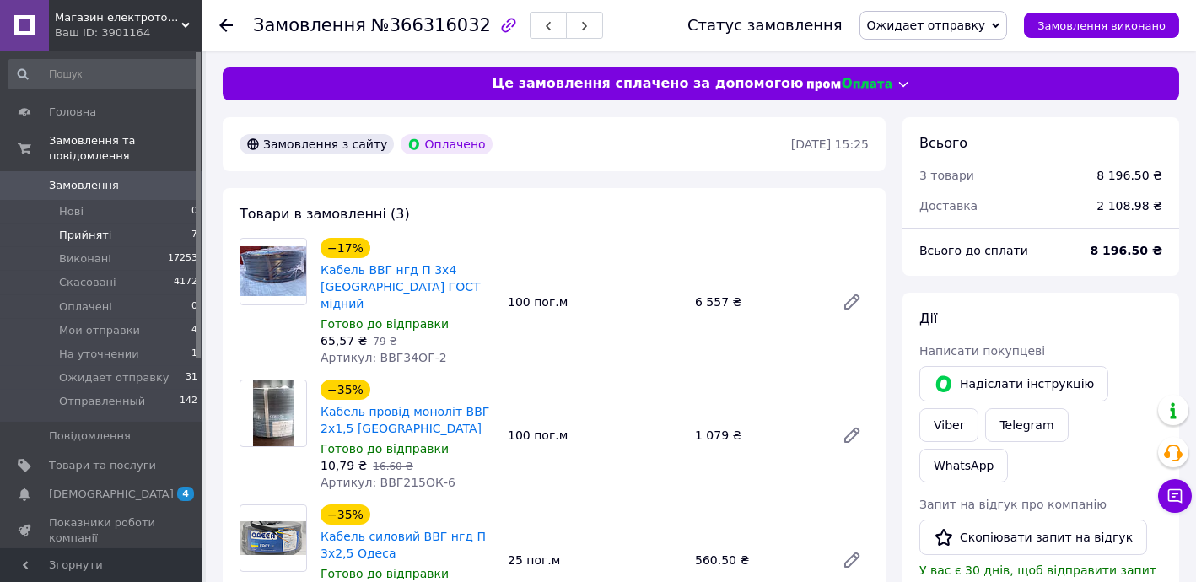
click at [113, 223] on li "Прийняті 7" at bounding box center [103, 235] width 207 height 24
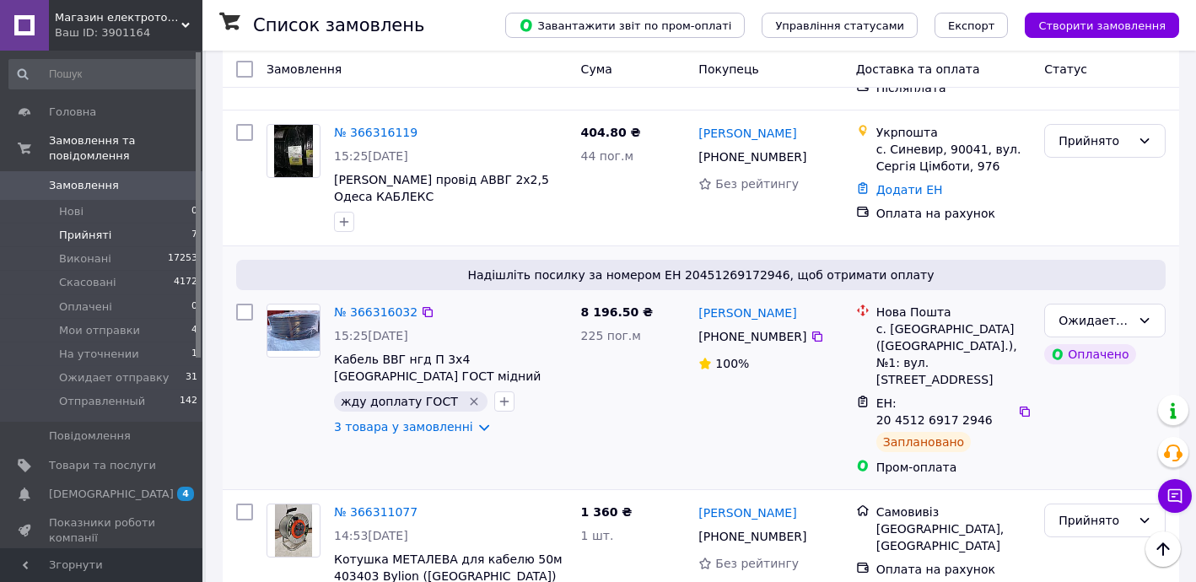
scroll to position [204, 0]
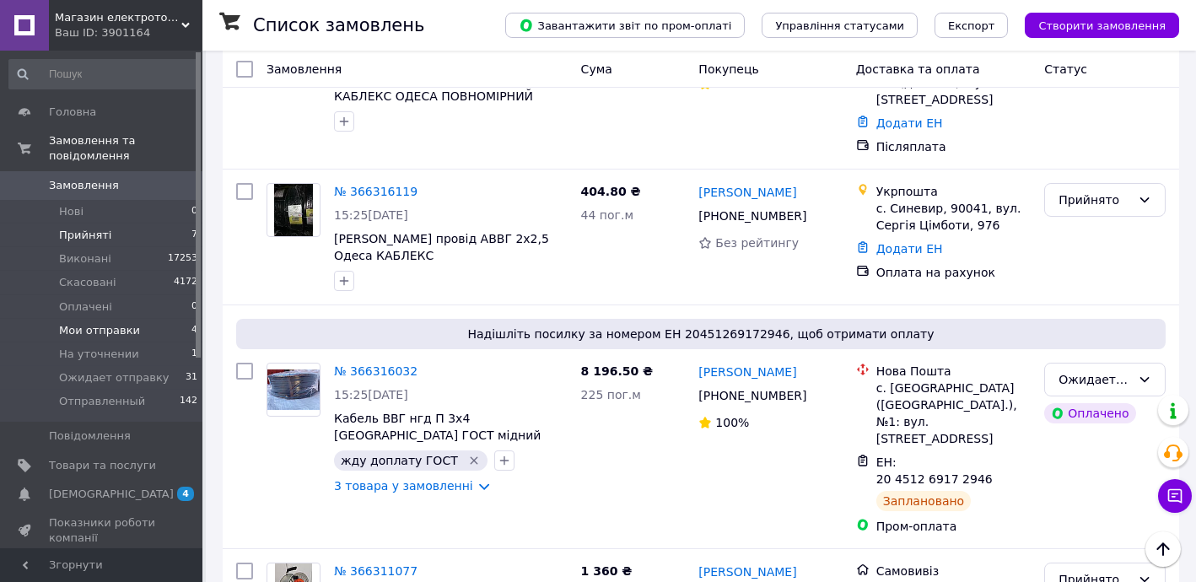
click at [83, 323] on span "Мои отправки" at bounding box center [99, 330] width 81 height 15
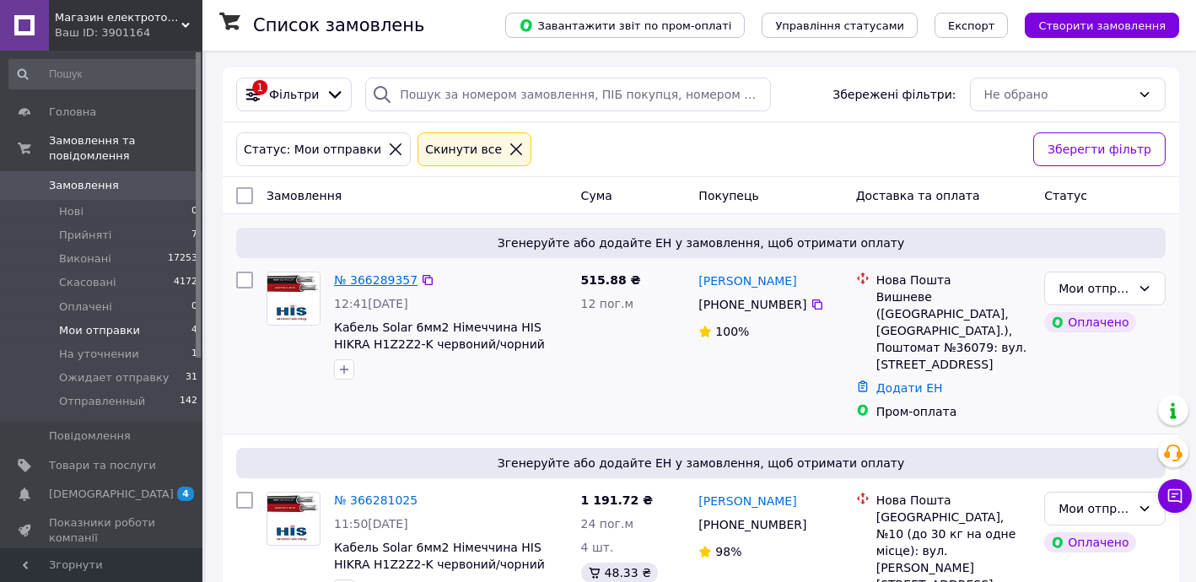
click at [383, 273] on link "№ 366289357" at bounding box center [375, 279] width 83 height 13
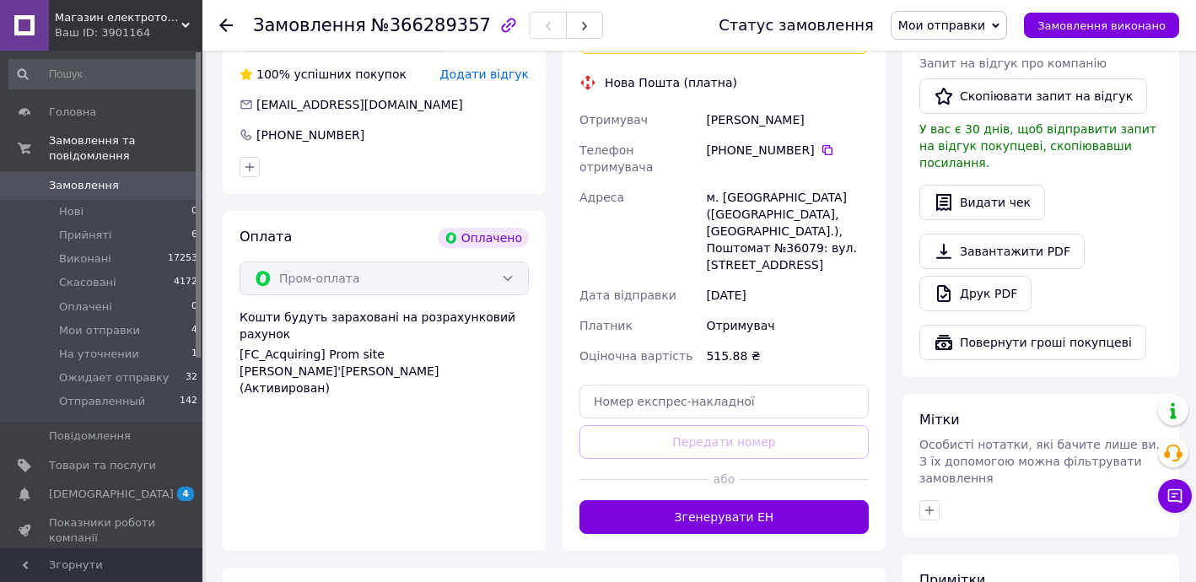
drag, startPoint x: 770, startPoint y: 470, endPoint x: 802, endPoint y: 458, distance: 34.1
click at [771, 500] on button "Згенерувати ЕН" at bounding box center [723, 517] width 289 height 34
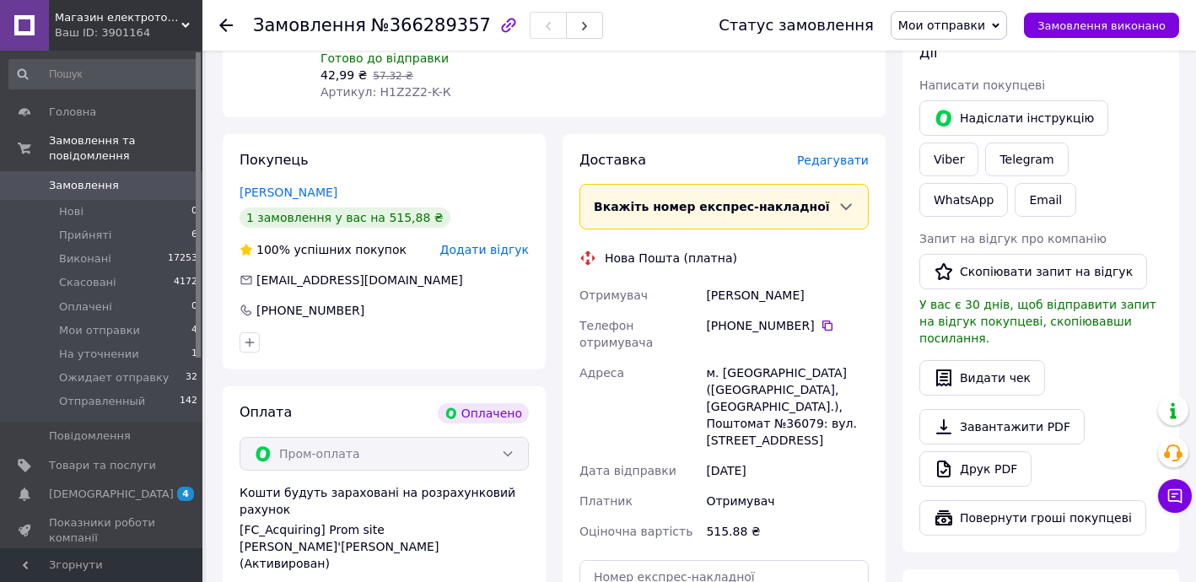
scroll to position [236, 0]
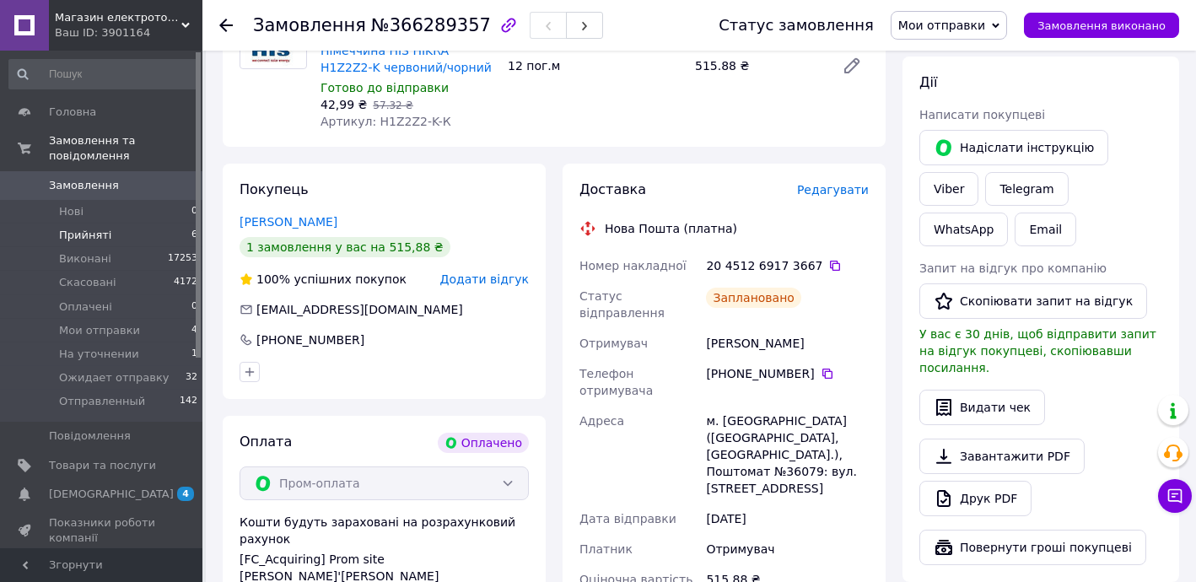
drag, startPoint x: 120, startPoint y: 221, endPoint x: 99, endPoint y: 225, distance: 21.5
click at [99, 228] on span "Прийняті" at bounding box center [85, 235] width 52 height 15
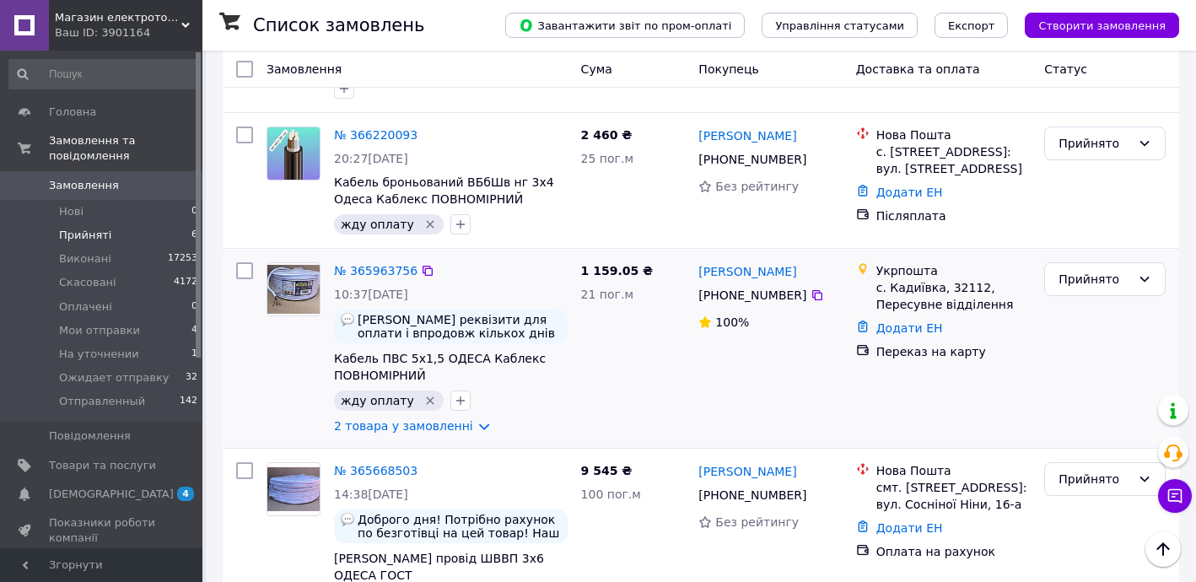
scroll to position [545, 0]
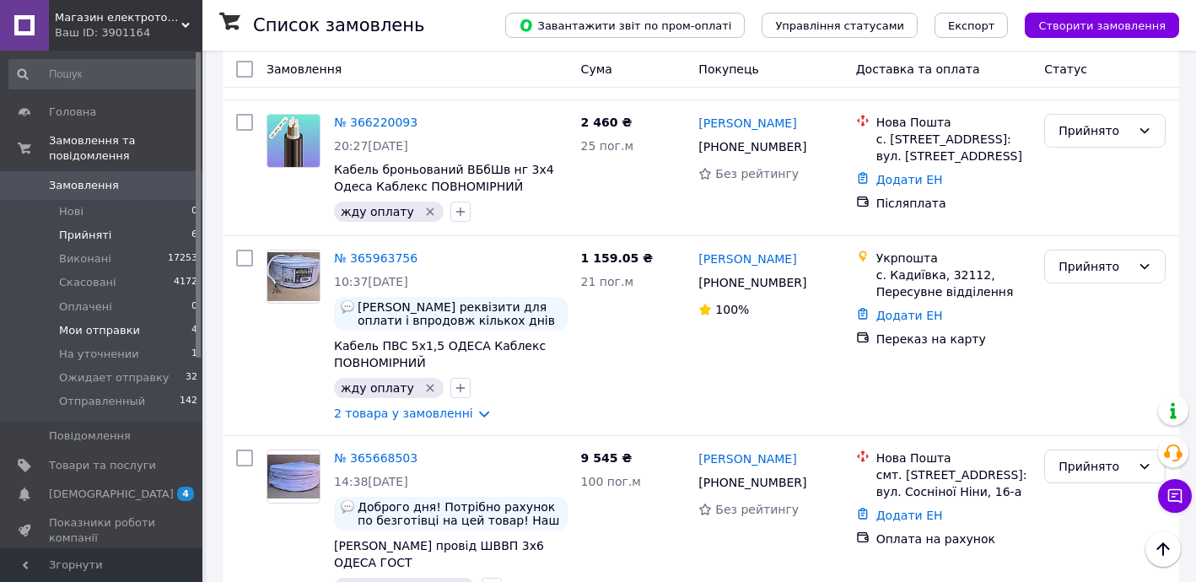
click at [126, 323] on span "Мои отправки" at bounding box center [99, 330] width 81 height 15
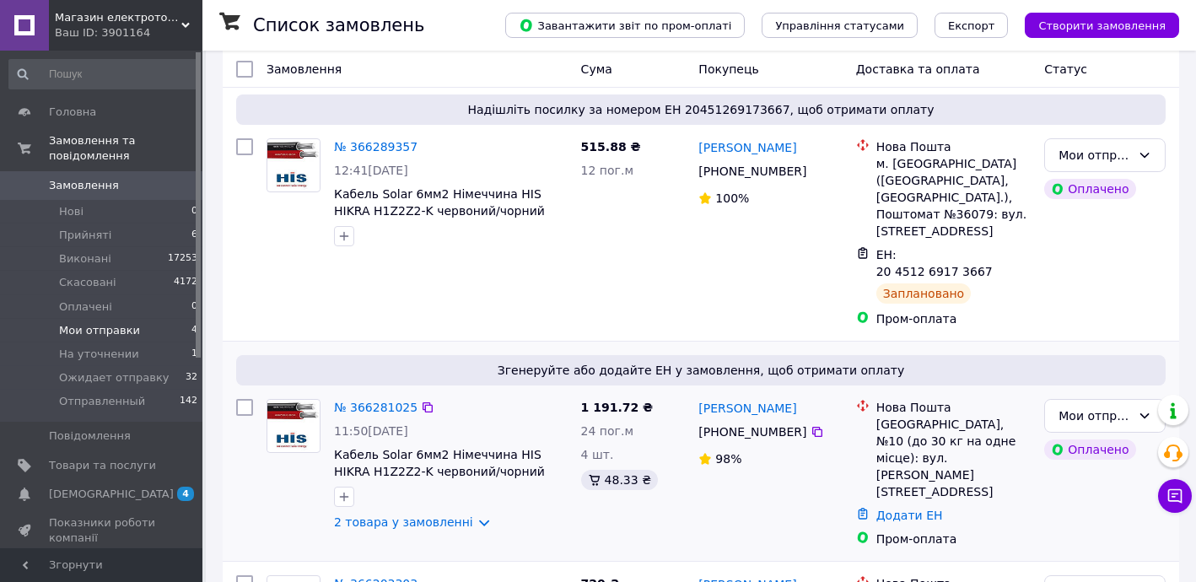
scroll to position [204, 0]
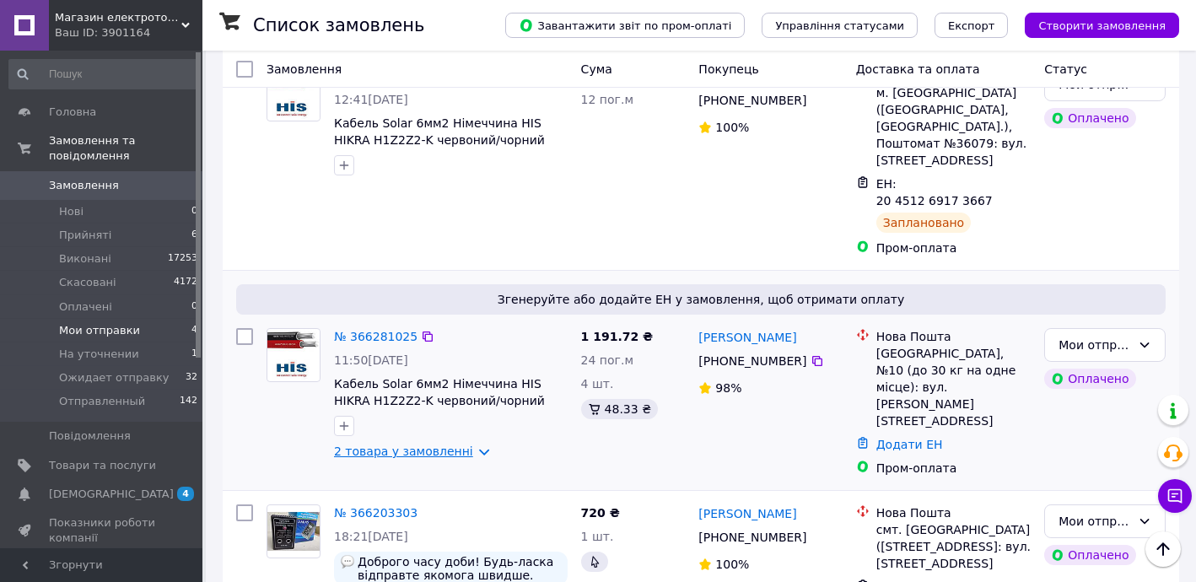
click at [438, 444] on link "2 товара у замовленні" at bounding box center [403, 450] width 139 height 13
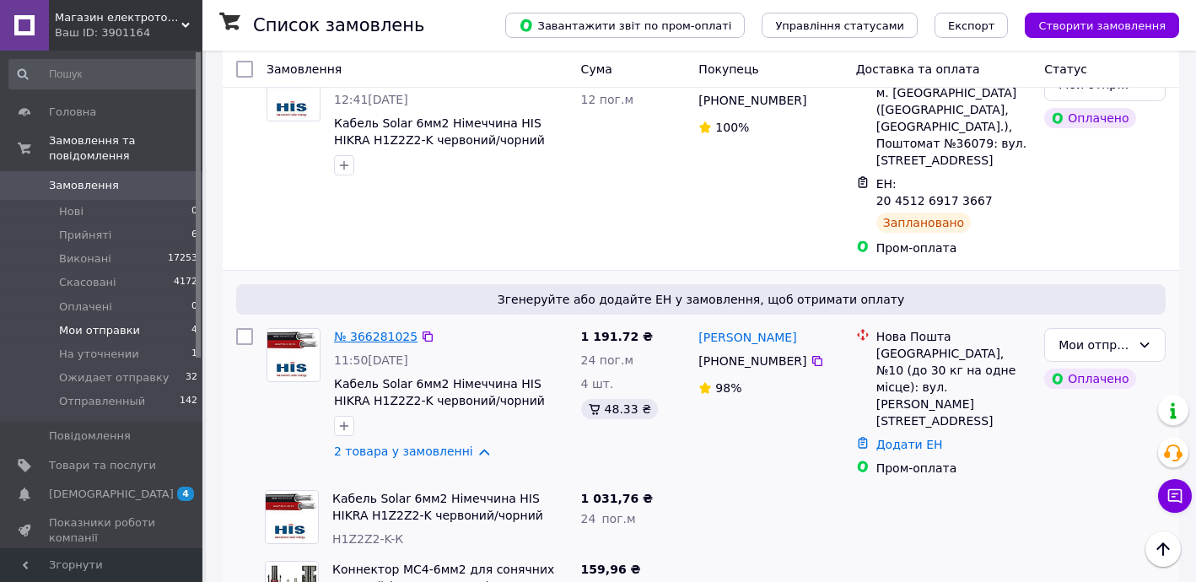
click at [364, 330] on link "№ 366281025" at bounding box center [375, 336] width 83 height 13
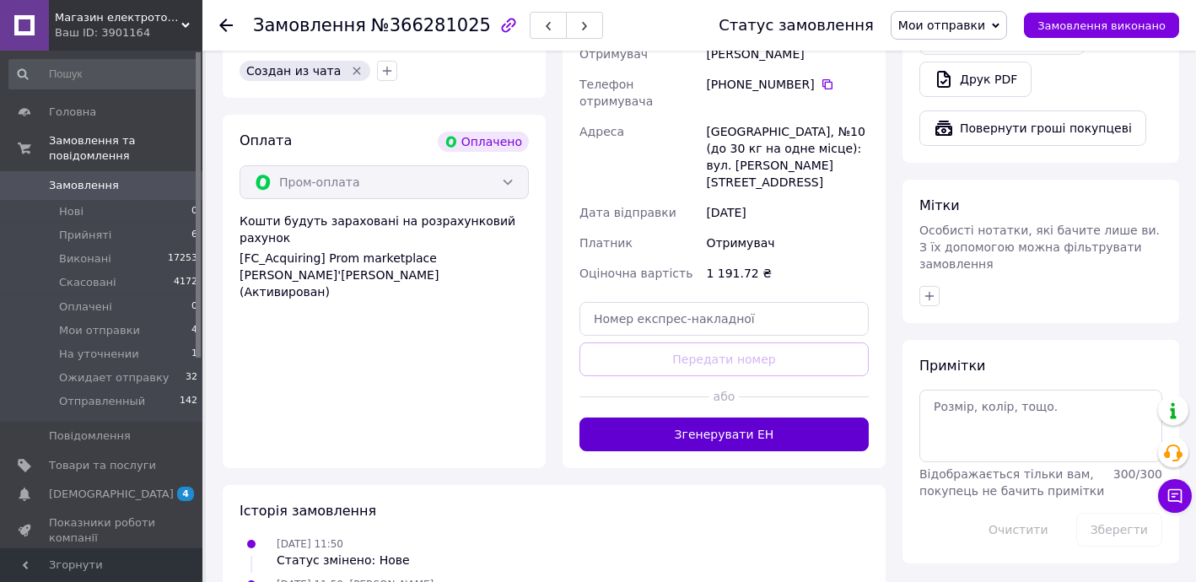
click at [771, 417] on button "Згенерувати ЕН" at bounding box center [723, 434] width 289 height 34
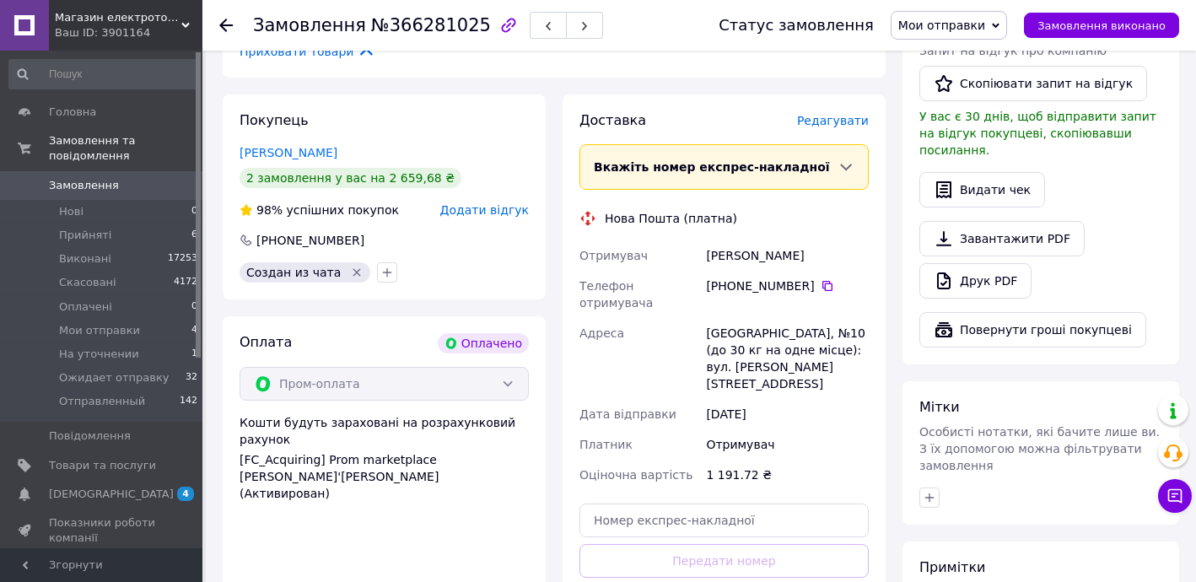
scroll to position [510, 0]
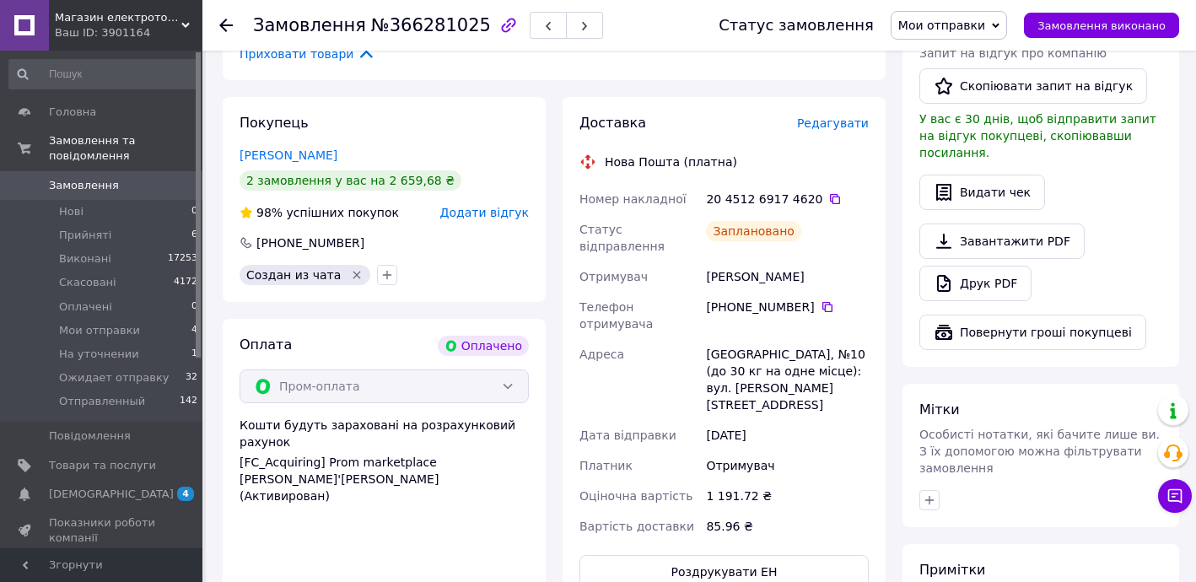
click at [224, 24] on use at bounding box center [225, 25] width 13 height 13
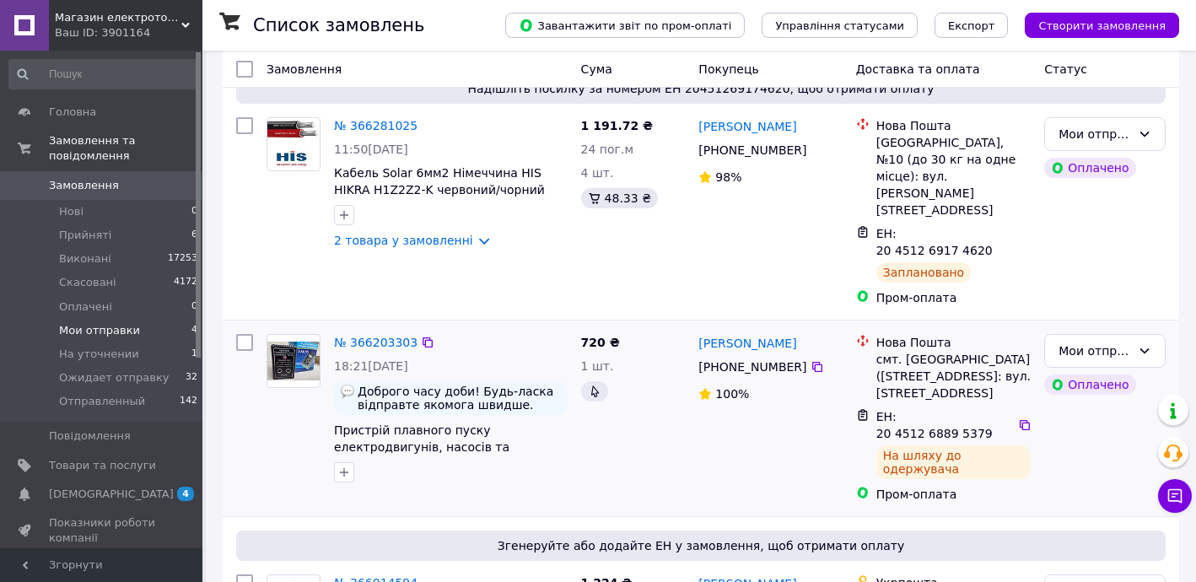
scroll to position [438, 0]
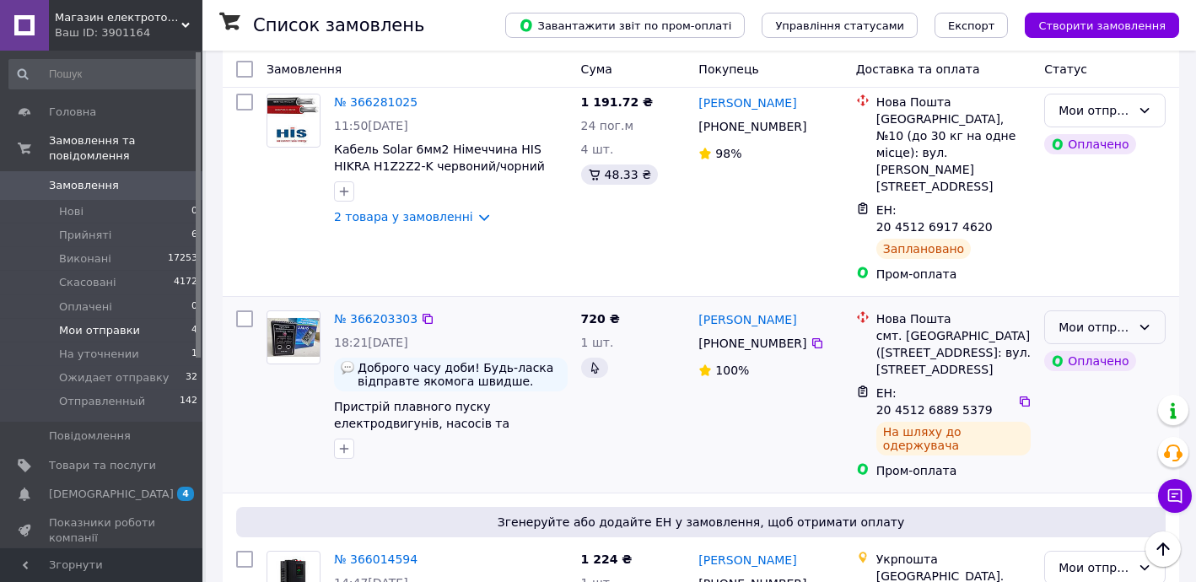
click at [1086, 318] on div "Мои отправки" at bounding box center [1094, 327] width 73 height 19
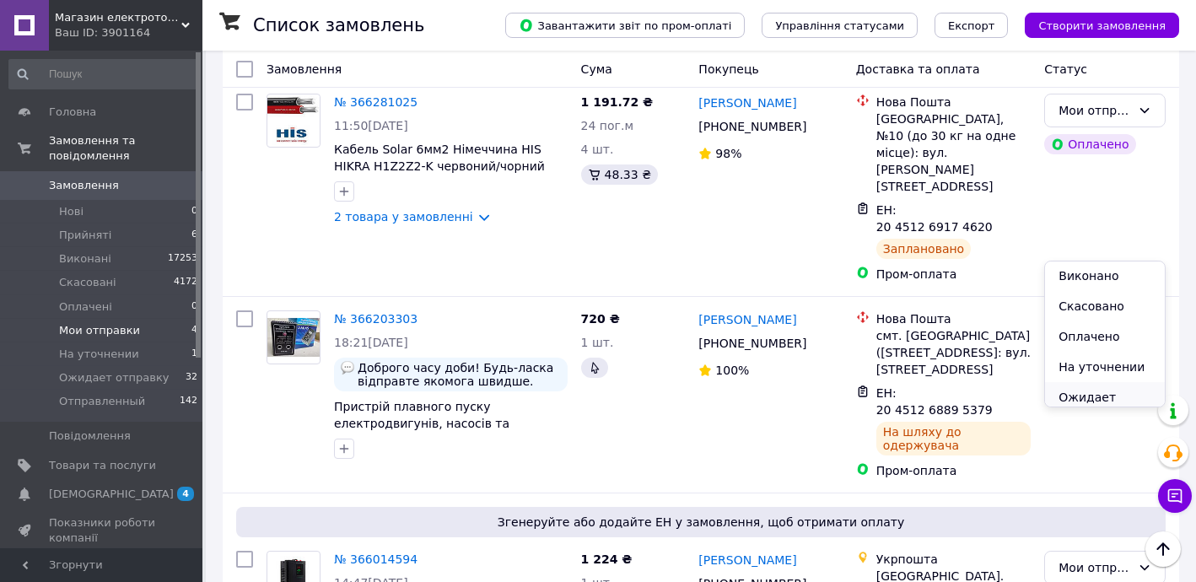
scroll to position [83, 0]
click at [1084, 384] on li "Отправленный" at bounding box center [1105, 400] width 120 height 47
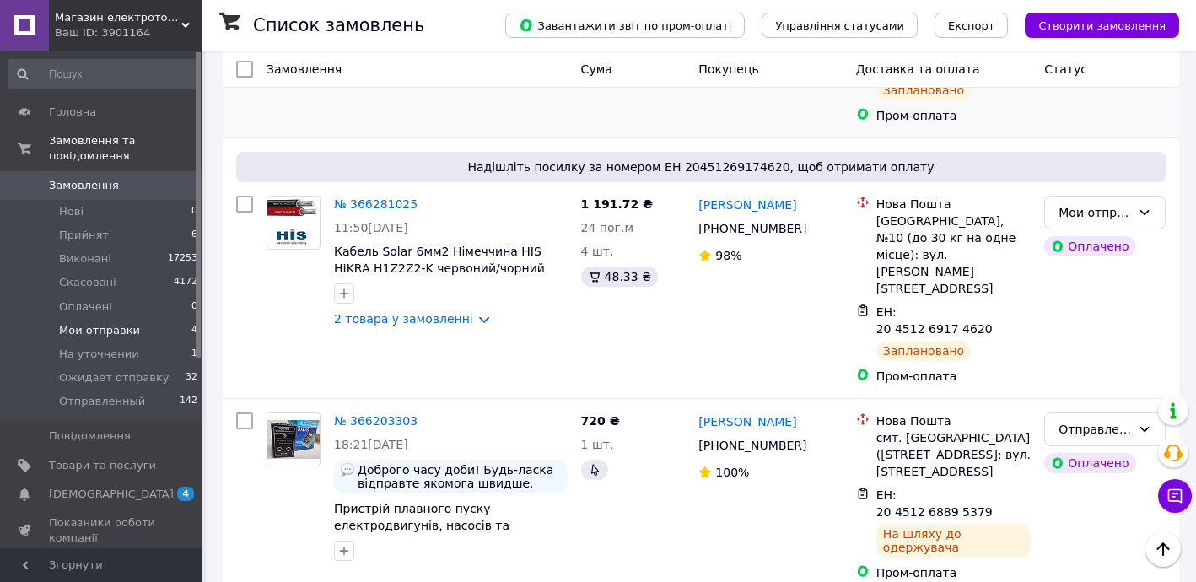
scroll to position [132, 0]
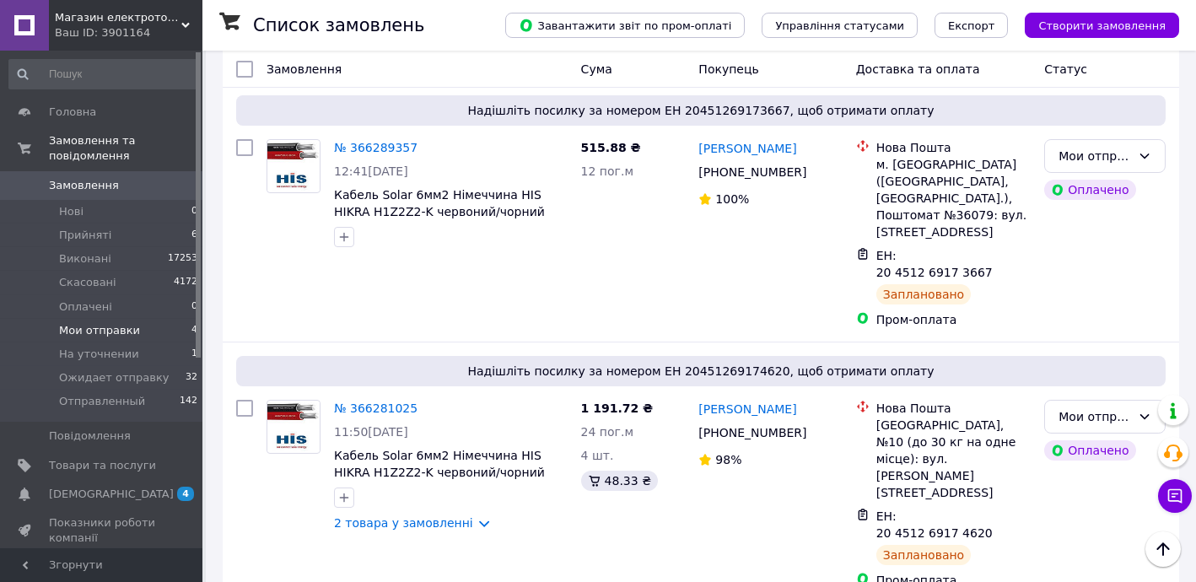
click at [110, 178] on span "Замовлення" at bounding box center [102, 185] width 107 height 15
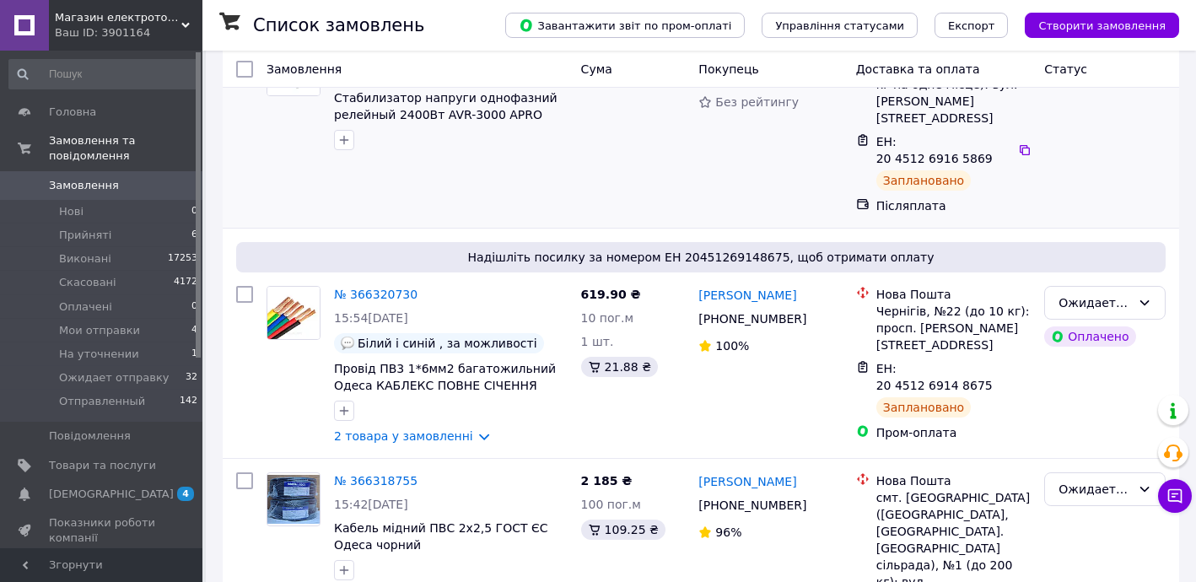
scroll to position [306, 0]
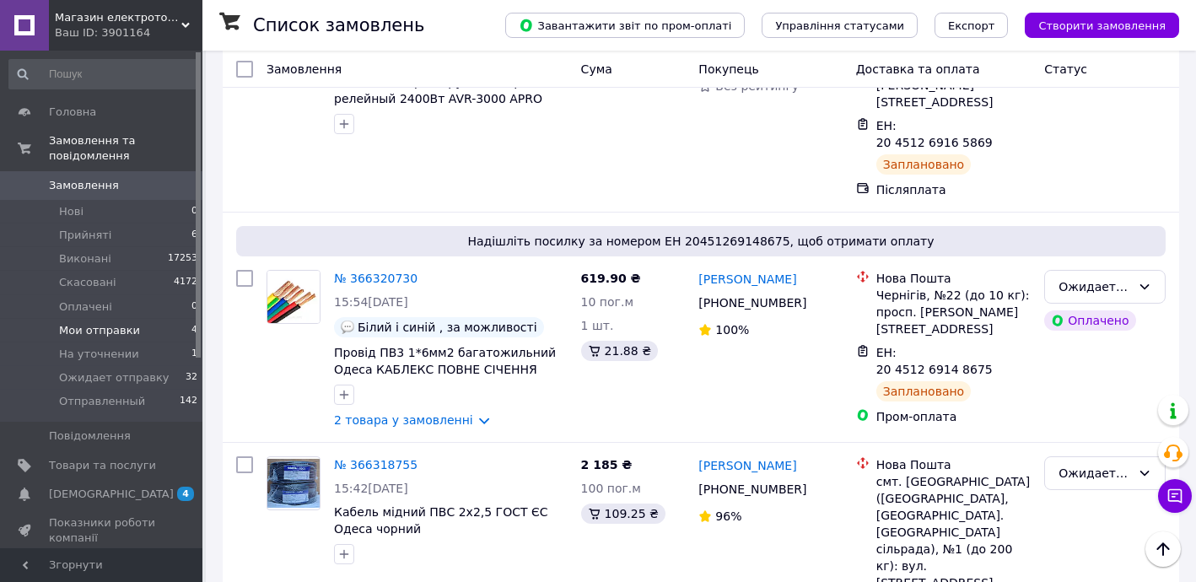
click at [112, 323] on span "Мои отправки" at bounding box center [99, 330] width 81 height 15
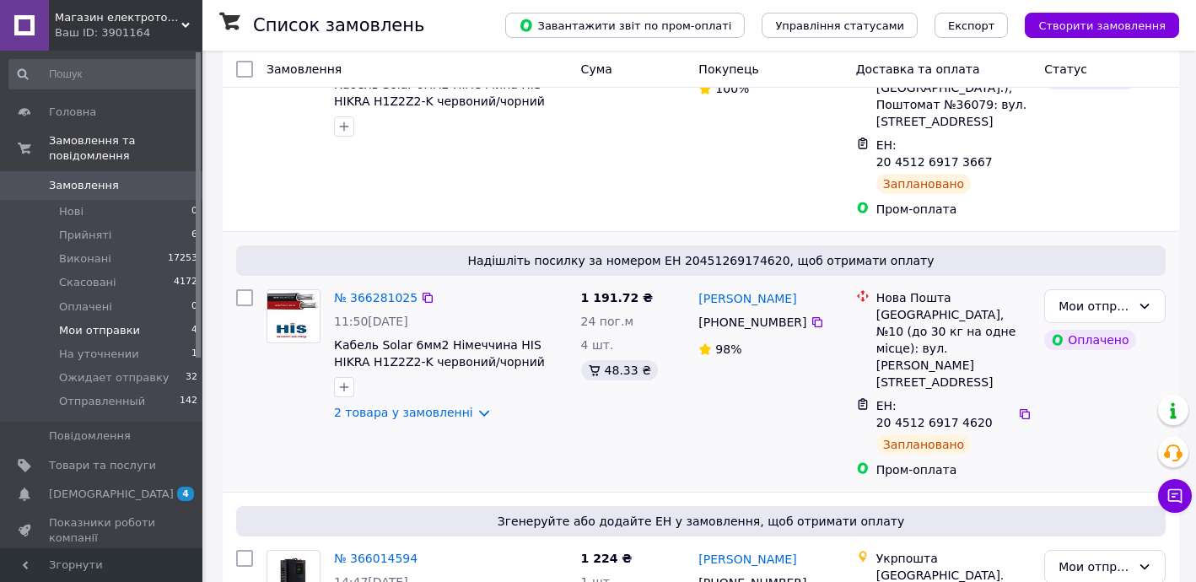
scroll to position [263, 0]
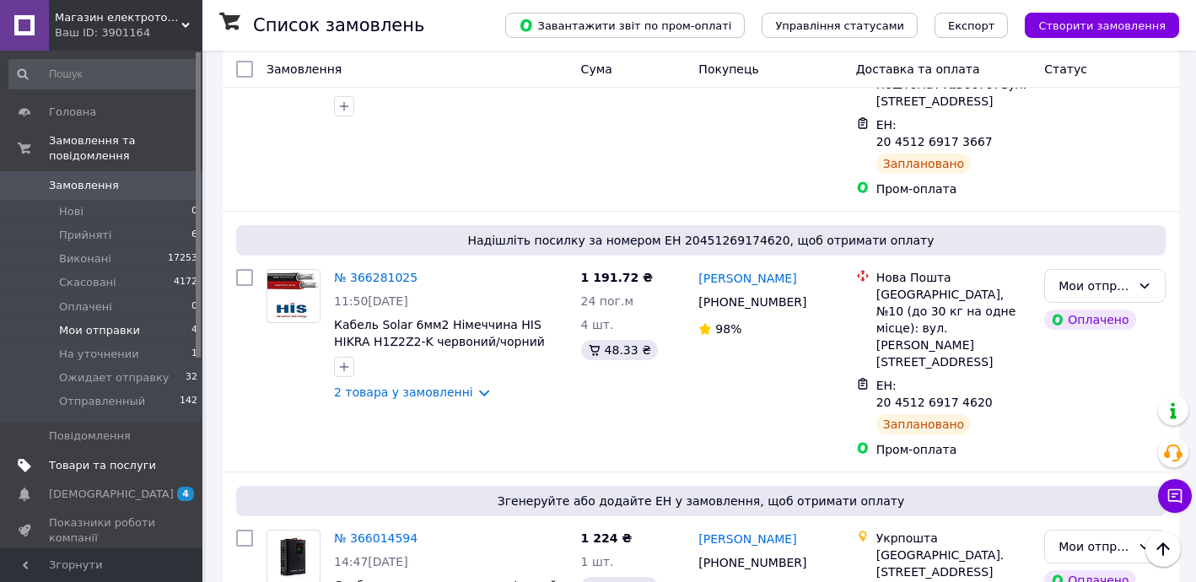
click at [122, 458] on span "Товари та послуги" at bounding box center [102, 465] width 107 height 15
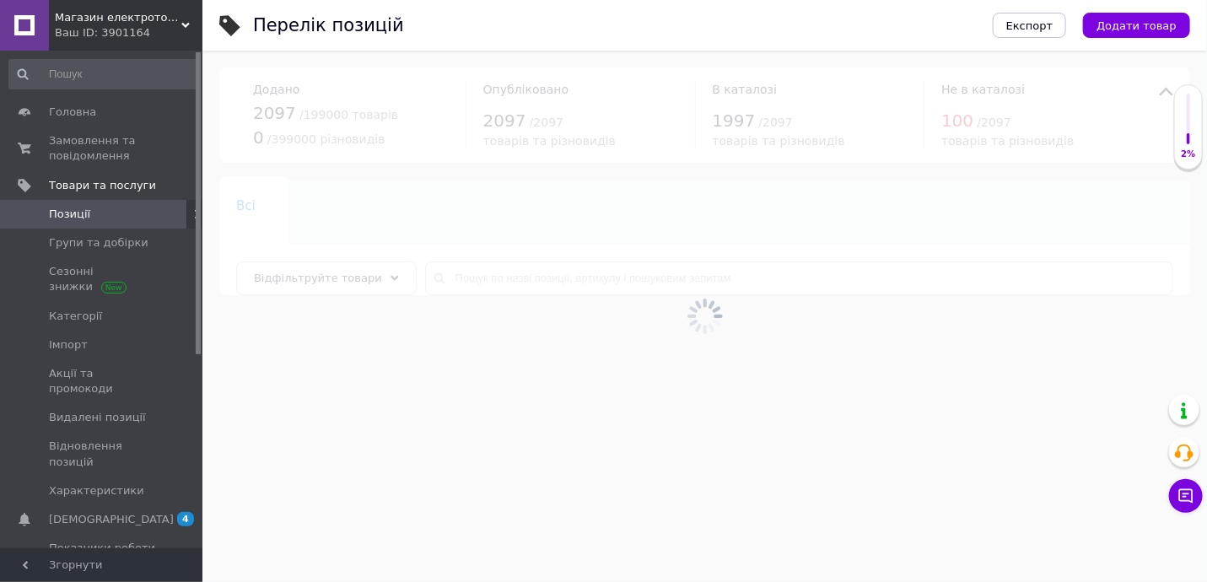
click at [524, 273] on div at bounding box center [704, 316] width 1004 height 531
click at [522, 275] on div at bounding box center [704, 316] width 1004 height 531
click at [522, 276] on input "text" at bounding box center [799, 278] width 748 height 34
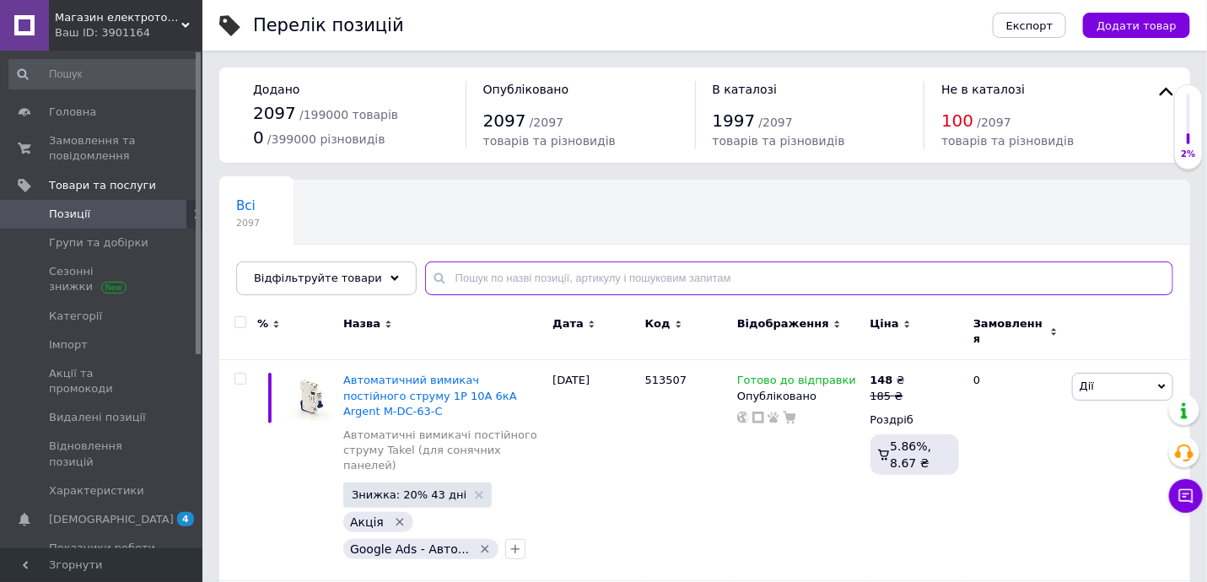
click at [522, 277] on input "text" at bounding box center [799, 278] width 748 height 34
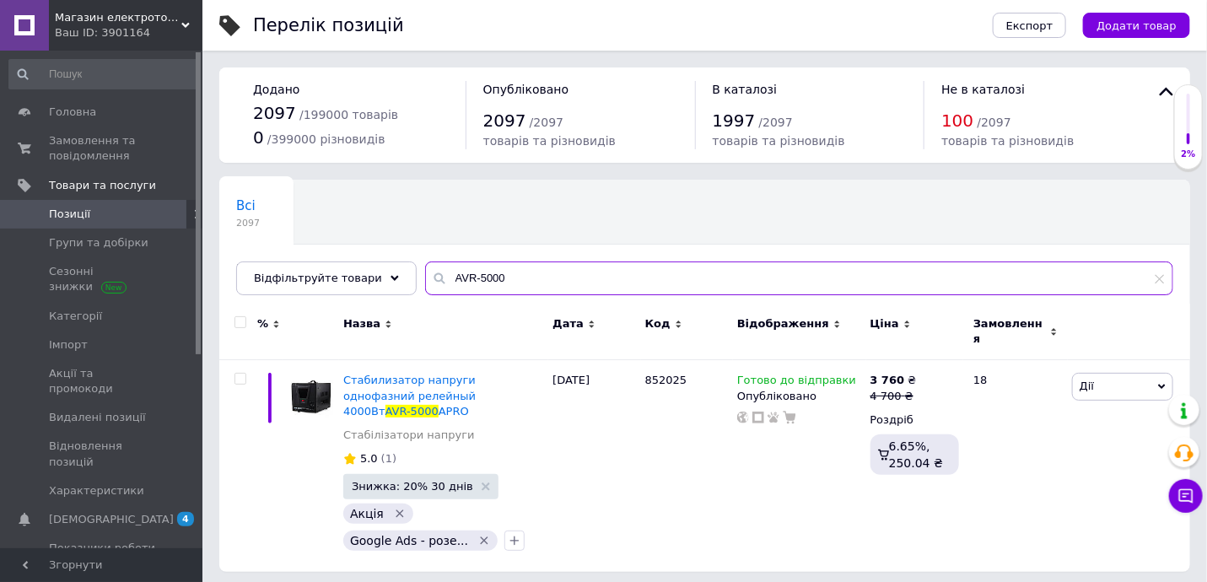
type input "AVR-5000"
click at [105, 147] on span "Замовлення та повідомлення" at bounding box center [102, 148] width 107 height 30
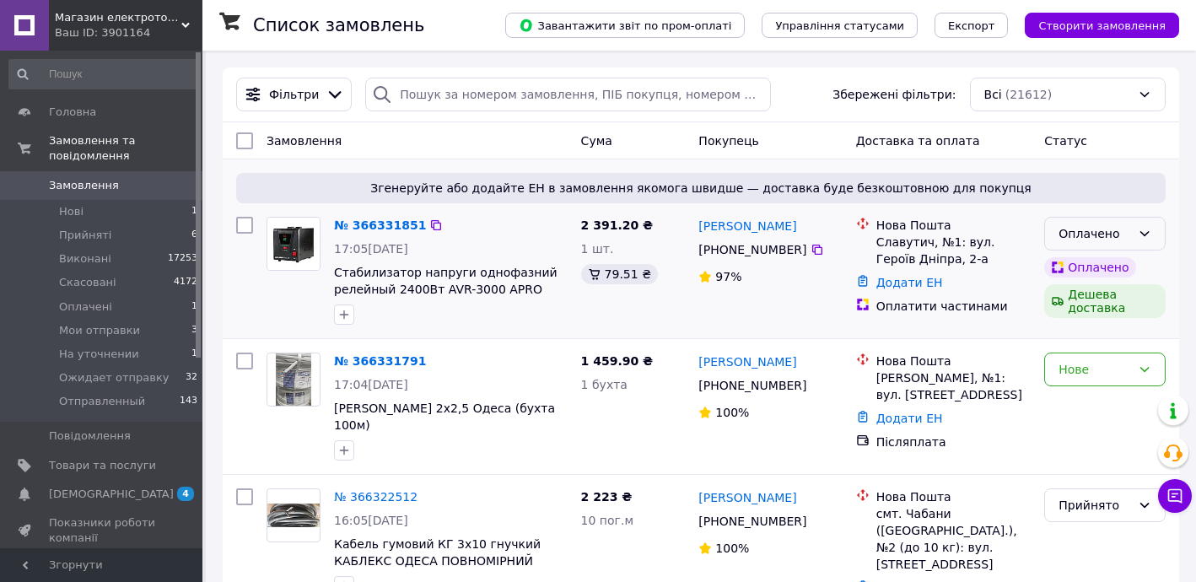
click at [1068, 237] on div "Оплачено" at bounding box center [1094, 233] width 73 height 19
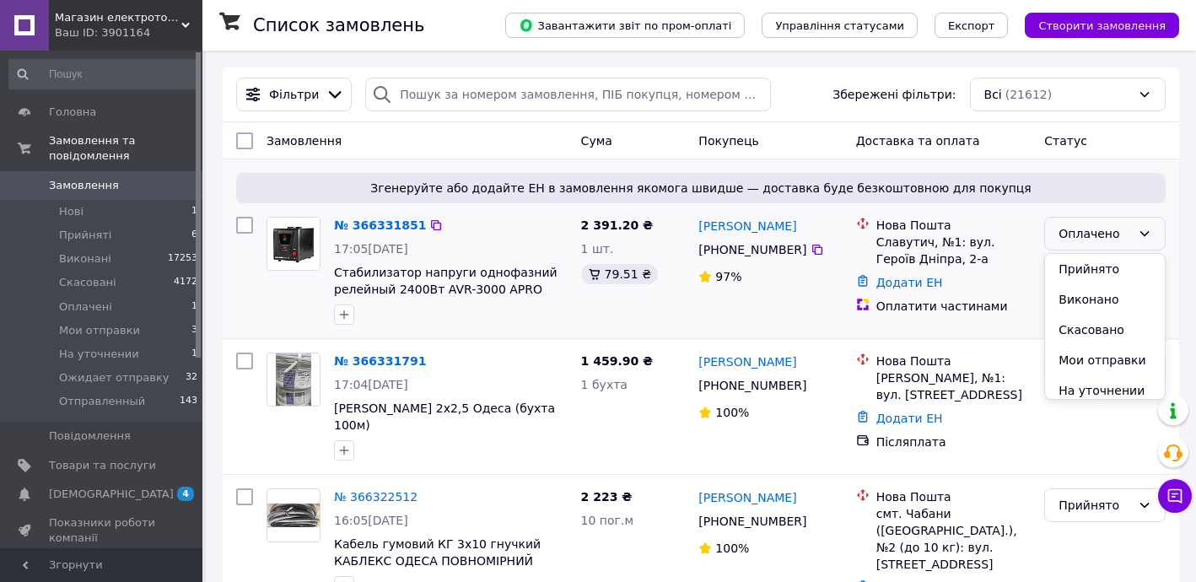
click at [1083, 260] on li "Прийнято" at bounding box center [1105, 269] width 120 height 30
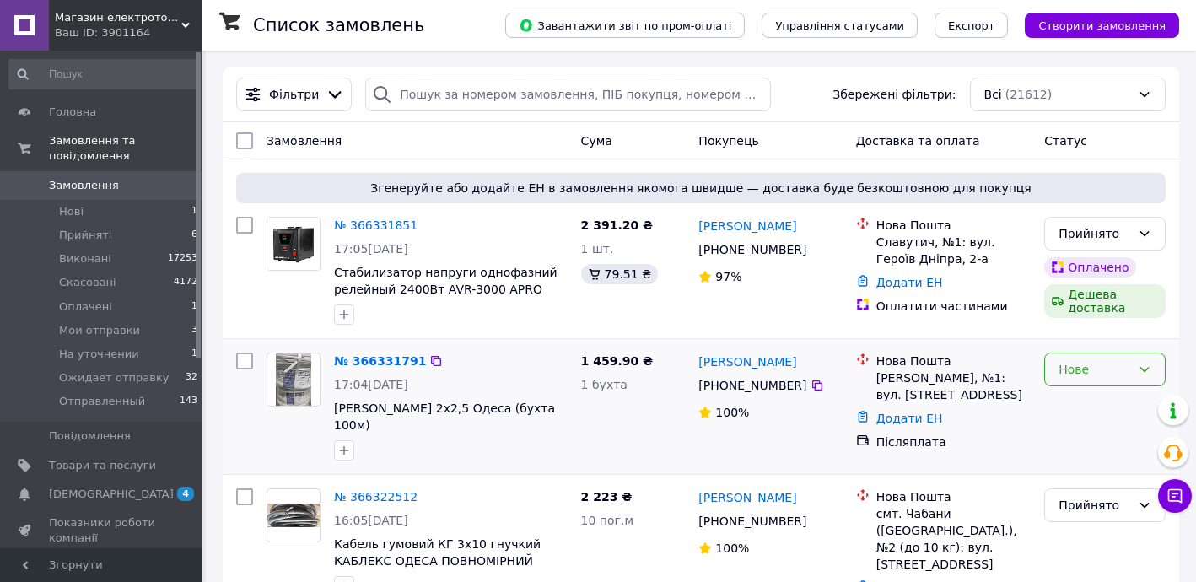
click at [1095, 375] on div "Нове" at bounding box center [1094, 369] width 73 height 19
click at [1094, 394] on li "Прийнято" at bounding box center [1105, 405] width 120 height 30
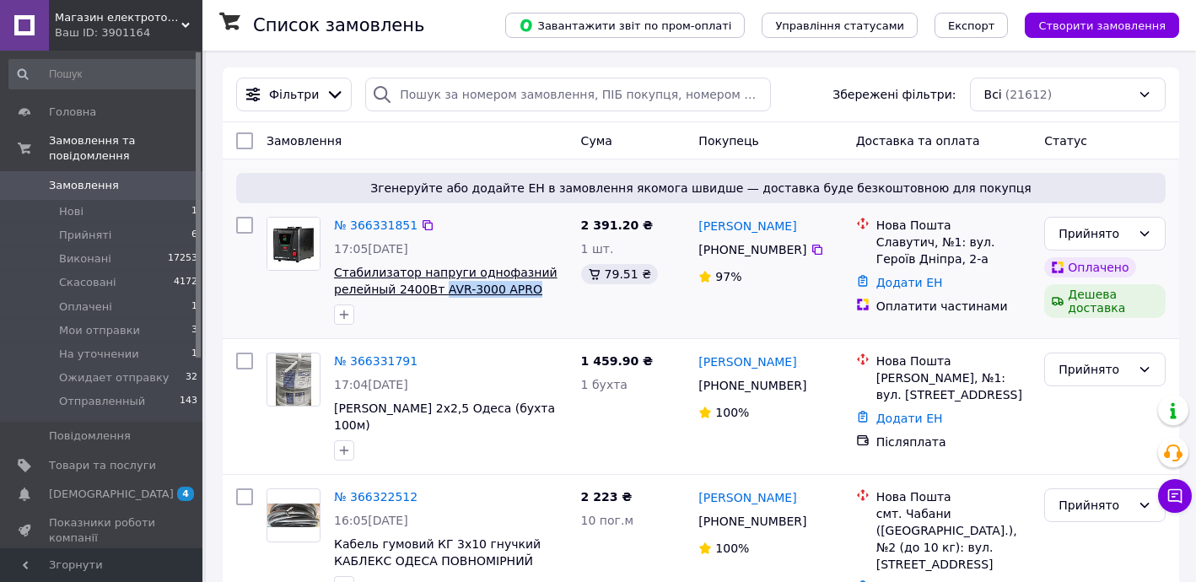
drag, startPoint x: 518, startPoint y: 288, endPoint x: 433, endPoint y: 294, distance: 84.5
click at [433, 294] on span "Стабилизатор напруги однофазний релейный 2400Вт AVR-3000 APRO" at bounding box center [451, 281] width 234 height 34
copy span "AVR-3000 APRO"
click at [367, 218] on link "№ 366331851" at bounding box center [375, 224] width 83 height 13
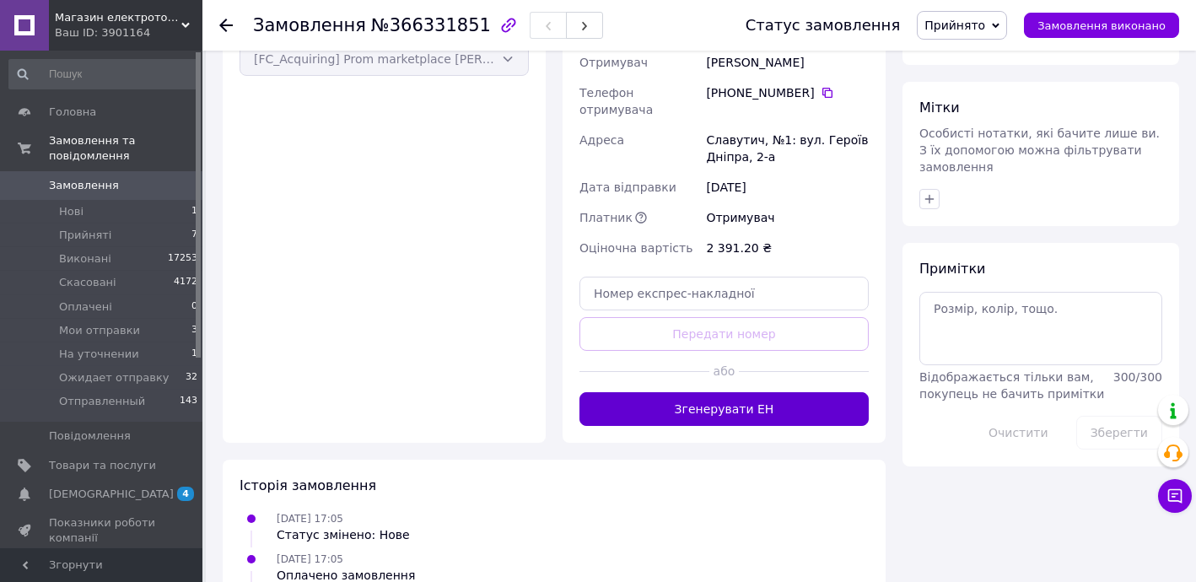
click at [753, 392] on button "Згенерувати ЕН" at bounding box center [723, 409] width 289 height 34
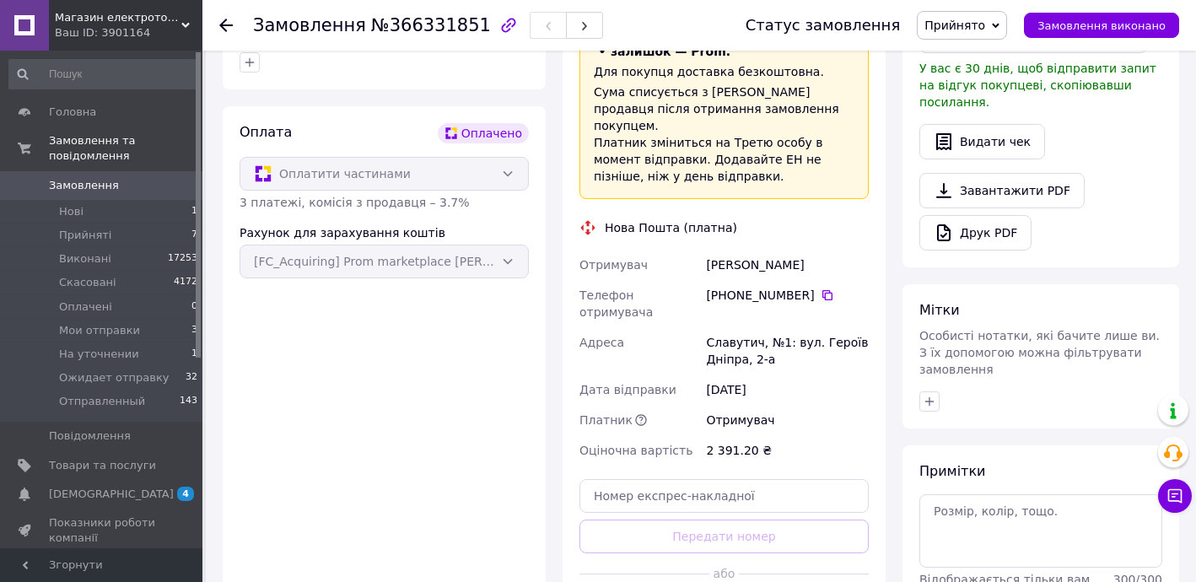
scroll to position [510, 0]
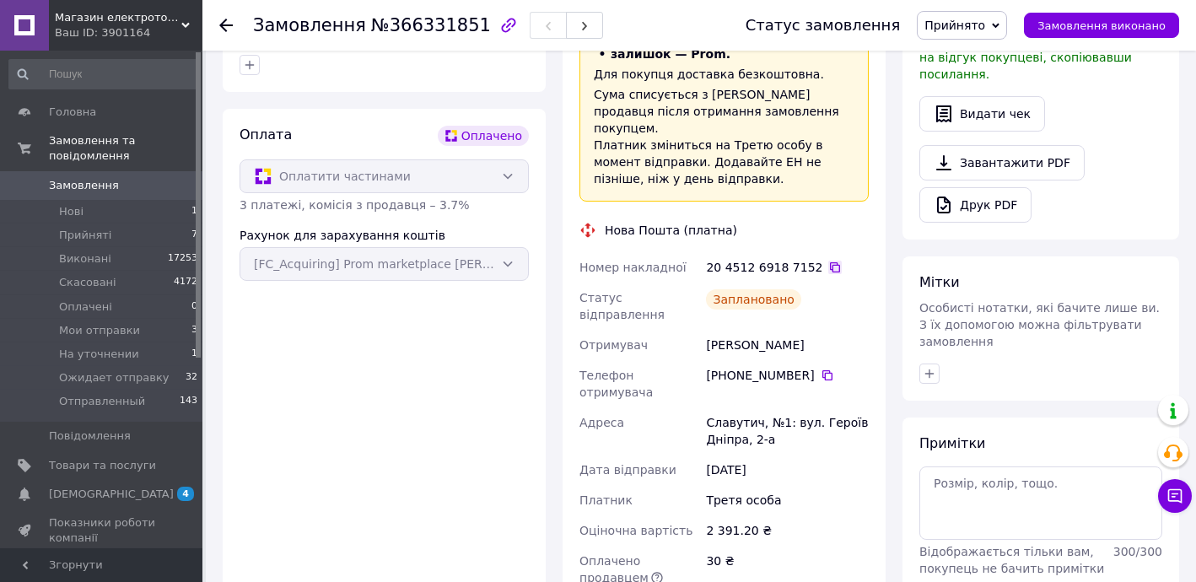
click at [828, 261] on icon at bounding box center [834, 267] width 13 height 13
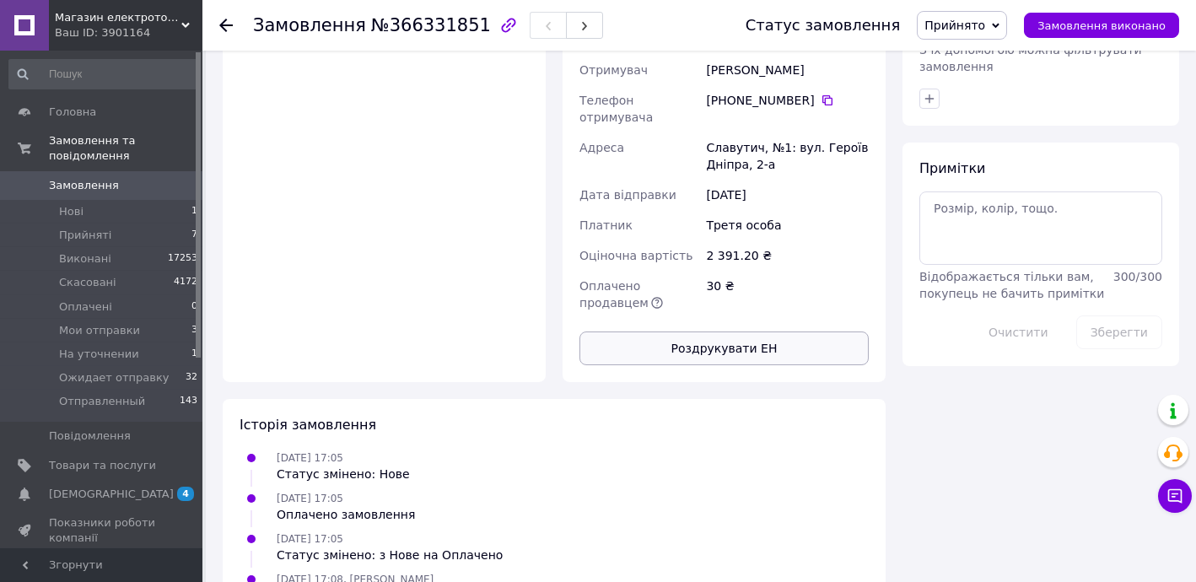
scroll to position [817, 0]
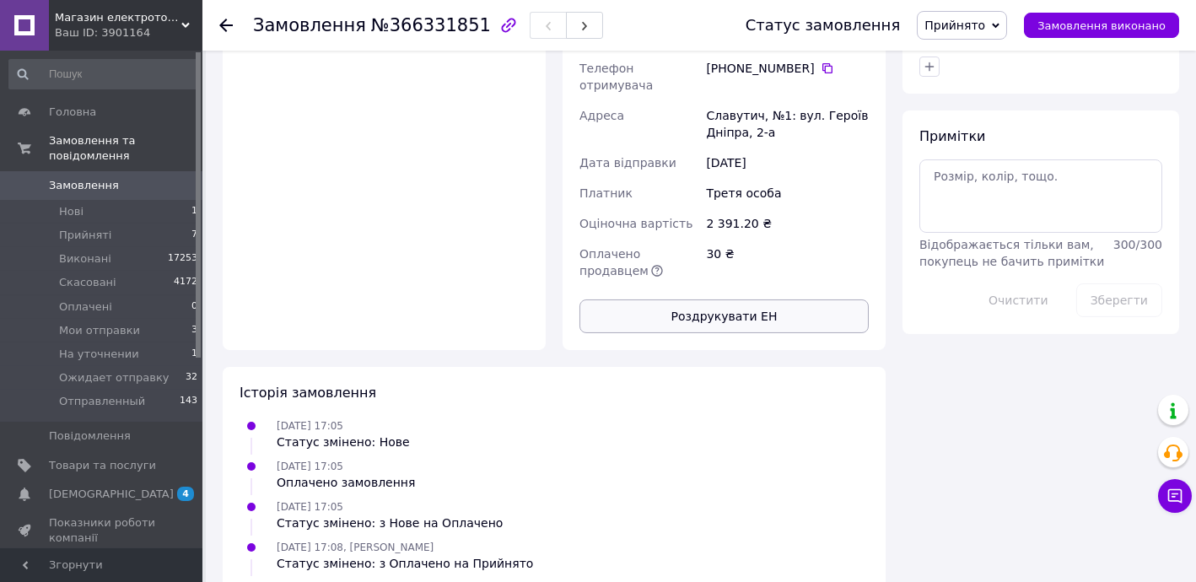
click at [761, 299] on button "Роздрукувати ЕН" at bounding box center [723, 316] width 289 height 34
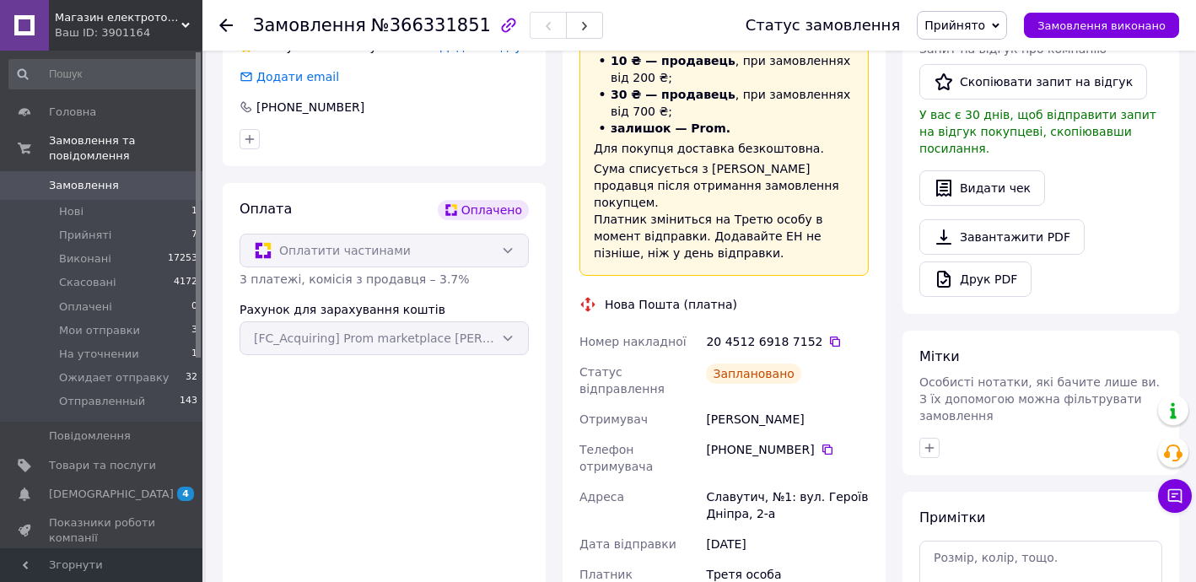
scroll to position [409, 0]
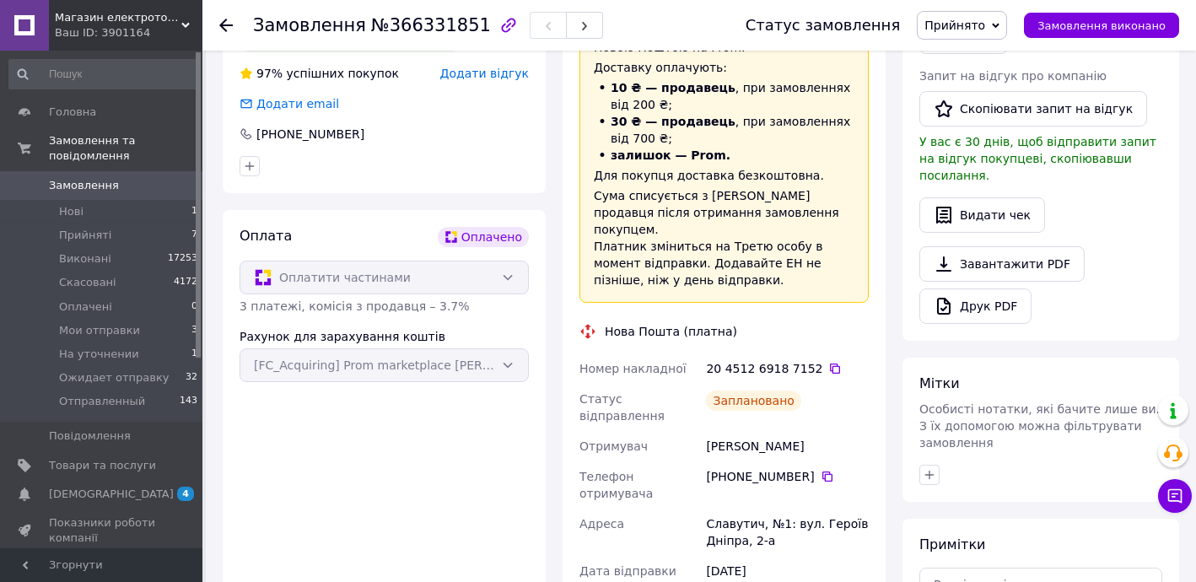
click at [965, 21] on span "Прийнято" at bounding box center [954, 25] width 61 height 13
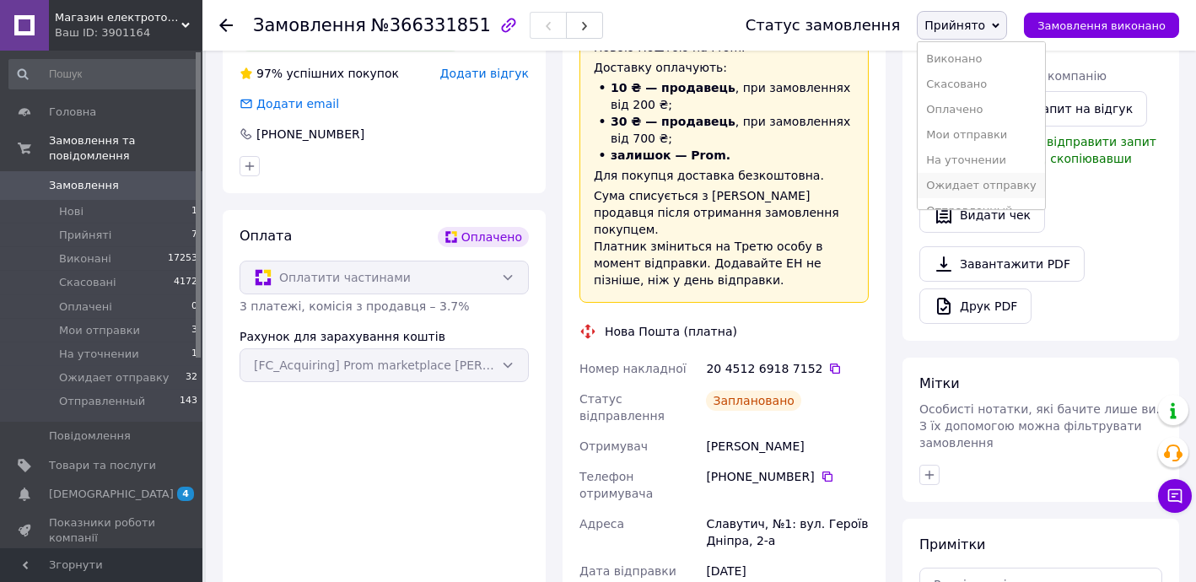
click at [983, 181] on li "Ожидает отправку" at bounding box center [980, 185] width 127 height 25
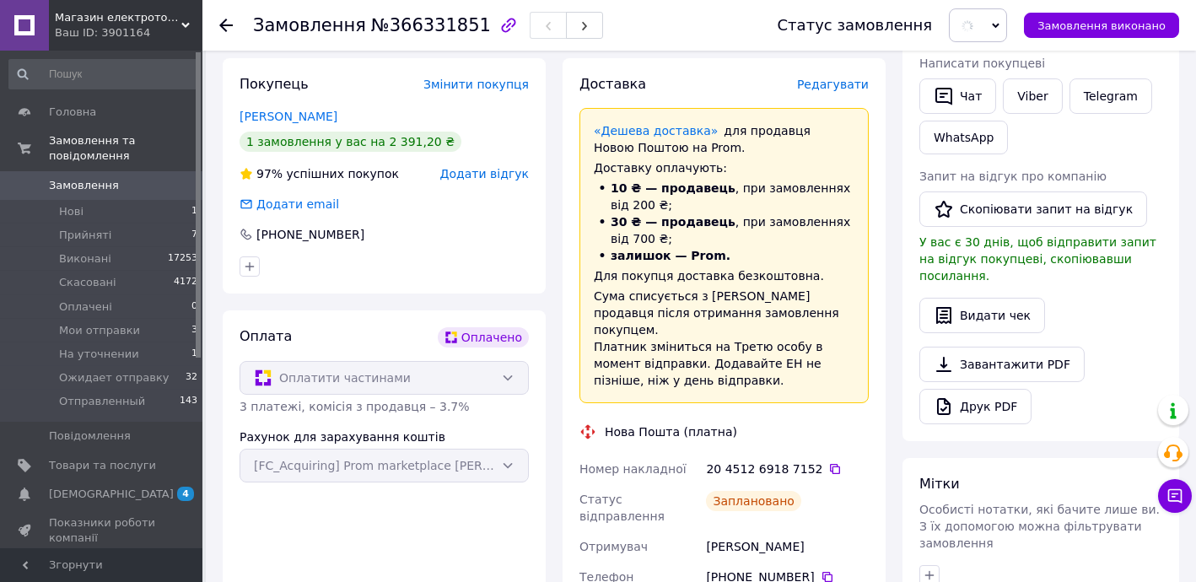
scroll to position [0, 0]
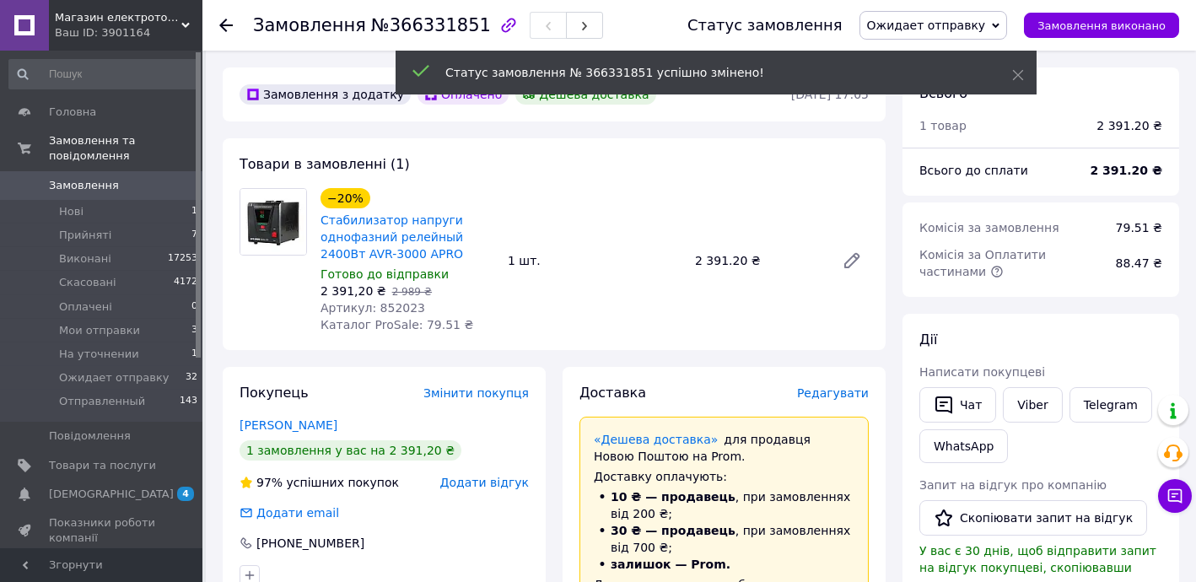
click at [95, 178] on span "Замовлення" at bounding box center [84, 185] width 70 height 15
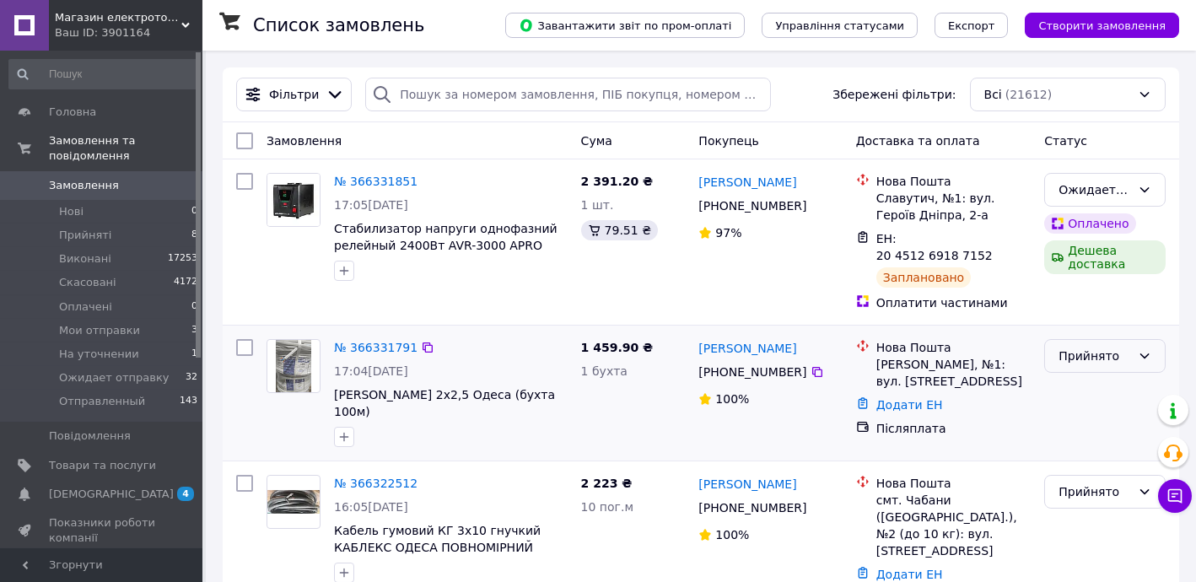
click at [1079, 347] on div "Прийнято" at bounding box center [1094, 356] width 73 height 19
click at [1085, 401] on li "Скасовано" at bounding box center [1105, 405] width 120 height 30
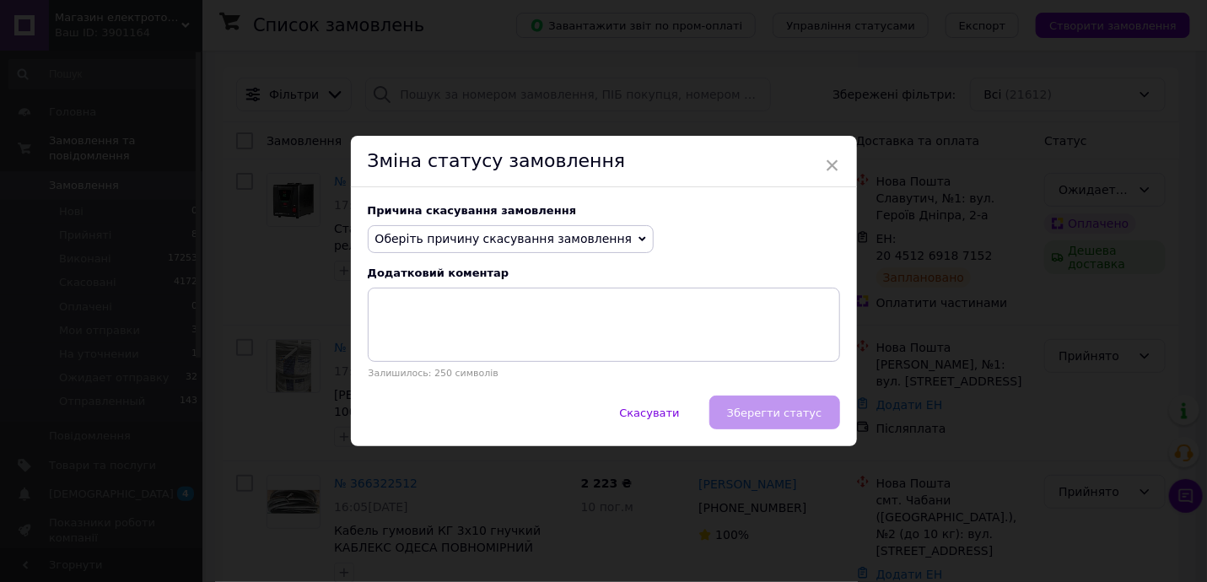
click at [475, 245] on span "Оберіть причину скасування замовлення" at bounding box center [503, 238] width 257 height 13
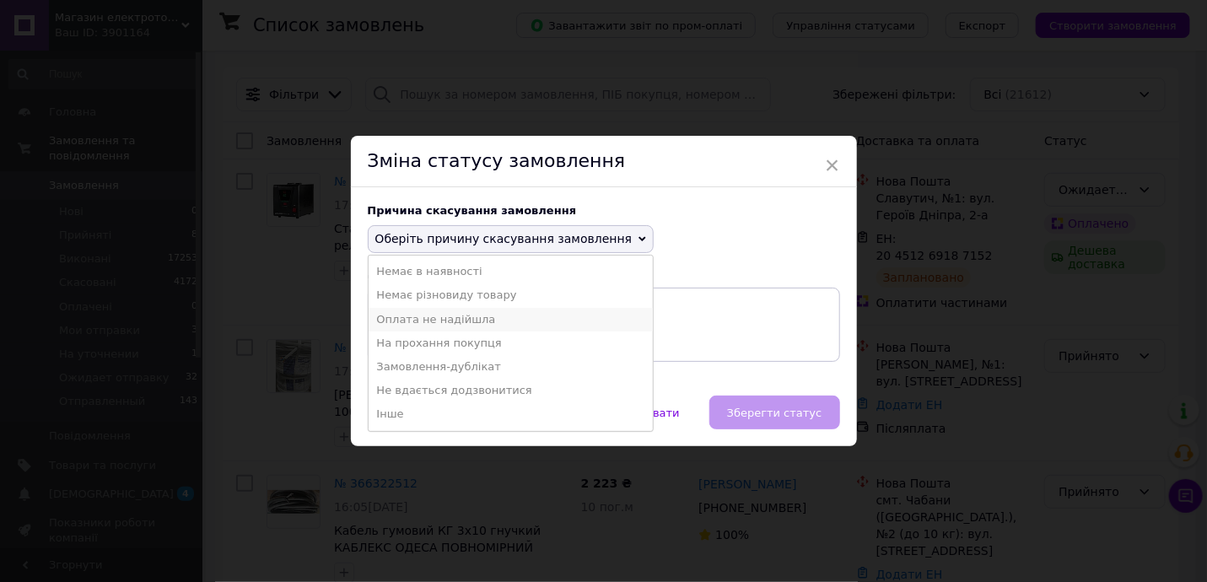
click at [442, 321] on li "Оплата не надійшла" at bounding box center [510, 320] width 285 height 24
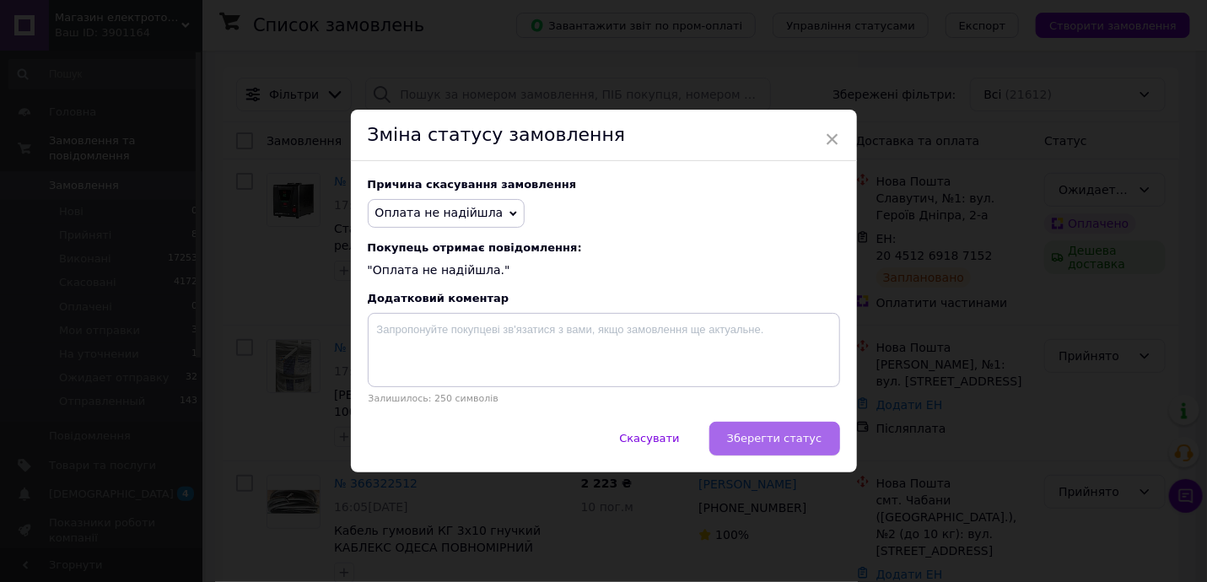
click at [787, 433] on span "Зберегти статус" at bounding box center [774, 438] width 95 height 13
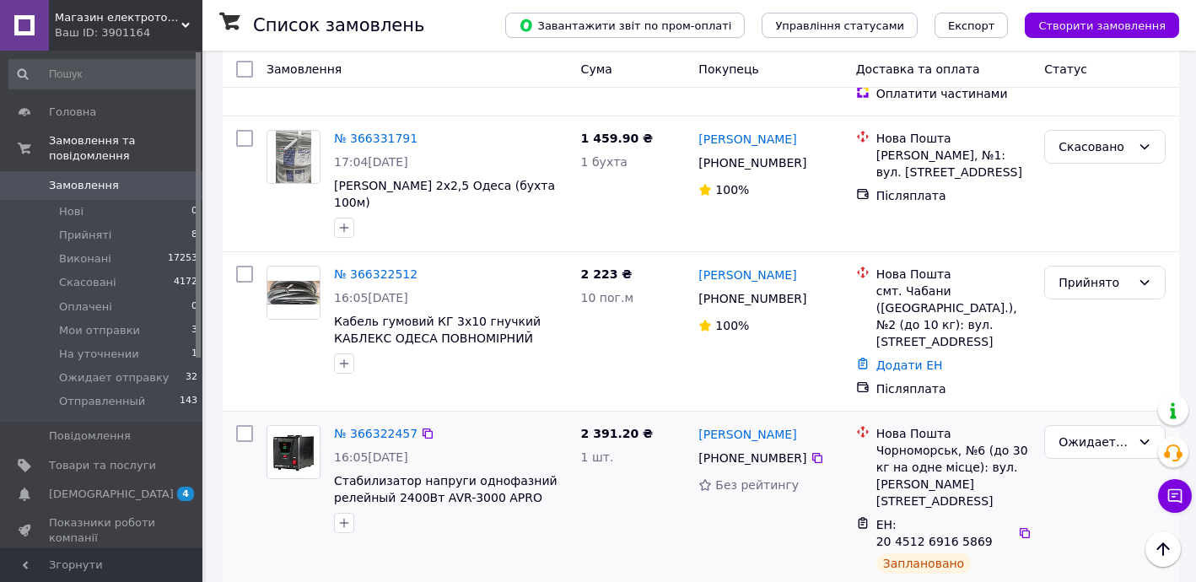
scroll to position [102, 0]
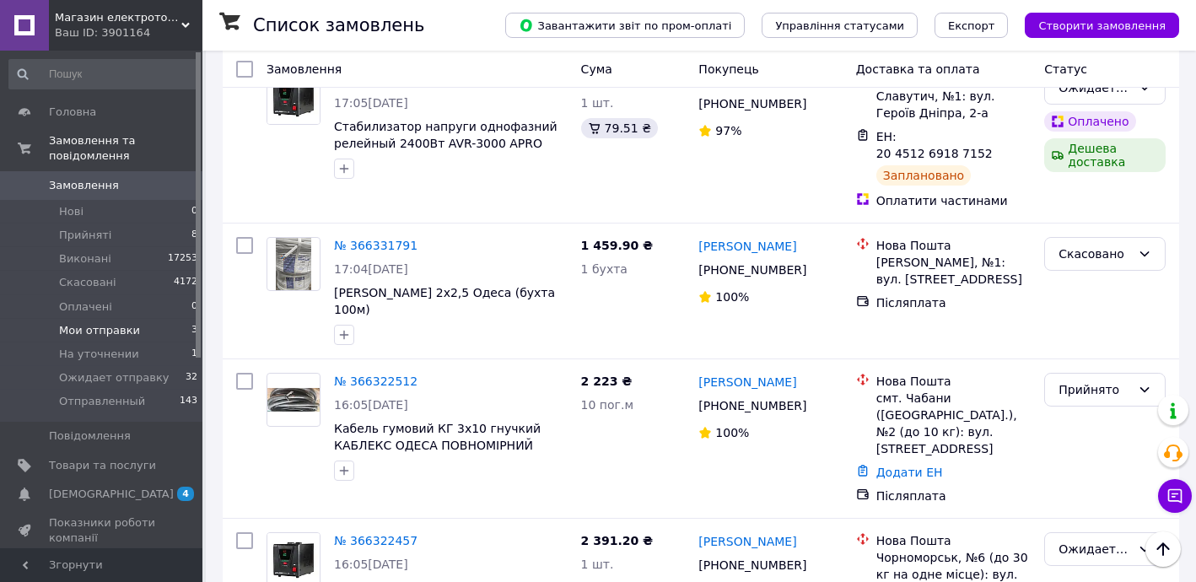
click at [123, 323] on span "Мои отправки" at bounding box center [99, 330] width 81 height 15
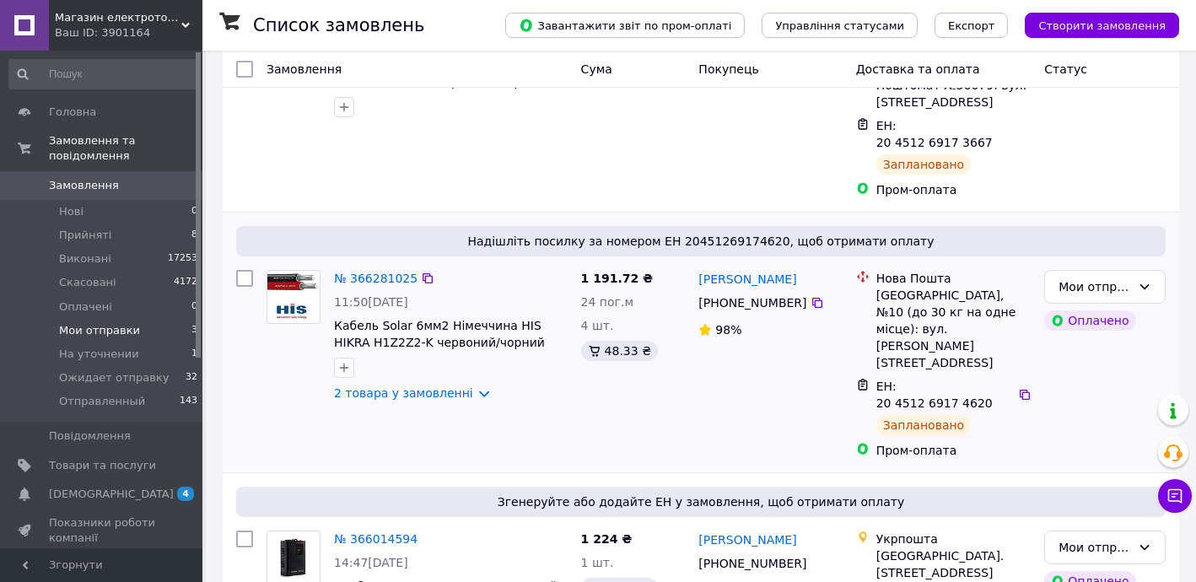
scroll to position [263, 0]
click at [115, 370] on span "Ожидает отправку" at bounding box center [114, 377] width 110 height 15
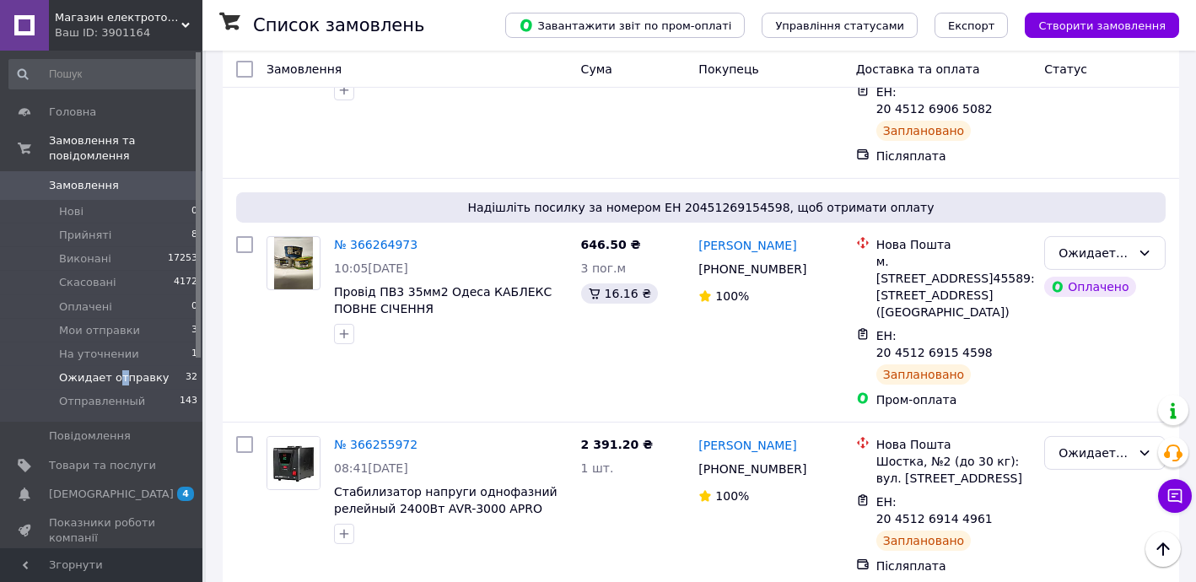
scroll to position [3450, 0]
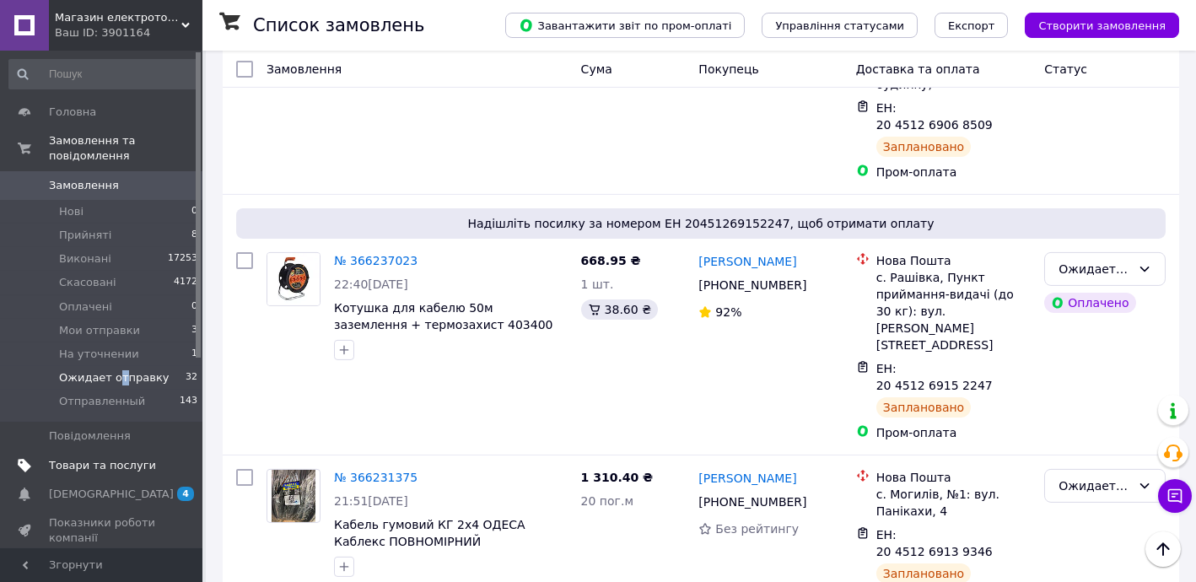
click at [110, 458] on span "Товари та послуги" at bounding box center [102, 465] width 107 height 15
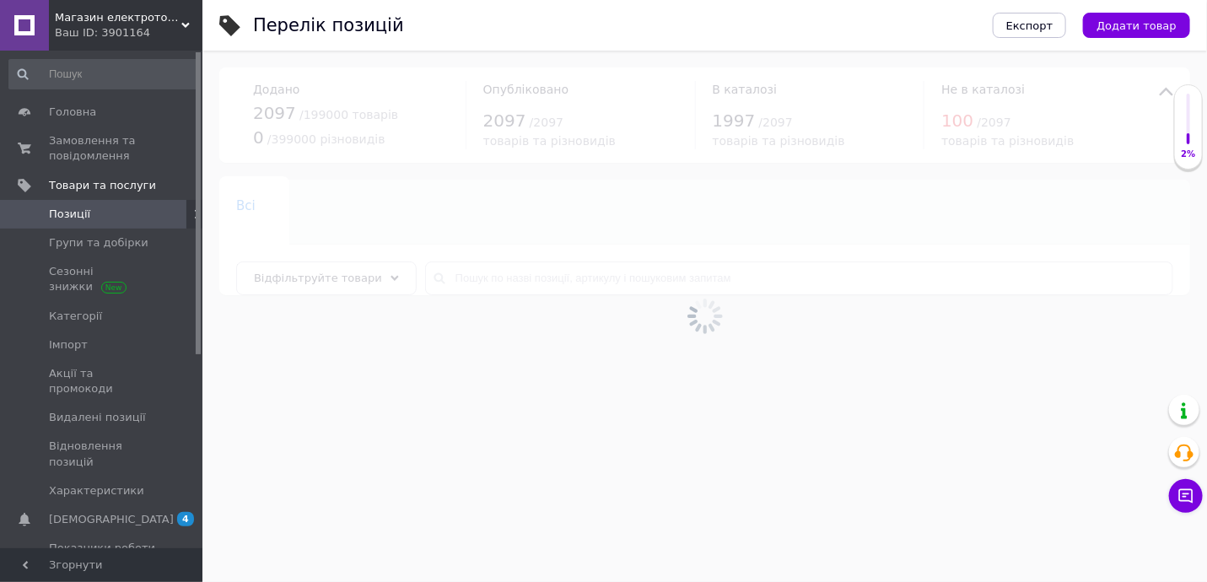
click at [512, 279] on div at bounding box center [704, 316] width 1004 height 531
click at [515, 279] on div at bounding box center [704, 316] width 1004 height 531
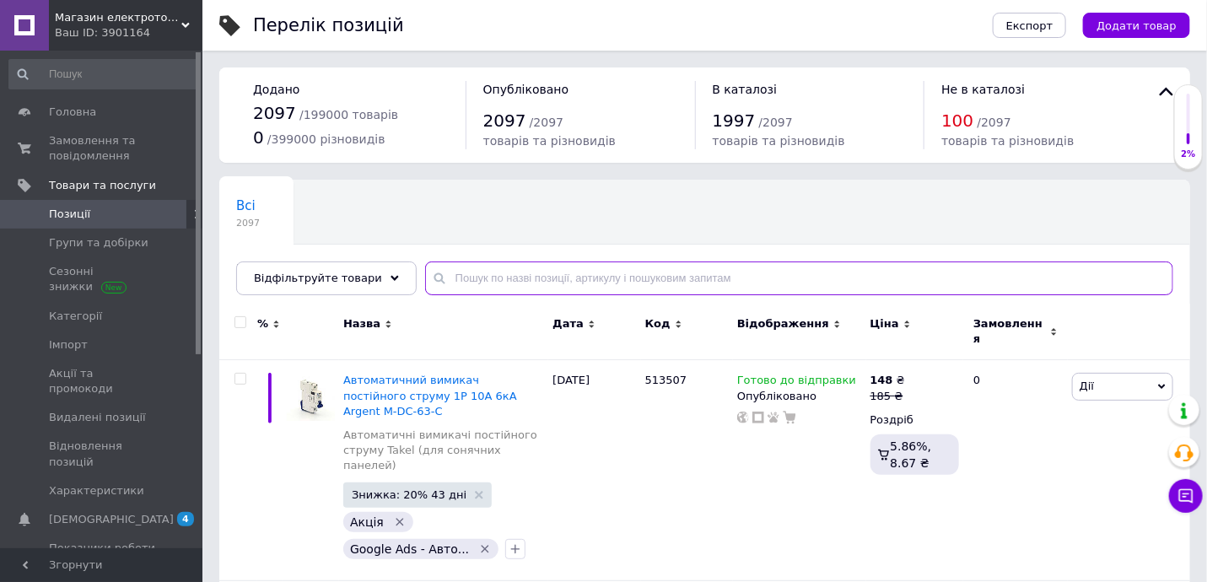
click at [515, 279] on input "text" at bounding box center [799, 278] width 748 height 34
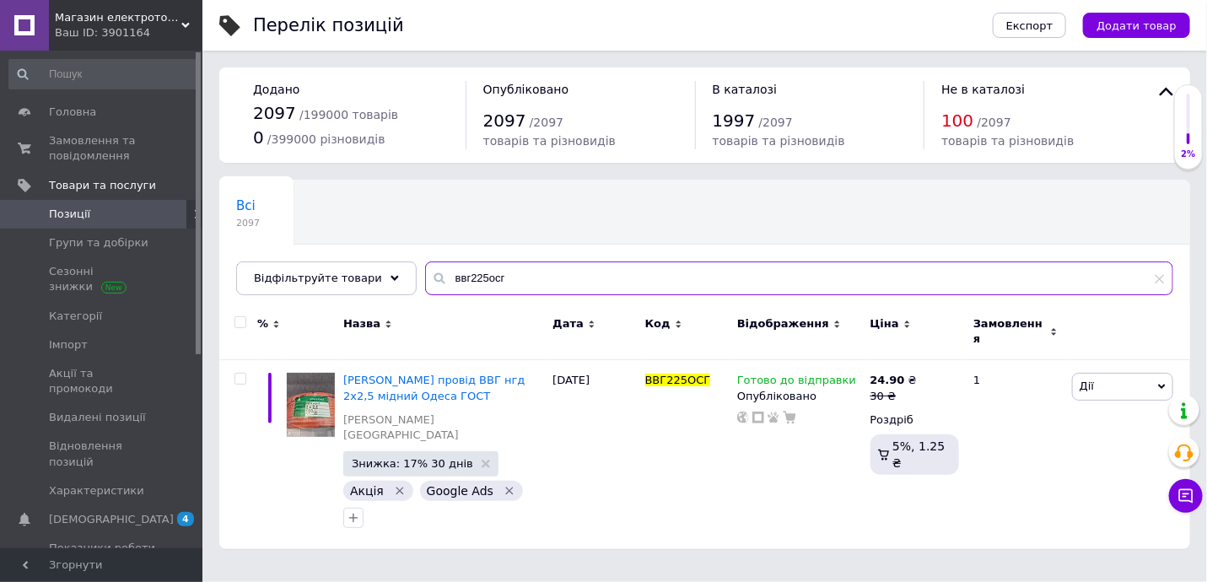
type input "ввг225осг"
click at [105, 143] on span "Замовлення та повідомлення" at bounding box center [102, 148] width 107 height 30
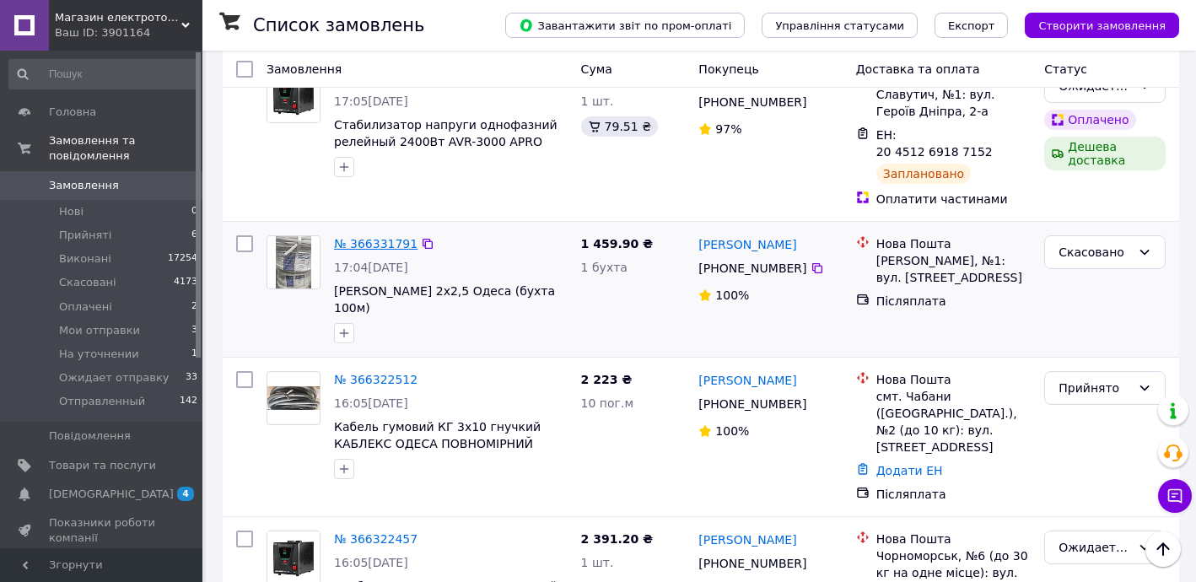
click at [379, 237] on link "№ 366331791" at bounding box center [375, 243] width 83 height 13
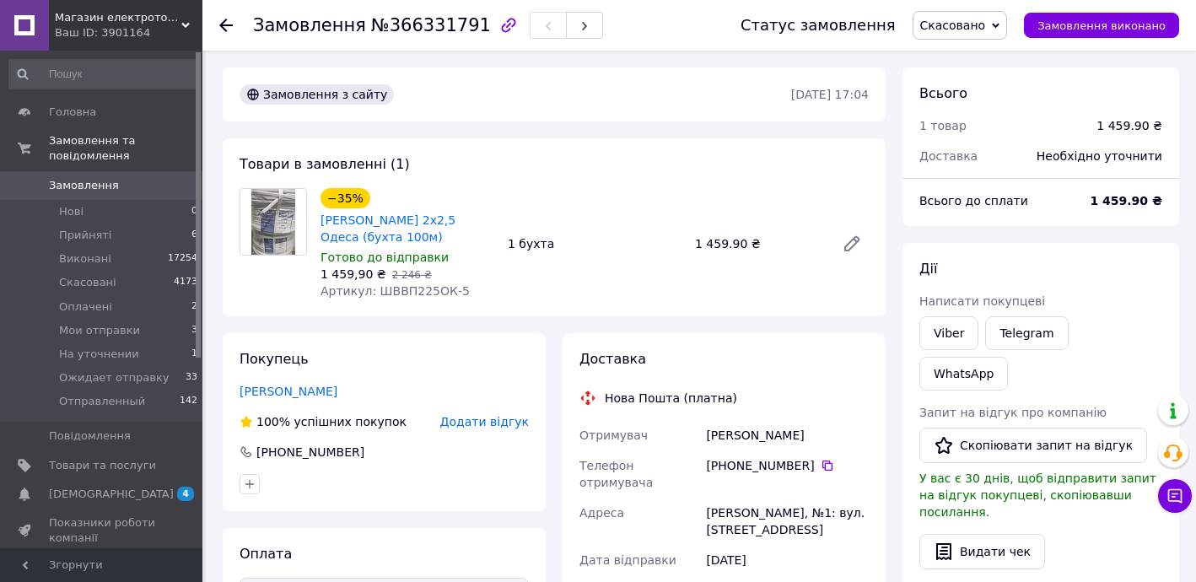
click at [977, 19] on span "Скасовано" at bounding box center [953, 25] width 66 height 13
drag, startPoint x: 977, startPoint y: 63, endPoint x: 961, endPoint y: 69, distance: 17.1
click at [977, 62] on li "Прийнято" at bounding box center [976, 58] width 127 height 25
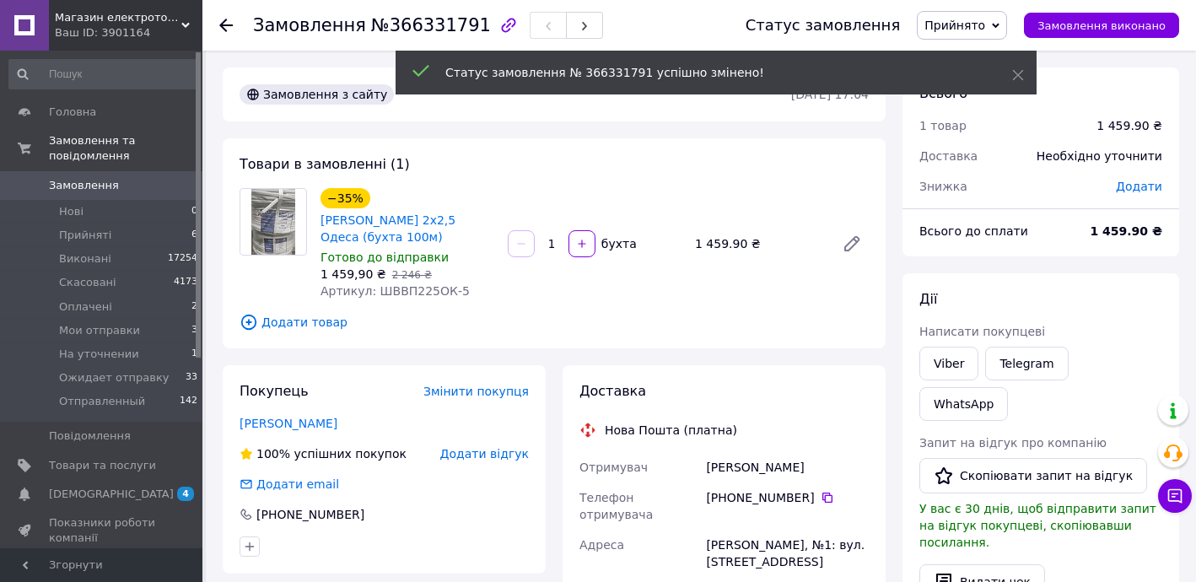
click at [305, 323] on span "Додати товар" at bounding box center [553, 322] width 629 height 19
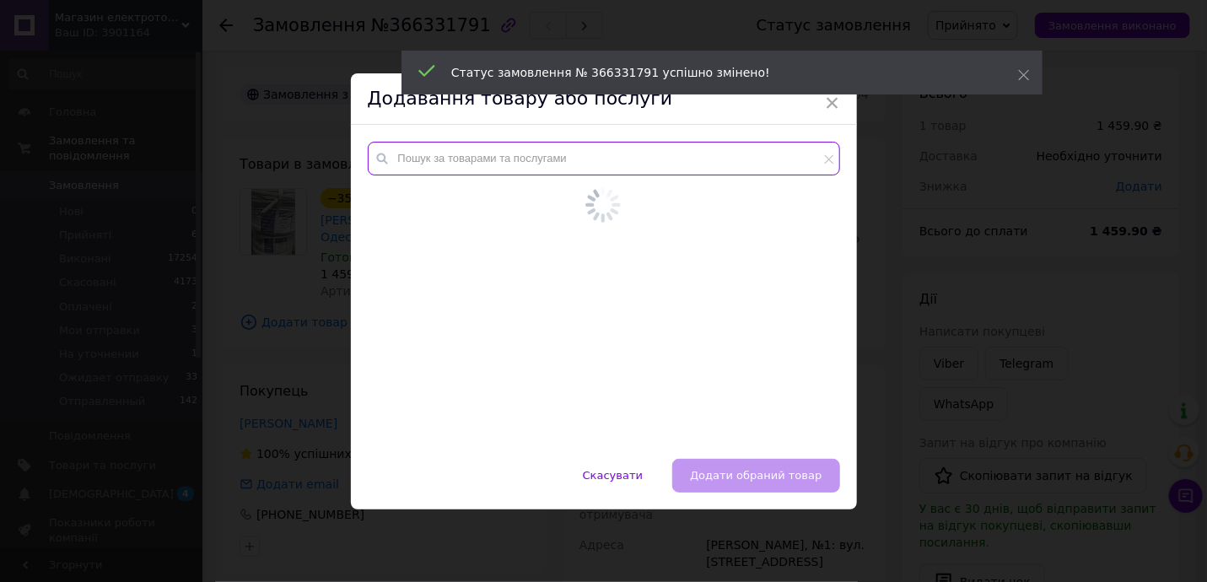
click at [528, 156] on div at bounding box center [604, 292] width 506 height 334
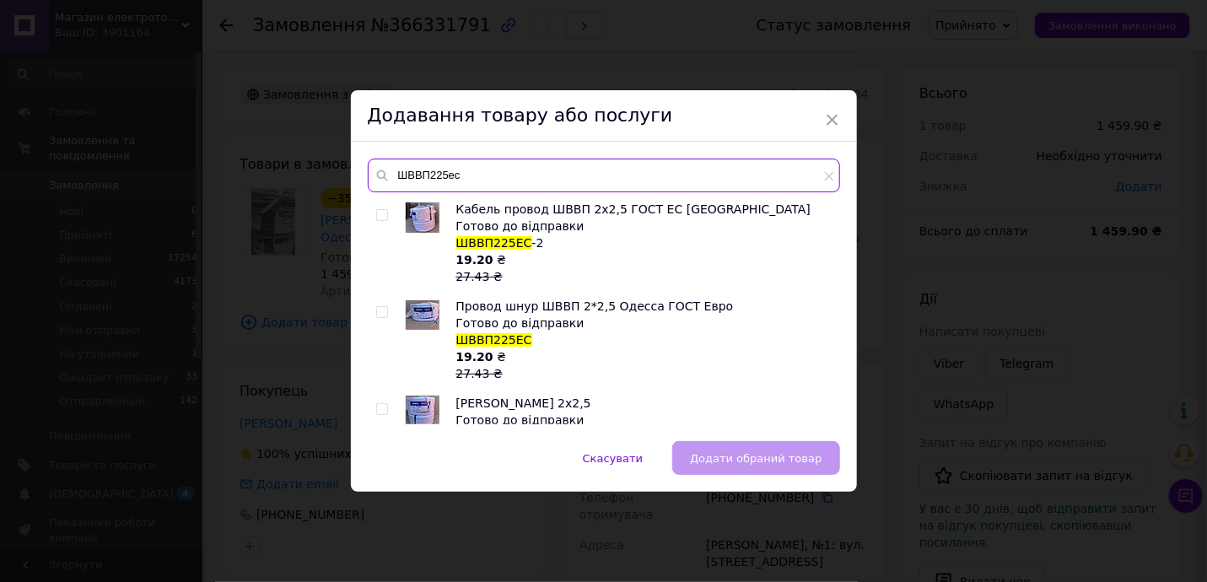
type input "ШВВП225ес"
click at [379, 213] on input "checkbox" at bounding box center [381, 215] width 11 height 11
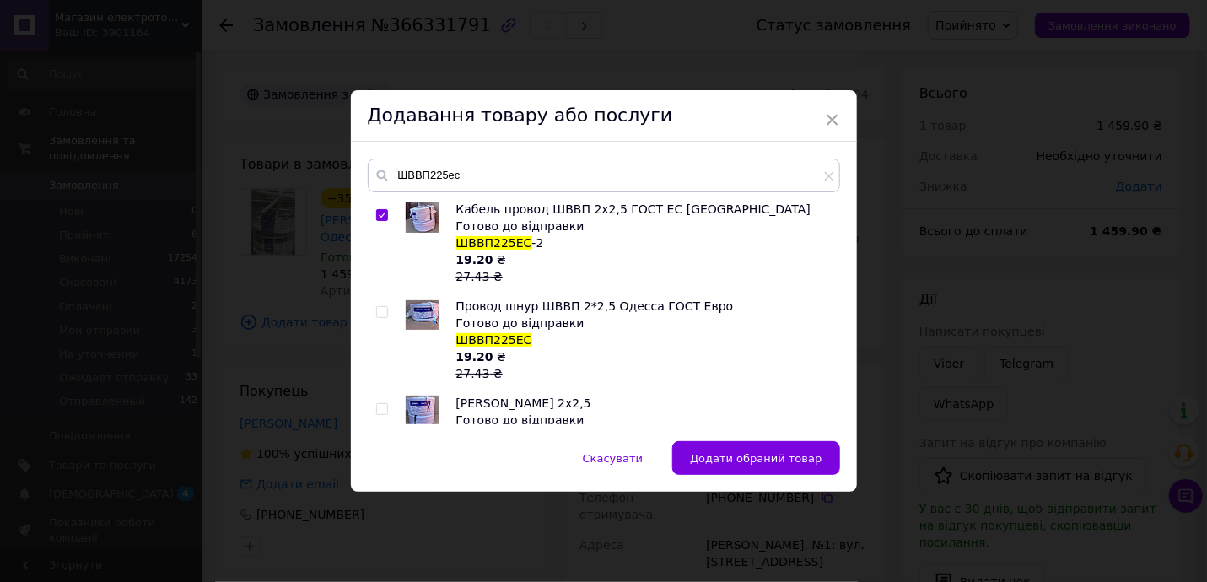
click at [376, 215] on input "checkbox" at bounding box center [381, 215] width 11 height 11
checkbox input "false"
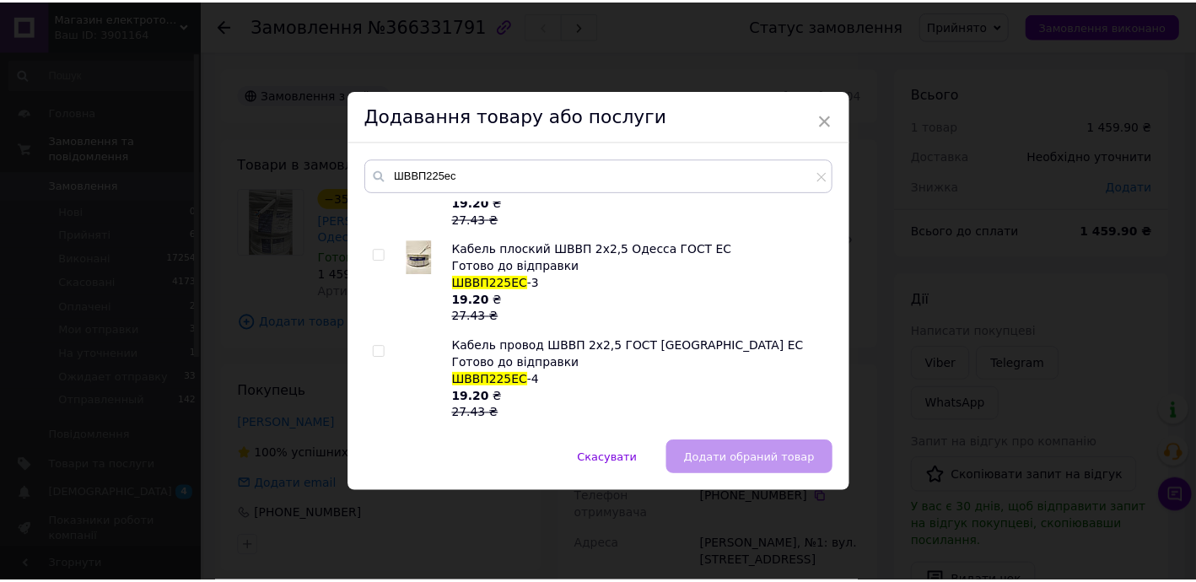
scroll to position [345, 0]
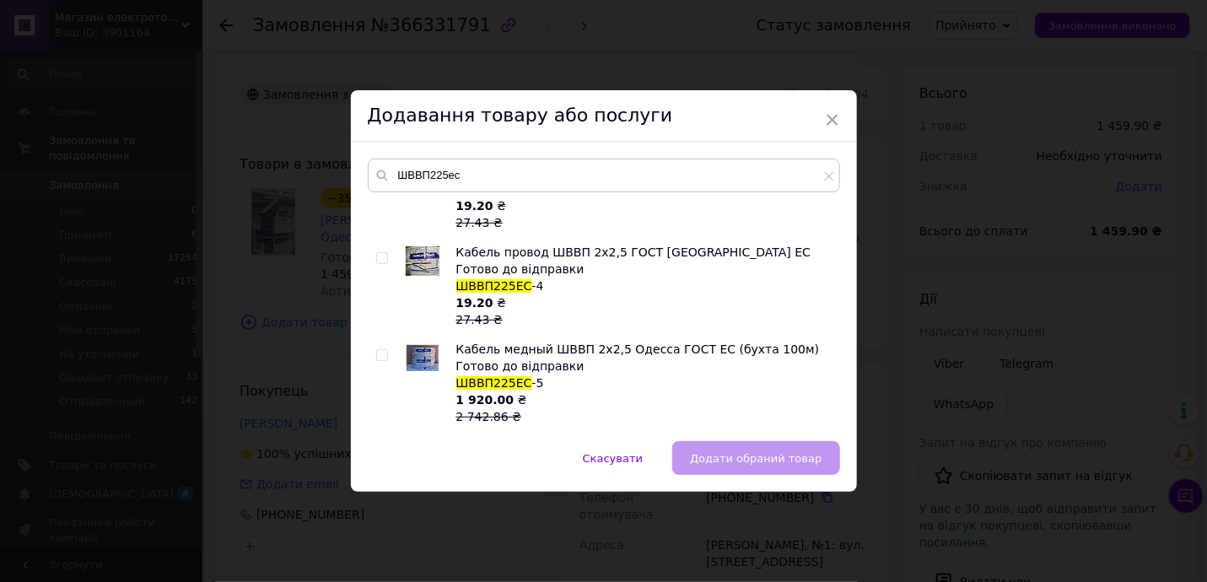
click at [379, 353] on input "checkbox" at bounding box center [381, 355] width 11 height 11
checkbox input "true"
click at [762, 455] on span "Додати обраний товар" at bounding box center [756, 458] width 132 height 13
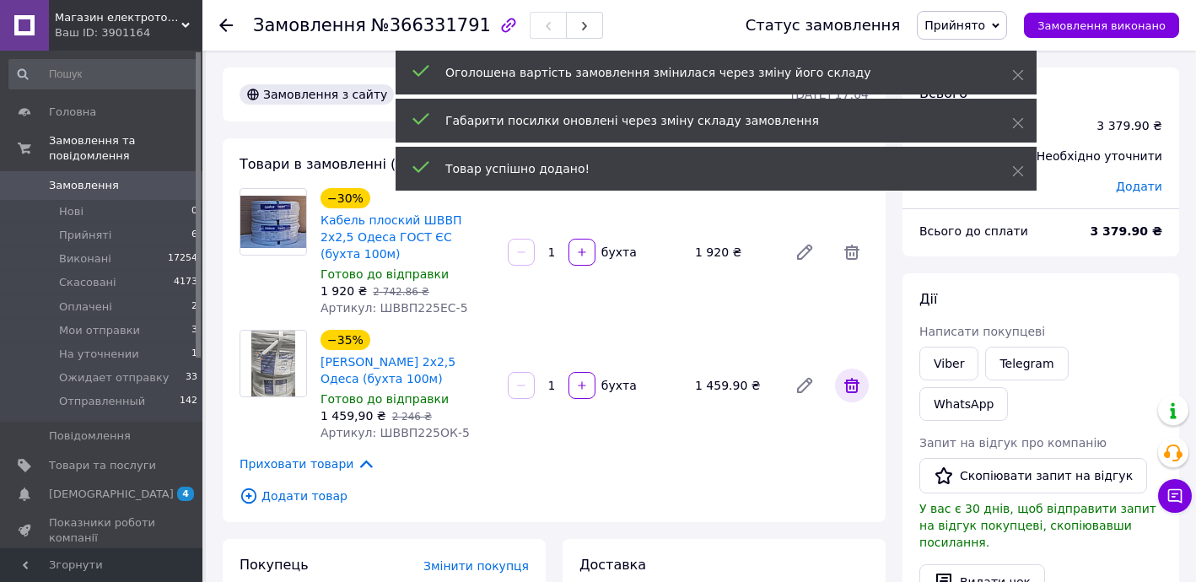
click at [843, 375] on icon at bounding box center [852, 385] width 20 height 20
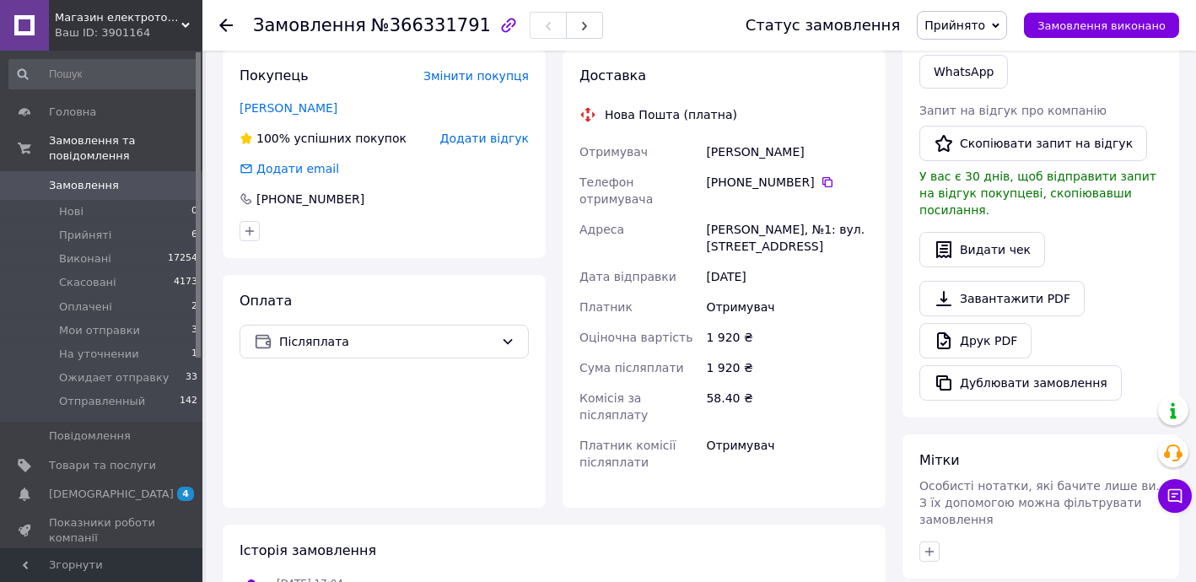
scroll to position [204, 0]
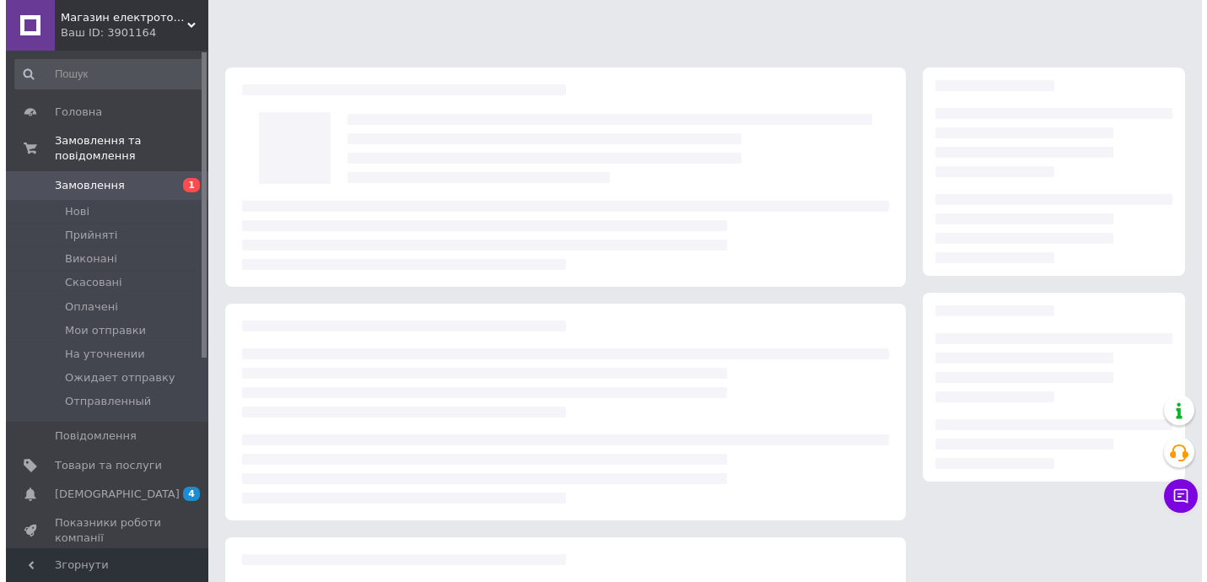
scroll to position [145, 0]
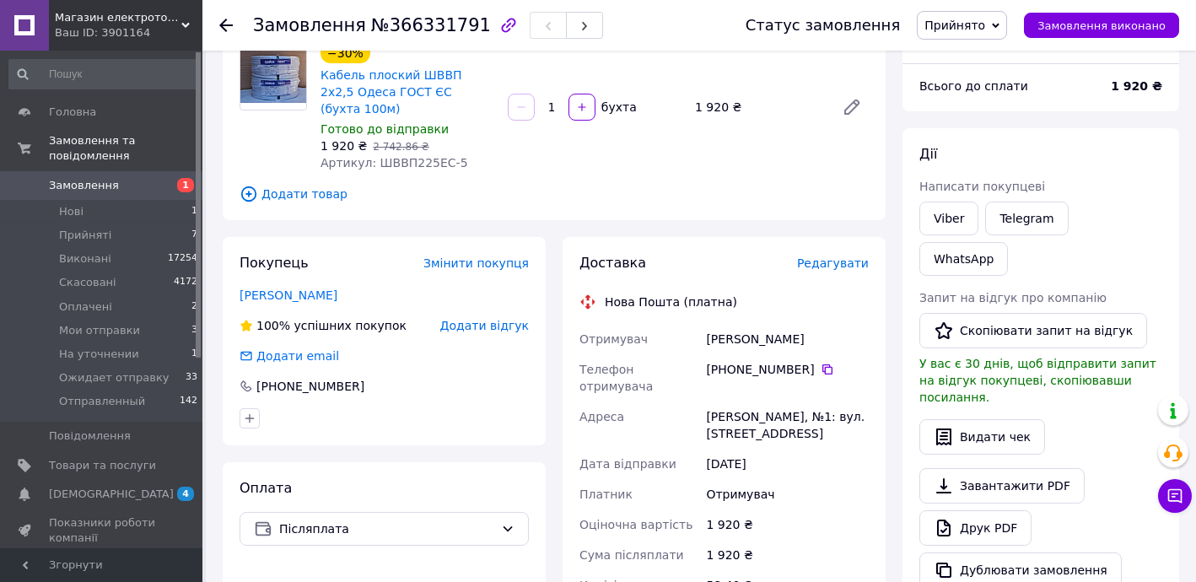
click at [831, 256] on span "Редагувати" at bounding box center [833, 262] width 72 height 13
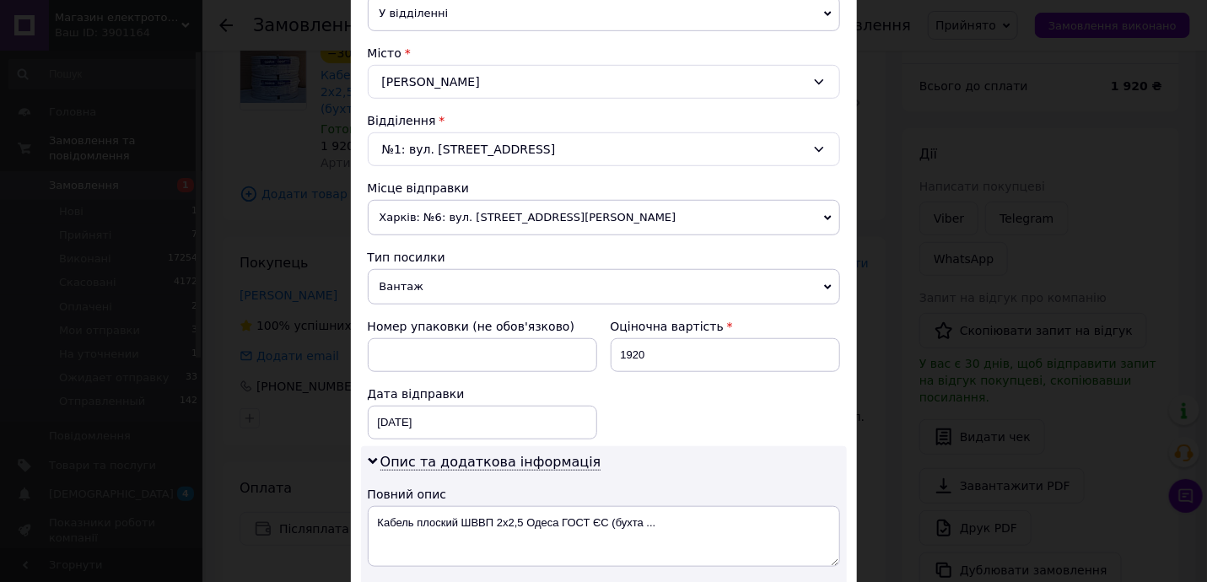
scroll to position [510, 0]
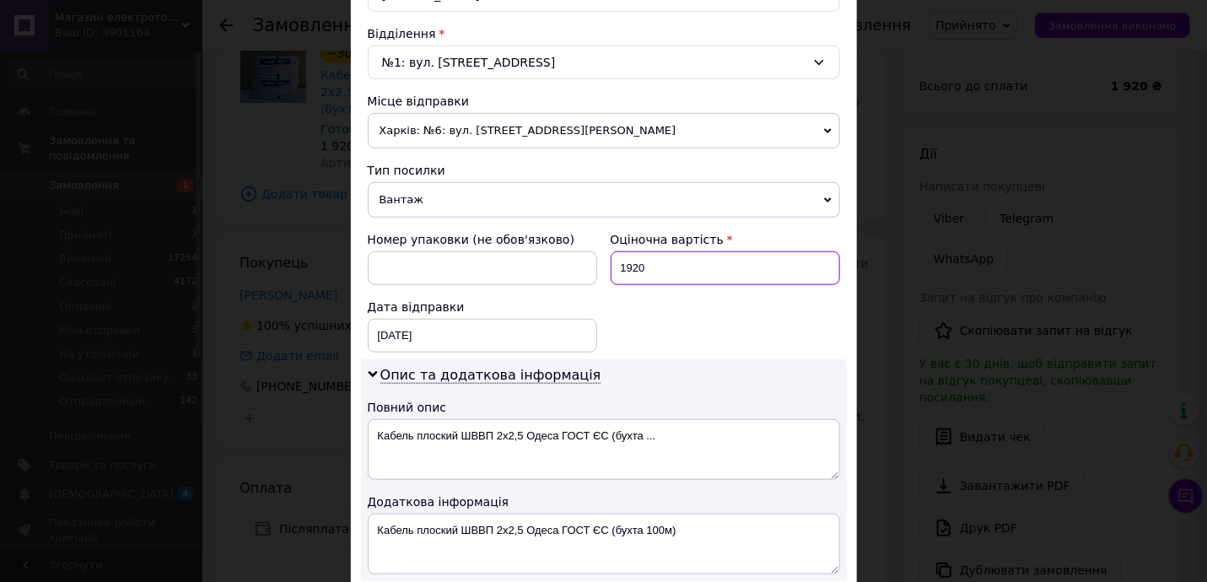
drag, startPoint x: 627, startPoint y: 261, endPoint x: 664, endPoint y: 261, distance: 38.0
click at [658, 261] on input "1920" at bounding box center [725, 268] width 229 height 34
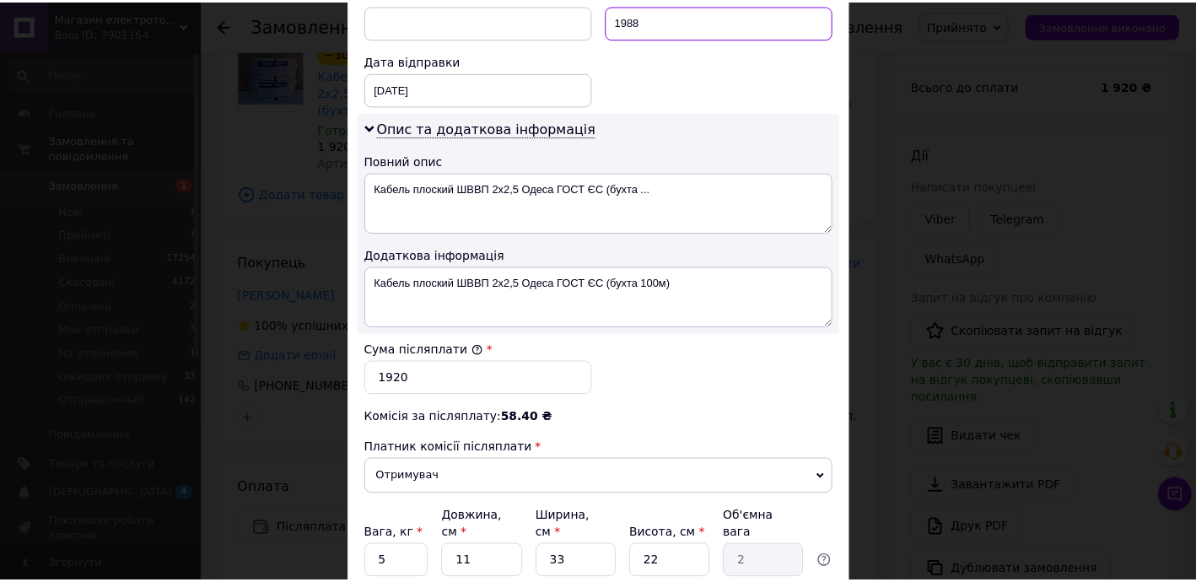
scroll to position [885, 0]
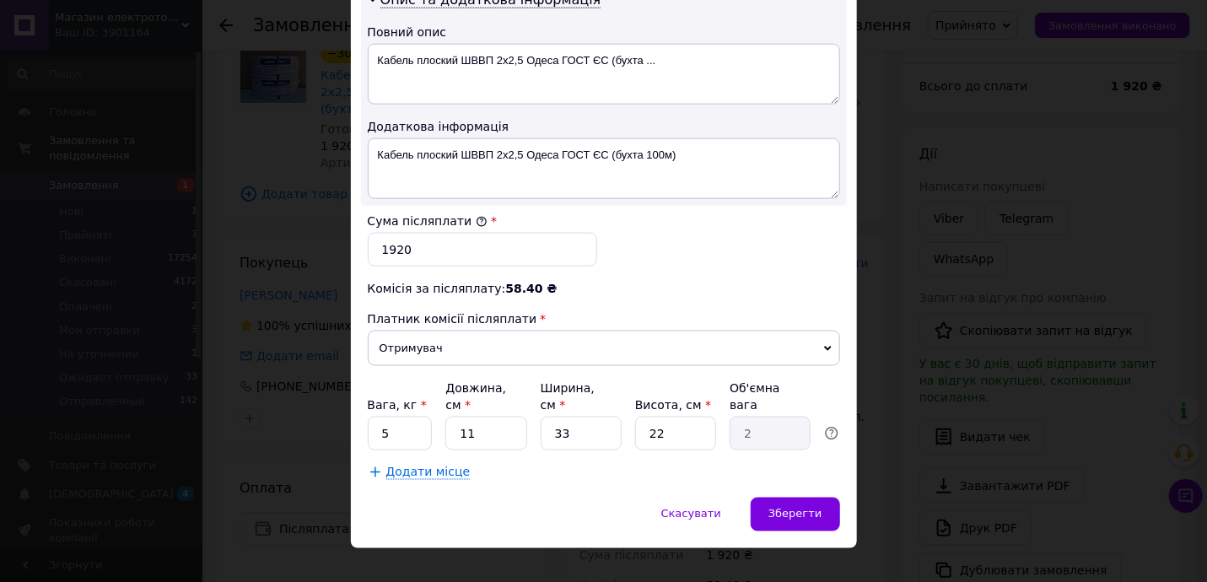
type input "1988"
drag, startPoint x: 389, startPoint y: 244, endPoint x: 435, endPoint y: 244, distance: 46.4
click at [432, 244] on input "1920" at bounding box center [482, 250] width 229 height 34
type input "1988"
drag, startPoint x: 379, startPoint y: 404, endPoint x: 401, endPoint y: 405, distance: 21.9
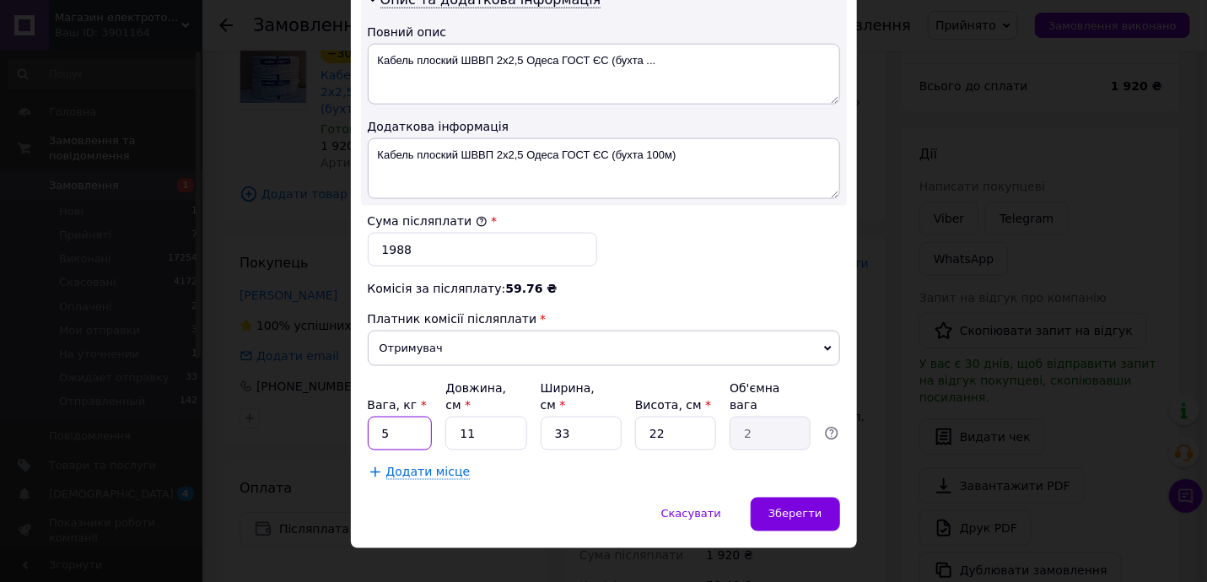
click at [400, 417] on input "5" at bounding box center [400, 434] width 65 height 34
type input "10"
click at [776, 508] on span "Зберегти" at bounding box center [794, 514] width 53 height 13
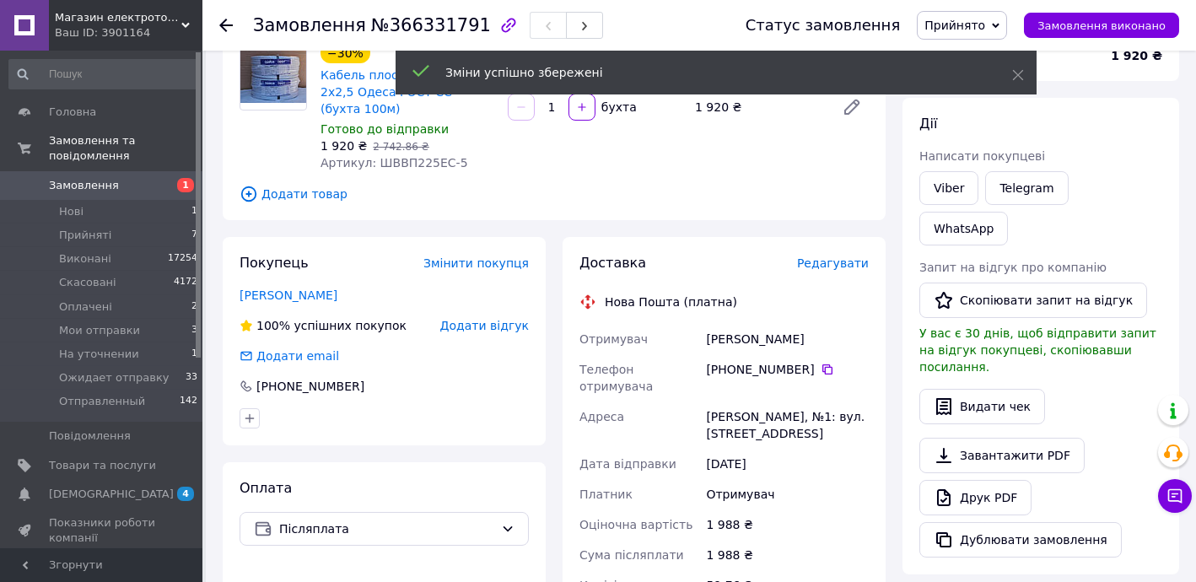
scroll to position [9, 0]
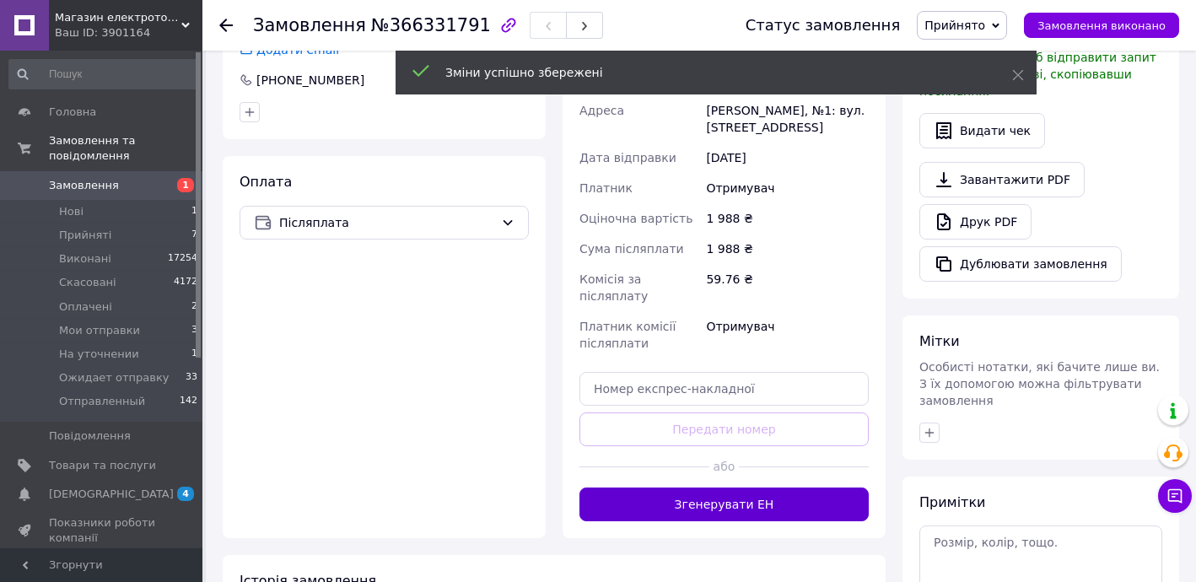
click at [745, 487] on button "Згенерувати ЕН" at bounding box center [723, 504] width 289 height 34
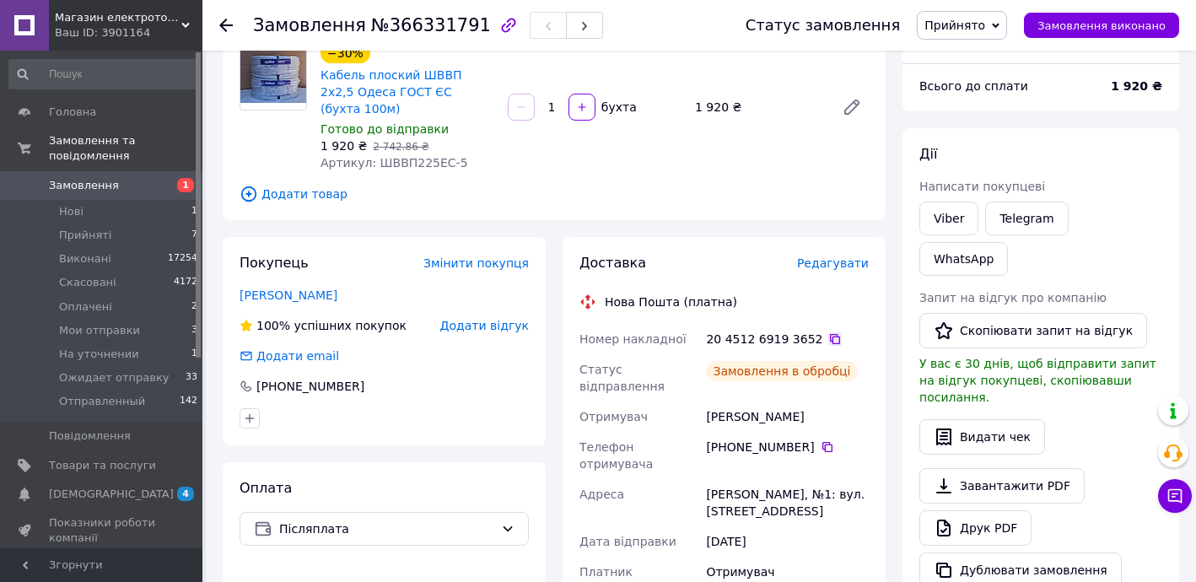
scroll to position [51, 0]
click at [830, 334] on icon at bounding box center [835, 339] width 10 height 10
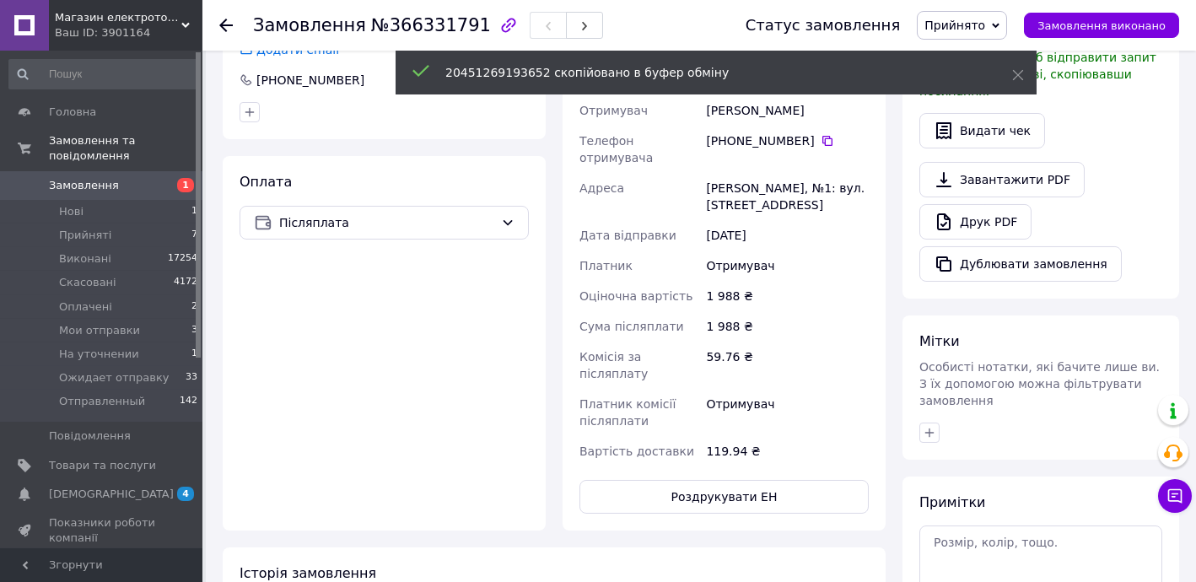
scroll to position [451, 0]
click at [769, 480] on button "Роздрукувати ЕН" at bounding box center [723, 497] width 289 height 34
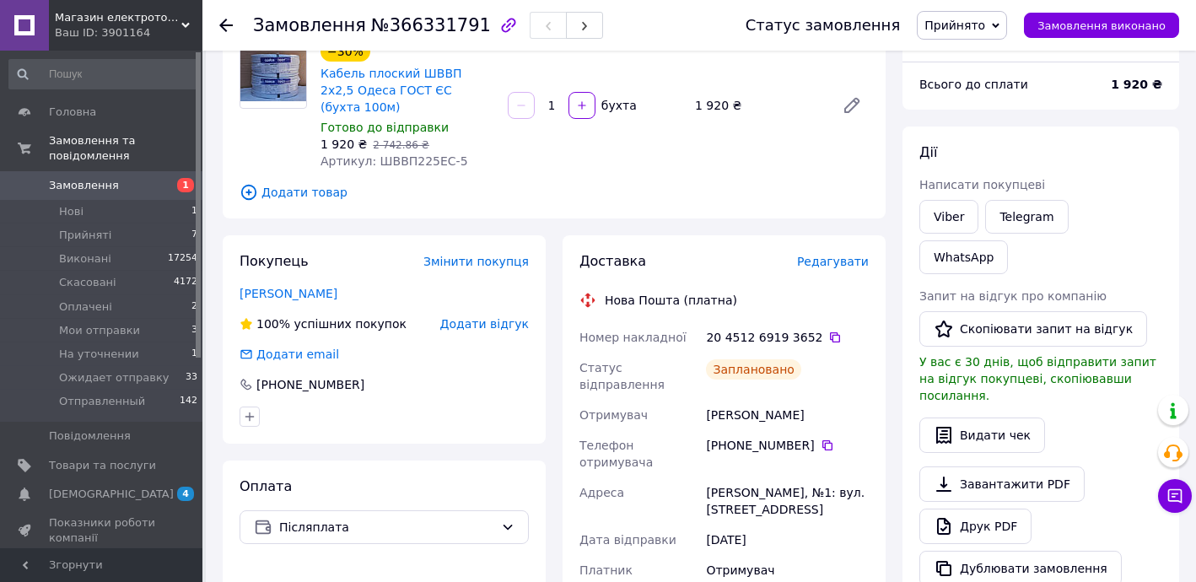
scroll to position [145, 0]
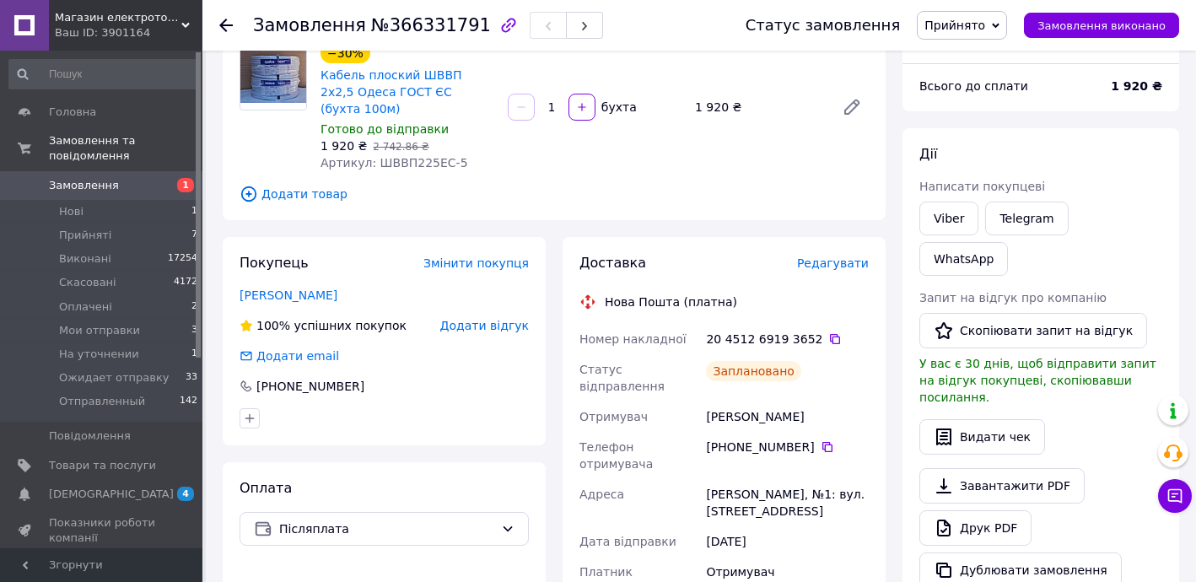
click at [976, 19] on span "Прийнято" at bounding box center [954, 25] width 61 height 13
click at [993, 180] on li "Ожидает отправку" at bounding box center [980, 185] width 127 height 25
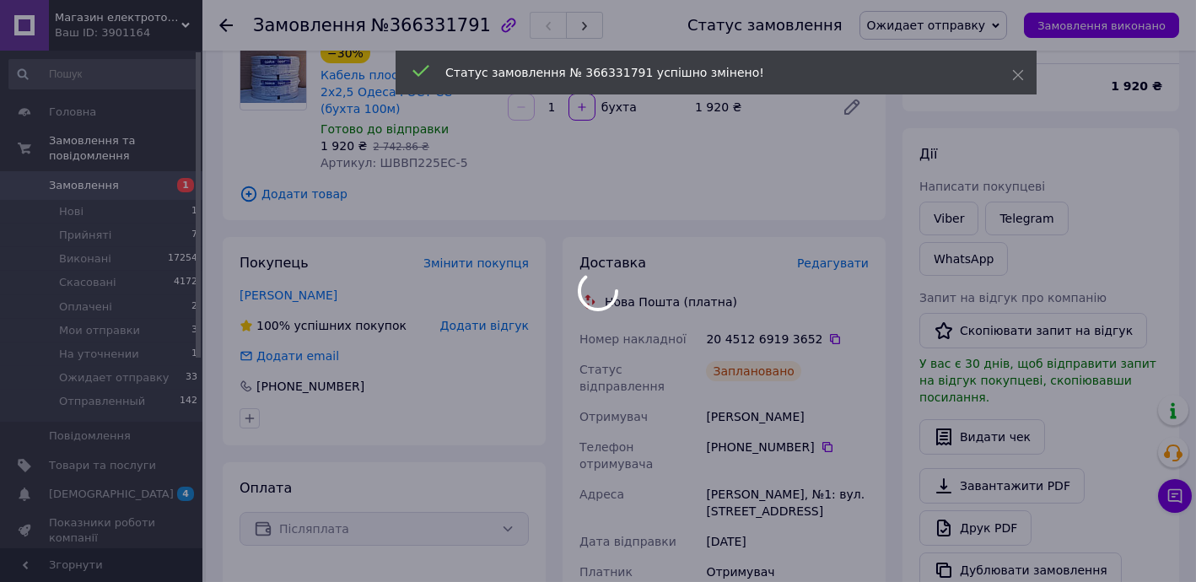
scroll to position [91, 0]
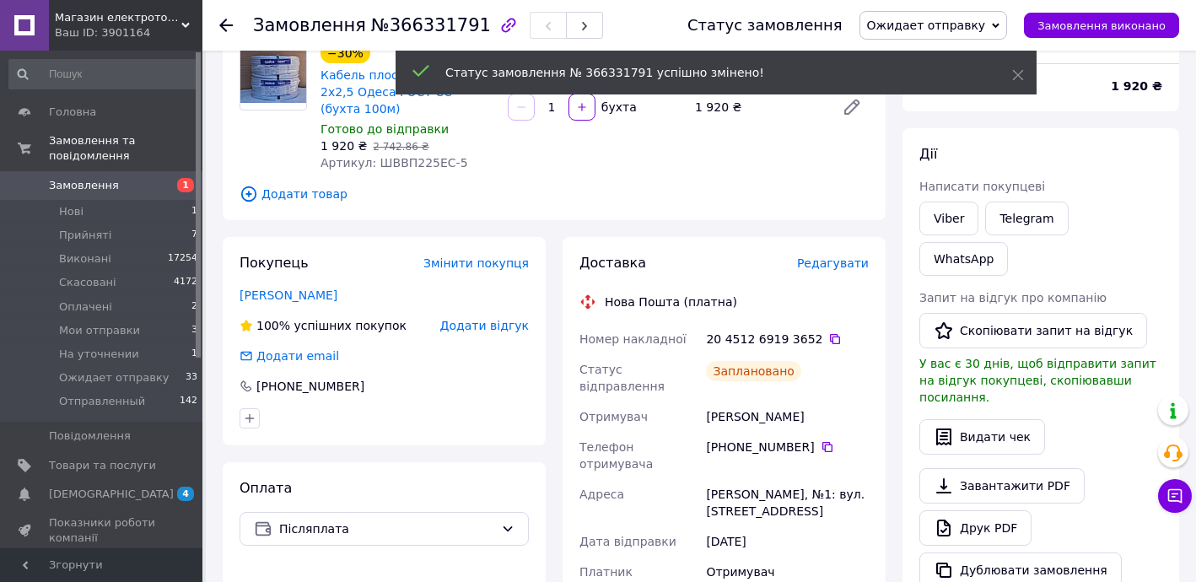
click at [225, 23] on icon at bounding box center [225, 25] width 13 height 13
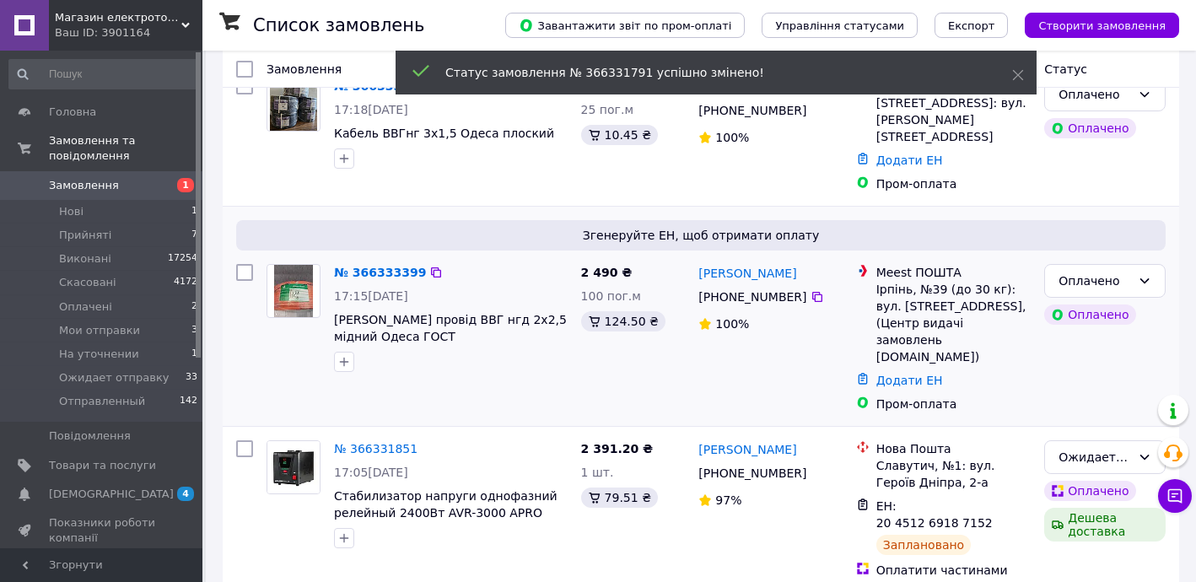
scroll to position [204, 0]
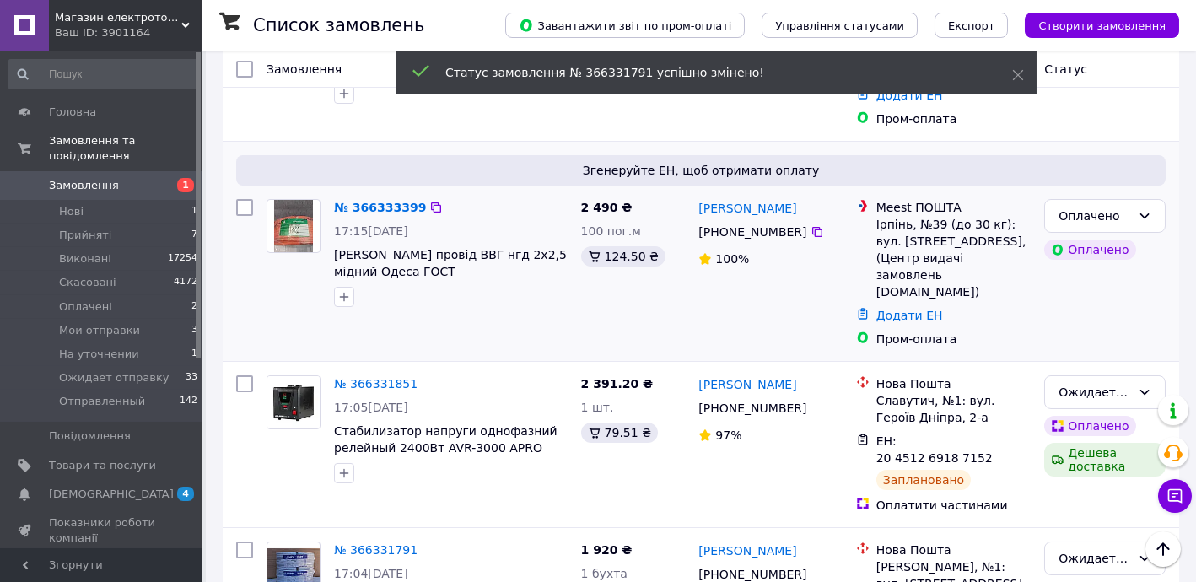
click at [385, 201] on link "№ 366333399" at bounding box center [380, 207] width 92 height 13
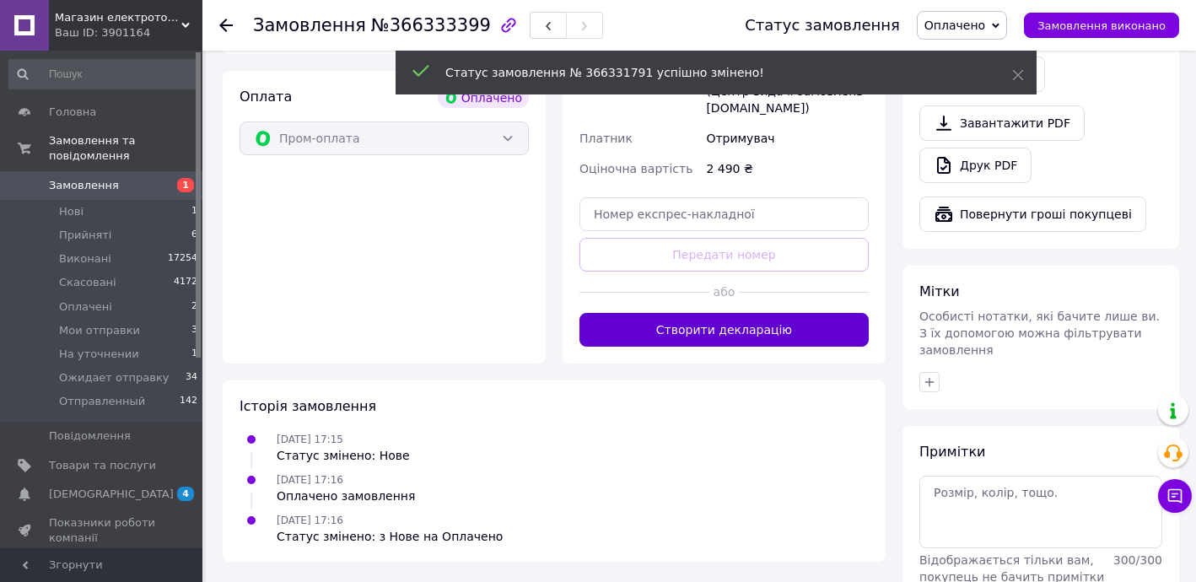
click at [777, 313] on button "Створити декларацію" at bounding box center [723, 330] width 289 height 34
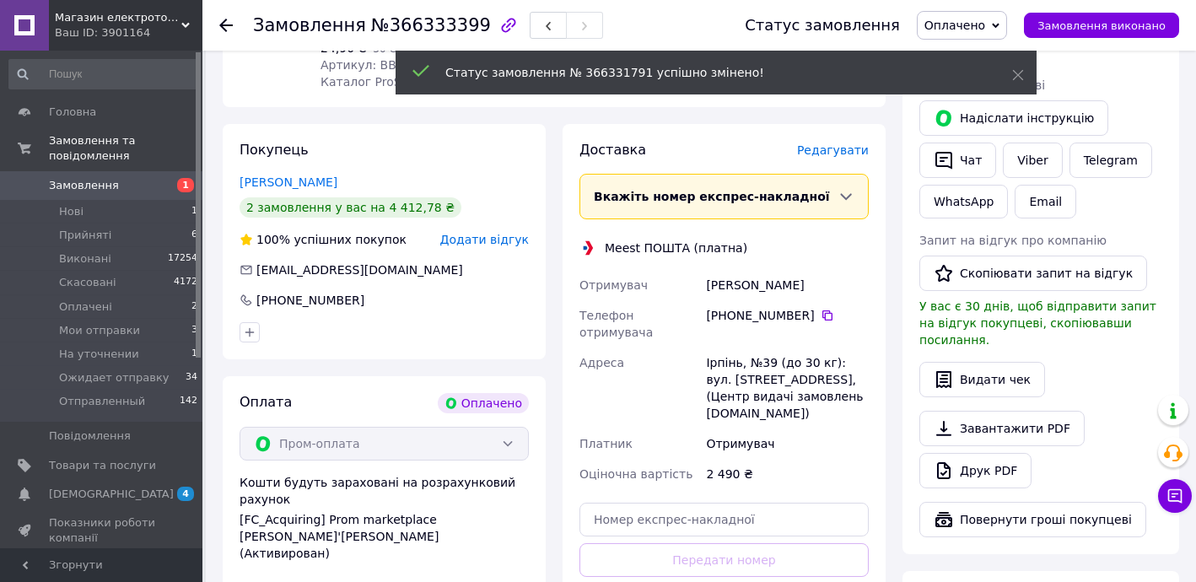
scroll to position [291, 0]
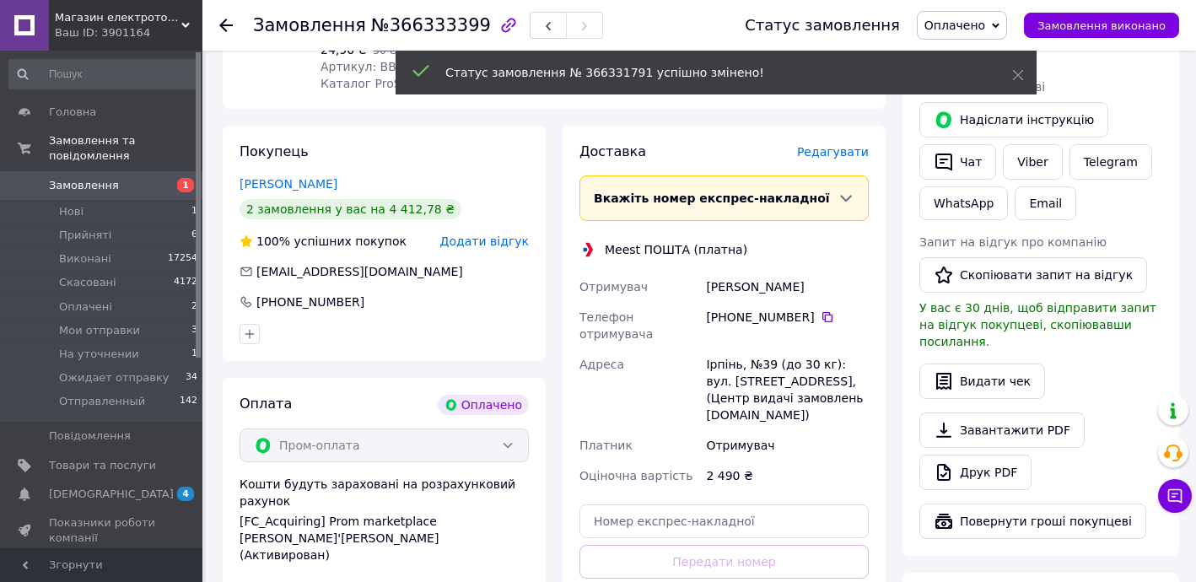
click at [621, 272] on div "Отримувач" at bounding box center [639, 287] width 126 height 30
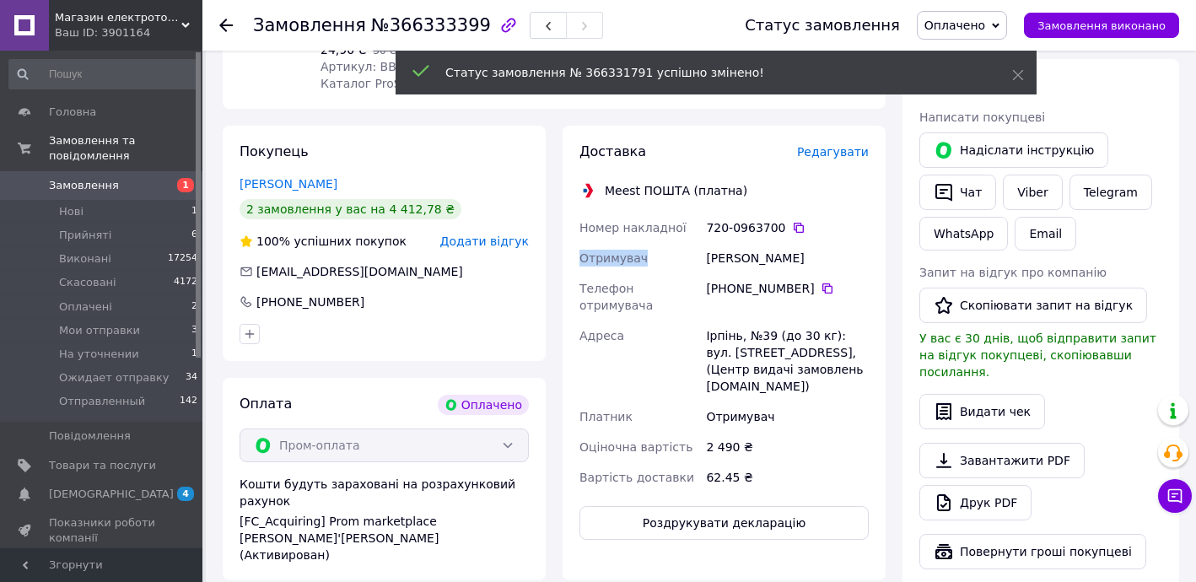
click at [621, 243] on div "Отримувач" at bounding box center [639, 258] width 126 height 30
click at [619, 182] on div "Meest ПОШТА (платна)" at bounding box center [675, 190] width 151 height 17
copy div "Meest"
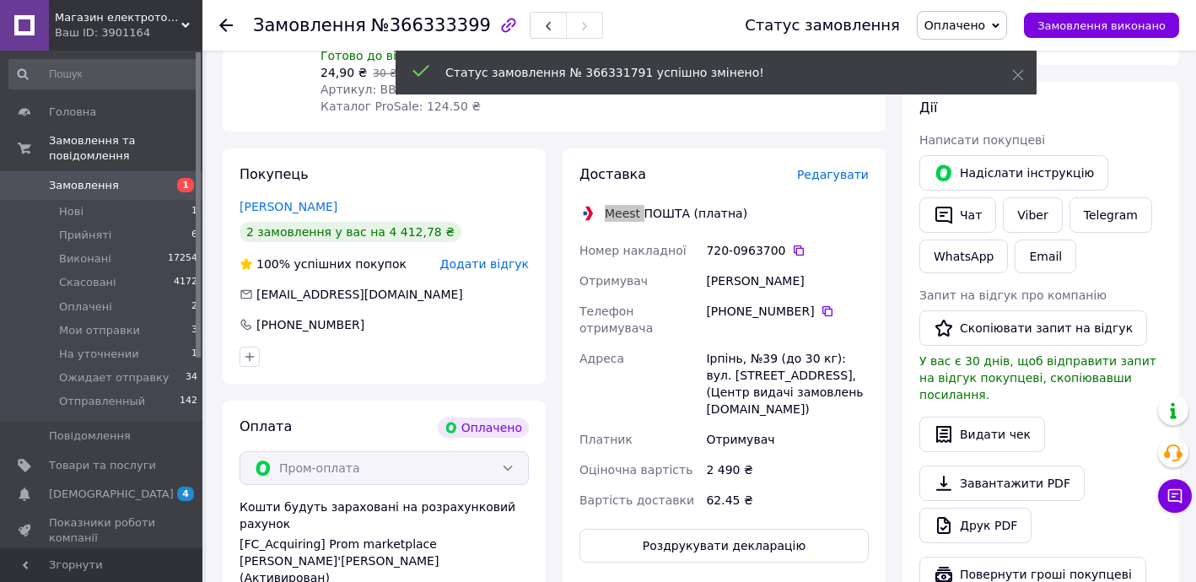
scroll to position [266, 0]
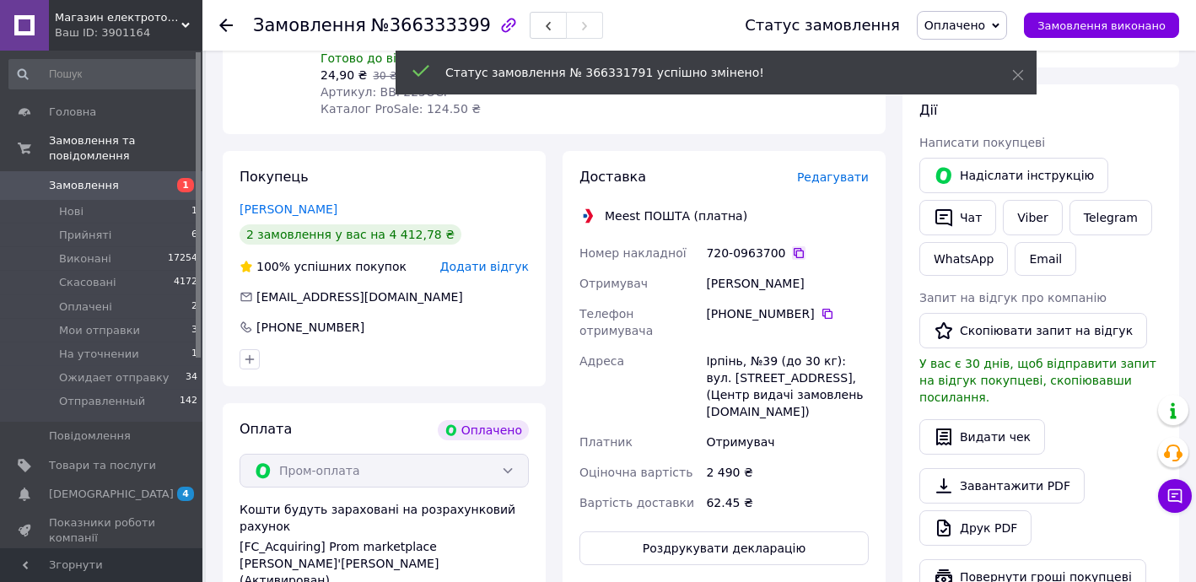
click at [793, 246] on icon at bounding box center [798, 252] width 13 height 13
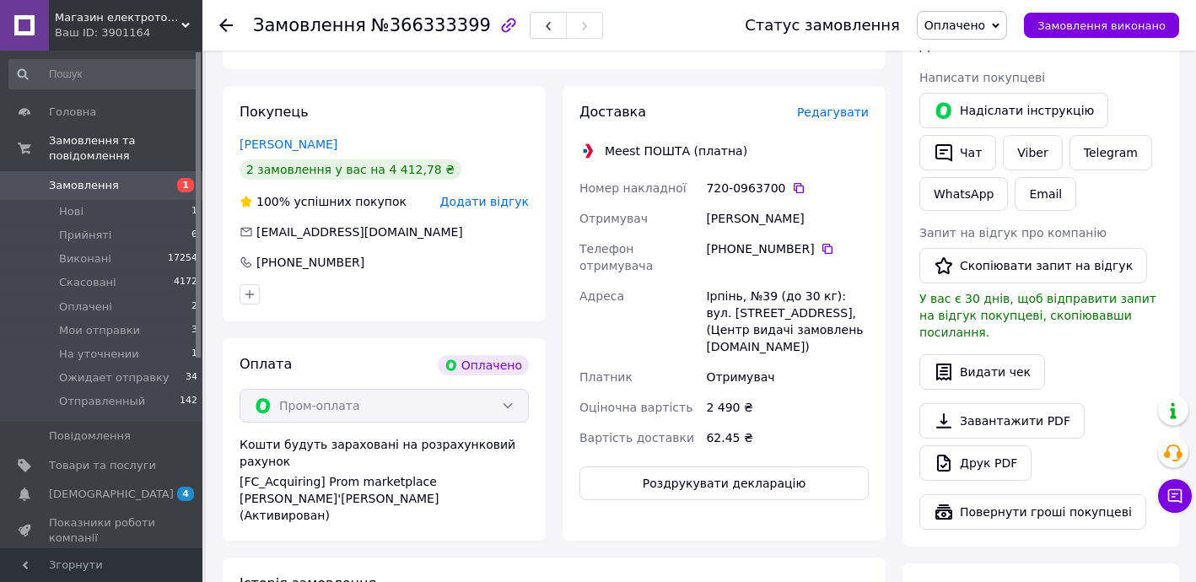
scroll to position [573, 0]
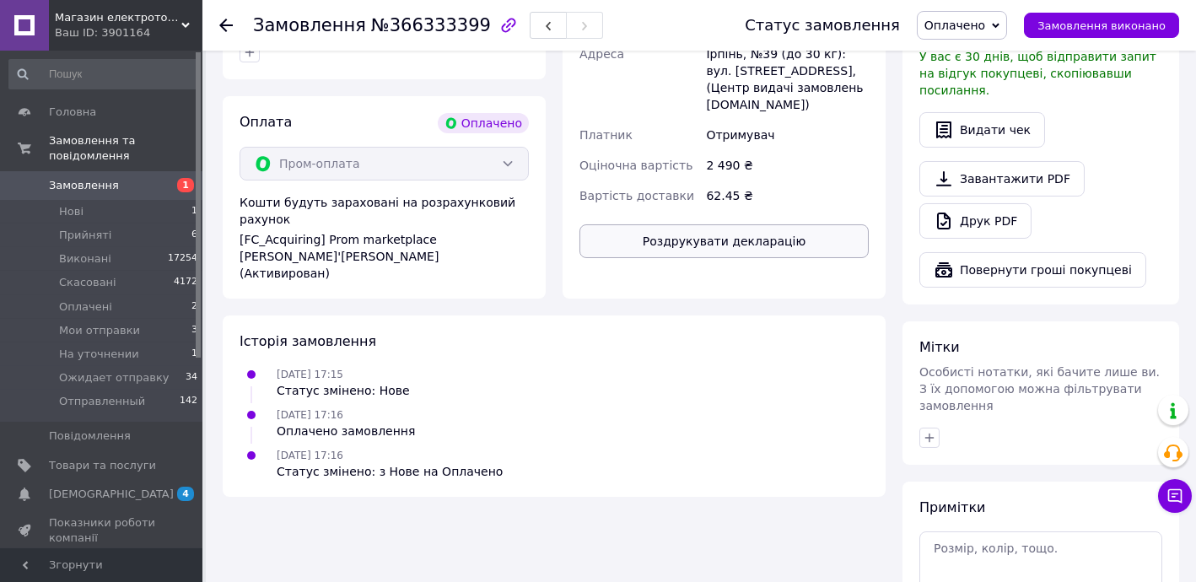
click at [763, 224] on button "Роздрукувати декларацію" at bounding box center [723, 241] width 289 height 34
click at [760, 250] on div "Замовлення з каталогу Оплачено 12.10.2025 • 17:15 Товари в замовленні (1) −17% …" at bounding box center [554, 125] width 680 height 1161
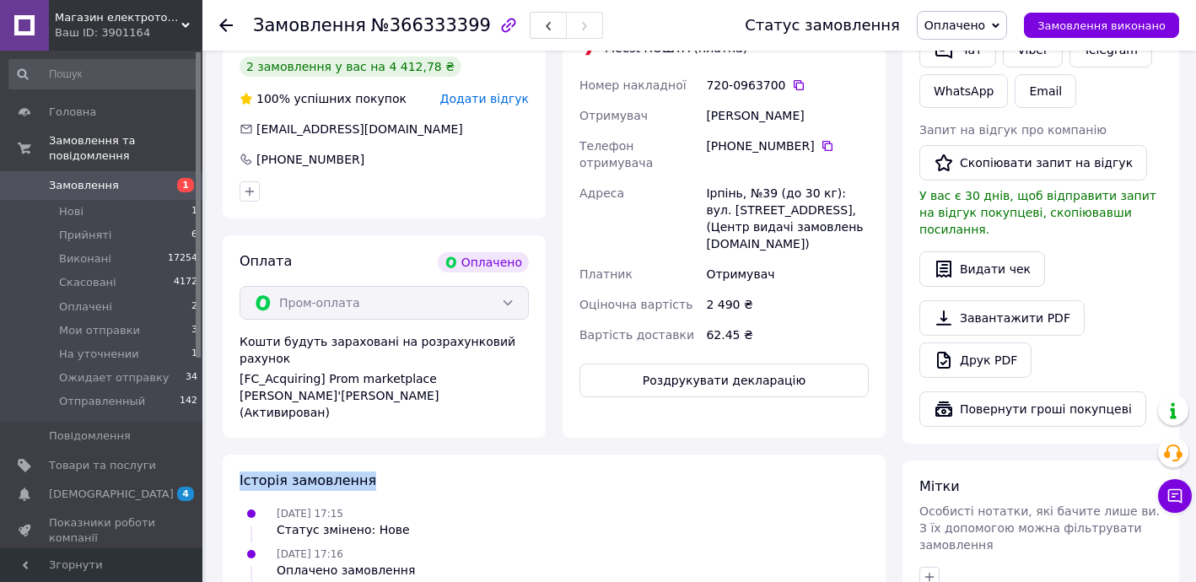
scroll to position [164, 0]
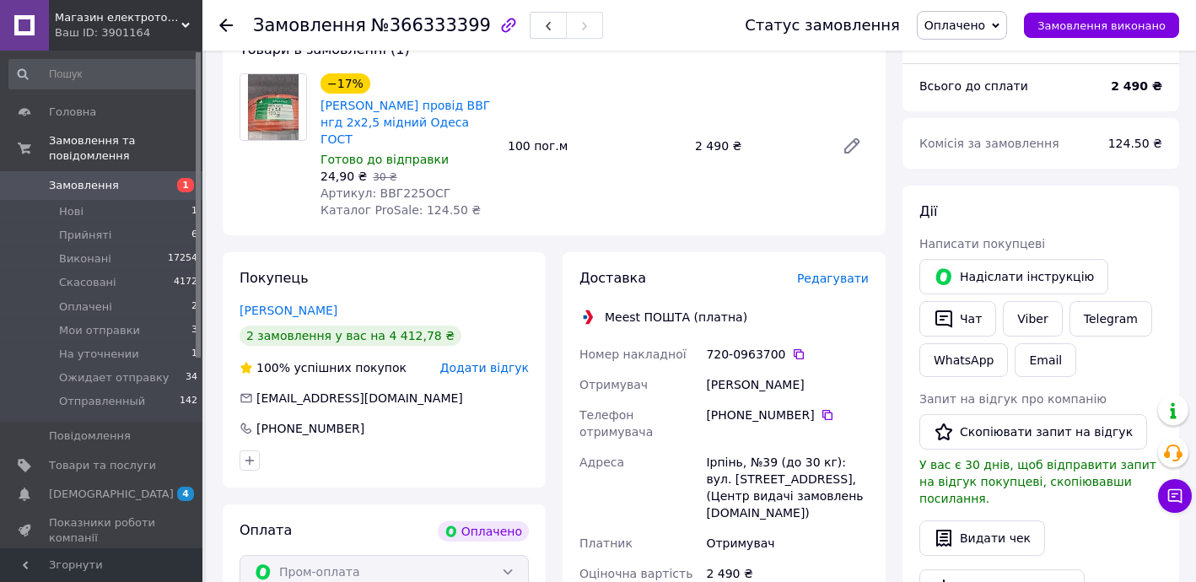
click at [983, 32] on span "Оплачено" at bounding box center [954, 25] width 61 height 13
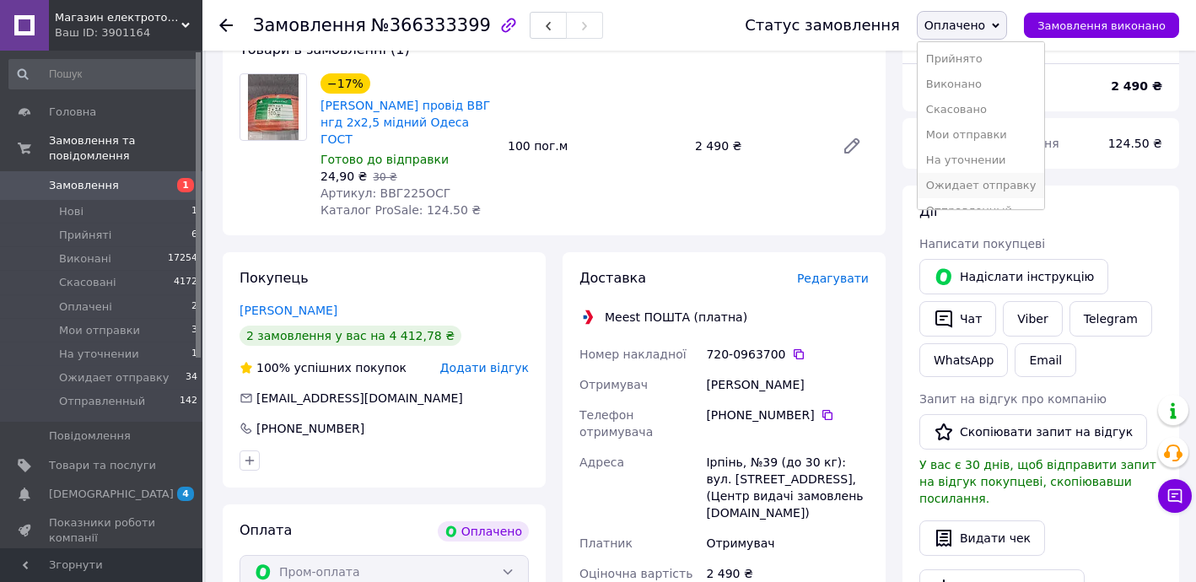
click at [996, 182] on li "Ожидает отправку" at bounding box center [980, 185] width 127 height 25
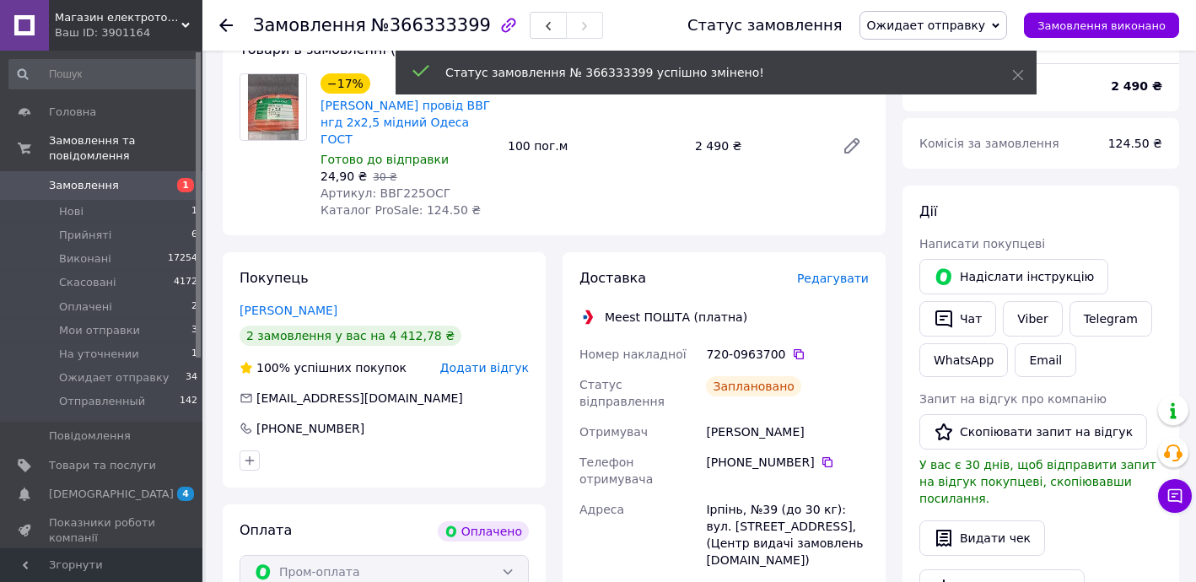
click at [226, 24] on use at bounding box center [225, 25] width 13 height 13
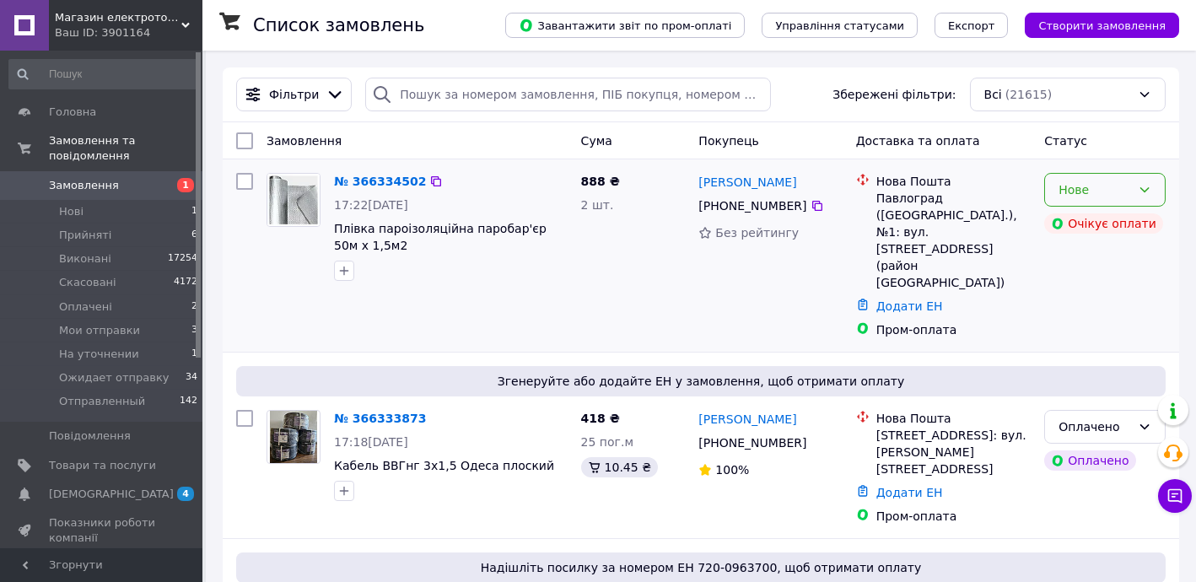
click at [1153, 185] on div "Нове" at bounding box center [1104, 190] width 121 height 34
click at [1092, 226] on li "Прийнято" at bounding box center [1105, 225] width 120 height 30
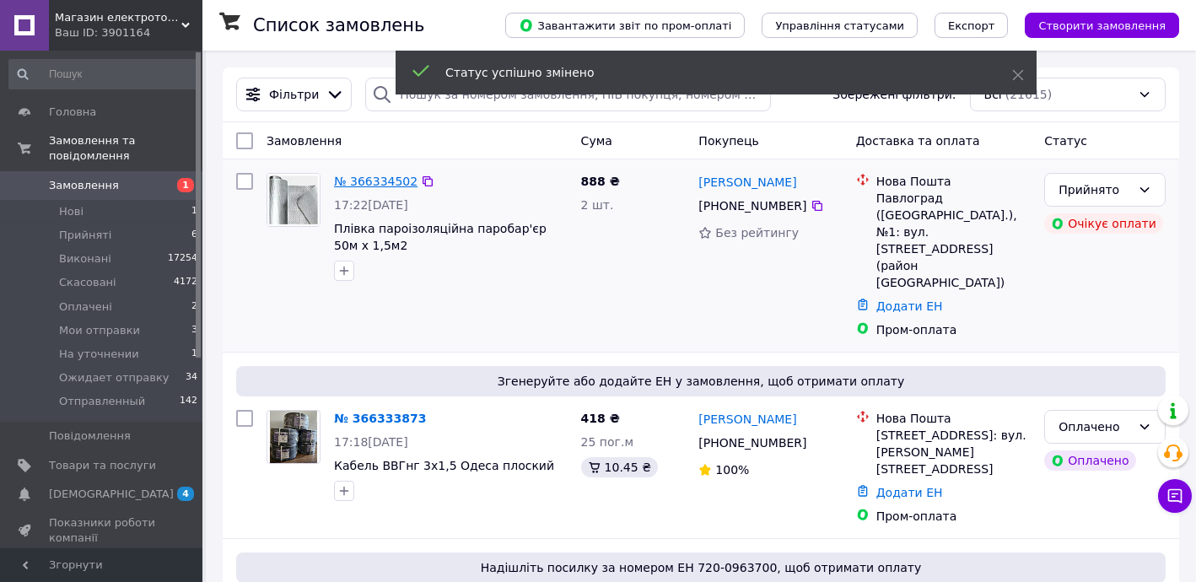
click at [388, 181] on link "№ 366334502" at bounding box center [375, 181] width 83 height 13
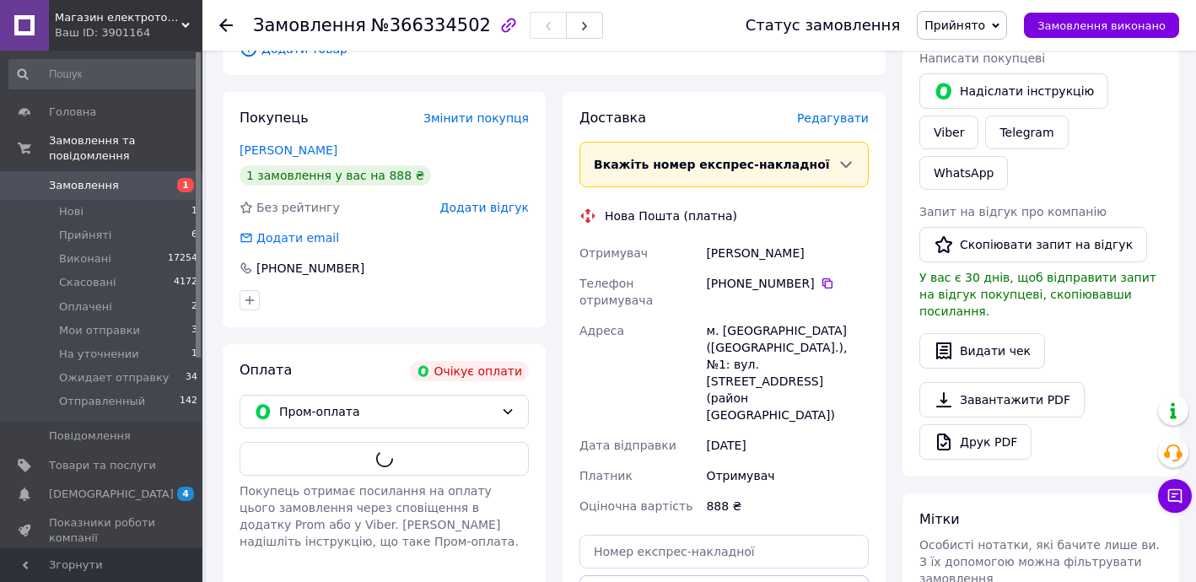
scroll to position [306, 0]
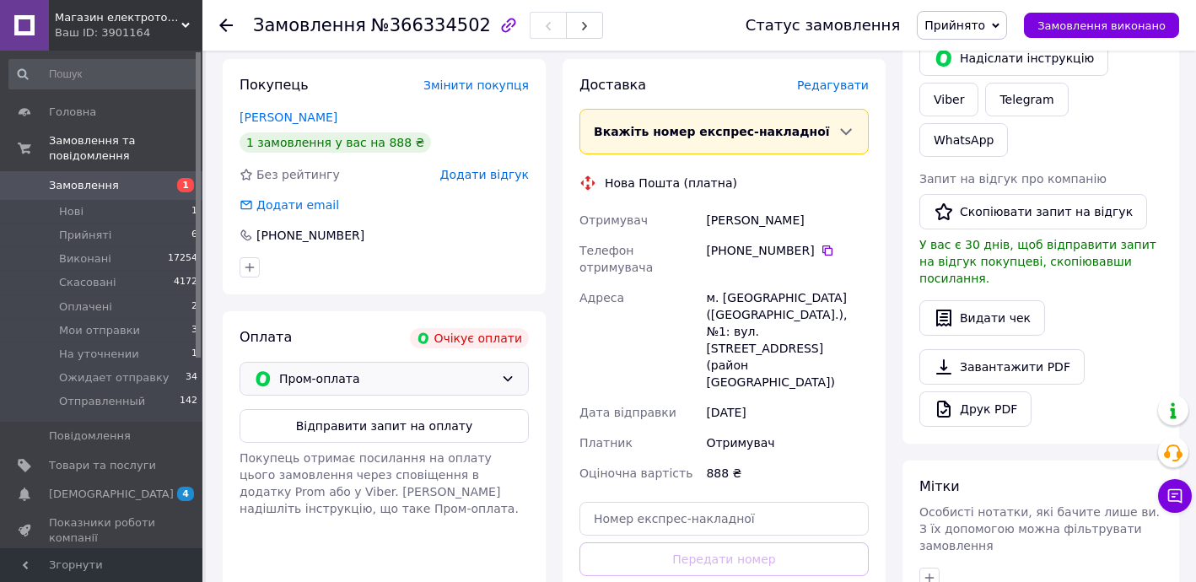
click at [364, 383] on span "Пром-оплата" at bounding box center [386, 378] width 215 height 19
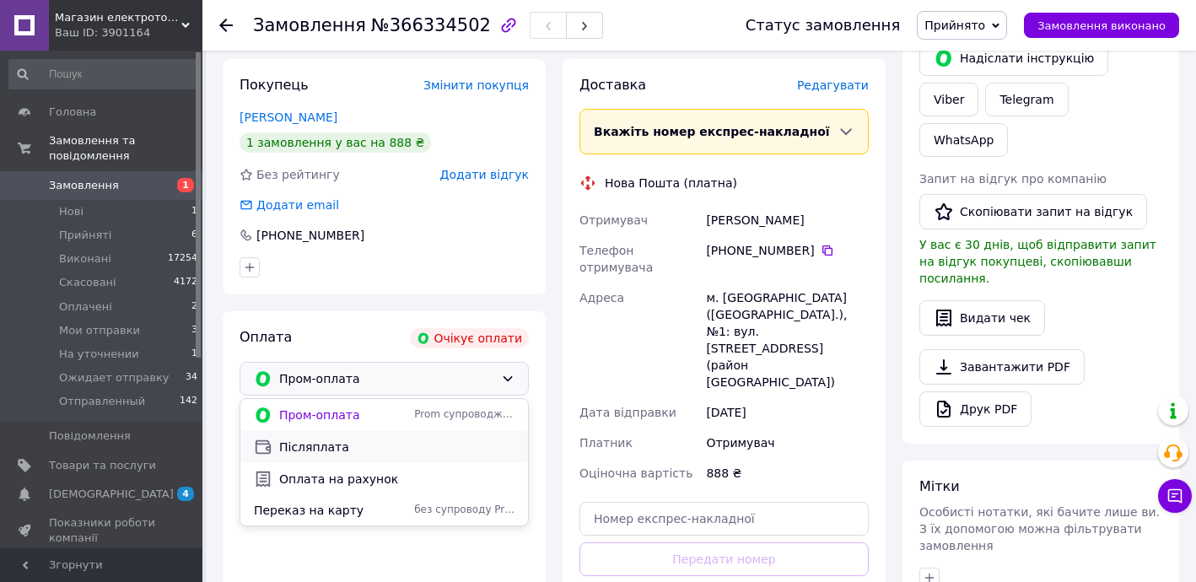
click at [344, 451] on span "Післяплата" at bounding box center [396, 446] width 235 height 17
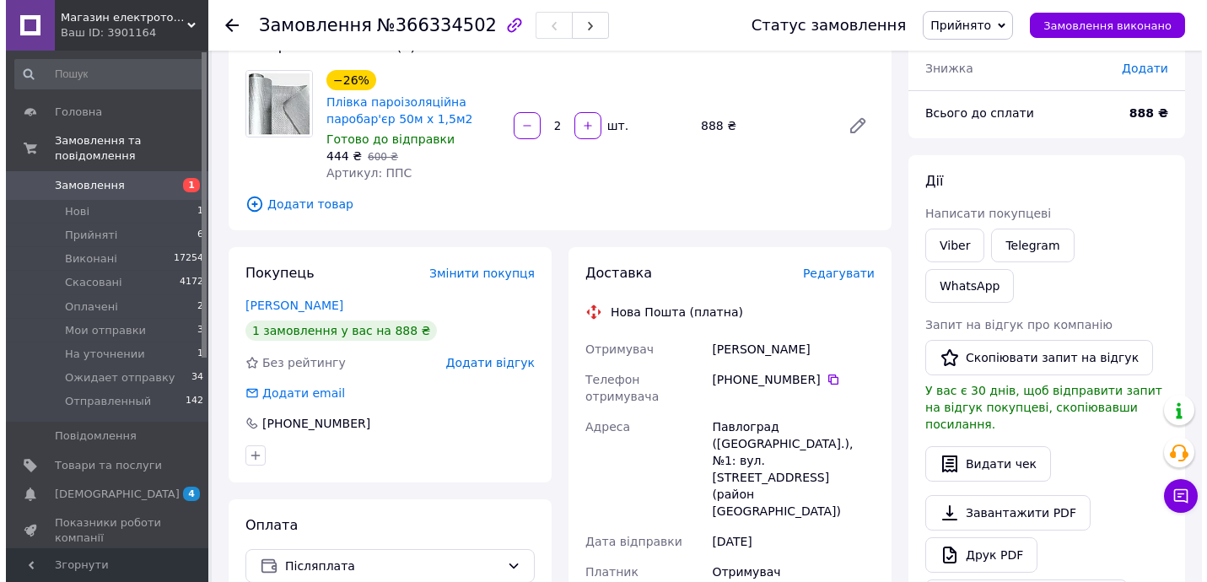
scroll to position [102, 0]
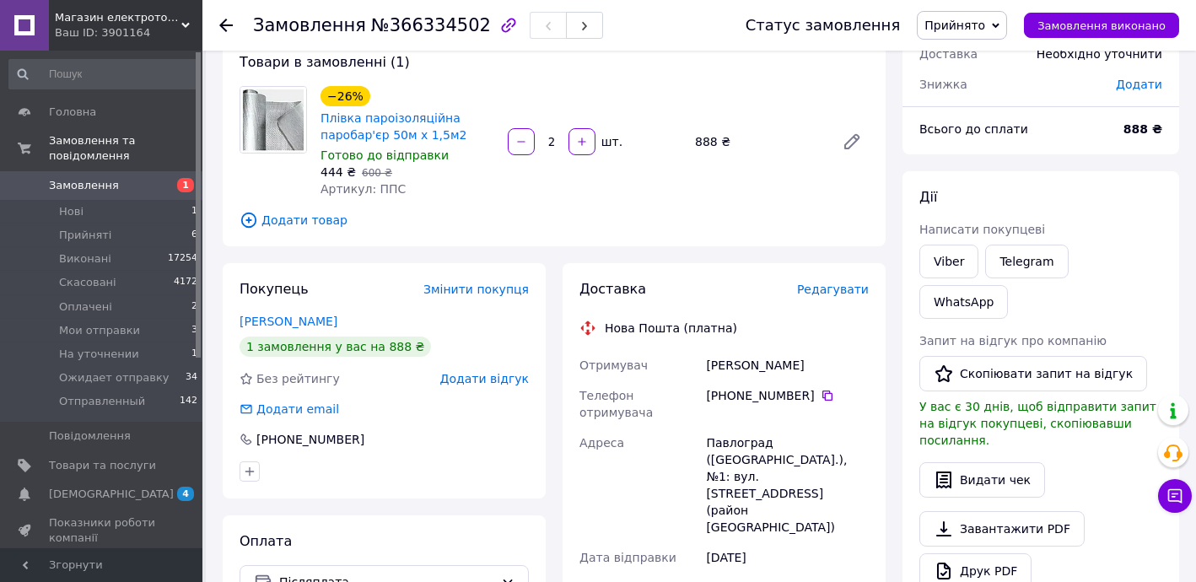
click at [841, 284] on span "Редагувати" at bounding box center [833, 288] width 72 height 13
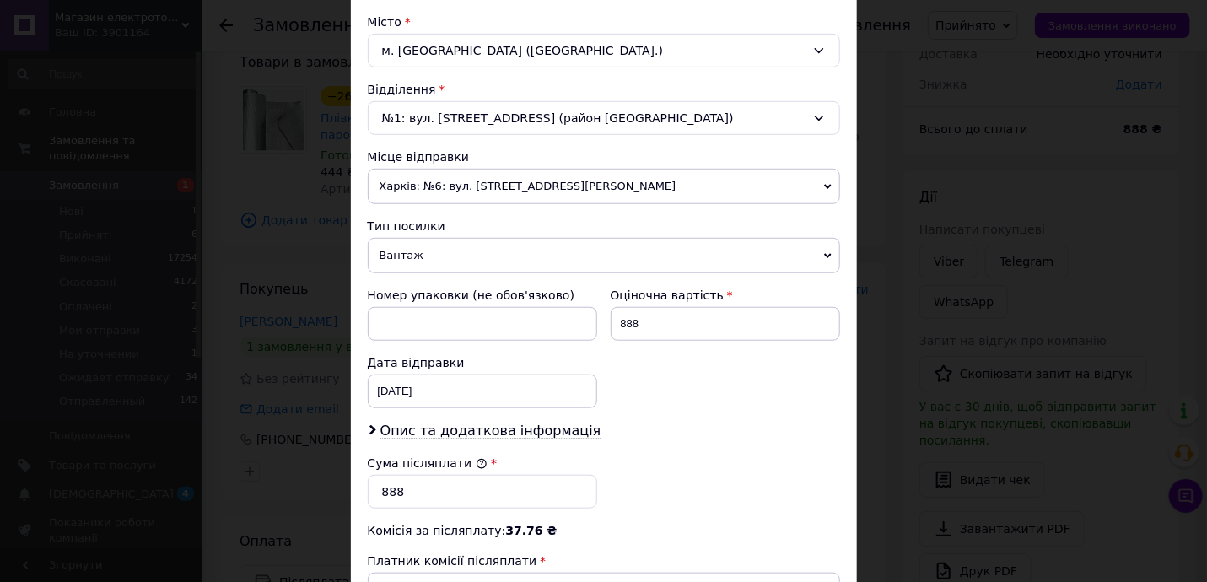
scroll to position [510, 0]
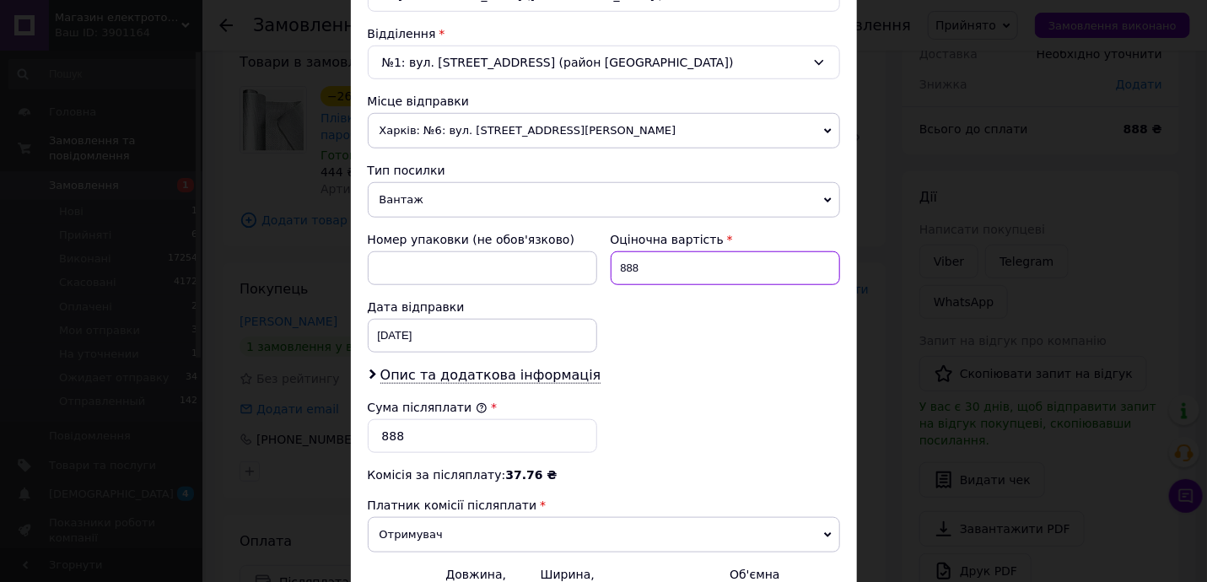
drag, startPoint x: 616, startPoint y: 261, endPoint x: 697, endPoint y: 263, distance: 81.8
click at [675, 268] on input "888" at bounding box center [725, 268] width 229 height 34
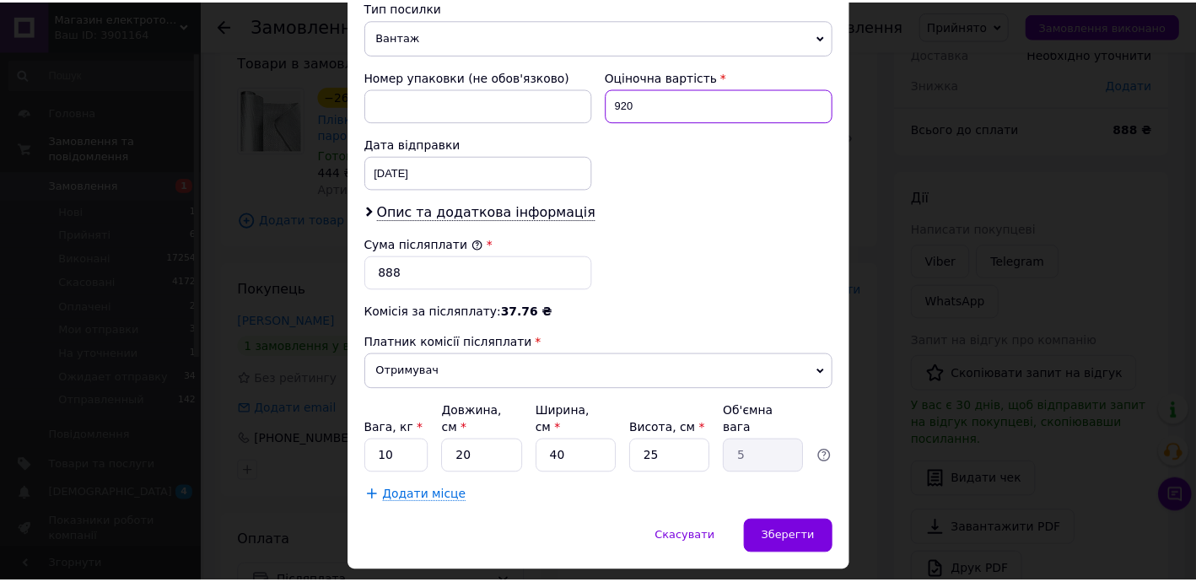
scroll to position [697, 0]
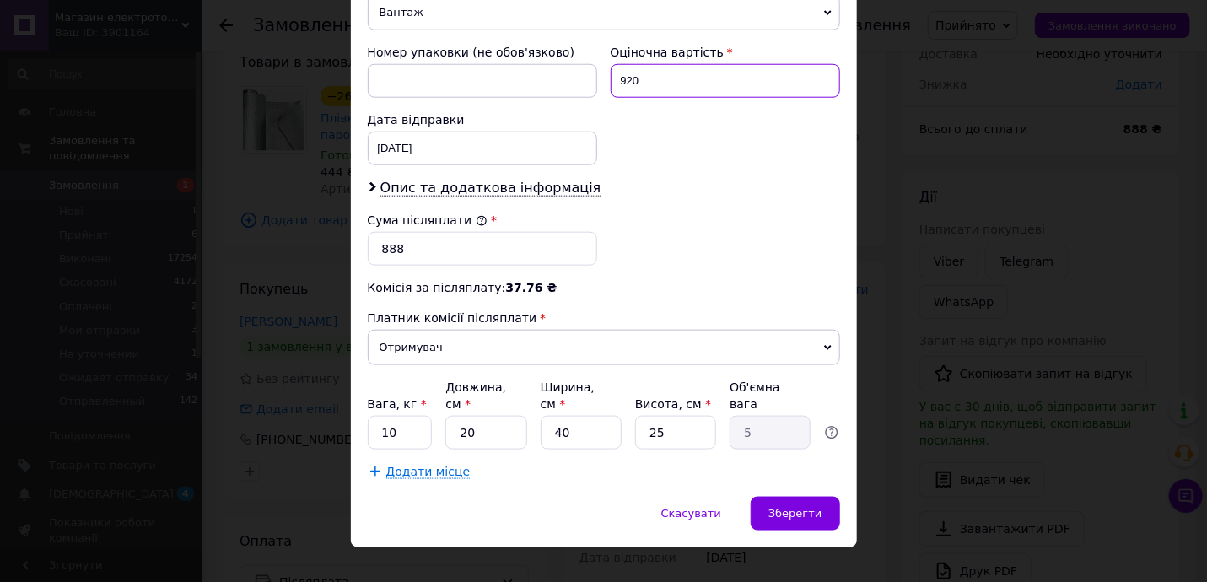
type input "920"
drag, startPoint x: 380, startPoint y: 245, endPoint x: 451, endPoint y: 247, distance: 70.9
click at [422, 248] on input "888" at bounding box center [482, 249] width 229 height 34
type input "920"
drag, startPoint x: 675, startPoint y: 409, endPoint x: 690, endPoint y: 406, distance: 14.6
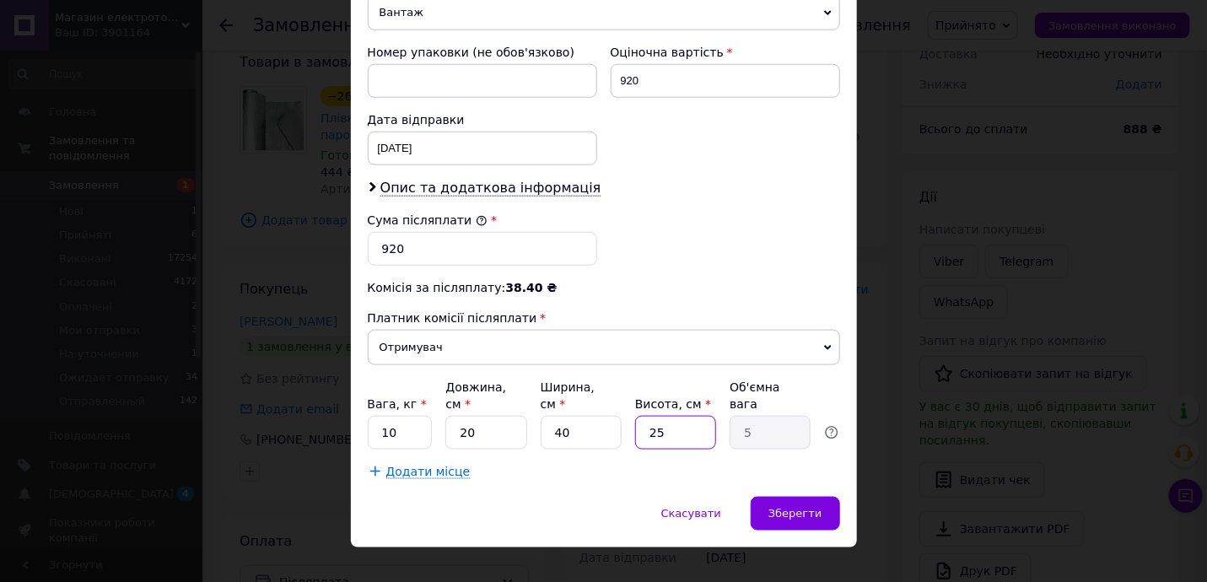
click at [676, 416] on input "25" at bounding box center [675, 433] width 81 height 34
type input "1"
type input "0.2"
type input "15"
type input "3"
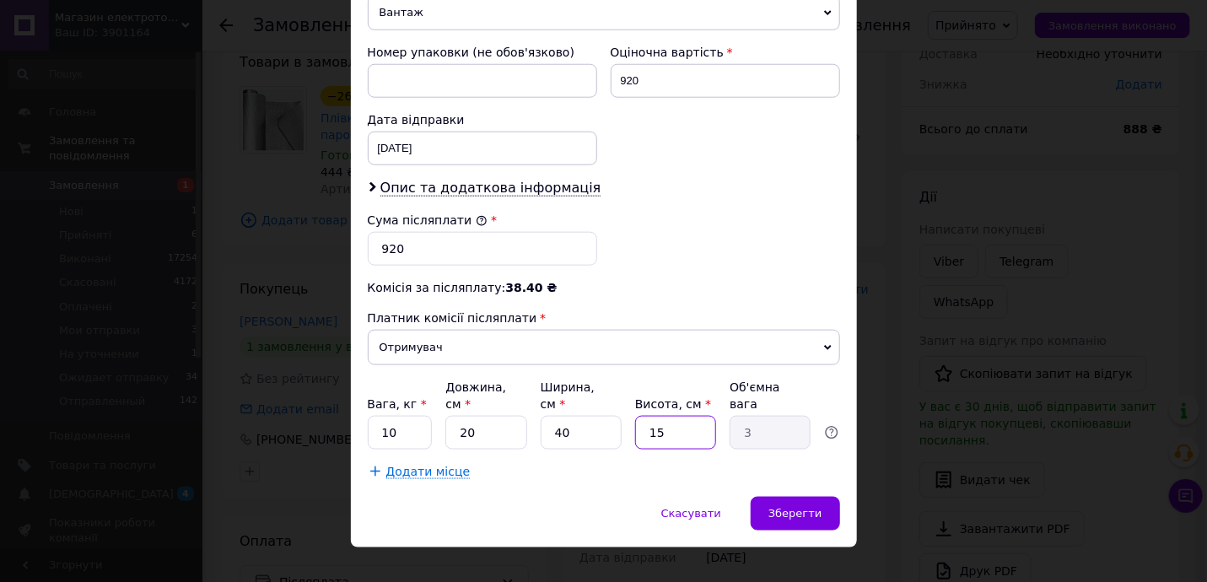
type input "150"
type input "30"
type input "150"
drag, startPoint x: 543, startPoint y: 408, endPoint x: 618, endPoint y: 408, distance: 75.0
click at [606, 416] on input "40" at bounding box center [581, 433] width 81 height 34
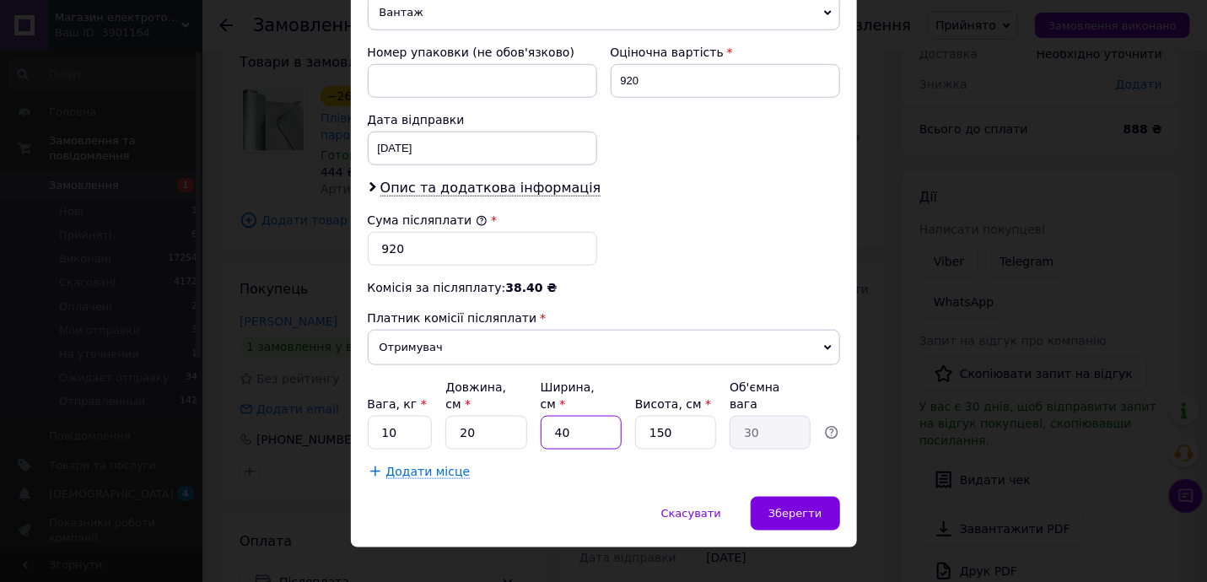
type input "1"
type input "0.75"
type input "10"
type input "7.5"
type input "10"
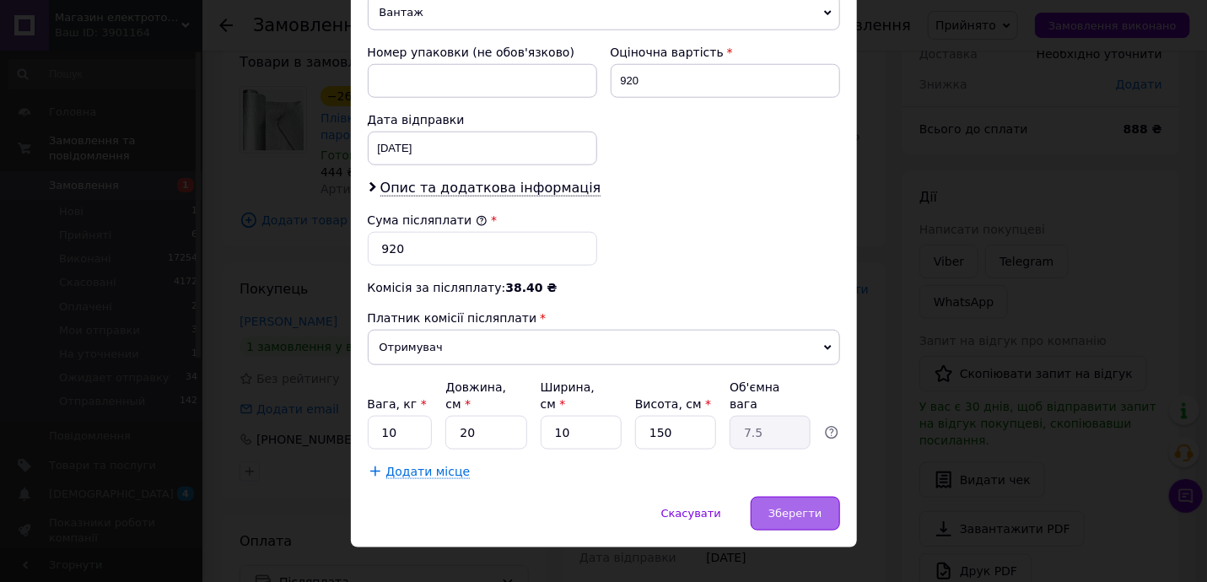
click at [802, 507] on span "Зберегти" at bounding box center [794, 513] width 53 height 13
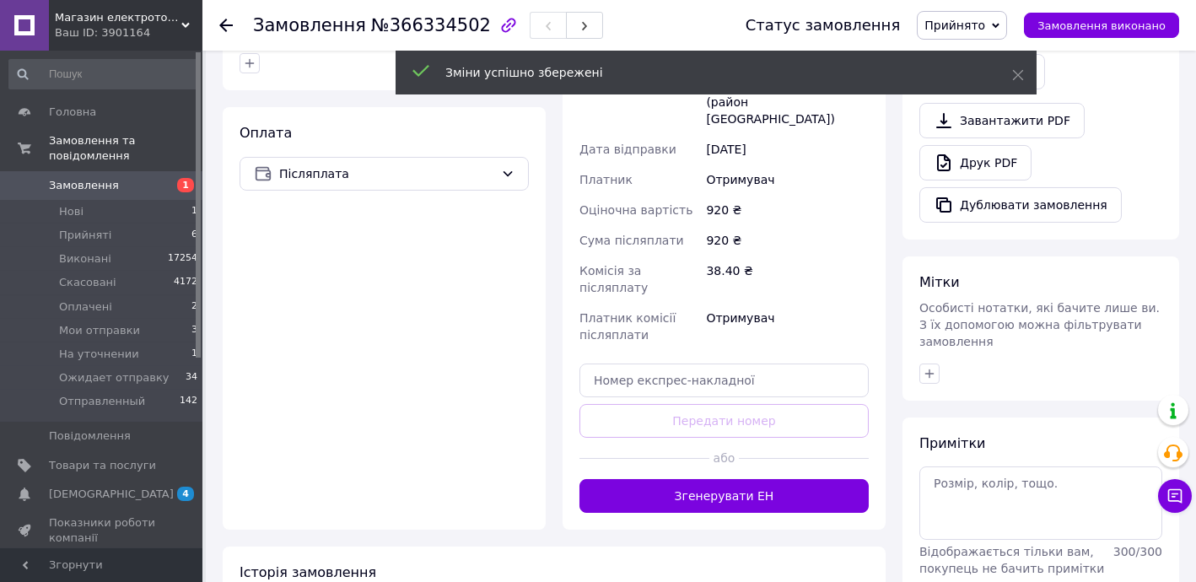
click at [772, 479] on button "Згенерувати ЕН" at bounding box center [723, 496] width 289 height 34
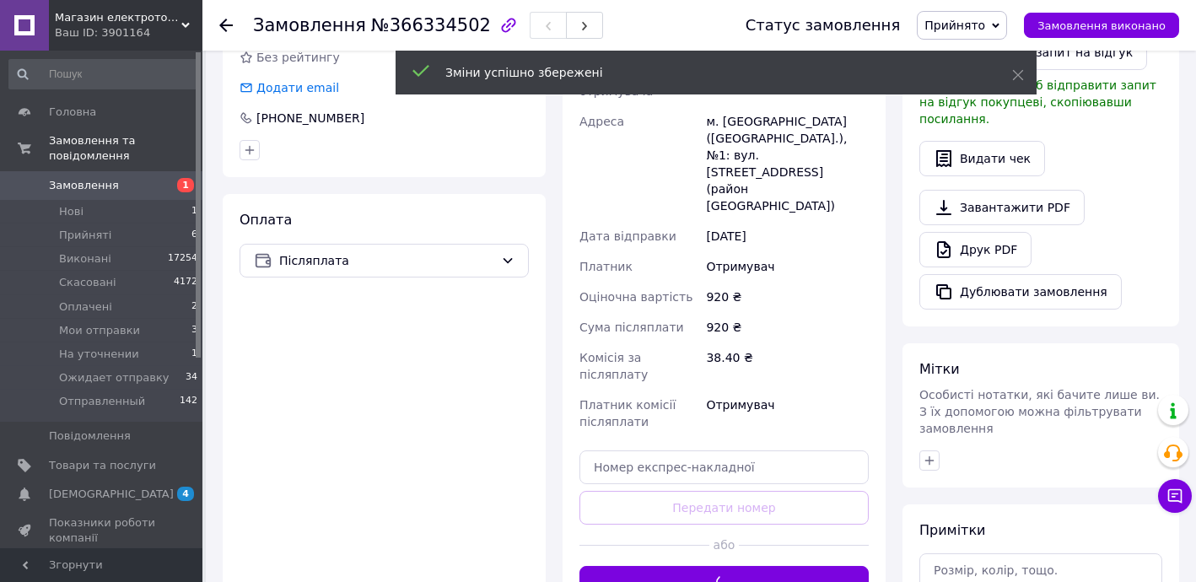
scroll to position [204, 0]
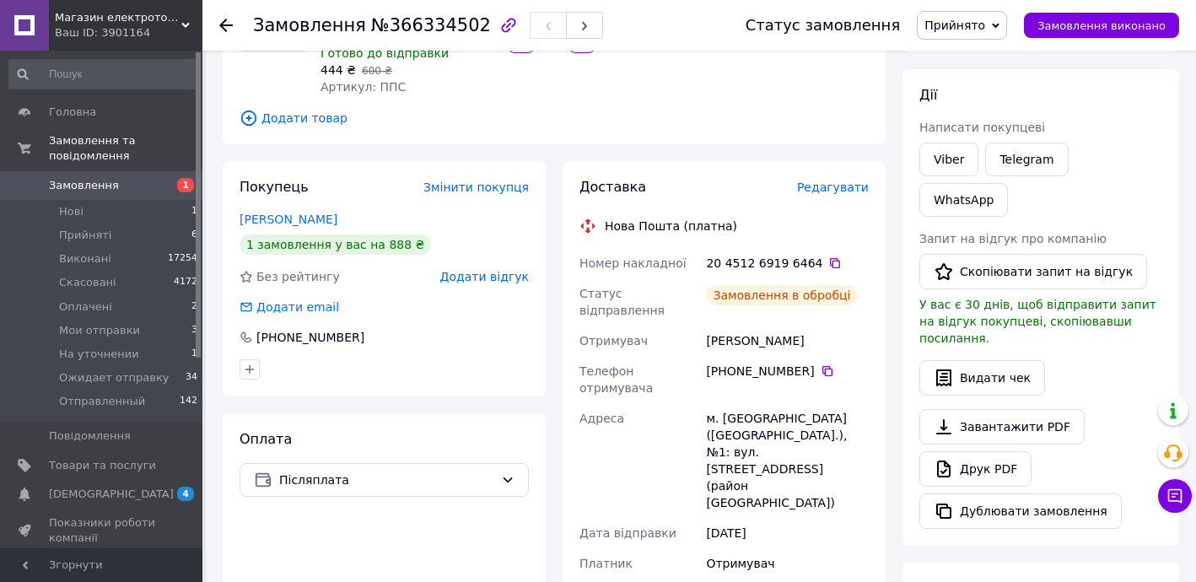
click at [828, 261] on icon at bounding box center [834, 262] width 13 height 13
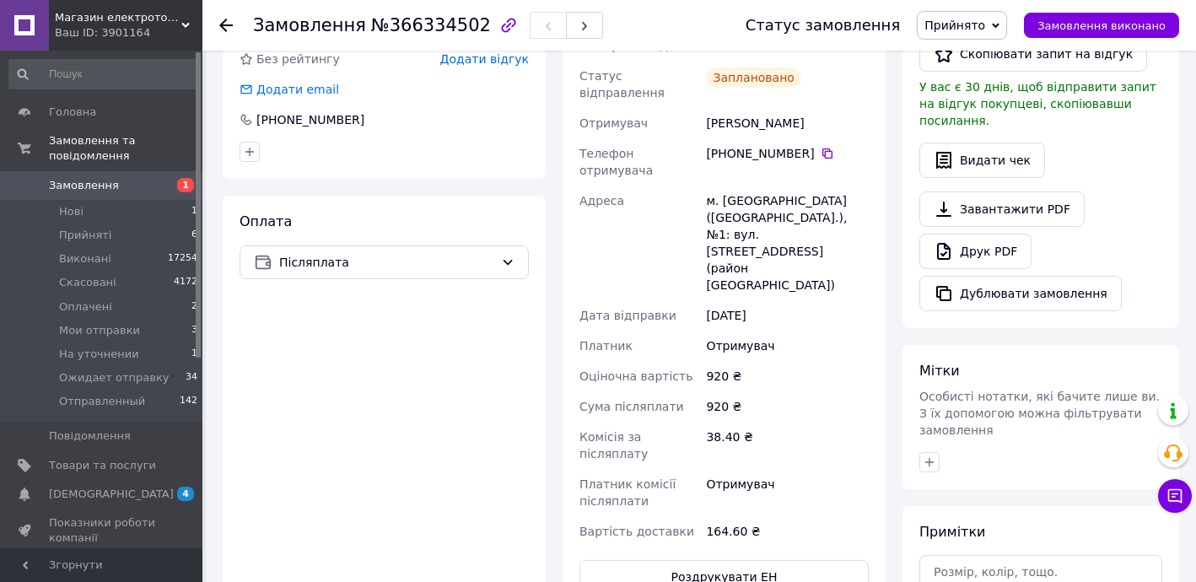
scroll to position [510, 0]
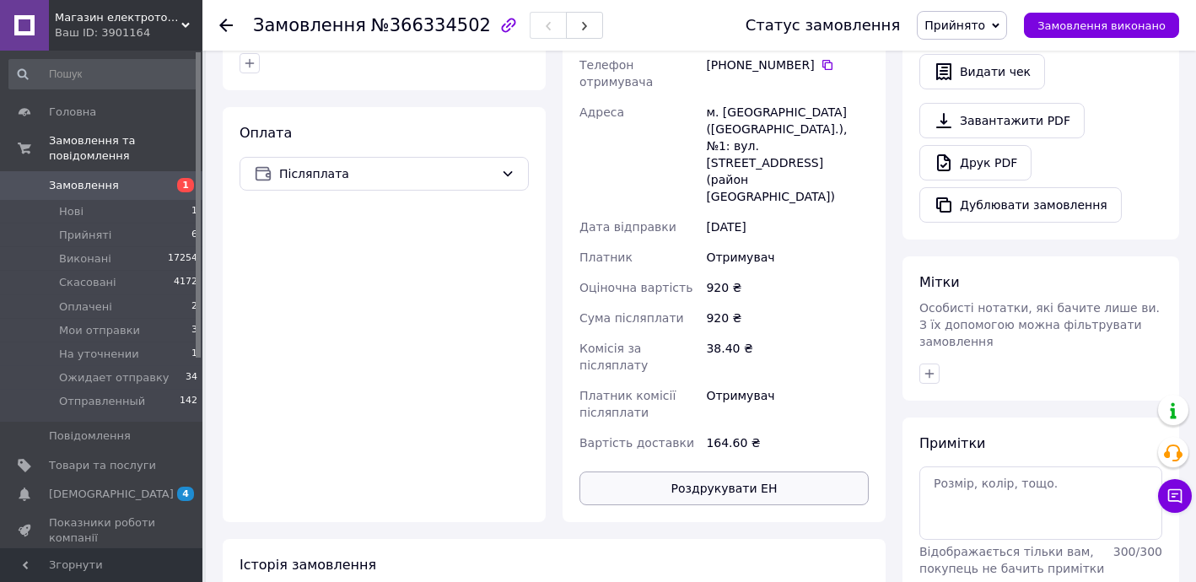
click at [769, 471] on button "Роздрукувати ЕН" at bounding box center [723, 488] width 289 height 34
click at [986, 13] on span "Прийнято" at bounding box center [962, 25] width 90 height 29
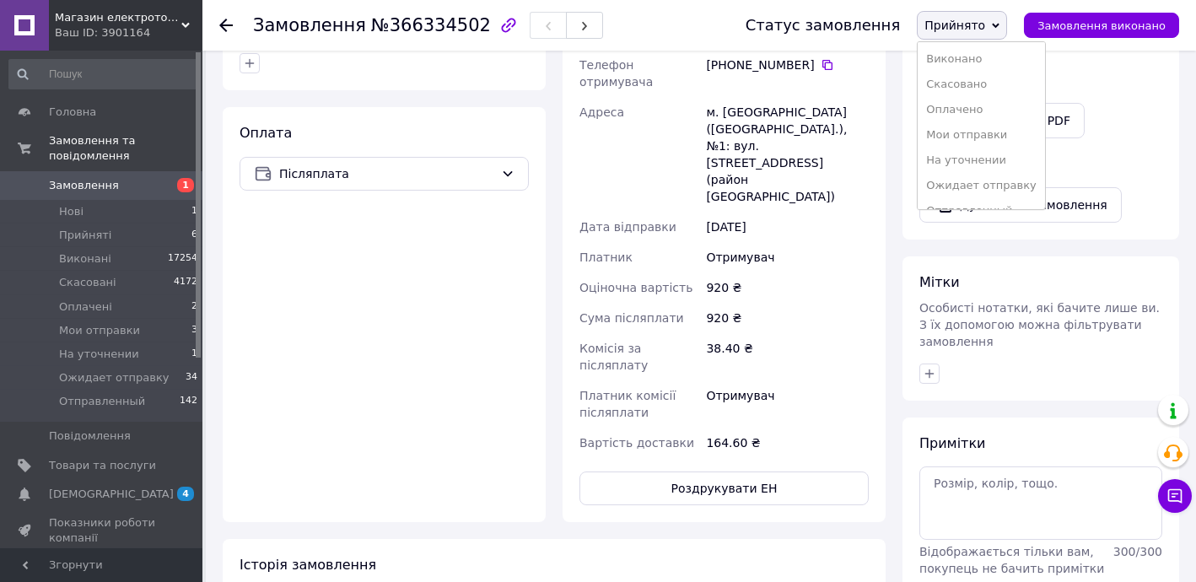
click at [990, 184] on li "Ожидает отправку" at bounding box center [980, 185] width 127 height 25
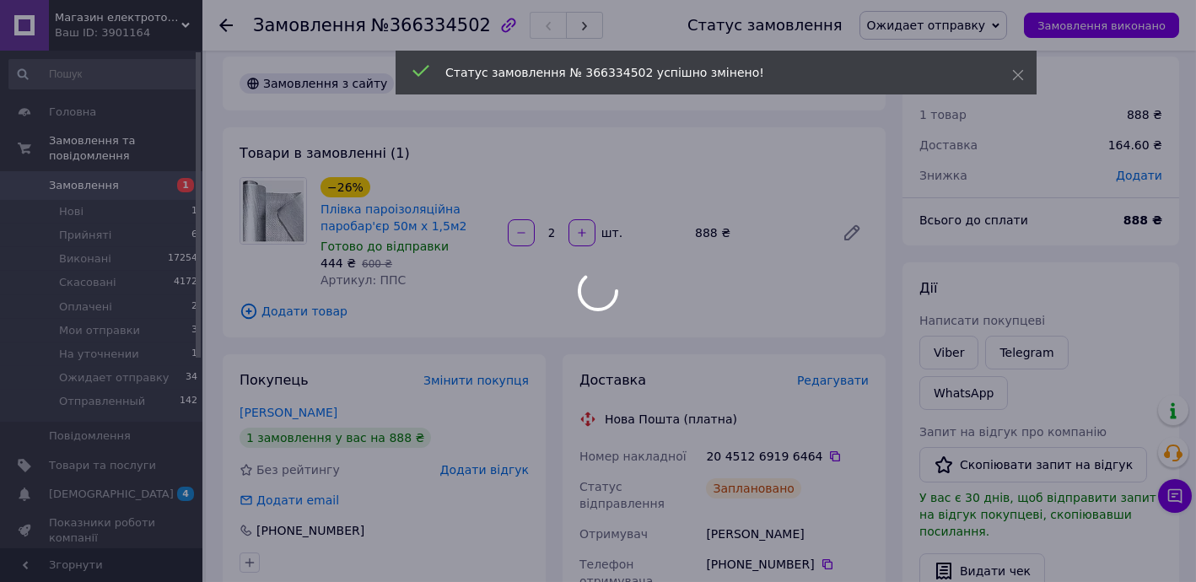
scroll to position [0, 0]
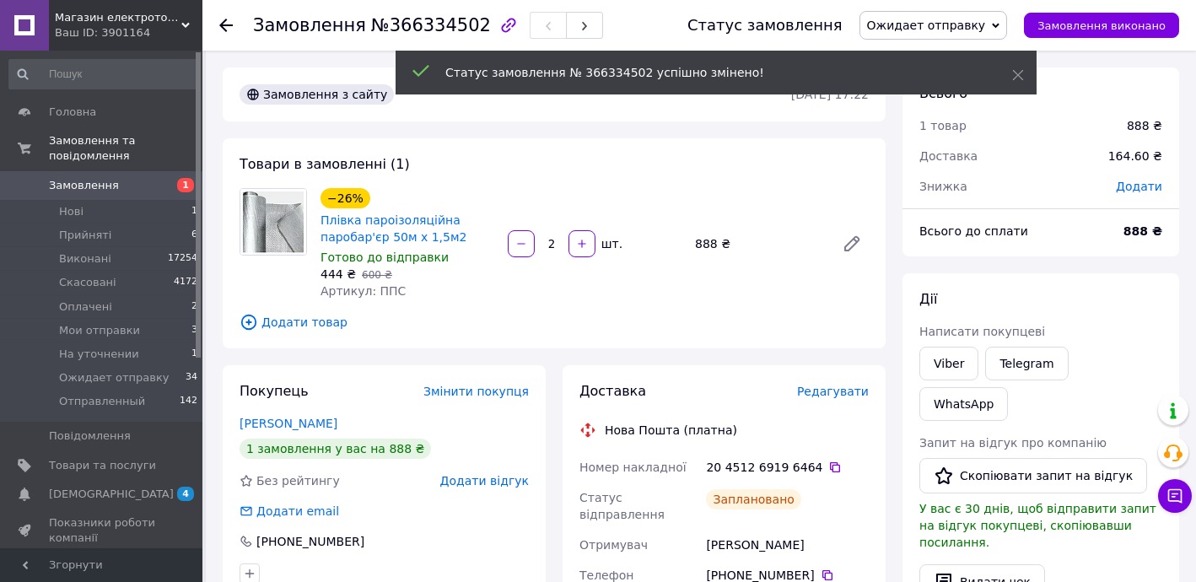
click at [227, 21] on icon at bounding box center [225, 25] width 13 height 13
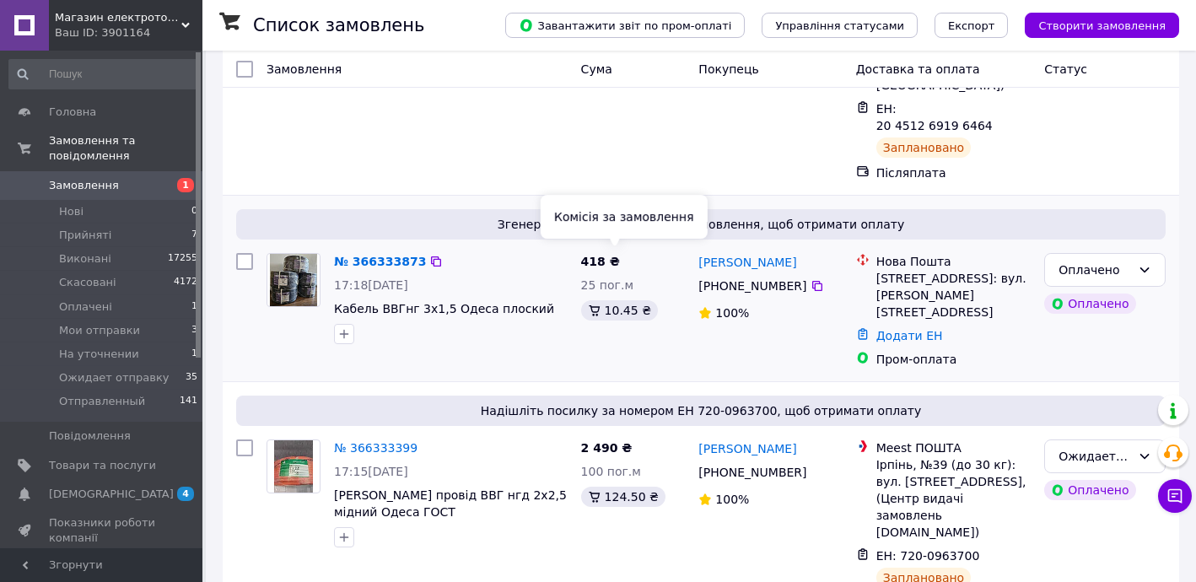
scroll to position [204, 0]
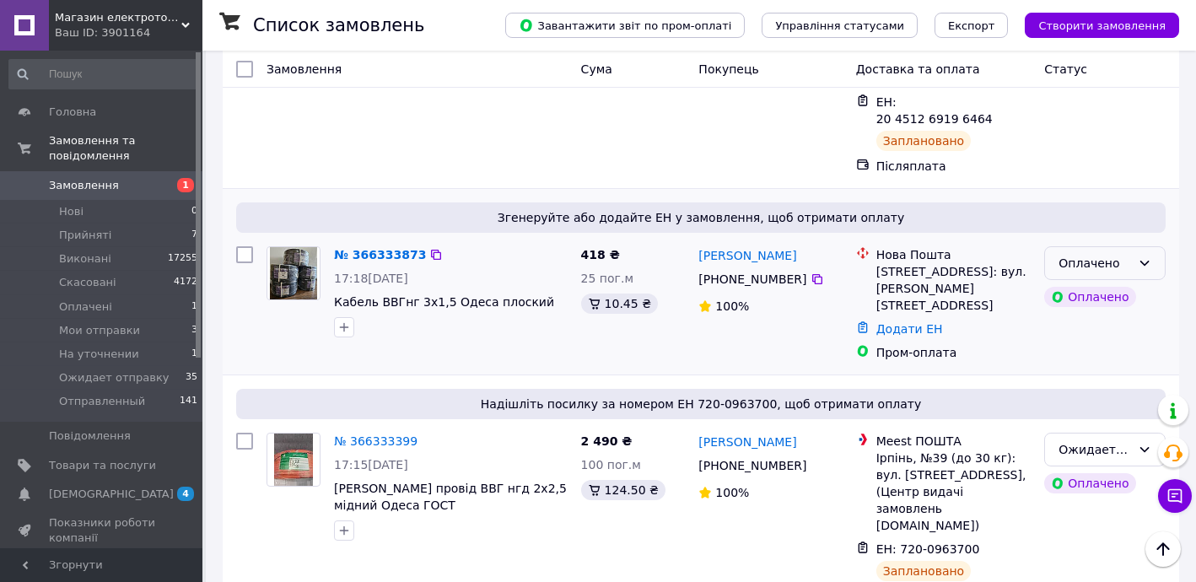
click at [1086, 246] on div "Оплачено" at bounding box center [1104, 263] width 121 height 34
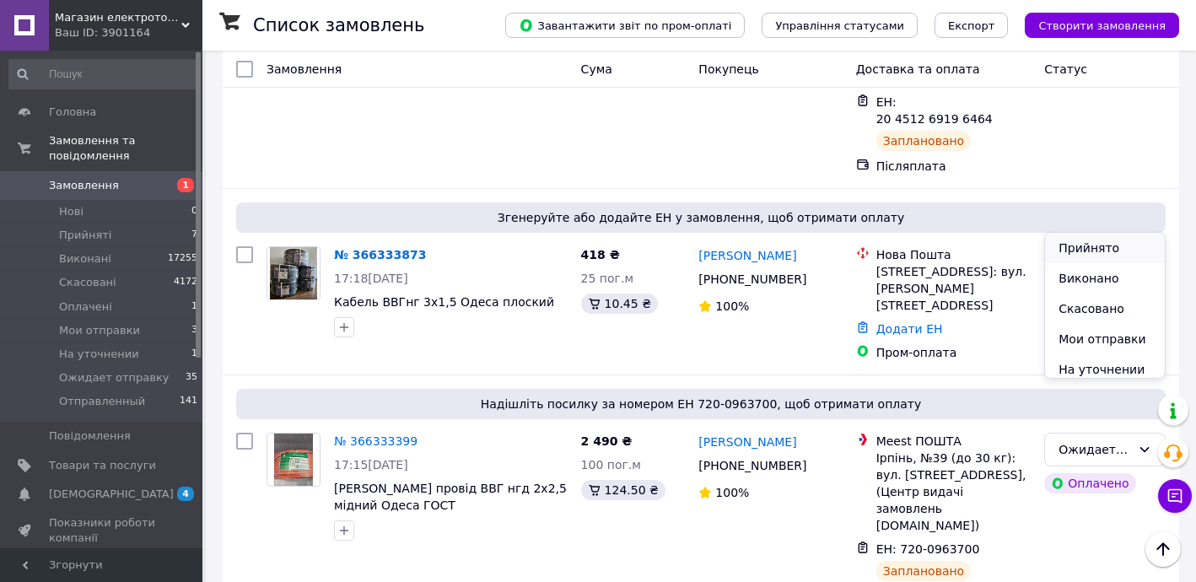
click at [1078, 251] on li "Прийнято" at bounding box center [1105, 248] width 120 height 30
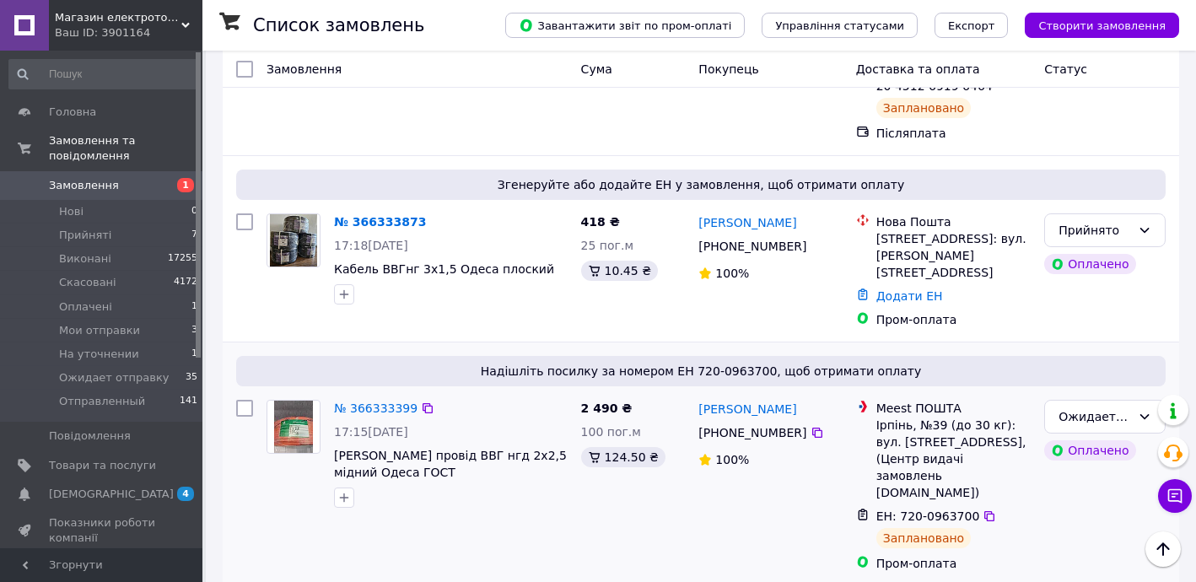
scroll to position [102, 0]
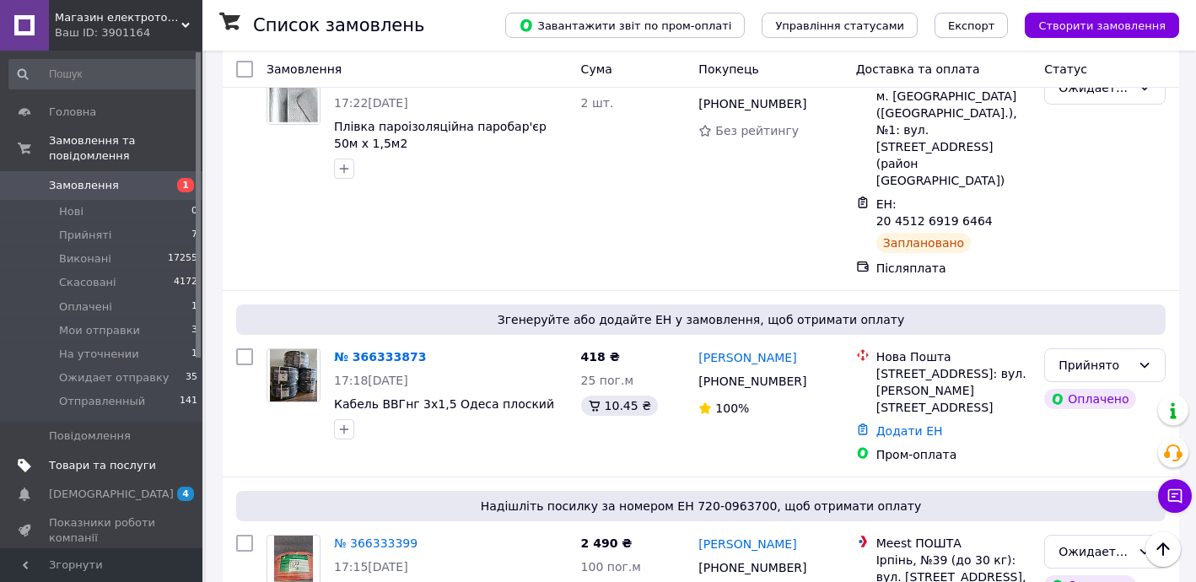
click at [92, 458] on span "Товари та послуги" at bounding box center [102, 465] width 107 height 15
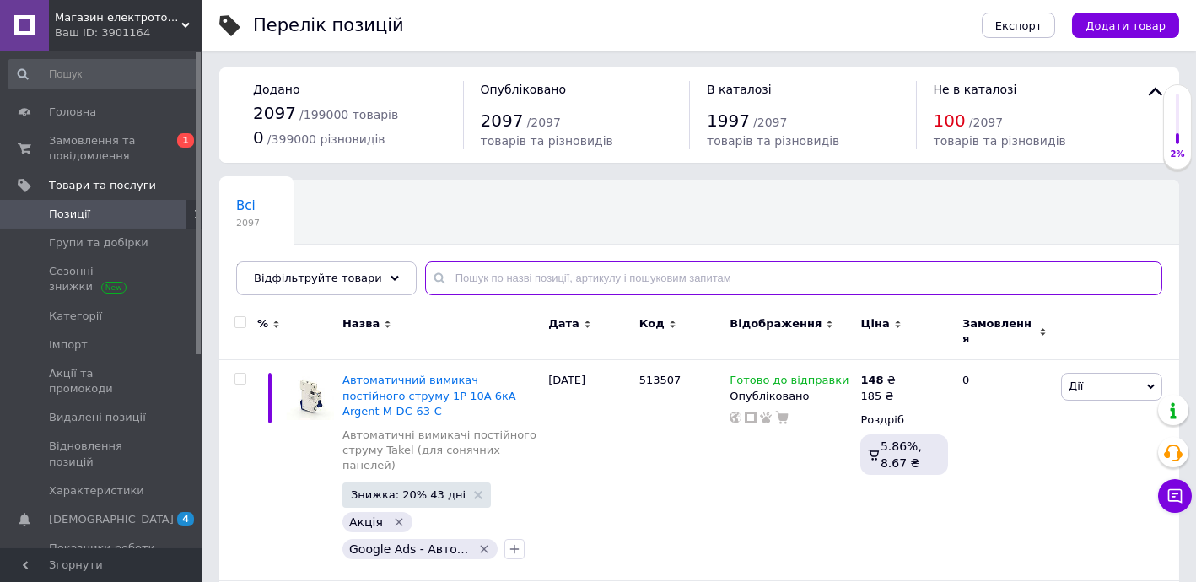
drag, startPoint x: 498, startPoint y: 287, endPoint x: 510, endPoint y: 312, distance: 28.3
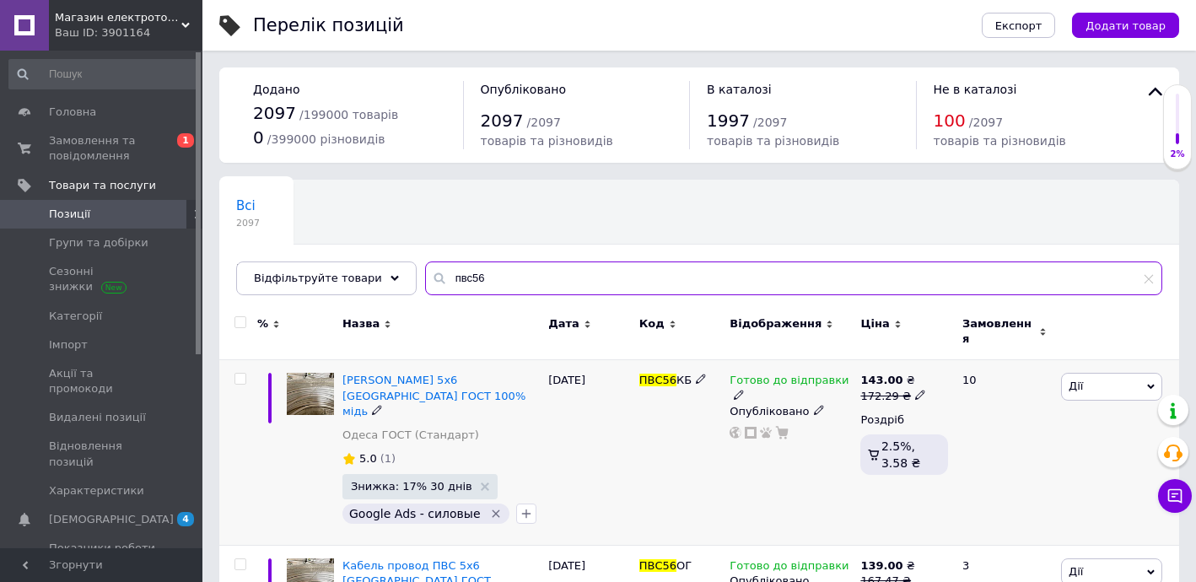
type input "пвс56"
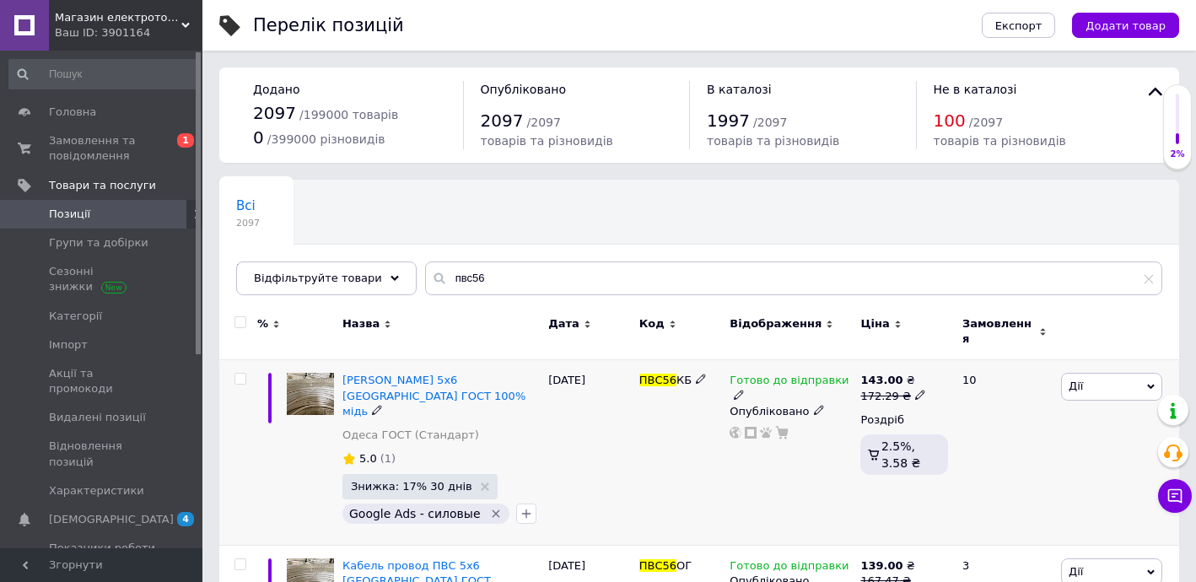
click at [915, 390] on icon at bounding box center [920, 395] width 10 height 10
drag, startPoint x: 949, startPoint y: 347, endPoint x: 1016, endPoint y: 358, distance: 67.5
click at [1009, 357] on input "172.29" at bounding box center [995, 369] width 128 height 34
type input "167.47"
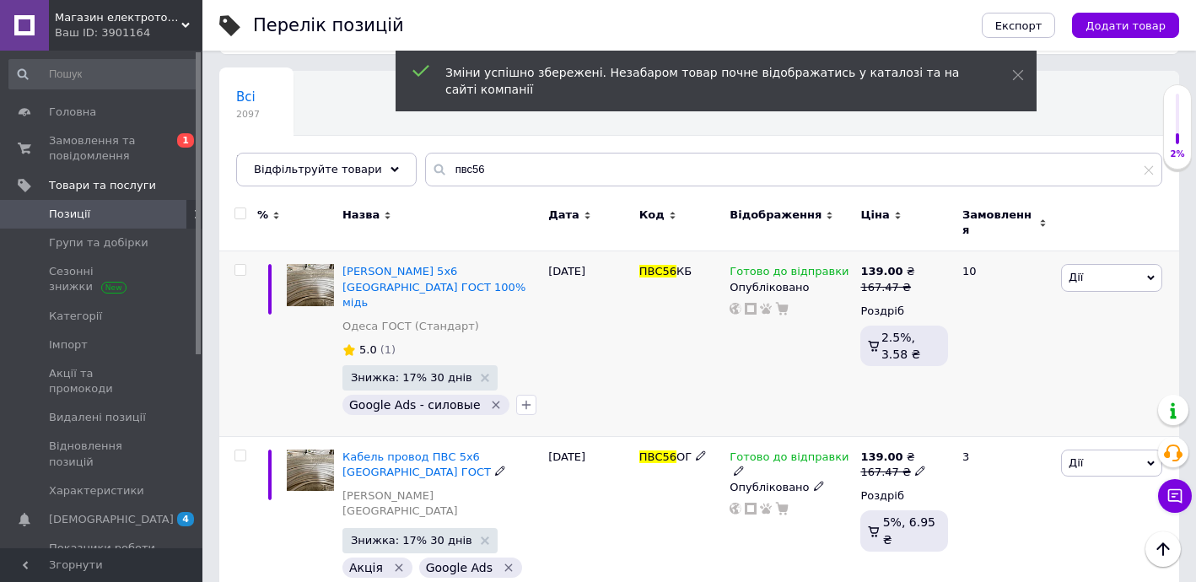
scroll to position [102, 0]
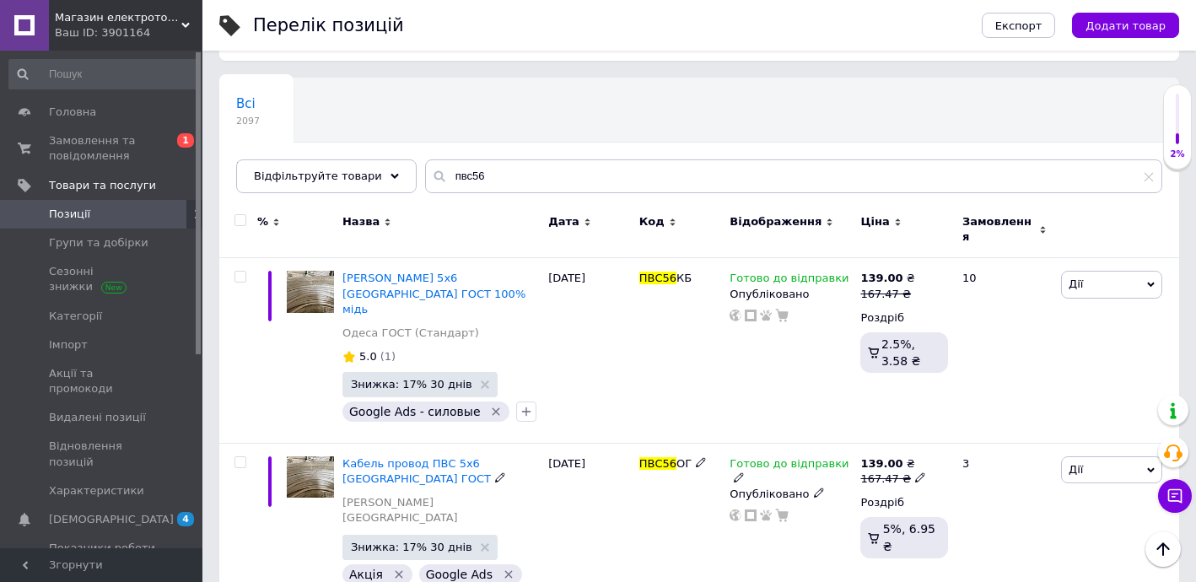
click at [421, 457] on span "Кабель провод ПВС 5х6 [GEOGRAPHIC_DATA] ГОСТ" at bounding box center [416, 471] width 148 height 28
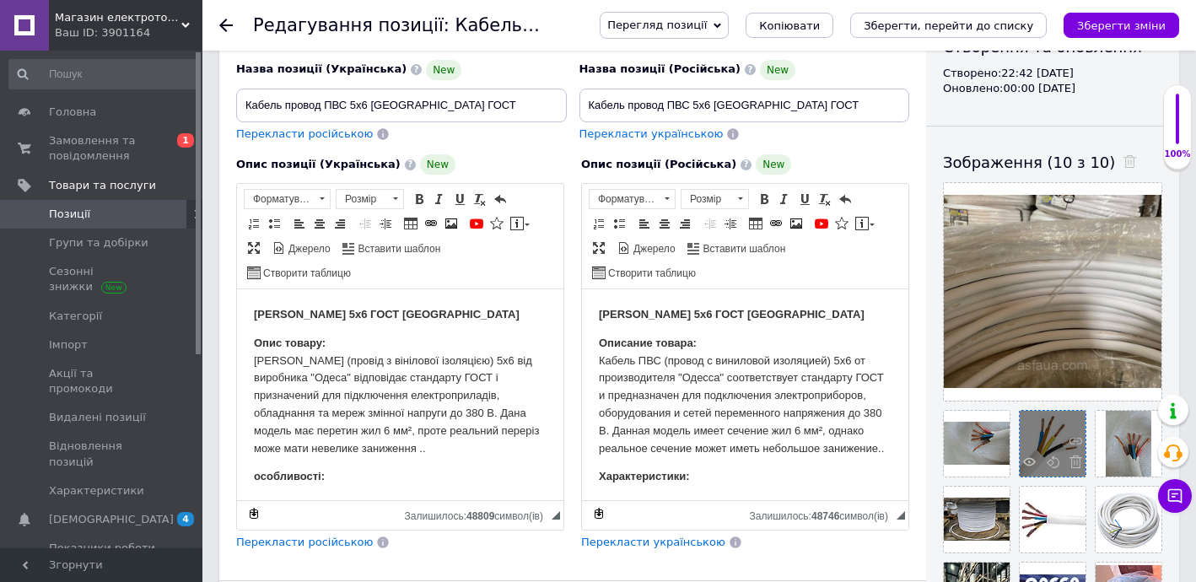
scroll to position [306, 0]
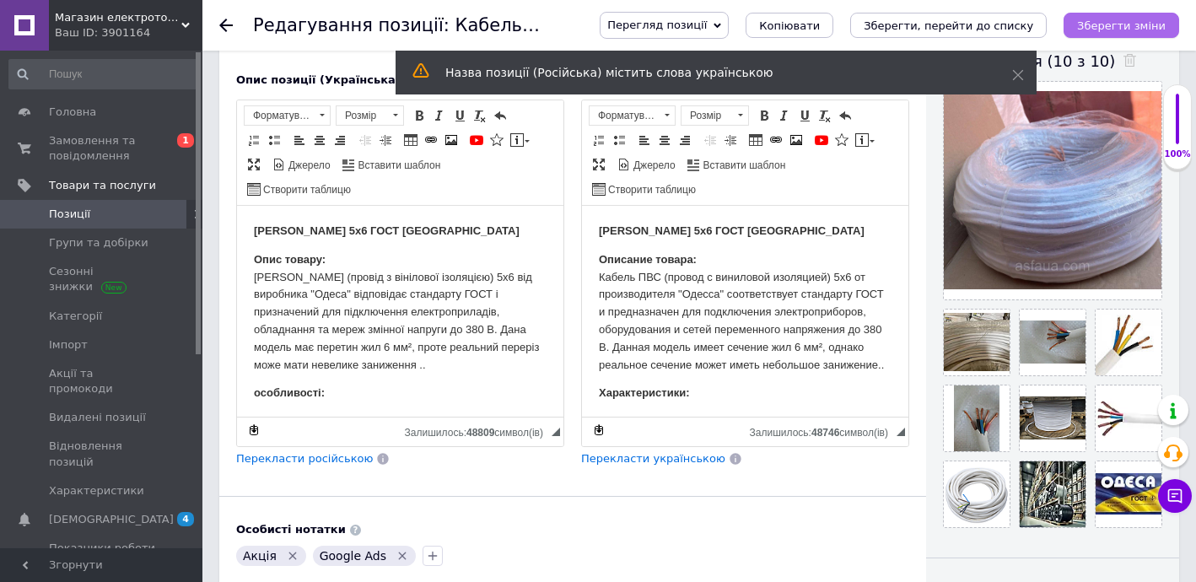
click at [1112, 17] on button "Зберегти зміни" at bounding box center [1121, 25] width 116 height 25
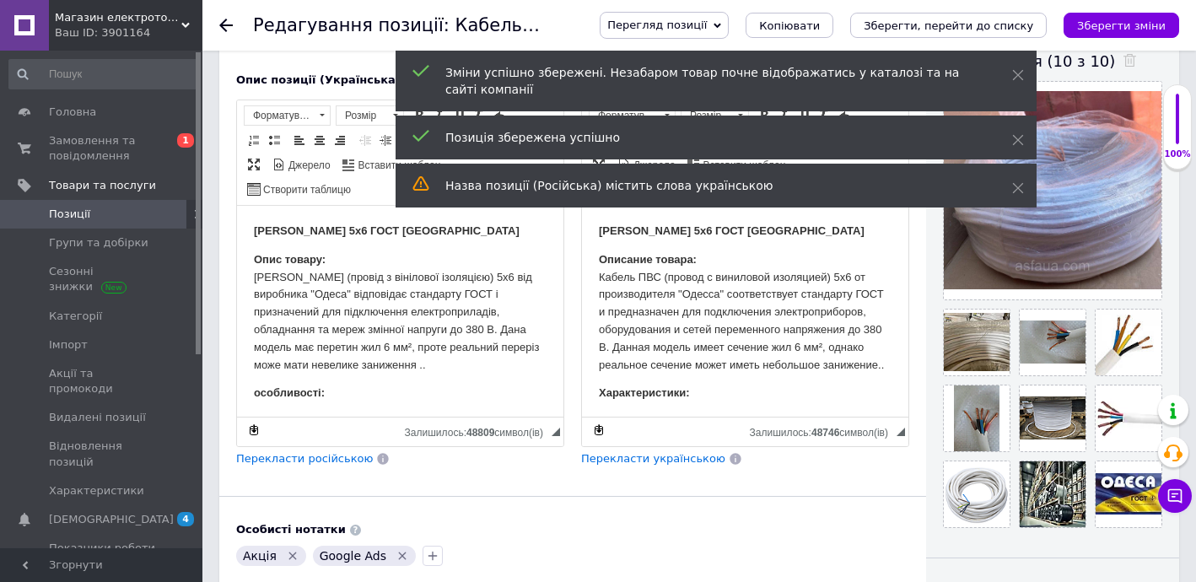
click at [222, 20] on icon at bounding box center [225, 25] width 13 height 13
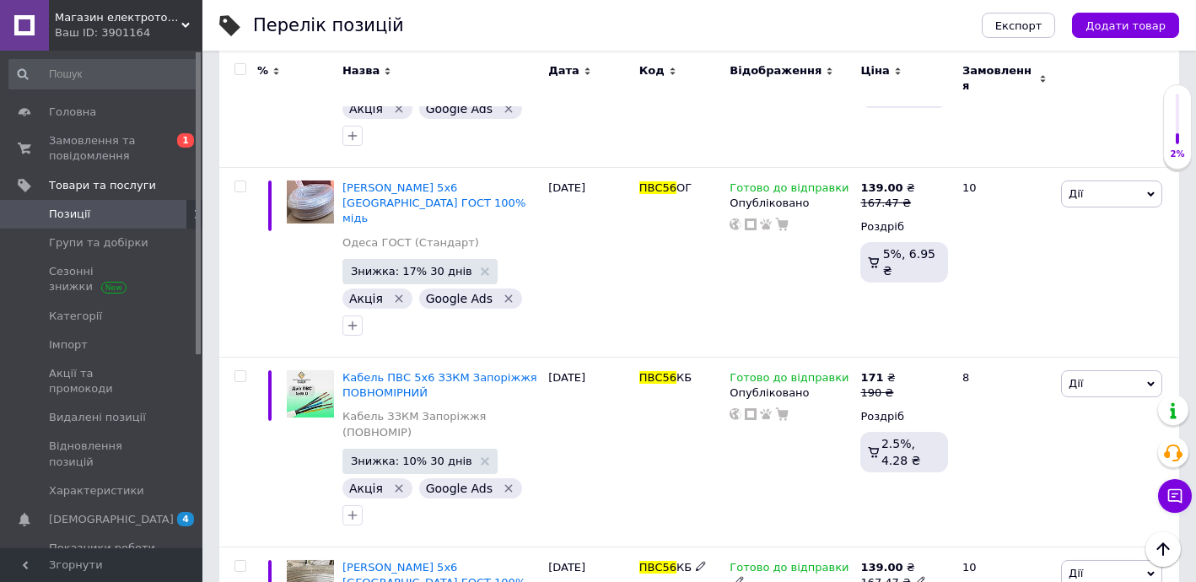
scroll to position [1051, 0]
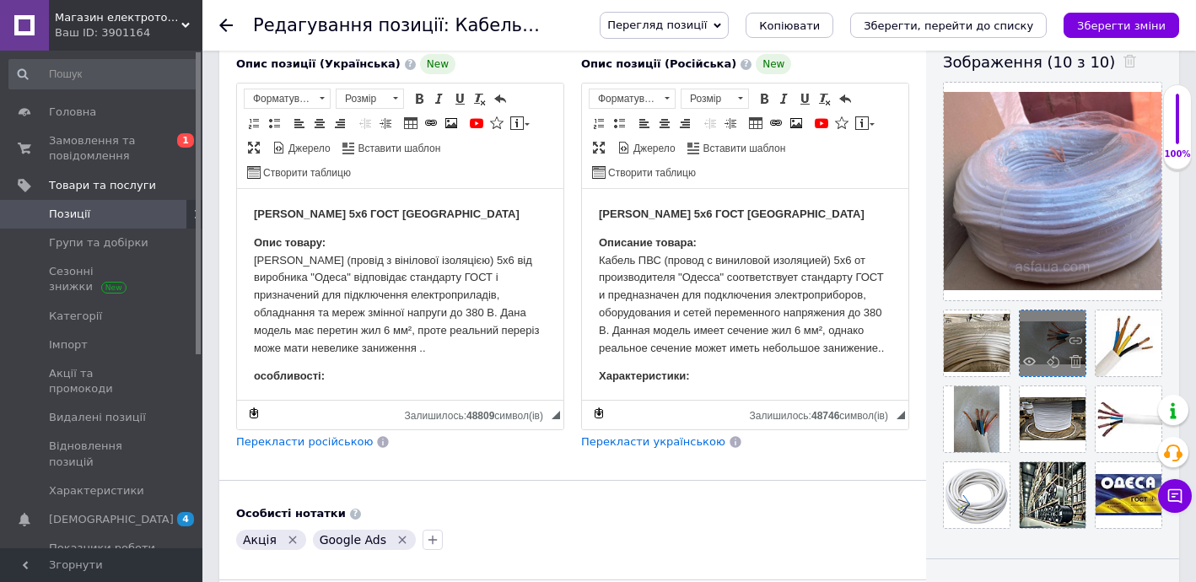
scroll to position [306, 0]
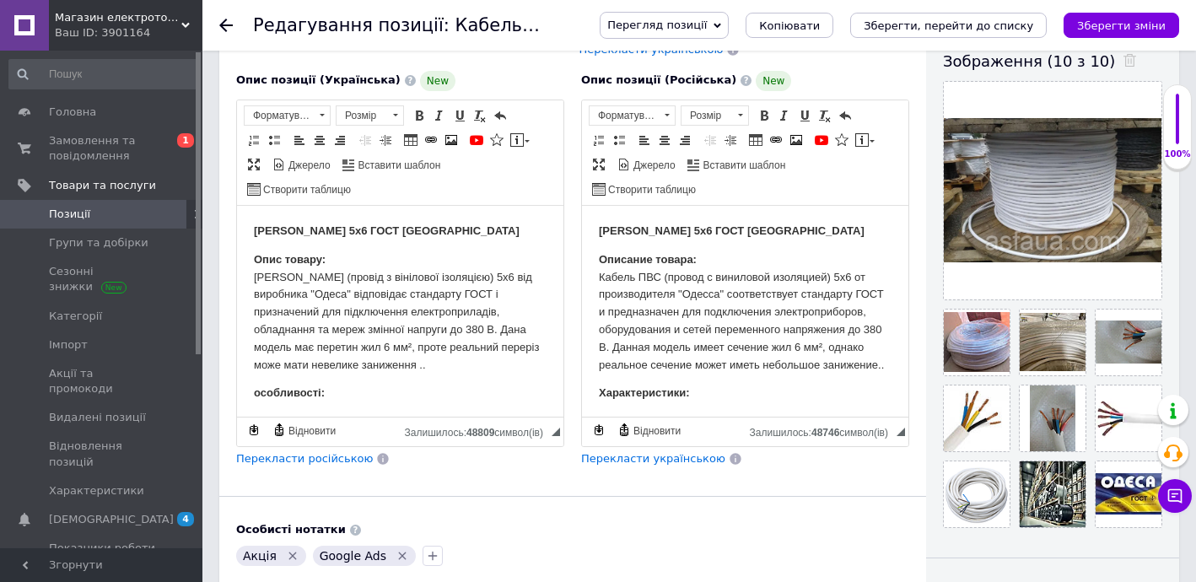
click at [223, 22] on use at bounding box center [225, 25] width 13 height 13
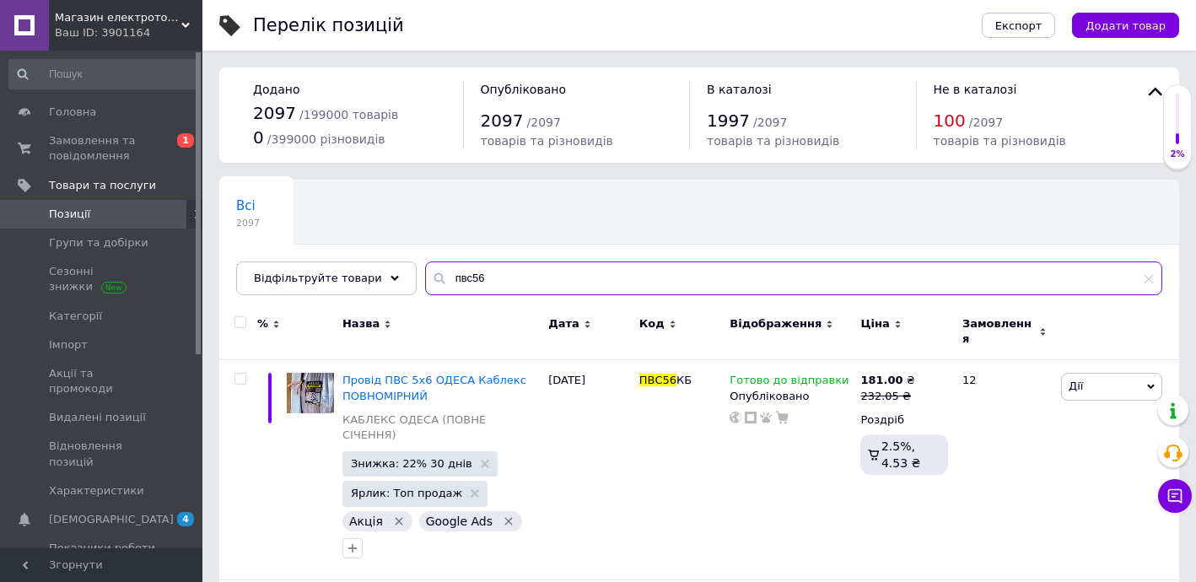
click at [480, 274] on input "пвс56" at bounding box center [793, 278] width 737 height 34
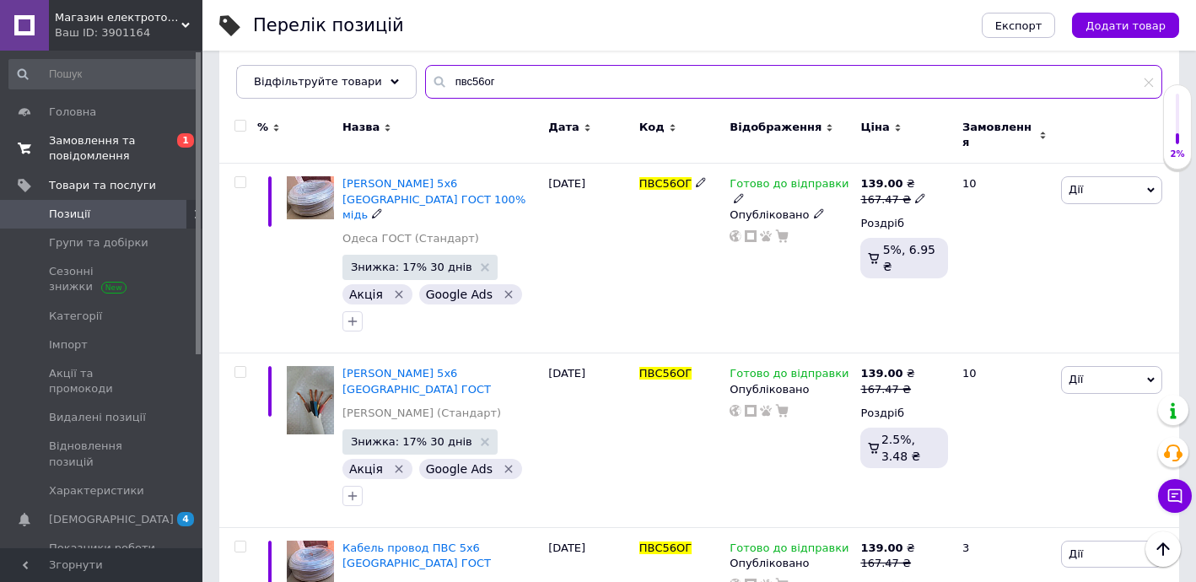
scroll to position [181, 0]
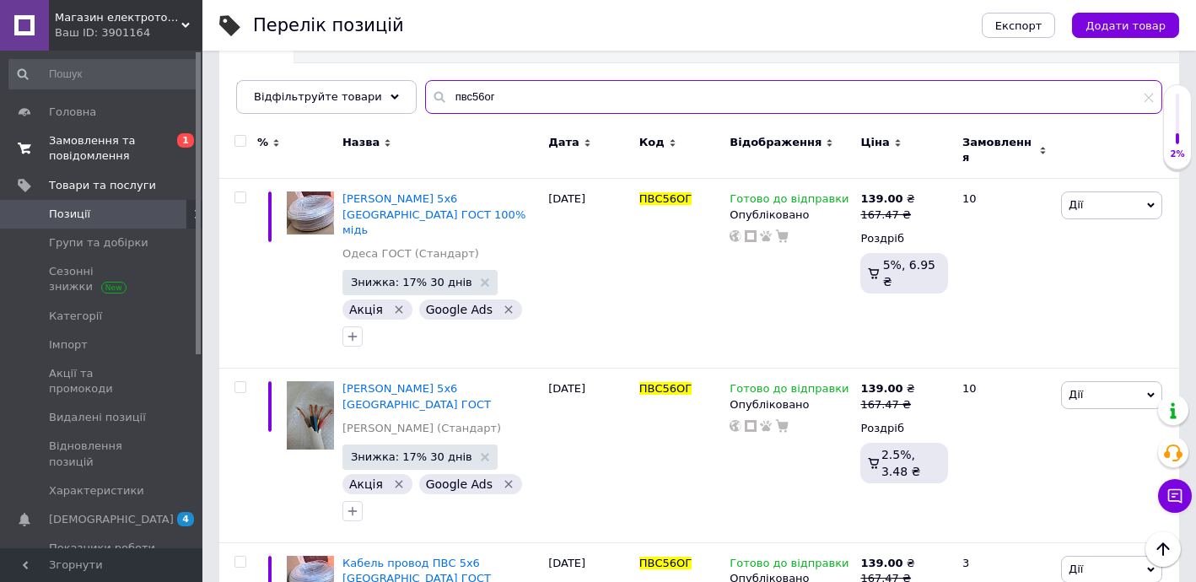
type input "пвс56ог"
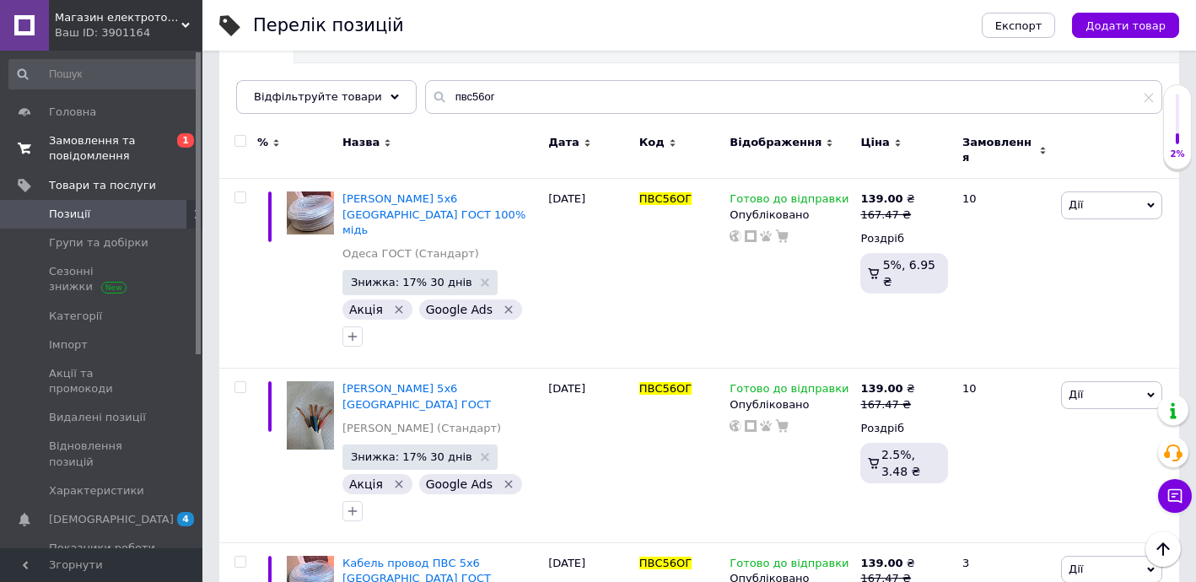
click at [105, 139] on span "Замовлення та повідомлення" at bounding box center [102, 148] width 107 height 30
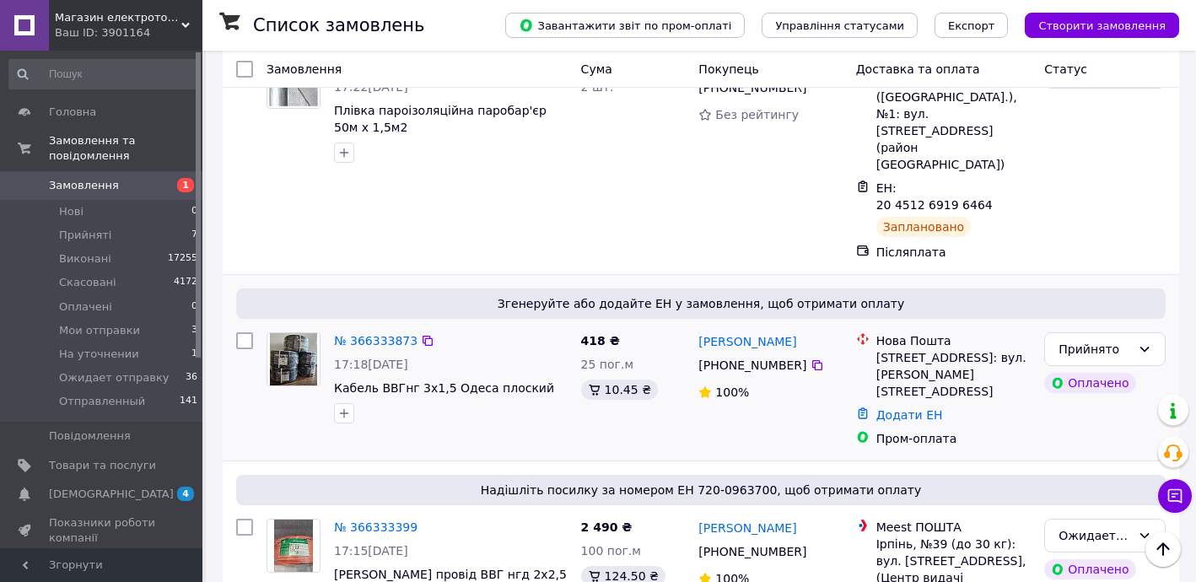
scroll to position [102, 0]
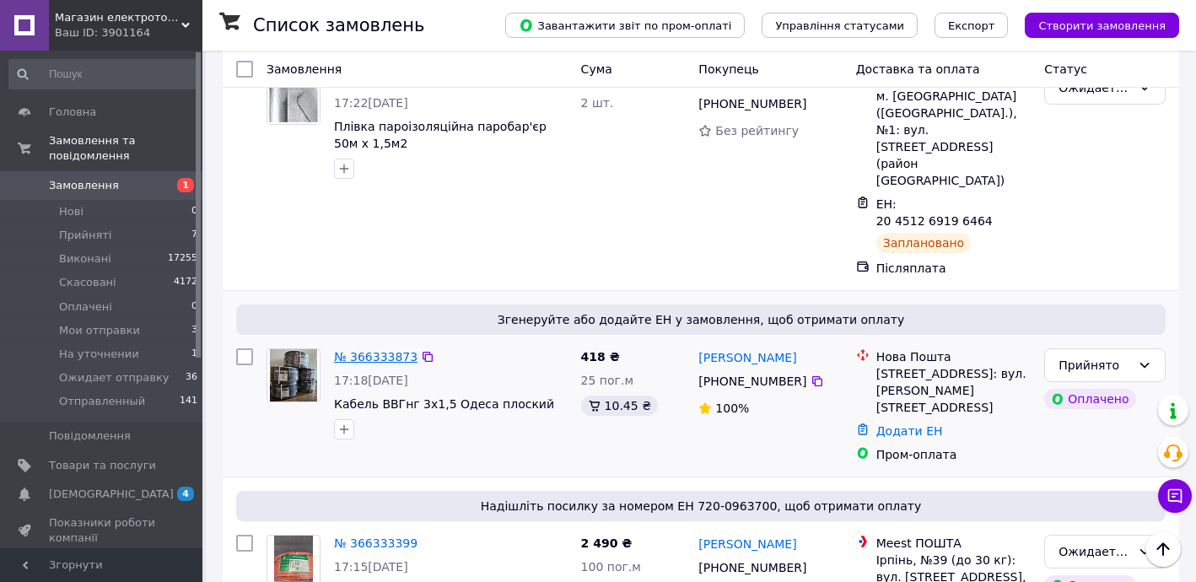
click at [366, 350] on link "№ 366333873" at bounding box center [375, 356] width 83 height 13
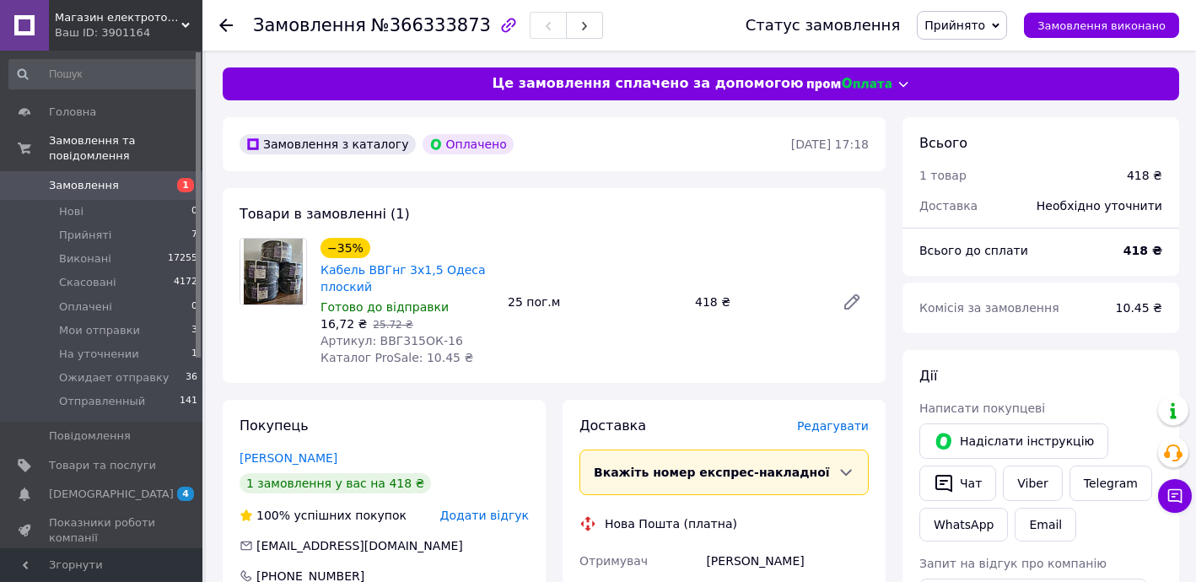
click at [971, 26] on span "Прийнято" at bounding box center [954, 25] width 61 height 13
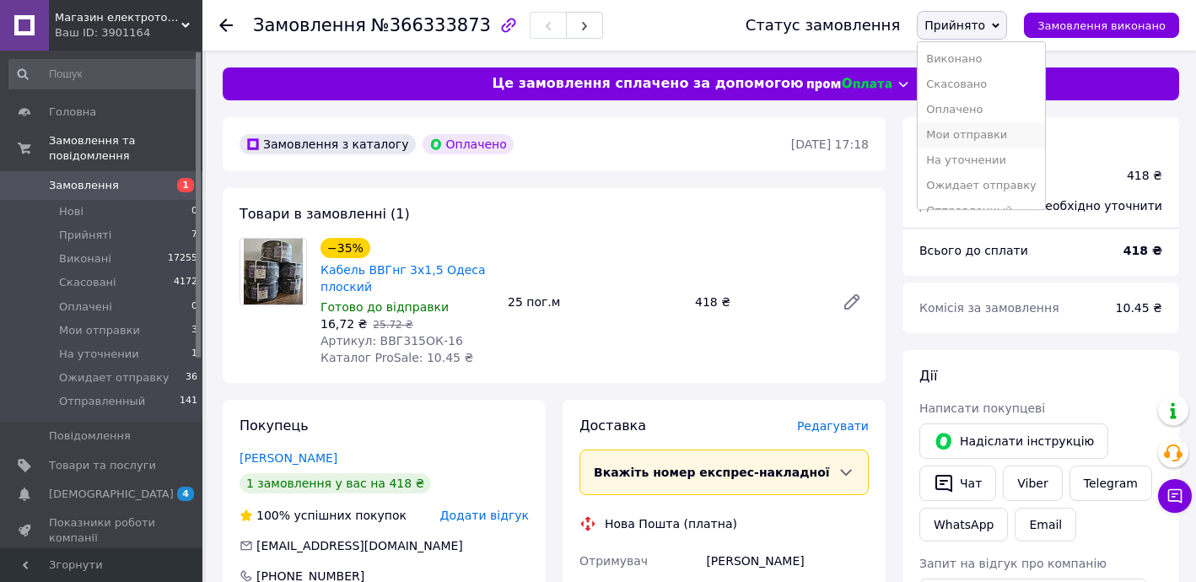
click at [976, 140] on li "Мои отправки" at bounding box center [980, 134] width 127 height 25
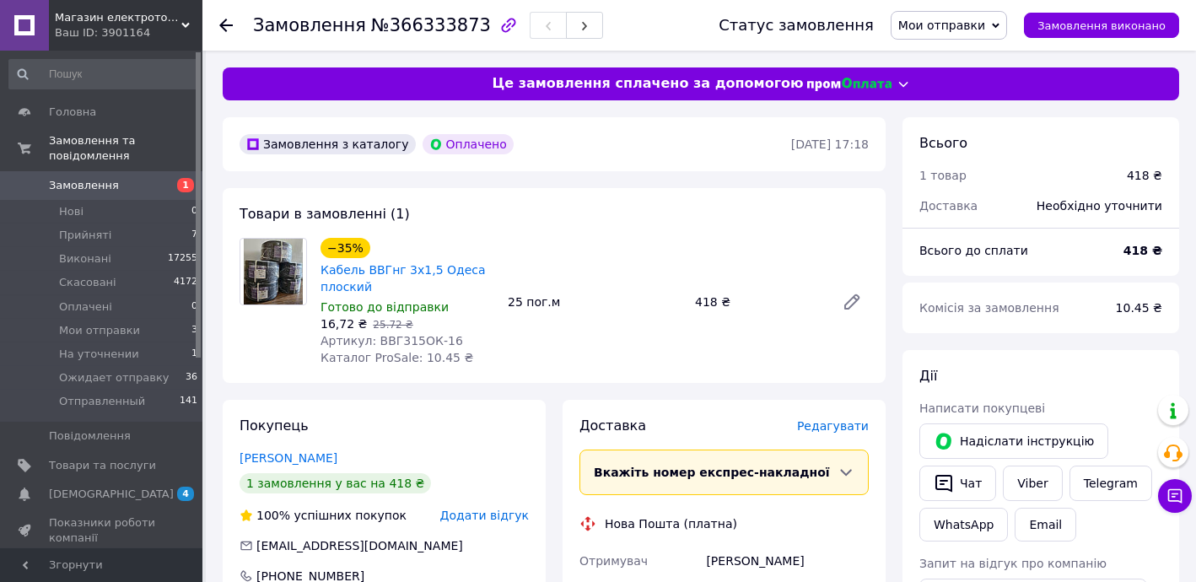
click at [223, 22] on use at bounding box center [225, 25] width 13 height 13
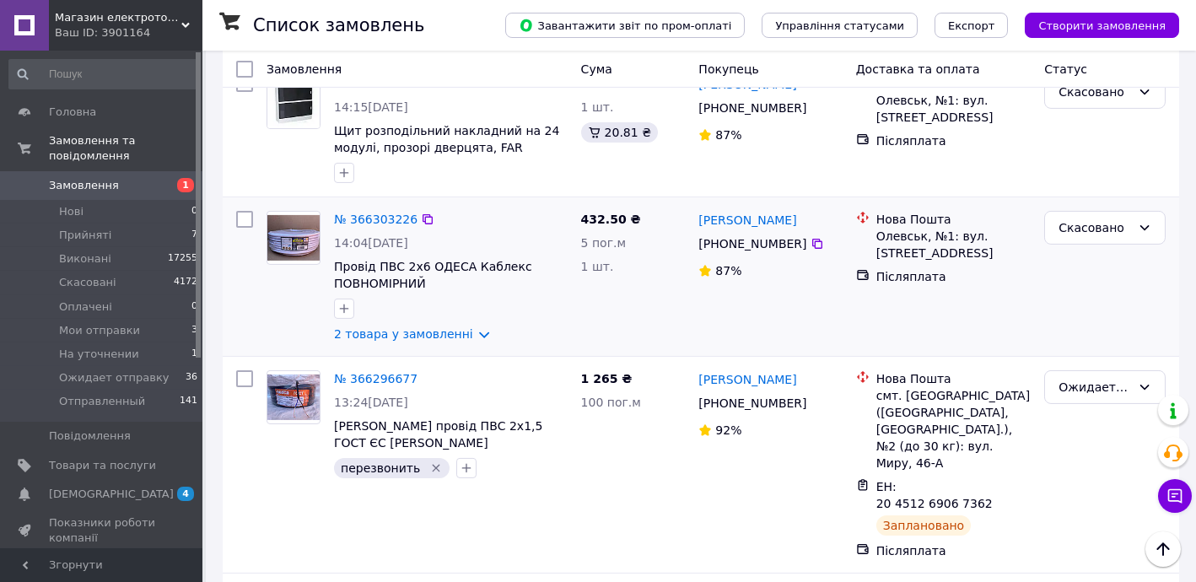
scroll to position [2555, 0]
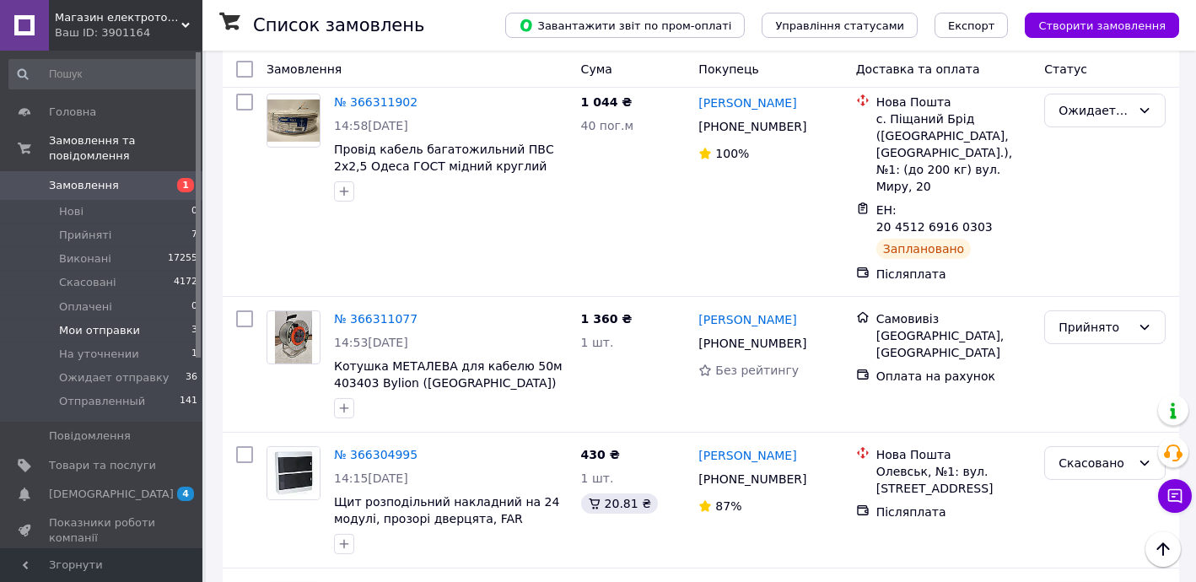
click at [103, 323] on span "Мои отправки" at bounding box center [99, 330] width 81 height 15
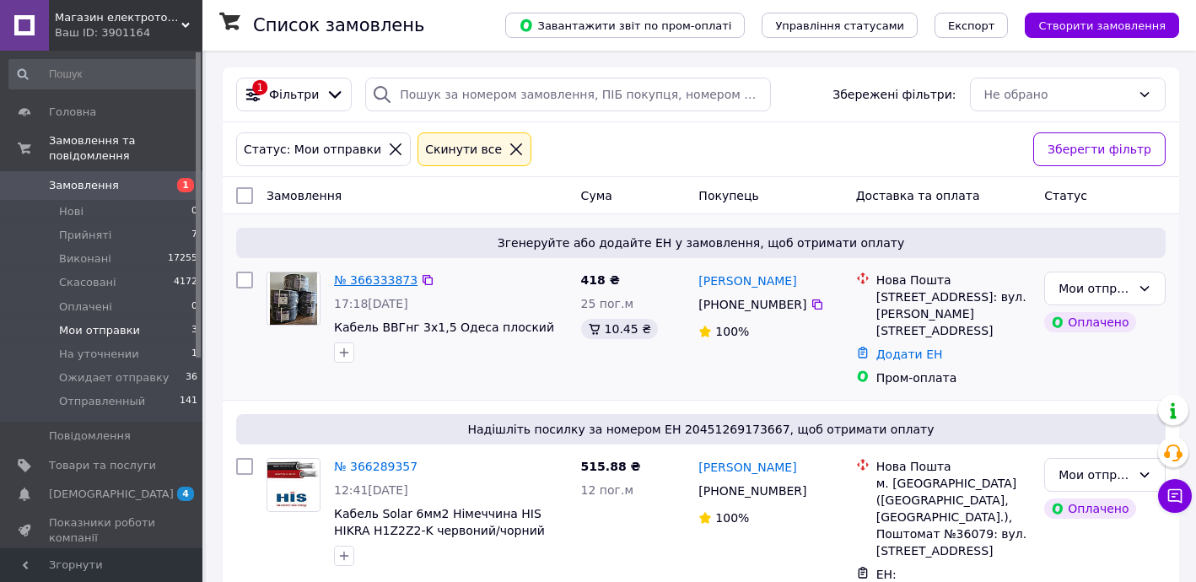
click at [385, 275] on link "№ 366333873" at bounding box center [375, 279] width 83 height 13
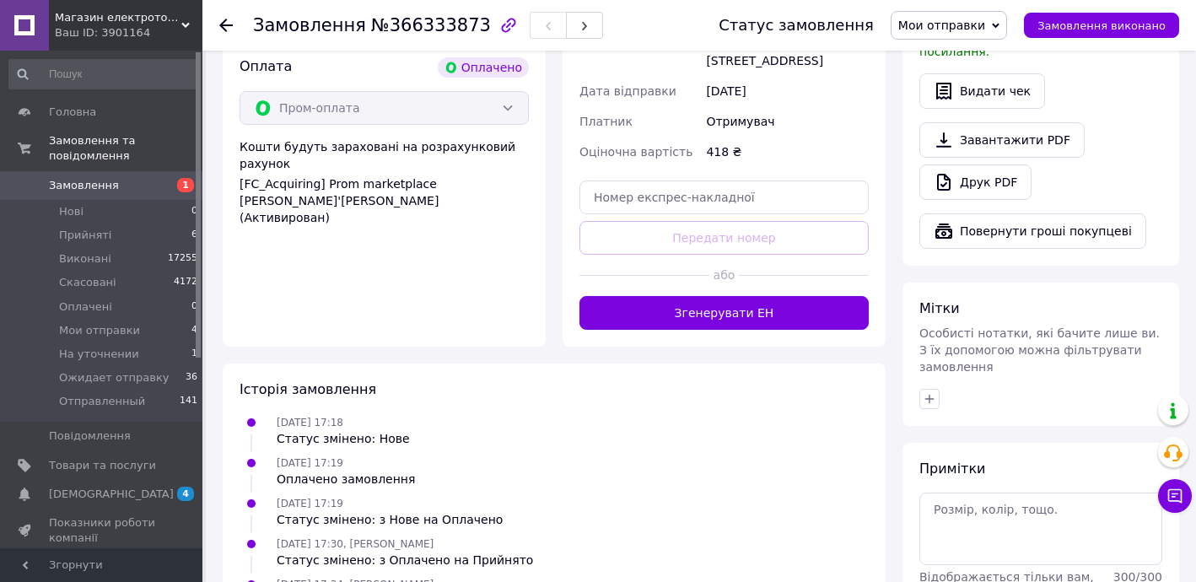
click at [761, 296] on button "Згенерувати ЕН" at bounding box center [723, 313] width 289 height 34
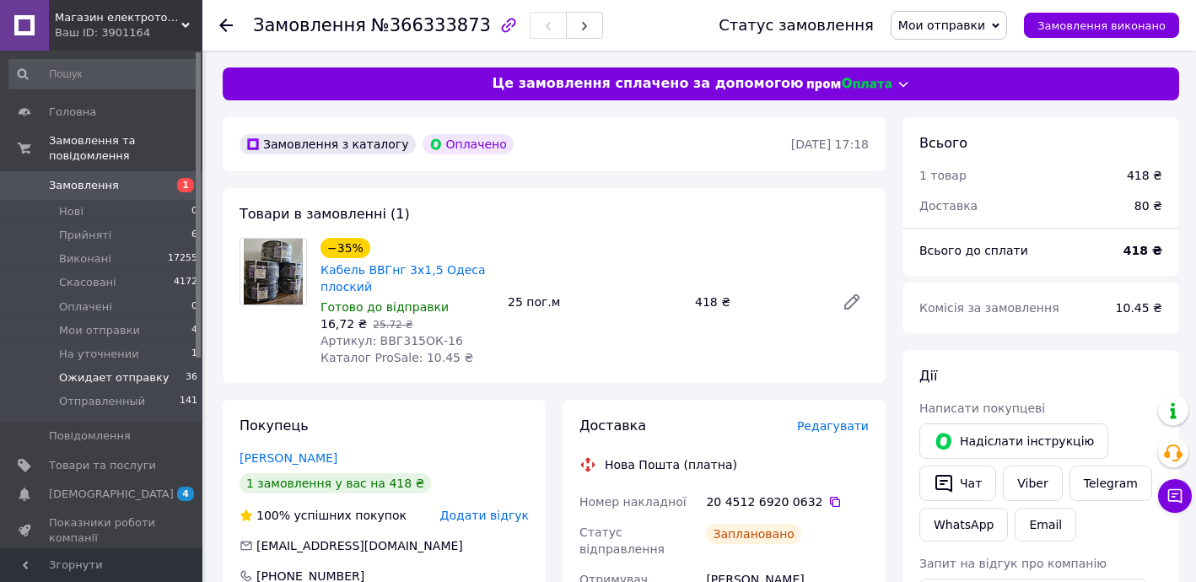
click at [129, 370] on span "Ожидает отправку" at bounding box center [114, 377] width 110 height 15
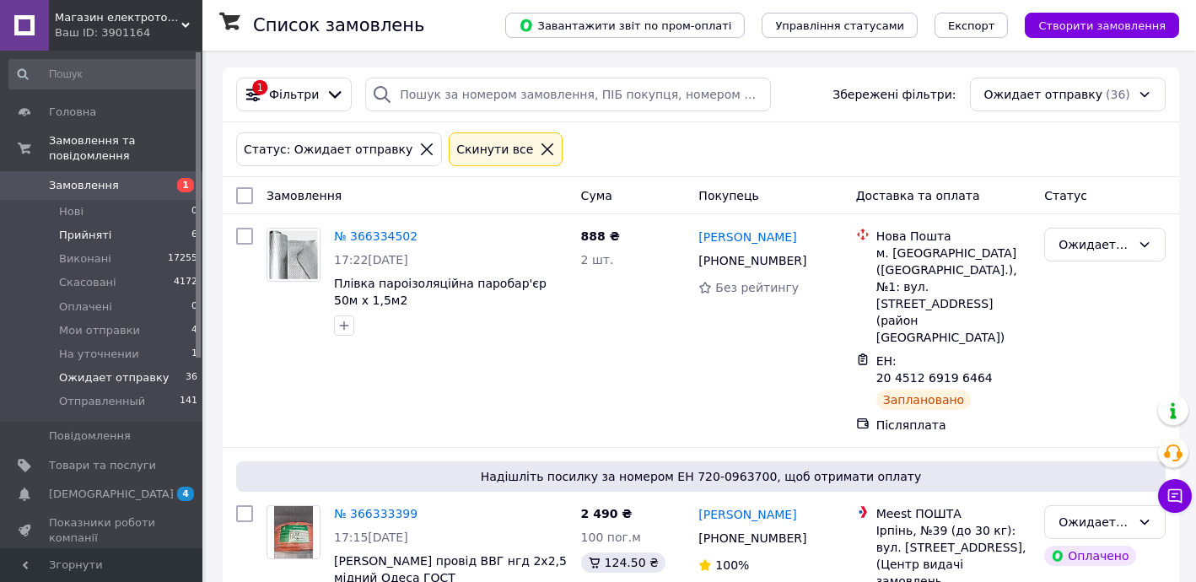
click at [118, 223] on li "Прийняті 6" at bounding box center [103, 235] width 207 height 24
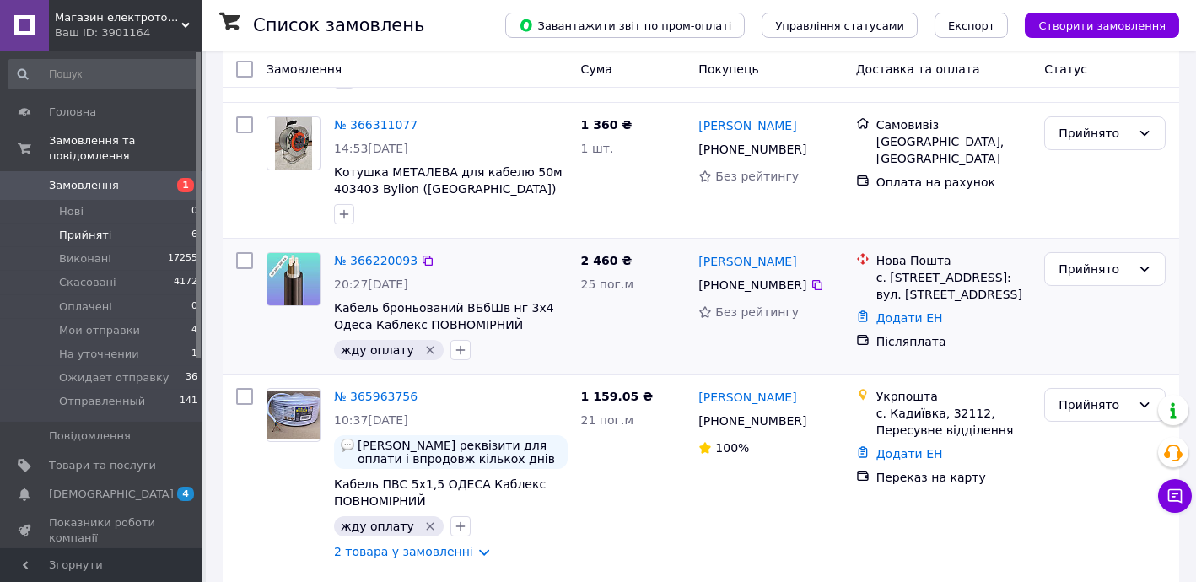
scroll to position [409, 0]
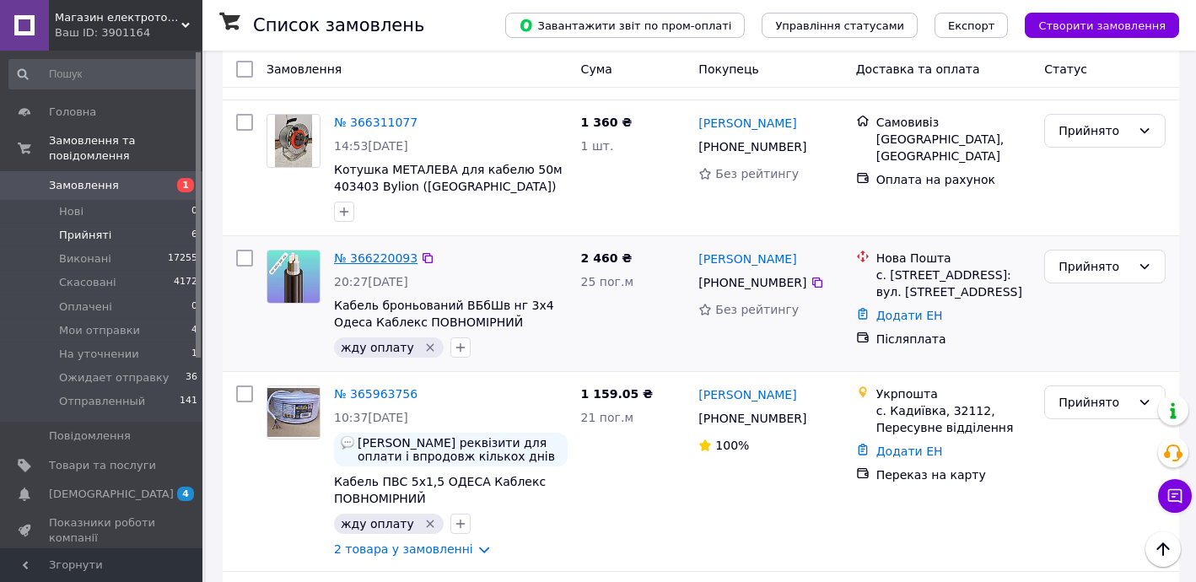
click at [381, 251] on link "№ 366220093" at bounding box center [375, 257] width 83 height 13
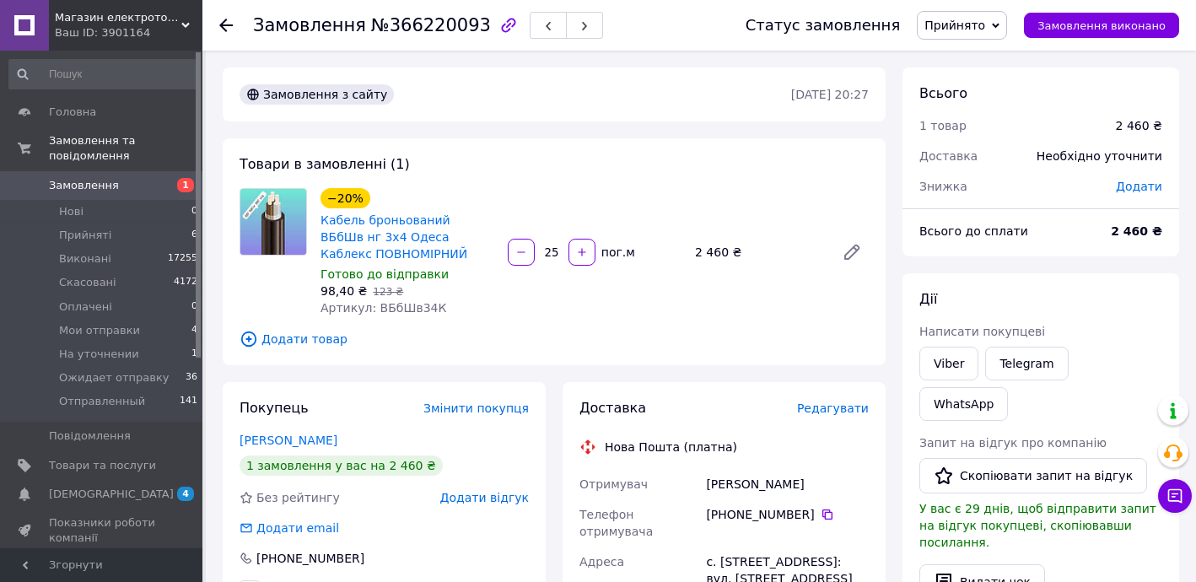
click at [299, 342] on span "Додати товар" at bounding box center [553, 339] width 629 height 19
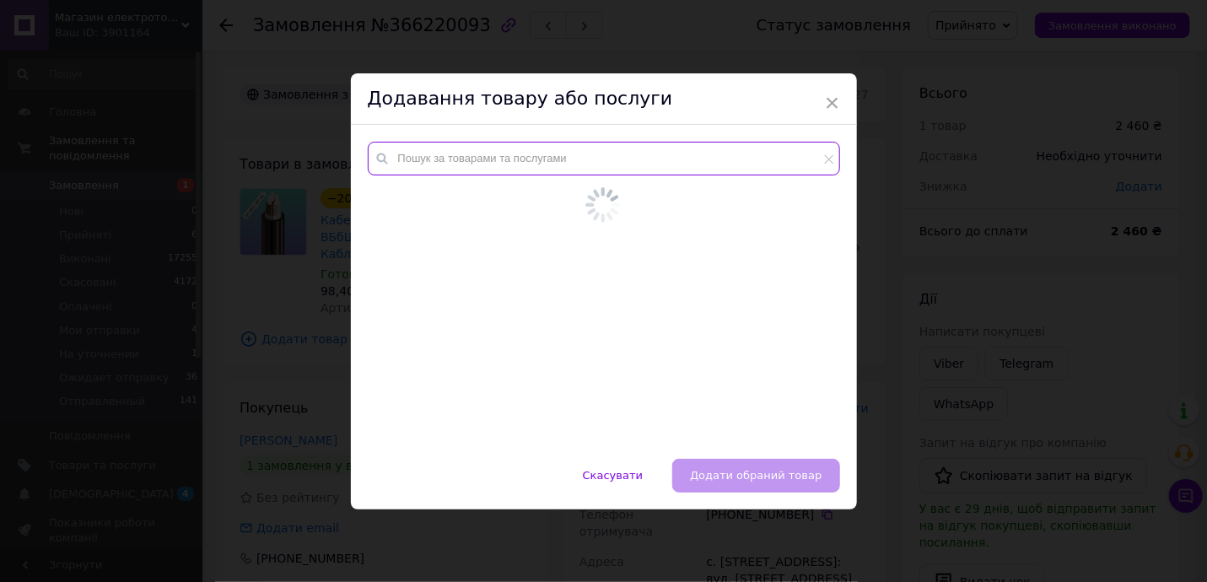
click at [464, 169] on input "text" at bounding box center [604, 159] width 472 height 34
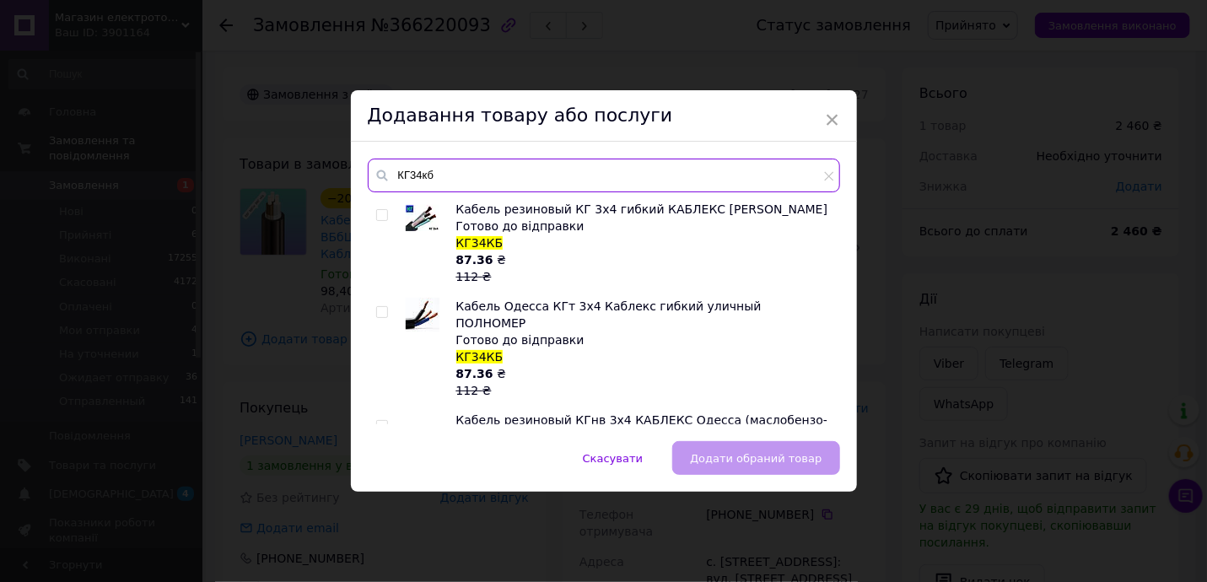
type input "КГ34кб"
click at [384, 310] on input "checkbox" at bounding box center [381, 312] width 11 height 11
checkbox input "true"
drag, startPoint x: 417, startPoint y: 171, endPoint x: 373, endPoint y: 167, distance: 44.1
click at [377, 168] on div "КГ34кб" at bounding box center [604, 176] width 472 height 34
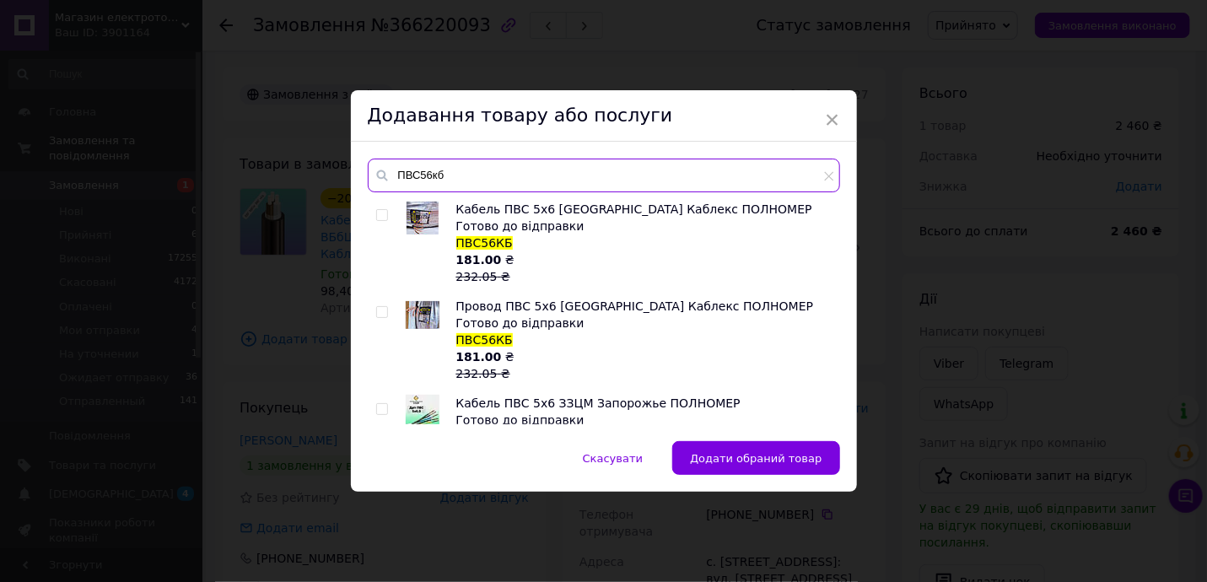
type input "ПВС56кб"
click at [383, 210] on input "checkbox" at bounding box center [381, 215] width 11 height 11
checkbox input "true"
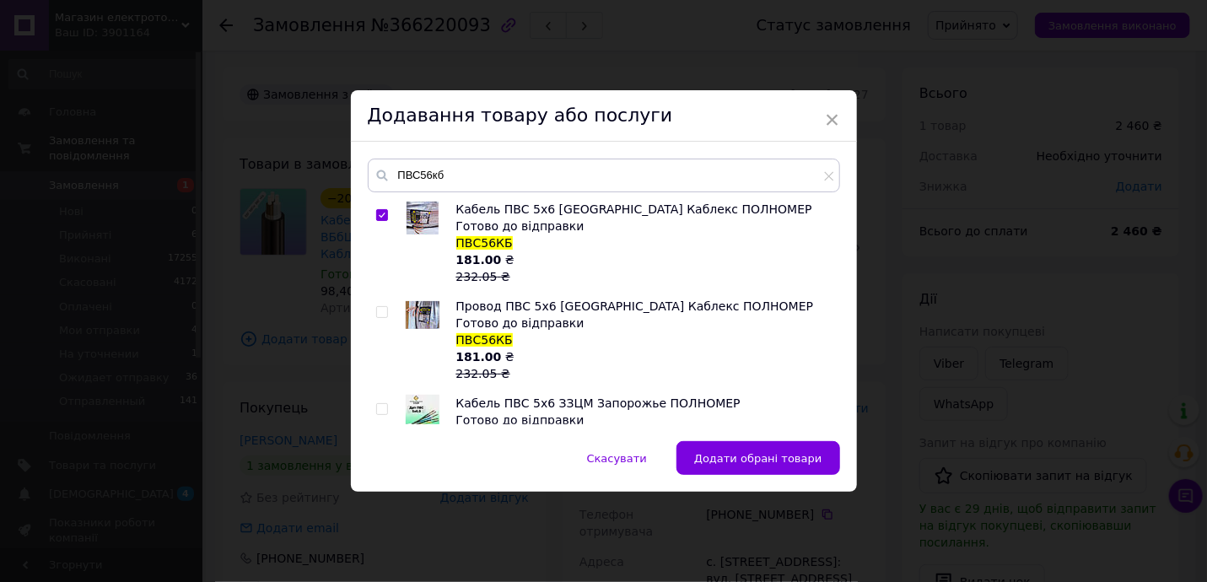
click at [804, 455] on span "Додати обрані товари" at bounding box center [758, 458] width 128 height 13
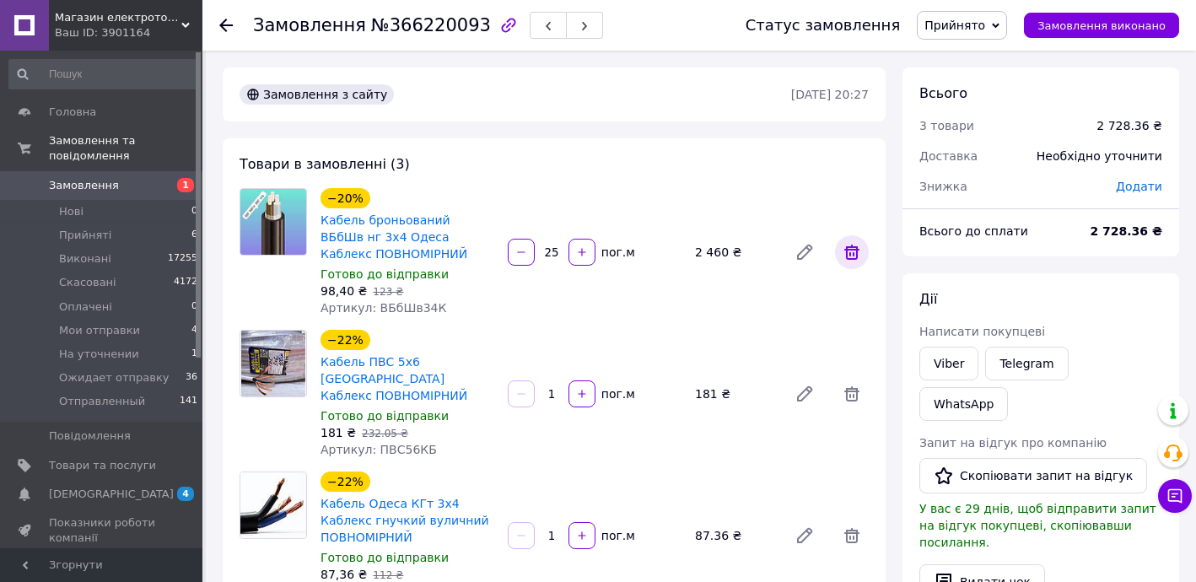
click at [848, 256] on icon at bounding box center [852, 252] width 20 height 20
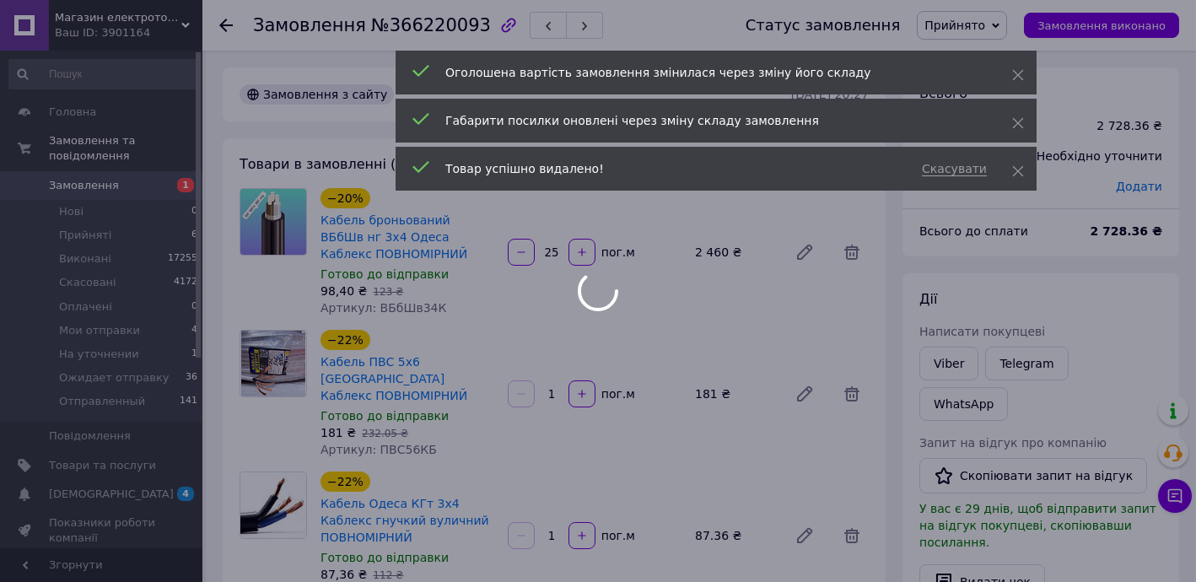
type input "1"
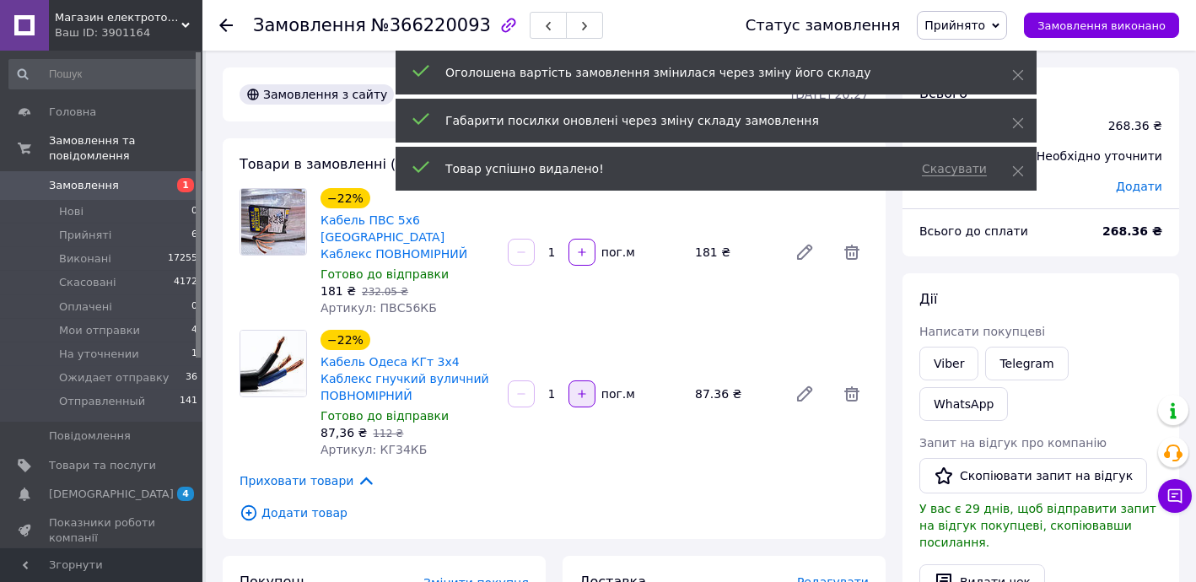
drag, startPoint x: 543, startPoint y: 377, endPoint x: 582, endPoint y: 374, distance: 38.9
click at [581, 380] on div "1   пог.м" at bounding box center [594, 393] width 177 height 27
type input "25"
drag, startPoint x: 545, startPoint y: 244, endPoint x: 580, endPoint y: 240, distance: 35.6
click at [578, 240] on div "1   пог.м" at bounding box center [594, 252] width 177 height 27
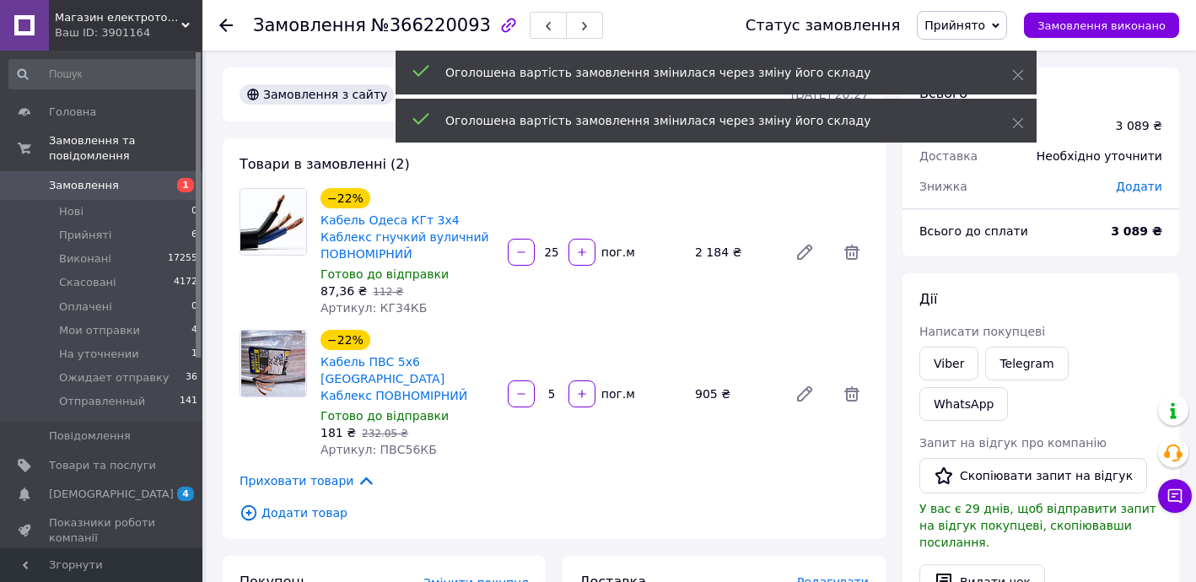
type input "25"
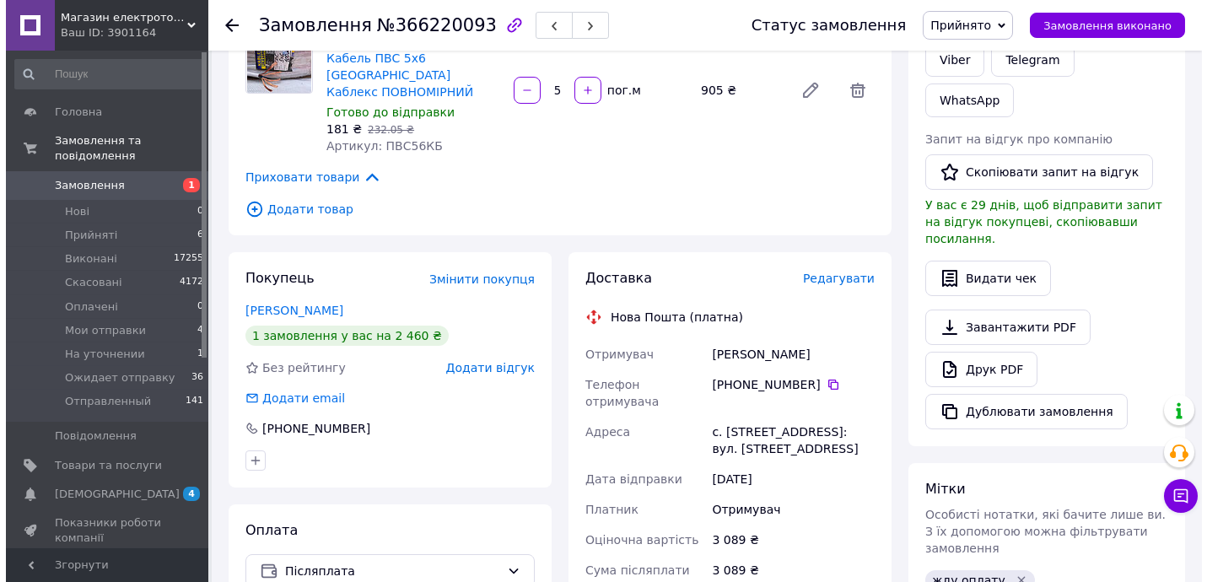
scroll to position [306, 0]
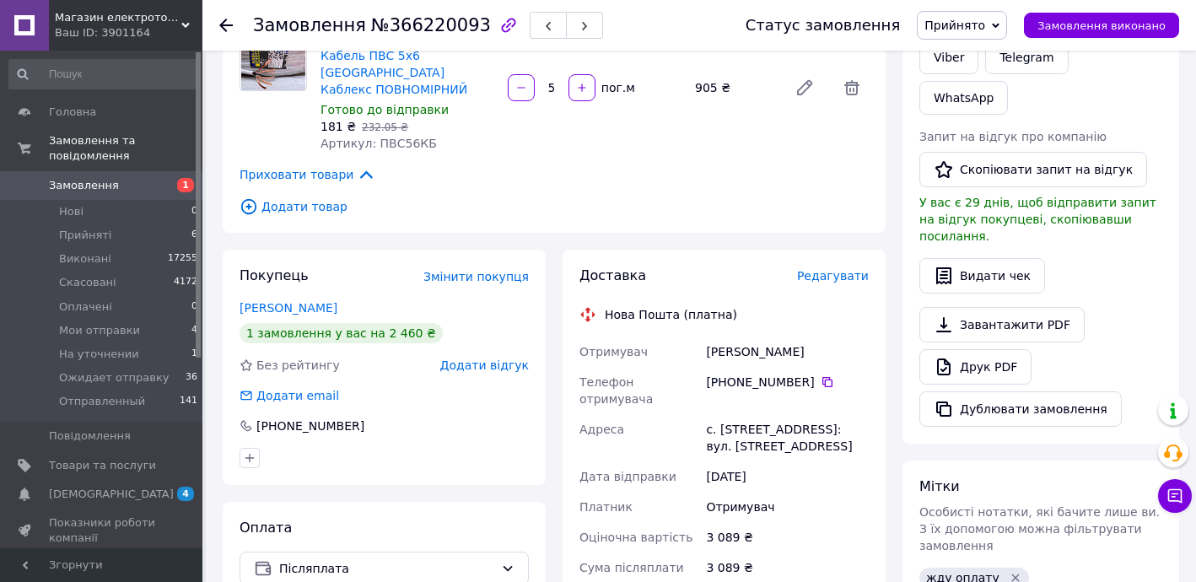
click at [838, 269] on span "Редагувати" at bounding box center [833, 275] width 72 height 13
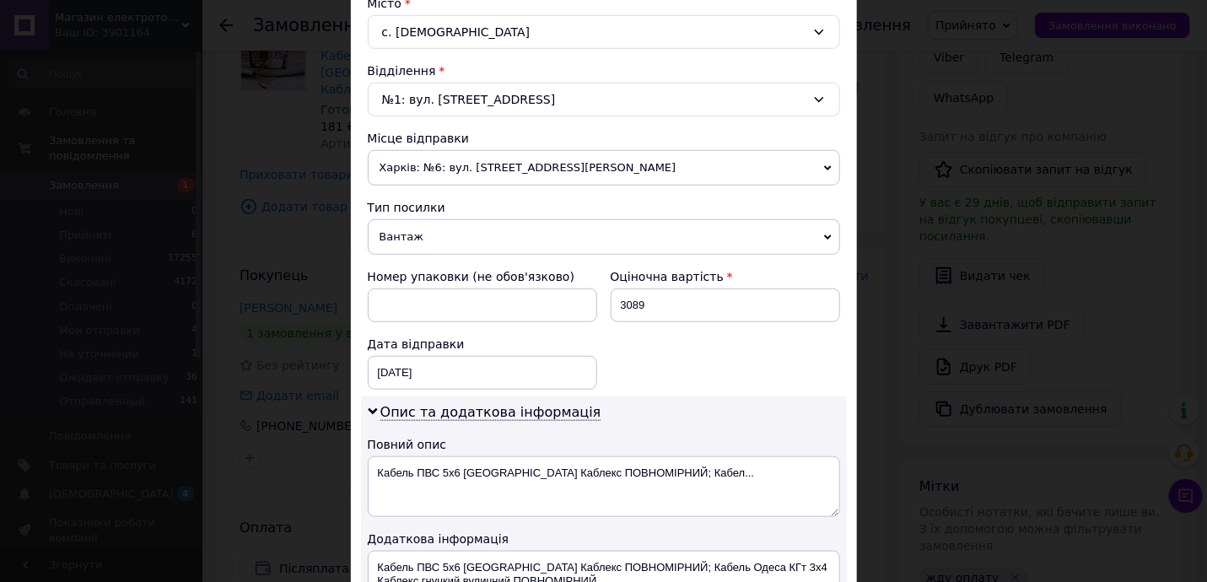
scroll to position [510, 0]
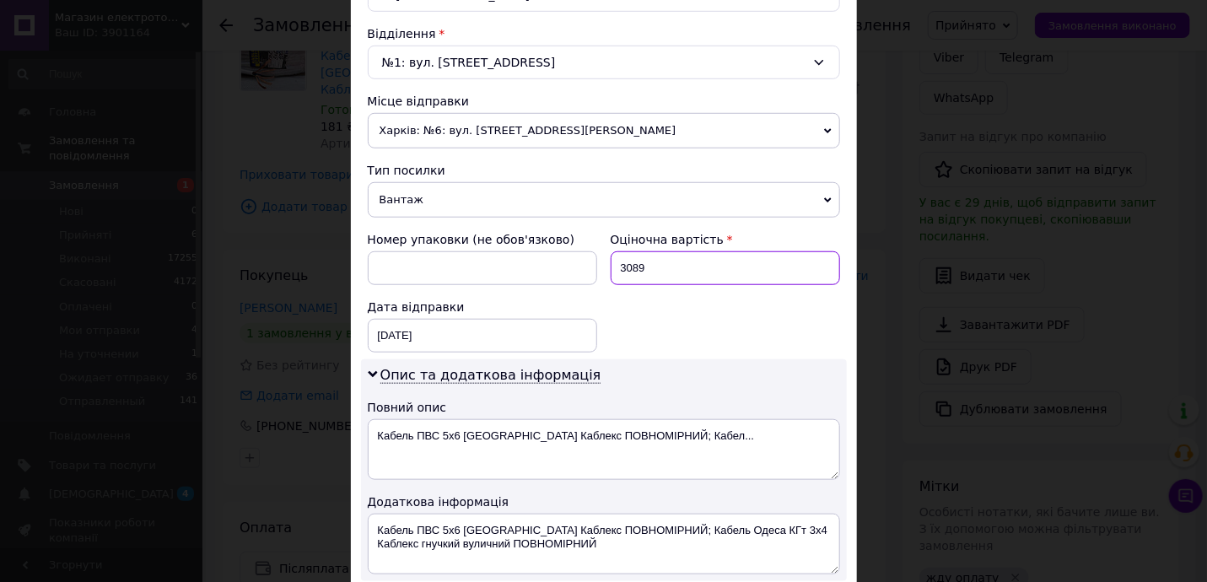
drag, startPoint x: 624, startPoint y: 258, endPoint x: 668, endPoint y: 266, distance: 44.7
click at [668, 266] on input "3089" at bounding box center [725, 268] width 229 height 34
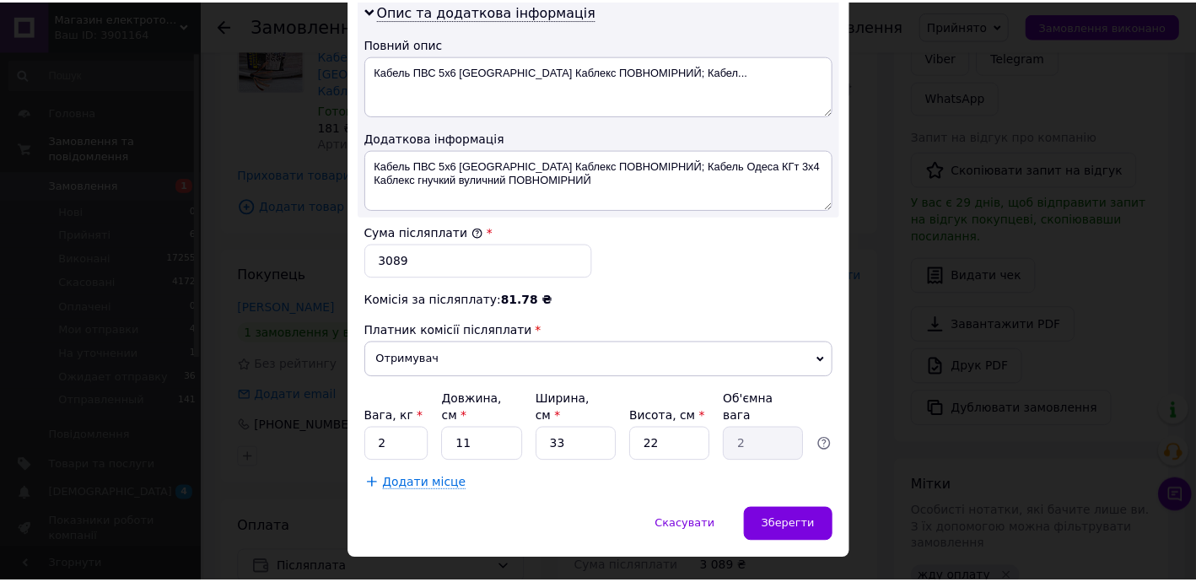
scroll to position [885, 0]
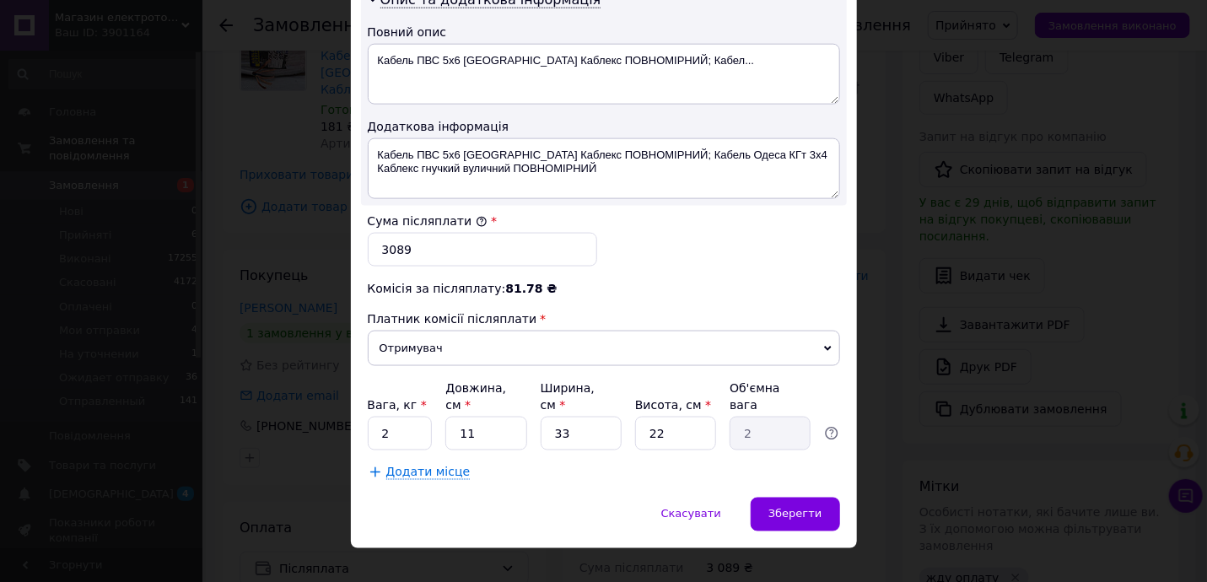
type input "3198"
drag, startPoint x: 388, startPoint y: 238, endPoint x: 454, endPoint y: 245, distance: 66.2
click at [446, 244] on input "3089" at bounding box center [482, 250] width 229 height 34
type input "3198"
drag, startPoint x: 373, startPoint y: 406, endPoint x: 451, endPoint y: 406, distance: 78.4
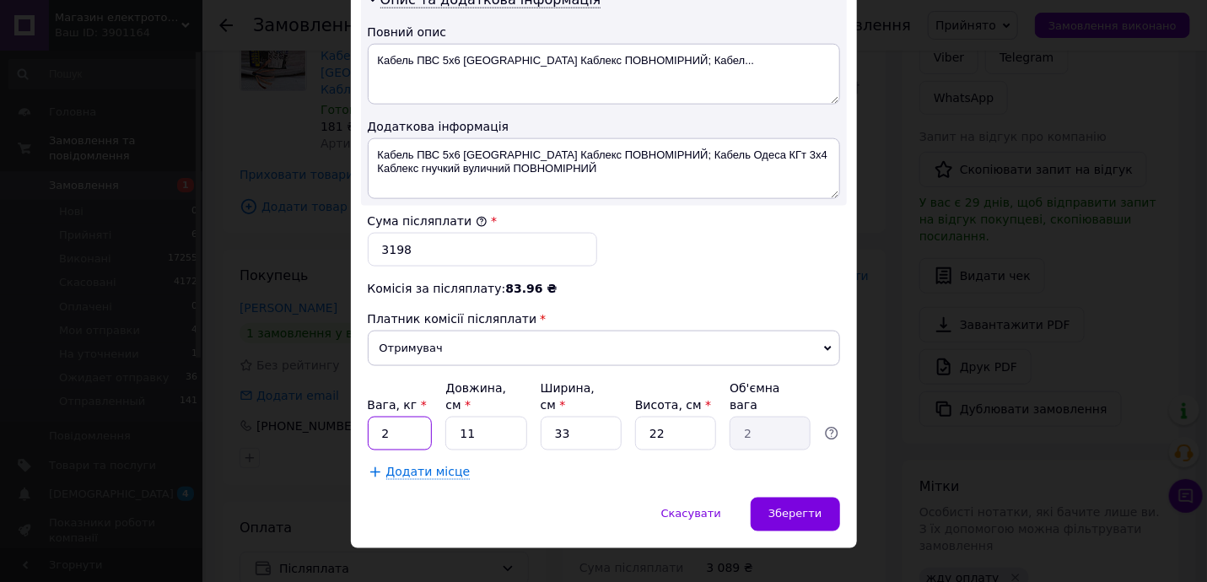
click at [421, 417] on input "2" at bounding box center [400, 434] width 65 height 34
type input "10"
click at [826, 498] on div "Зберегти" at bounding box center [794, 515] width 89 height 34
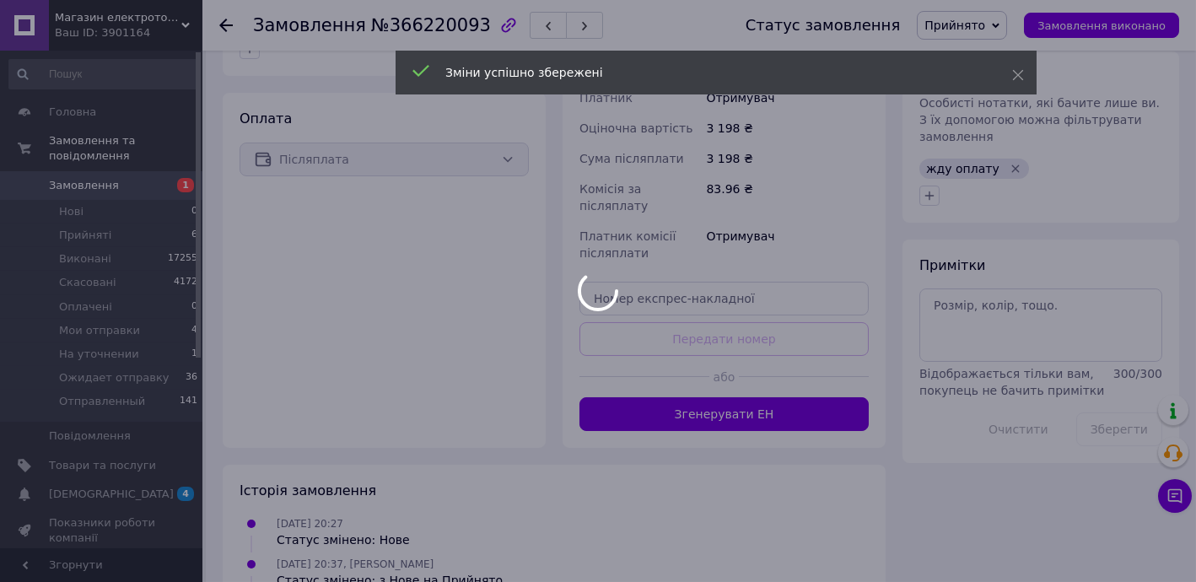
scroll to position [132, 0]
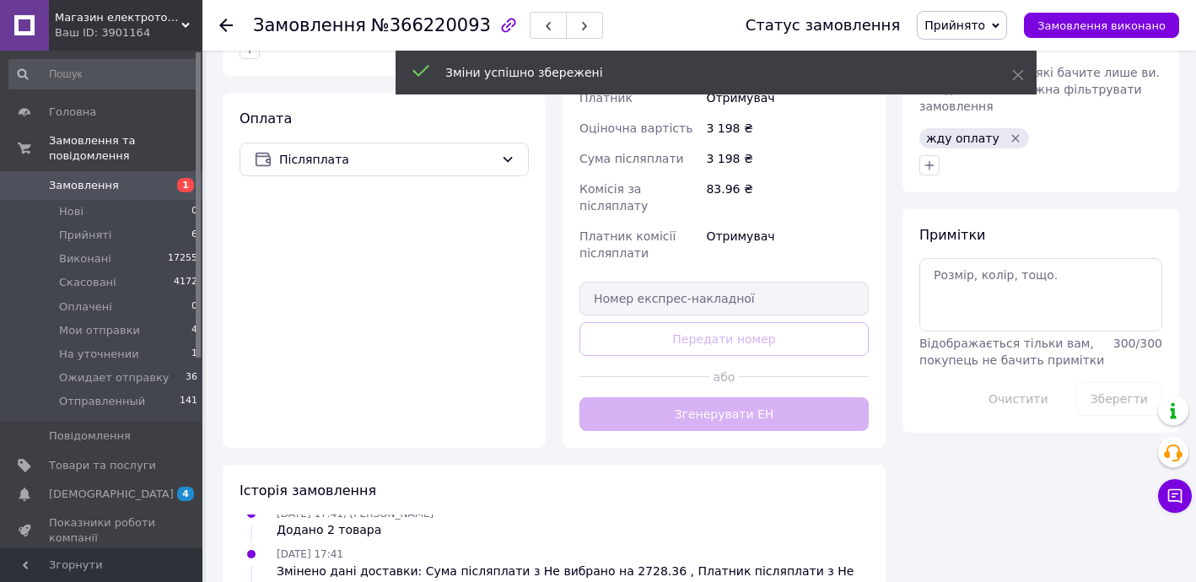
click at [778, 397] on button "Згенерувати ЕН" at bounding box center [723, 414] width 289 height 34
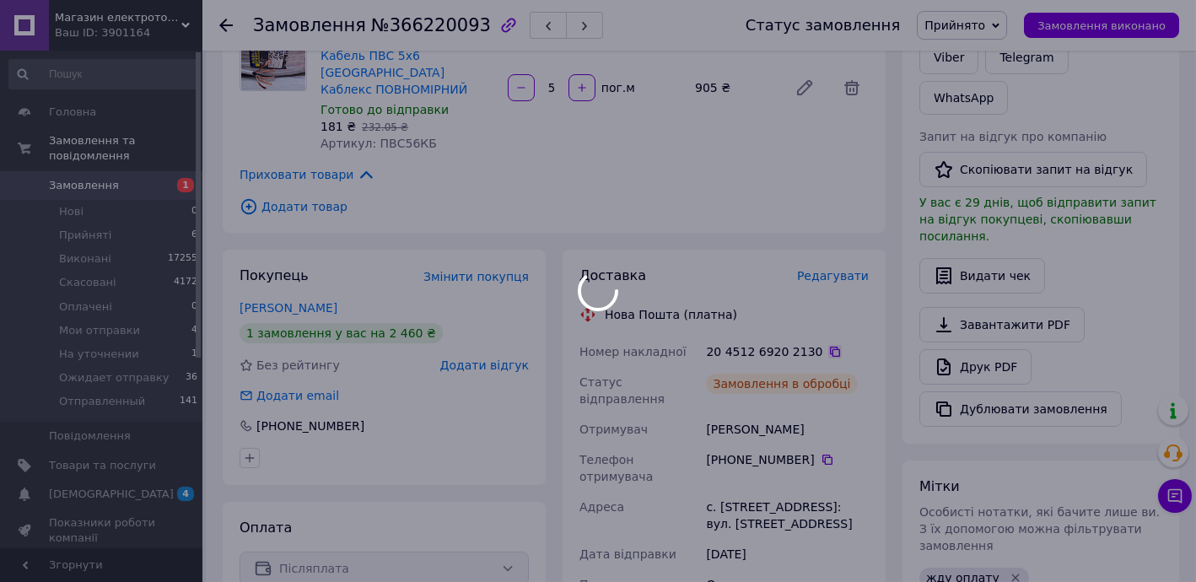
scroll to position [172, 0]
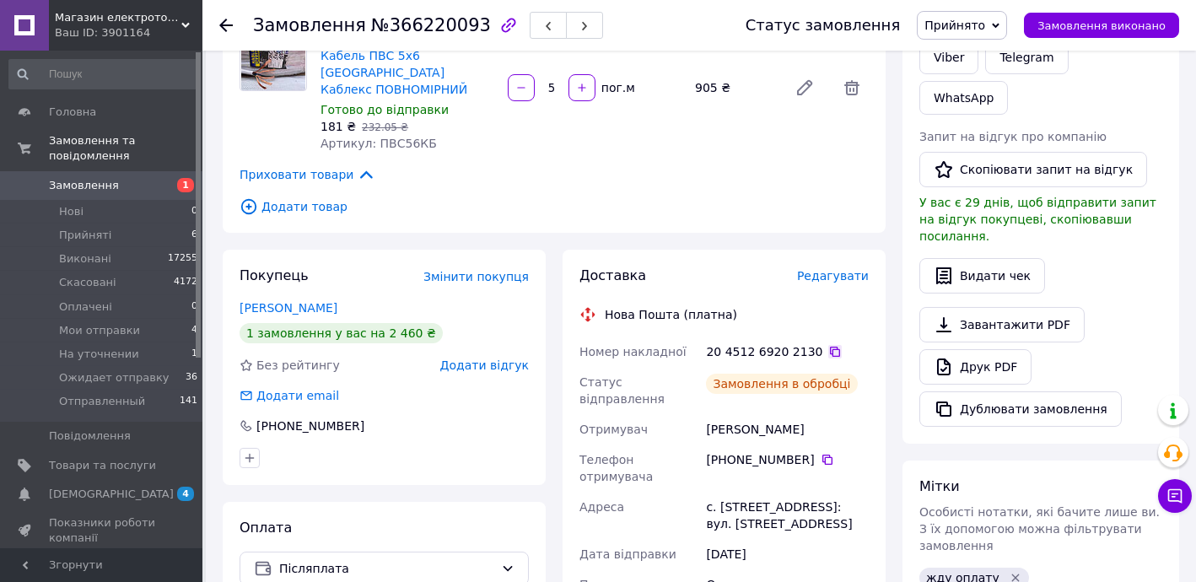
click at [830, 347] on icon at bounding box center [835, 352] width 10 height 10
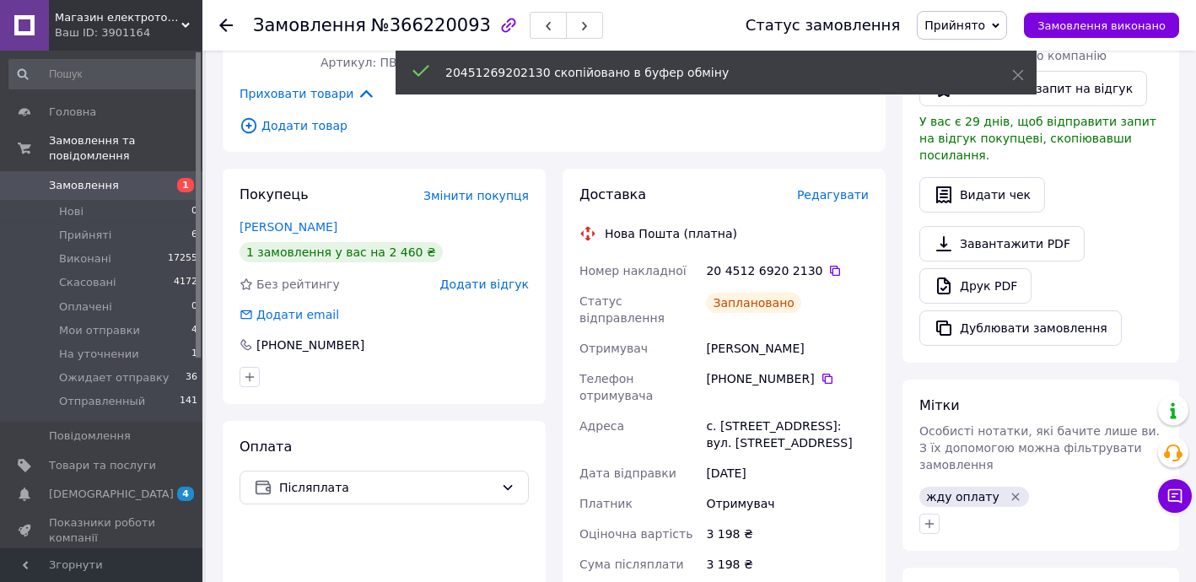
scroll to position [510, 0]
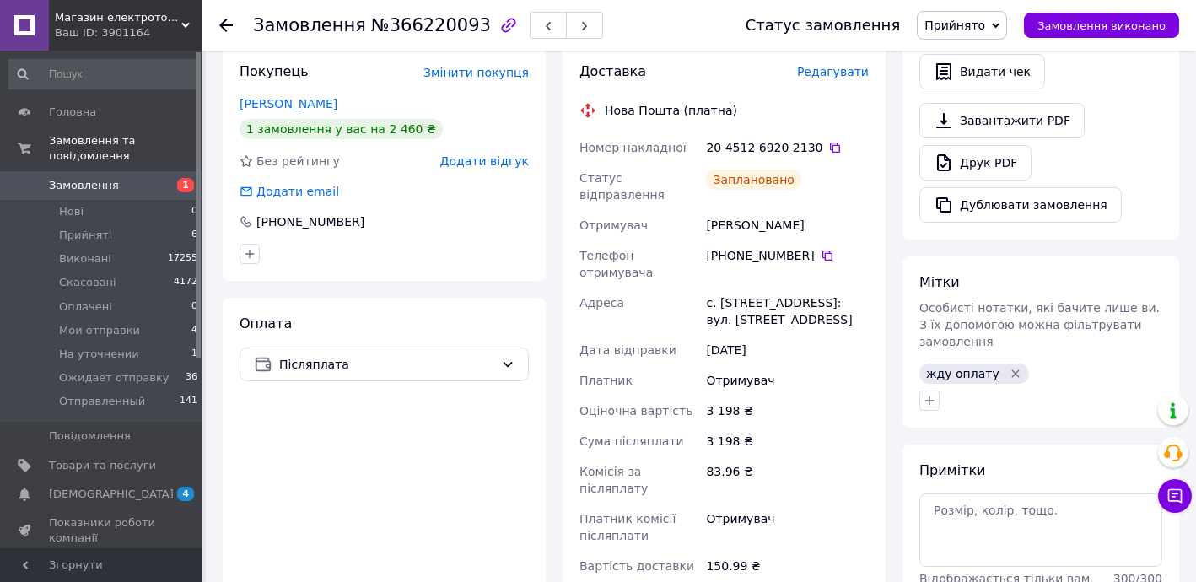
click at [980, 19] on span "Прийнято" at bounding box center [954, 25] width 61 height 13
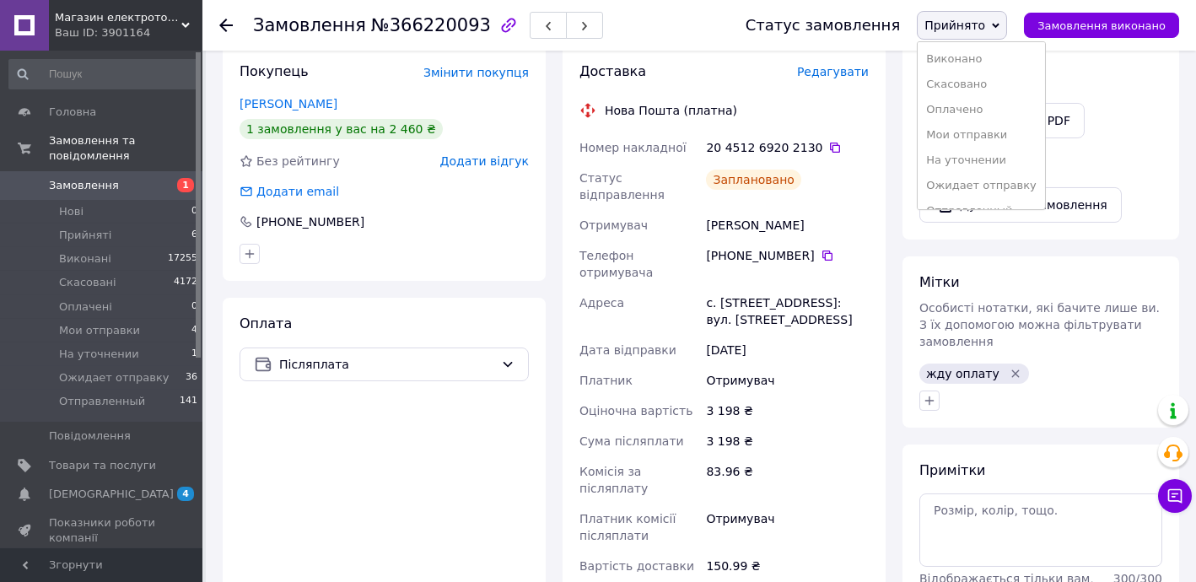
click at [992, 180] on li "Ожидает отправку" at bounding box center [980, 185] width 127 height 25
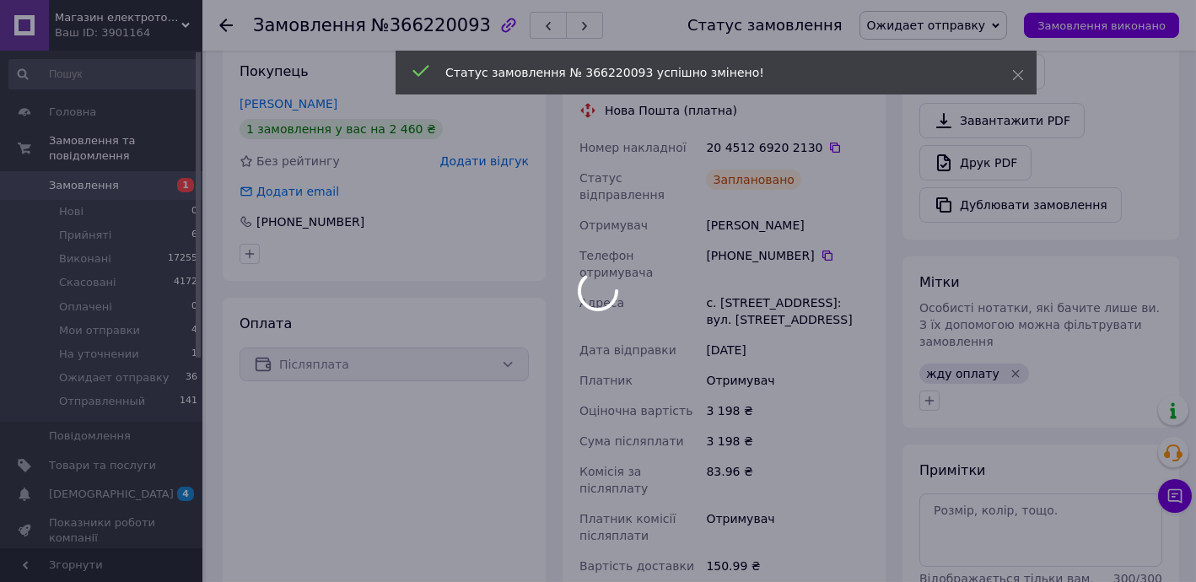
scroll to position [212, 0]
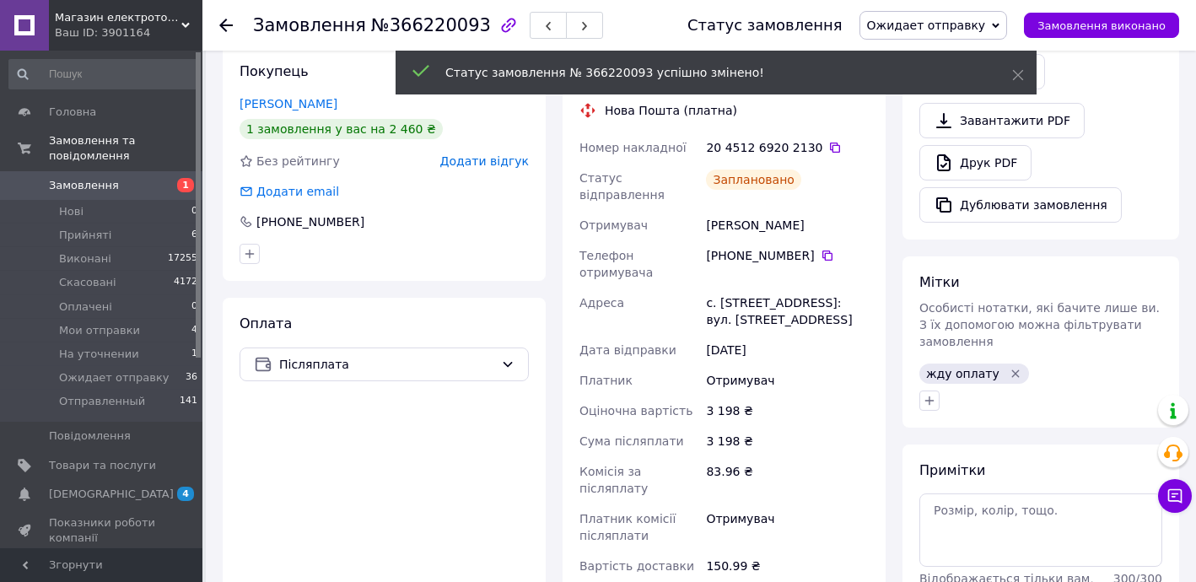
click at [223, 30] on icon at bounding box center [225, 25] width 13 height 13
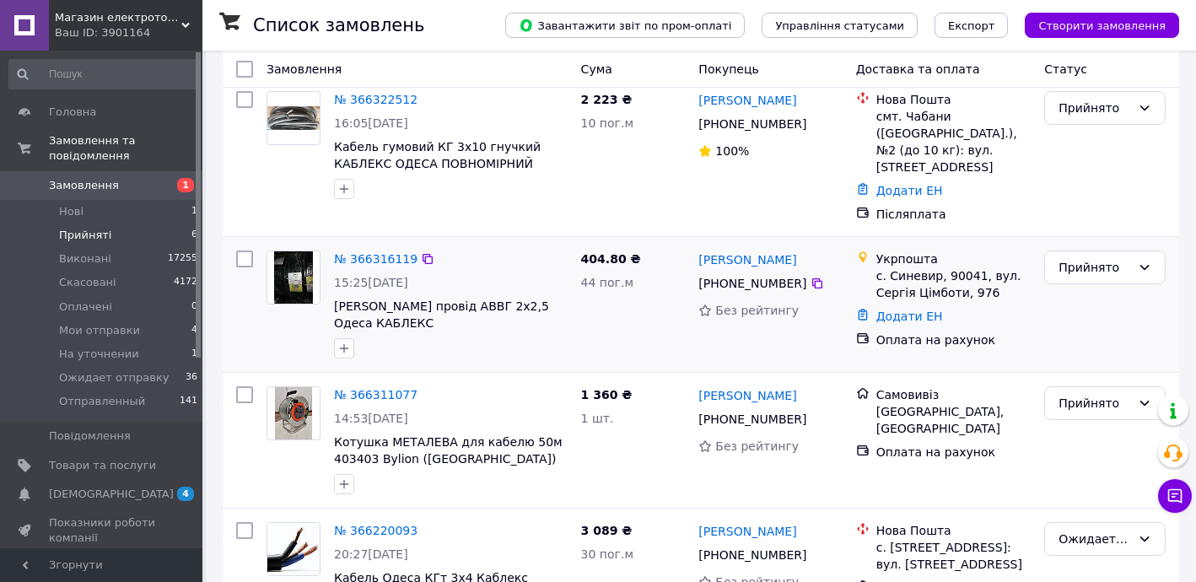
scroll to position [204, 0]
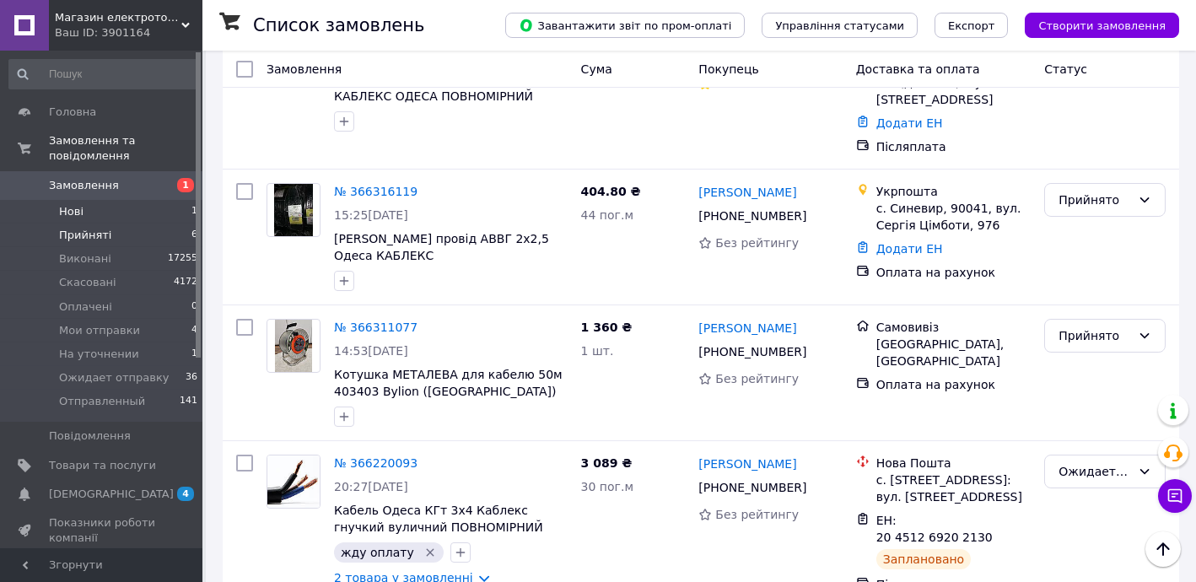
click at [81, 204] on span "Нові" at bounding box center [71, 211] width 24 height 15
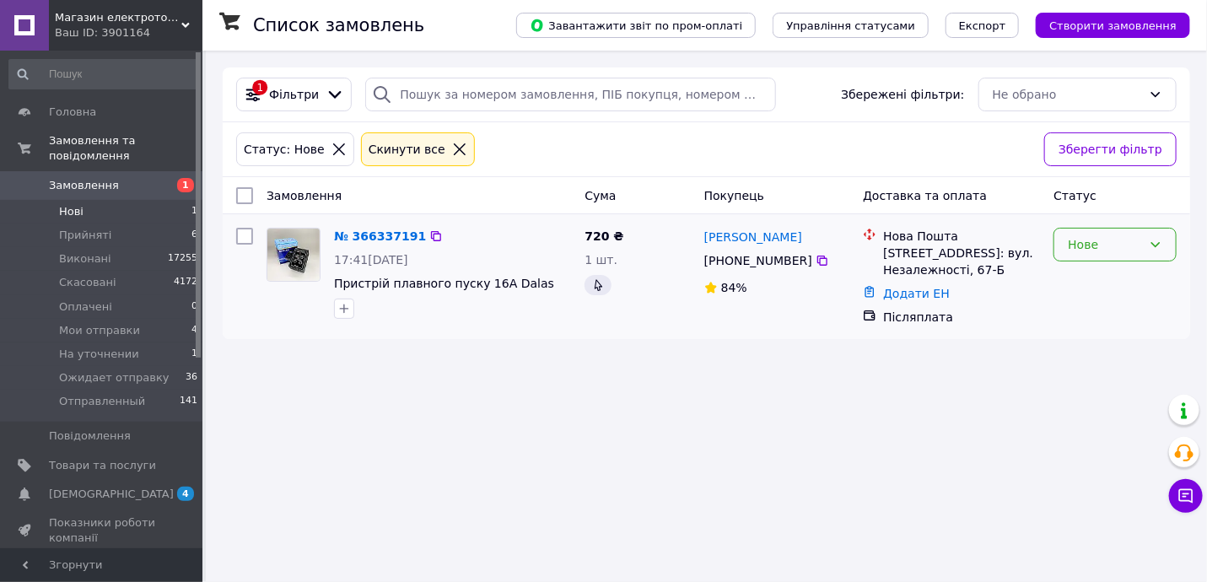
click at [1087, 240] on div "Нове" at bounding box center [1105, 244] width 74 height 19
click at [1089, 274] on li "Прийнято" at bounding box center [1115, 279] width 121 height 30
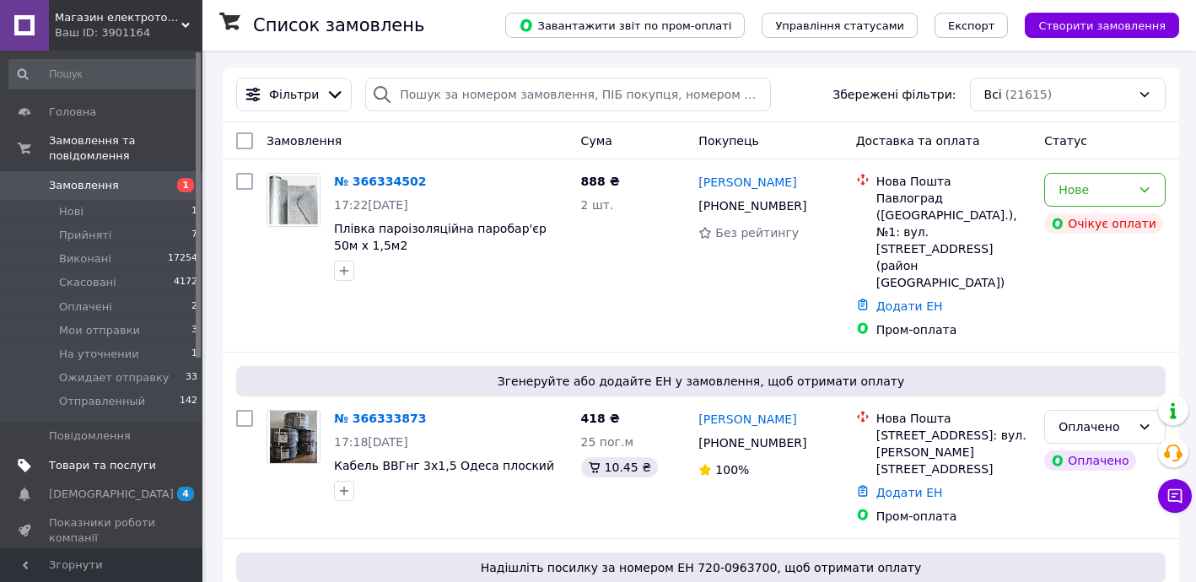
click at [133, 458] on span "Товари та послуги" at bounding box center [102, 465] width 107 height 15
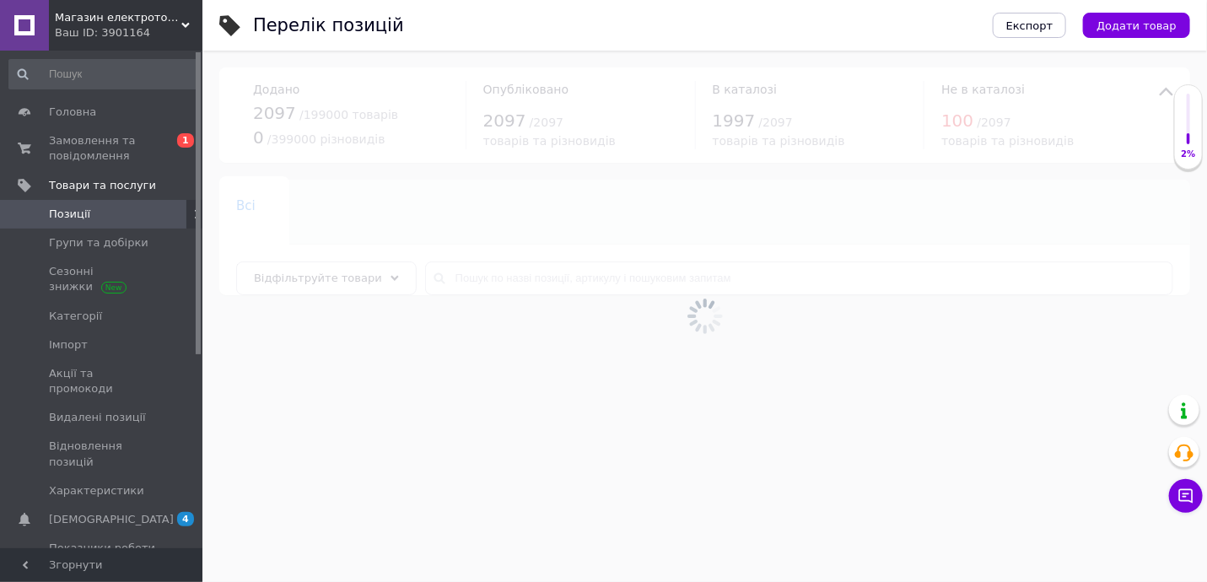
click at [549, 280] on div at bounding box center [704, 316] width 1004 height 531
click at [548, 279] on div at bounding box center [704, 316] width 1004 height 531
click at [548, 278] on div at bounding box center [704, 316] width 1004 height 531
click at [548, 278] on input "text" at bounding box center [799, 278] width 748 height 34
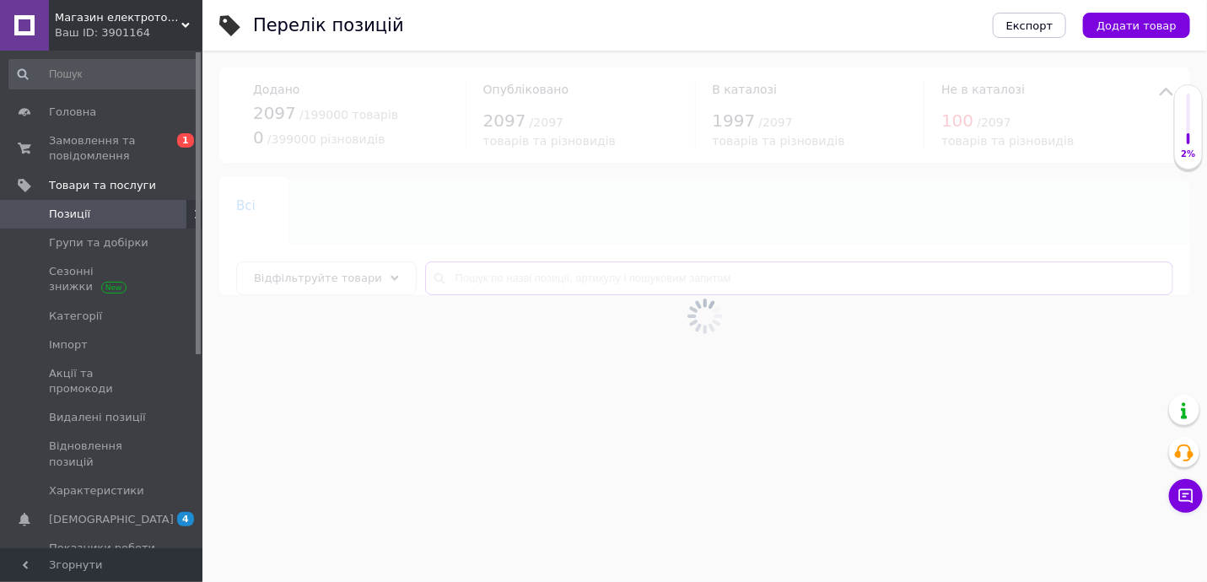
click at [548, 278] on input "text" at bounding box center [799, 278] width 748 height 34
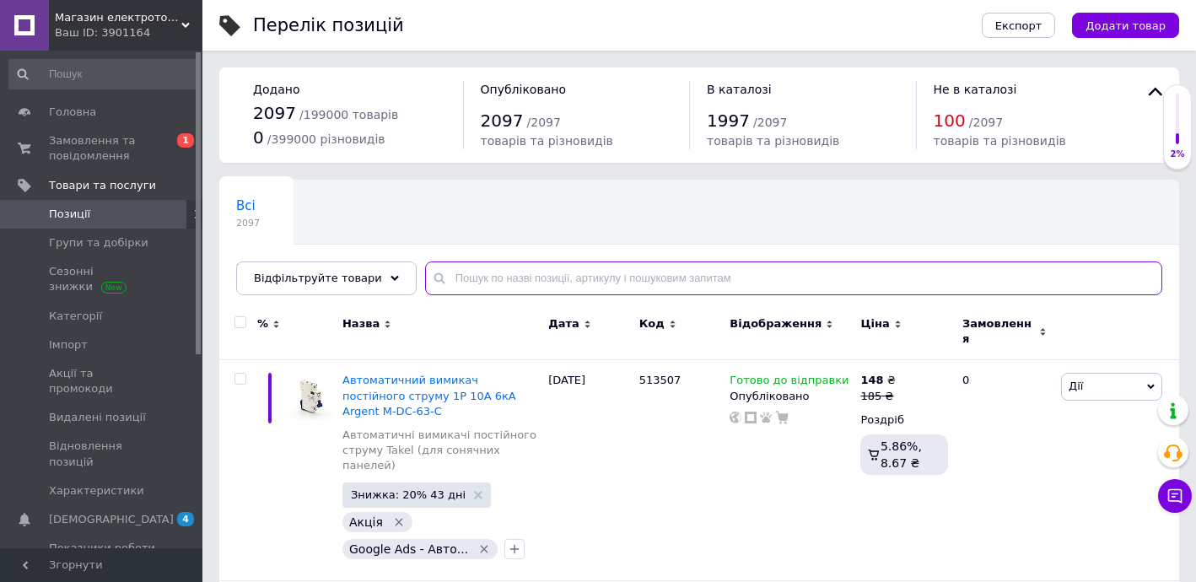
click at [548, 277] on input "text" at bounding box center [793, 278] width 737 height 34
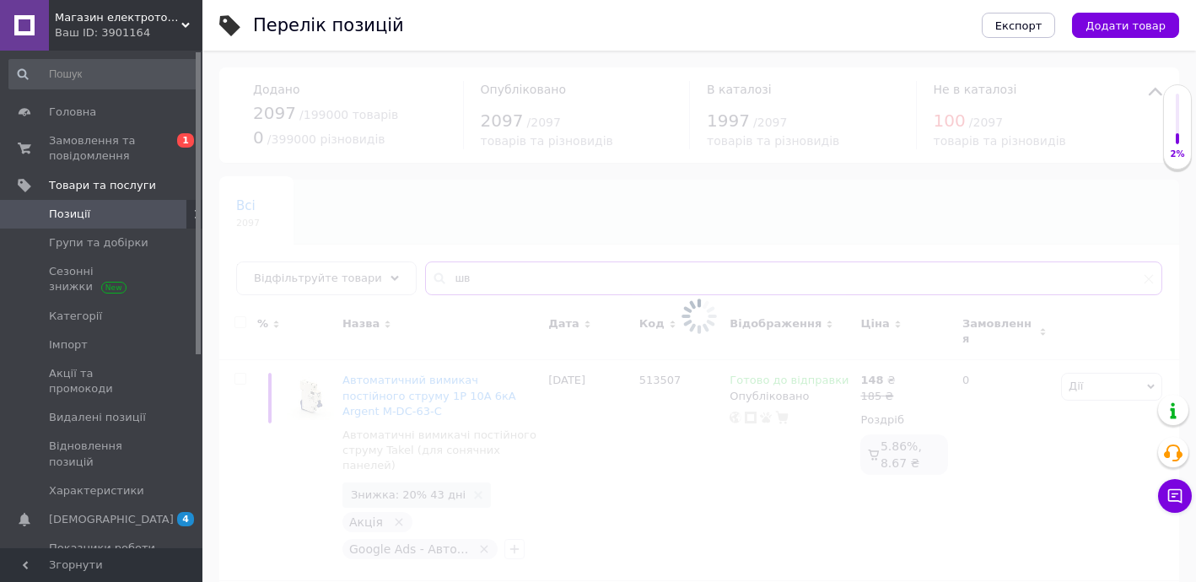
type input "ш"
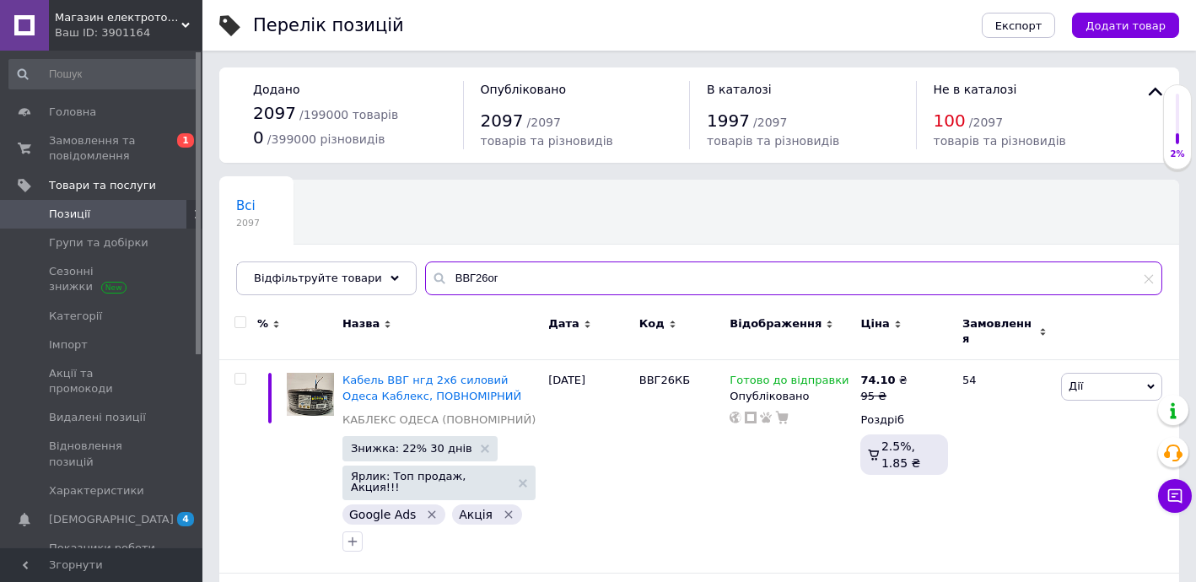
click at [458, 272] on input "ВВГ26ог" at bounding box center [793, 278] width 737 height 34
drag, startPoint x: 434, startPoint y: 274, endPoint x: 460, endPoint y: 272, distance: 26.2
click at [460, 272] on input "ВВГ26ог" at bounding box center [793, 278] width 737 height 34
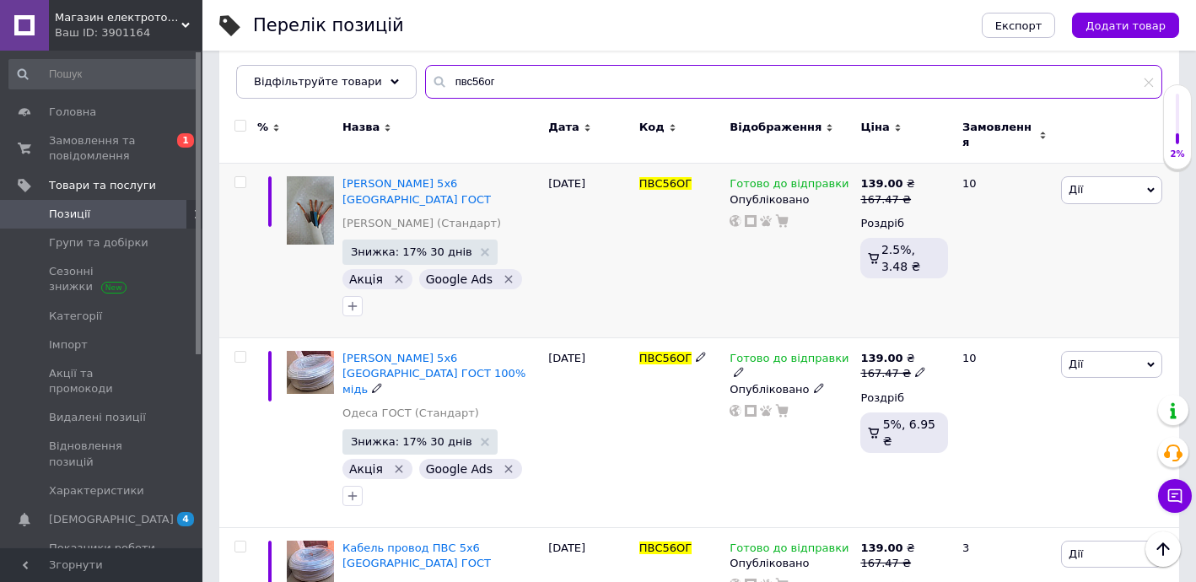
scroll to position [181, 0]
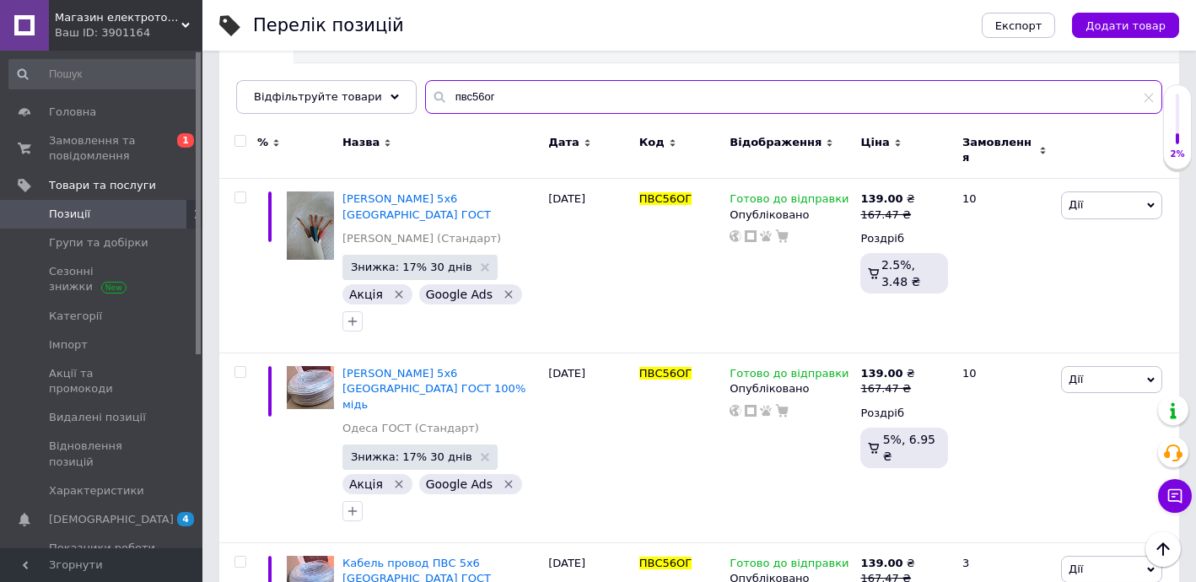
type input "пвс56ог"
